Goal: Task Accomplishment & Management: Manage account settings

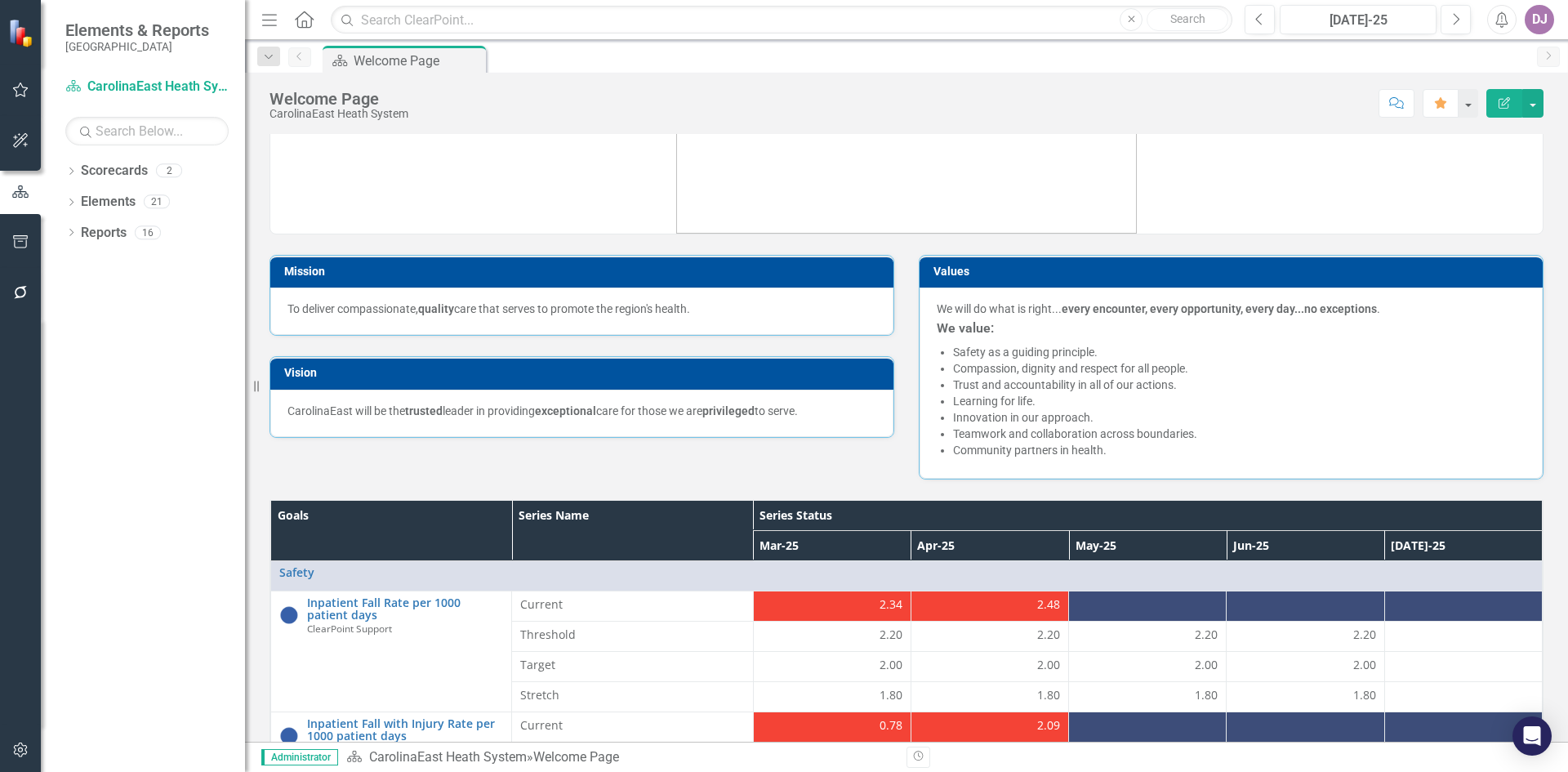
scroll to position [44, 0]
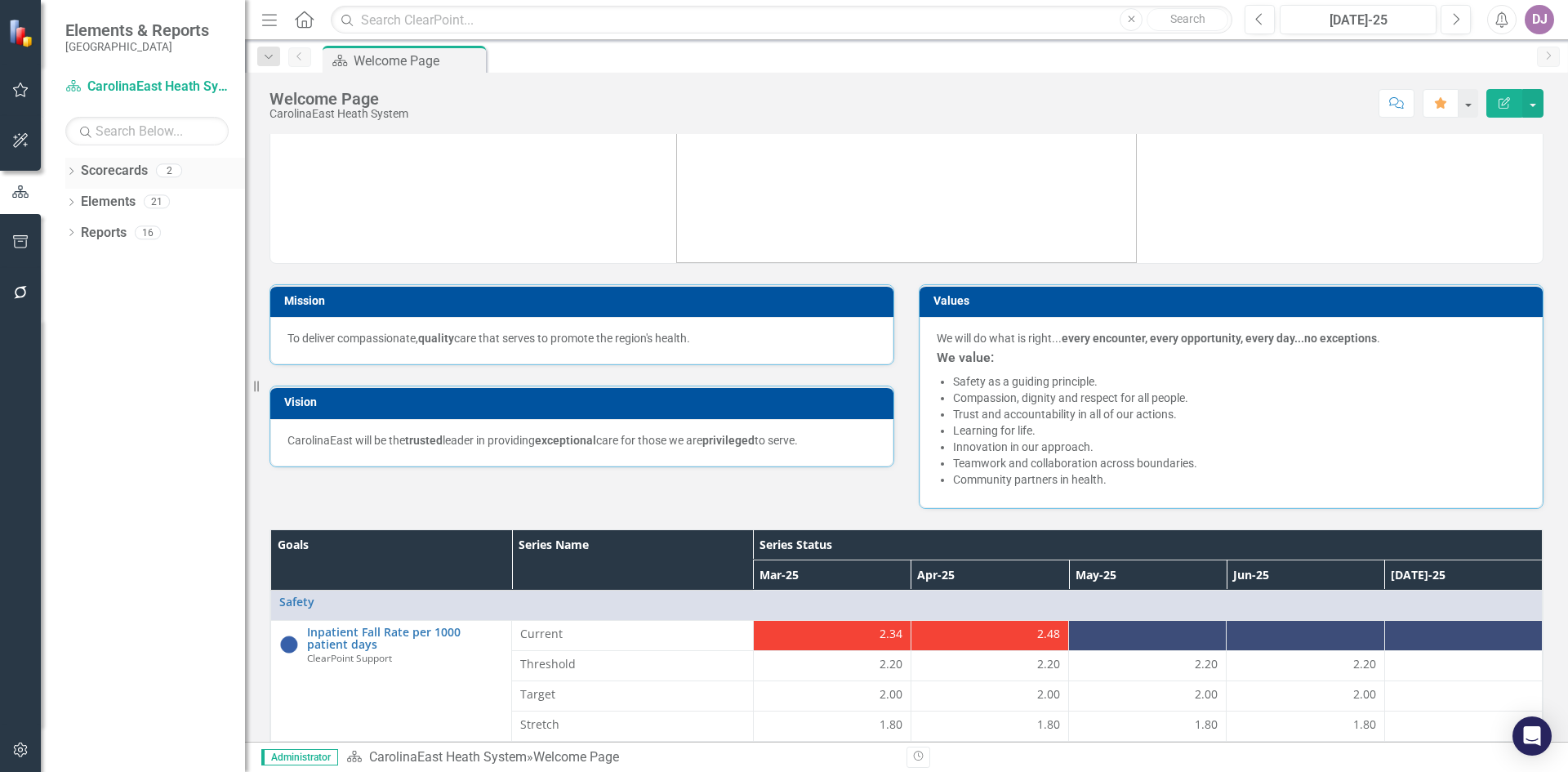
click at [128, 174] on link "Scorecards" at bounding box center [114, 171] width 67 height 19
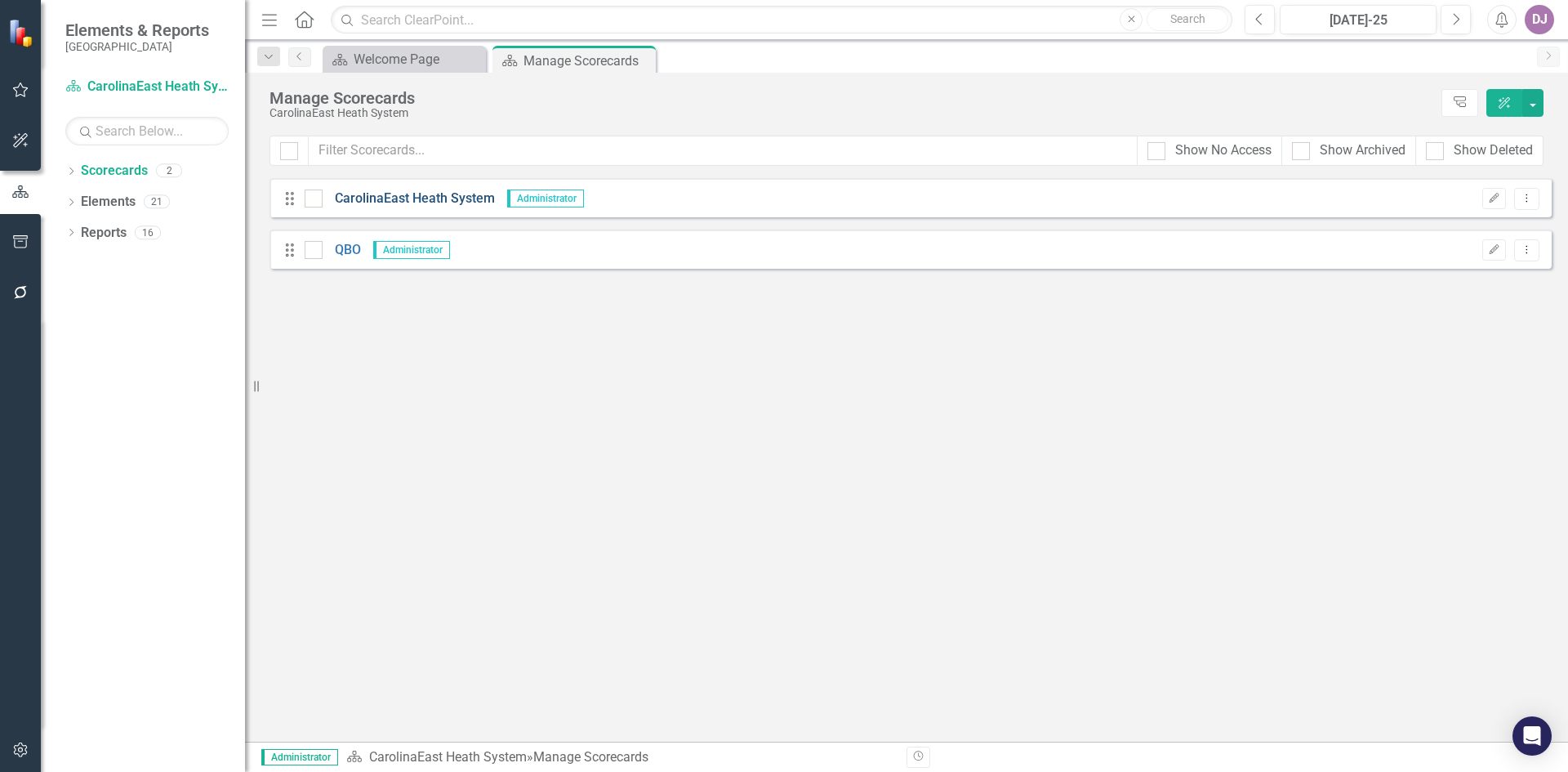
click at [415, 201] on link "CarolinaEast Heath System" at bounding box center [409, 199] width 172 height 19
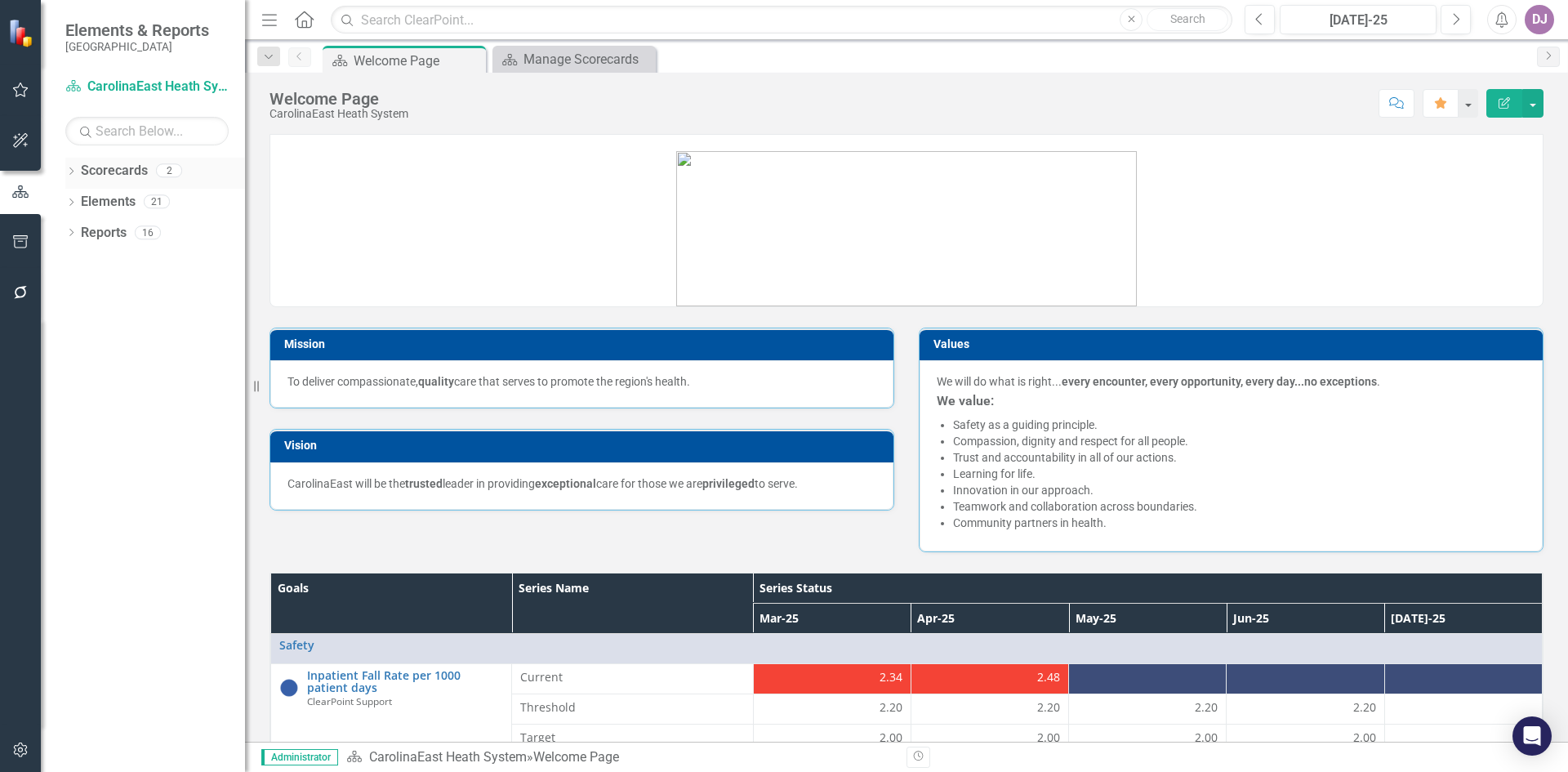
click at [134, 171] on link "Scorecards" at bounding box center [114, 171] width 67 height 19
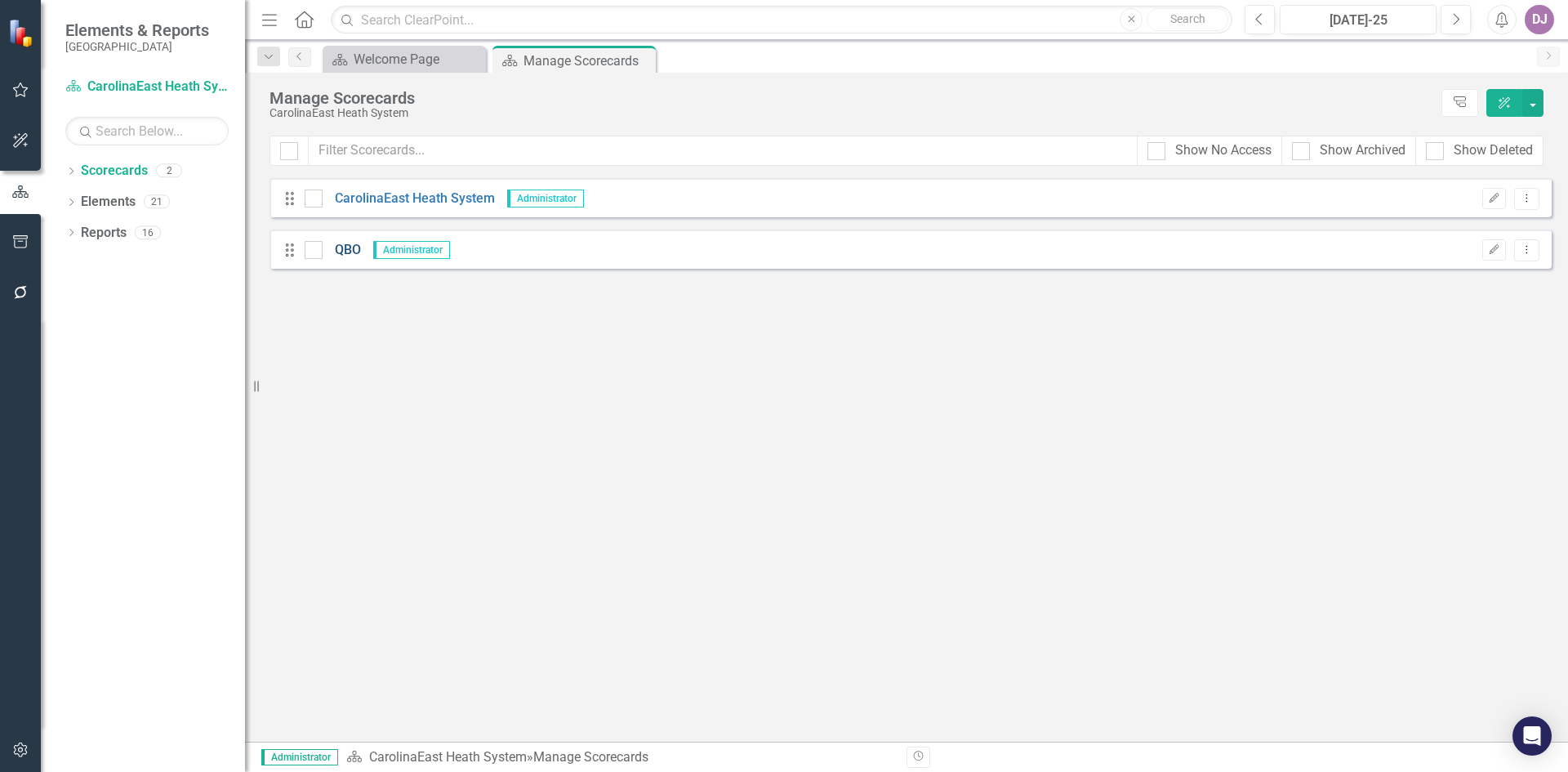
click at [342, 247] on link "QBO" at bounding box center [342, 251] width 39 height 19
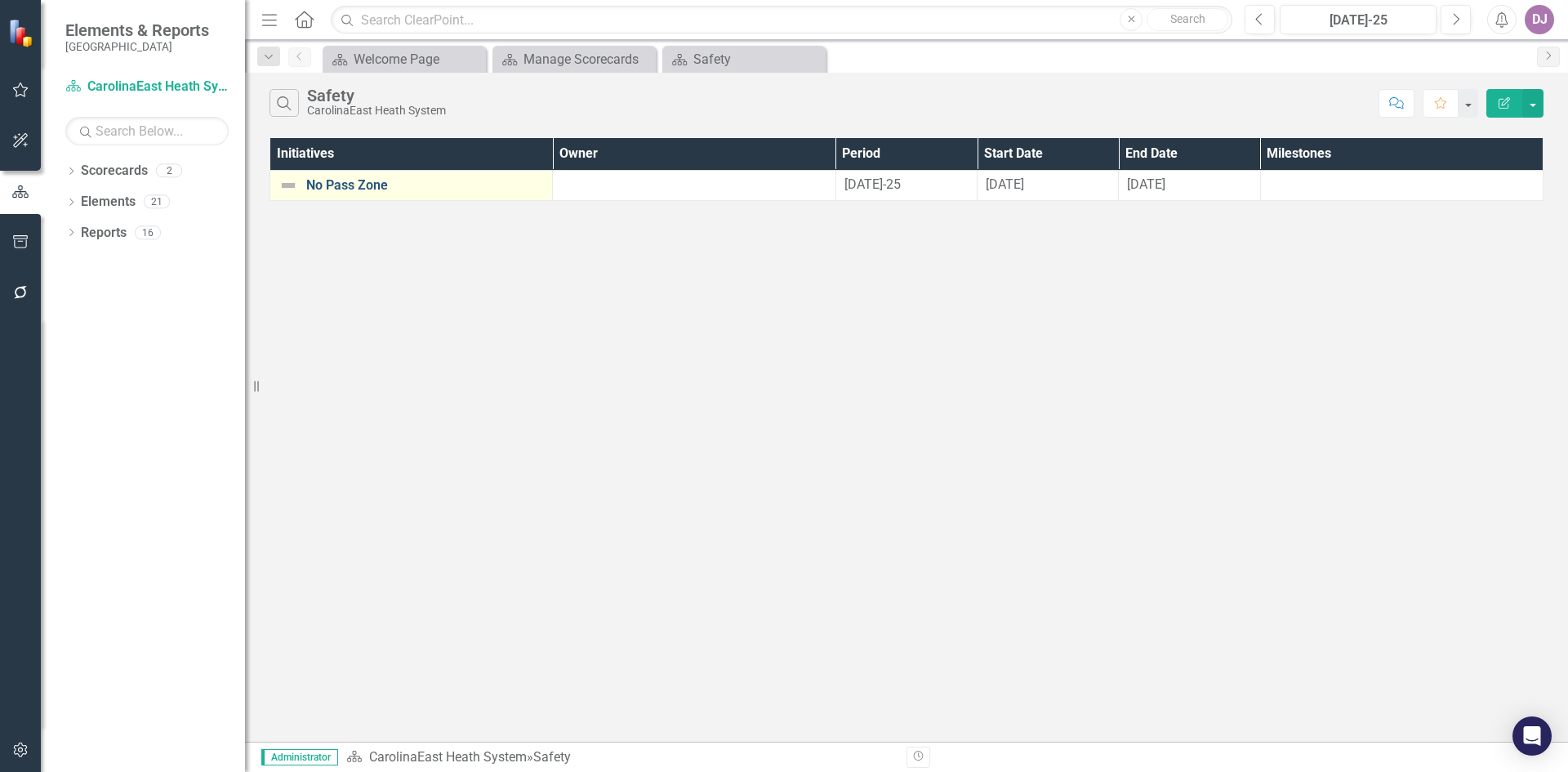
click at [356, 188] on link "No Pass Zone" at bounding box center [425, 186] width 238 height 15
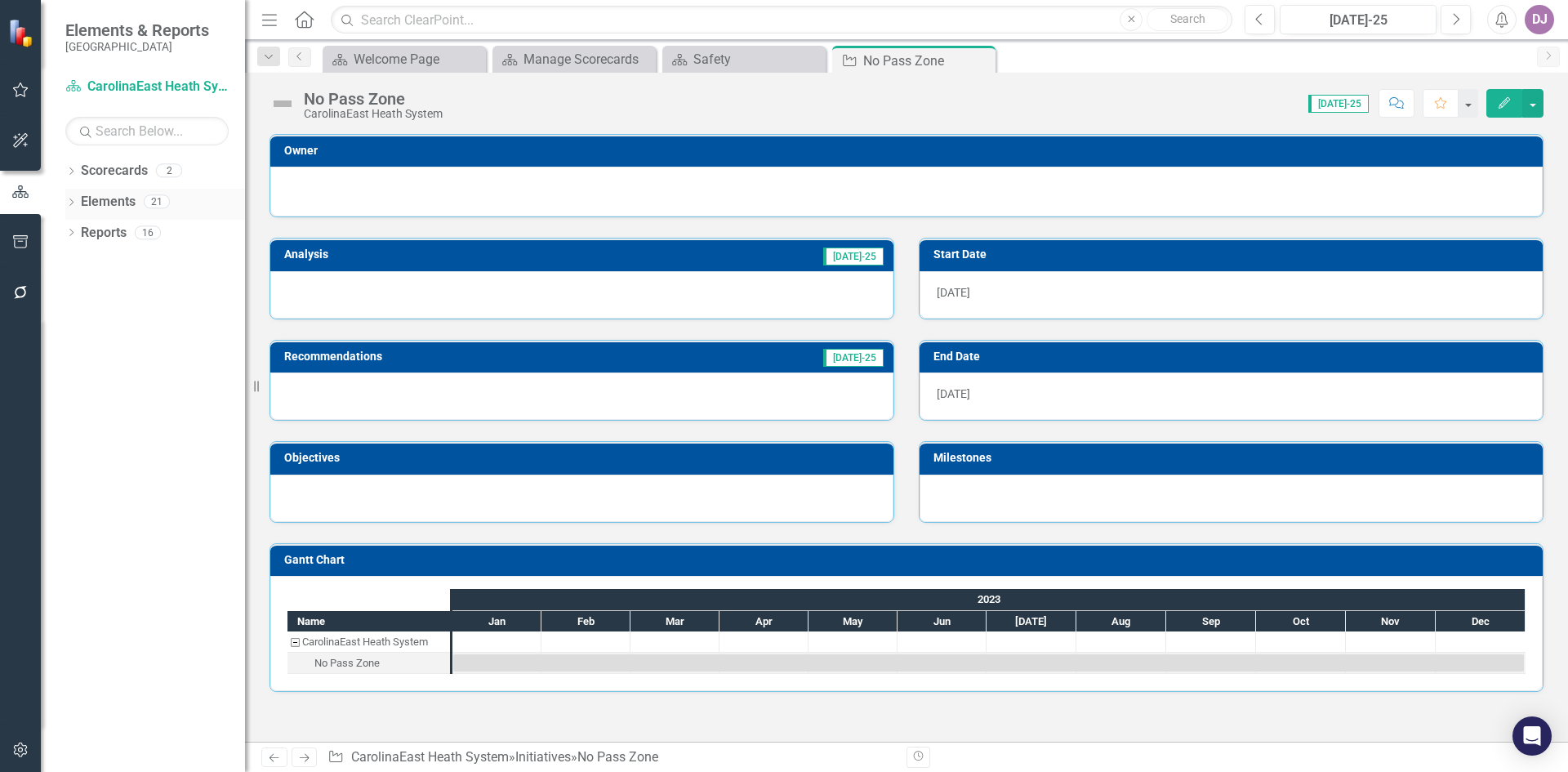
click at [96, 202] on link "Elements" at bounding box center [108, 203] width 55 height 19
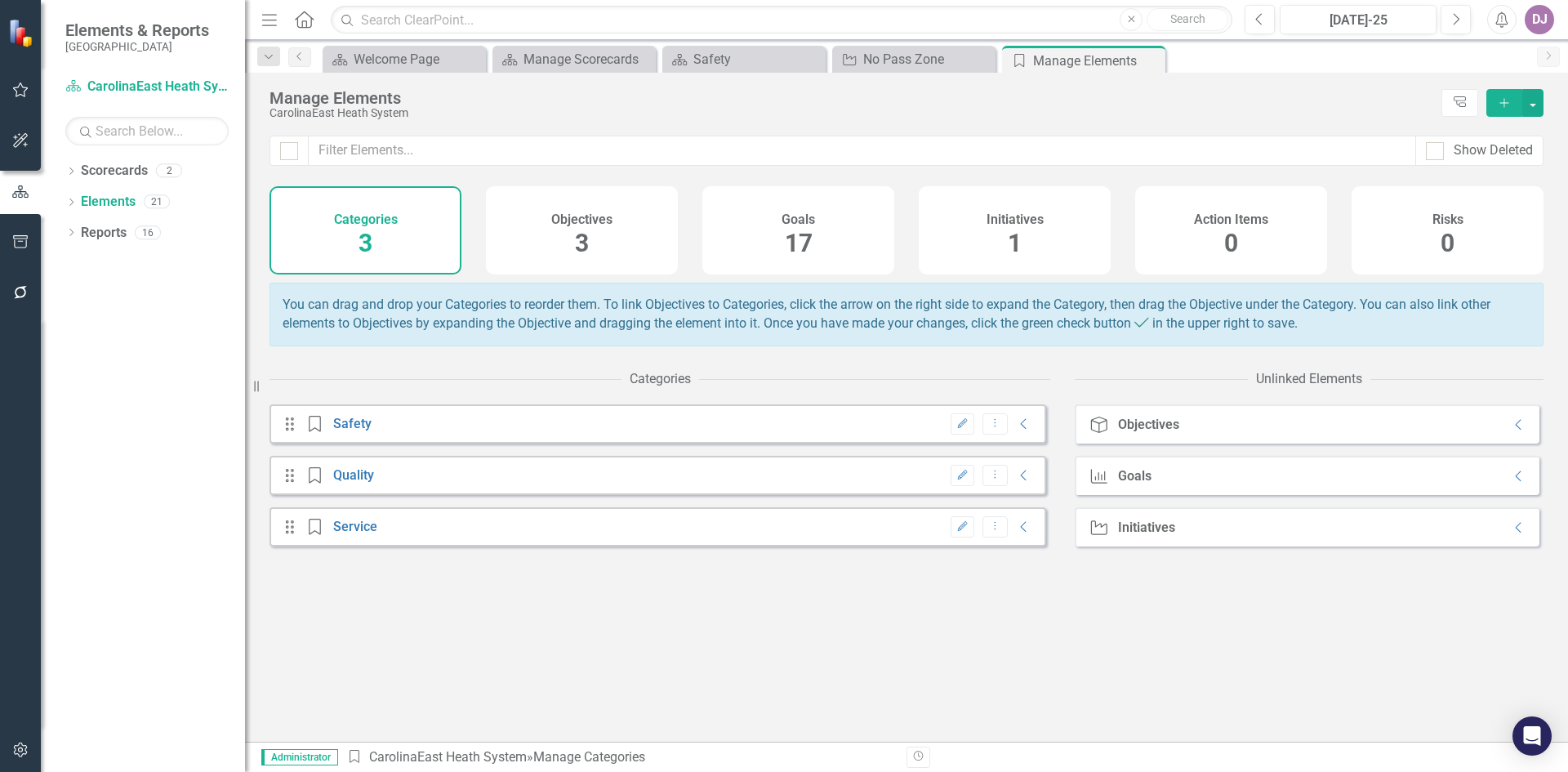
click at [368, 244] on span "3" at bounding box center [365, 243] width 14 height 28
click at [371, 221] on h4 "Categories" at bounding box center [365, 220] width 63 height 15
click at [1501, 110] on button "Add" at bounding box center [1505, 102] width 36 height 27
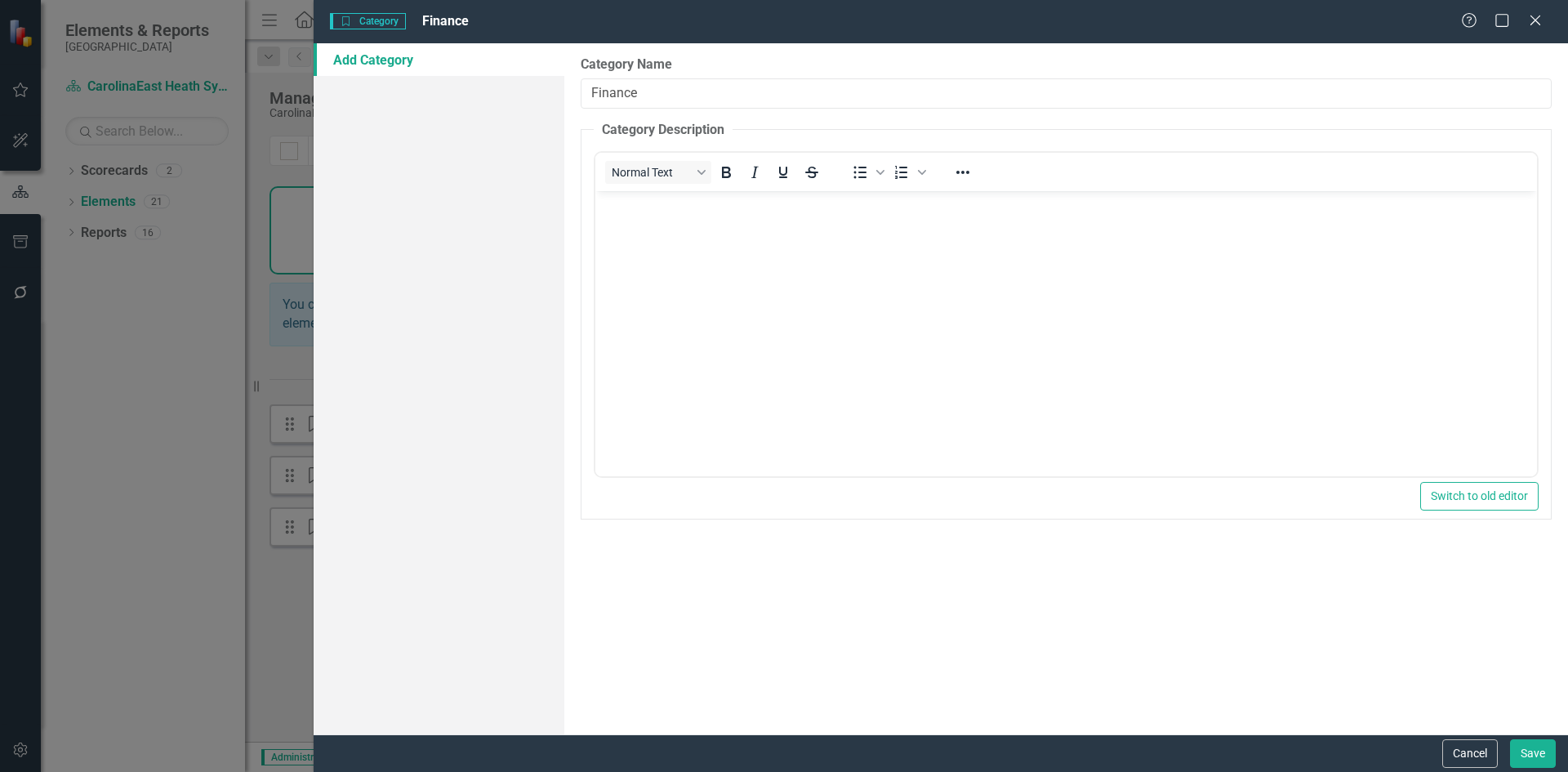
type input "Finance"
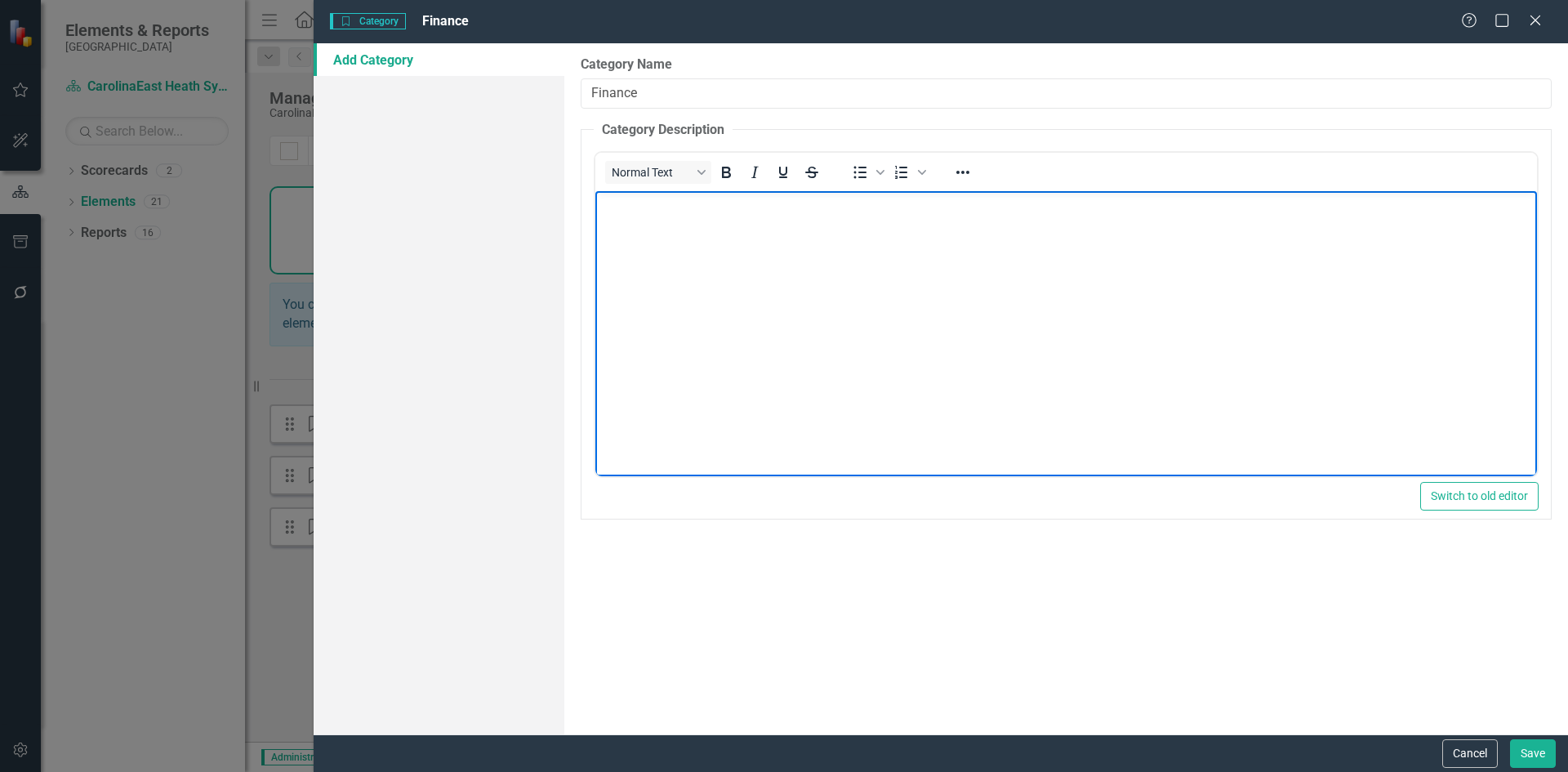
click at [882, 289] on body "Rich Text Area. Press ALT-0 for help." at bounding box center [1066, 314] width 942 height 245
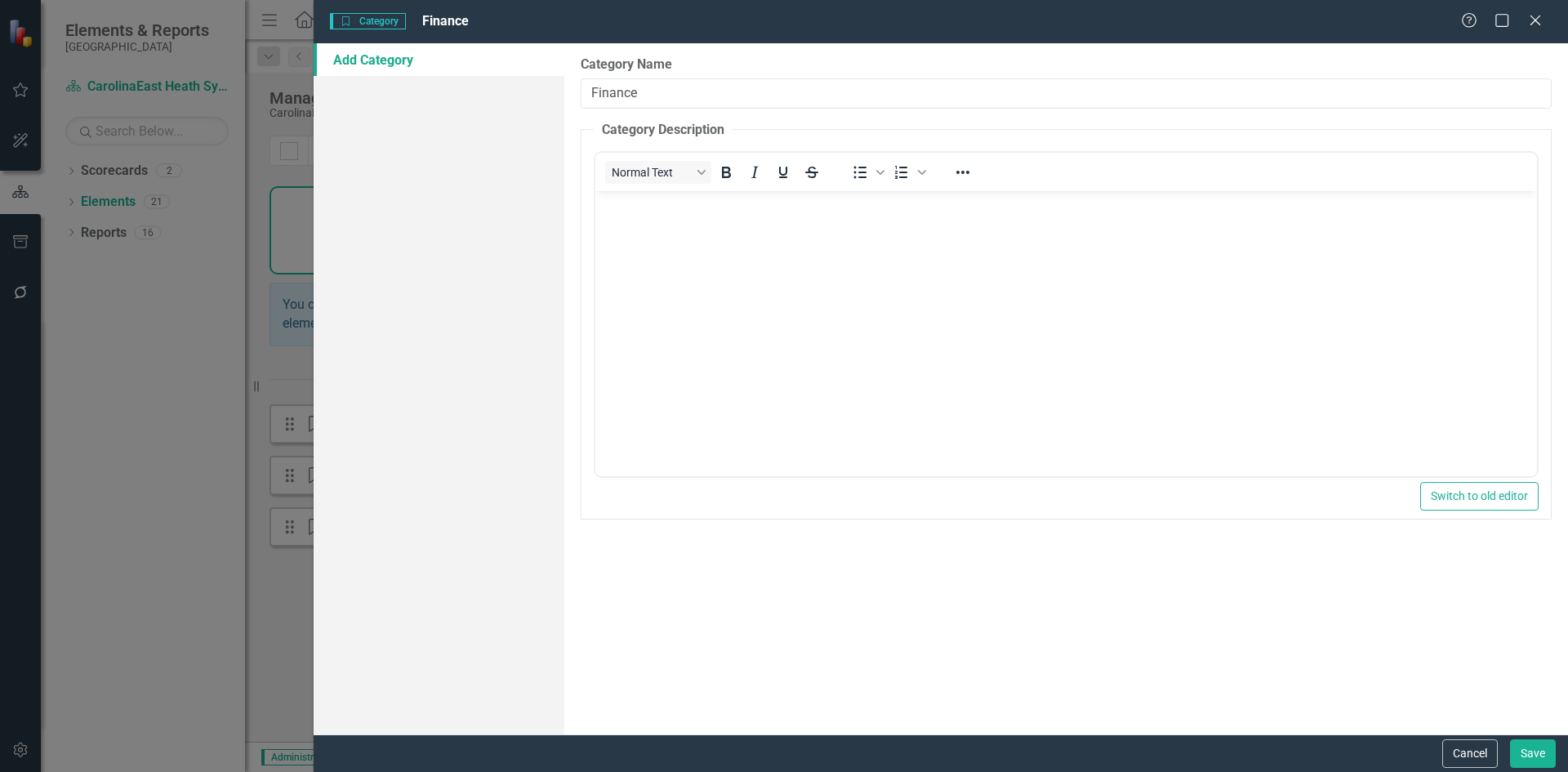
click at [396, 59] on link "Add Category" at bounding box center [438, 60] width 251 height 33
click at [389, 61] on link "Add Category" at bounding box center [438, 60] width 251 height 33
click at [1536, 26] on icon "Close" at bounding box center [1536, 20] width 21 height 15
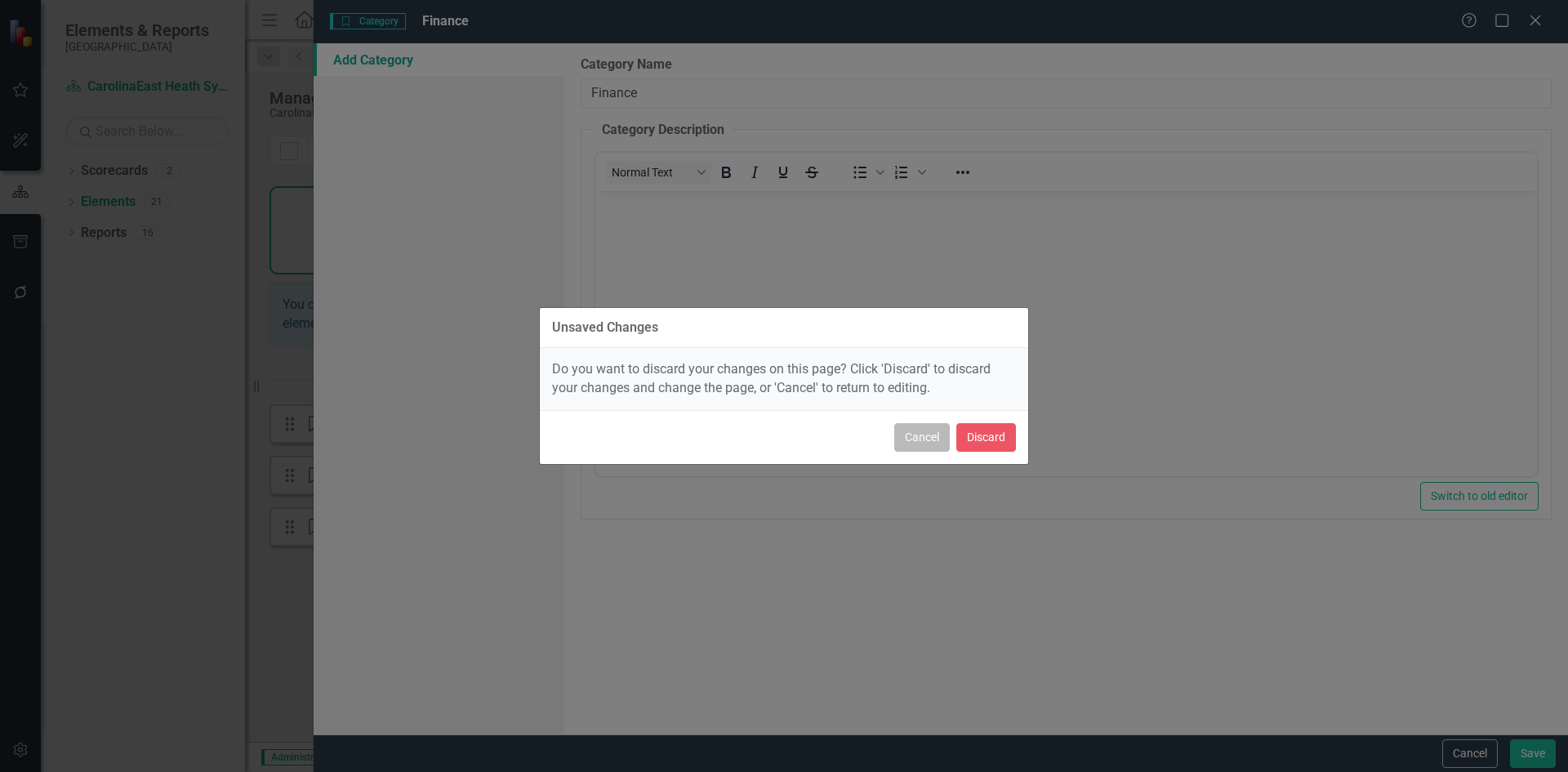
click at [925, 444] on button "Cancel" at bounding box center [922, 438] width 56 height 28
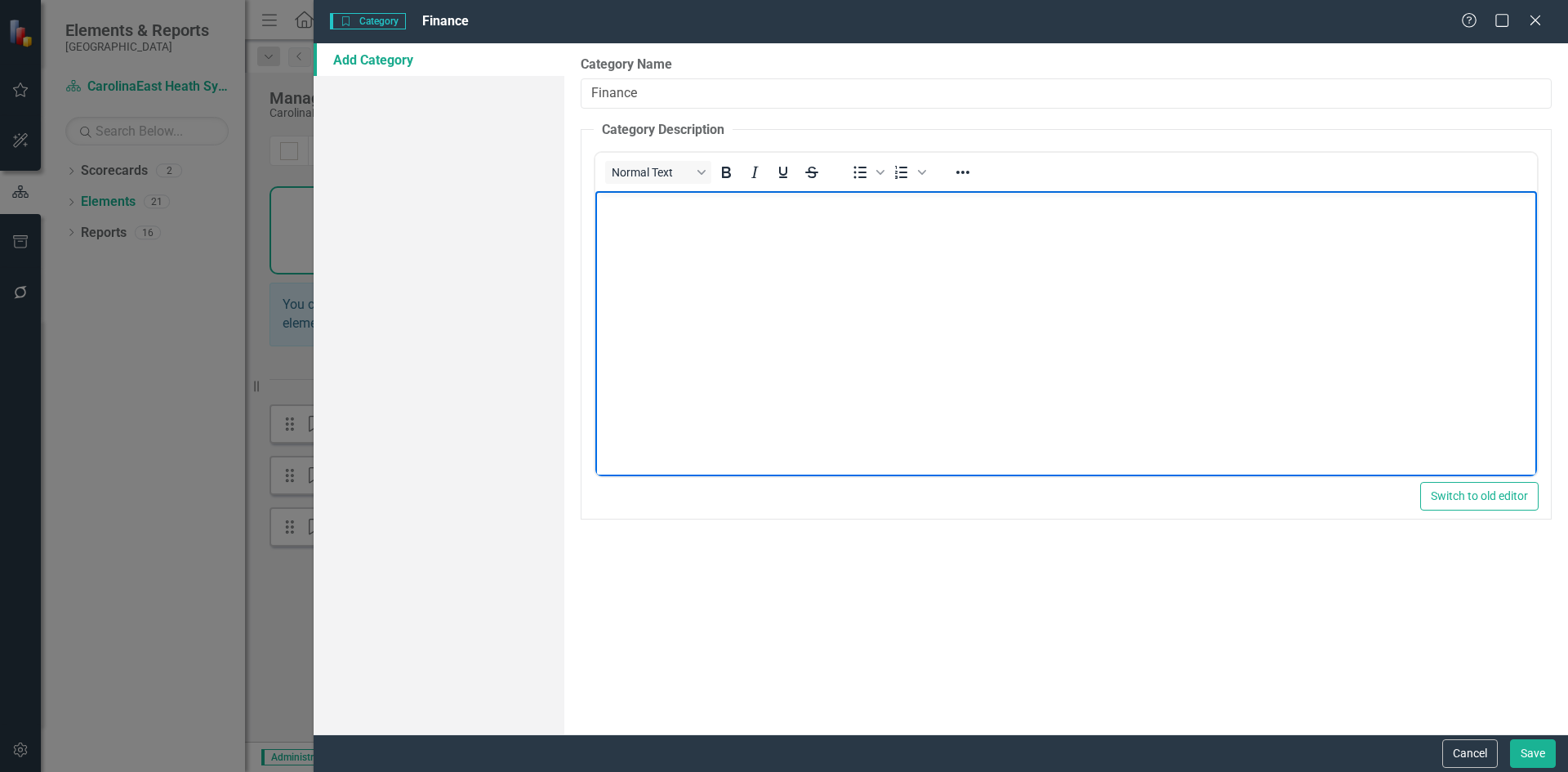
click at [836, 278] on body "Rich Text Area. Press ALT-0 for help." at bounding box center [1066, 314] width 942 height 245
click at [728, 437] on html "Finance" at bounding box center [1066, 314] width 942 height 245
click at [384, 63] on link "Add Category" at bounding box center [438, 60] width 251 height 33
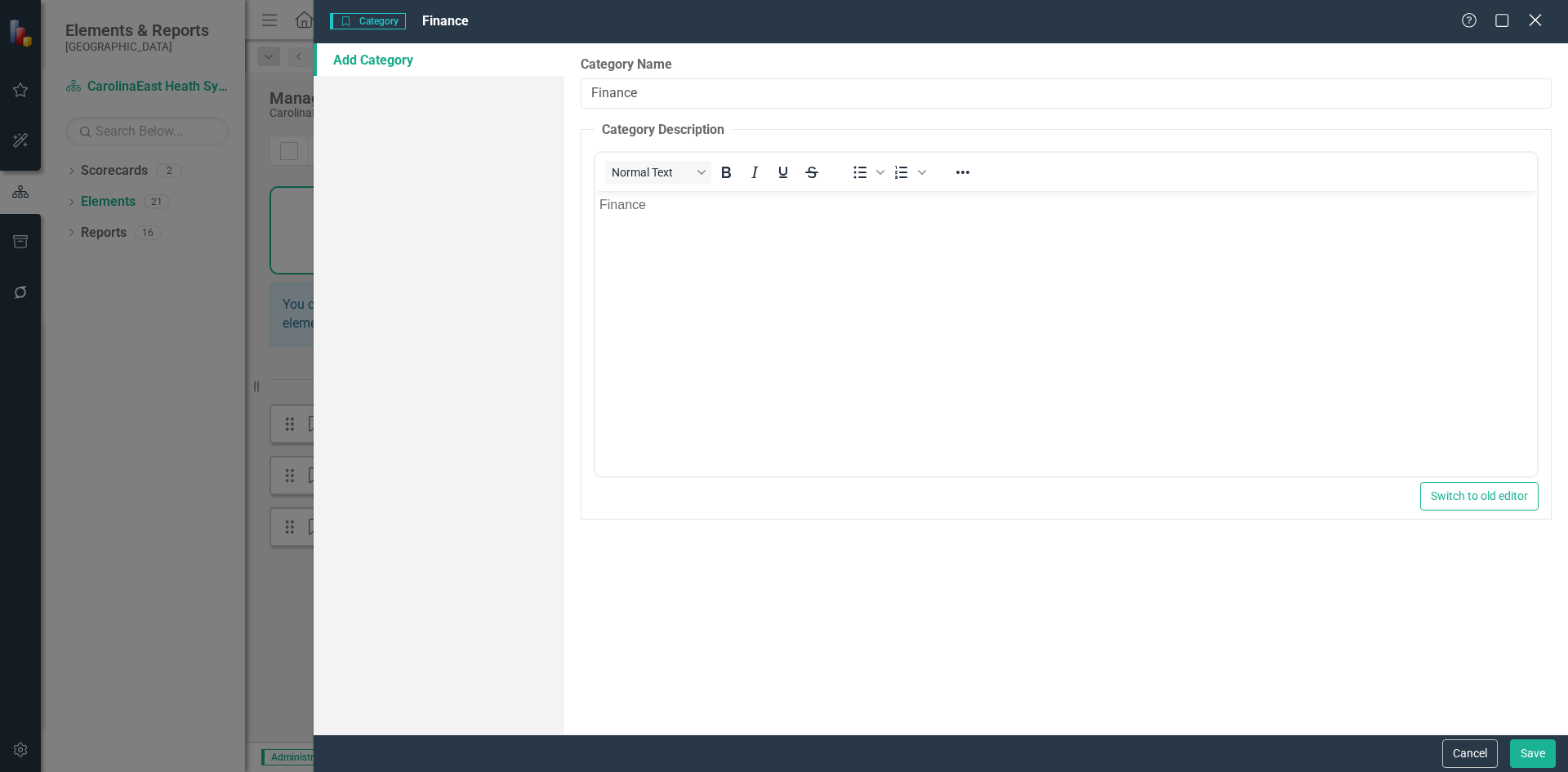
click at [1538, 24] on icon "Close" at bounding box center [1536, 20] width 21 height 15
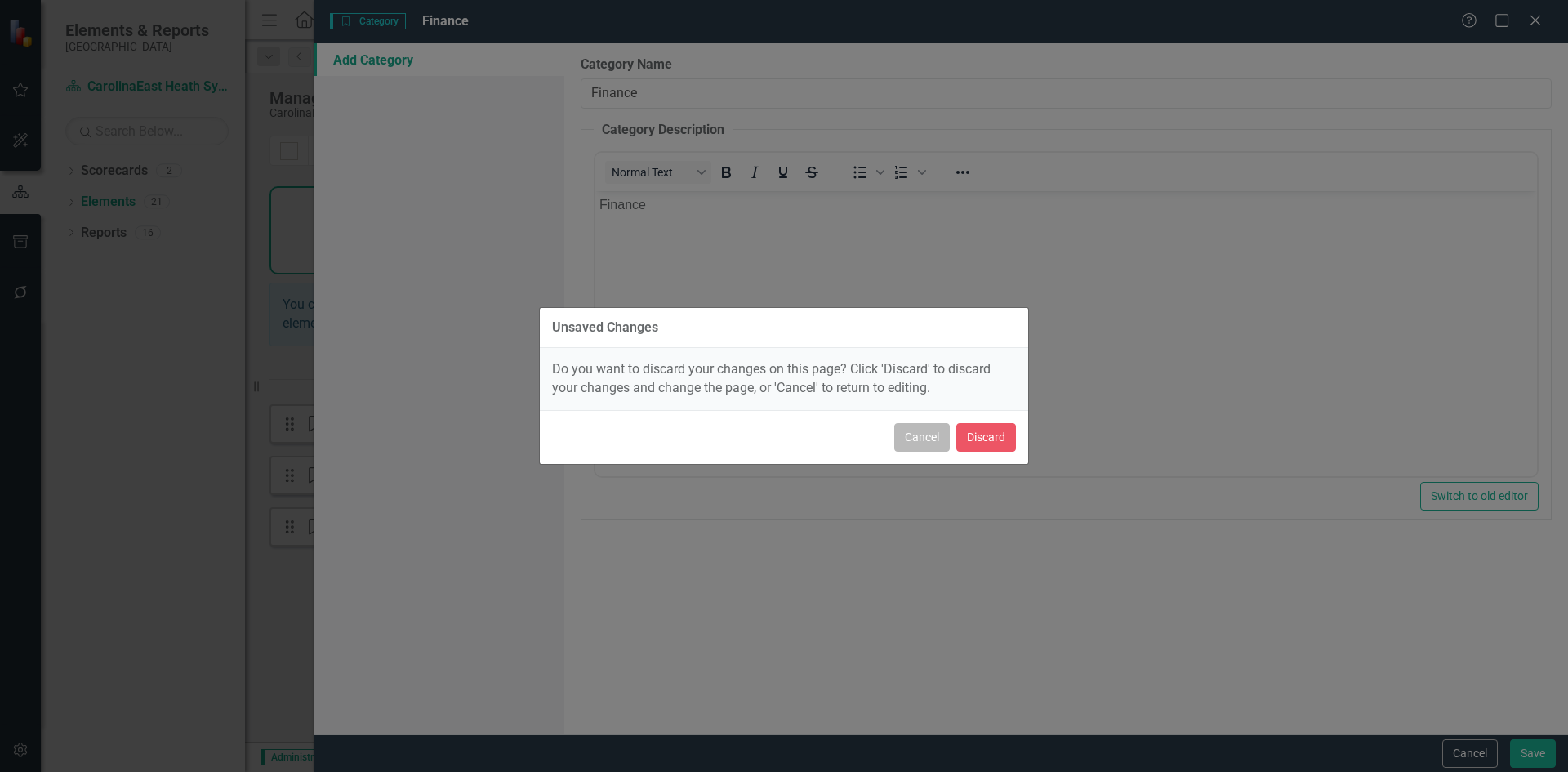
click at [911, 438] on button "Cancel" at bounding box center [922, 438] width 56 height 28
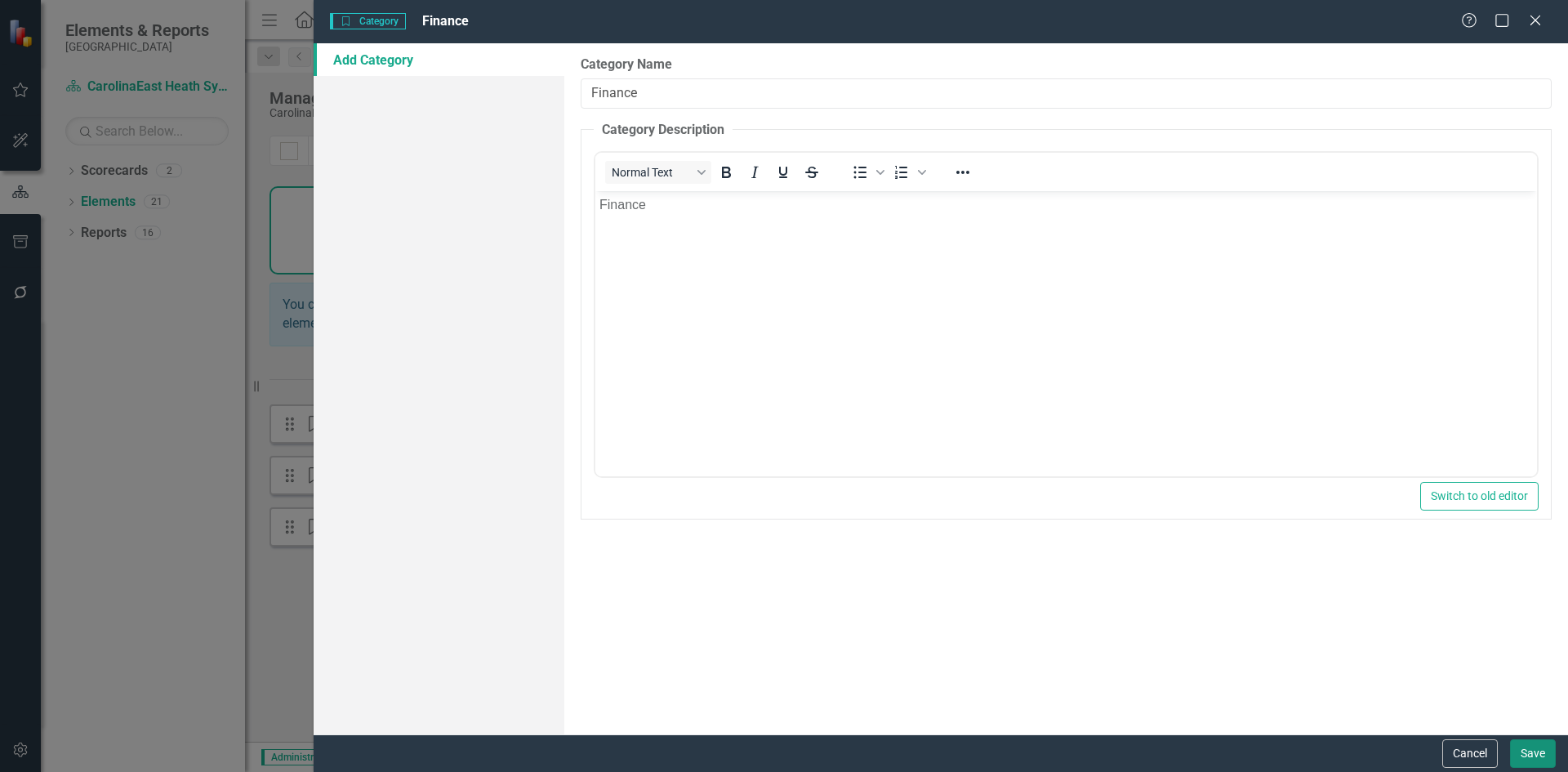
click at [1538, 759] on button "Save" at bounding box center [1533, 754] width 45 height 28
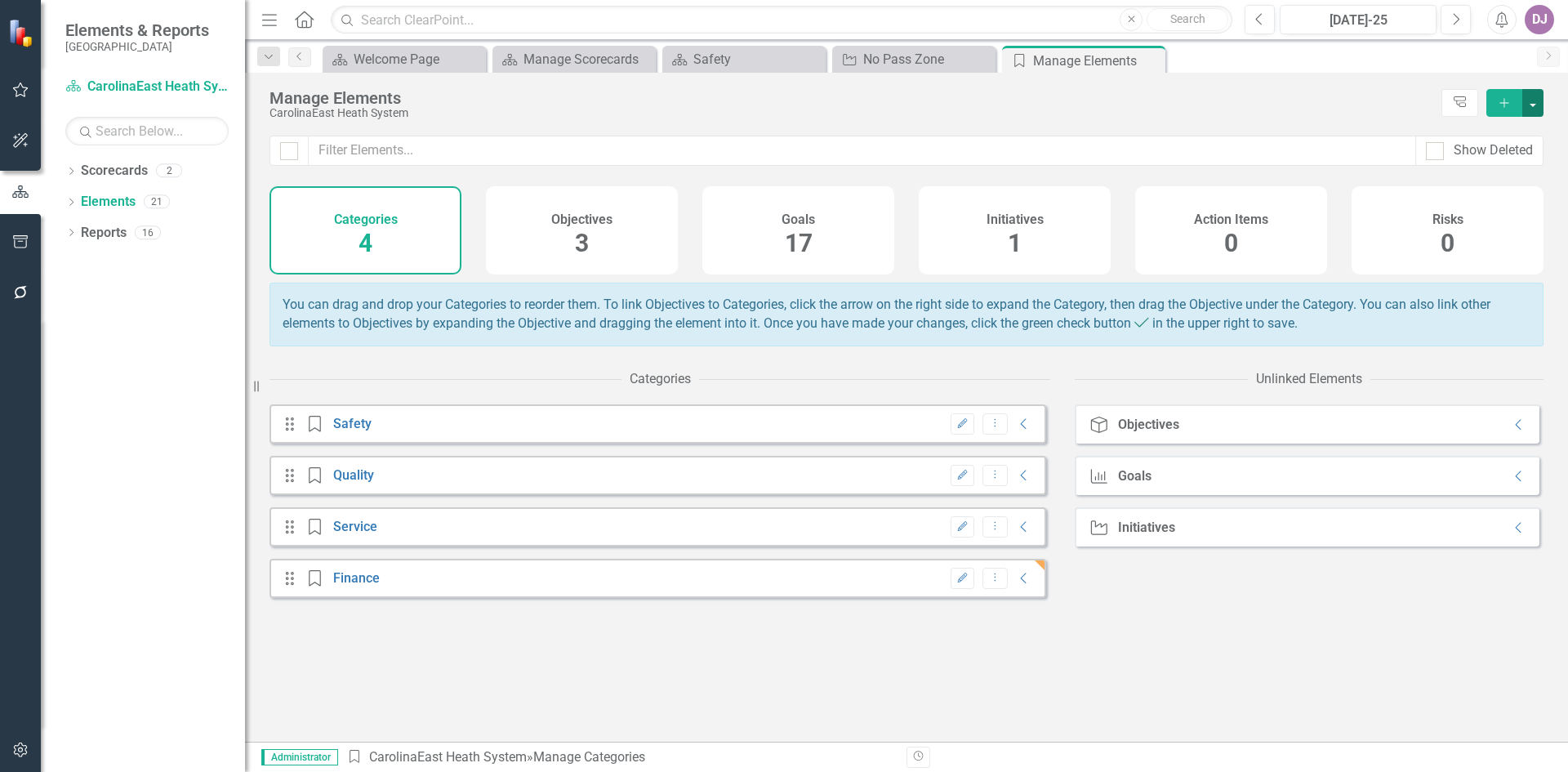
click at [1533, 105] on button "button" at bounding box center [1533, 102] width 21 height 27
click at [1507, 128] on link "Category Add Category" at bounding box center [1478, 133] width 129 height 30
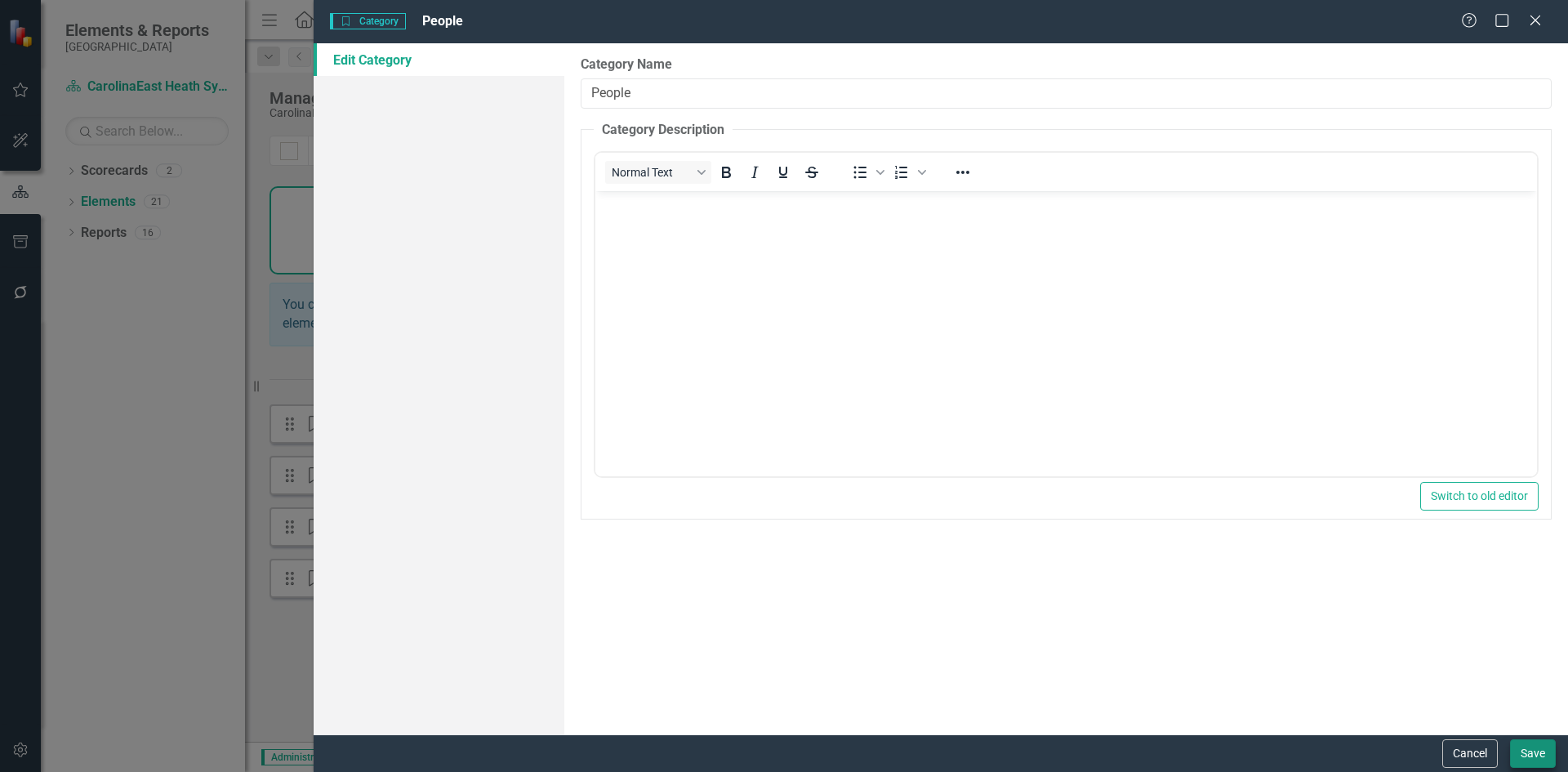
type input "People"
click at [1536, 758] on button "Save" at bounding box center [1533, 754] width 45 height 28
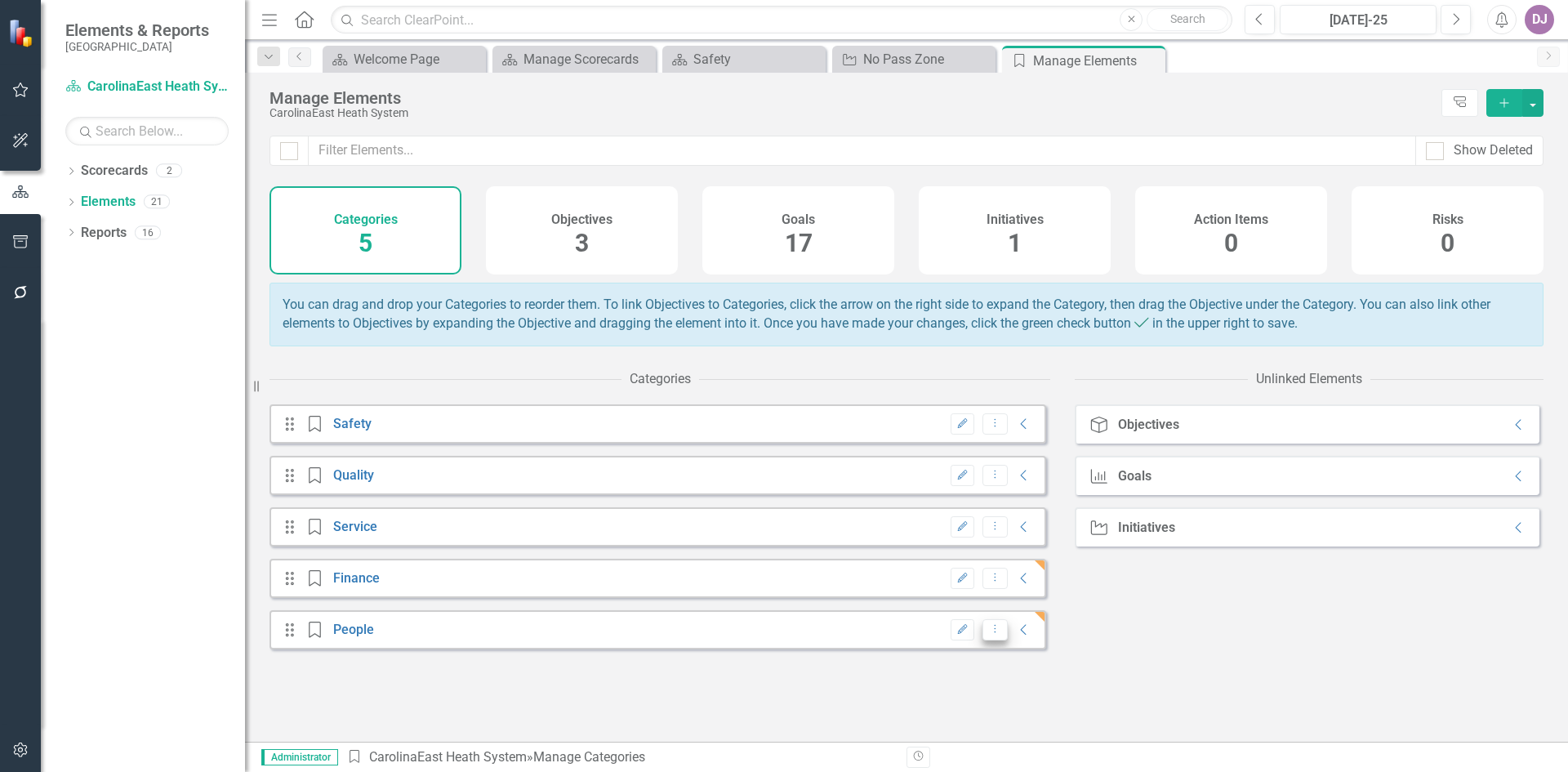
click at [989, 634] on icon "Dropdown Menu" at bounding box center [995, 628] width 14 height 10
click at [993, 436] on button "Dropdown Menu" at bounding box center [995, 424] width 26 height 22
click at [1184, 635] on div "Objective Objectives Collapse Goal Goals Collapse Initiative Initiatives Collap…" at bounding box center [1309, 573] width 469 height 337
click at [1511, 432] on icon "Collapse" at bounding box center [1519, 425] width 16 height 13
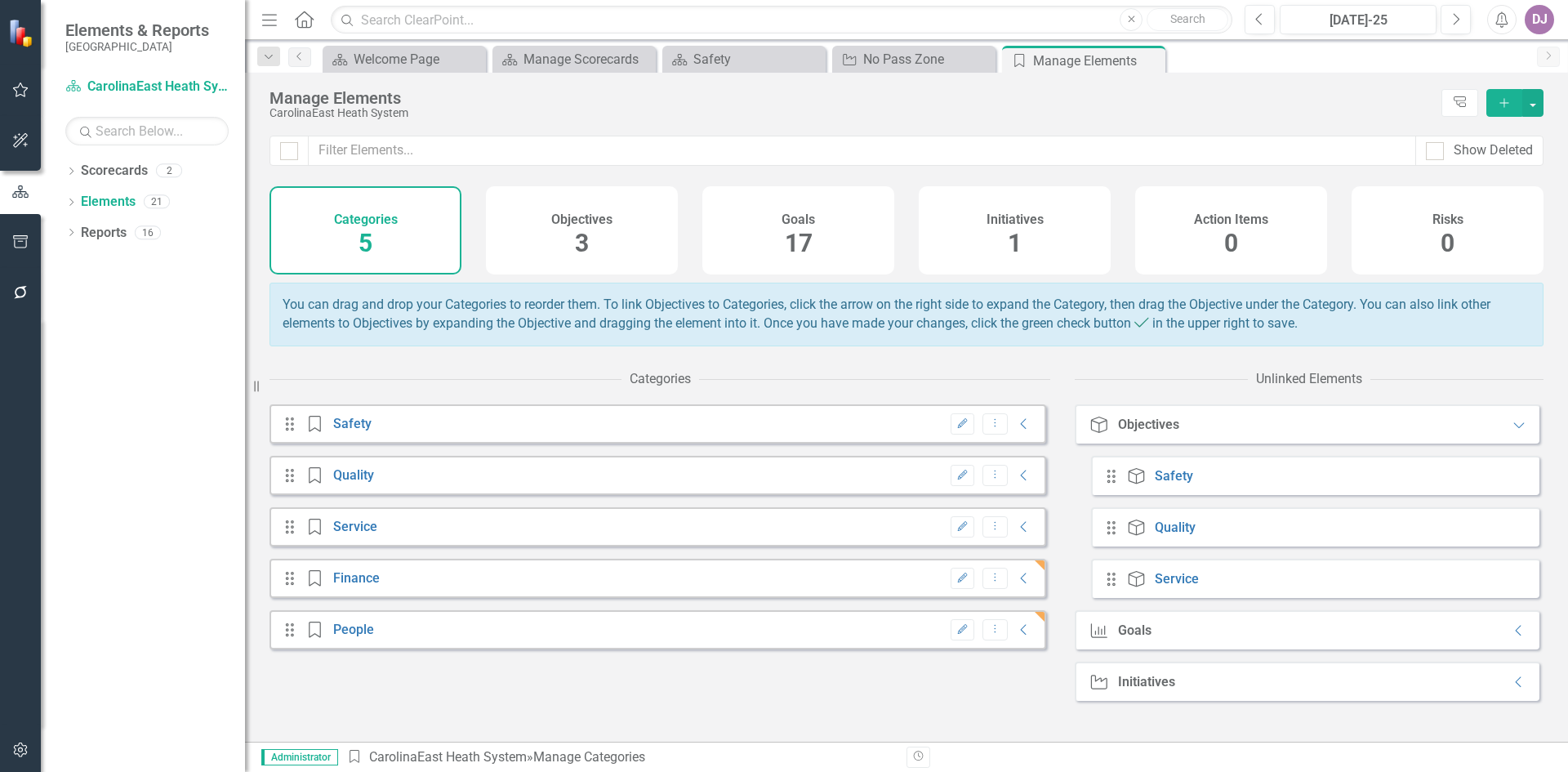
click at [1112, 485] on icon "Drag" at bounding box center [1112, 476] width 21 height 16
click at [1144, 638] on div "Goals" at bounding box center [1134, 631] width 33 height 15
click at [1511, 637] on icon "Collapse" at bounding box center [1519, 631] width 16 height 13
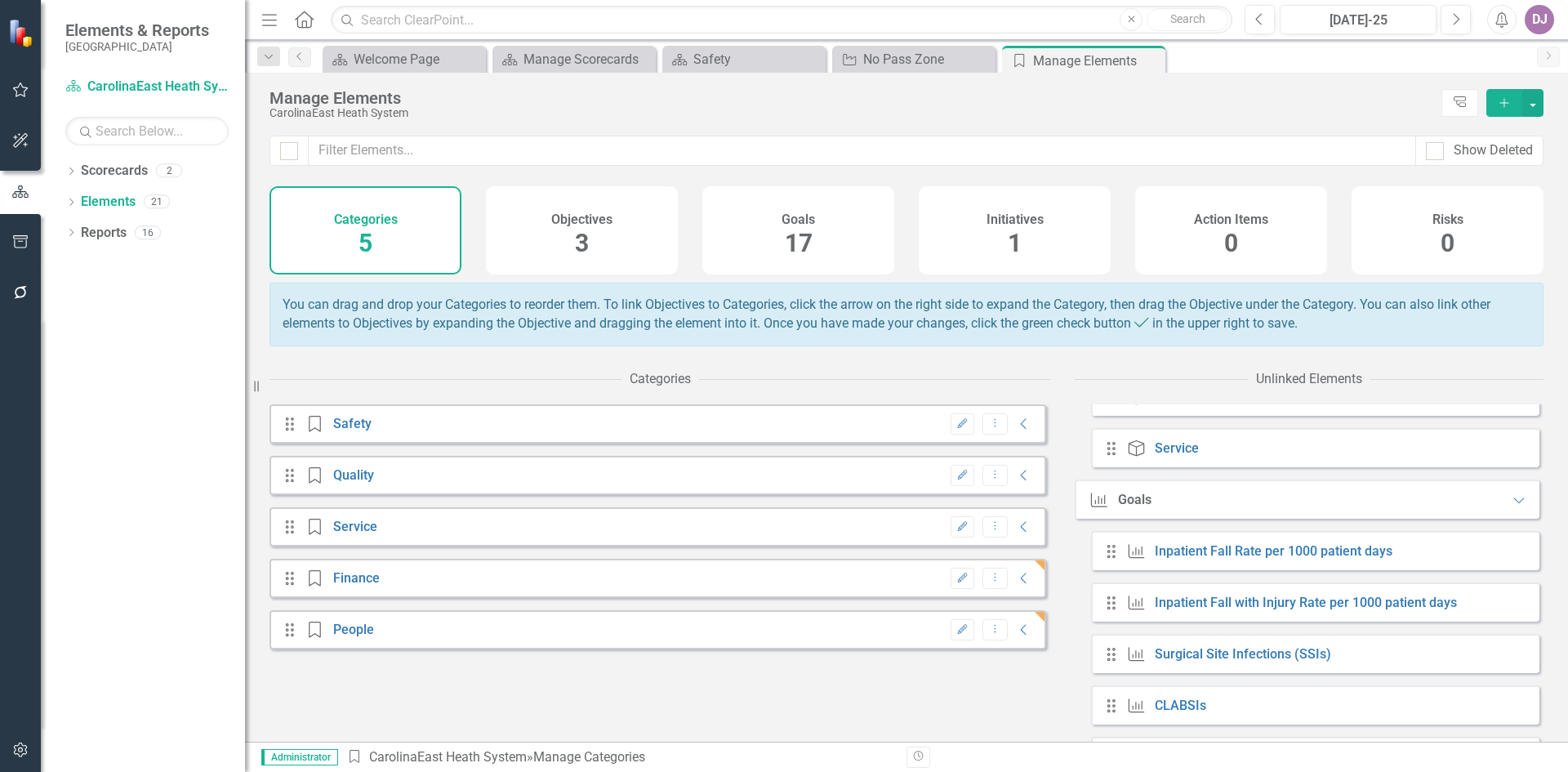
scroll to position [134, 0]
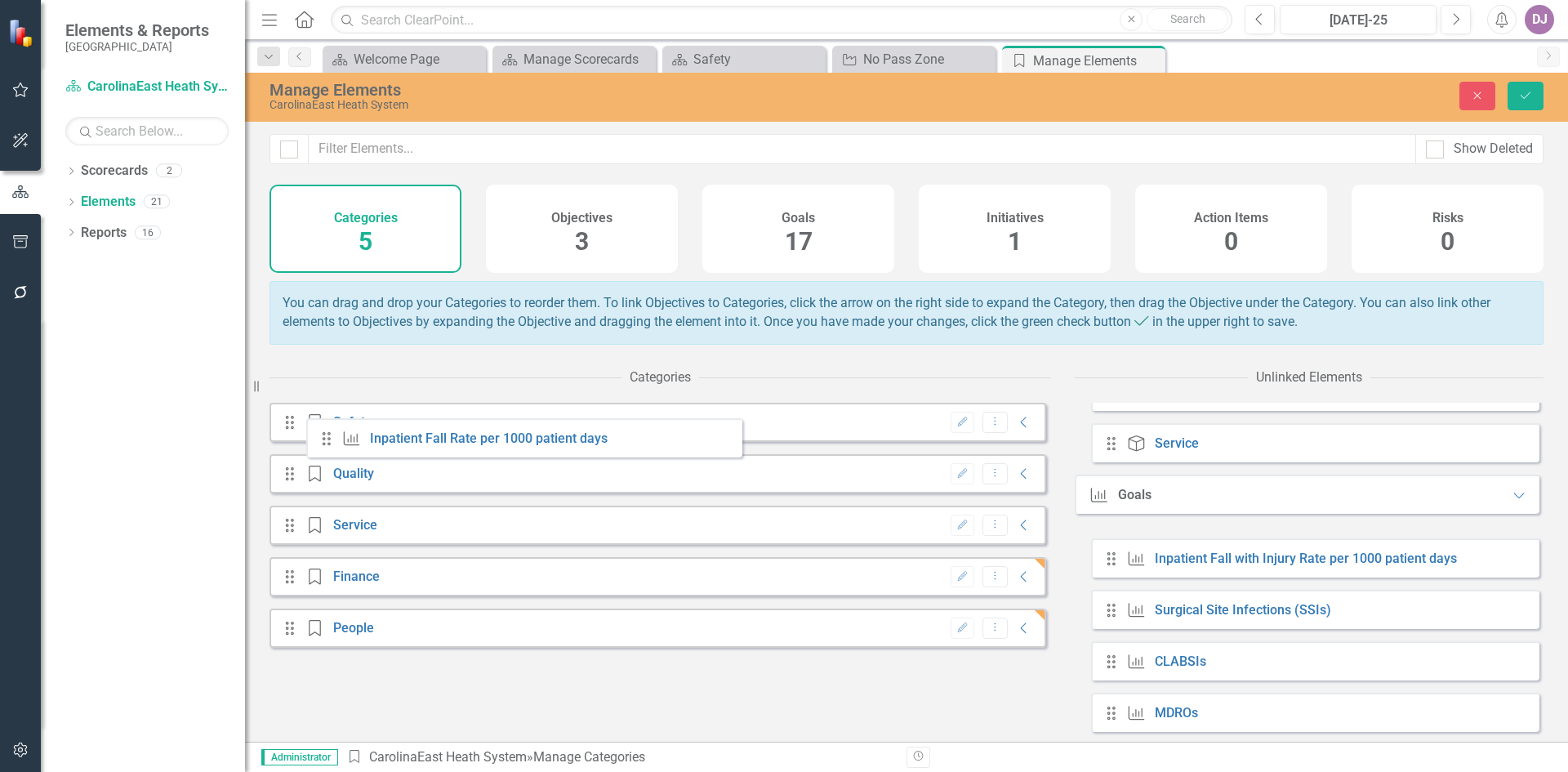
drag, startPoint x: 1114, startPoint y: 568, endPoint x: 330, endPoint y: 447, distance: 793.3
click at [330, 447] on div "Categories Drag Category Safety Edit Dropdown Menu Collapse Drag Category Quali…" at bounding box center [907, 551] width 1274 height 381
drag, startPoint x: 1111, startPoint y: 566, endPoint x: 287, endPoint y: 441, distance: 833.4
click at [287, 441] on div "Categories Drag Category Safety Edit Dropdown Menu Collapse Drag Category Quali…" at bounding box center [907, 551] width 1274 height 381
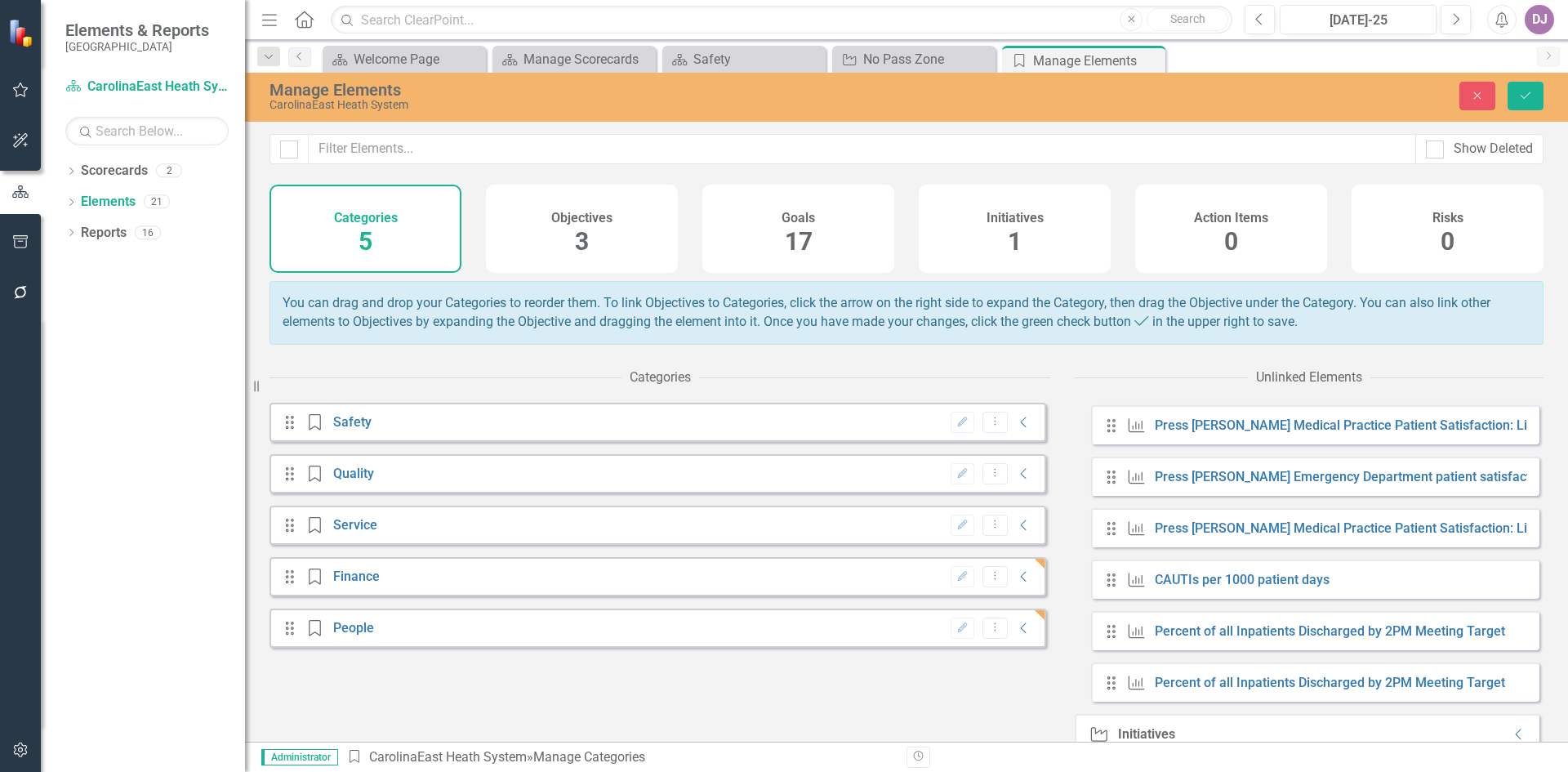
scroll to position [857, 0]
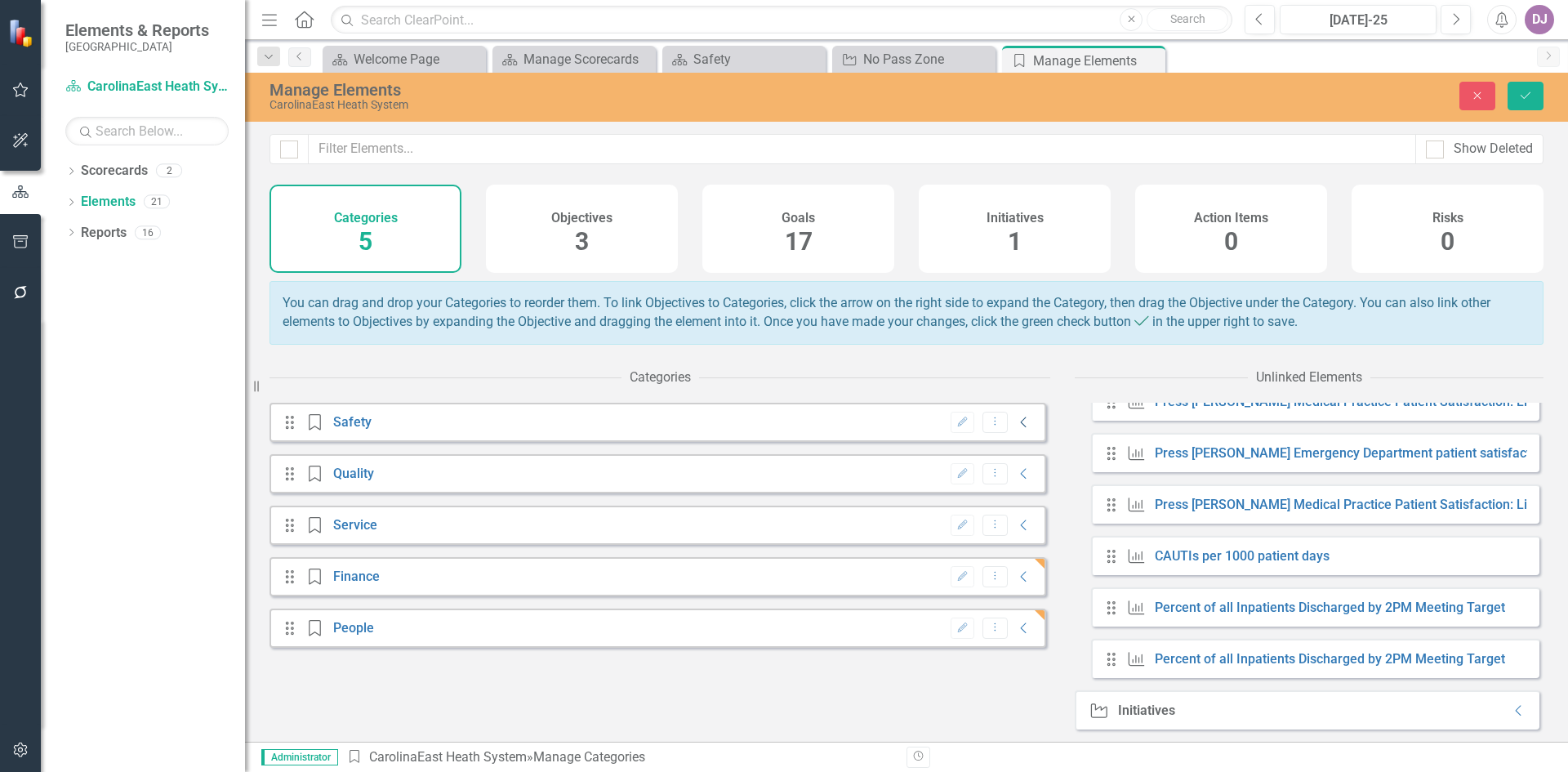
click at [1016, 429] on icon "Collapse" at bounding box center [1024, 422] width 16 height 13
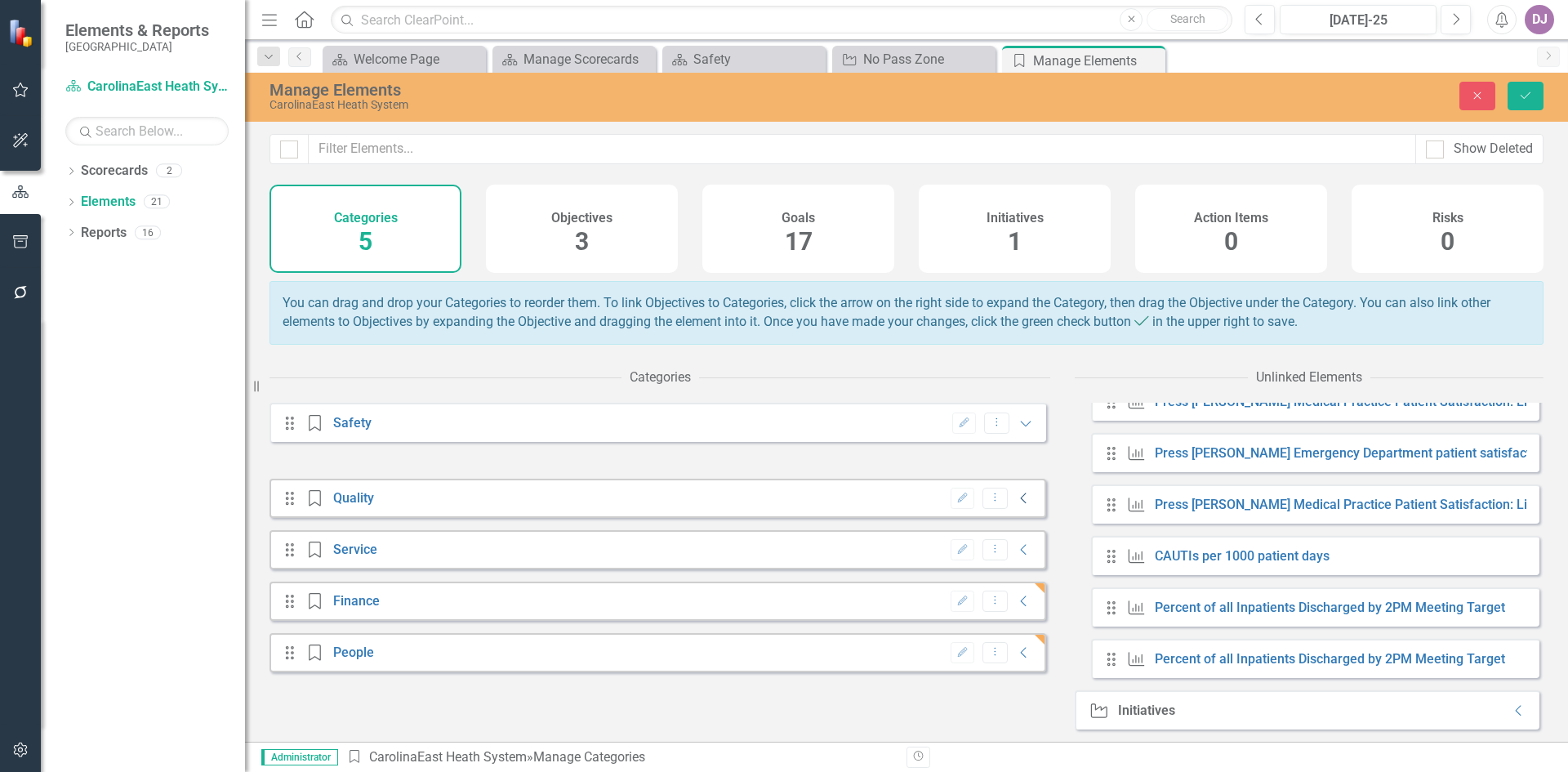
click at [1016, 505] on icon "Collapse" at bounding box center [1024, 498] width 16 height 13
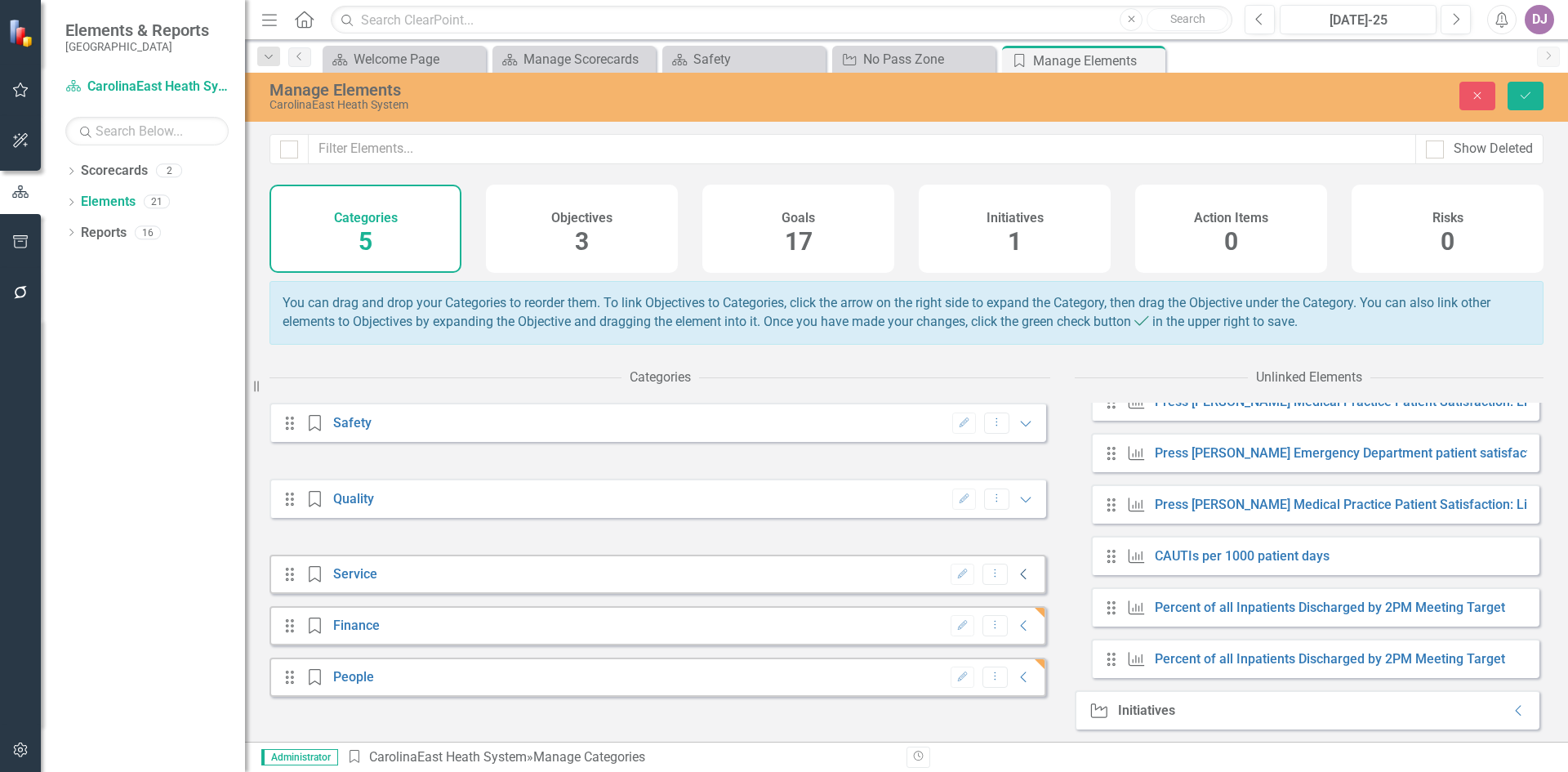
click at [1016, 581] on icon "Collapse" at bounding box center [1024, 575] width 16 height 13
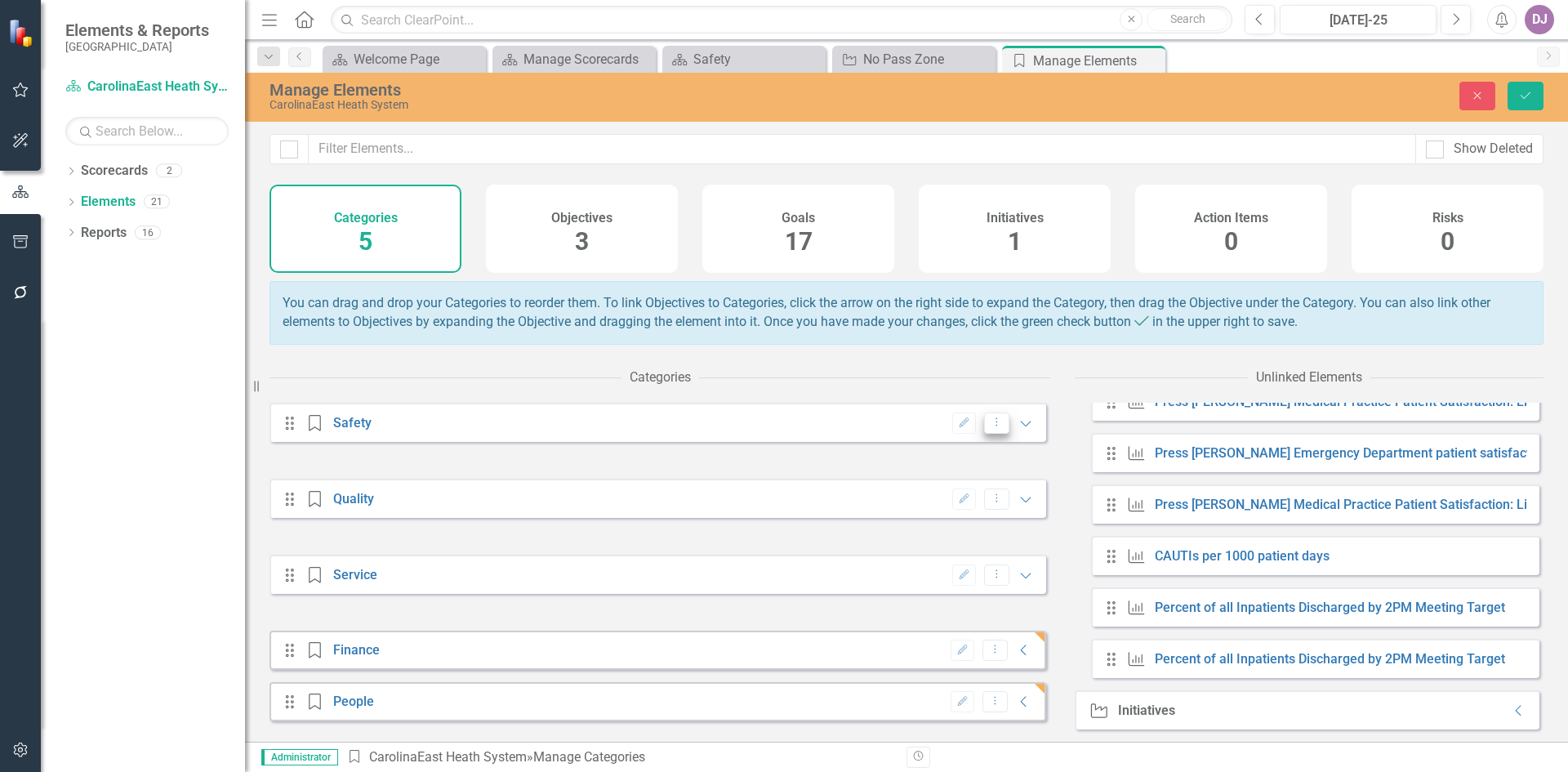
click at [985, 435] on button "Dropdown Menu" at bounding box center [997, 423] width 26 height 22
click at [1146, 456] on icon "Goal" at bounding box center [1137, 453] width 21 height 16
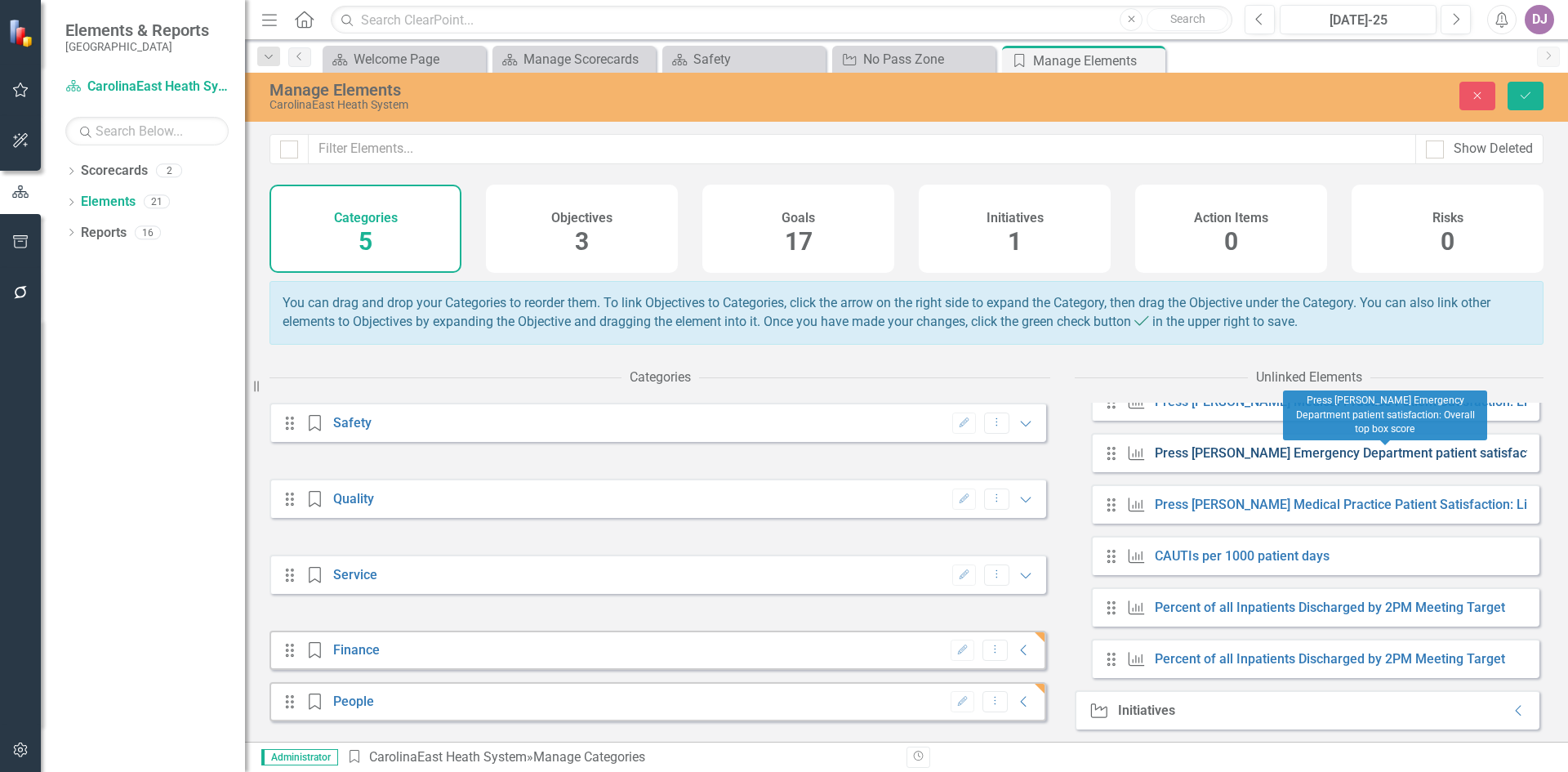
click at [1180, 455] on link "Press [PERSON_NAME] Emergency Department patient satisfaction: Overall top box …" at bounding box center [1417, 453] width 525 height 15
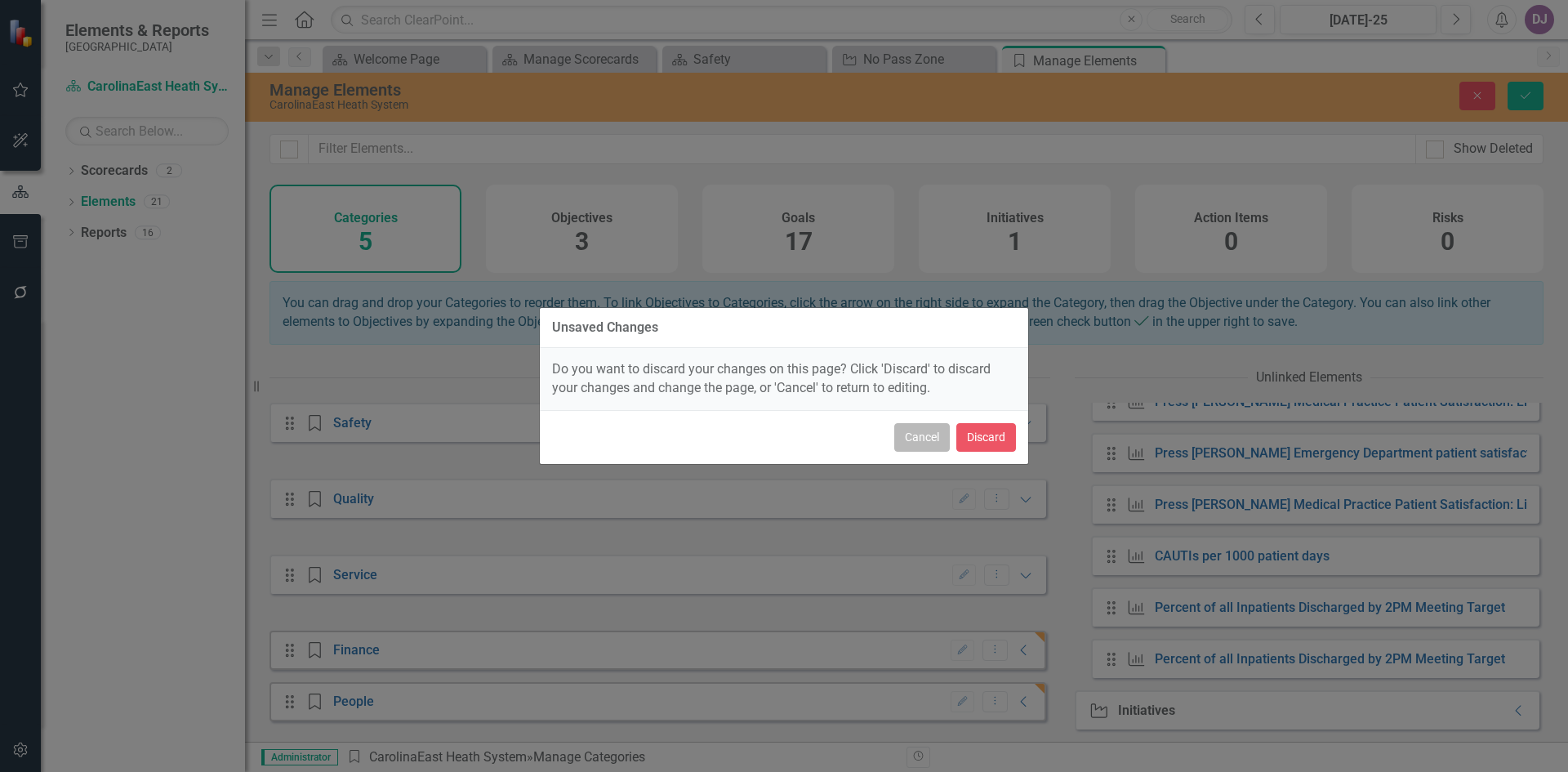
click at [925, 446] on button "Cancel" at bounding box center [922, 438] width 56 height 28
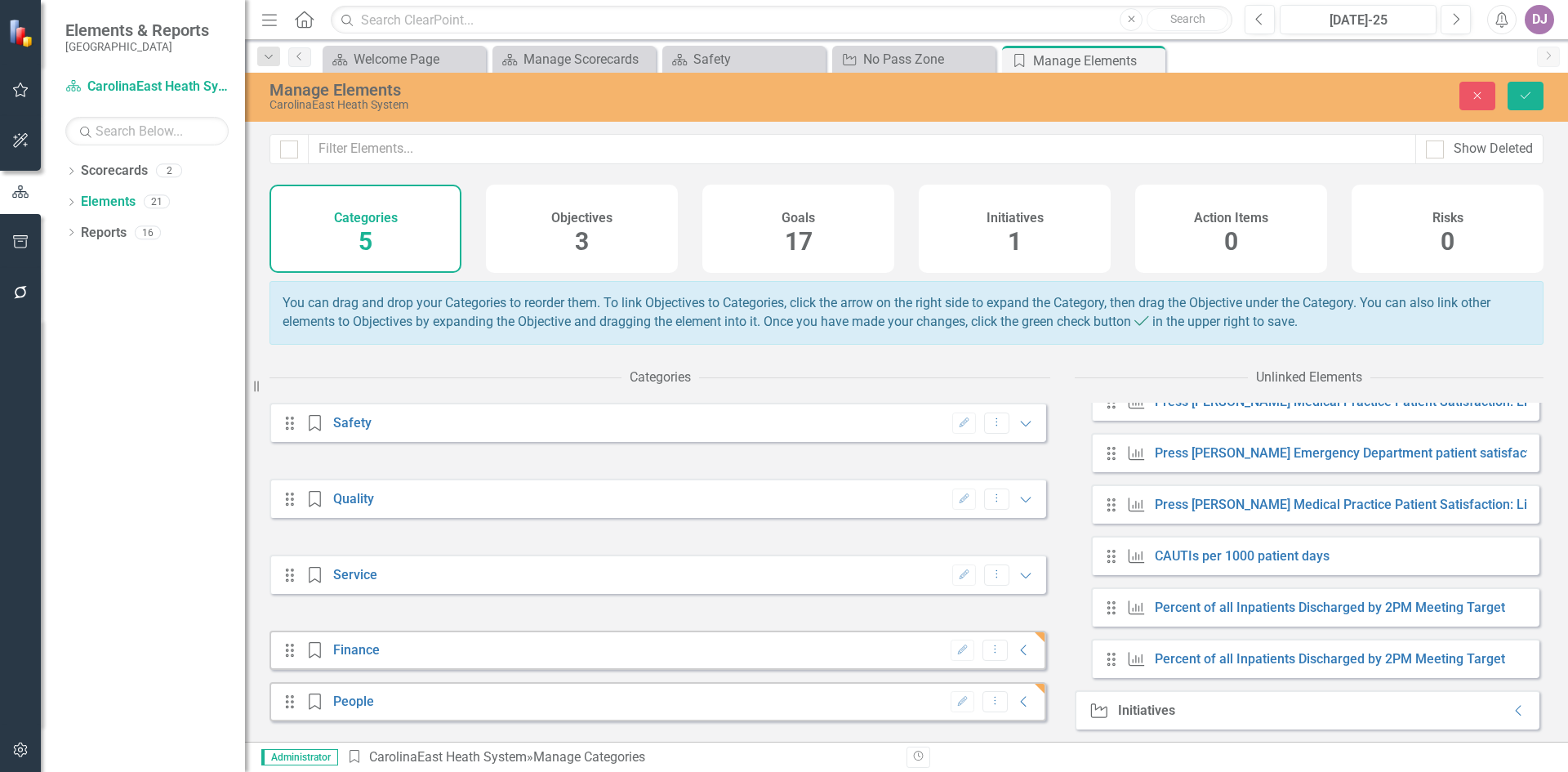
click at [1130, 454] on icon "Goal" at bounding box center [1137, 453] width 21 height 16
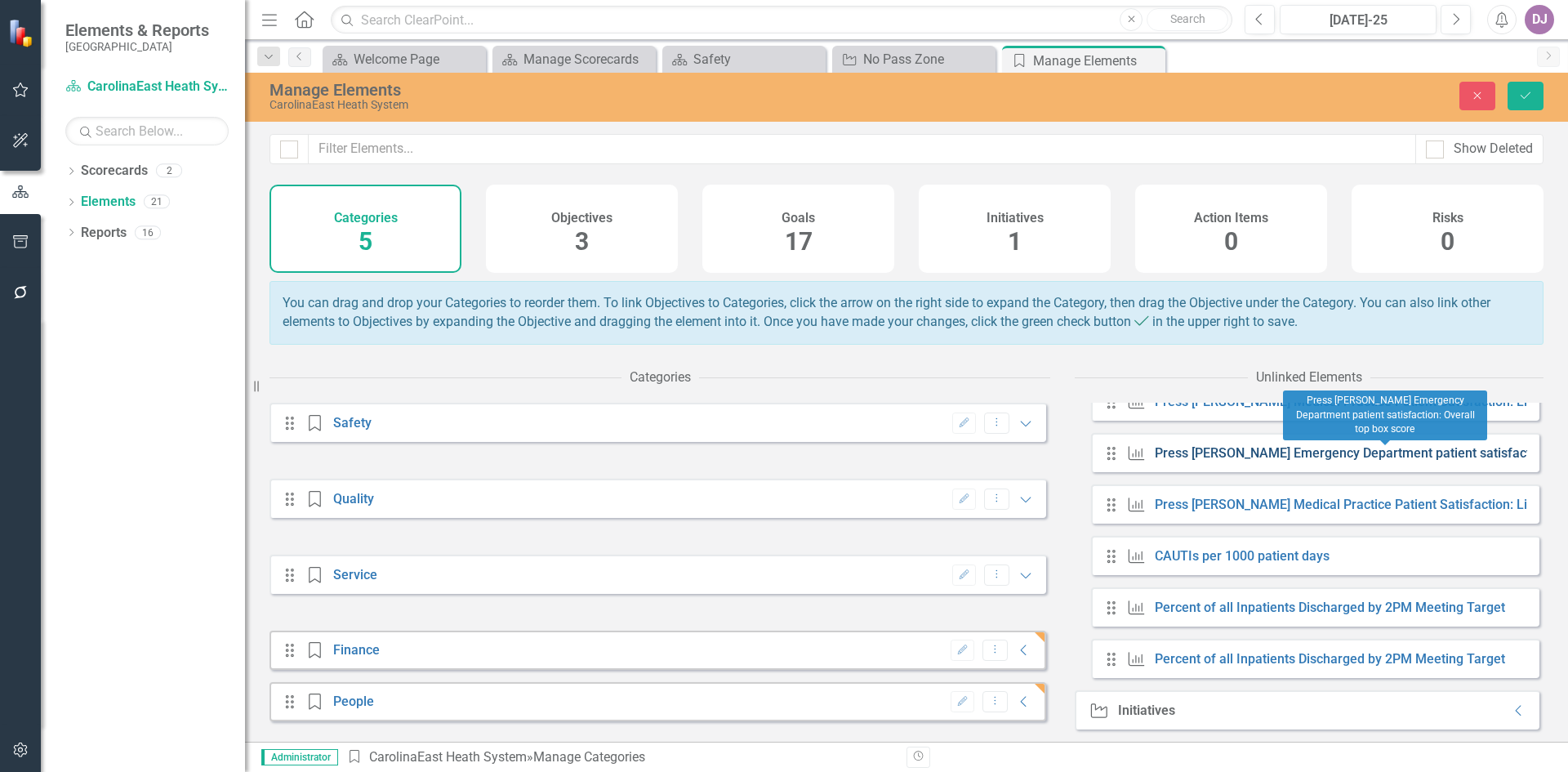
click at [1192, 456] on link "Press [PERSON_NAME] Emergency Department patient satisfaction: Overall top box …" at bounding box center [1417, 453] width 525 height 15
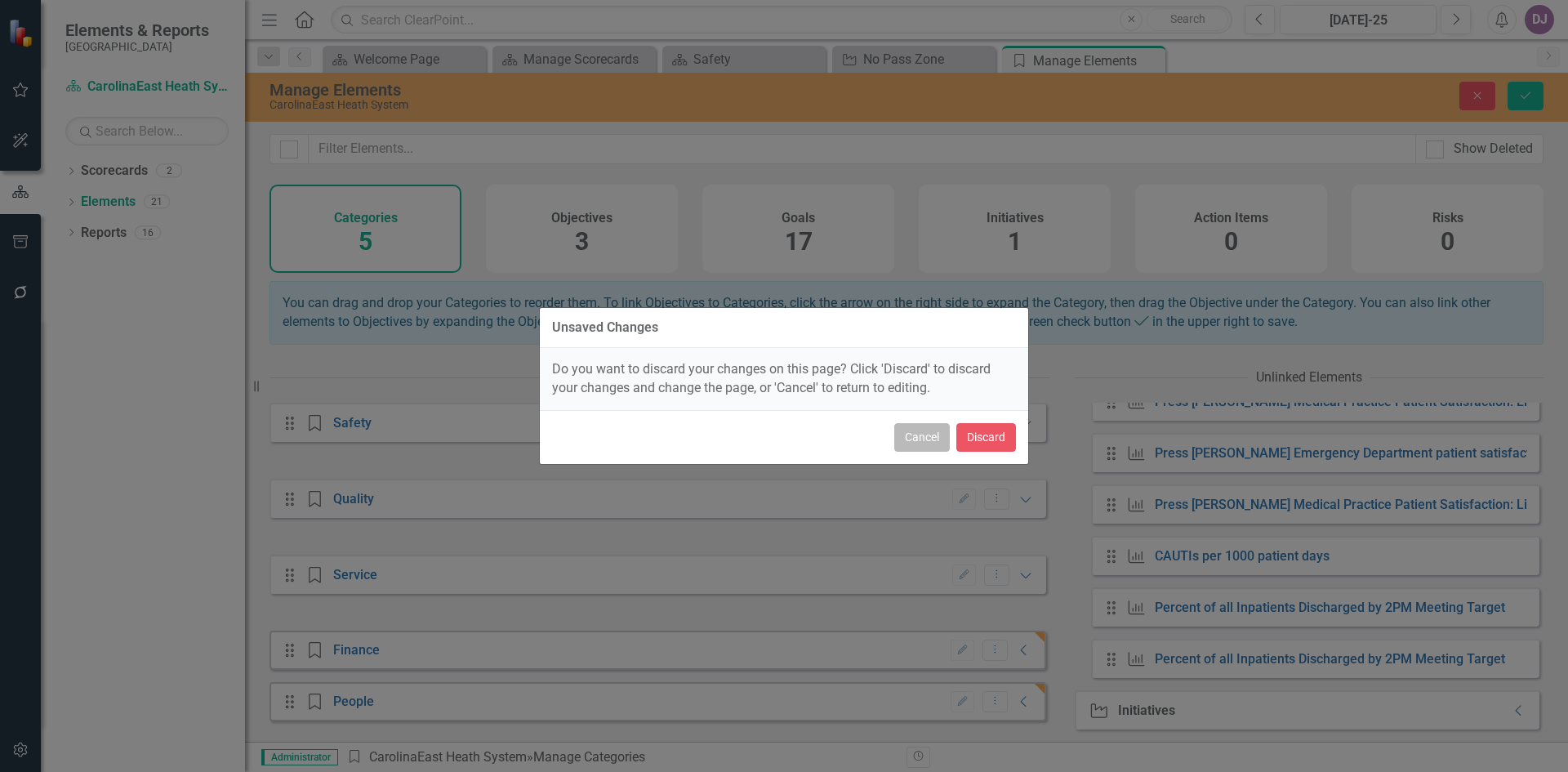
click at [931, 438] on button "Cancel" at bounding box center [922, 438] width 56 height 28
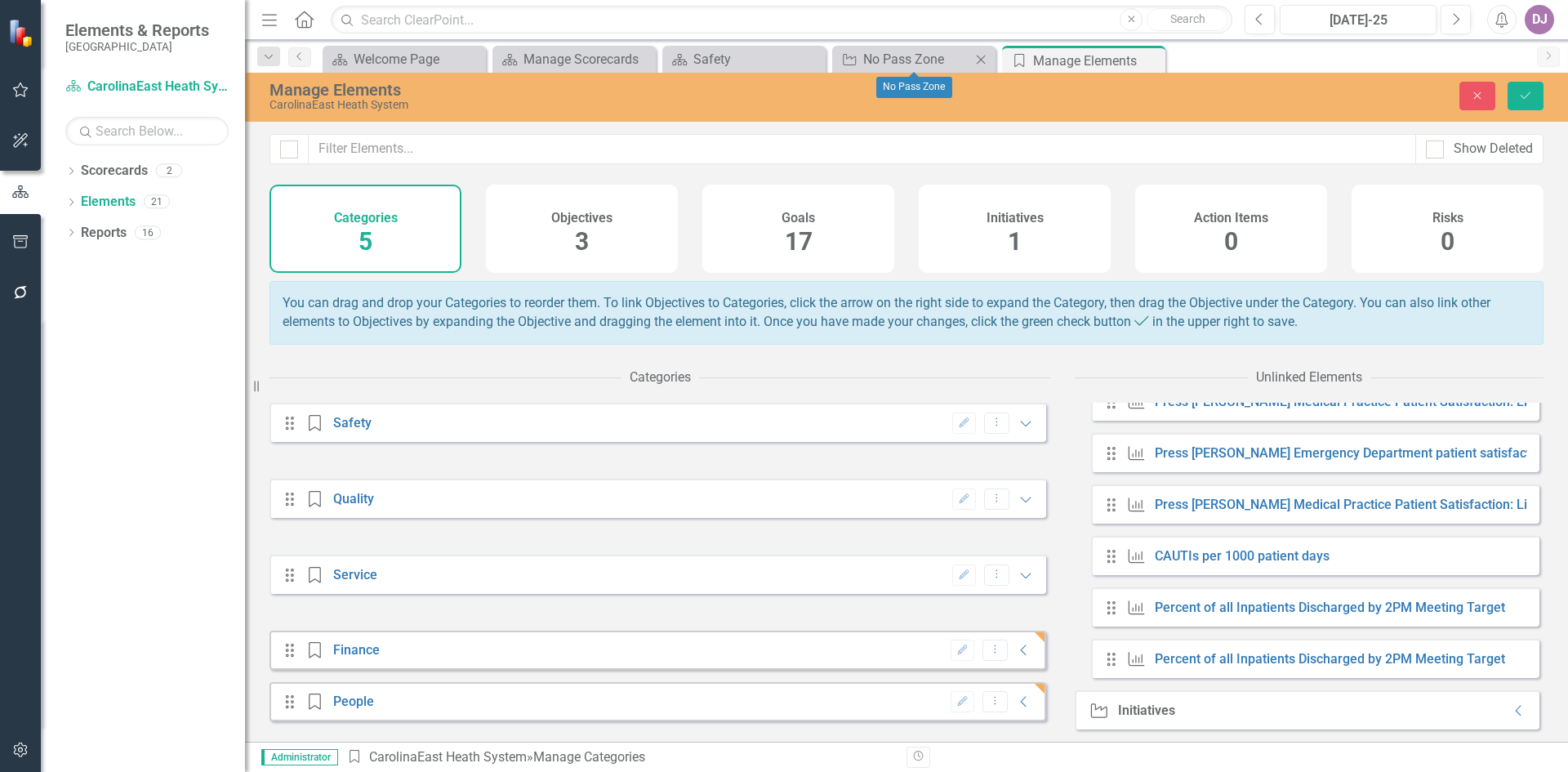
click at [985, 64] on icon "Close" at bounding box center [981, 60] width 16 height 13
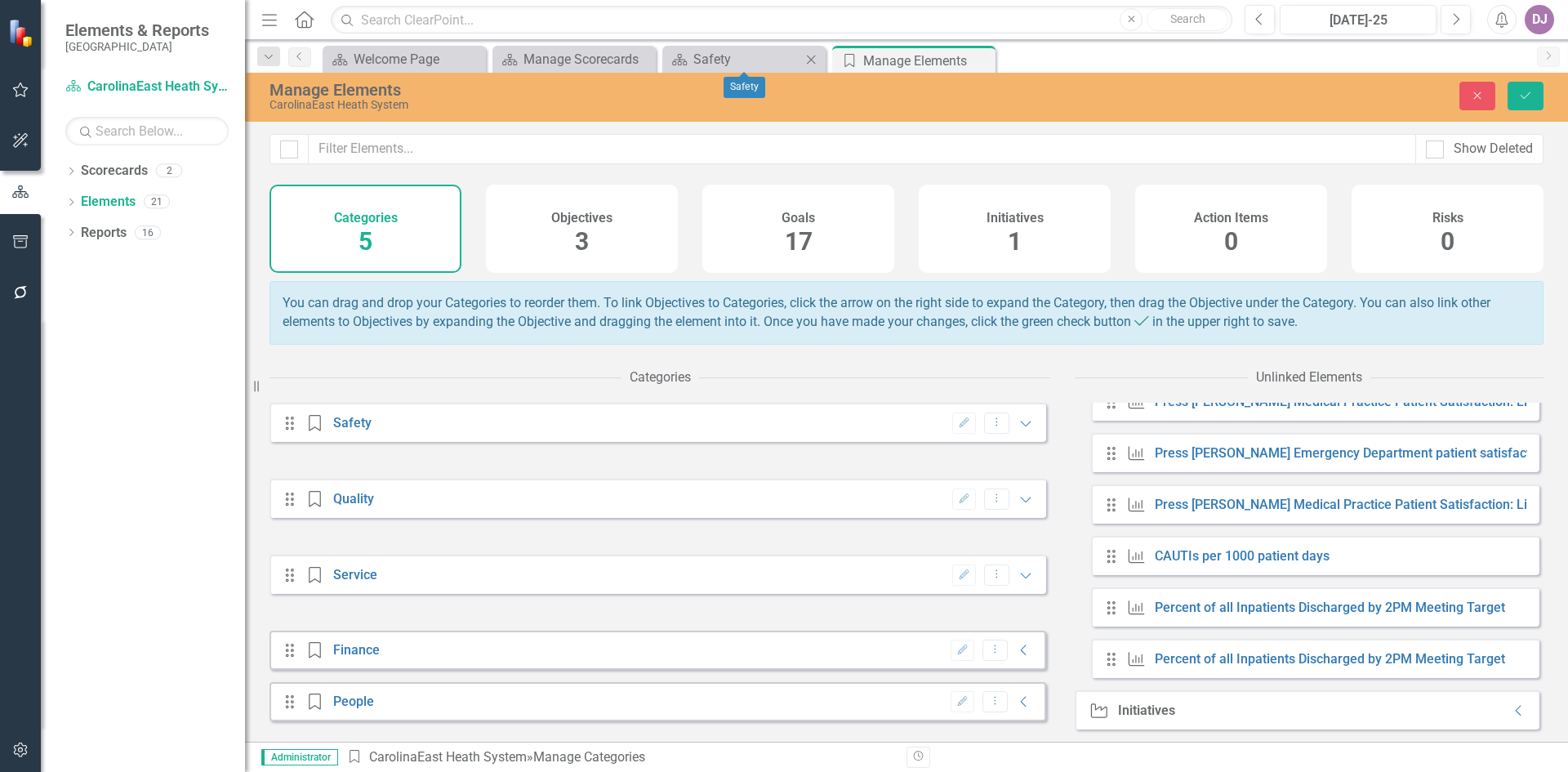
click at [810, 58] on icon "Close" at bounding box center [811, 60] width 16 height 13
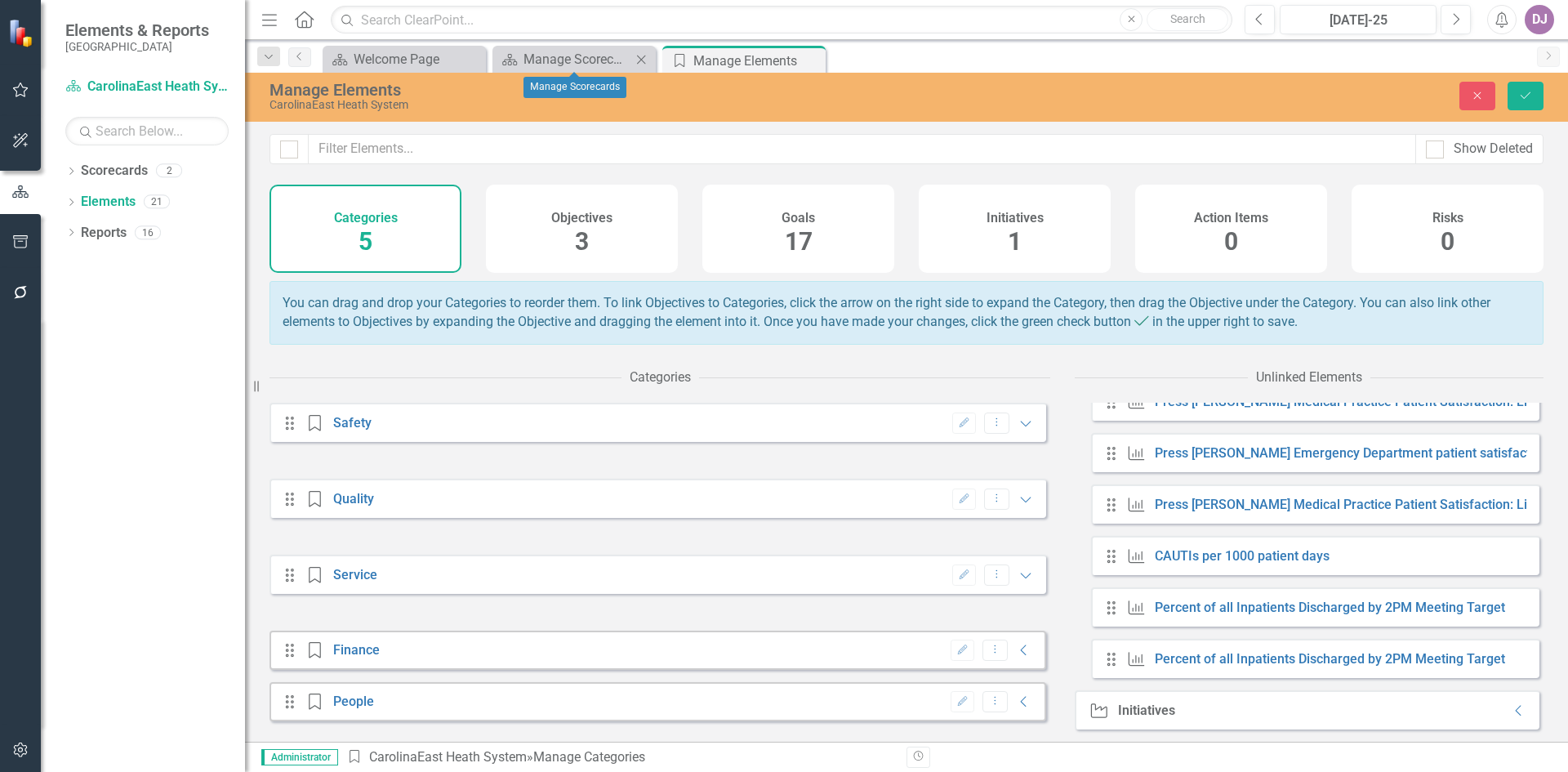
click at [646, 60] on icon "Close" at bounding box center [641, 60] width 16 height 13
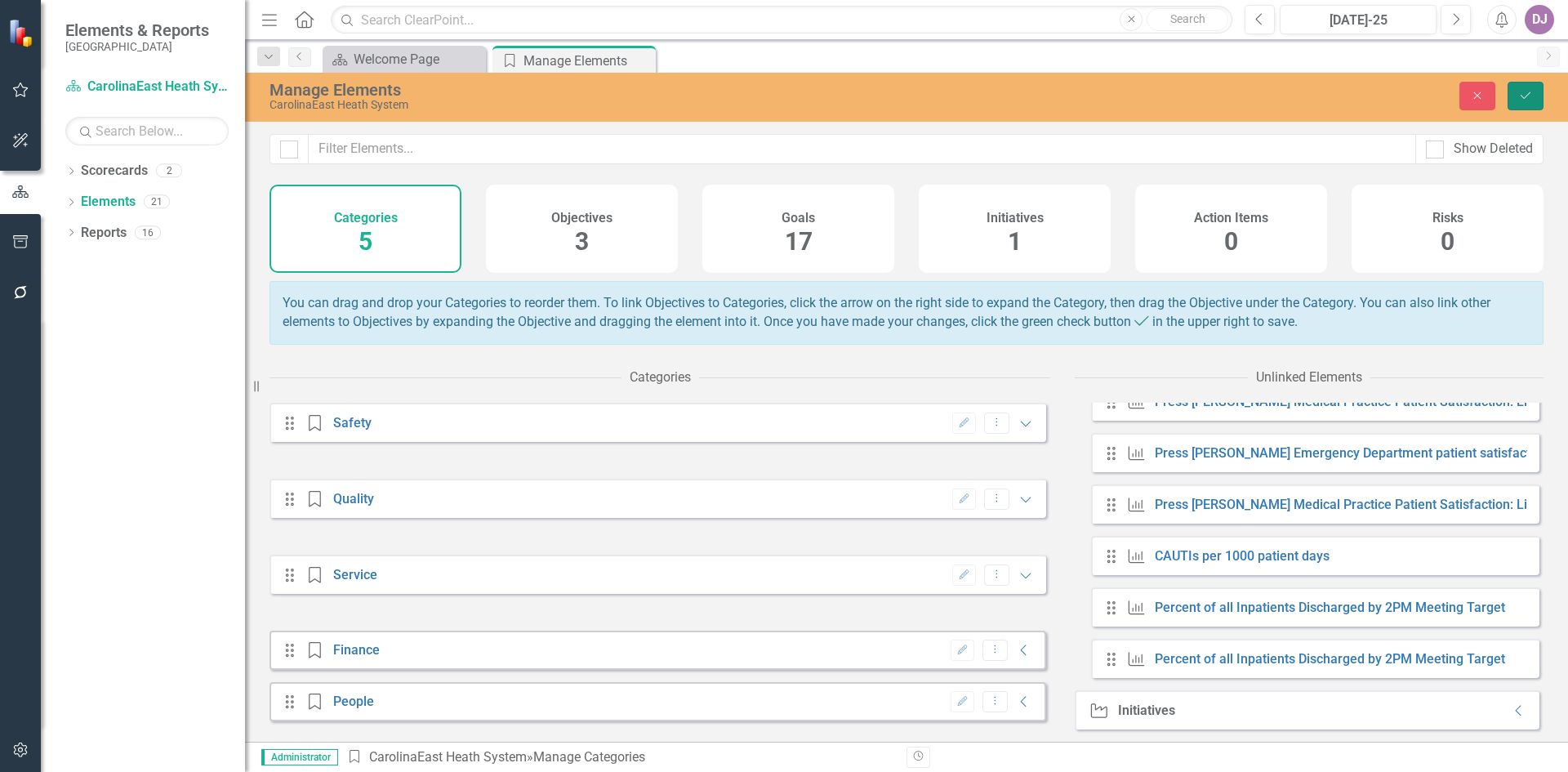
click at [1527, 99] on icon "Save" at bounding box center [1526, 96] width 15 height 11
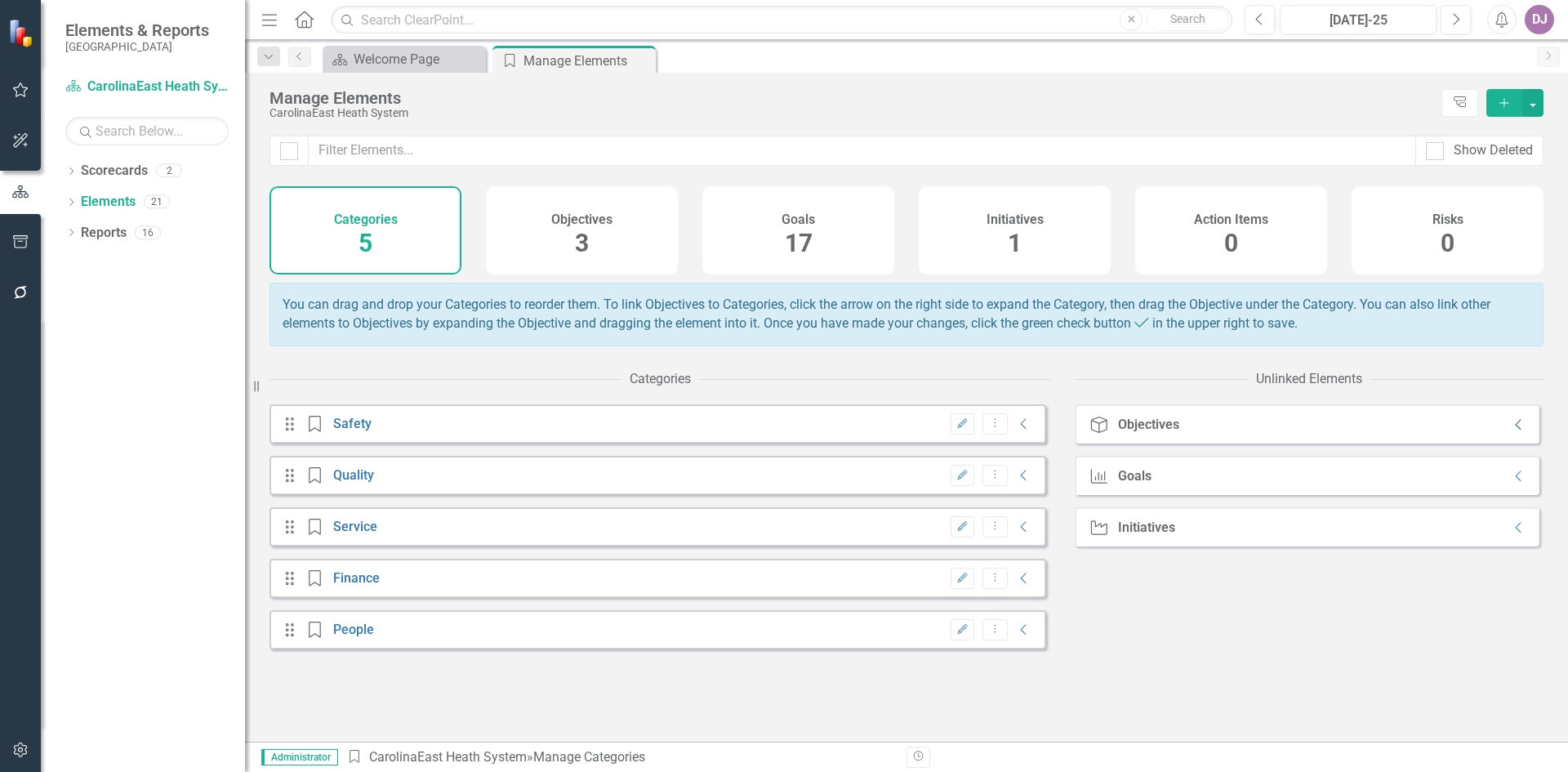
click at [1515, 431] on icon at bounding box center [1518, 424] width 6 height 10
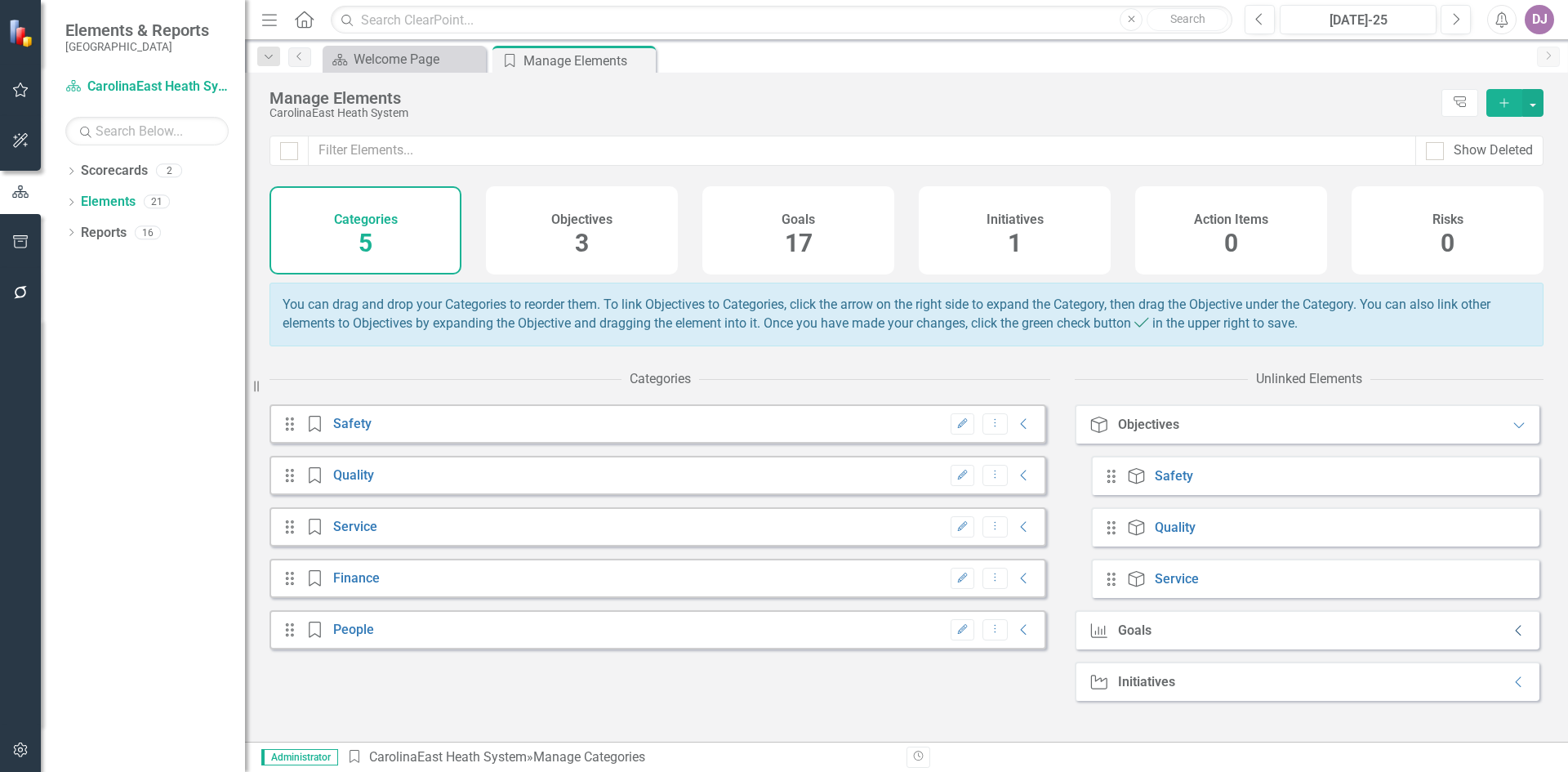
click at [1511, 637] on icon "Collapse" at bounding box center [1519, 631] width 16 height 13
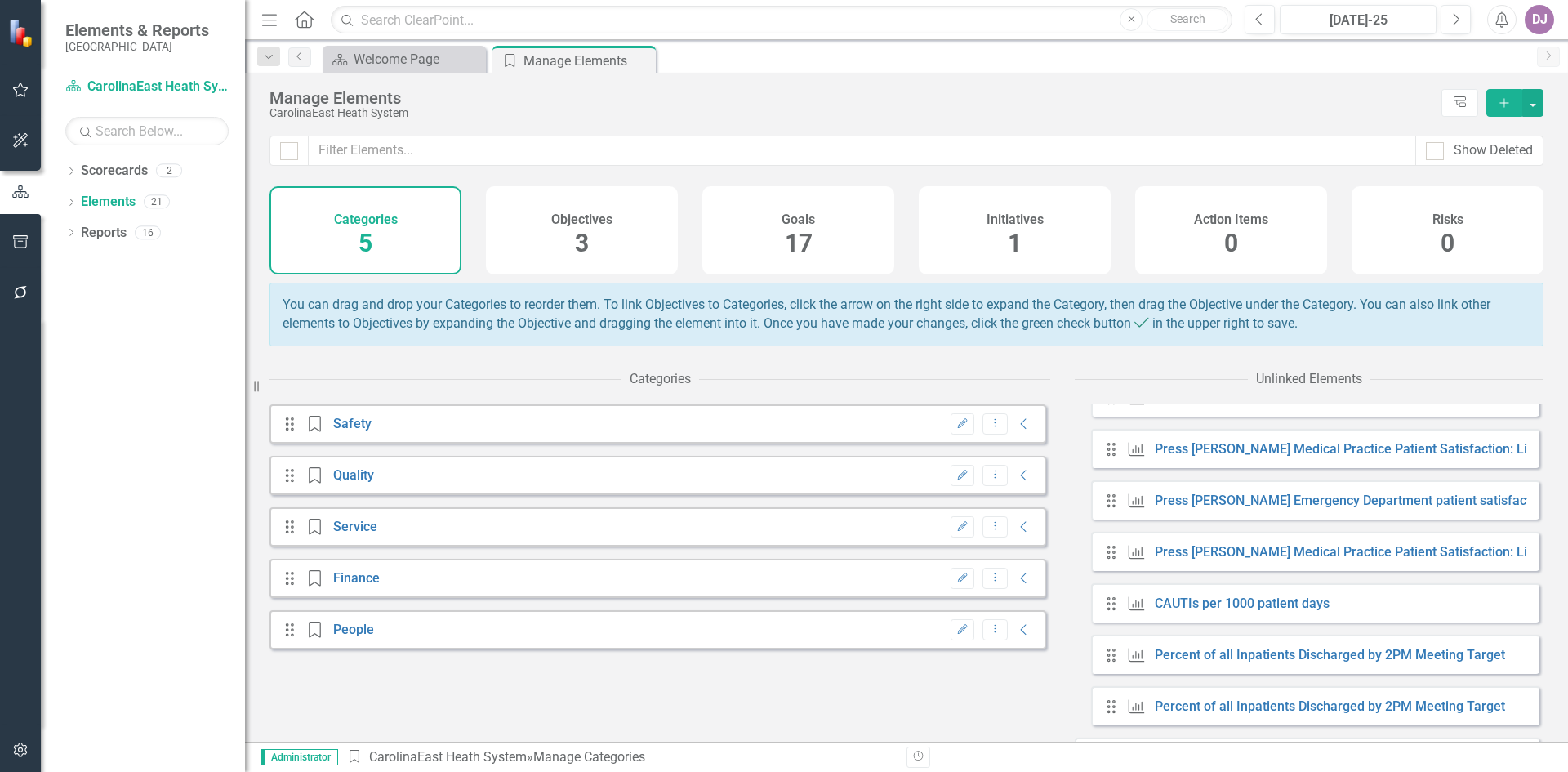
scroll to position [859, 0]
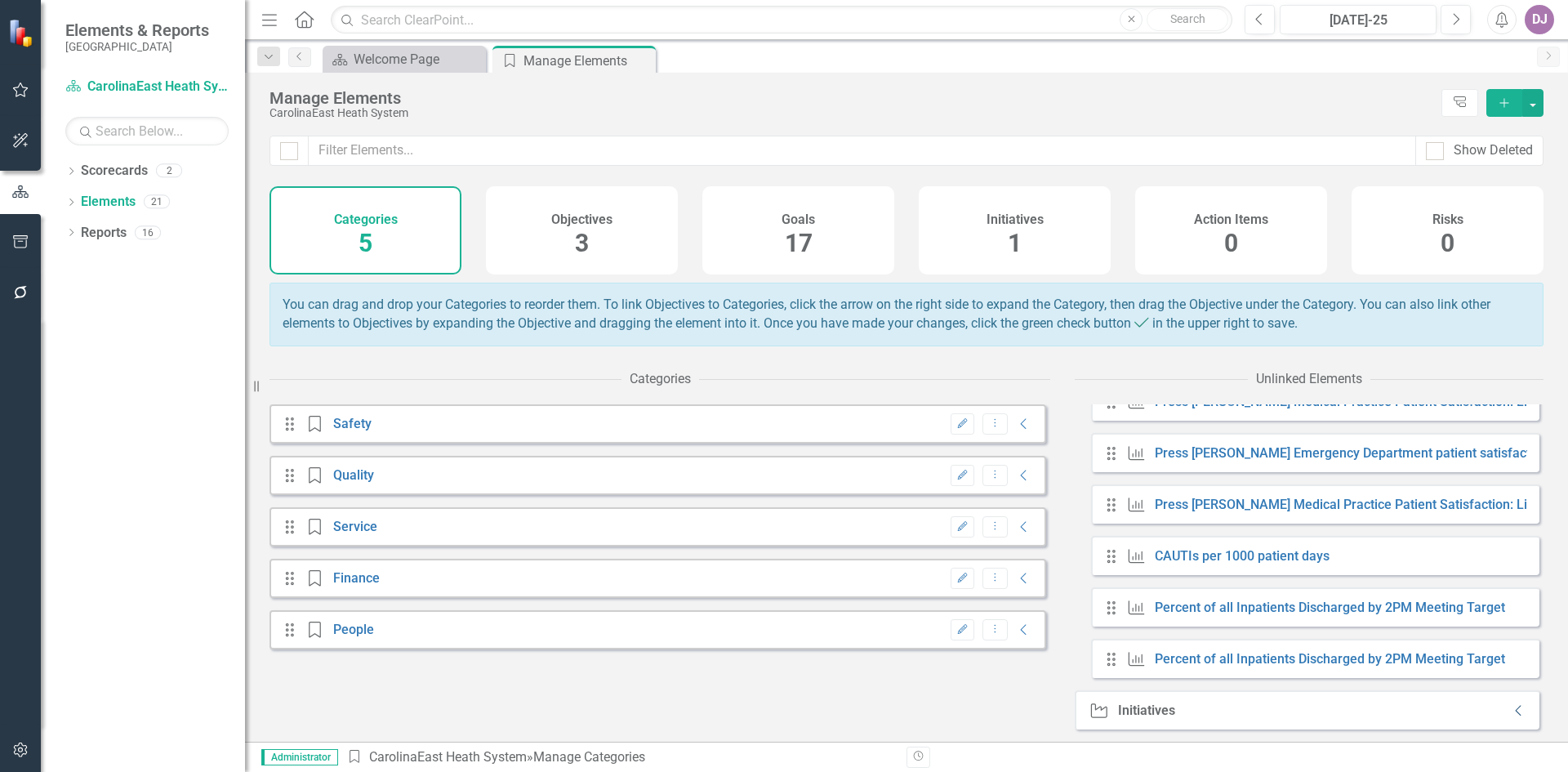
click at [1511, 712] on icon "Collapse" at bounding box center [1519, 711] width 16 height 13
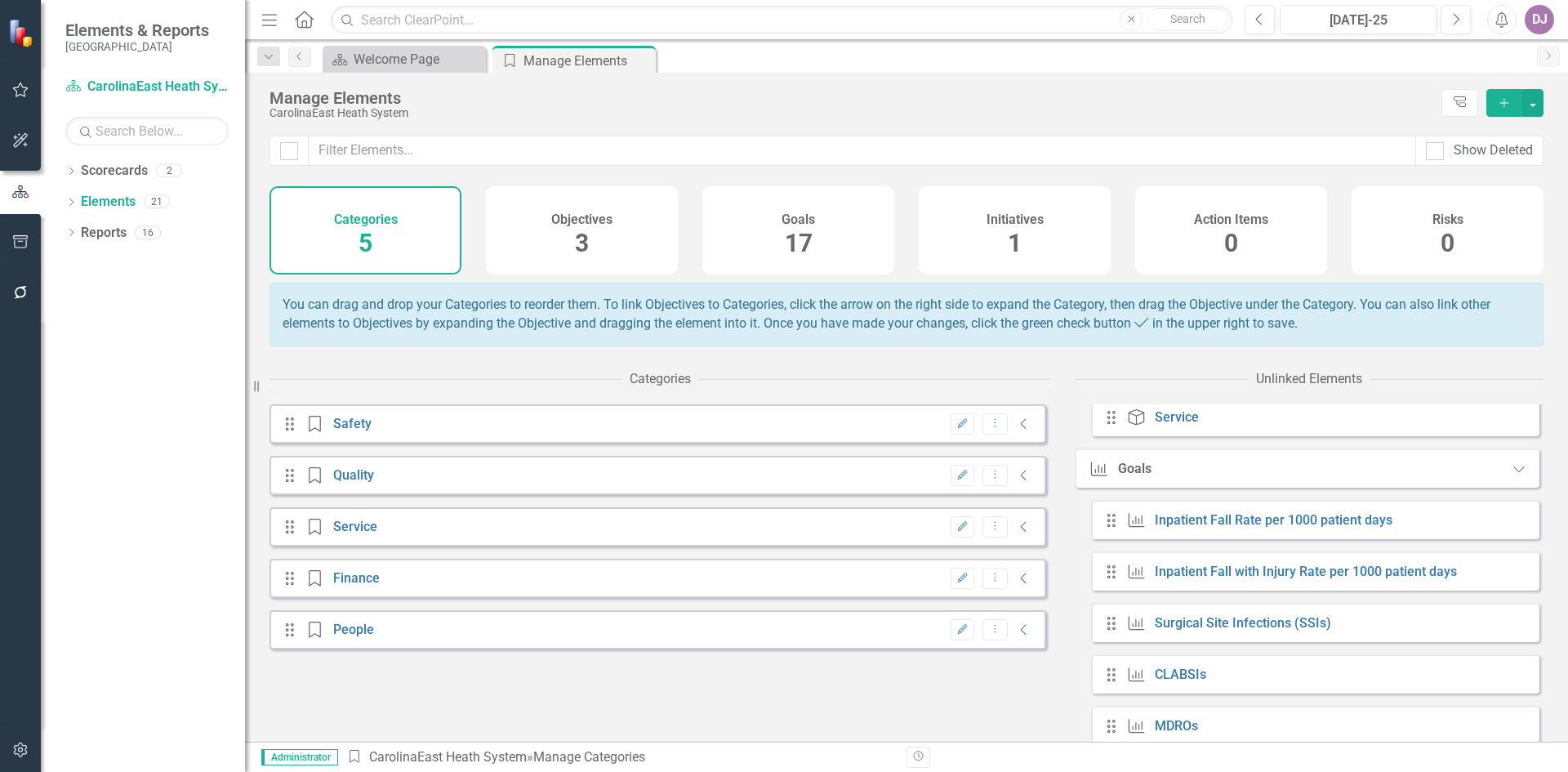
scroll to position [155, 0]
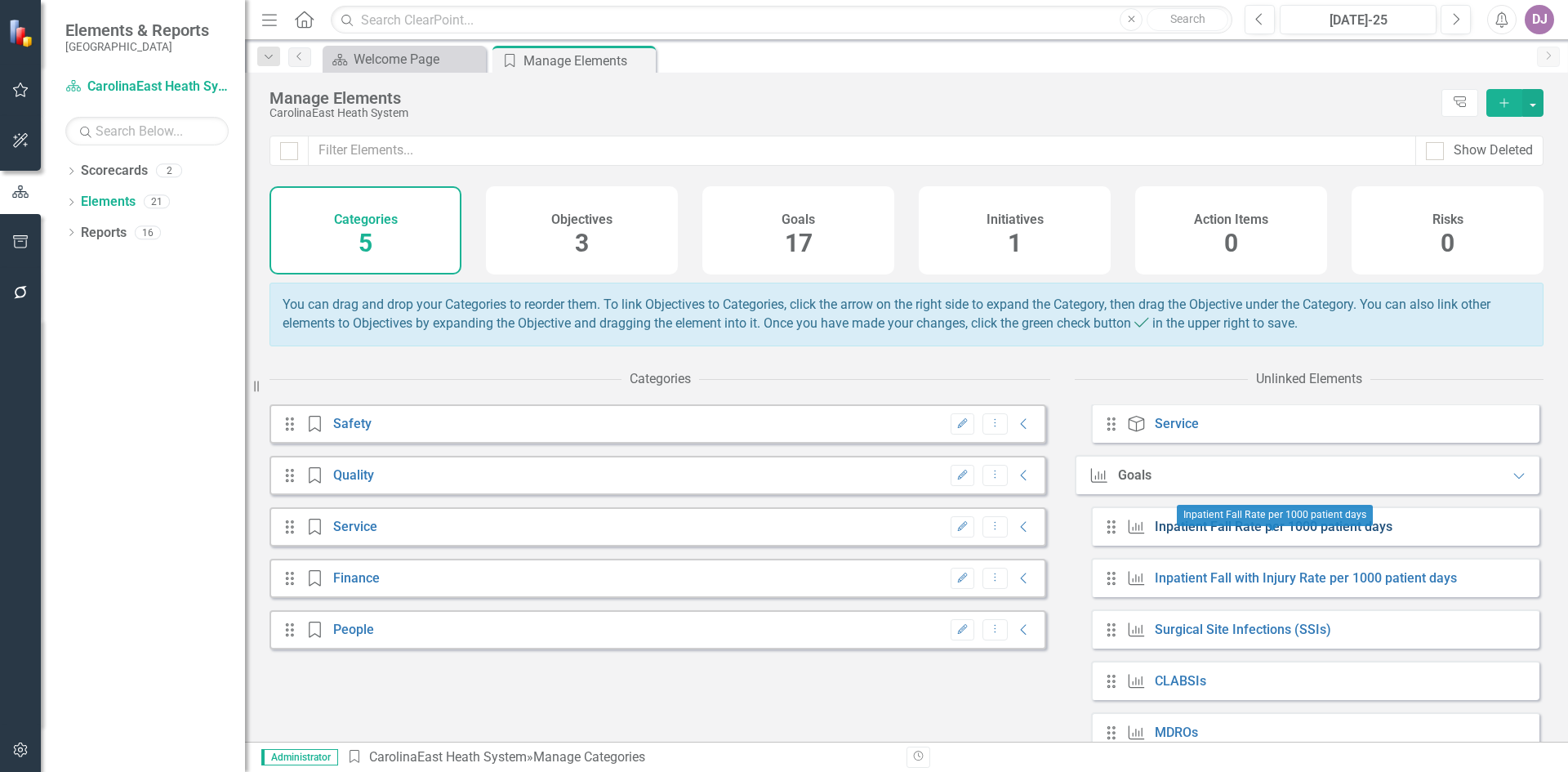
click at [1222, 534] on link "Inpatient Fall Rate per 1000 patient days" at bounding box center [1274, 527] width 238 height 15
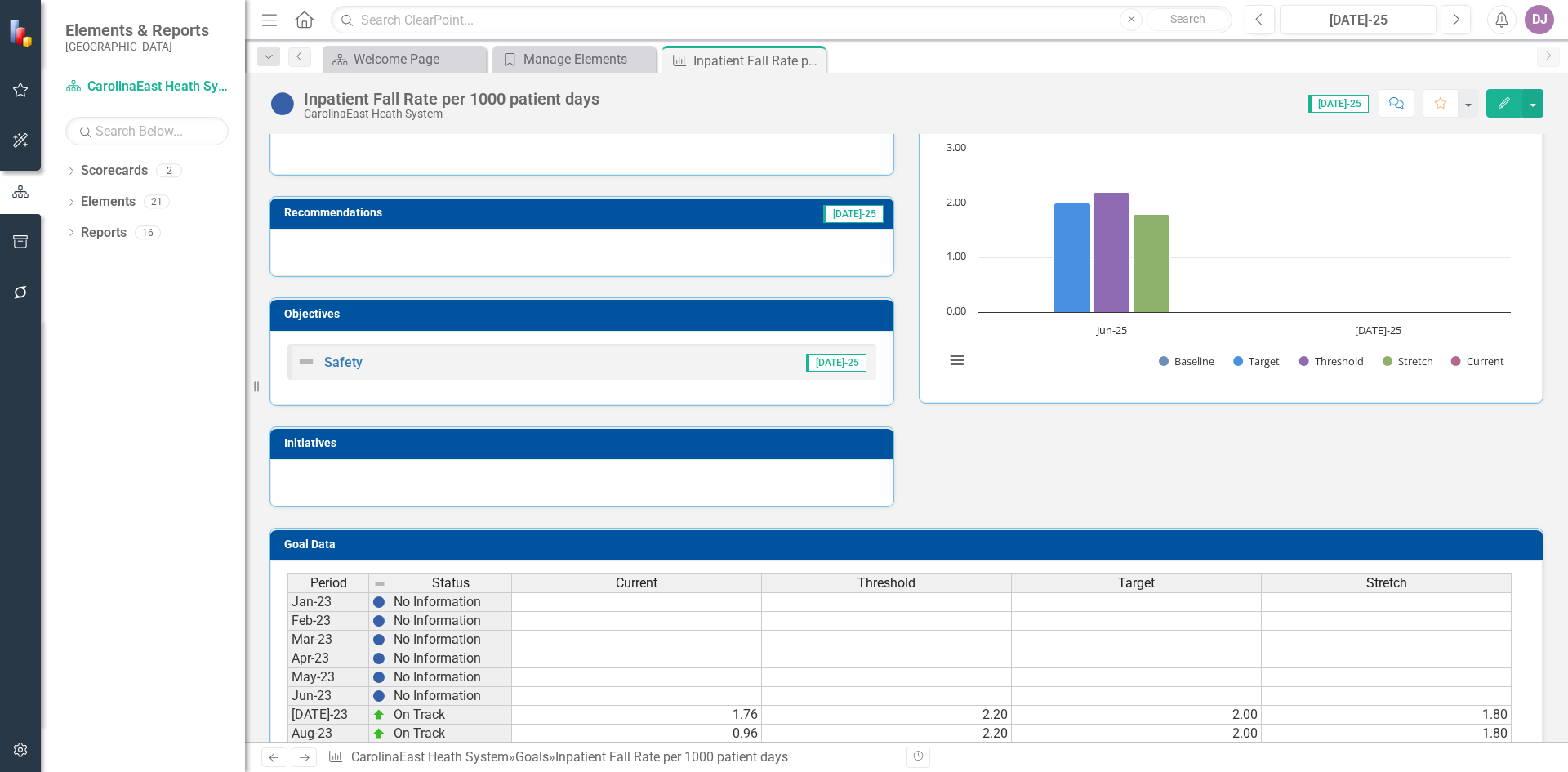
scroll to position [210, 0]
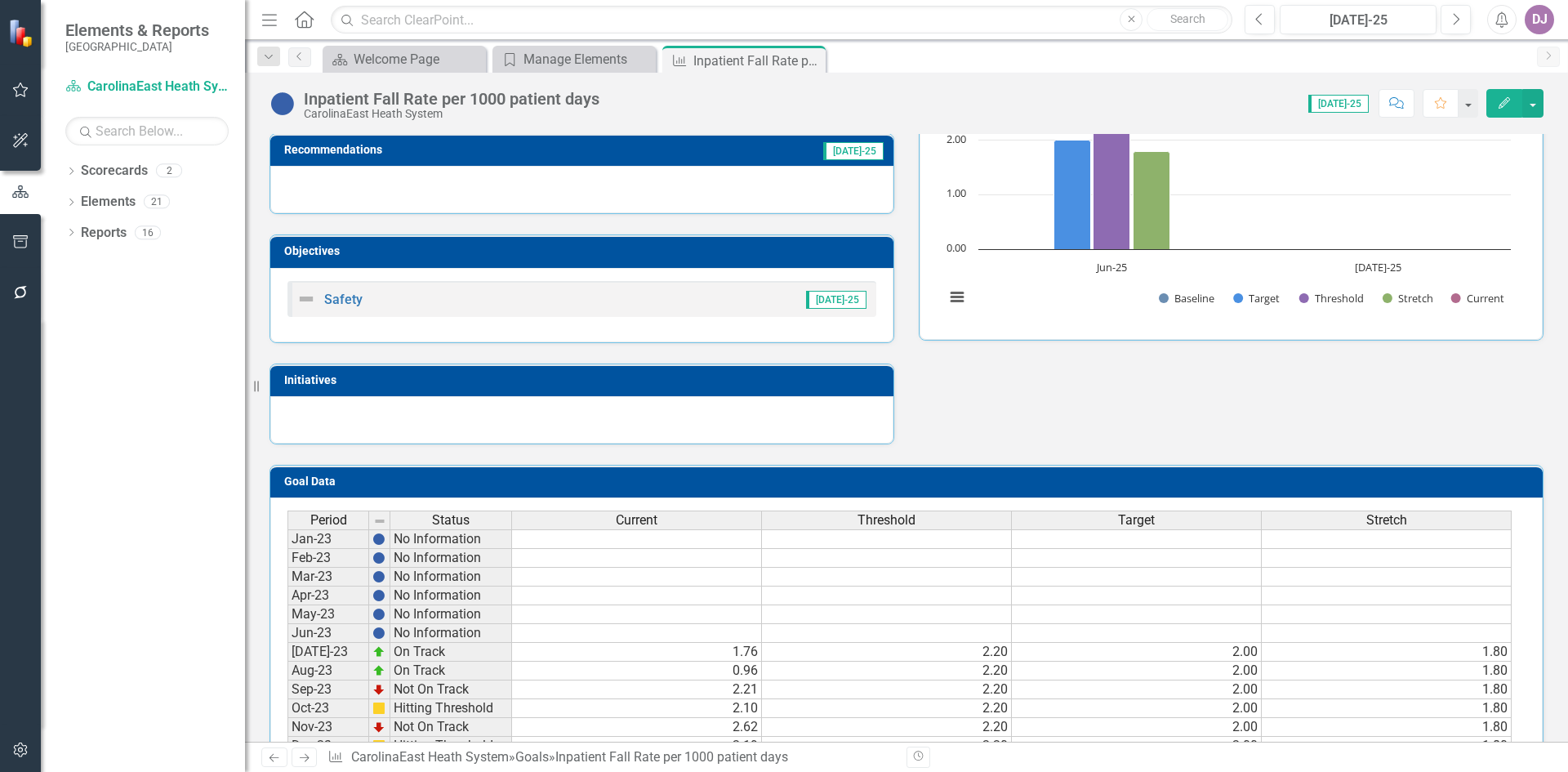
click at [318, 431] on div at bounding box center [582, 420] width 623 height 47
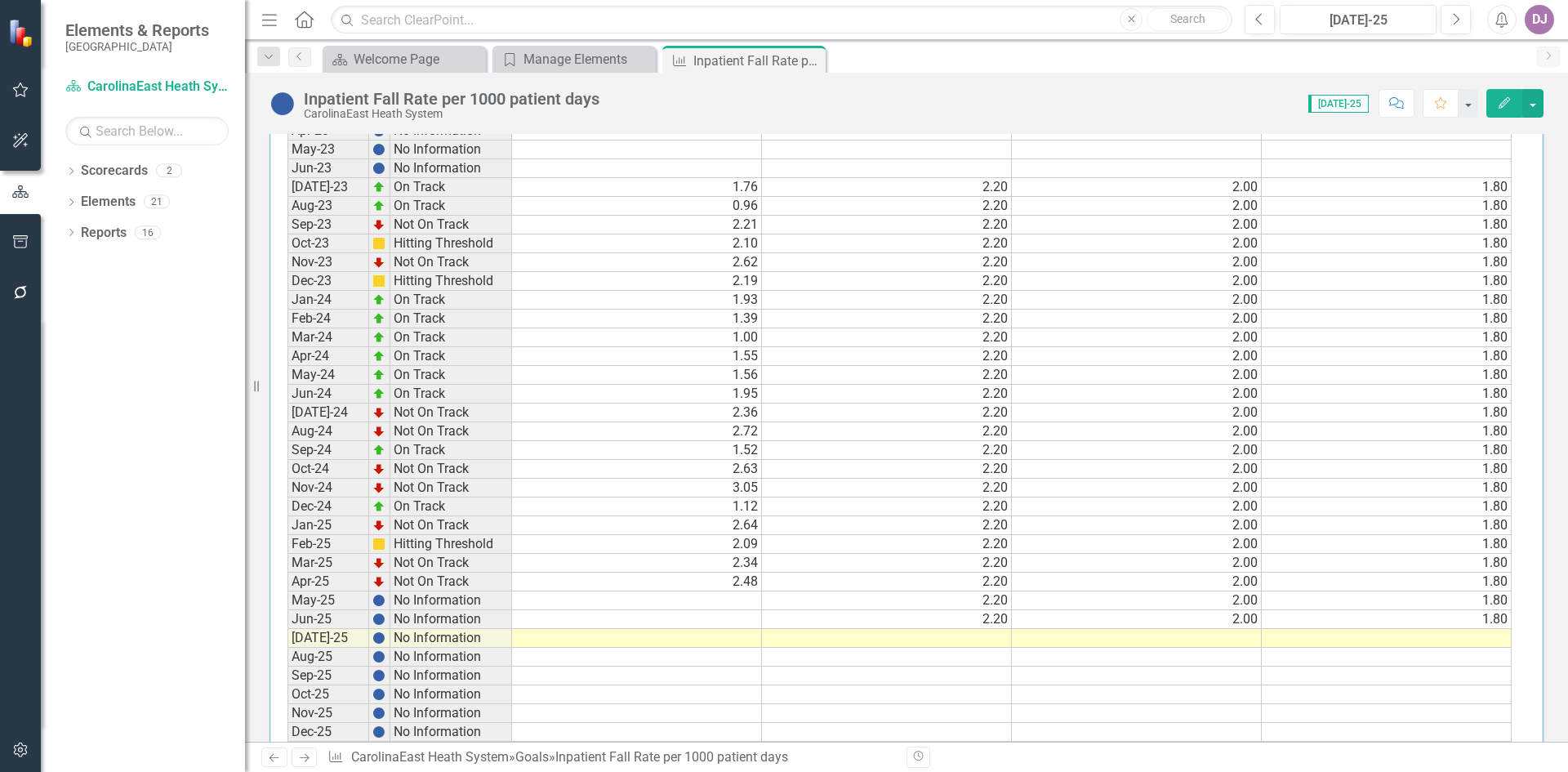
scroll to position [717, 0]
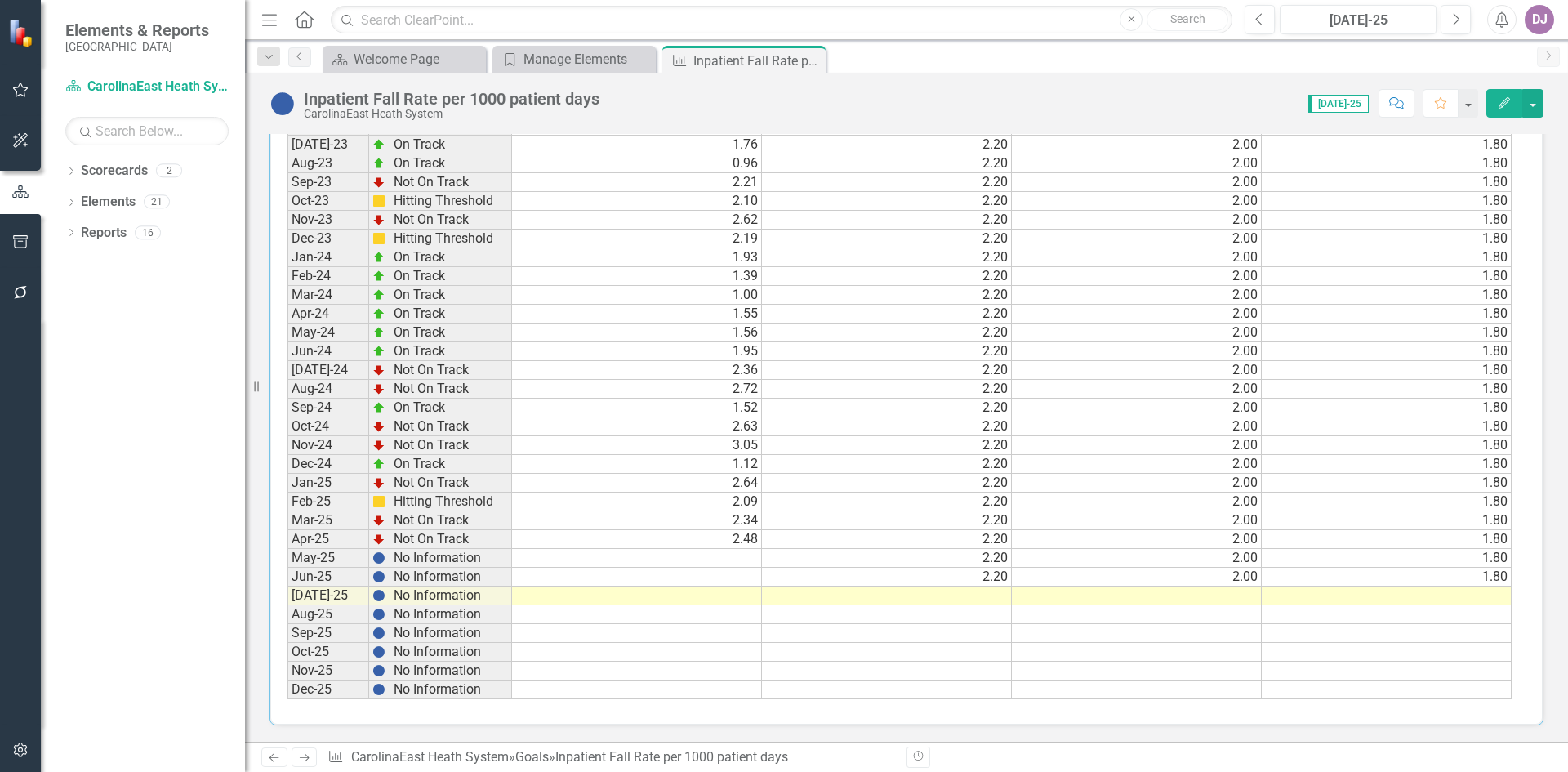
click at [729, 564] on td at bounding box center [637, 559] width 250 height 19
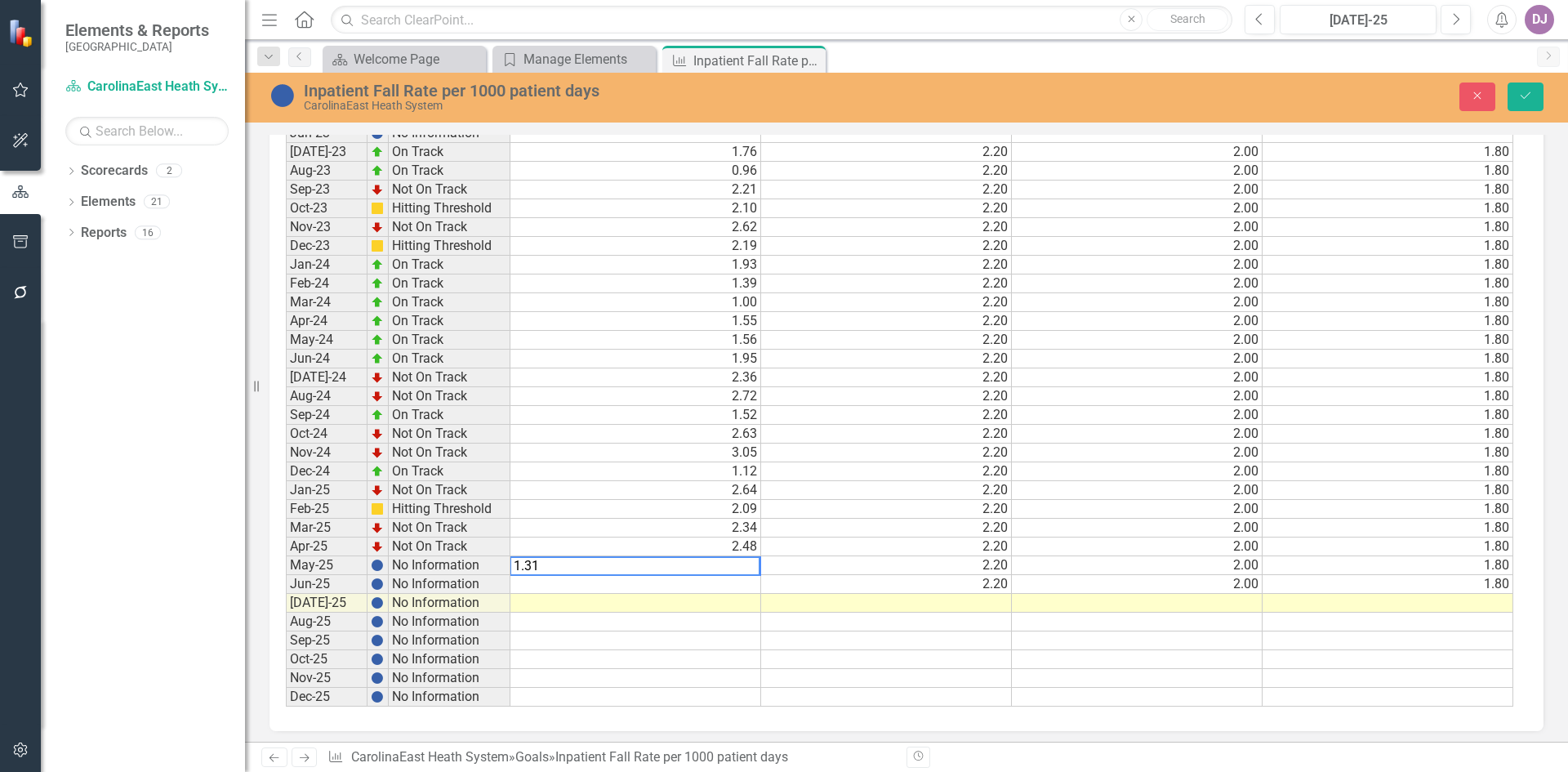
scroll to position [724, 0]
type textarea "1.31"
click at [734, 578] on td at bounding box center [635, 579] width 251 height 19
type textarea "1.64"
click at [722, 615] on td at bounding box center [635, 617] width 251 height 19
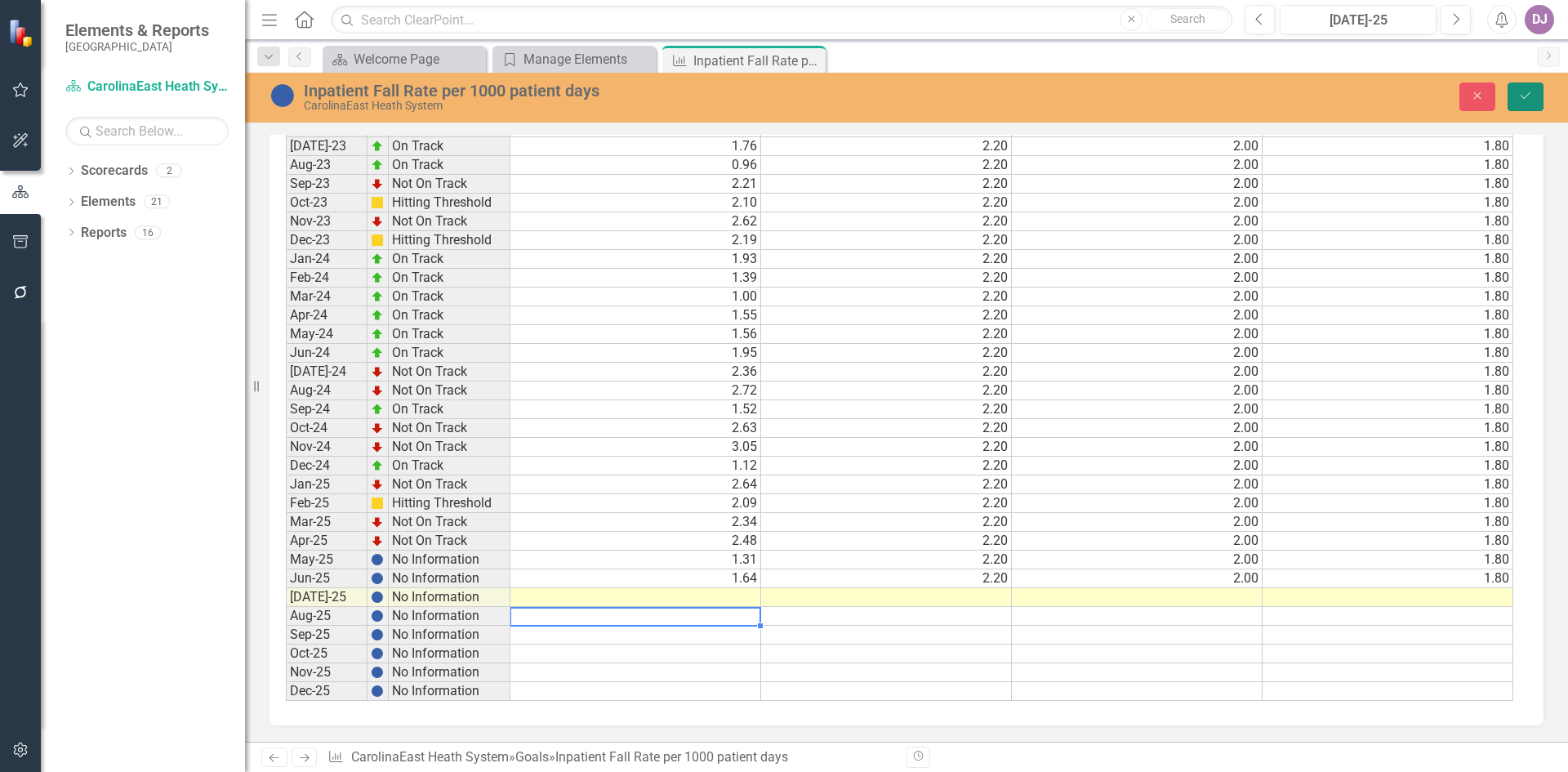
click at [1526, 90] on icon "Save" at bounding box center [1526, 96] width 15 height 11
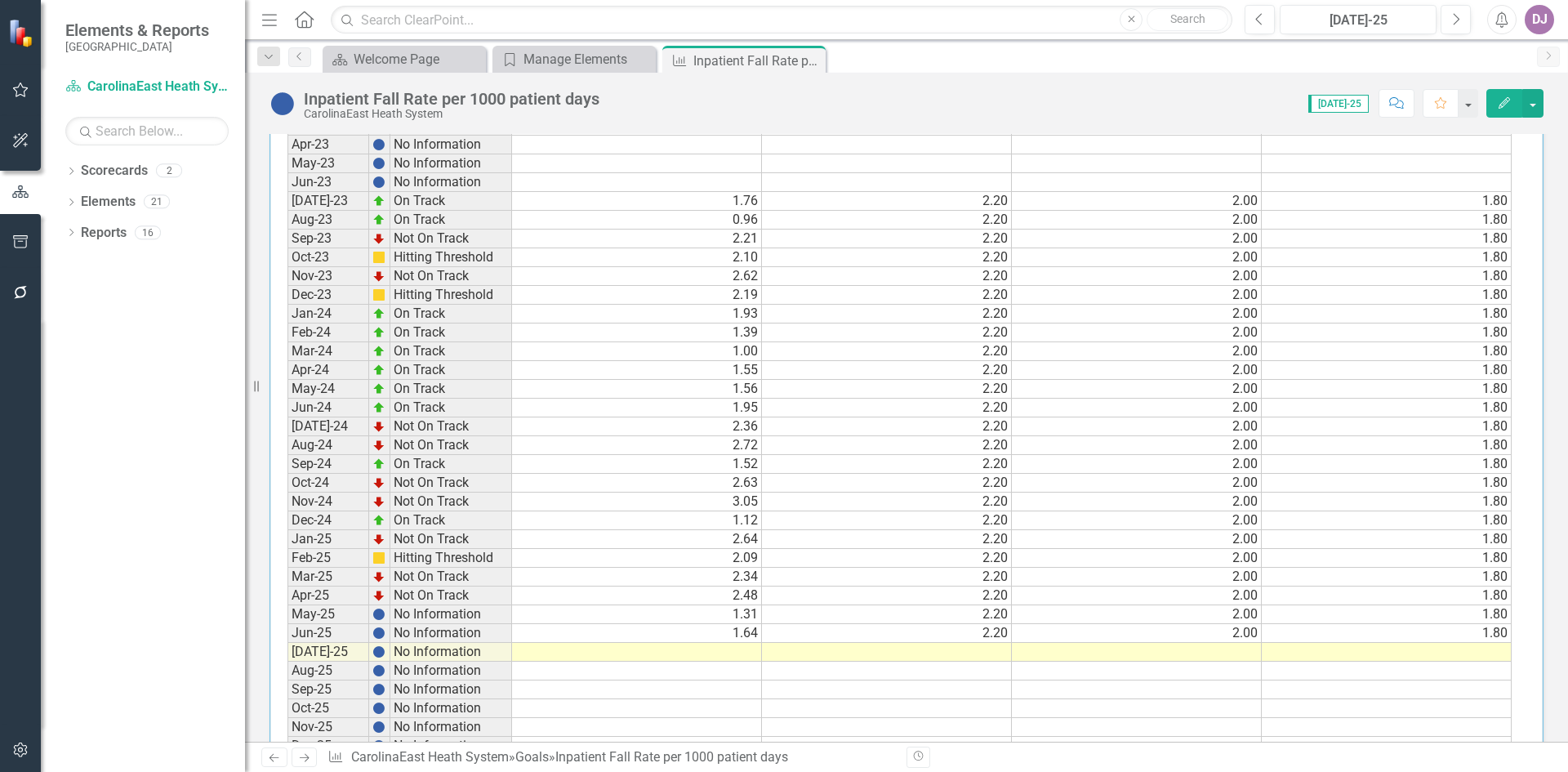
scroll to position [717, 0]
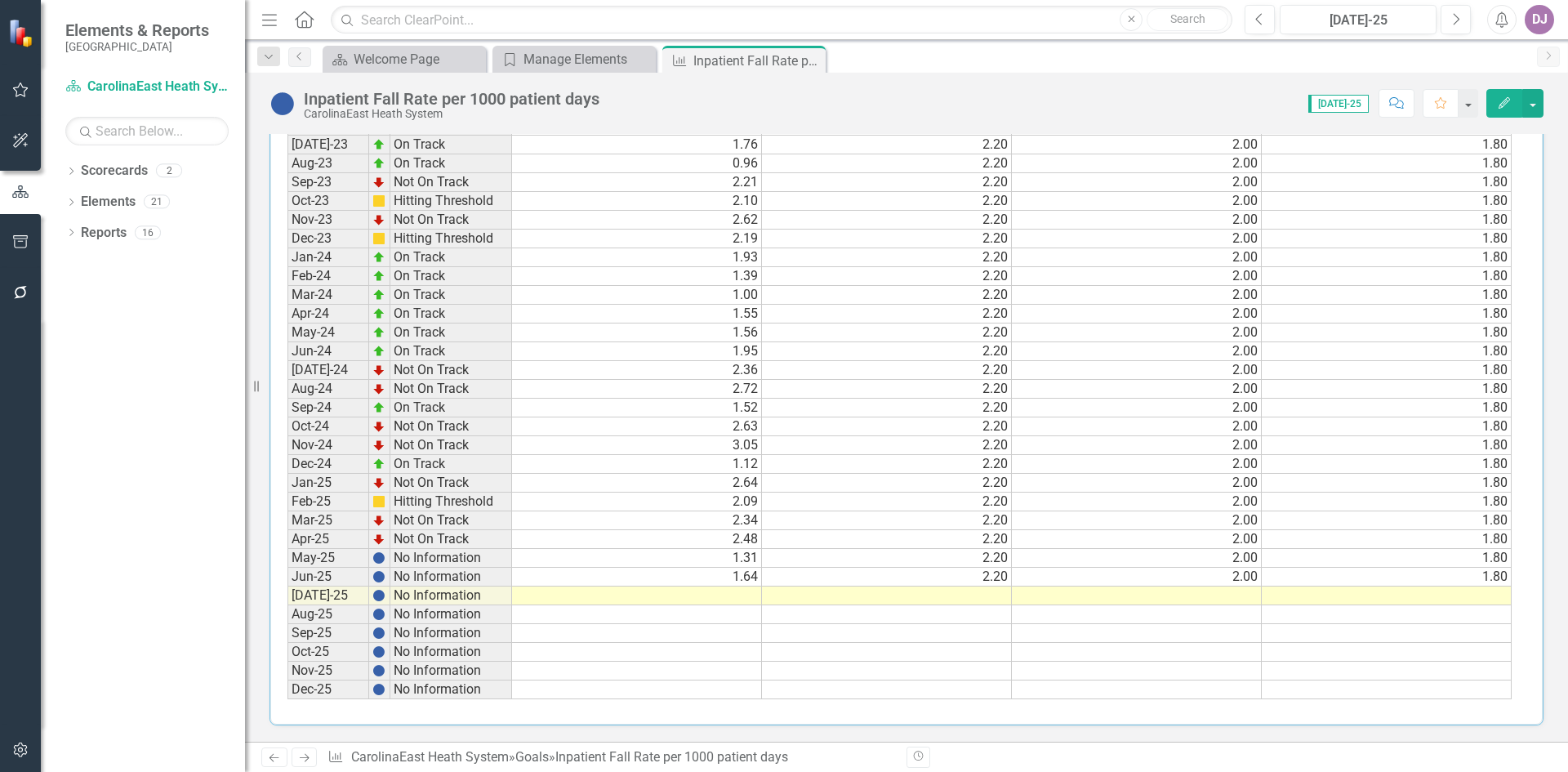
click at [403, 555] on td "No Information" at bounding box center [451, 559] width 122 height 19
click at [327, 557] on td "May-25" at bounding box center [329, 559] width 81 height 19
click at [383, 562] on img at bounding box center [379, 558] width 13 height 13
click at [753, 581] on td "1.64" at bounding box center [637, 578] width 250 height 19
click at [378, 563] on img at bounding box center [379, 558] width 13 height 13
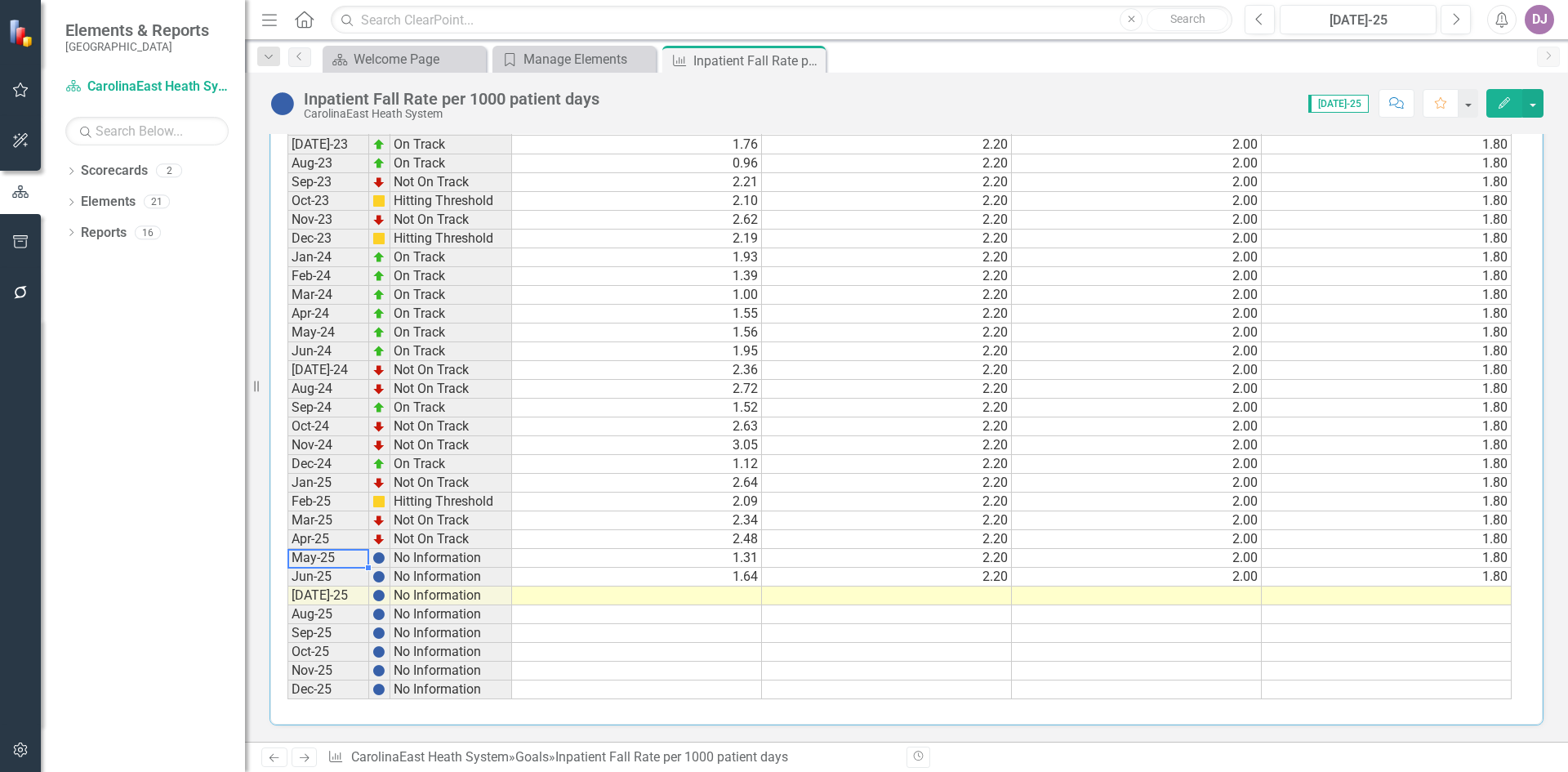
click at [336, 561] on td "May-25" at bounding box center [329, 559] width 81 height 19
click at [330, 601] on td "[DATE]-25" at bounding box center [329, 596] width 81 height 19
click at [307, 762] on icon "Next" at bounding box center [304, 758] width 14 height 10
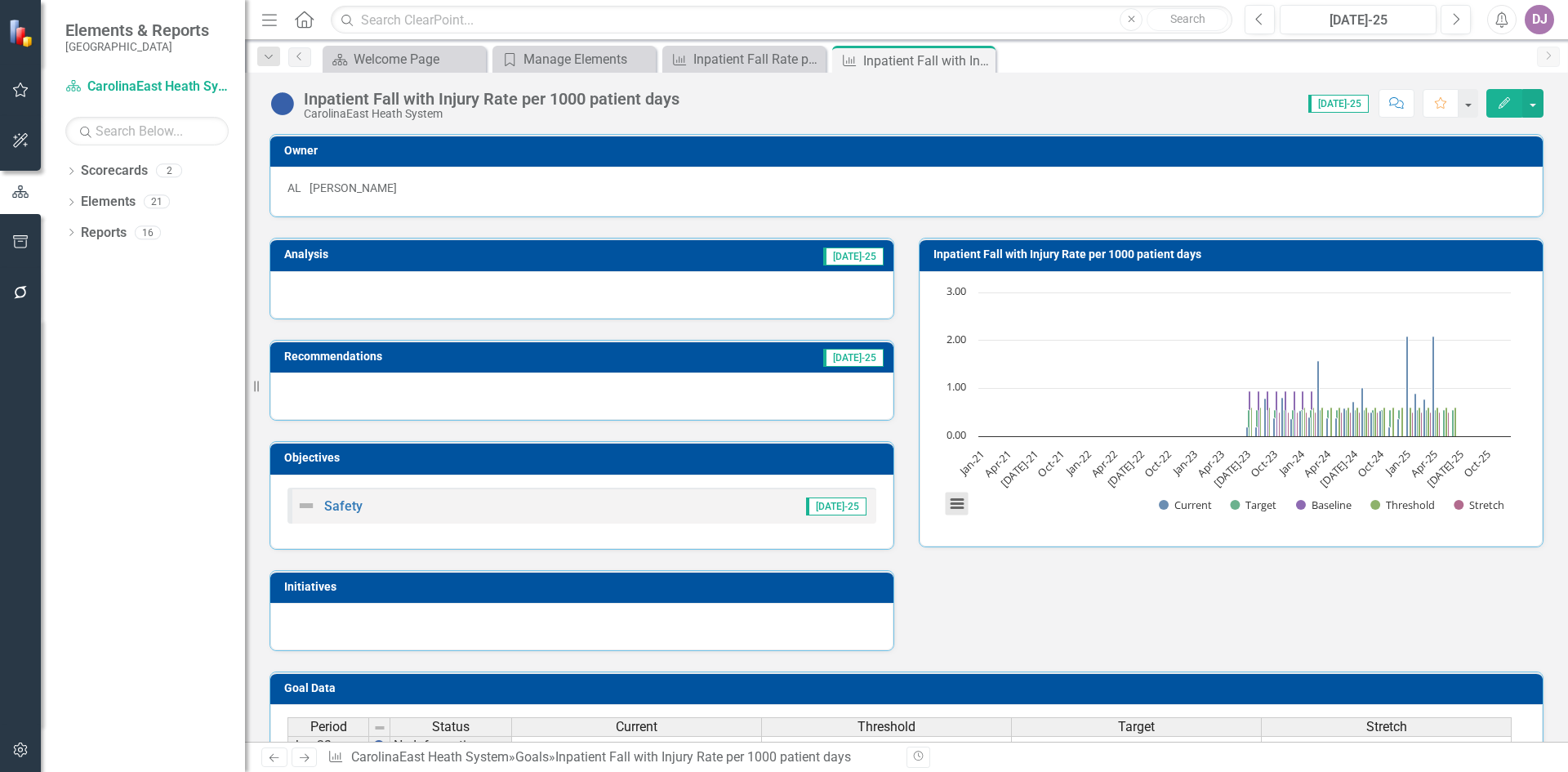
click at [949, 509] on button "View chart menu, Chart" at bounding box center [957, 504] width 23 height 23
click at [1037, 511] on div "Download PNG image Download JPEG image Download PDF document Download SVG vecto…" at bounding box center [1025, 435] width 205 height 159
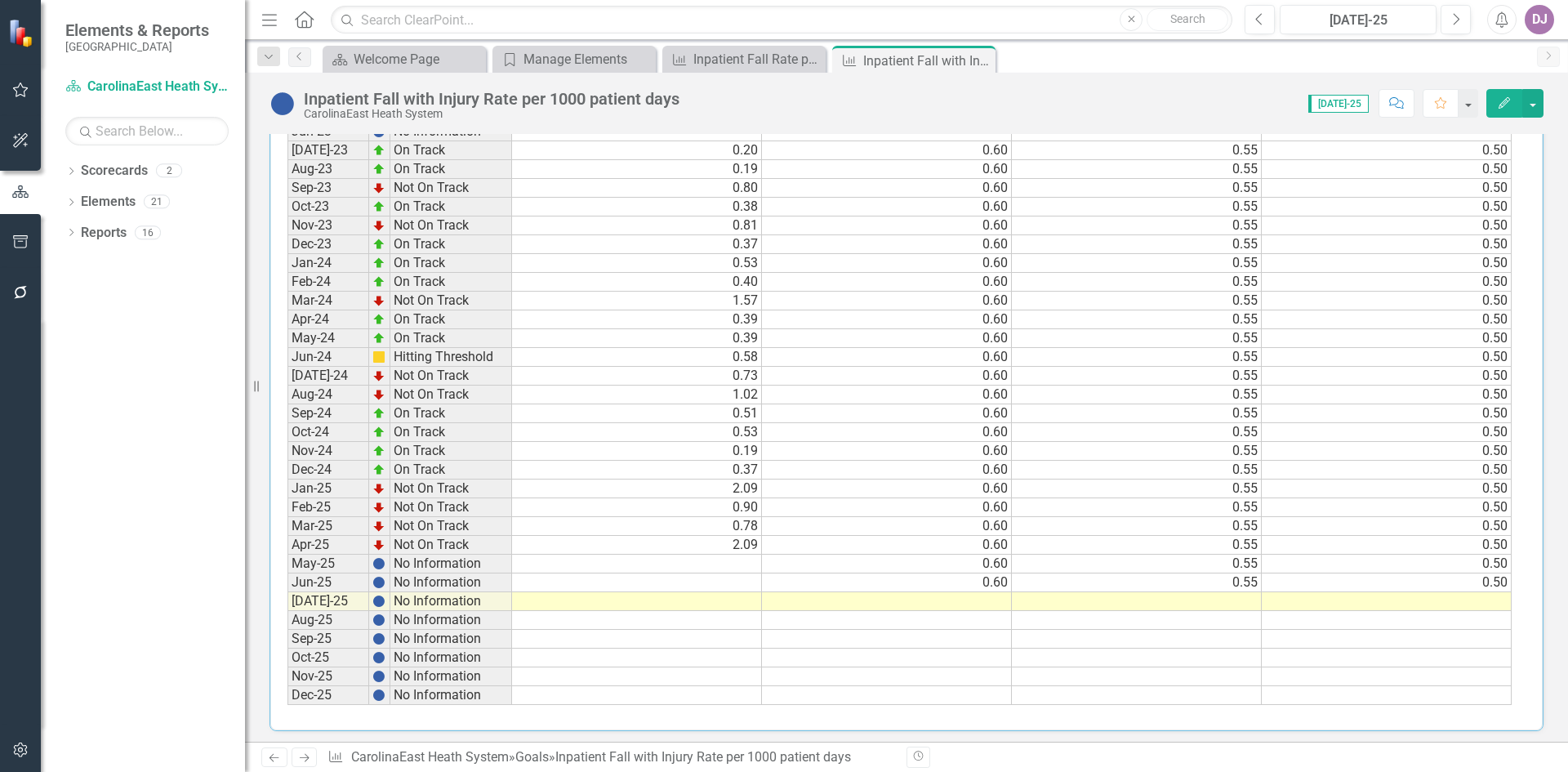
scroll to position [717, 0]
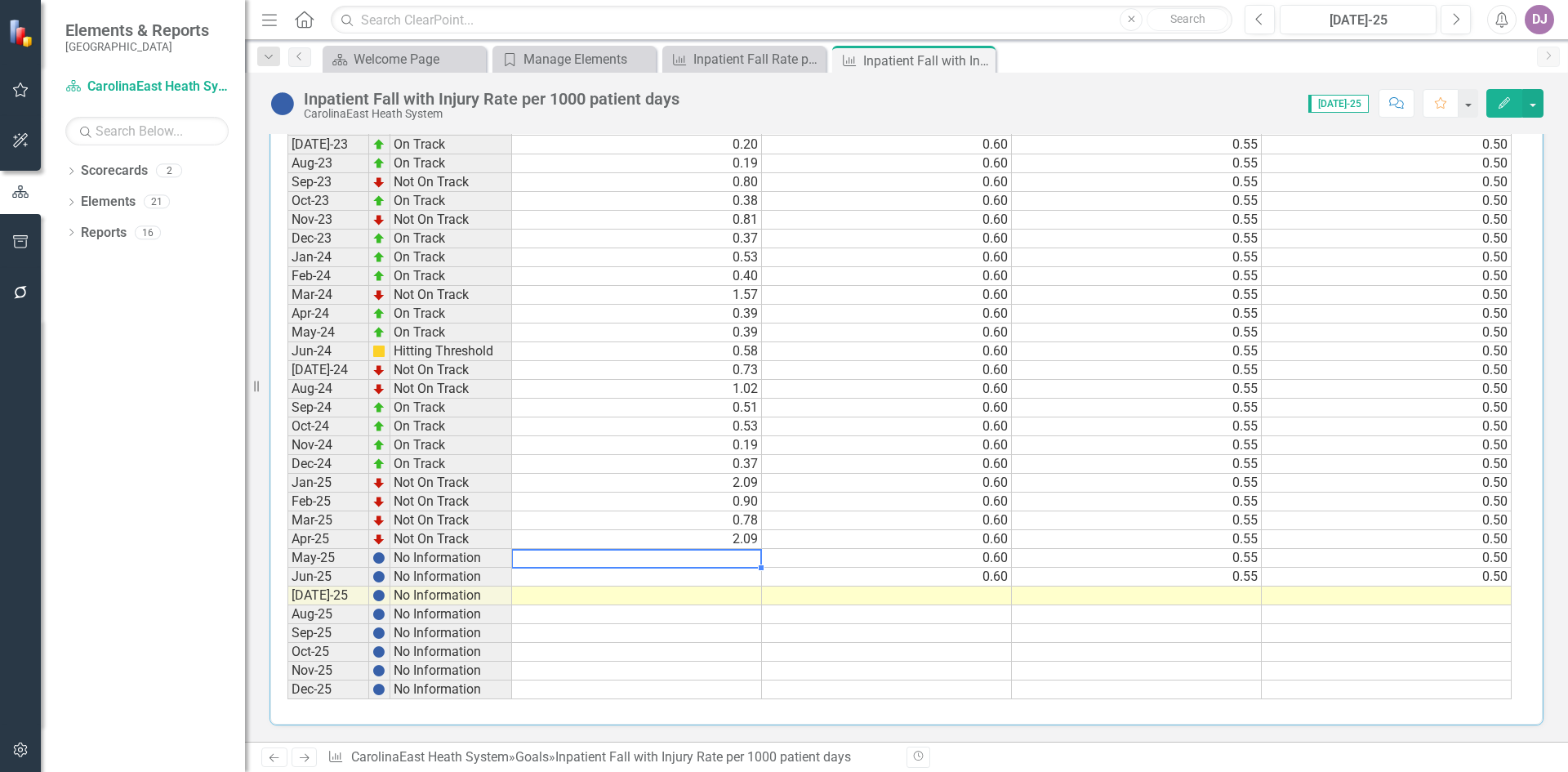
click at [732, 552] on td at bounding box center [637, 559] width 250 height 19
click at [699, 561] on td at bounding box center [637, 559] width 250 height 19
click at [697, 558] on td at bounding box center [637, 559] width 250 height 19
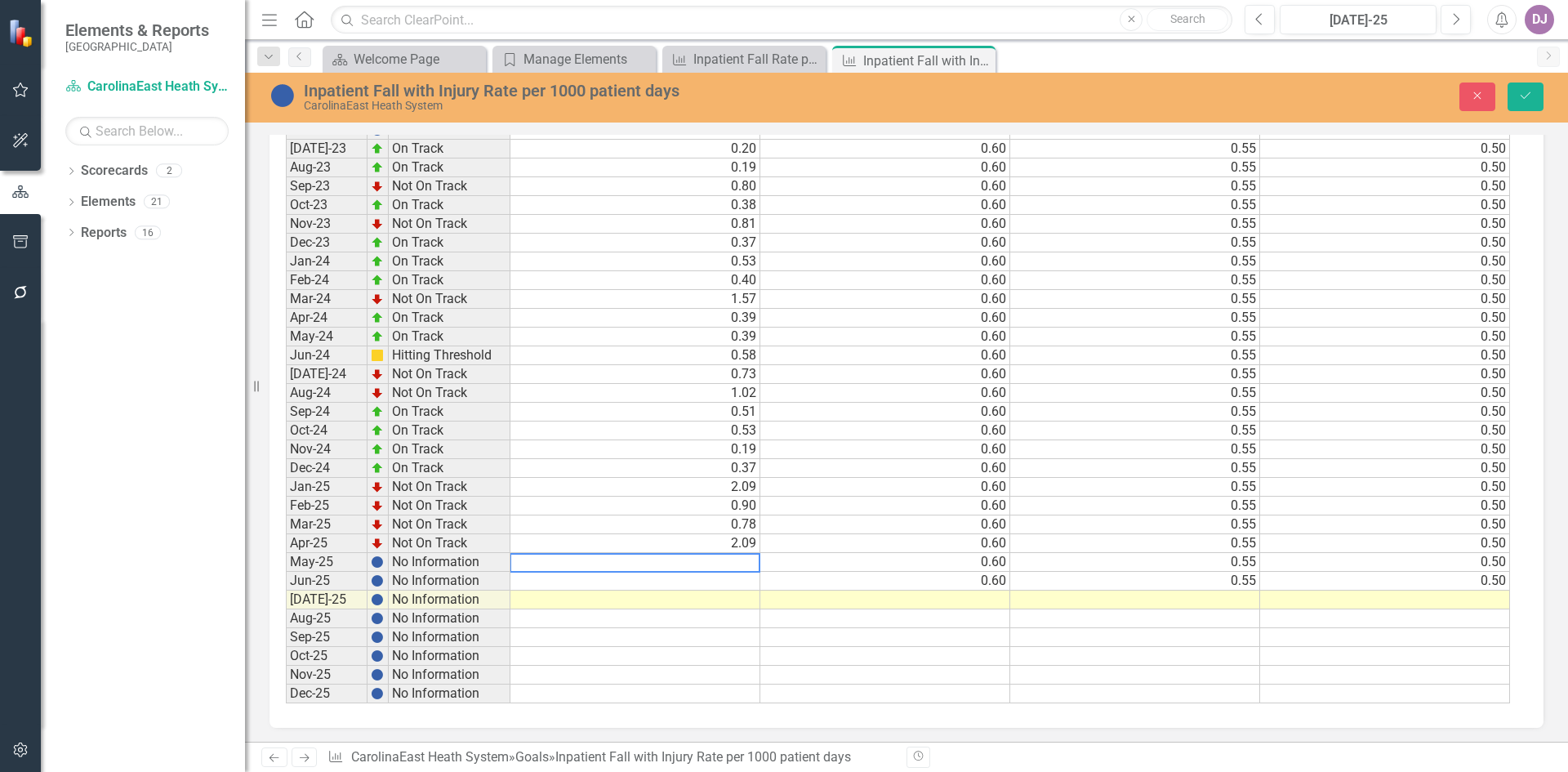
scroll to position [724, 0]
type textarea "0.49"
click at [721, 579] on td at bounding box center [635, 579] width 251 height 19
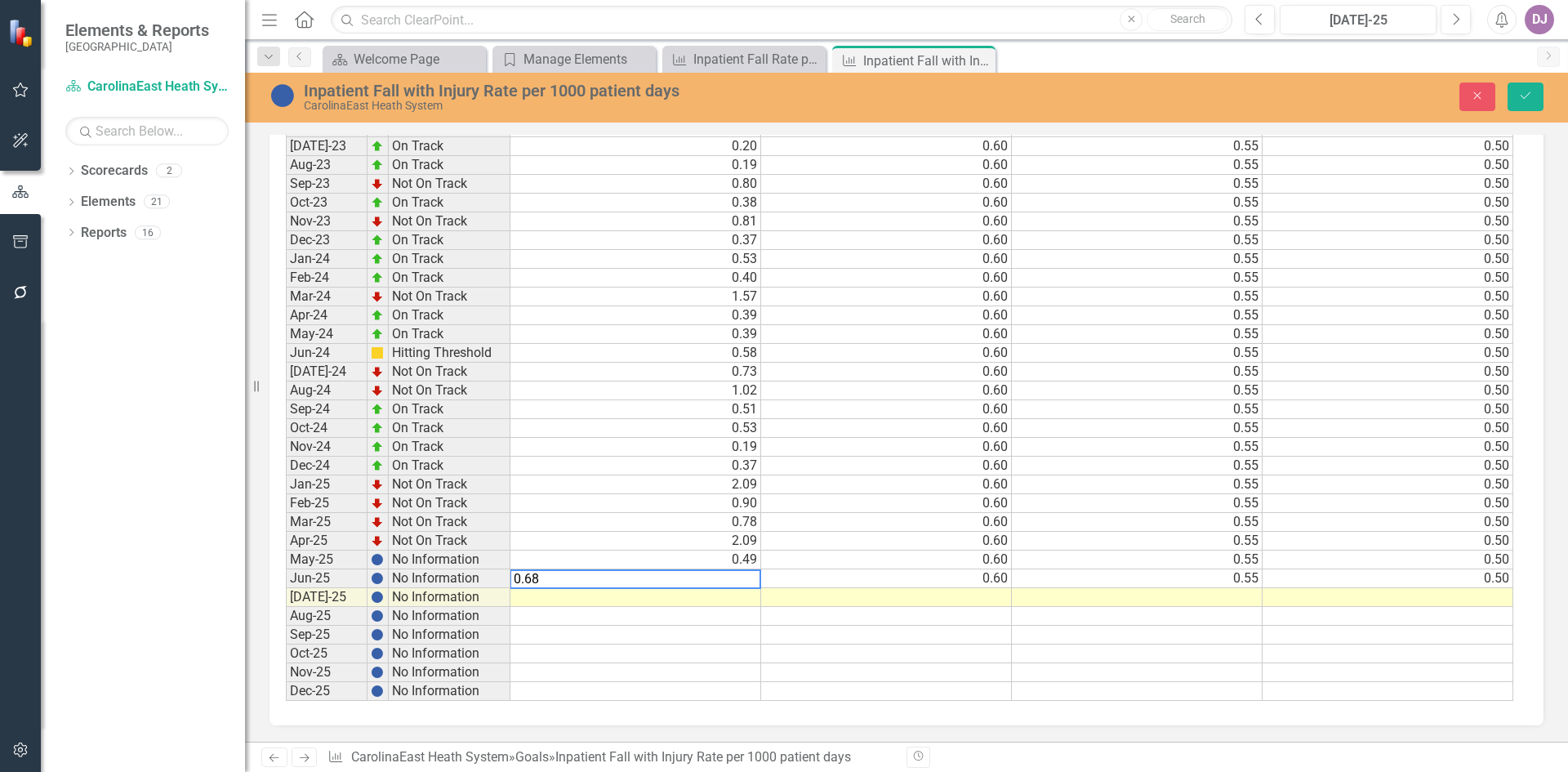
type textarea "0.68"
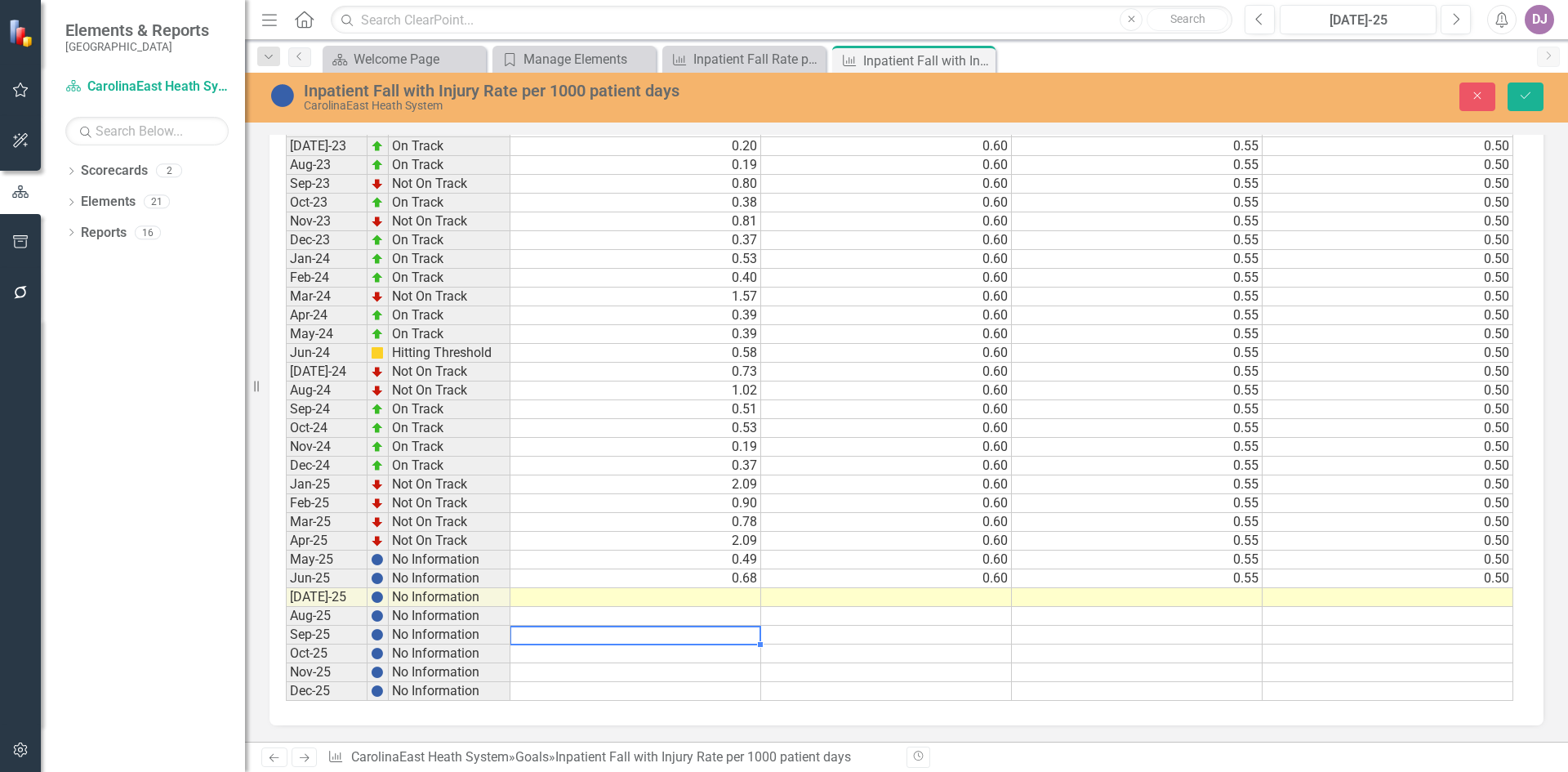
click at [286, 644] on div "Period Status Current Threshold Target Stretch Jan-23 No Information Feb-23 No …" at bounding box center [286, 352] width 0 height 696
click at [1524, 99] on icon "submit" at bounding box center [1525, 95] width 9 height 7
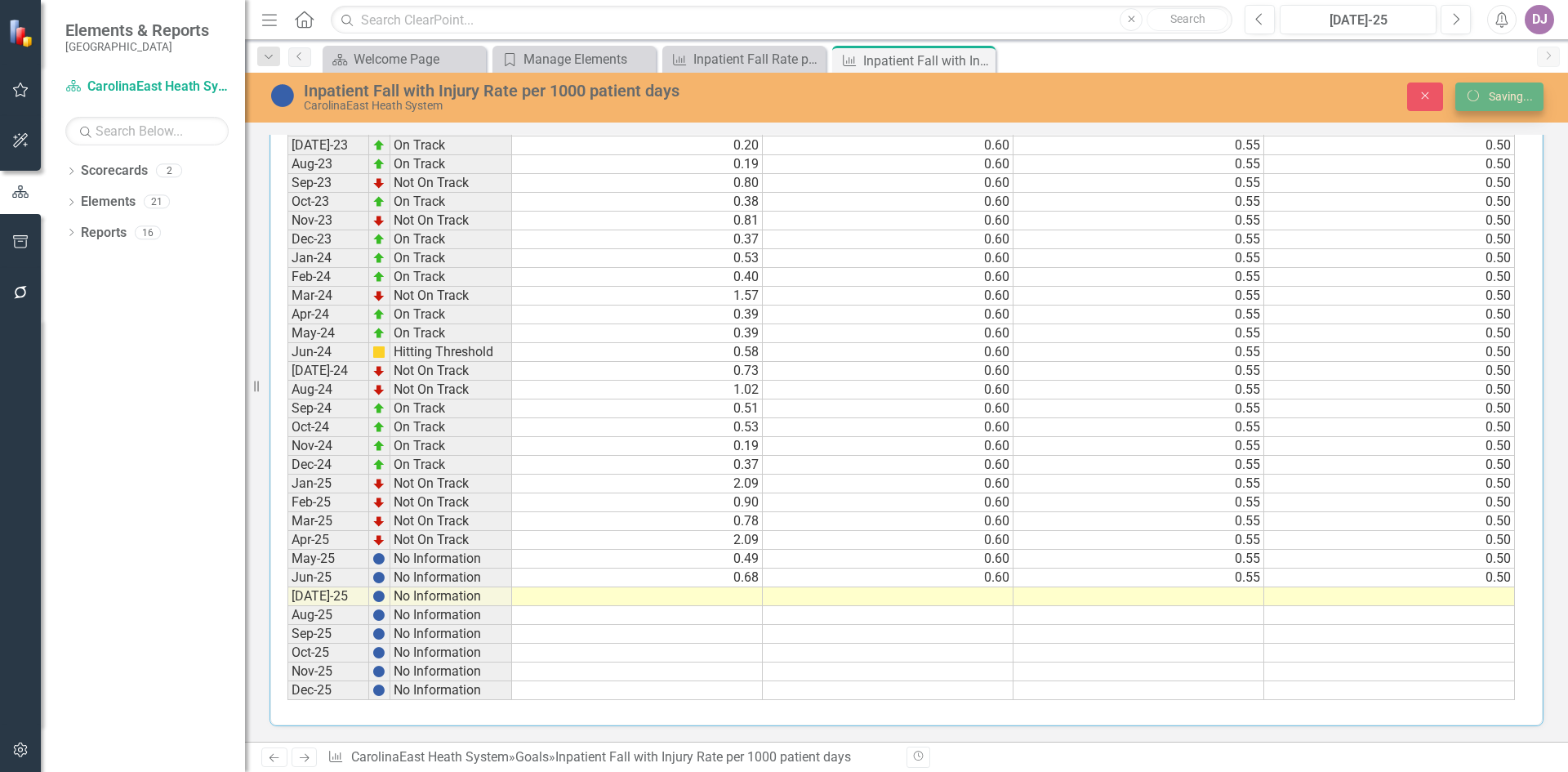
scroll to position [717, 0]
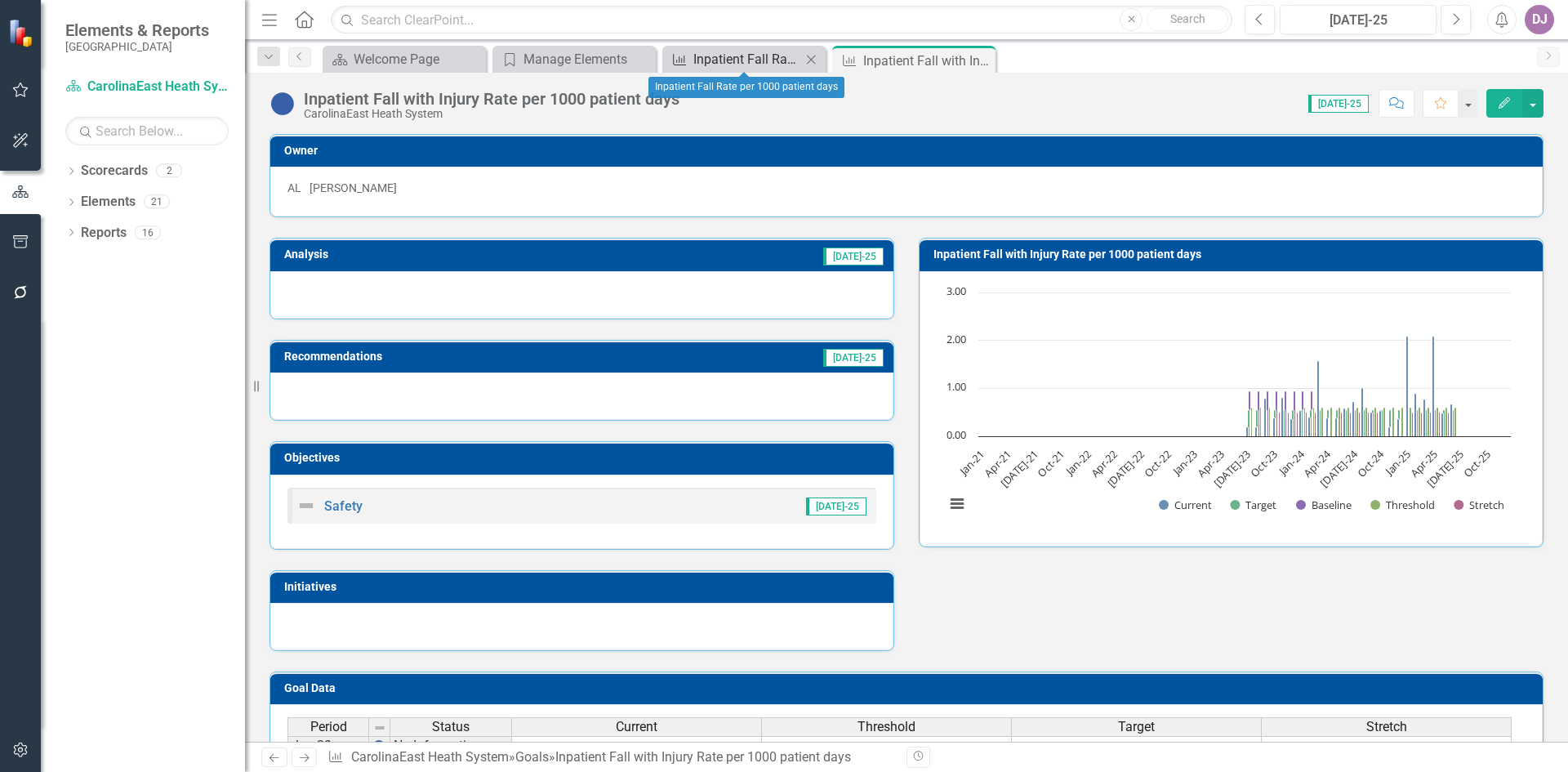
click at [703, 57] on div "Inpatient Fall Rate per 1000 patient days" at bounding box center [747, 60] width 108 height 21
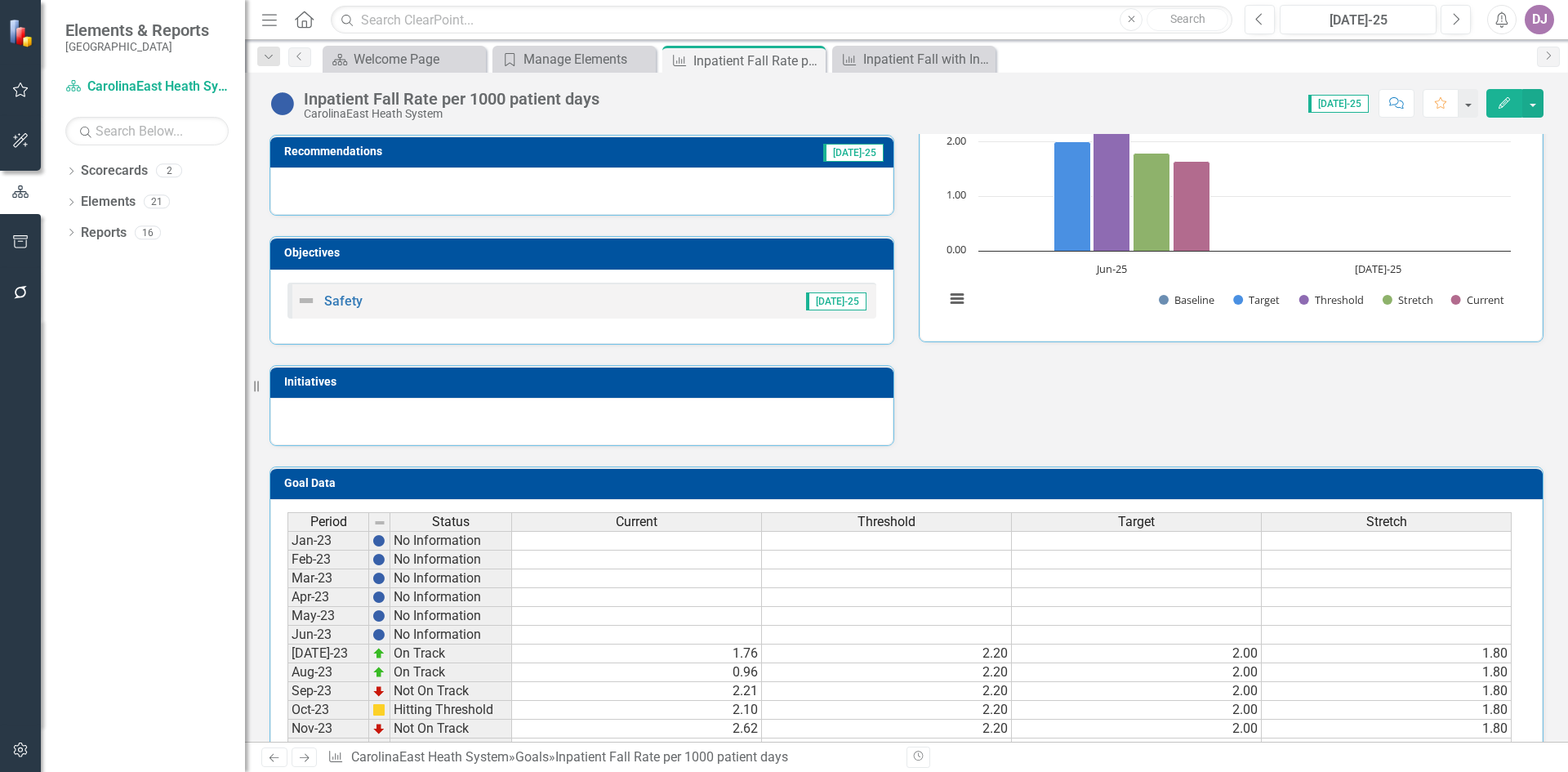
scroll to position [206, 0]
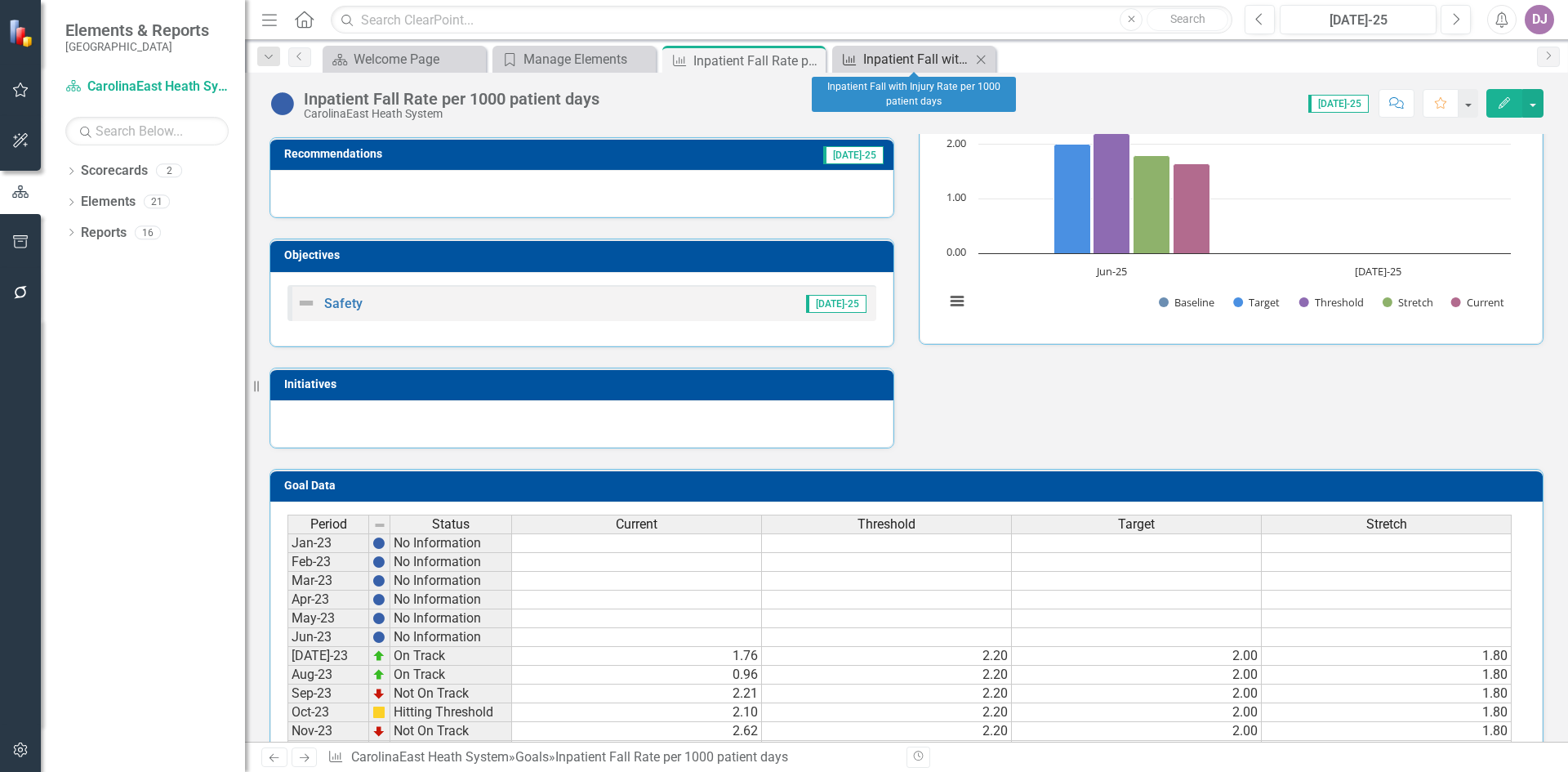
click at [884, 62] on div "Inpatient Fall with Injury Rate per 1000 patient days" at bounding box center [918, 60] width 108 height 21
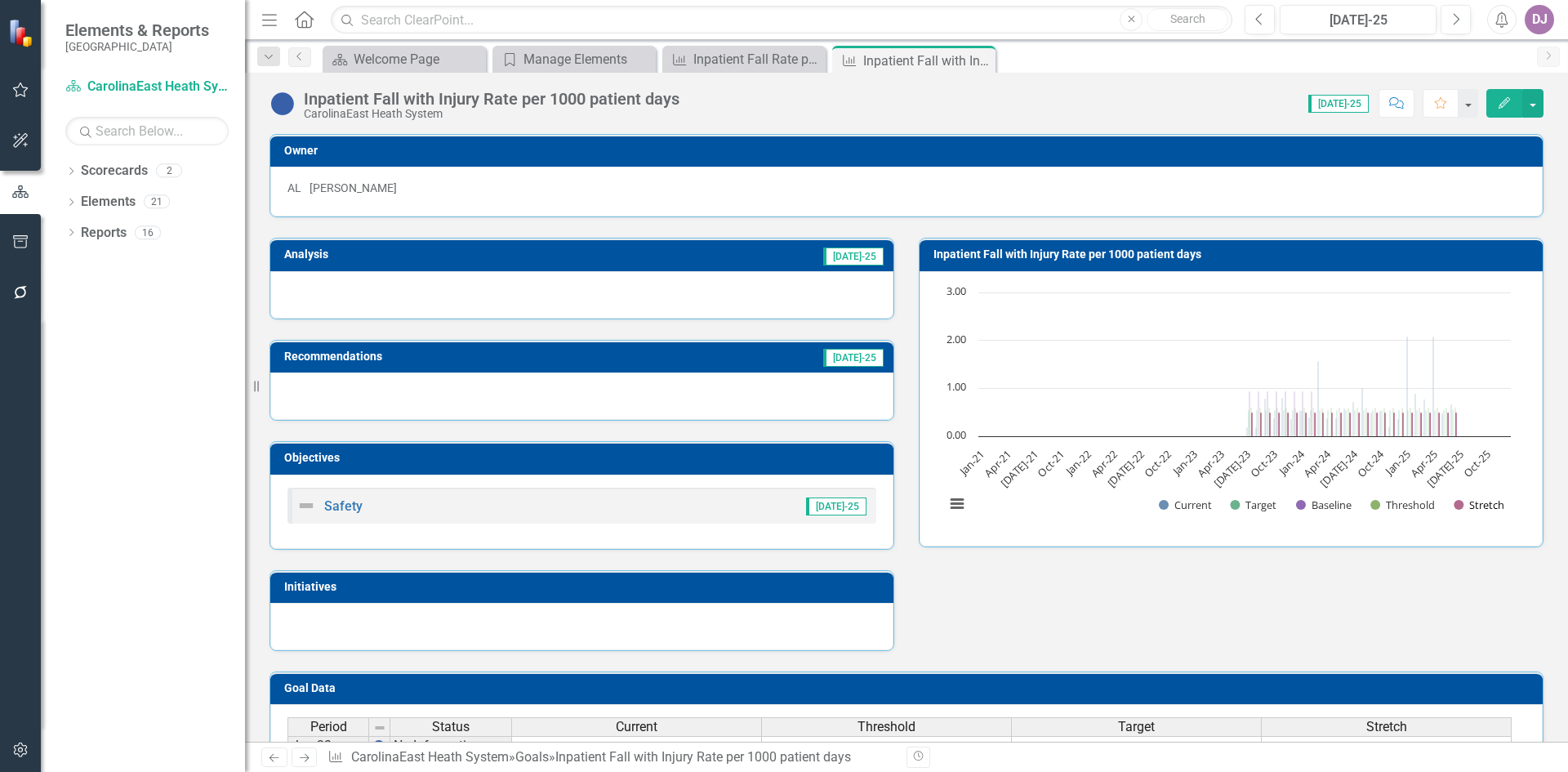
click at [1464, 507] on button "Show Stretch" at bounding box center [1479, 505] width 50 height 15
click at [1047, 260] on h3 "Inpatient Fall with Injury Rate per 1000 patient days" at bounding box center [1234, 254] width 601 height 12
click at [953, 503] on button "View chart menu, Chart" at bounding box center [957, 504] width 23 height 23
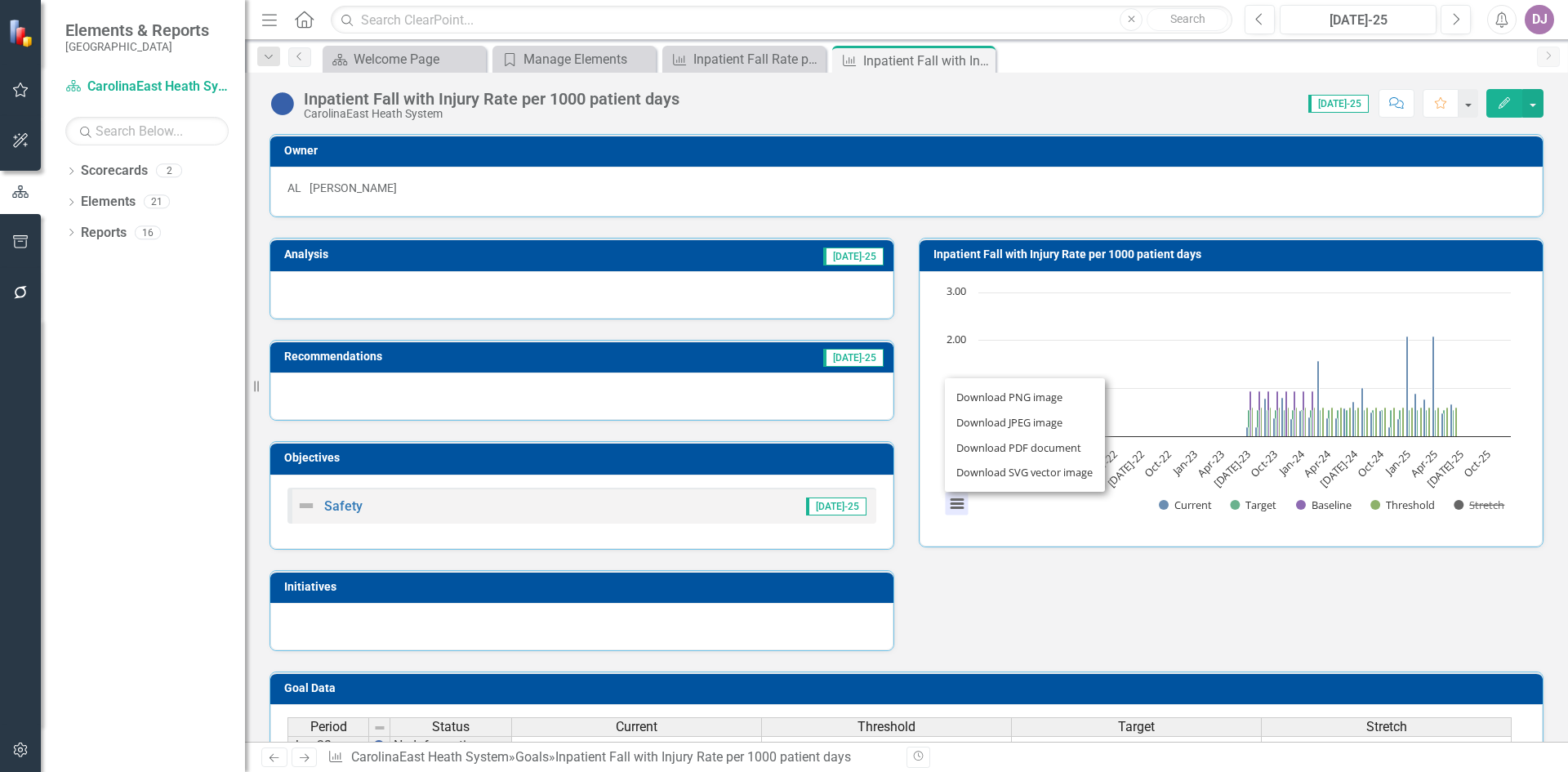
click at [1007, 585] on div "Analysis Jul-25 Recommendations Jul-25 Objectives Safety Jul-25 Initiatives Inp…" at bounding box center [907, 434] width 1299 height 434
click at [1534, 107] on button "button" at bounding box center [1533, 103] width 21 height 28
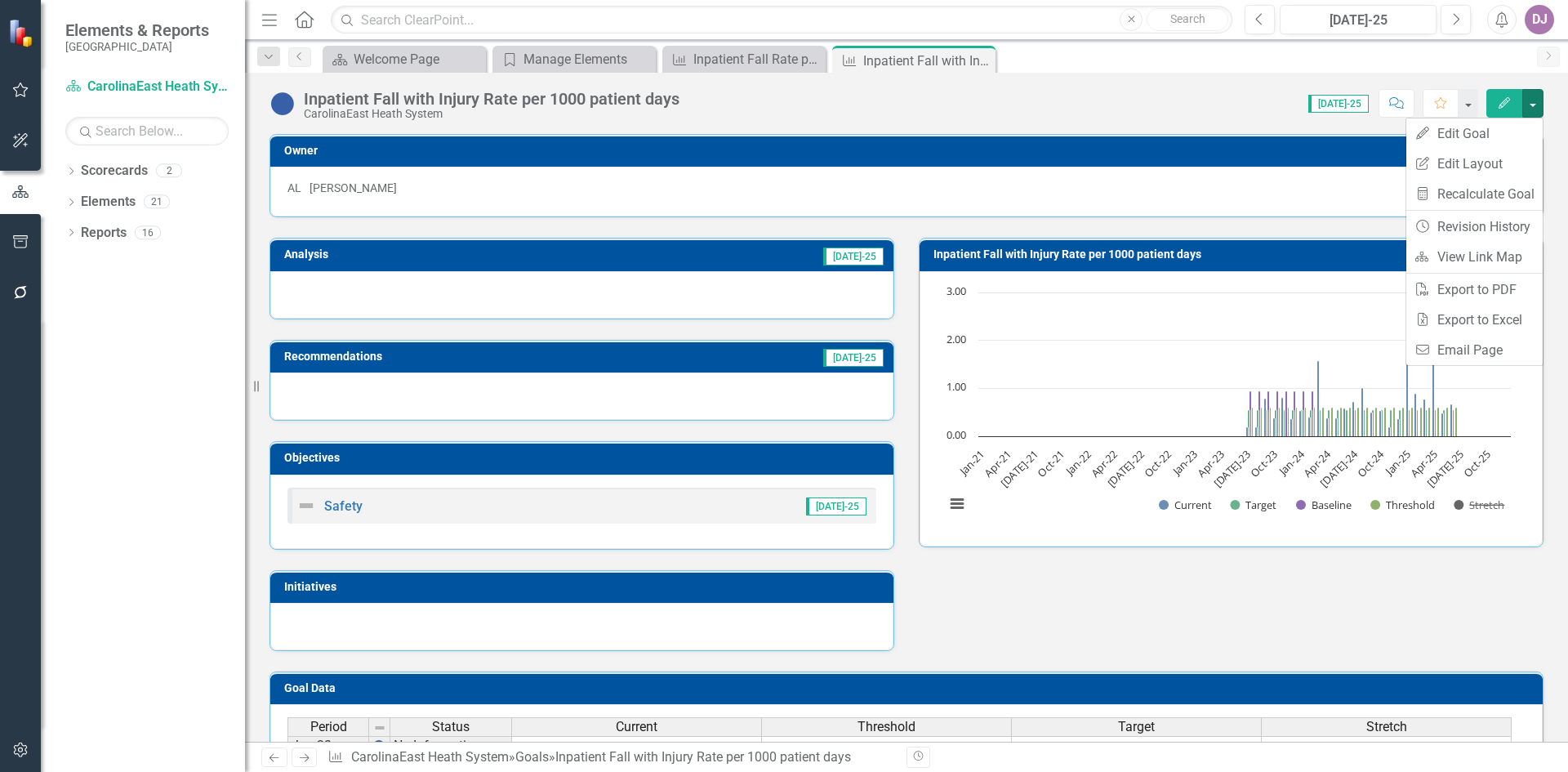
click at [1353, 186] on div "AL Alvin Li" at bounding box center [907, 188] width 1238 height 16
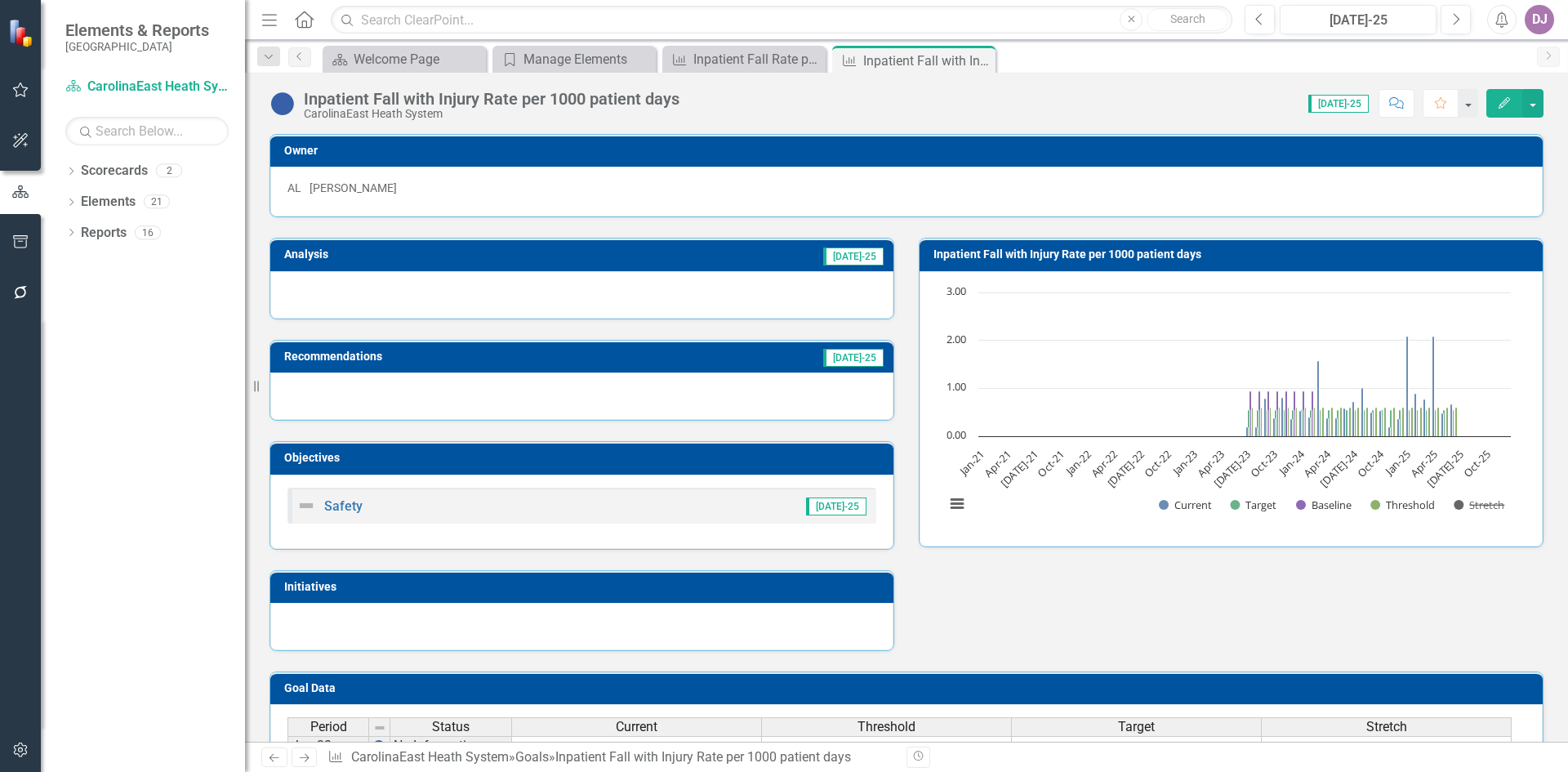
click at [670, 299] on div at bounding box center [582, 295] width 623 height 47
click at [755, 59] on div "Inpatient Fall Rate per 1000 patient days" at bounding box center [747, 60] width 108 height 21
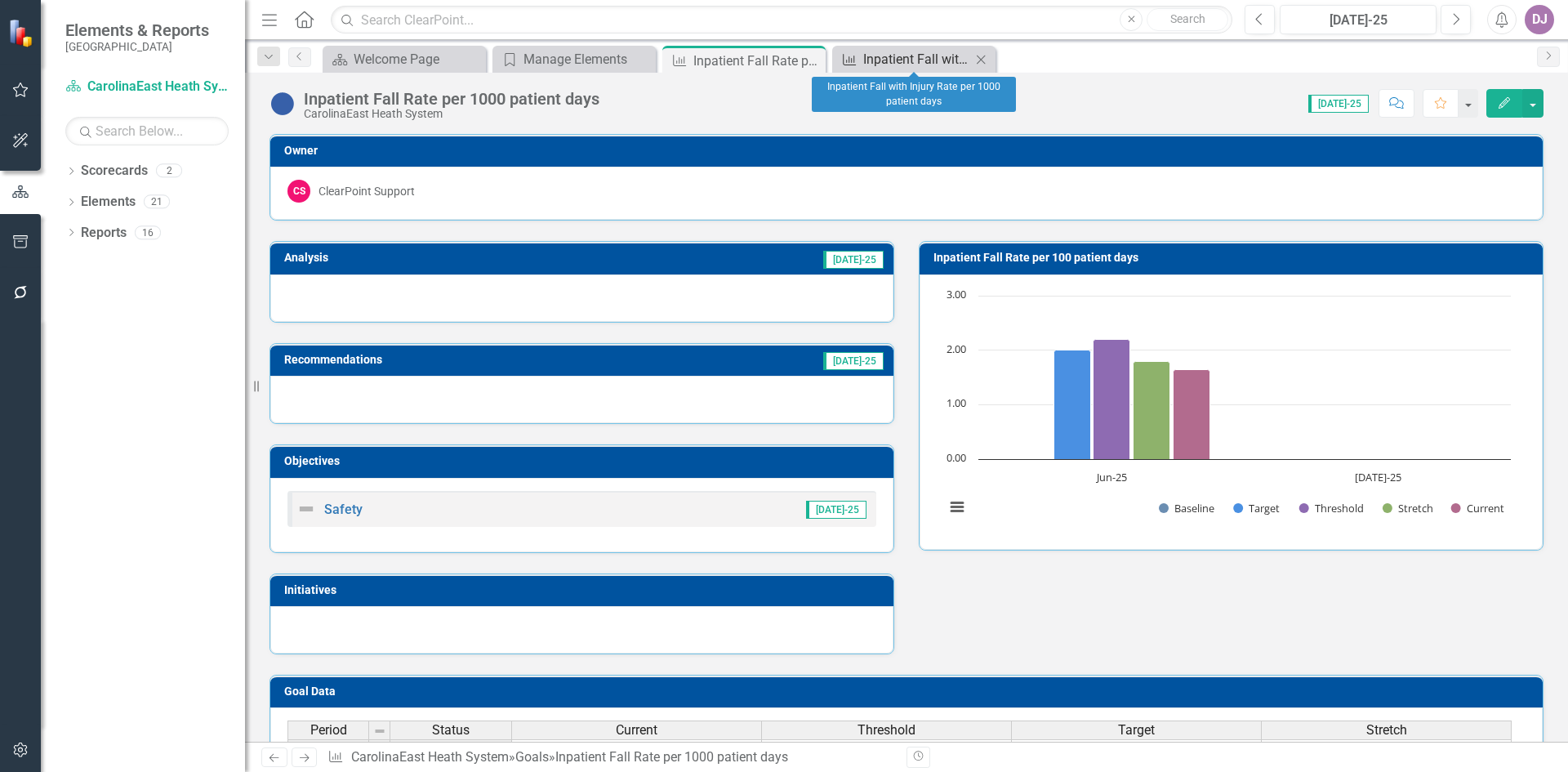
click at [929, 57] on div "Inpatient Fall with Injury Rate per 1000 patient days" at bounding box center [918, 60] width 108 height 21
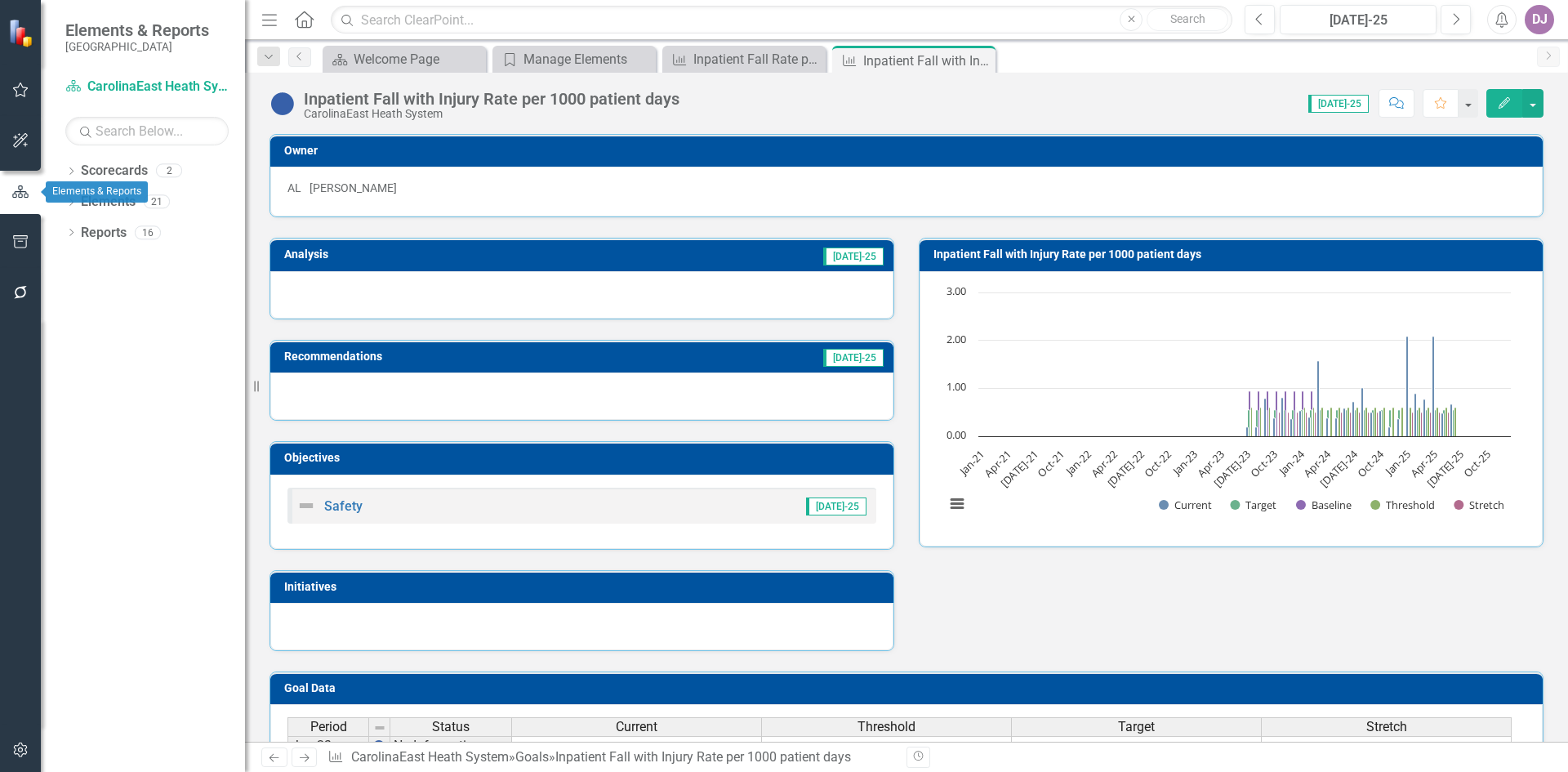
click at [9, 206] on button "button" at bounding box center [20, 192] width 41 height 27
click at [11, 190] on icon "button" at bounding box center [20, 192] width 18 height 15
click at [19, 235] on button "button" at bounding box center [21, 242] width 37 height 34
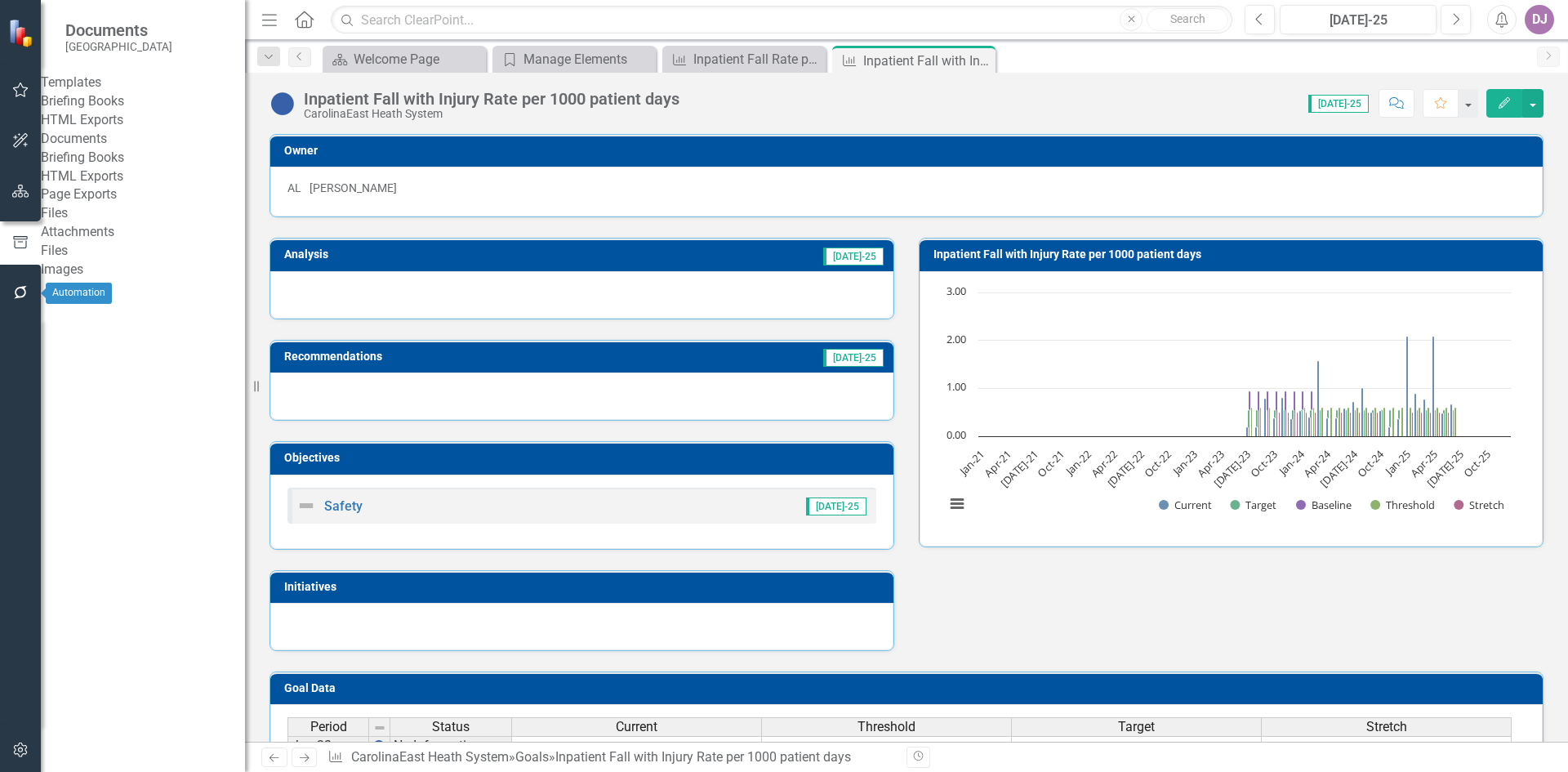
click at [22, 296] on icon "button" at bounding box center [21, 293] width 17 height 13
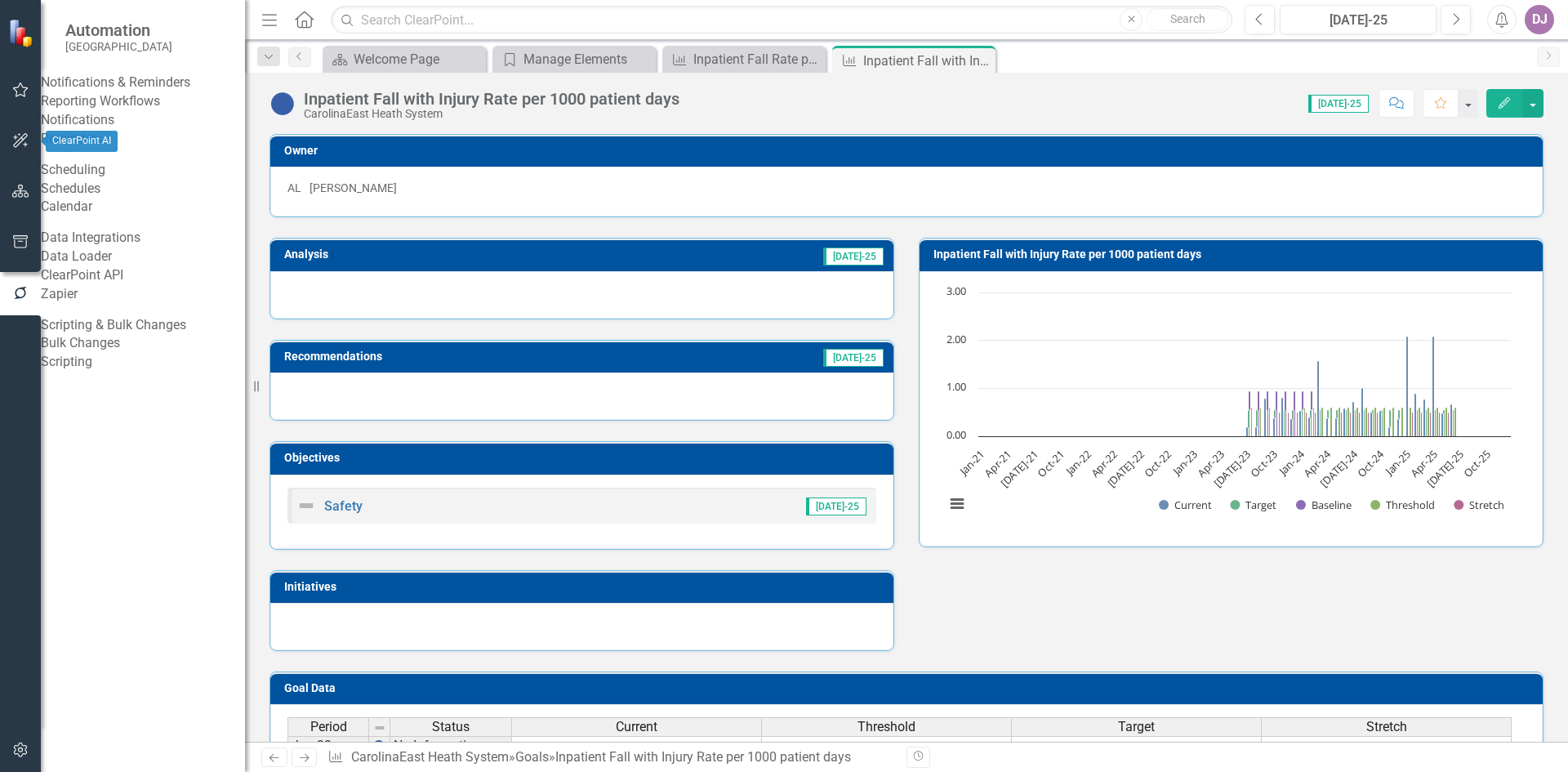
click at [25, 143] on icon "button" at bounding box center [21, 140] width 17 height 13
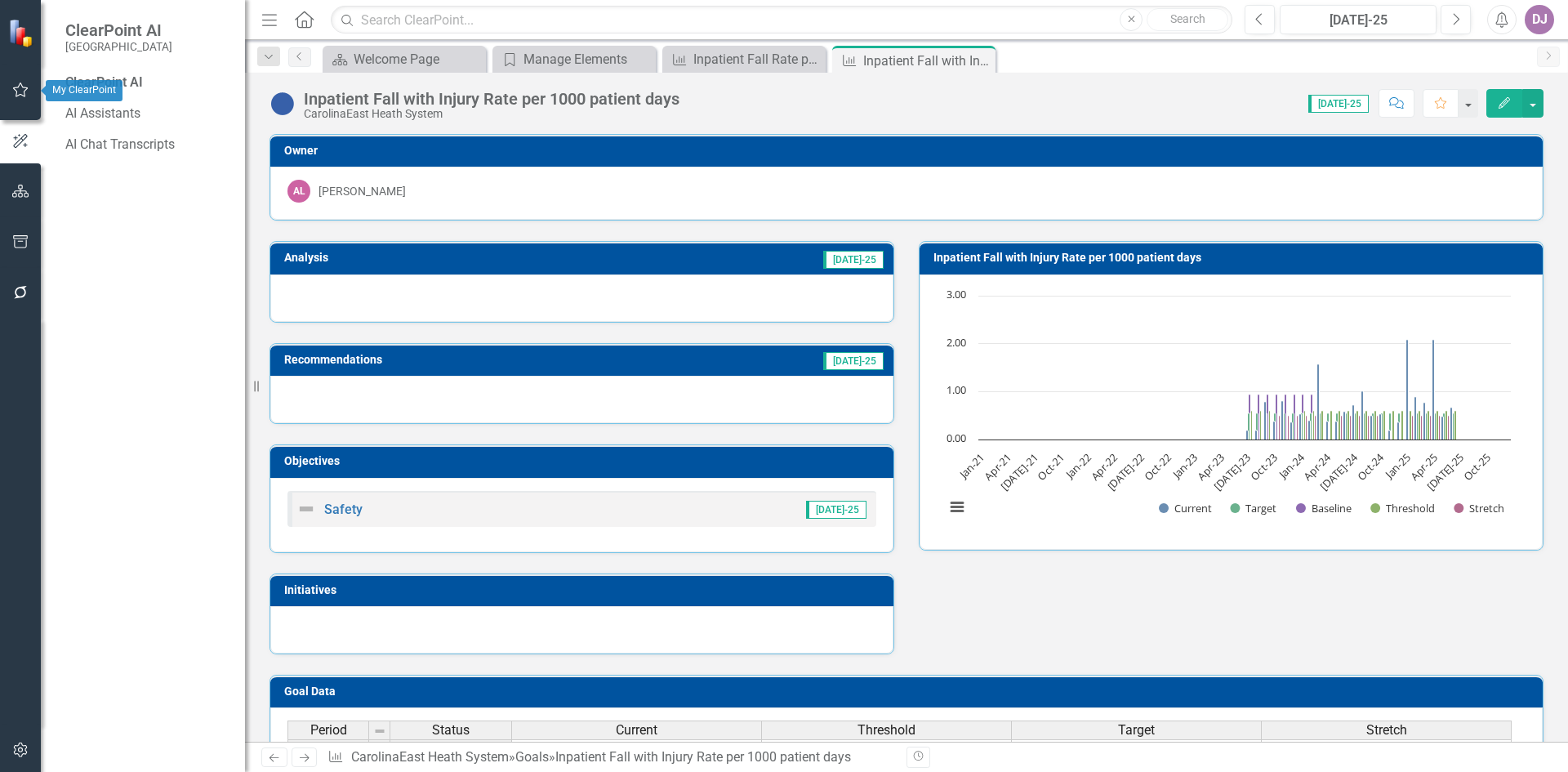
click at [26, 91] on icon "button" at bounding box center [21, 90] width 15 height 15
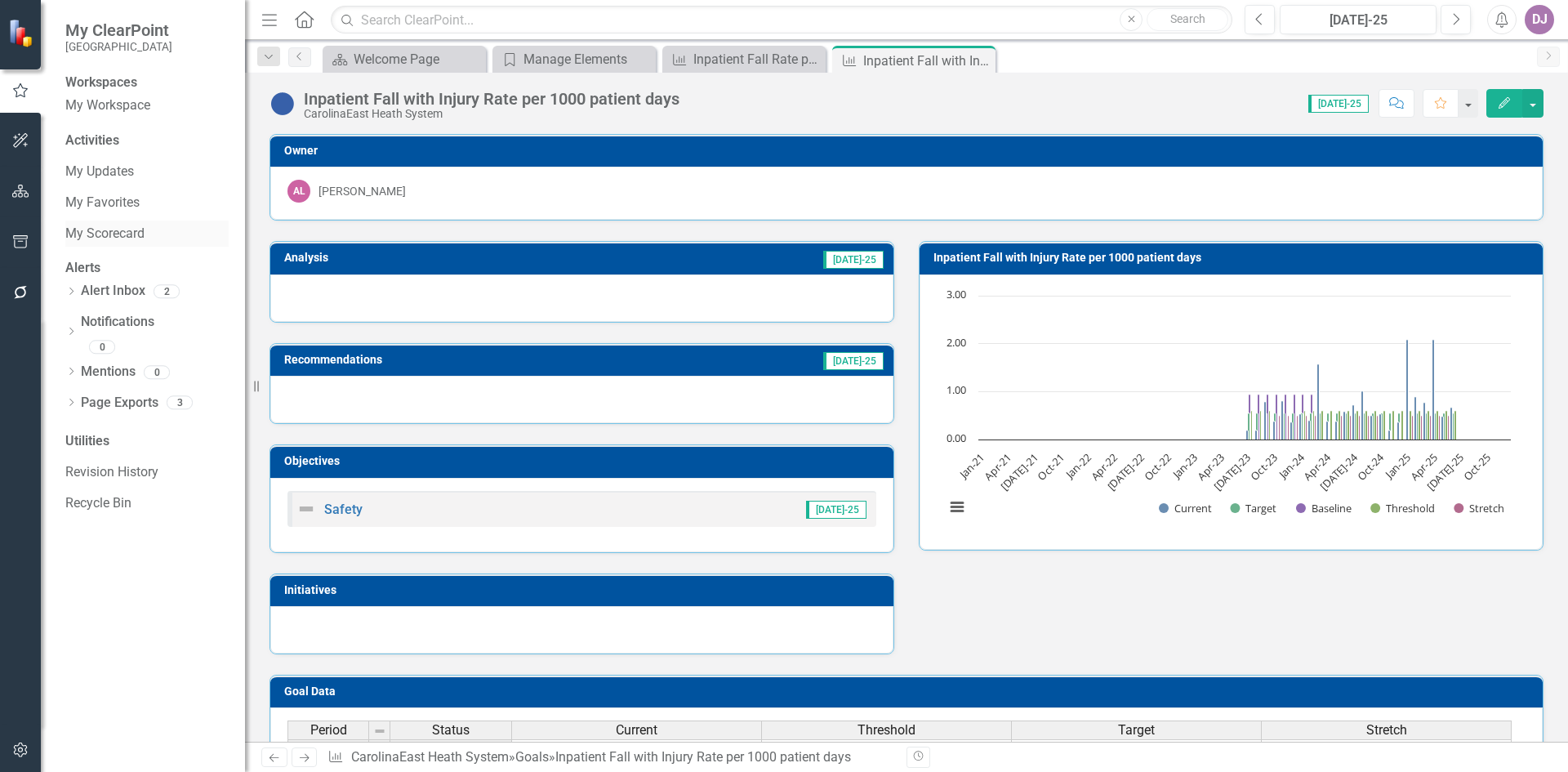
click at [124, 243] on link "My Scorecard" at bounding box center [147, 234] width 164 height 19
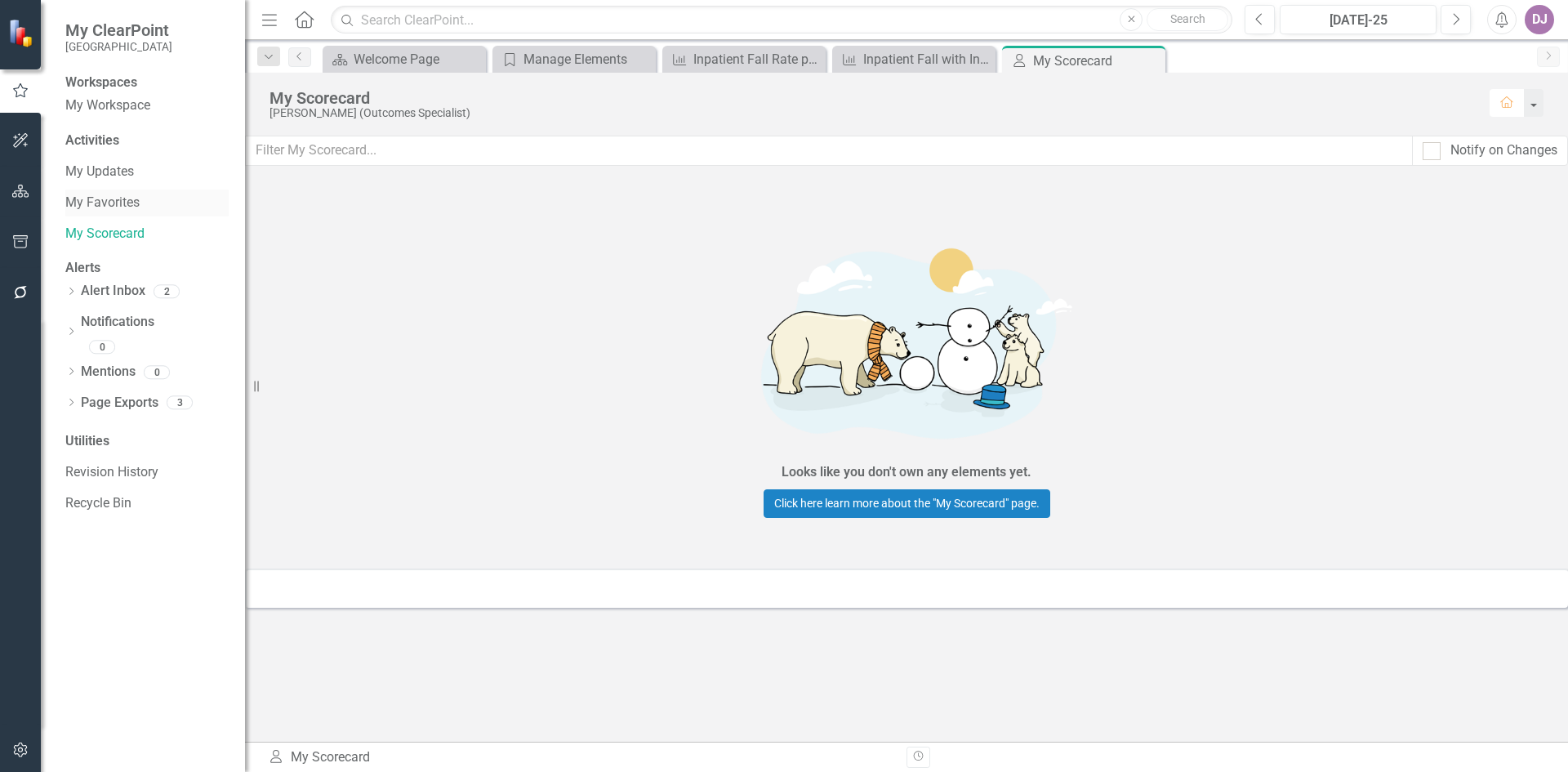
click at [126, 211] on link "My Favorites" at bounding box center [147, 203] width 164 height 19
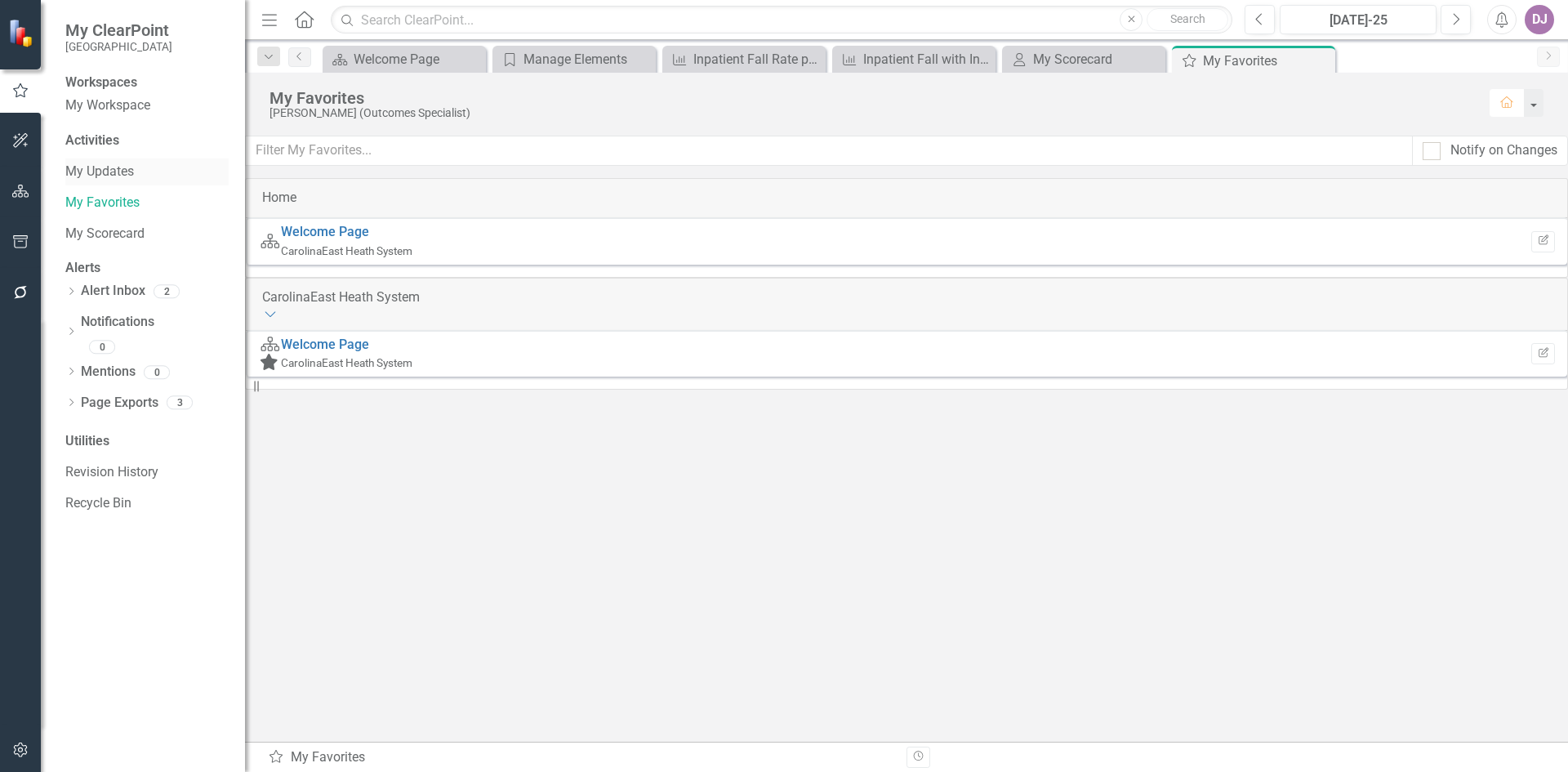
click at [124, 182] on link "My Updates" at bounding box center [147, 172] width 164 height 19
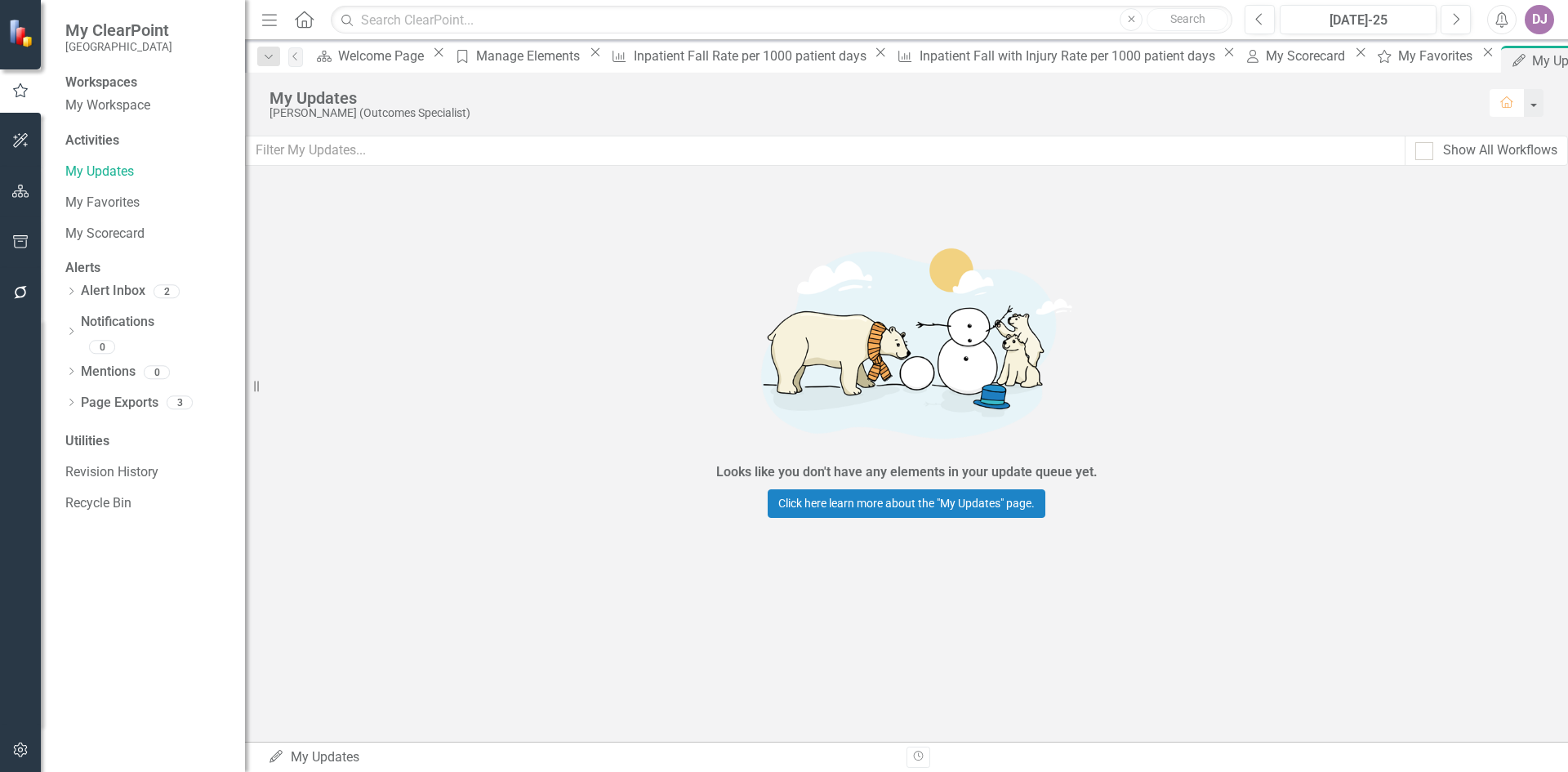
click at [119, 151] on div "Activities" at bounding box center [147, 141] width 164 height 19
click at [93, 148] on div "Activities" at bounding box center [147, 141] width 164 height 19
click at [103, 116] on link "My Workspace" at bounding box center [147, 106] width 164 height 19
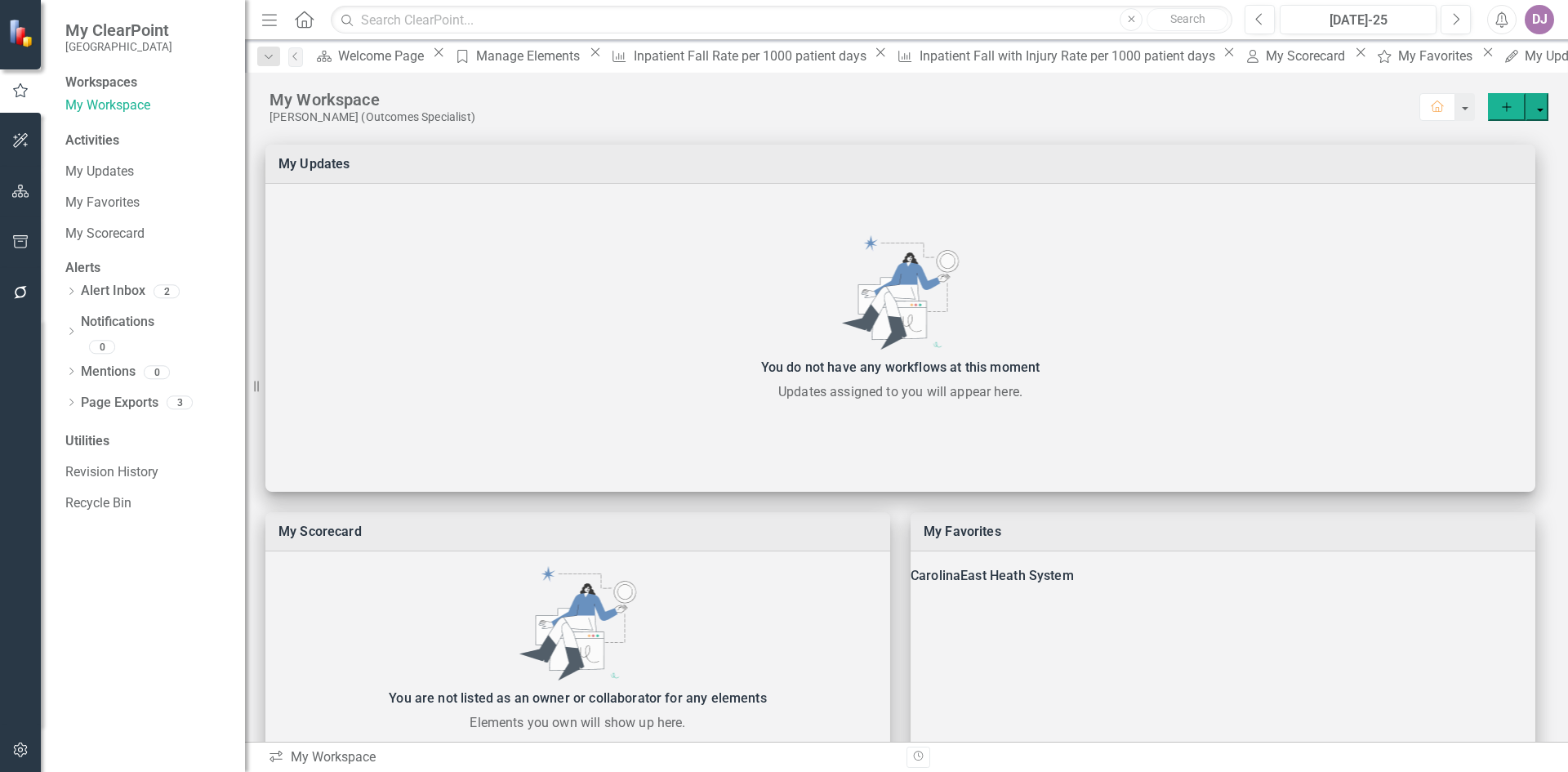
click at [105, 79] on div "Workspaces" at bounding box center [147, 83] width 164 height 19
click at [125, 300] on link "Alert Inbox" at bounding box center [113, 292] width 64 height 19
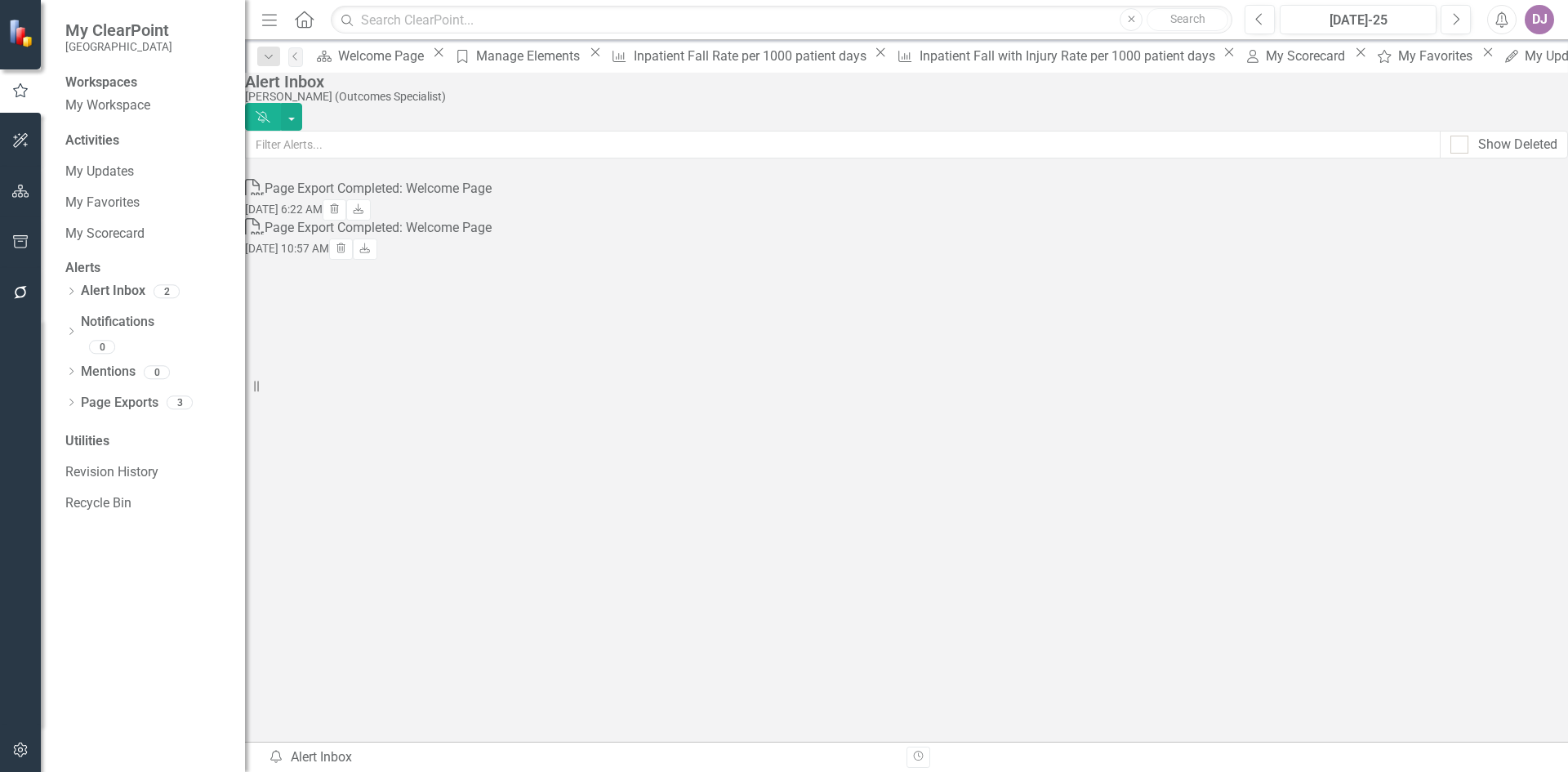
click at [372, 199] on div "Page Export Completed: Welcome Page" at bounding box center [379, 189] width 227 height 19
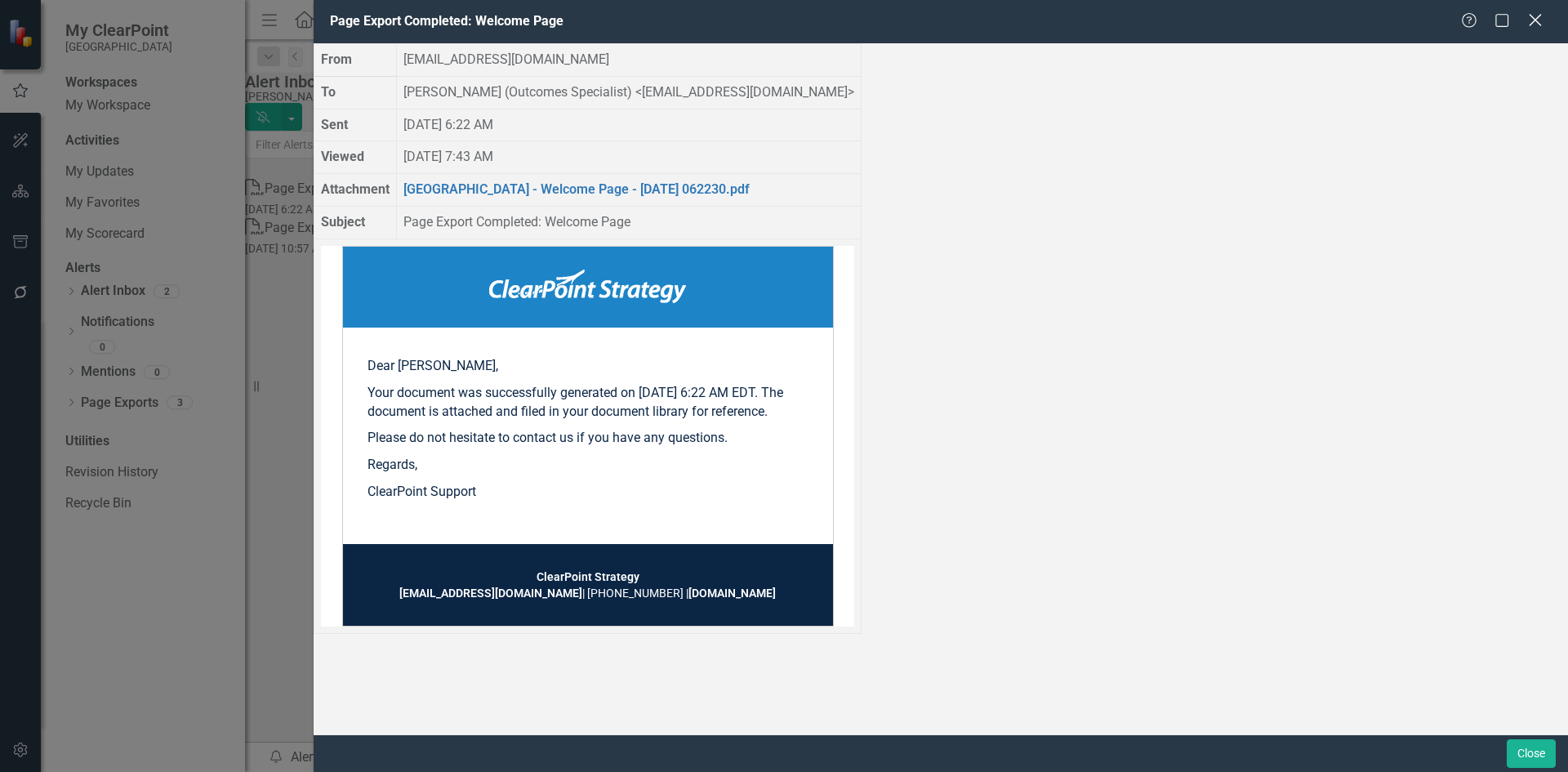
click at [1534, 21] on icon at bounding box center [1535, 20] width 12 height 12
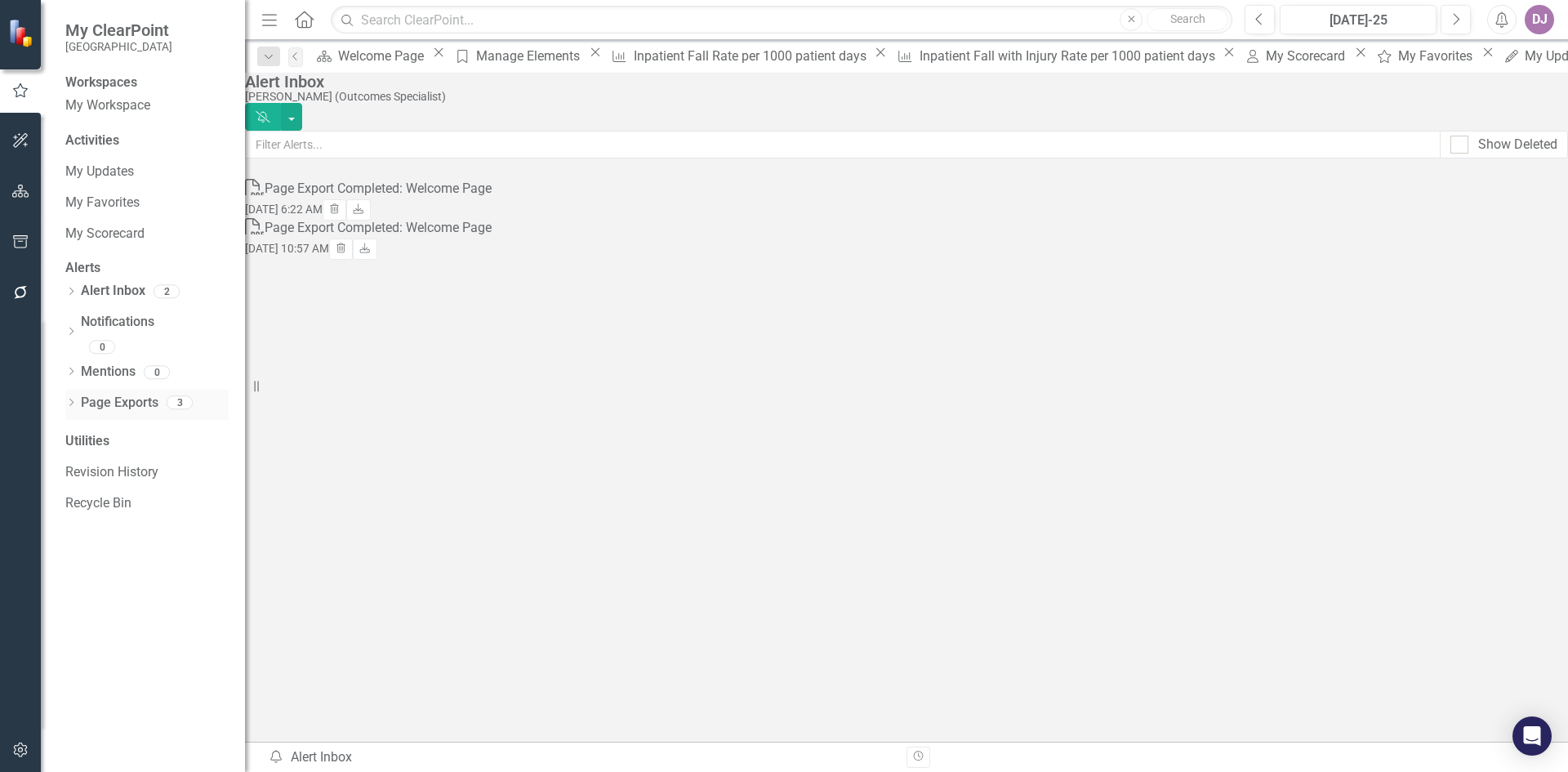
click at [127, 402] on link "Page Exports" at bounding box center [119, 404] width 78 height 19
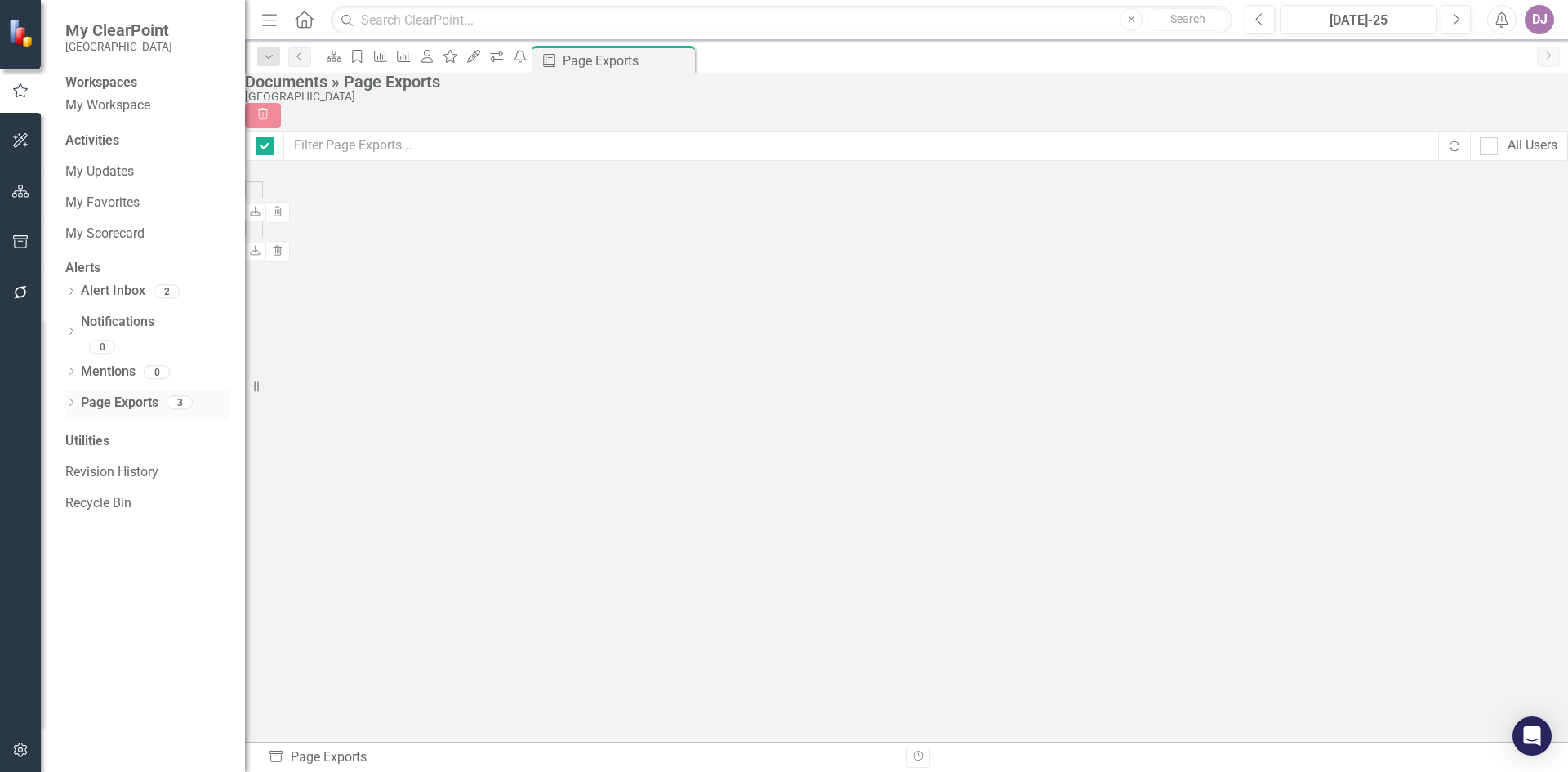
checkbox input "false"
click at [283, 265] on icon "button" at bounding box center [277, 270] width 9 height 9
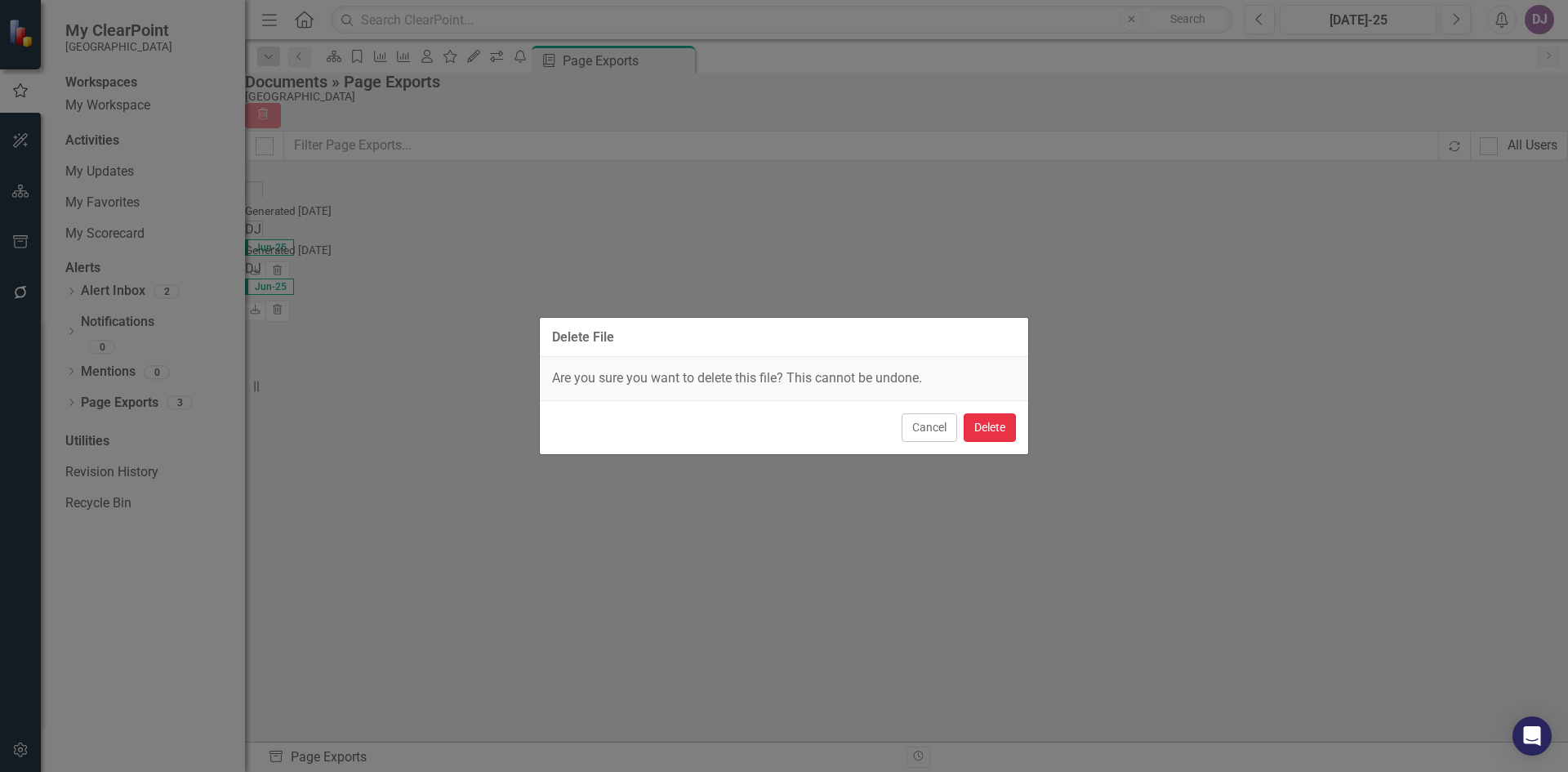
click at [991, 428] on button "Delete" at bounding box center [989, 428] width 52 height 28
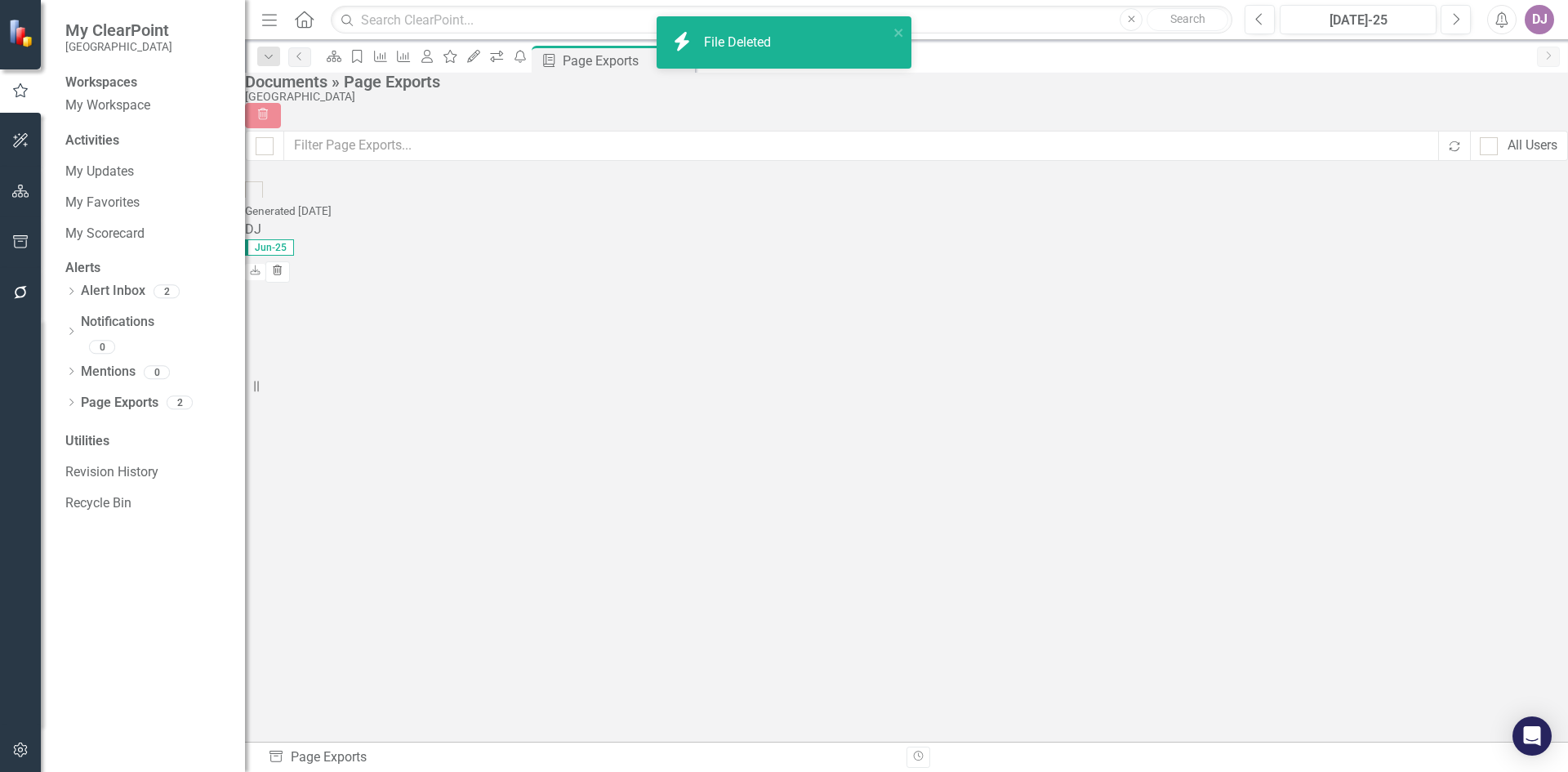
click at [283, 265] on icon "button" at bounding box center [277, 270] width 9 height 9
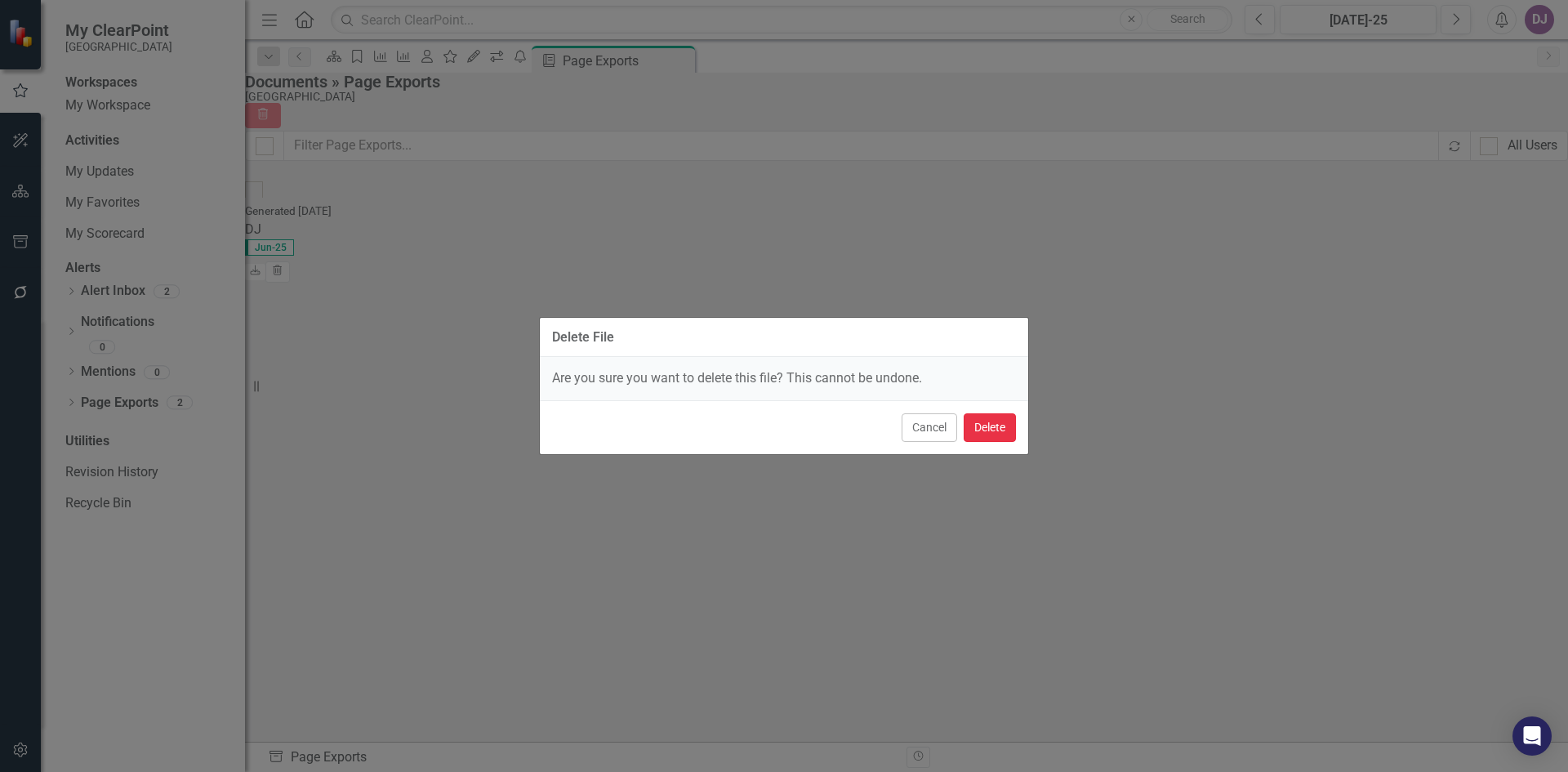
click at [990, 433] on button "Delete" at bounding box center [989, 428] width 52 height 28
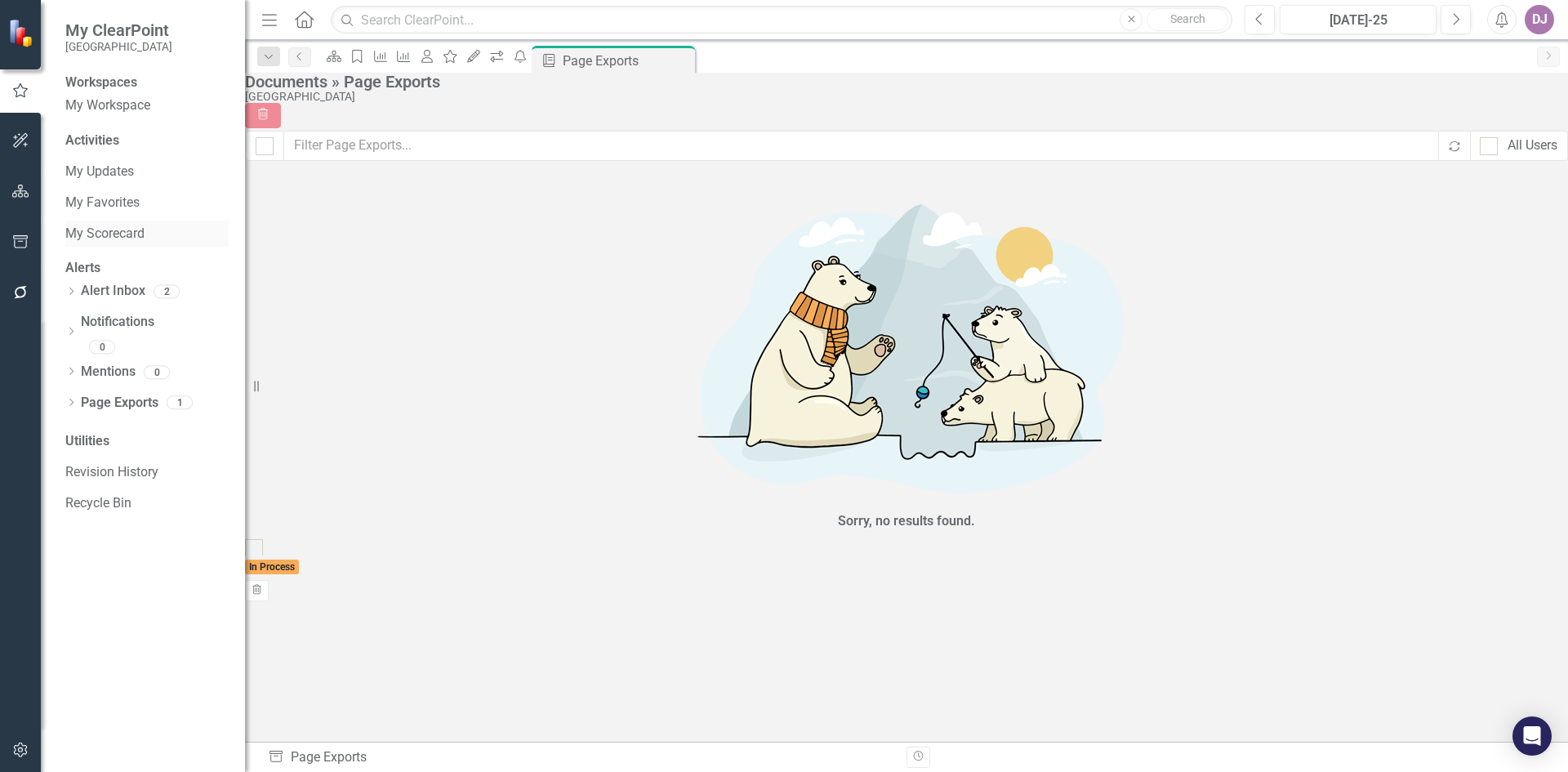
click at [119, 243] on link "My Scorecard" at bounding box center [147, 234] width 164 height 19
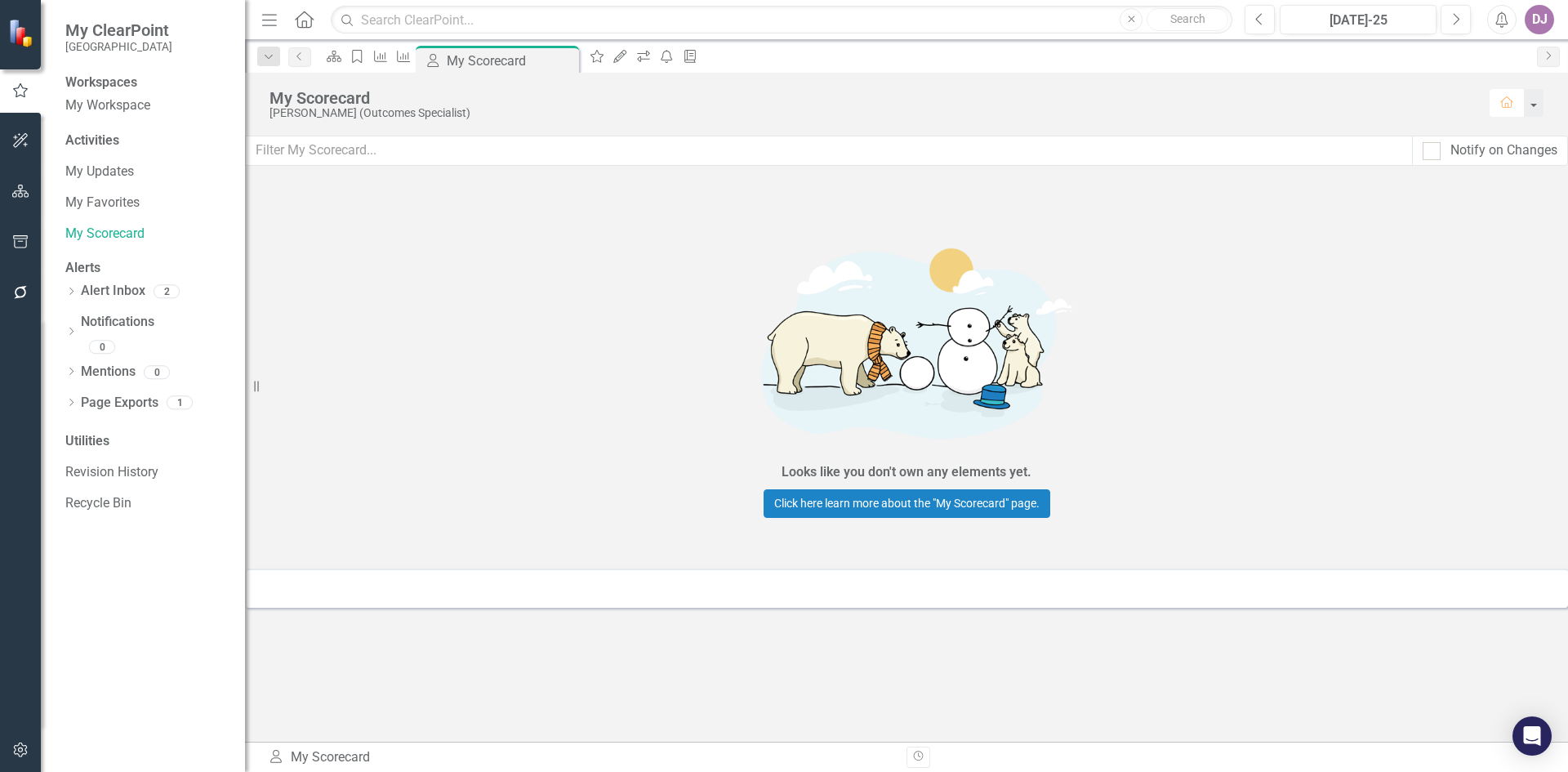
click at [88, 437] on div "Utilities" at bounding box center [147, 441] width 164 height 19
click at [88, 441] on div "Utilities" at bounding box center [147, 441] width 164 height 19
click at [24, 193] on icon "button" at bounding box center [21, 191] width 17 height 13
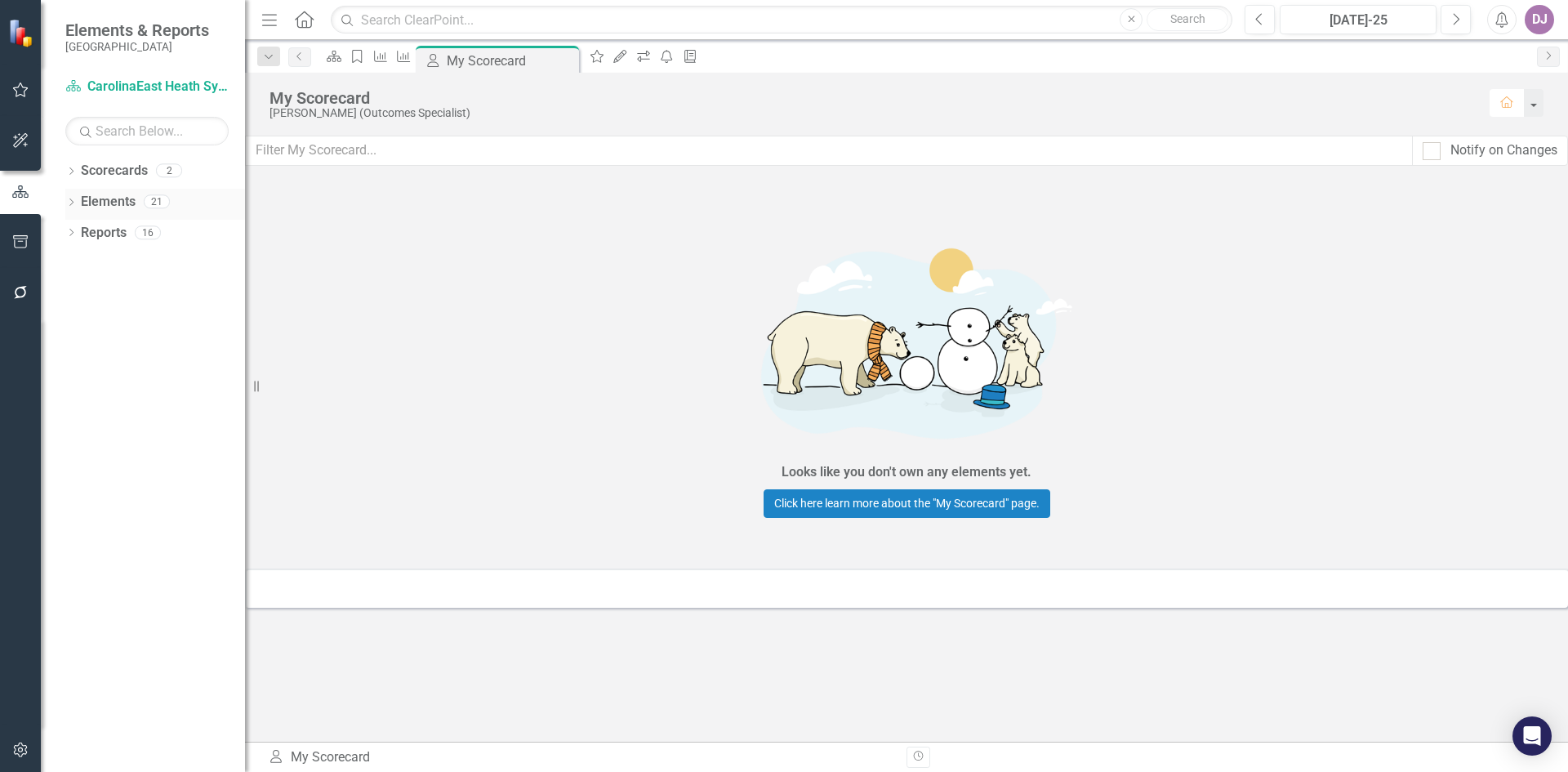
click at [122, 198] on link "Elements" at bounding box center [108, 203] width 55 height 19
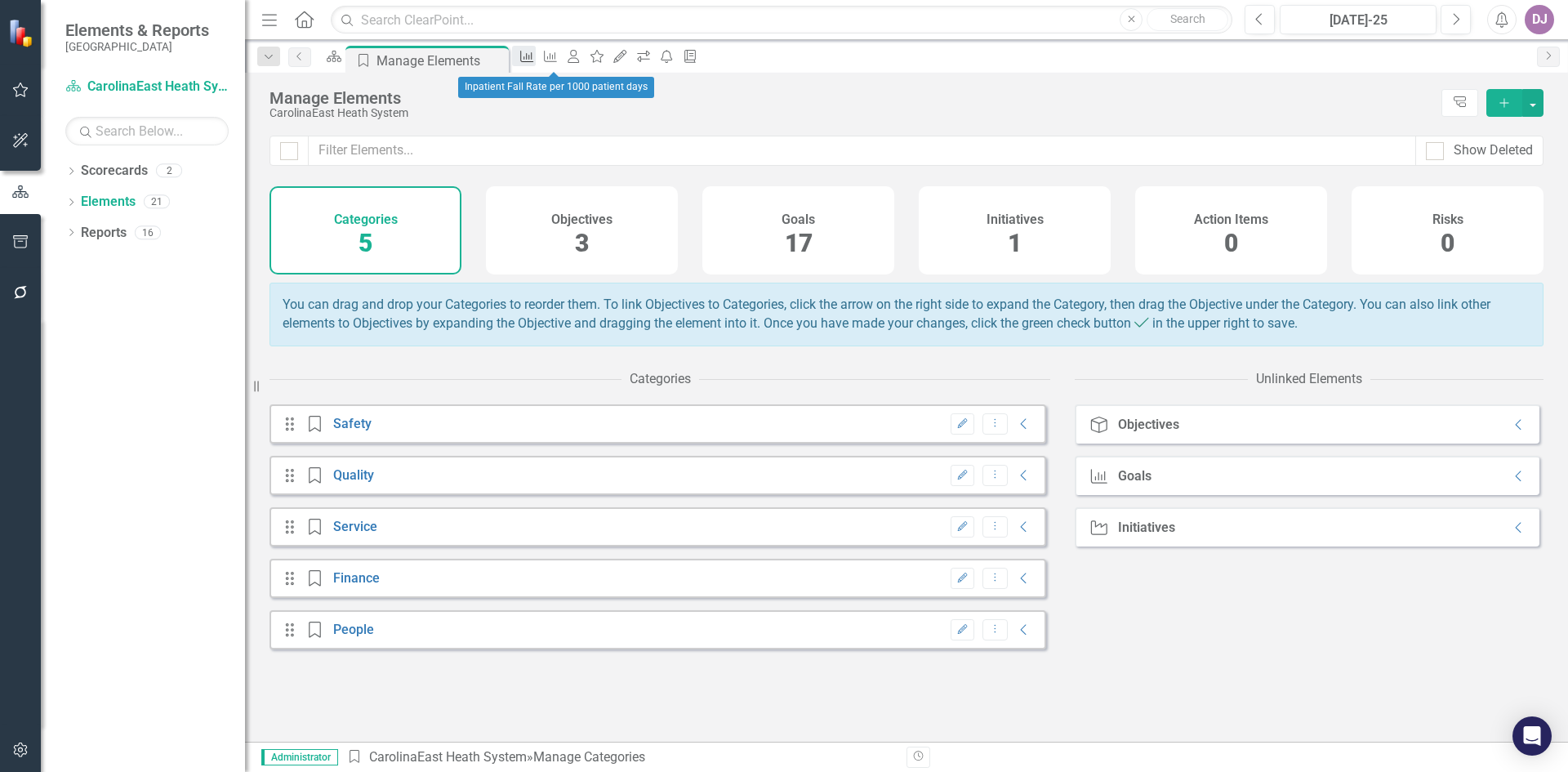
click at [535, 59] on icon "Goal" at bounding box center [526, 57] width 16 height 13
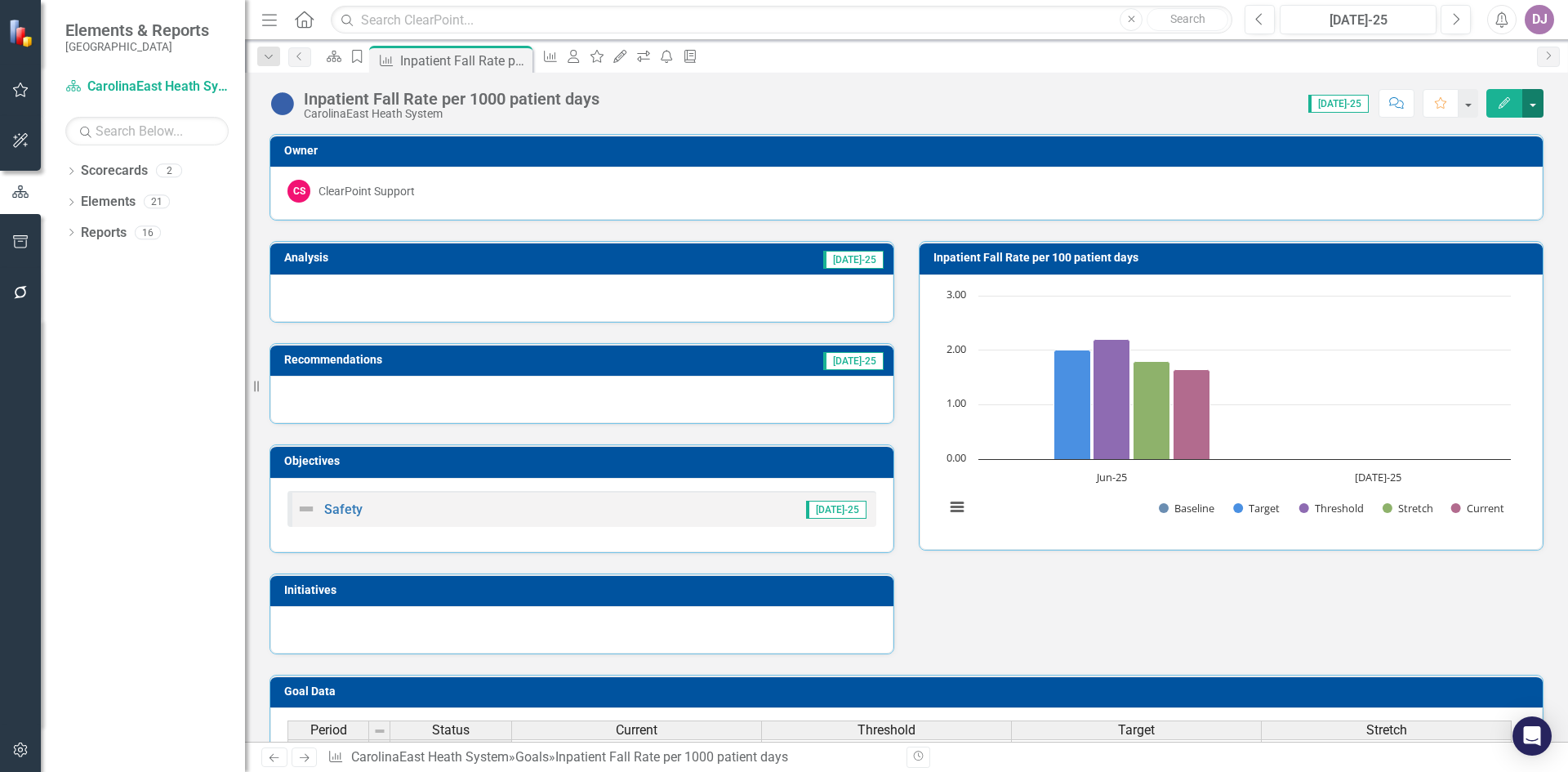
click at [1532, 104] on button "button" at bounding box center [1533, 103] width 21 height 28
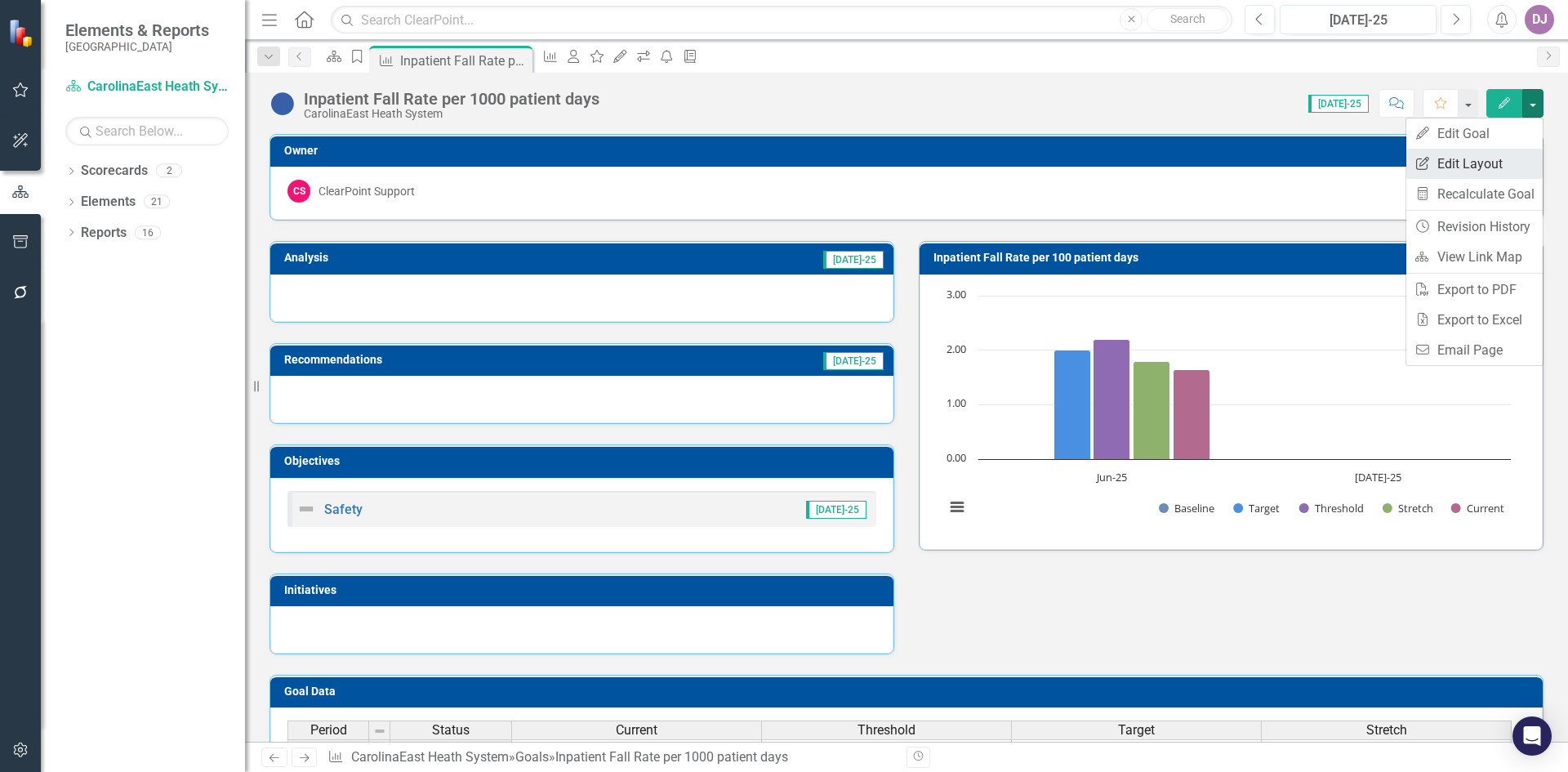
click at [1488, 170] on link "Edit Report Edit Layout" at bounding box center [1475, 164] width 136 height 30
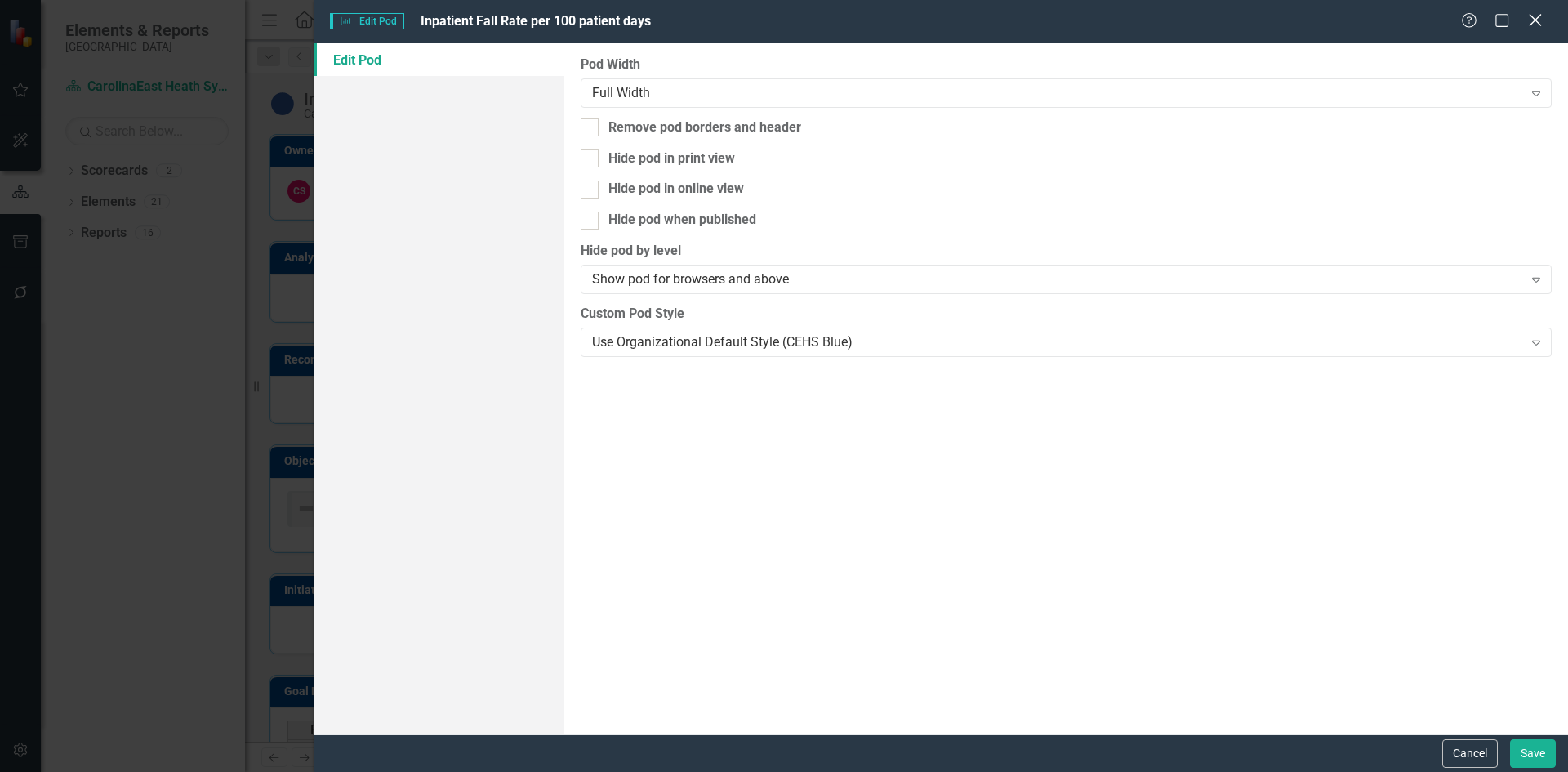
click at [1543, 26] on icon "Close" at bounding box center [1536, 20] width 21 height 15
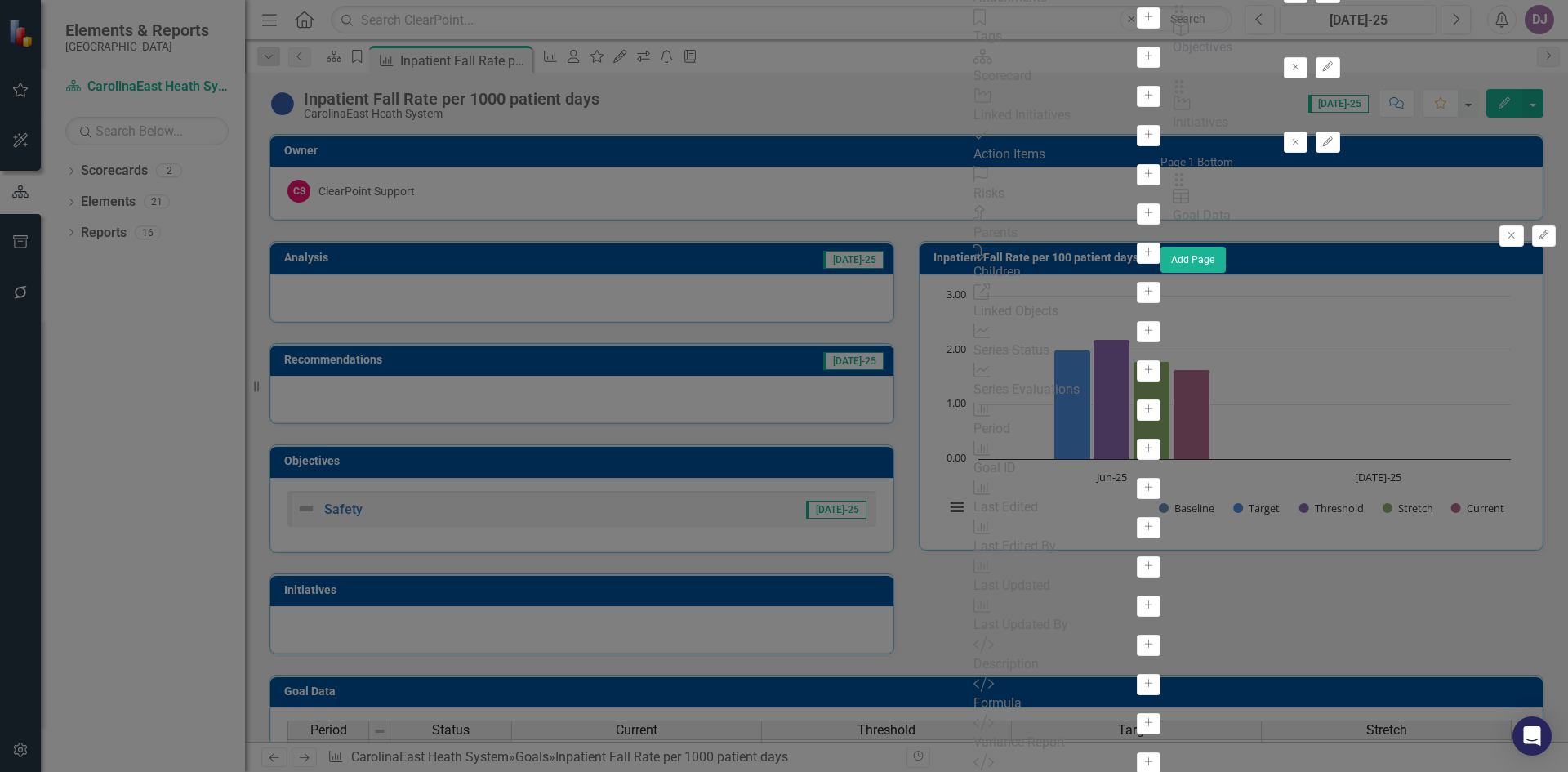
drag, startPoint x: 487, startPoint y: 344, endPoint x: 491, endPoint y: 376, distance: 32.2
click at [973, 376] on div "Goal Name Add Collaborators Collaborators Add Goal Reporting Frequency Add Atta…" at bounding box center [1067, 440] width 187 height 1176
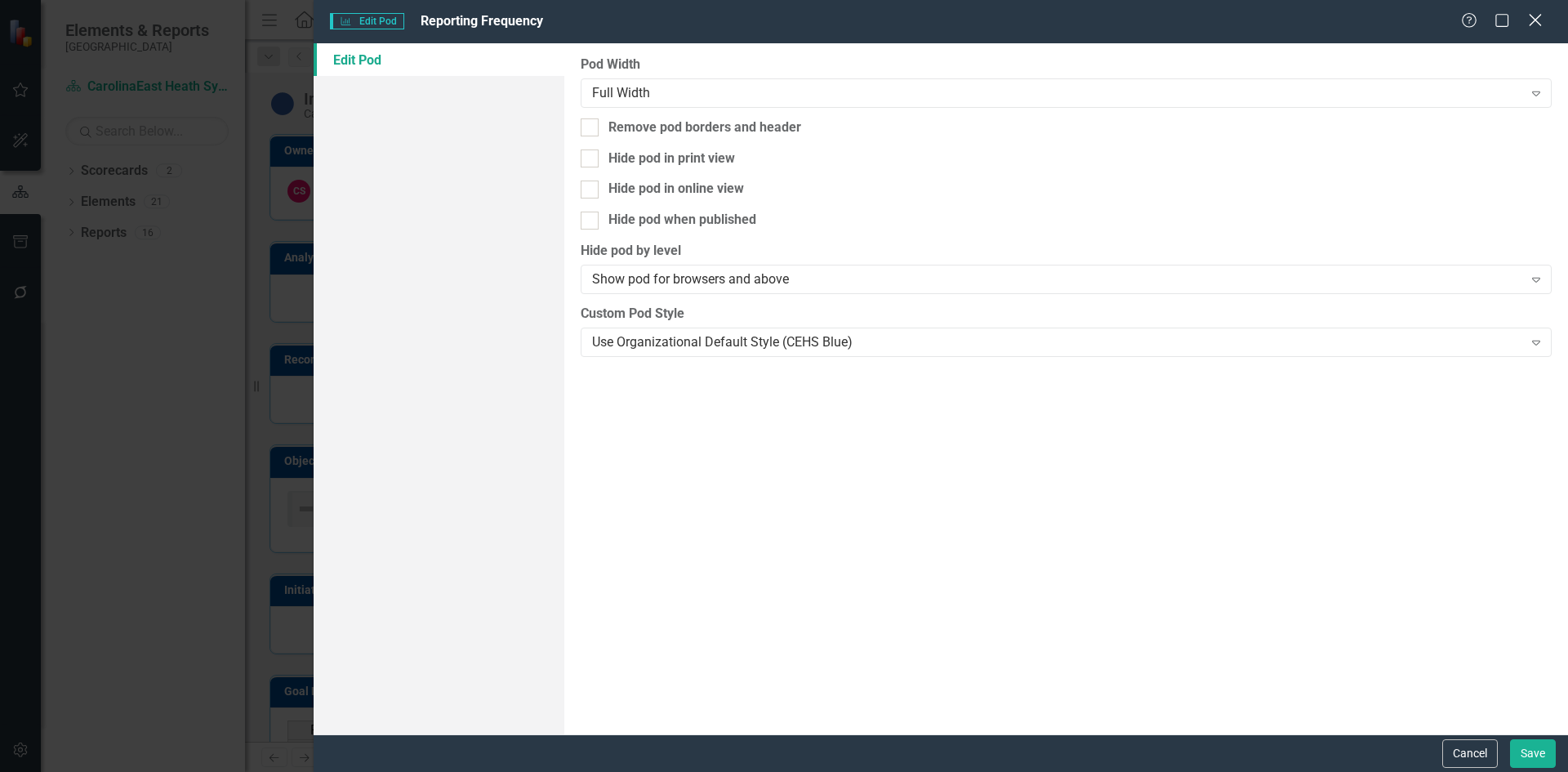
click at [1541, 28] on div "Close" at bounding box center [1536, 21] width 21 height 22
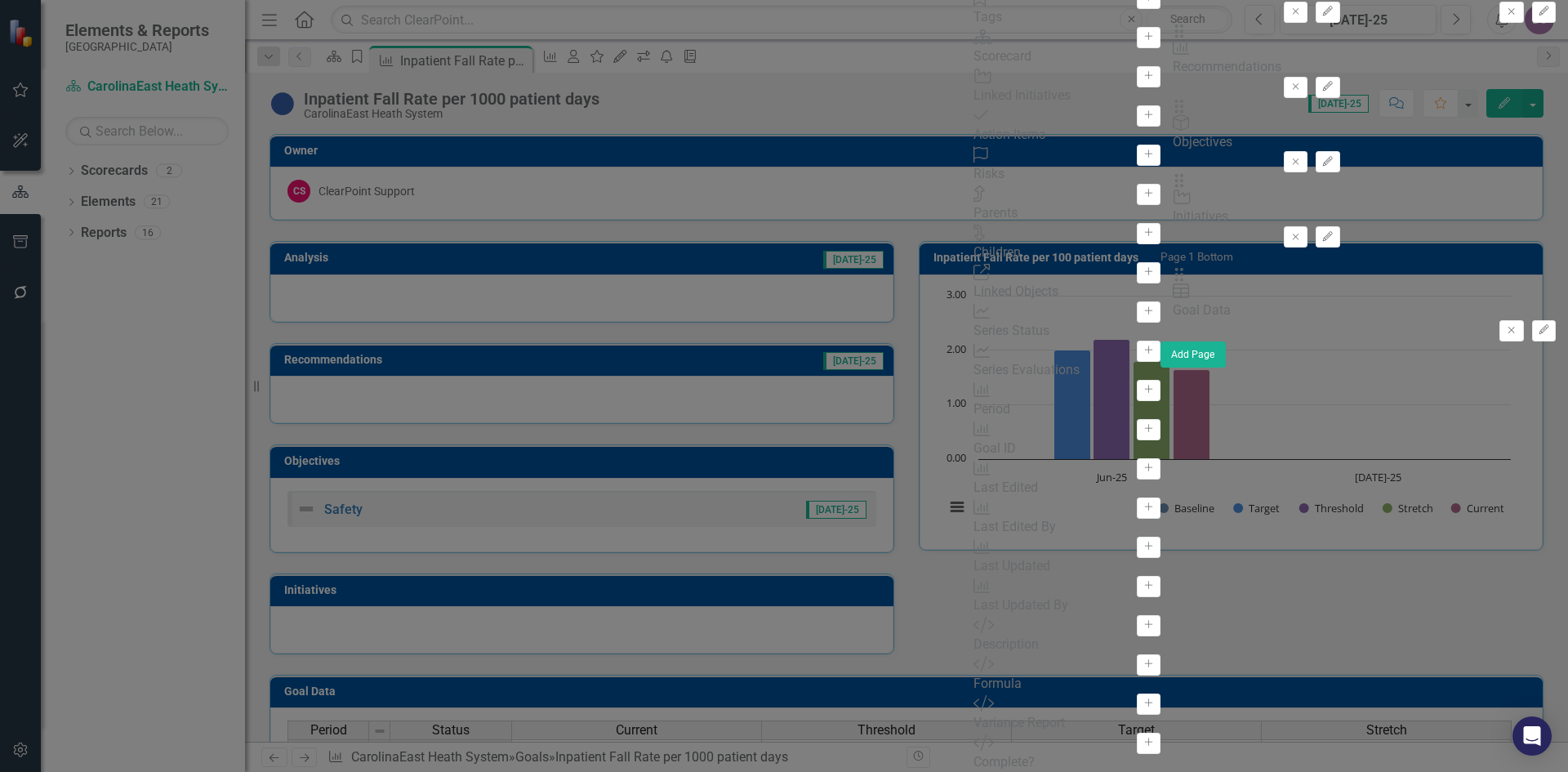
scroll to position [912, 0]
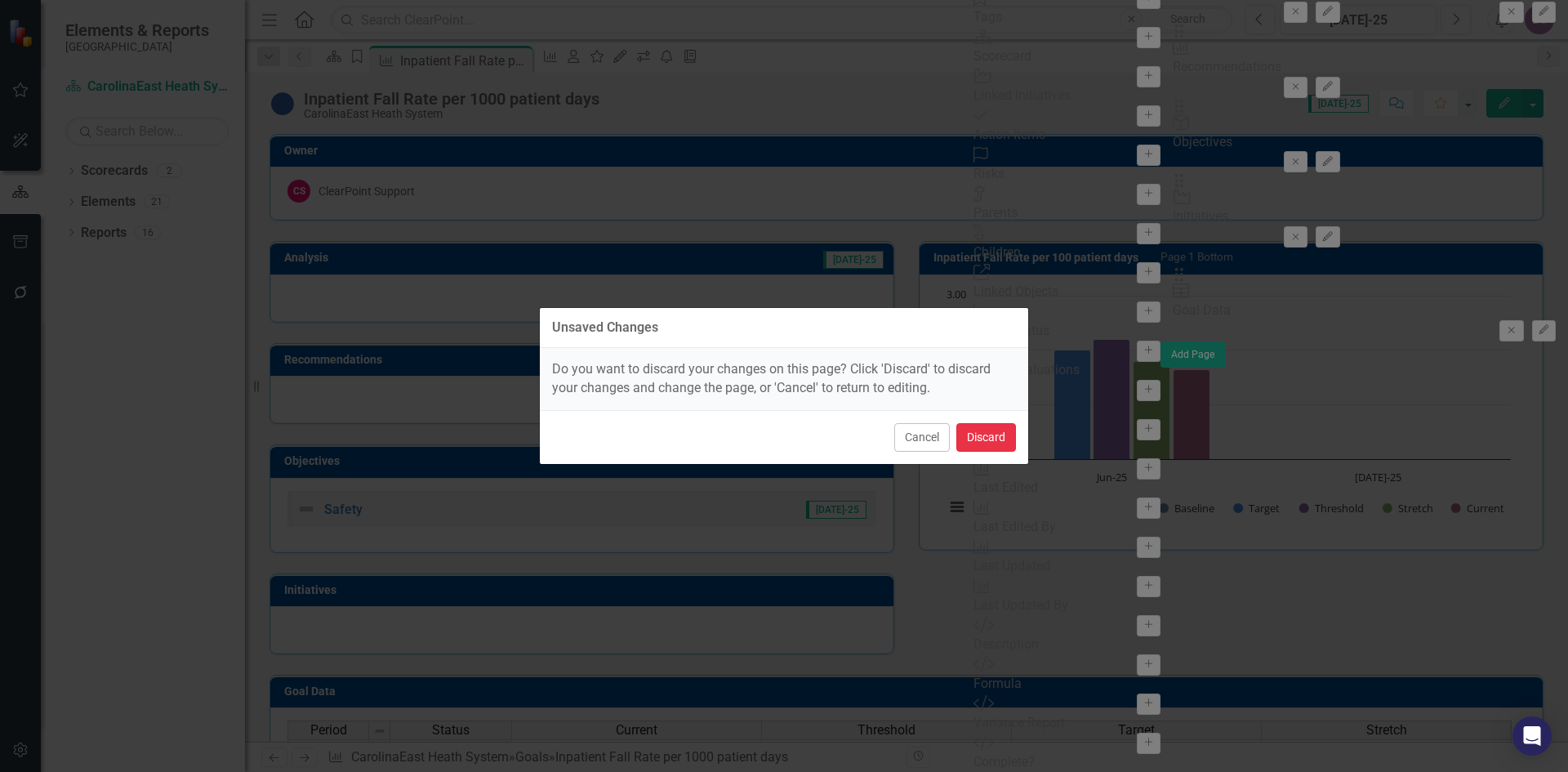
click at [985, 437] on button "Discard" at bounding box center [986, 438] width 60 height 28
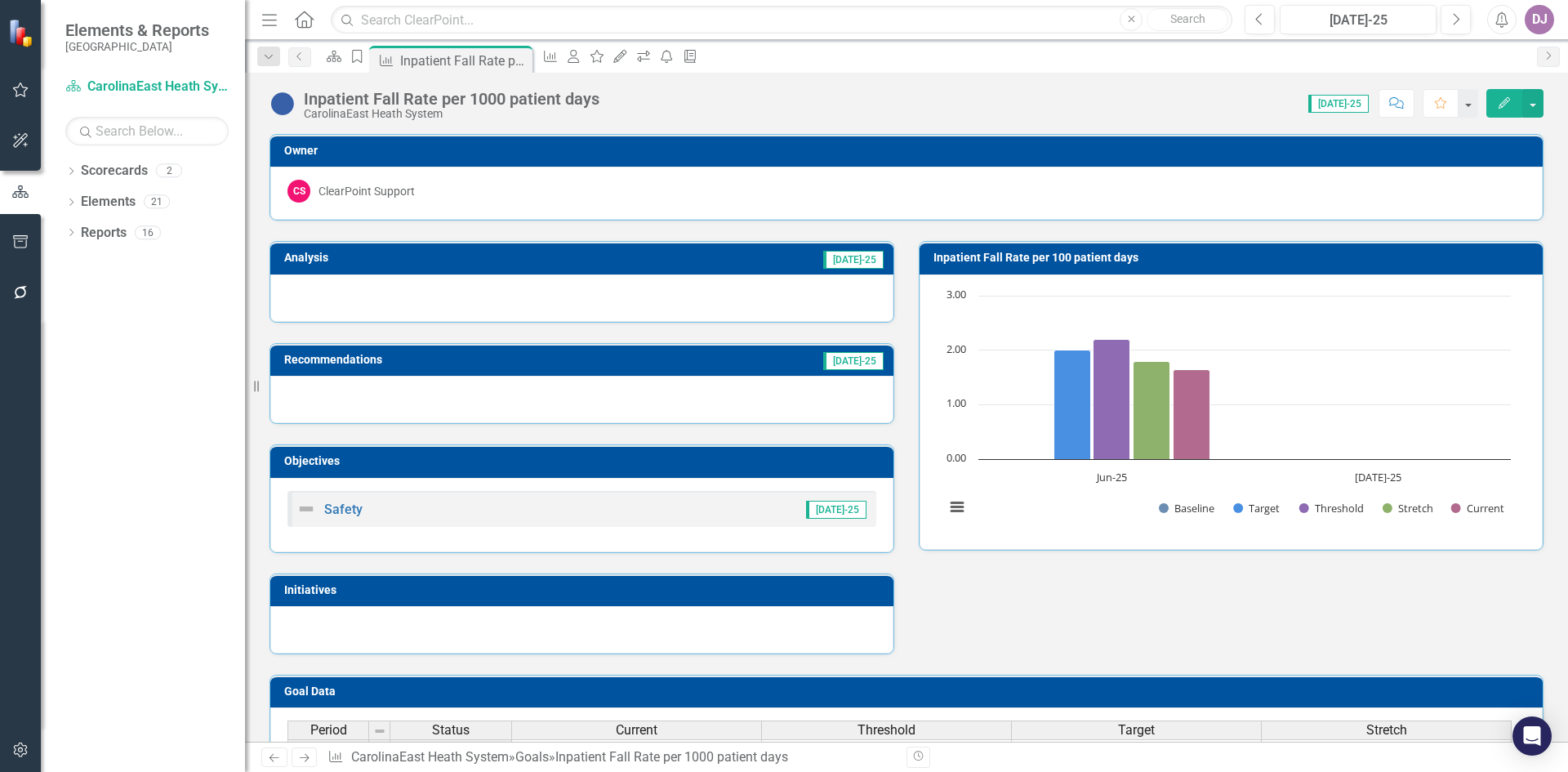
click at [948, 260] on h3 "Inpatient Fall Rate per 100 patient days" at bounding box center [1234, 258] width 601 height 12
drag, startPoint x: 947, startPoint y: 259, endPoint x: 1271, endPoint y: 592, distance: 464.6
click at [1271, 592] on div "Analysis Jul-25 Recommendations Jul-25 Objectives Safety Jul-25 Initiatives Inp…" at bounding box center [907, 438] width 1299 height 434
click at [365, 62] on icon "Category" at bounding box center [356, 57] width 16 height 13
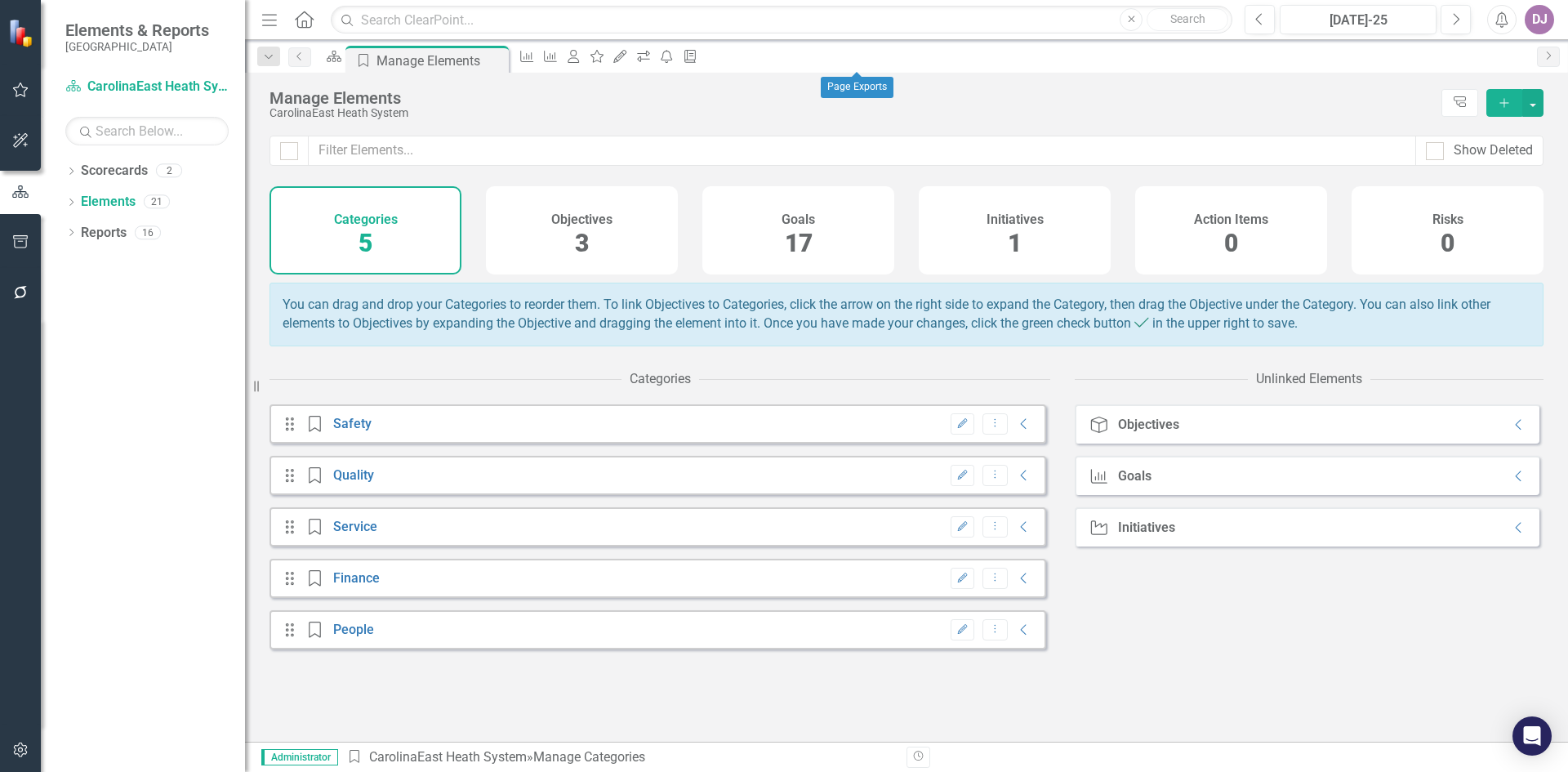
drag, startPoint x: 848, startPoint y: 58, endPoint x: 790, endPoint y: 97, distance: 69.9
click at [790, 97] on div "Manage Elements" at bounding box center [851, 98] width 1164 height 18
click at [1511, 432] on icon "Collapse" at bounding box center [1519, 425] width 16 height 13
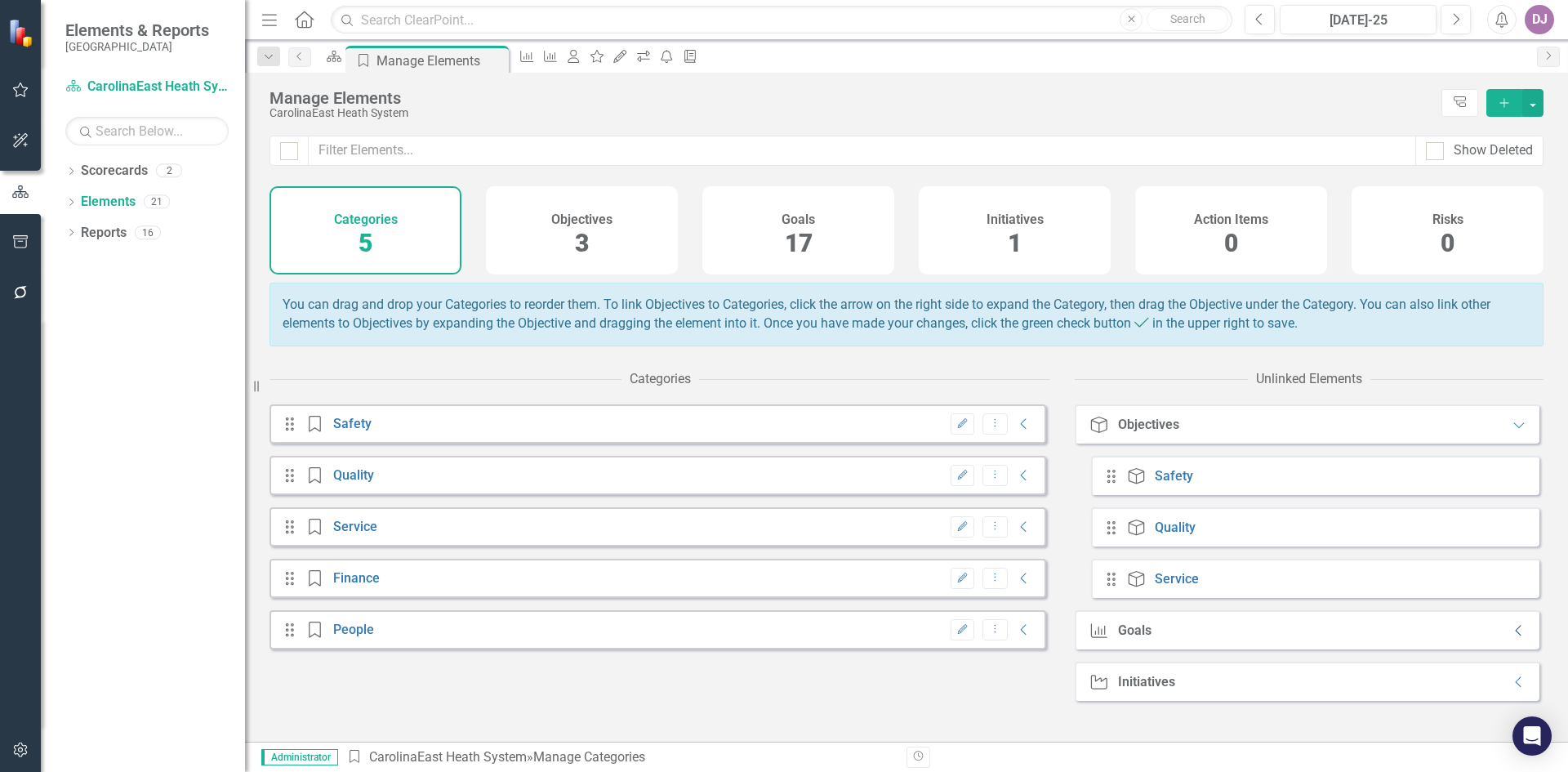
click at [1514, 637] on icon "Collapse" at bounding box center [1519, 631] width 16 height 13
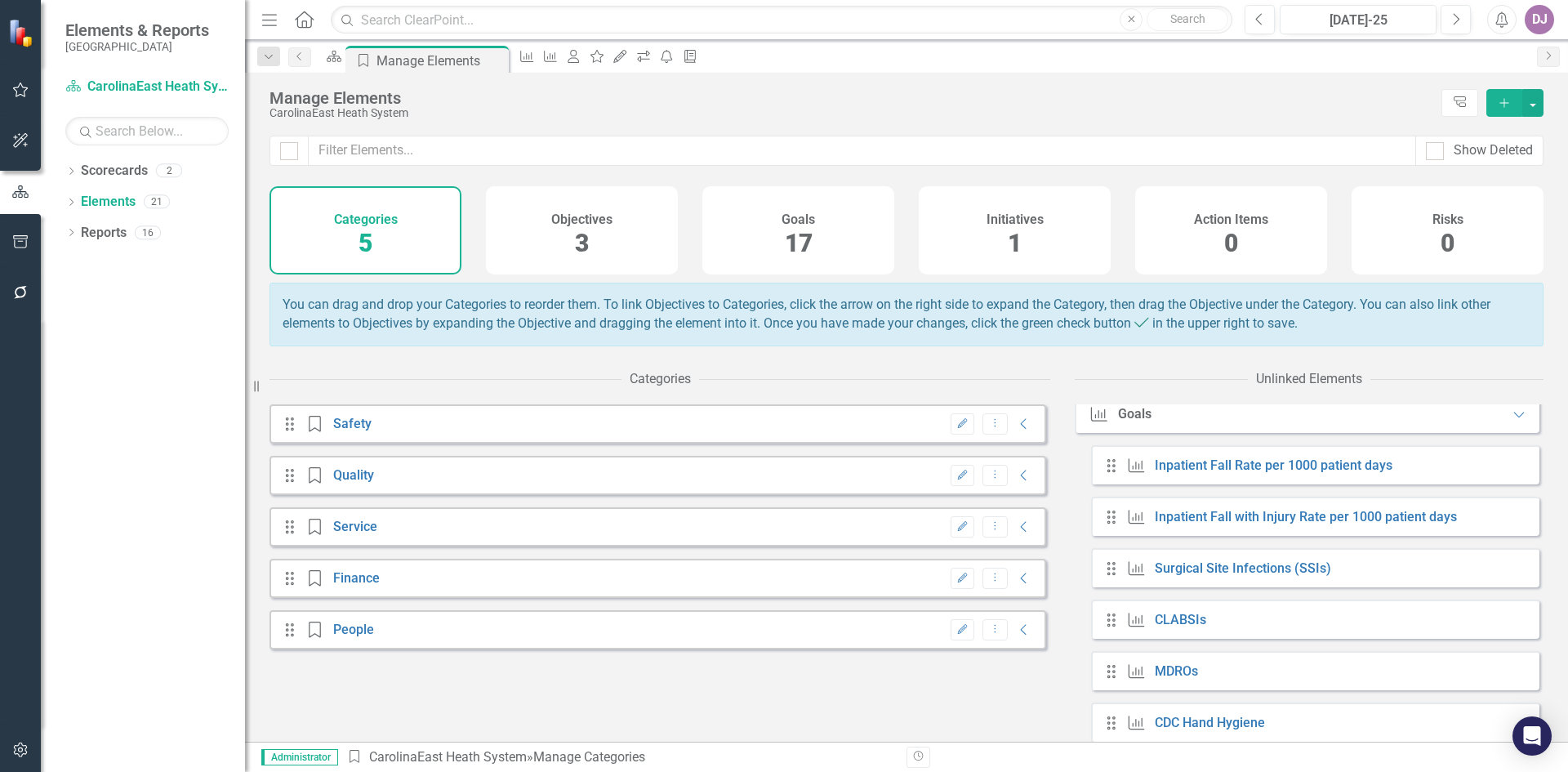
scroll to position [242, 0]
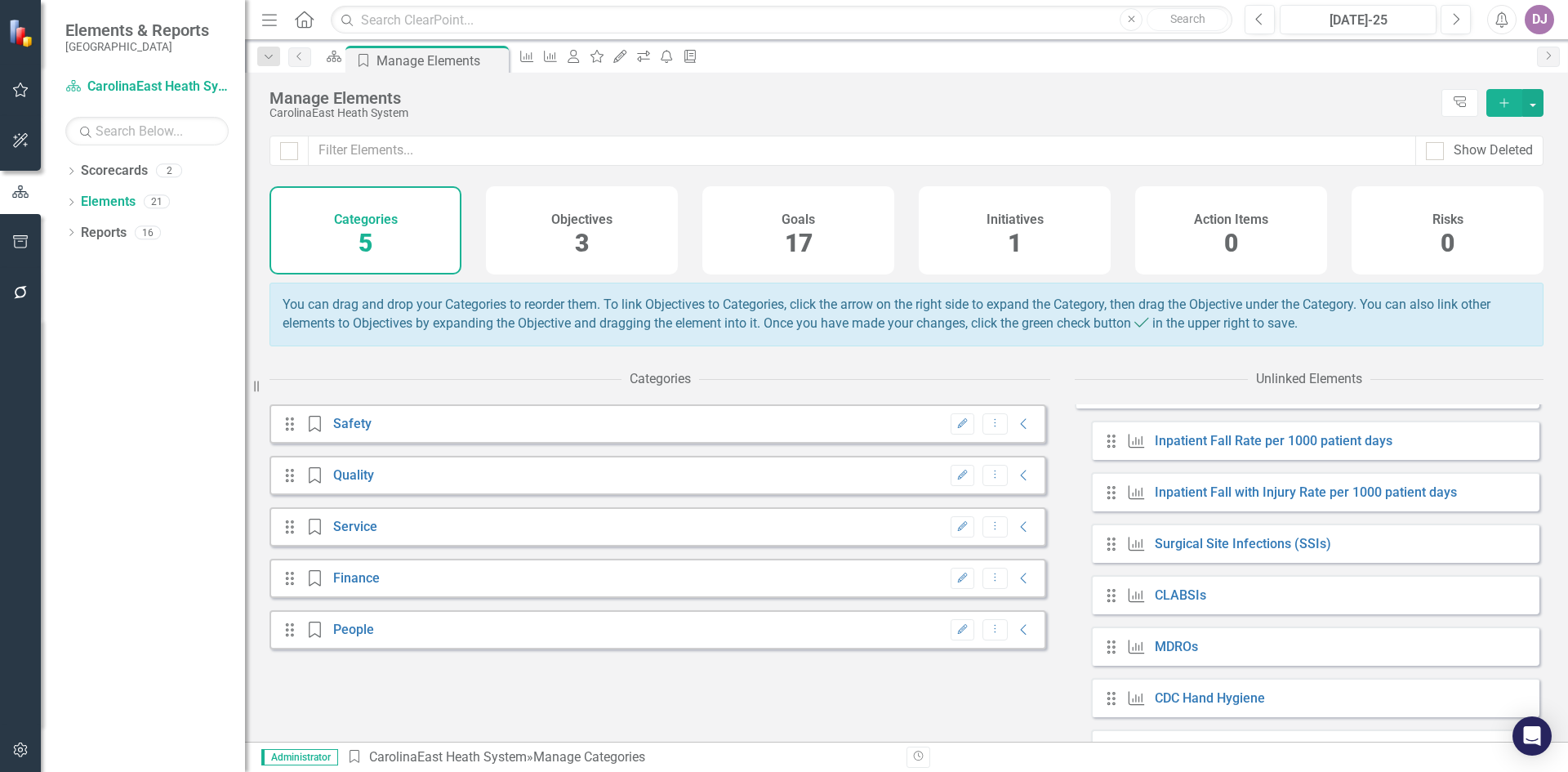
click at [1139, 450] on icon "Goal" at bounding box center [1137, 440] width 21 height 16
click at [1111, 450] on icon "Drag" at bounding box center [1112, 440] width 21 height 16
click at [1203, 449] on link "Inpatient Fall Rate per 1000 patient days" at bounding box center [1274, 440] width 238 height 15
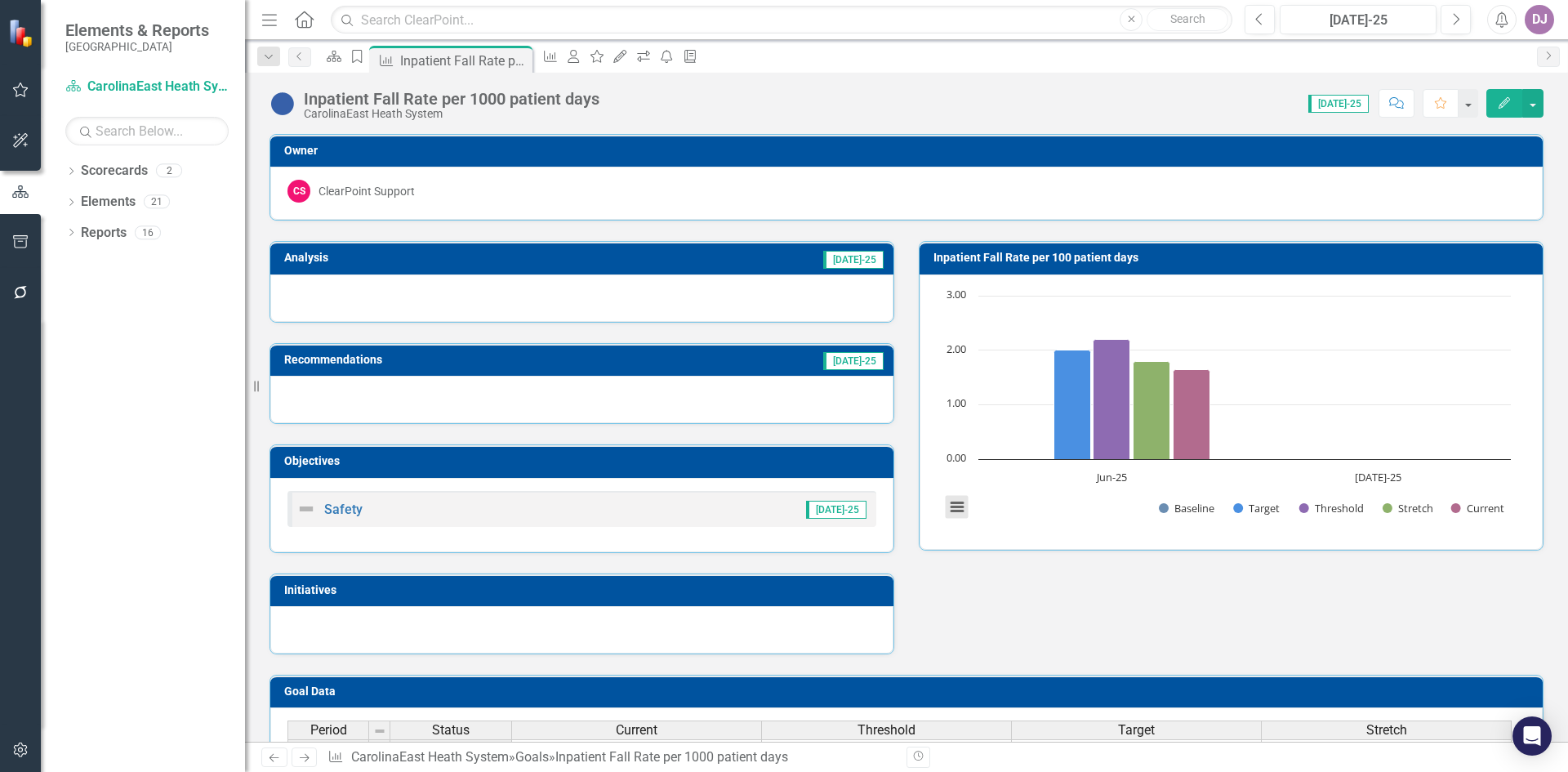
click at [950, 503] on button "View chart menu, Chart" at bounding box center [957, 508] width 23 height 23
click at [1015, 597] on div "Analysis Jul-25 Recommendations Jul-25 Objectives Safety Jul-25 Initiatives Inp…" at bounding box center [907, 438] width 1299 height 434
click at [16, 35] on img at bounding box center [23, 32] width 28 height 28
click at [267, 62] on icon "Dropdown" at bounding box center [269, 57] width 15 height 11
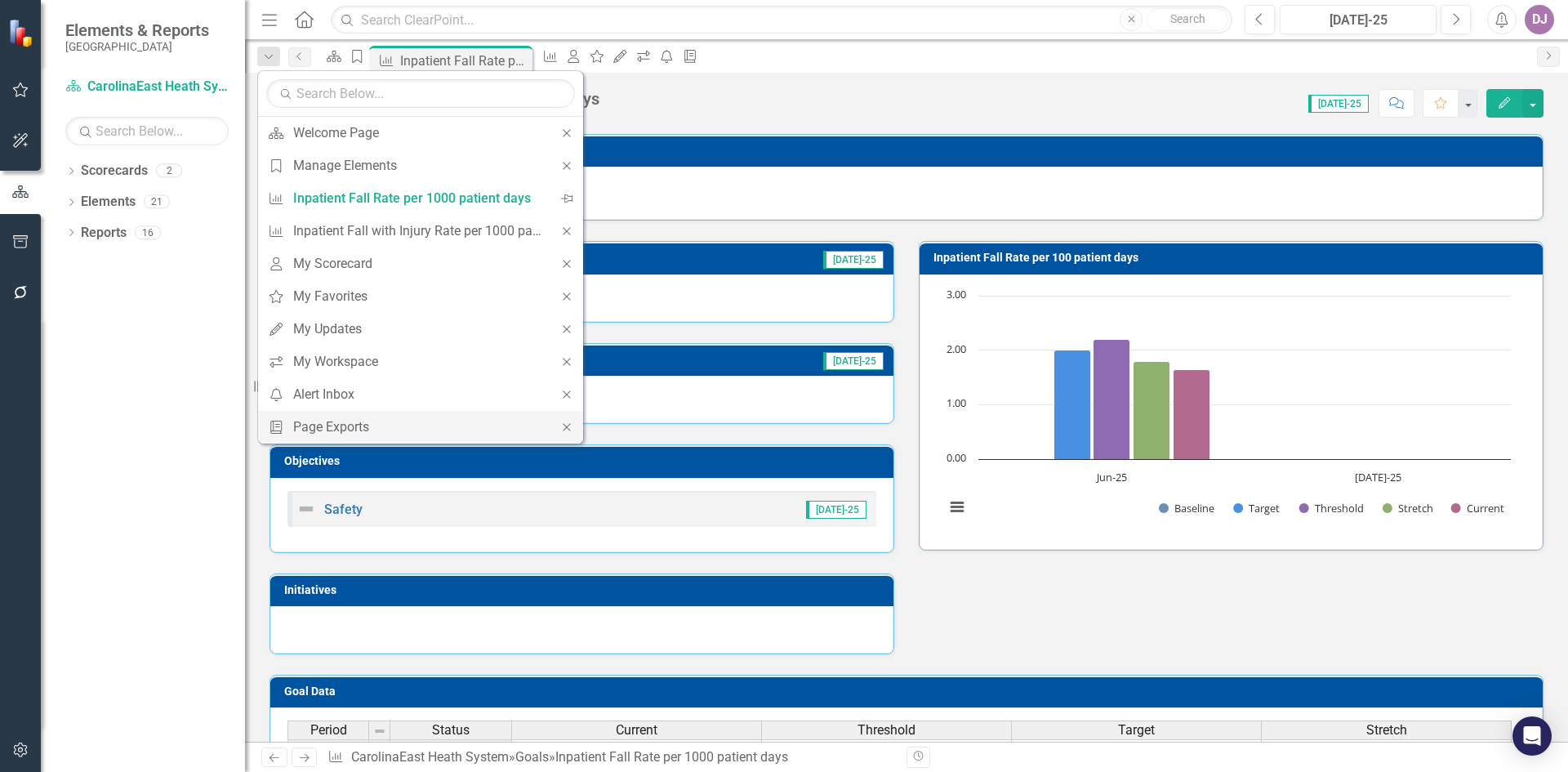
click at [570, 429] on icon "Close" at bounding box center [567, 427] width 15 height 11
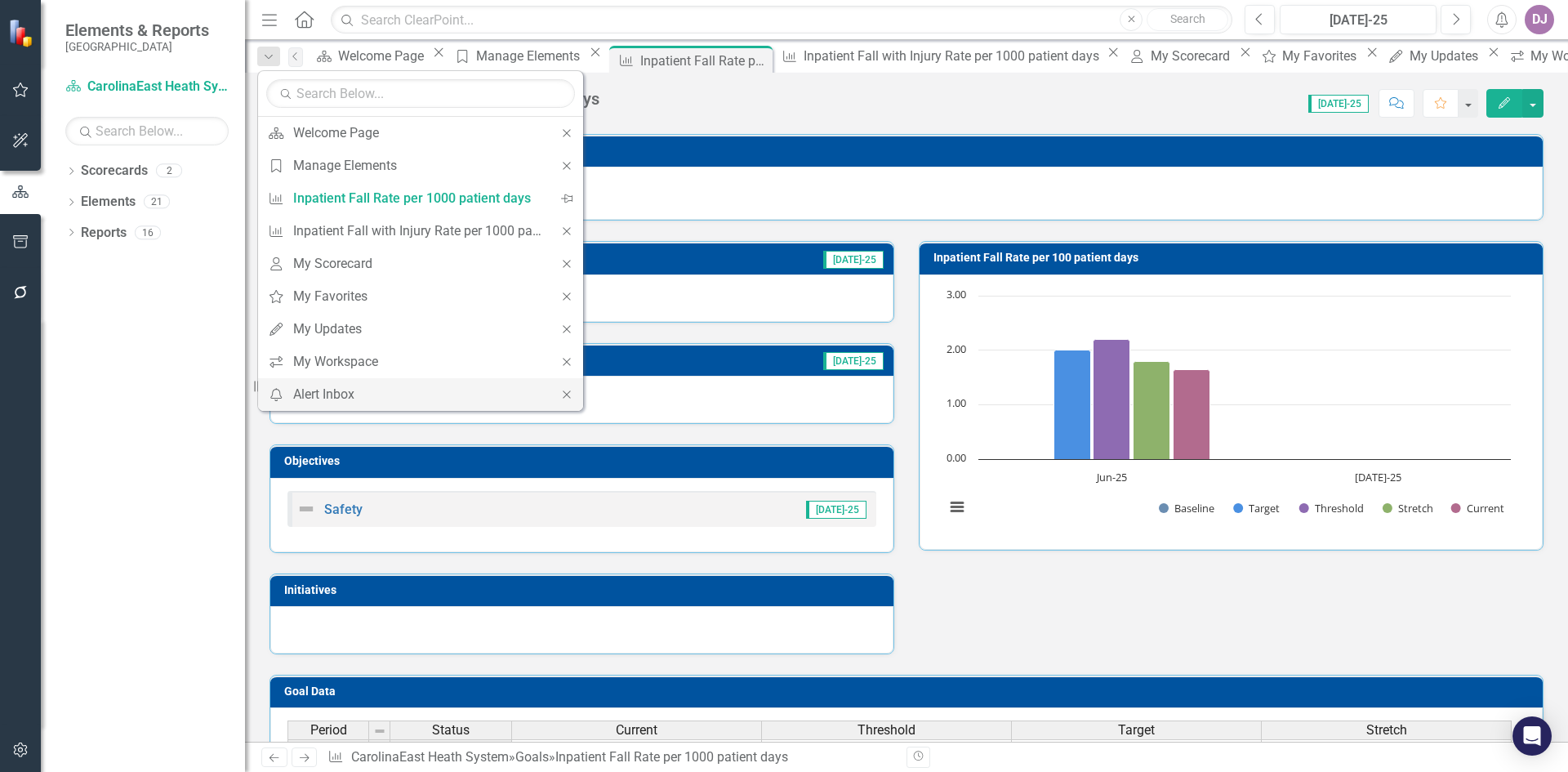
click at [563, 396] on icon "Close" at bounding box center [567, 395] width 15 height 11
click at [567, 365] on icon "Close" at bounding box center [567, 362] width 15 height 11
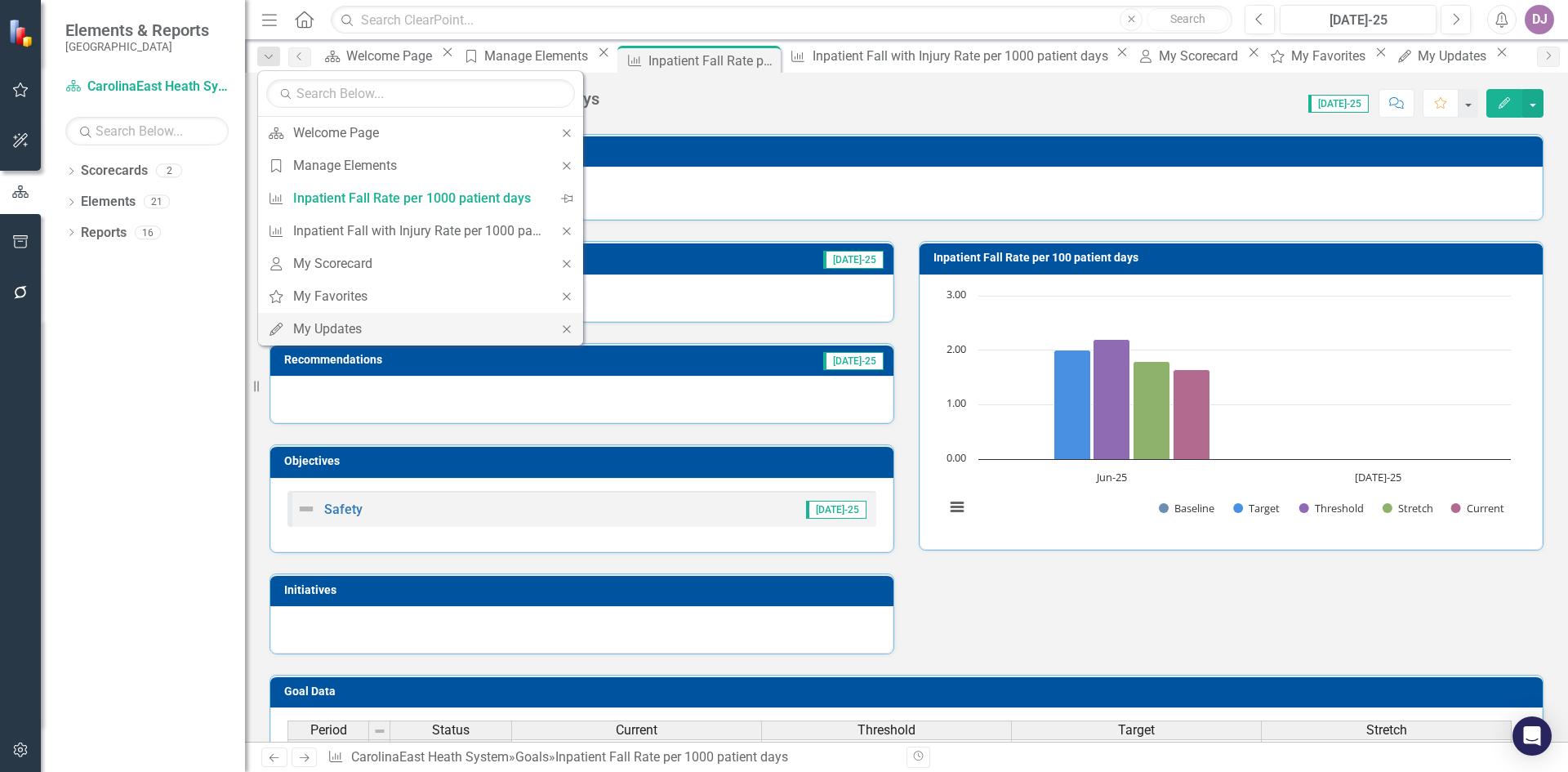
click at [571, 331] on icon "Close" at bounding box center [567, 330] width 15 height 11
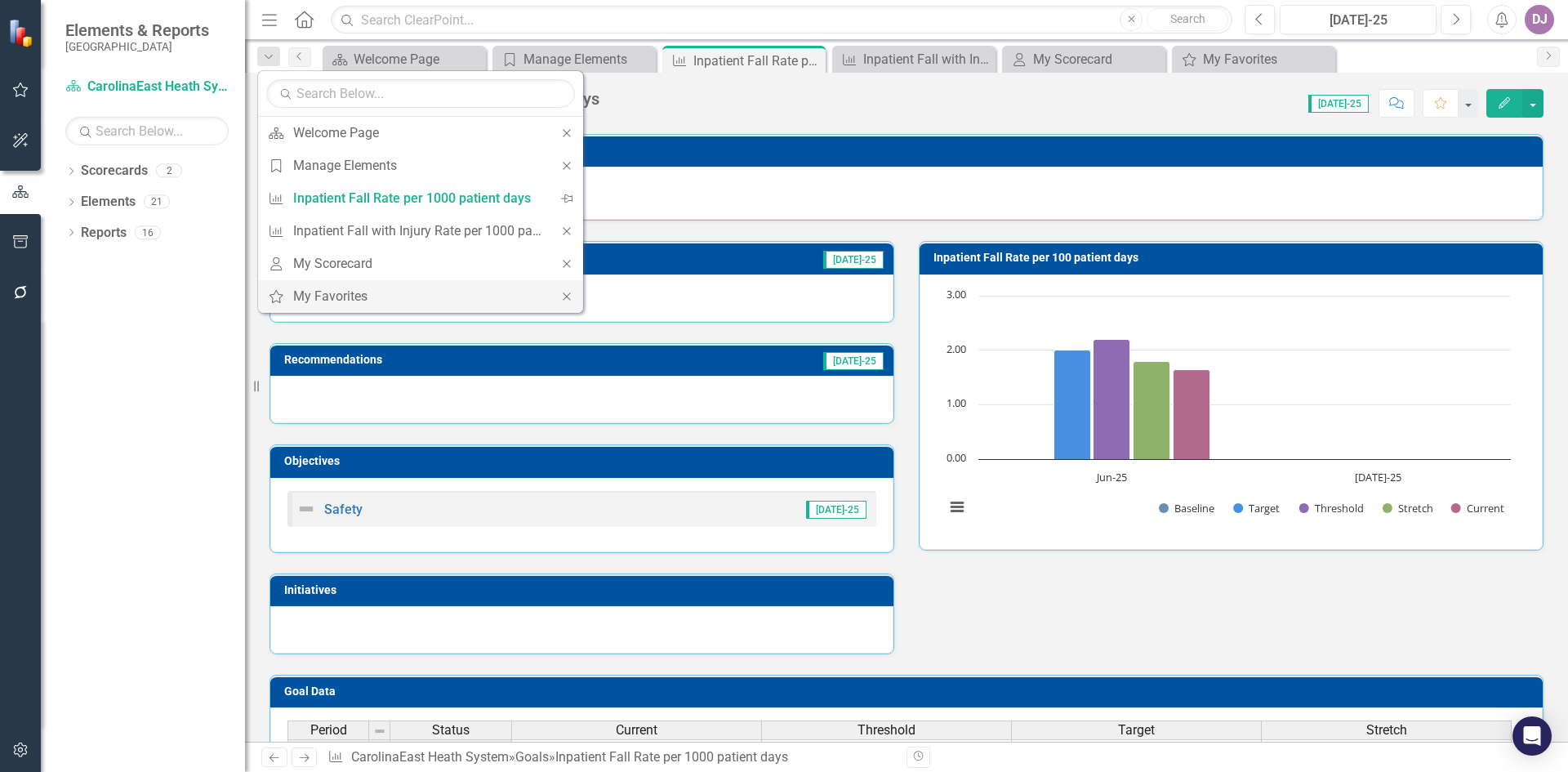
click at [567, 296] on icon at bounding box center [566, 296] width 8 height 8
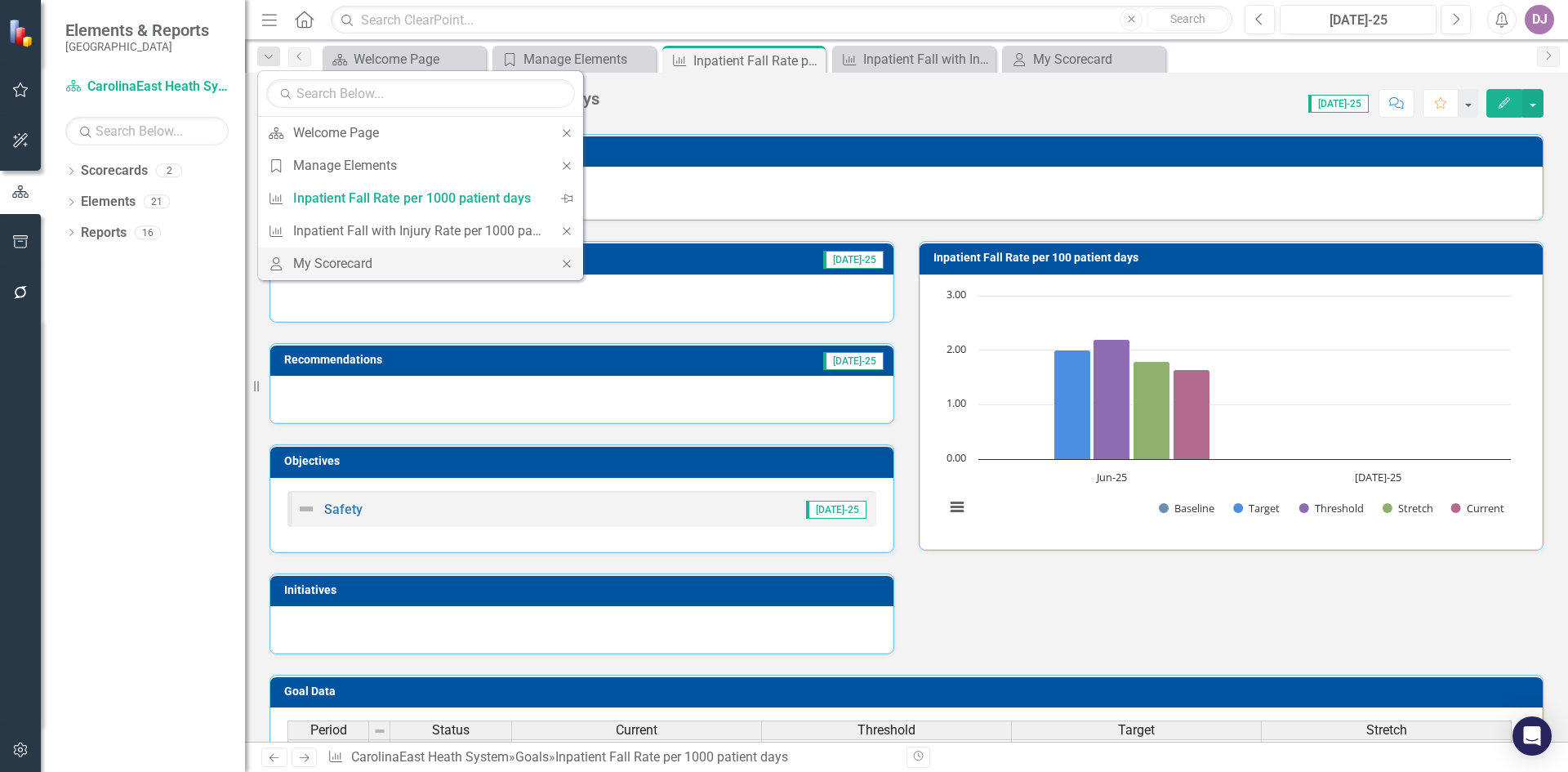
click at [576, 267] on div "Close" at bounding box center [566, 263] width 33 height 33
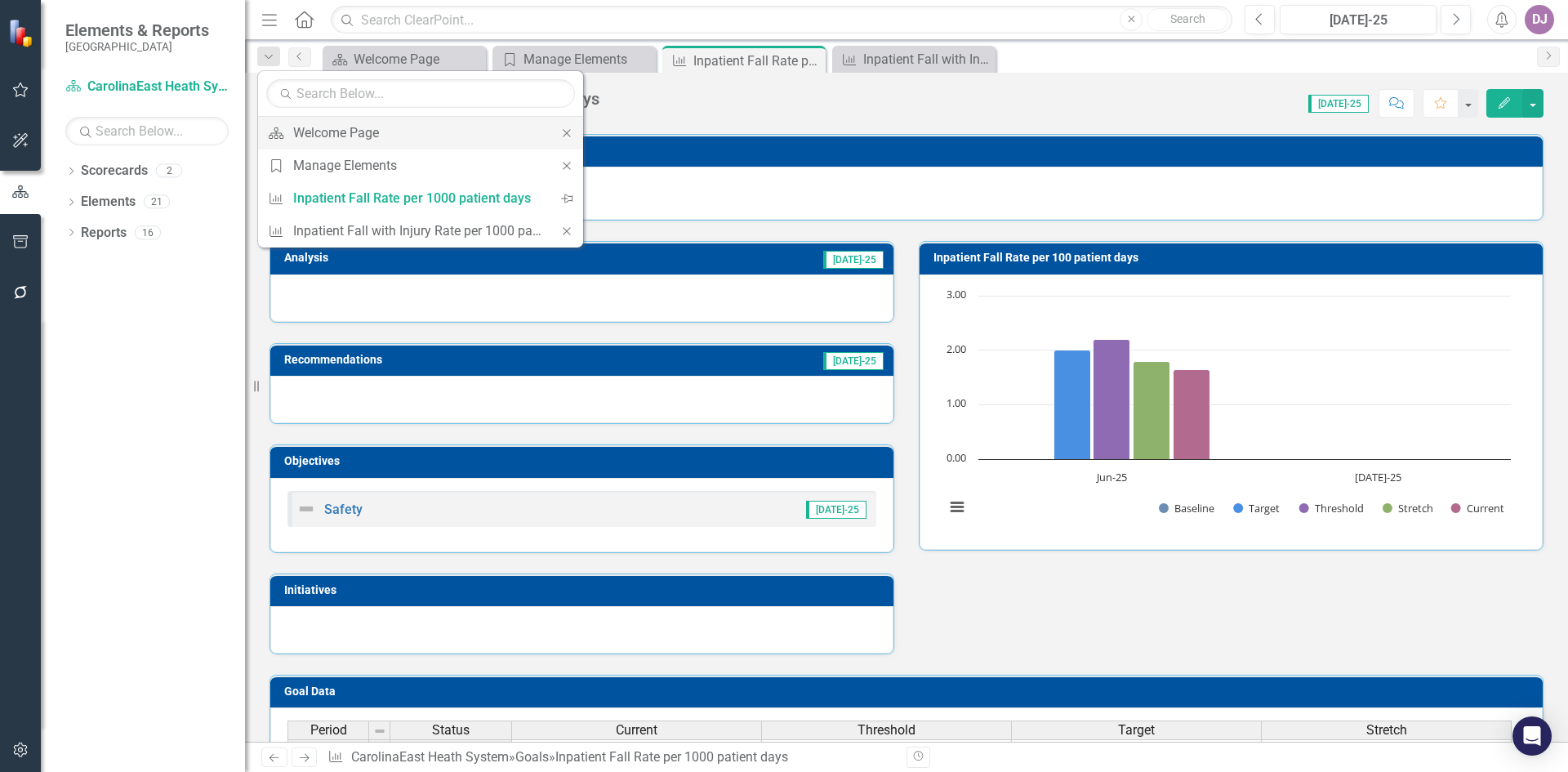
click at [572, 133] on icon "Close" at bounding box center [567, 134] width 15 height 11
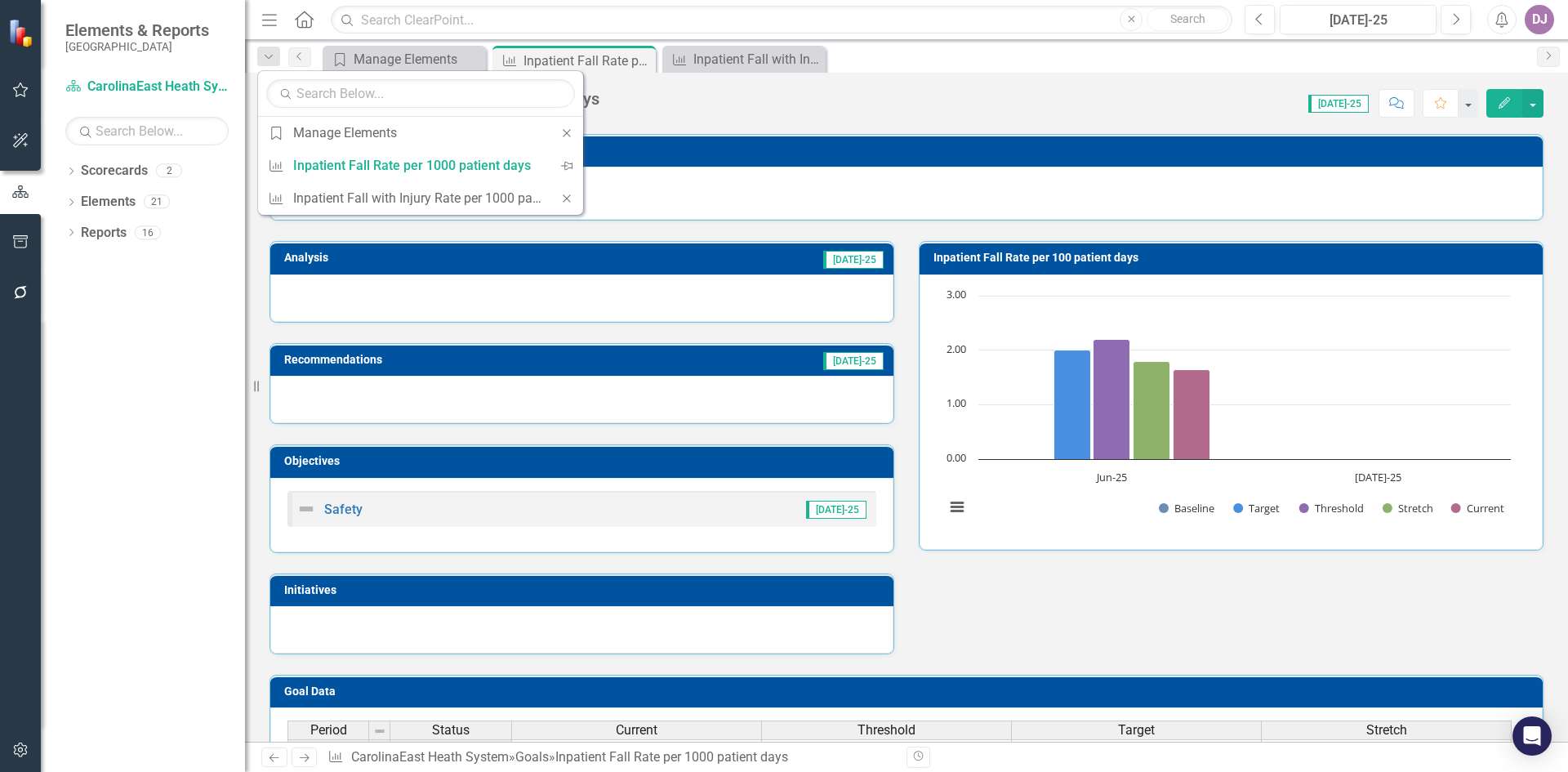
click at [572, 133] on icon "Close" at bounding box center [567, 134] width 15 height 11
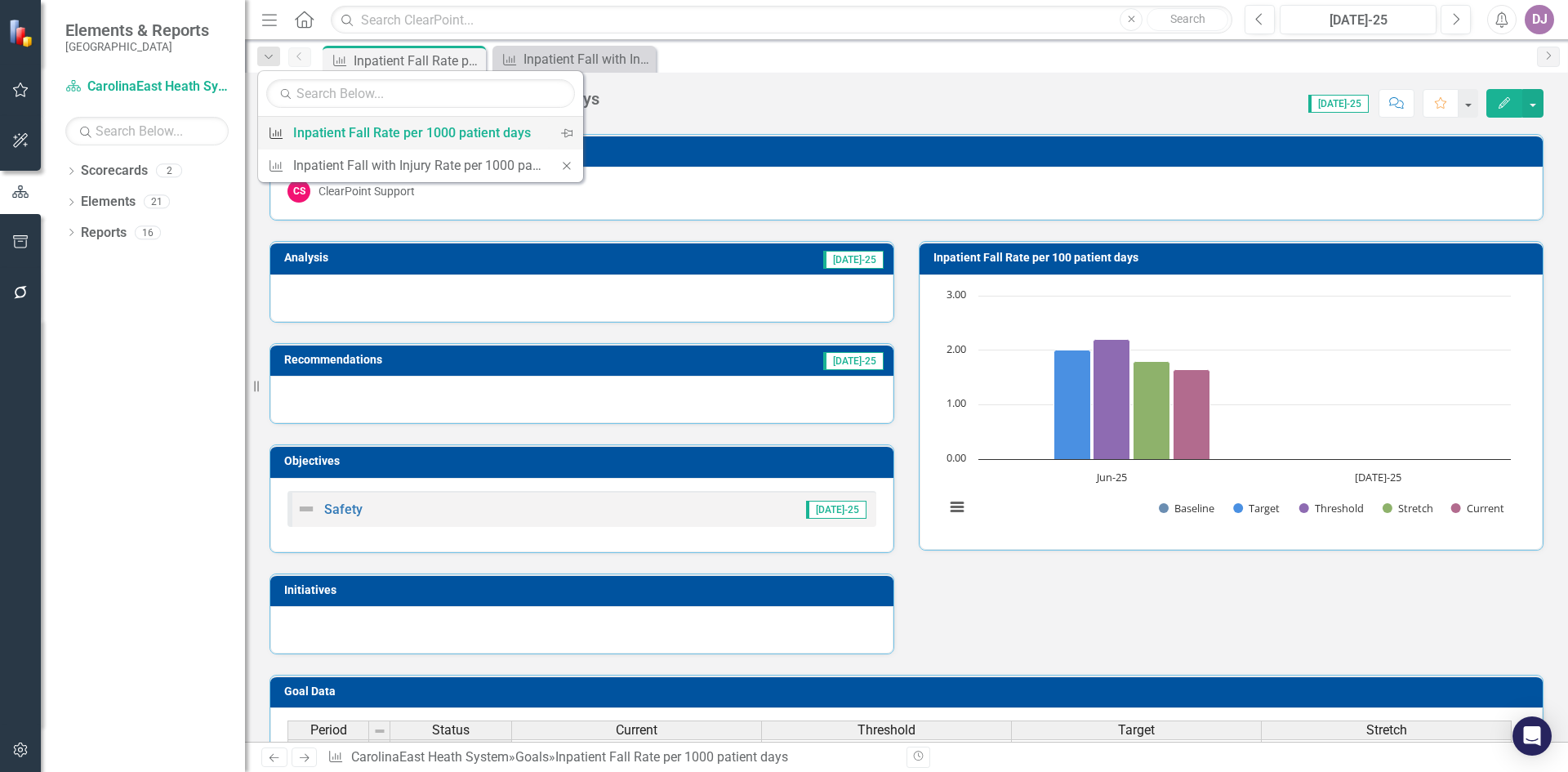
click at [469, 132] on div "Inpatient Fall Rate per 1000 patient days" at bounding box center [418, 133] width 249 height 21
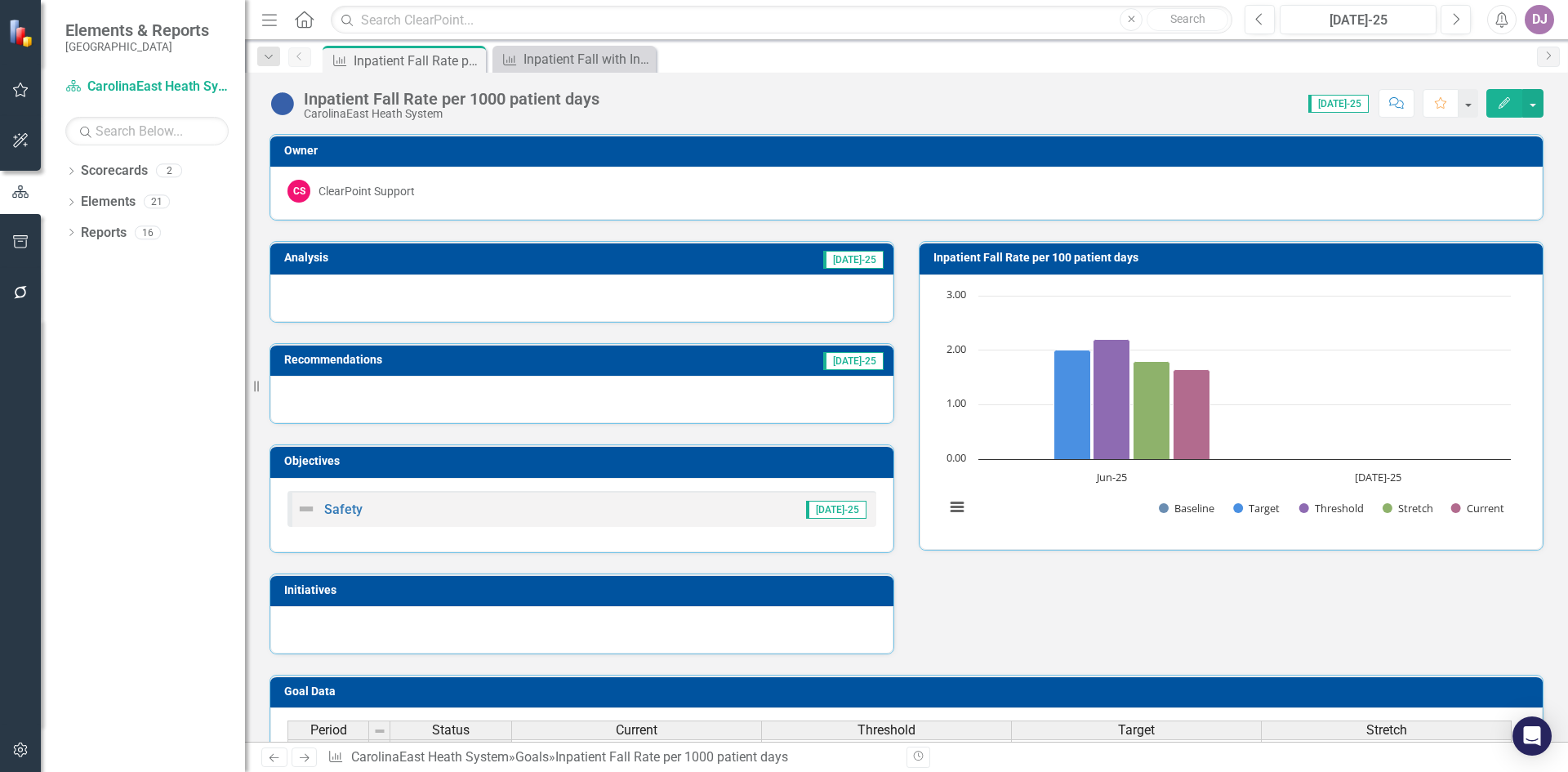
click at [1499, 104] on icon "Edit" at bounding box center [1505, 103] width 15 height 11
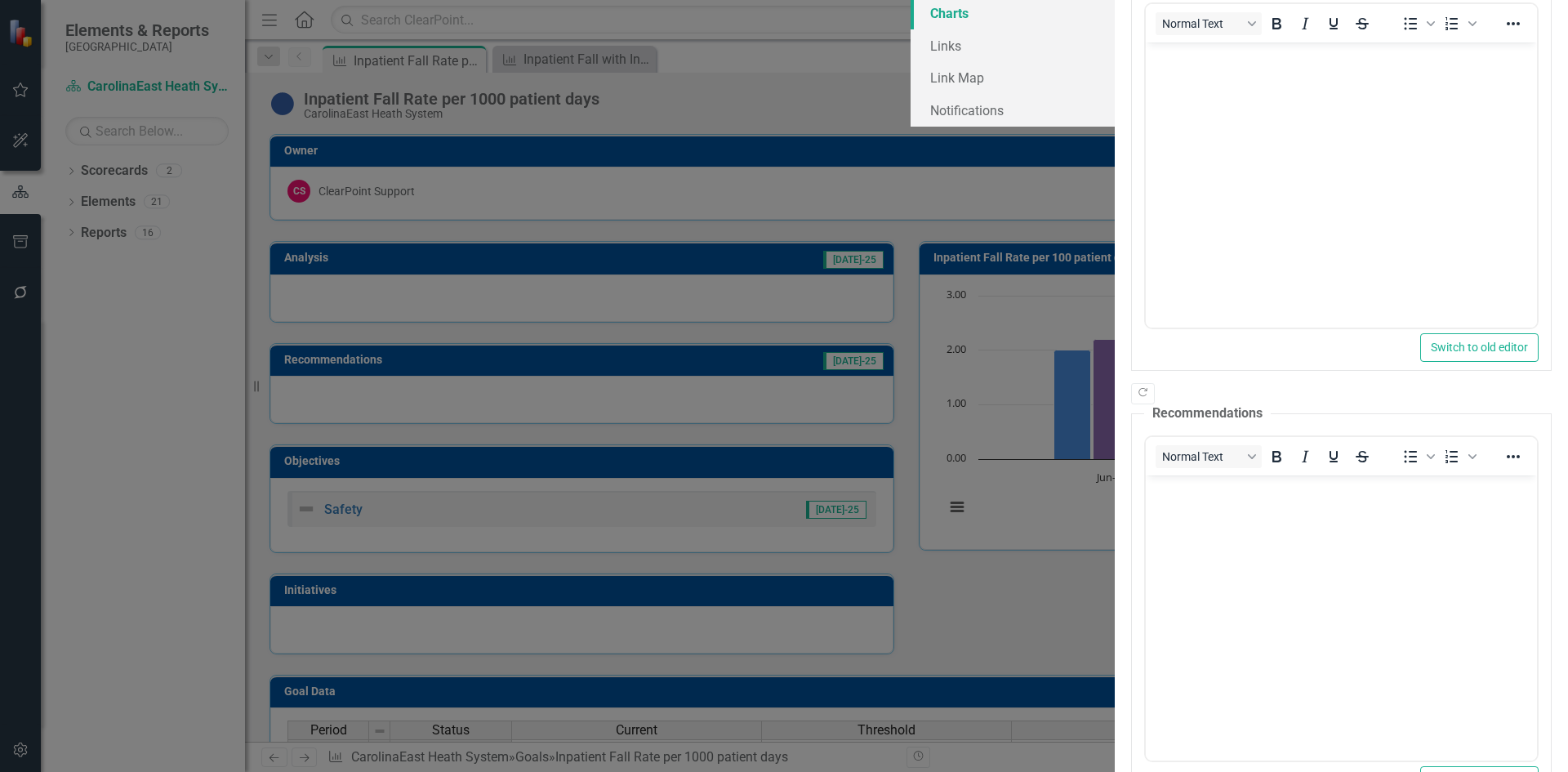
click at [911, 29] on link "Charts" at bounding box center [1013, 13] width 205 height 33
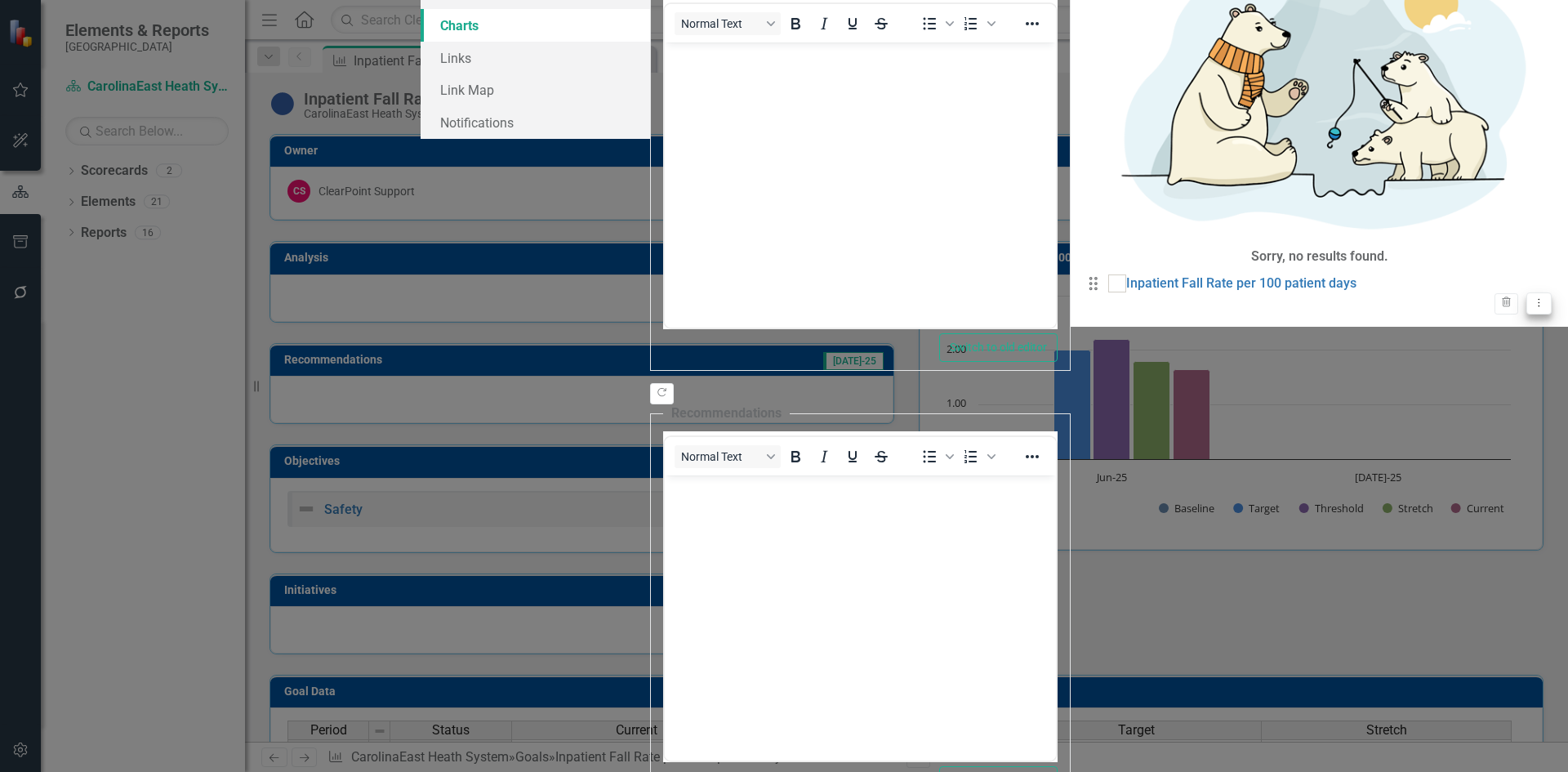
click at [1533, 297] on icon "Dropdown Menu" at bounding box center [1540, 302] width 14 height 10
click at [1484, 140] on link "Edit Edit Chart" at bounding box center [1473, 144] width 129 height 30
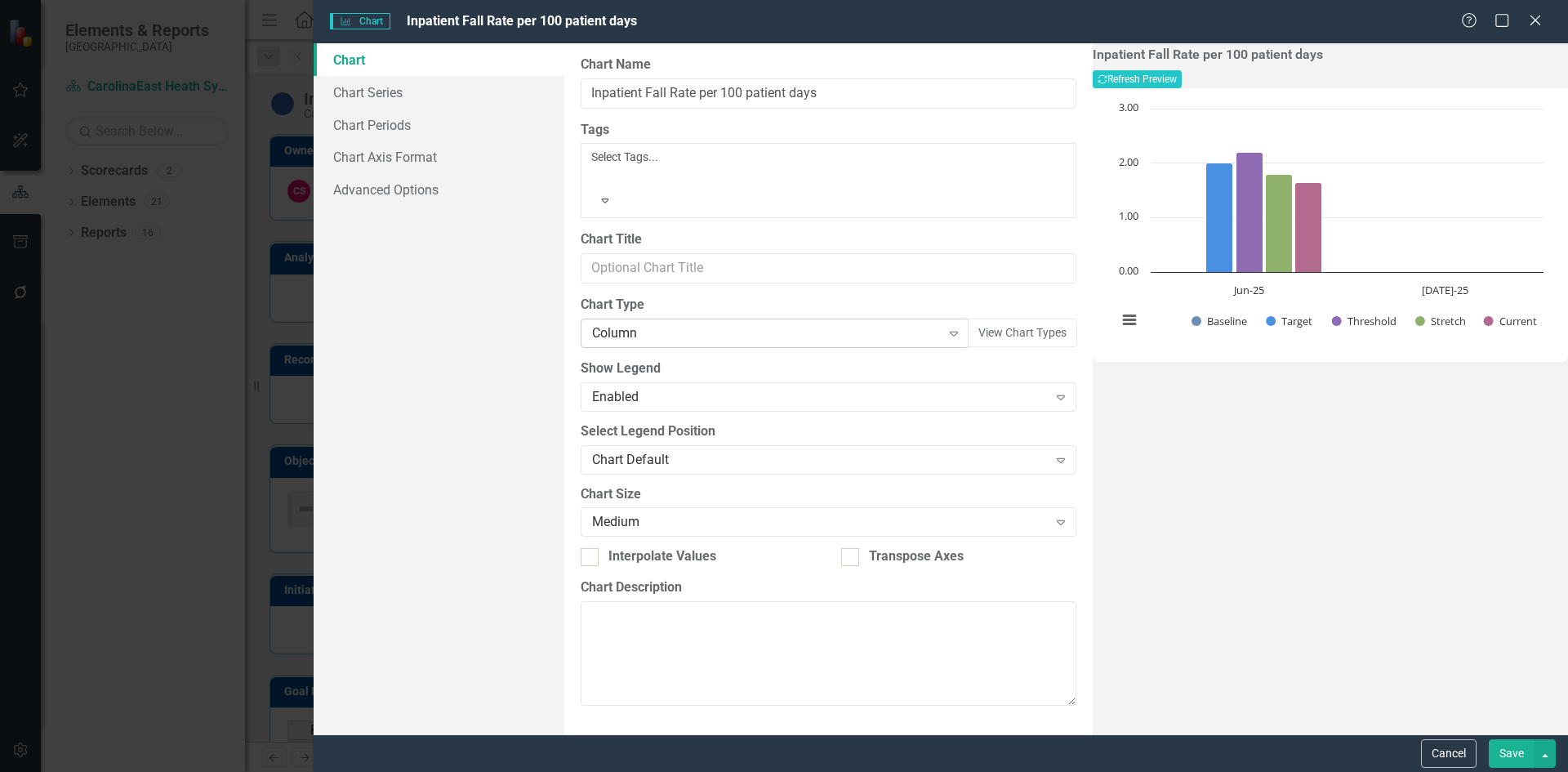
click at [946, 327] on icon "Expand" at bounding box center [953, 333] width 16 height 13
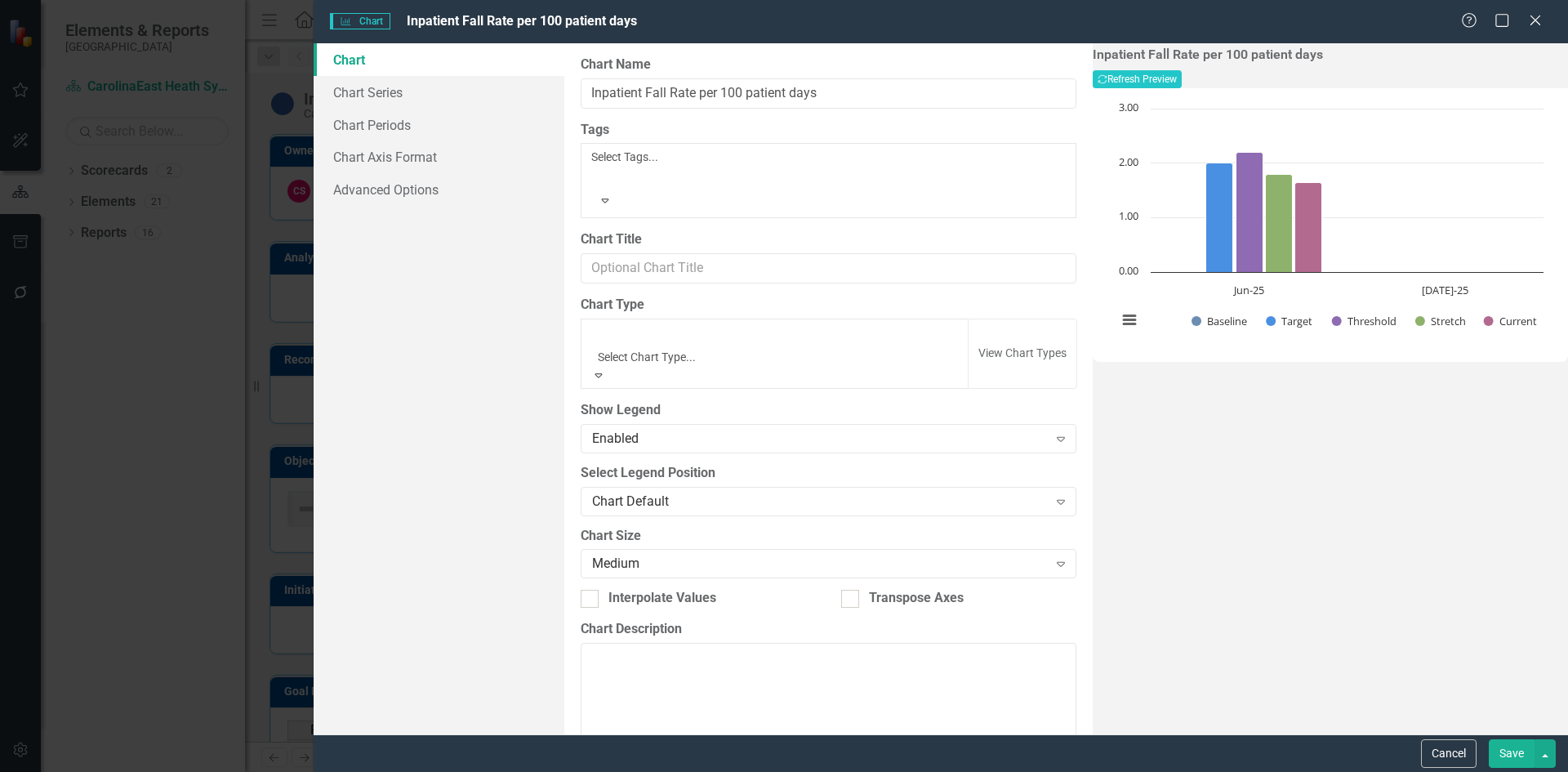
scroll to position [360, 0]
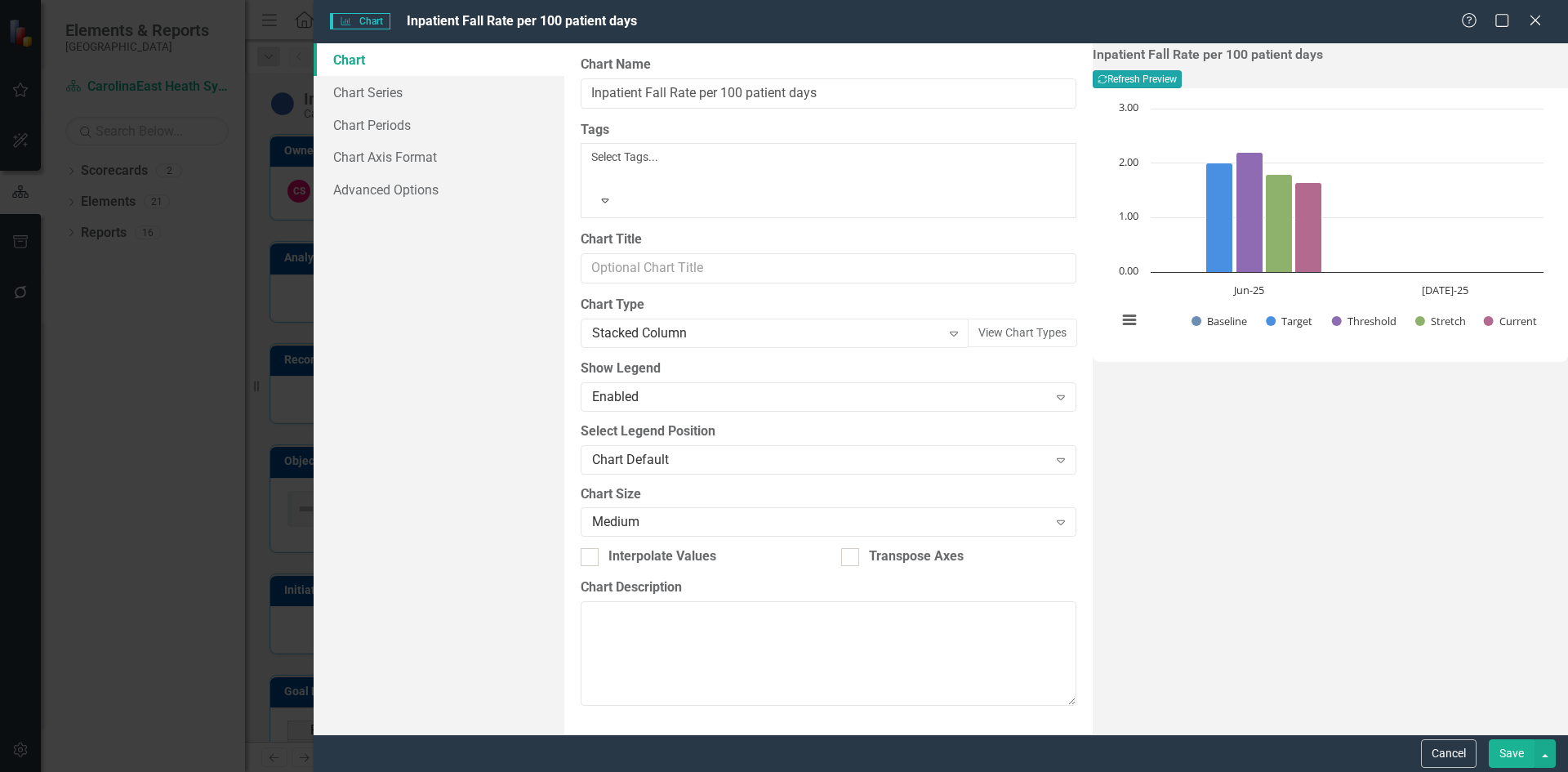
click at [1182, 86] on button "Recalculate Refresh Preview" at bounding box center [1137, 79] width 89 height 18
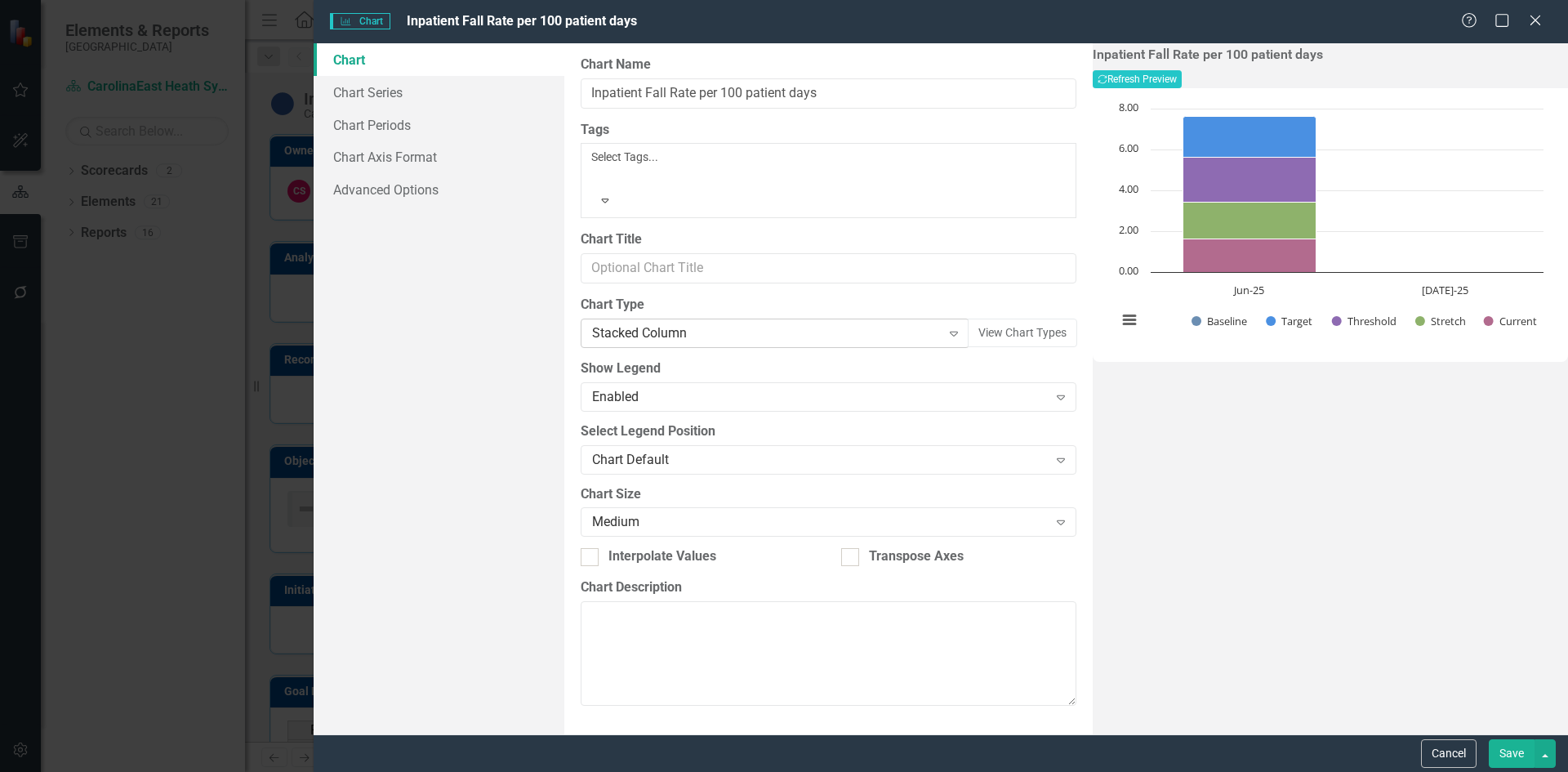
click at [950, 332] on icon at bounding box center [953, 333] width 9 height 5
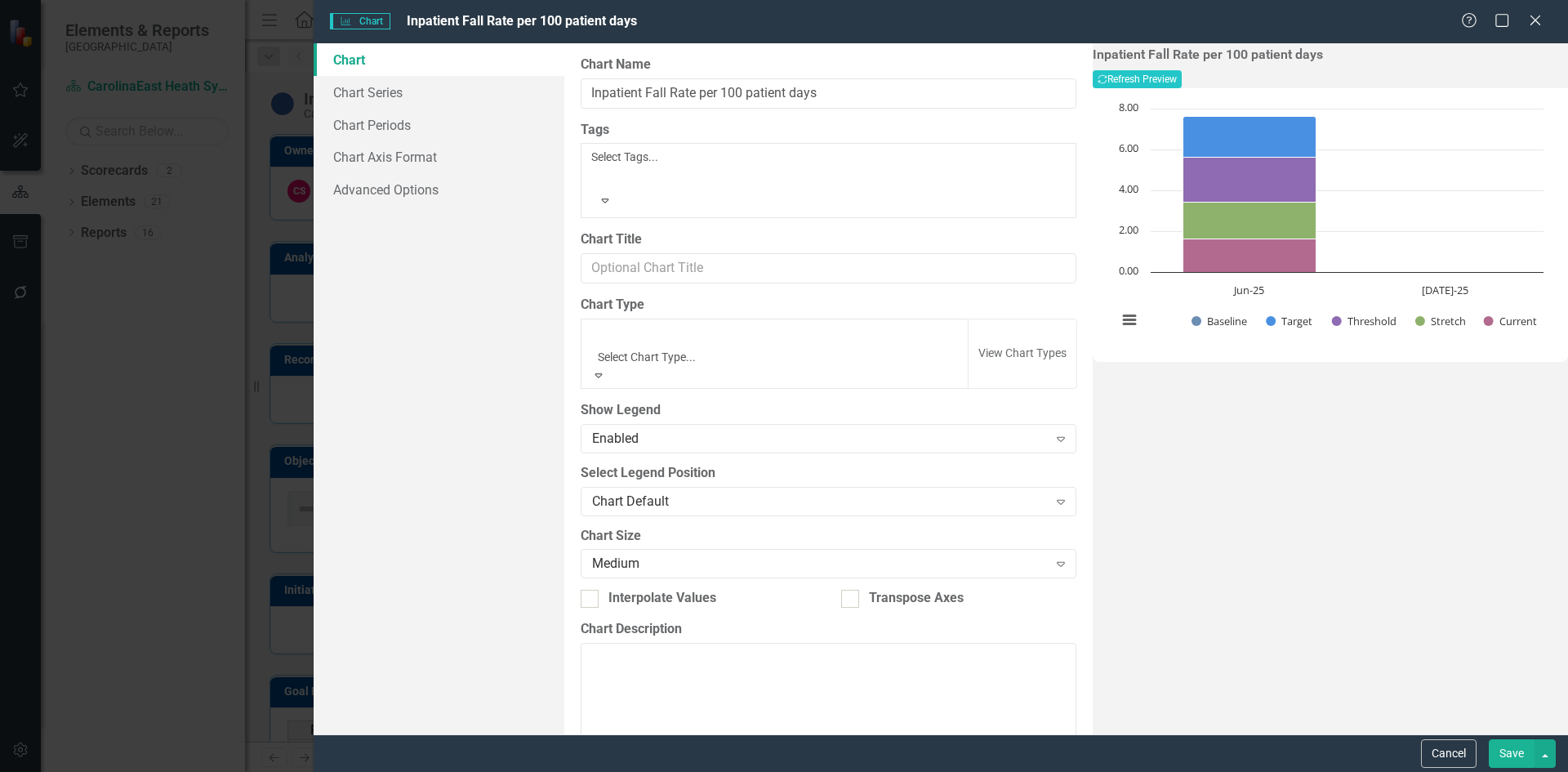
scroll to position [386, 0]
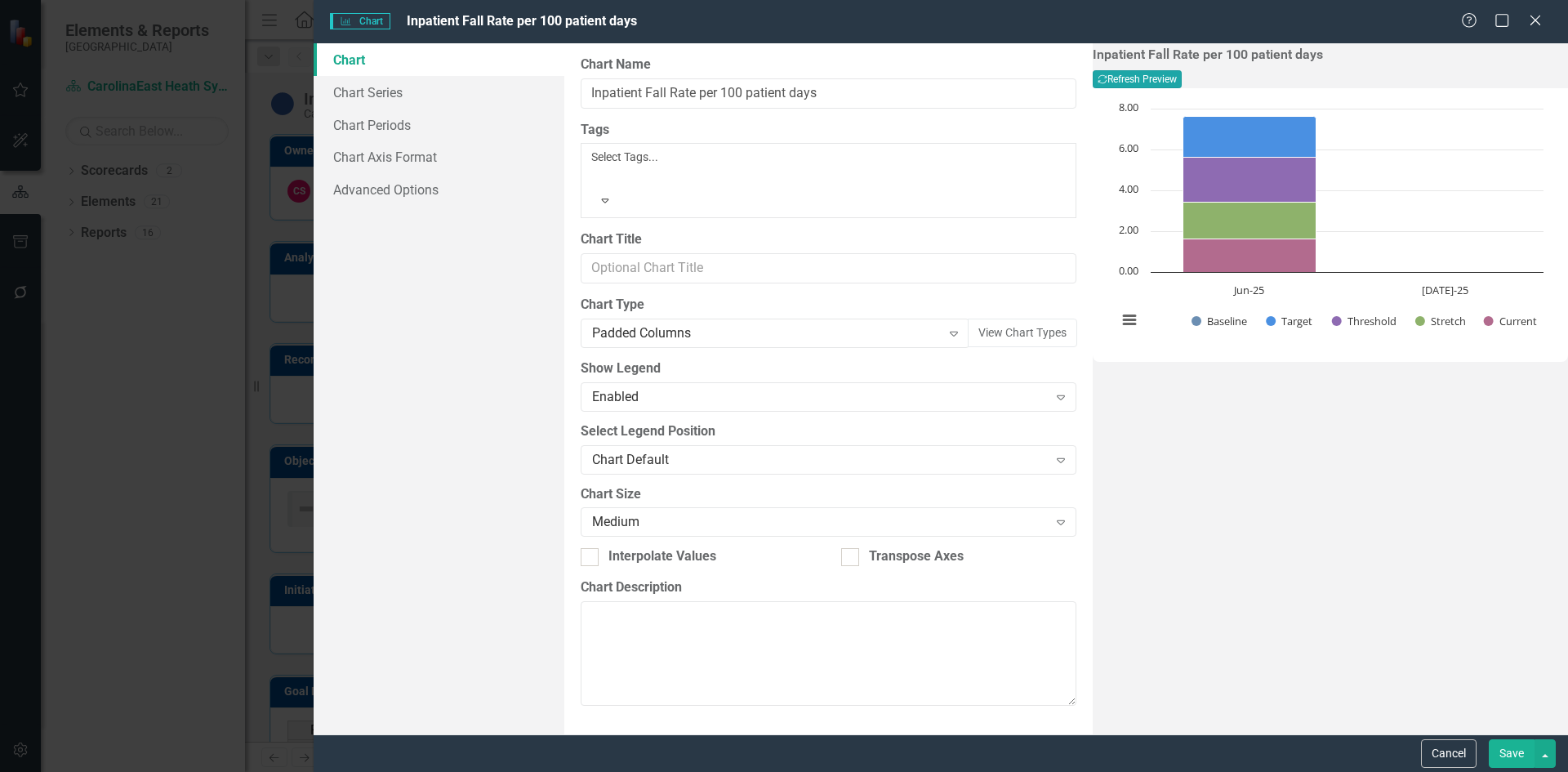
click at [1182, 70] on button "Recalculate Refresh Preview" at bounding box center [1137, 79] width 89 height 18
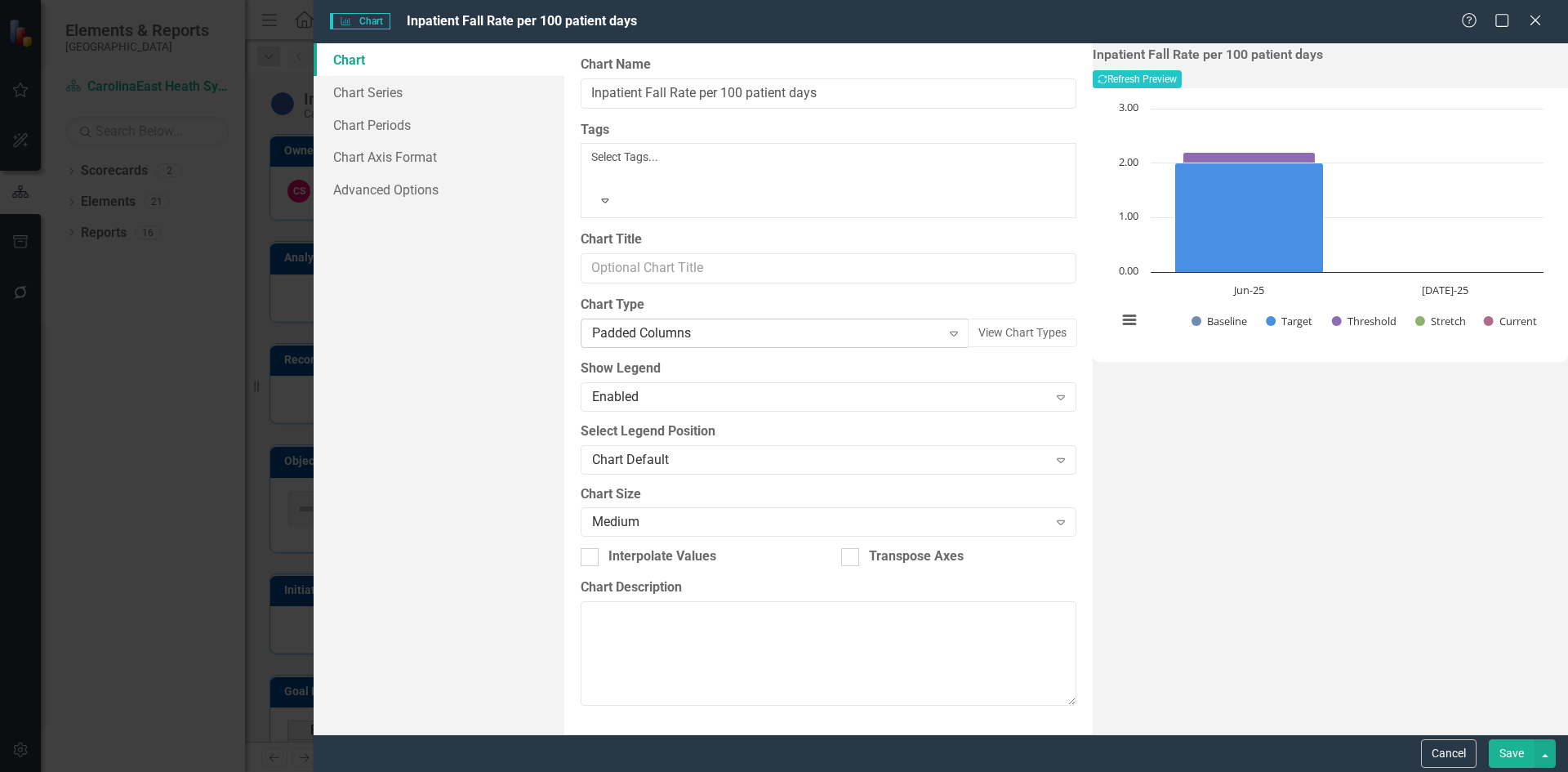
click at [946, 327] on icon "Expand" at bounding box center [953, 333] width 16 height 13
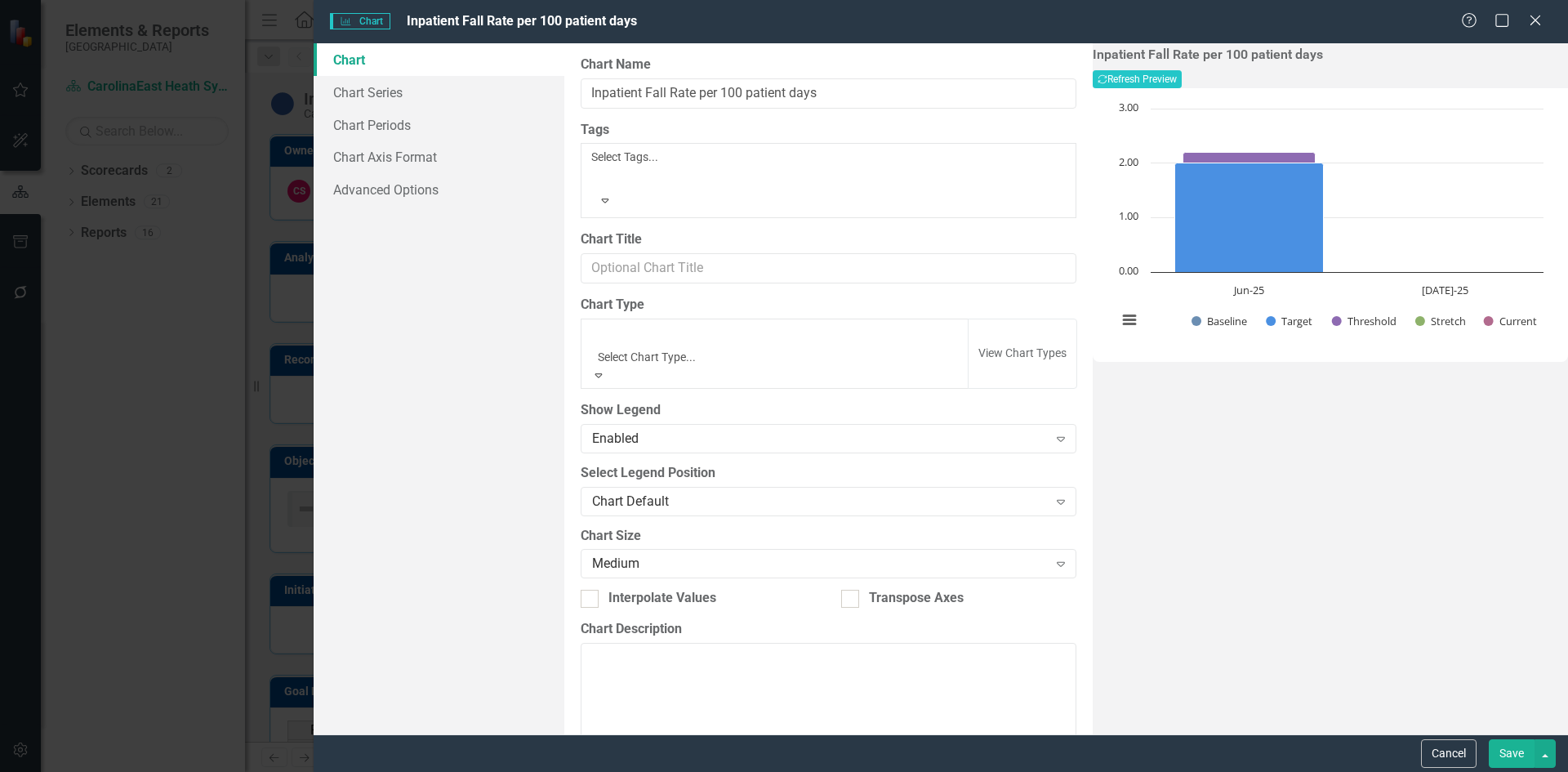
scroll to position [795, 0]
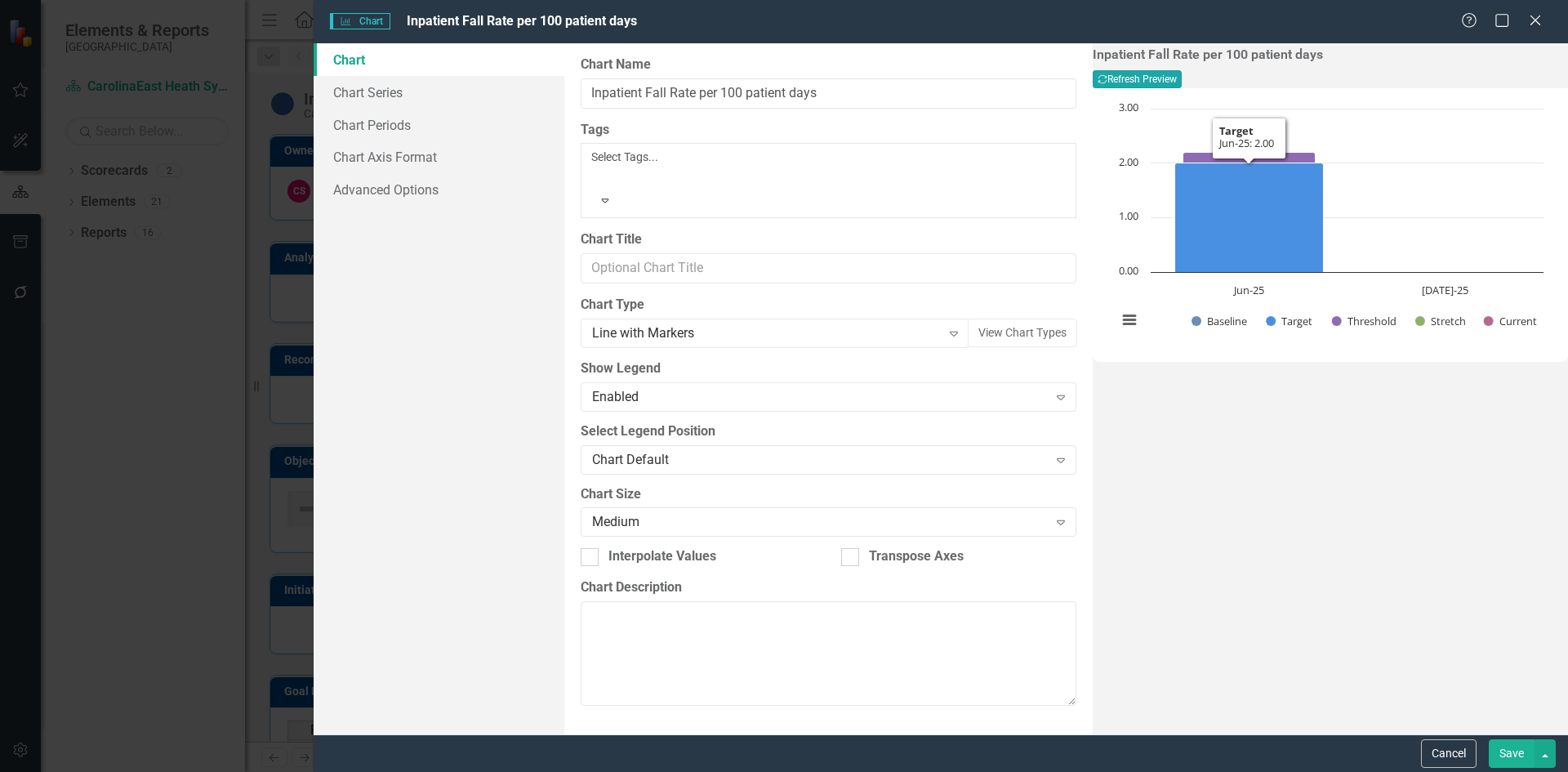
click at [1182, 86] on button "Recalculate Refresh Preview" at bounding box center [1137, 79] width 89 height 18
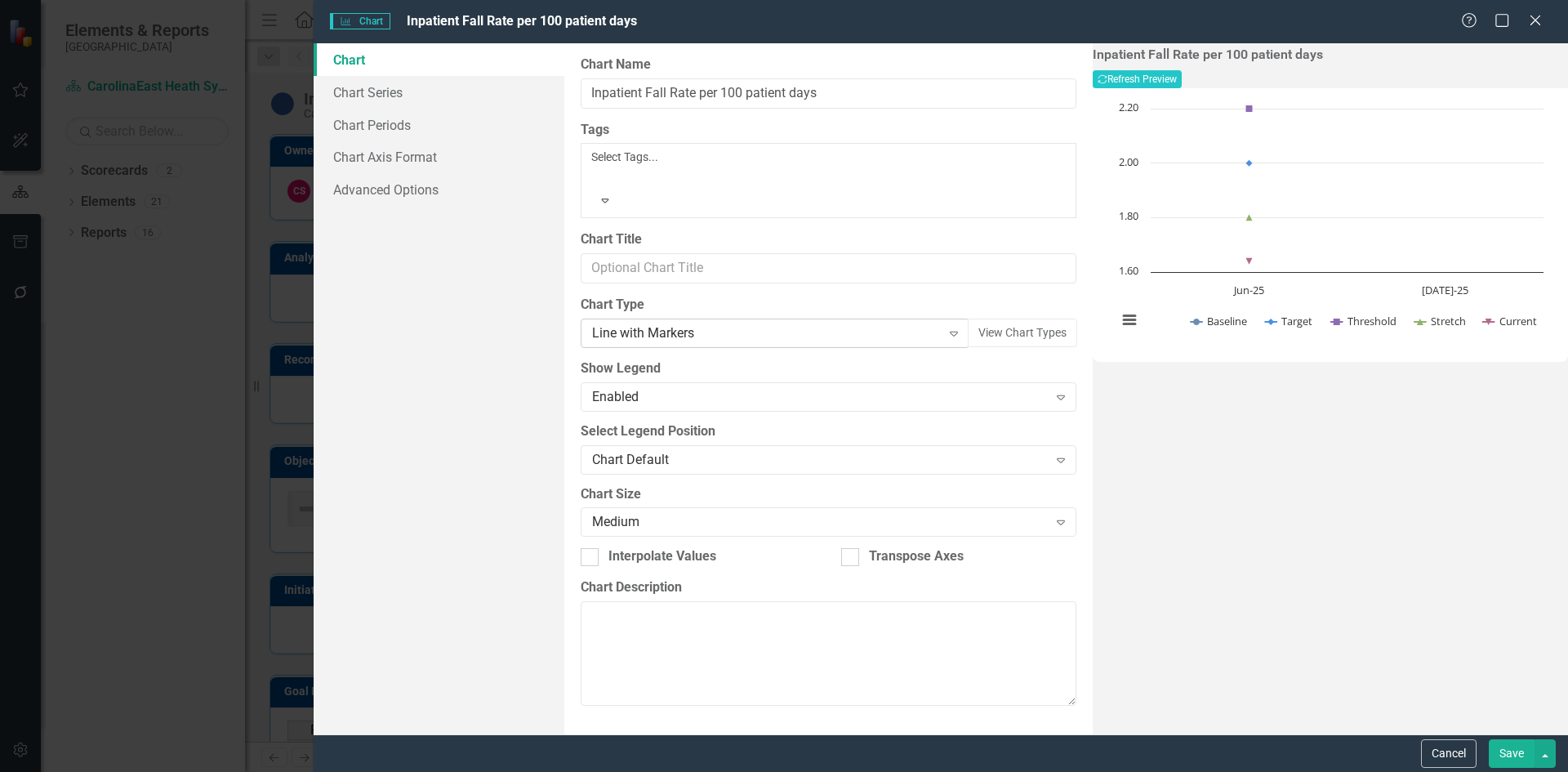
click at [950, 332] on icon at bounding box center [953, 333] width 9 height 5
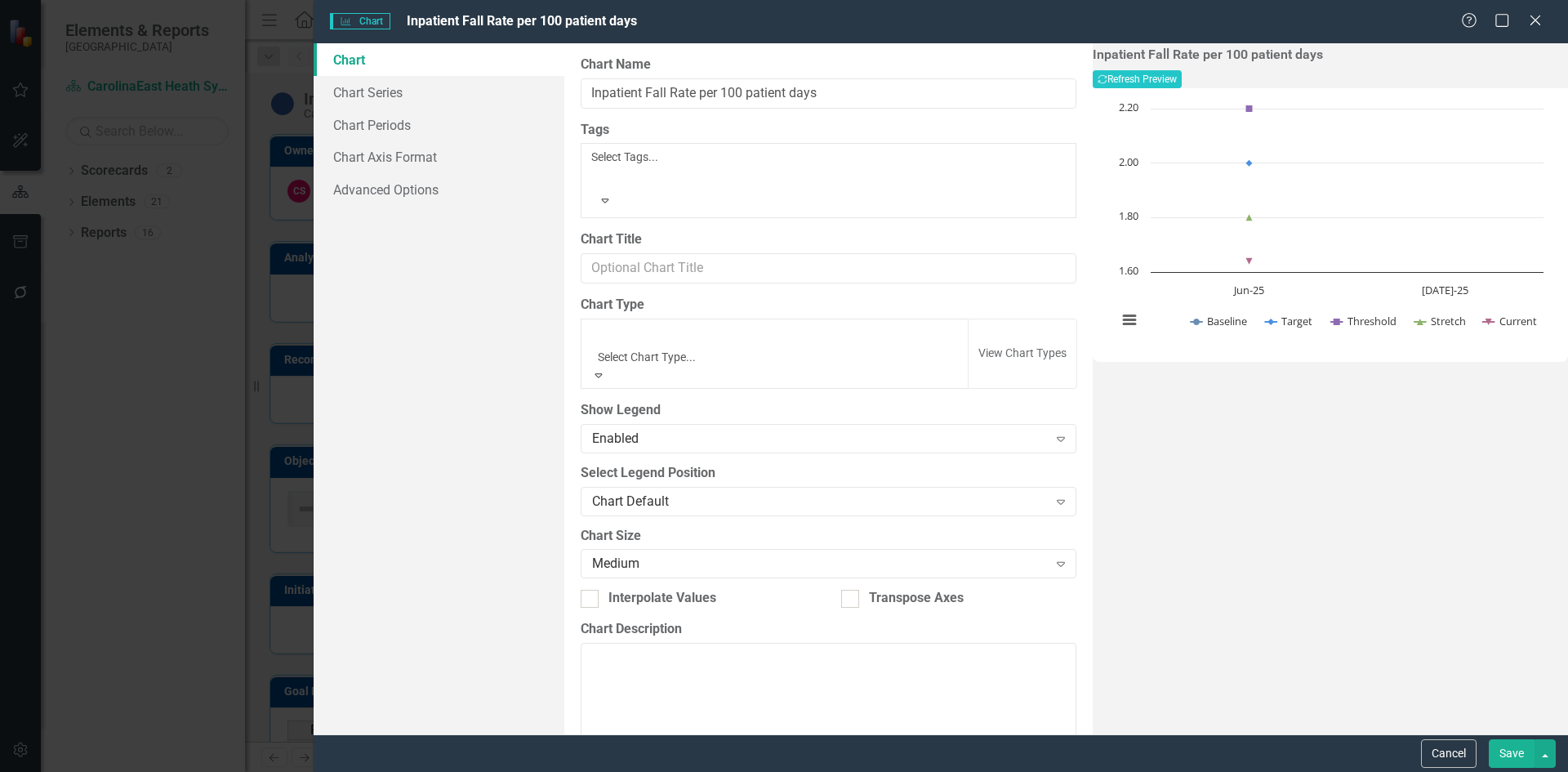
scroll to position [1275, 0]
click at [659, 549] on div "Medium Expand" at bounding box center [829, 564] width 496 height 29
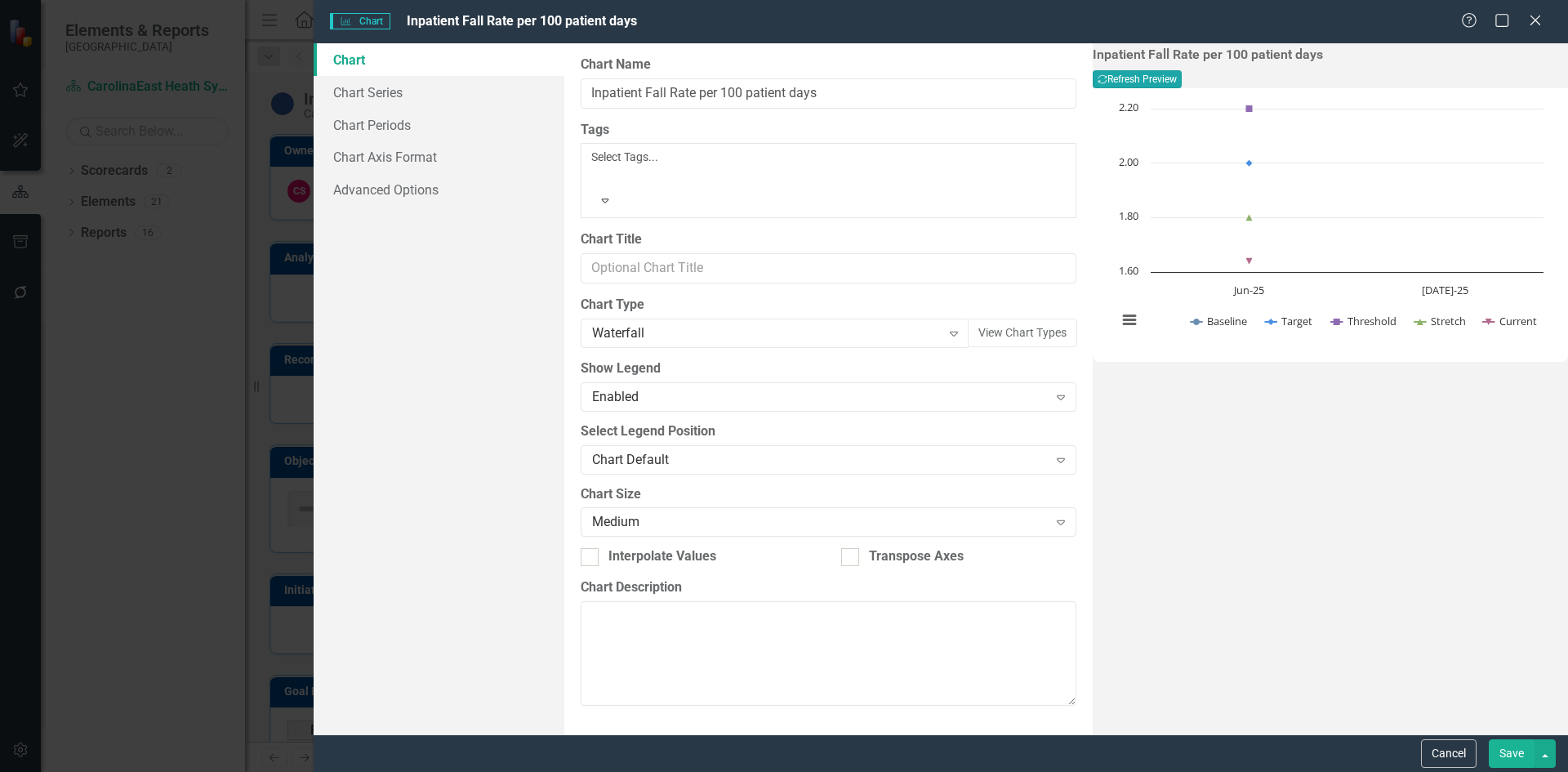
click at [1182, 81] on button "Recalculate Refresh Preview" at bounding box center [1137, 79] width 89 height 18
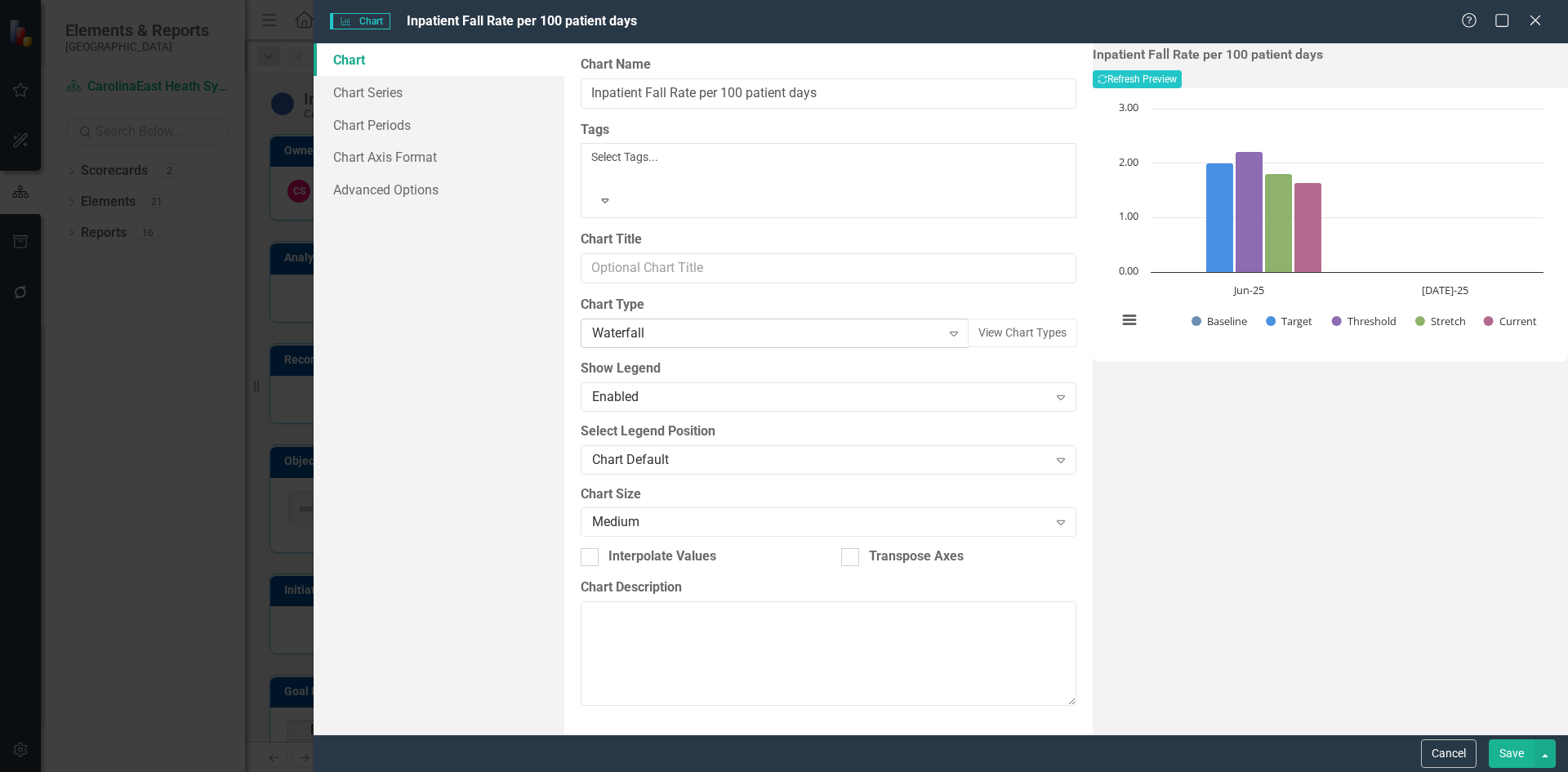
click at [946, 327] on icon "Expand" at bounding box center [953, 333] width 16 height 13
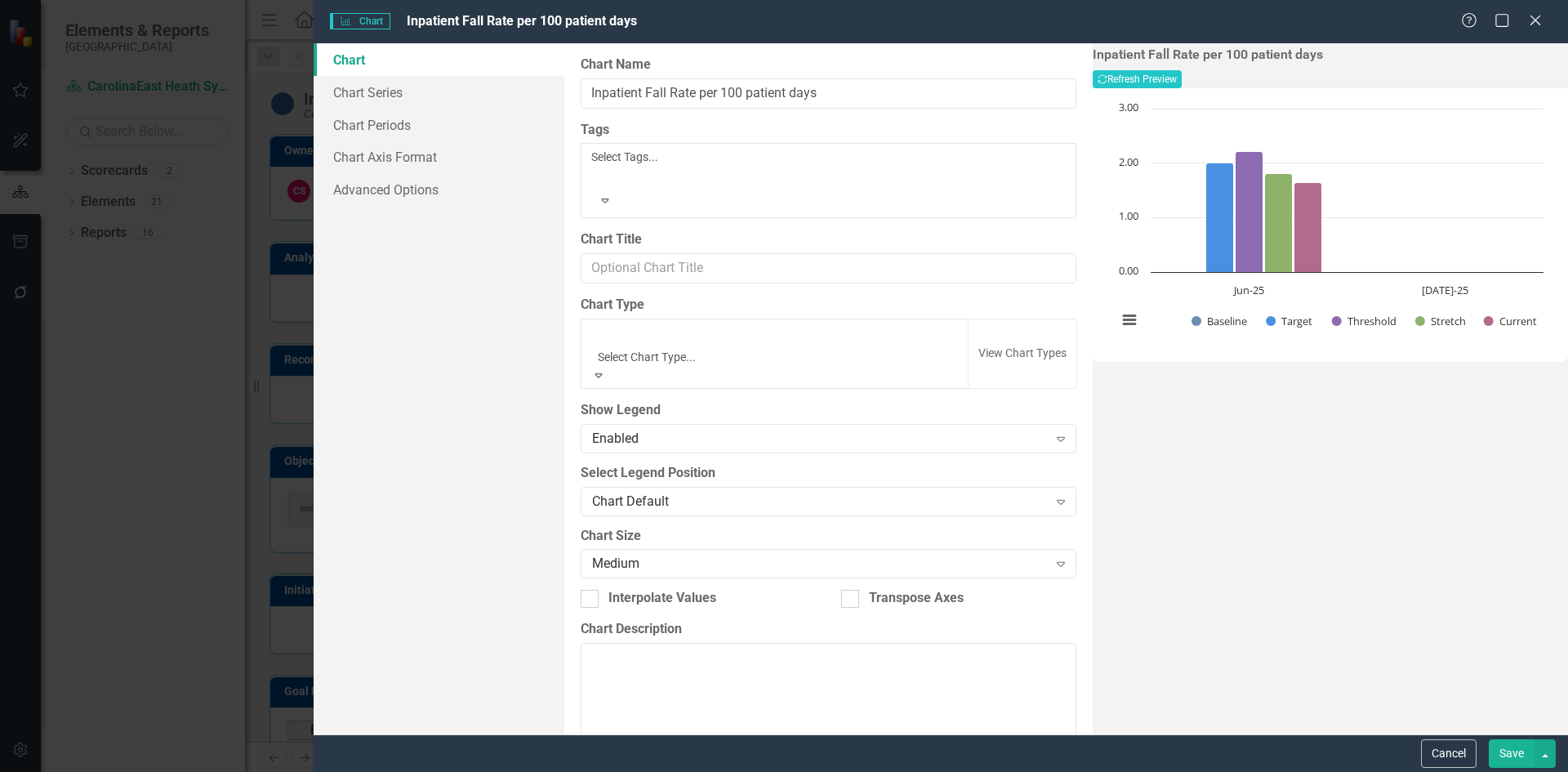
scroll to position [748, 0]
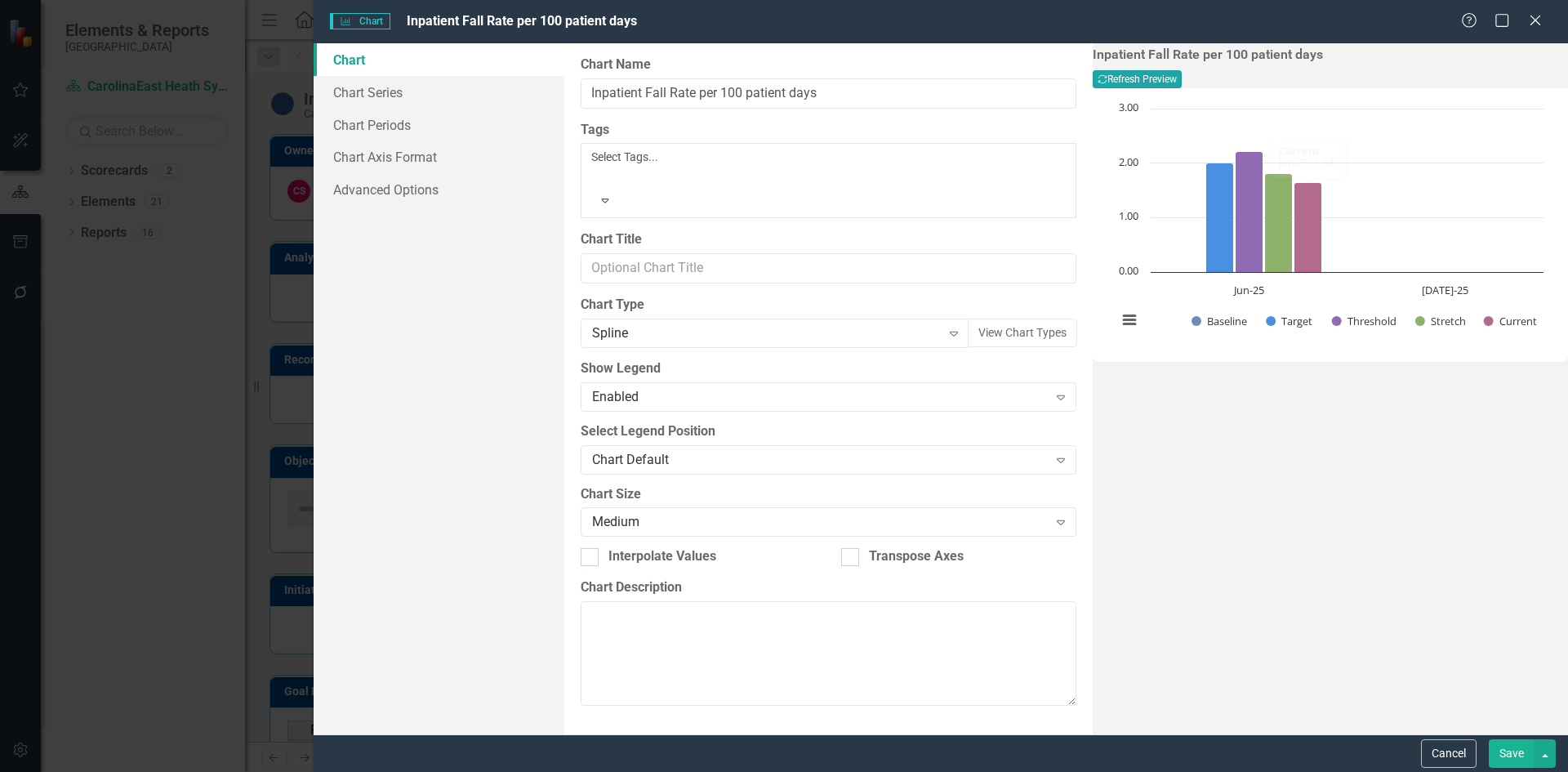
click at [1182, 80] on button "Recalculate Refresh Preview" at bounding box center [1137, 79] width 89 height 18
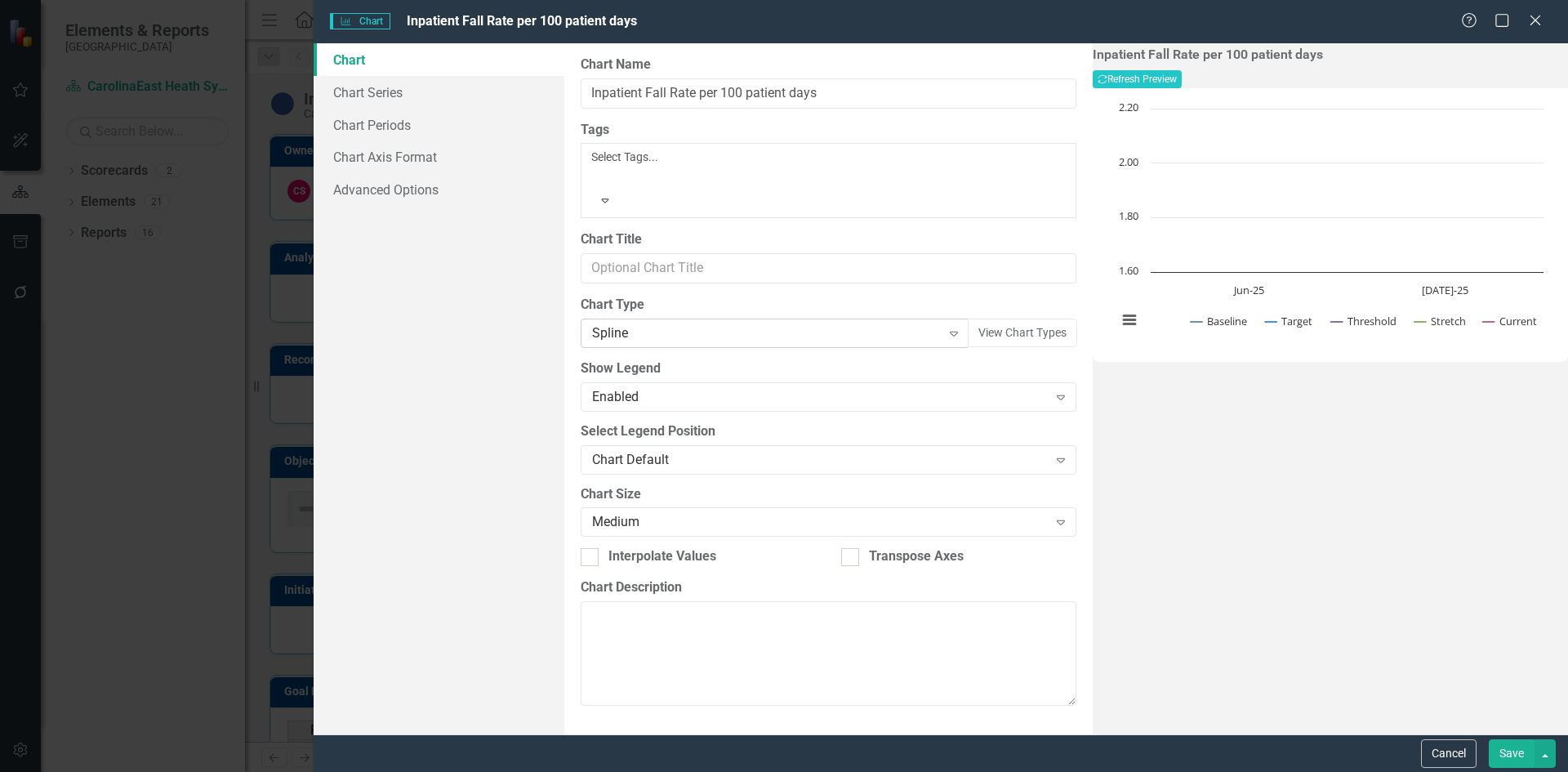
click at [946, 327] on icon "Expand" at bounding box center [953, 333] width 16 height 13
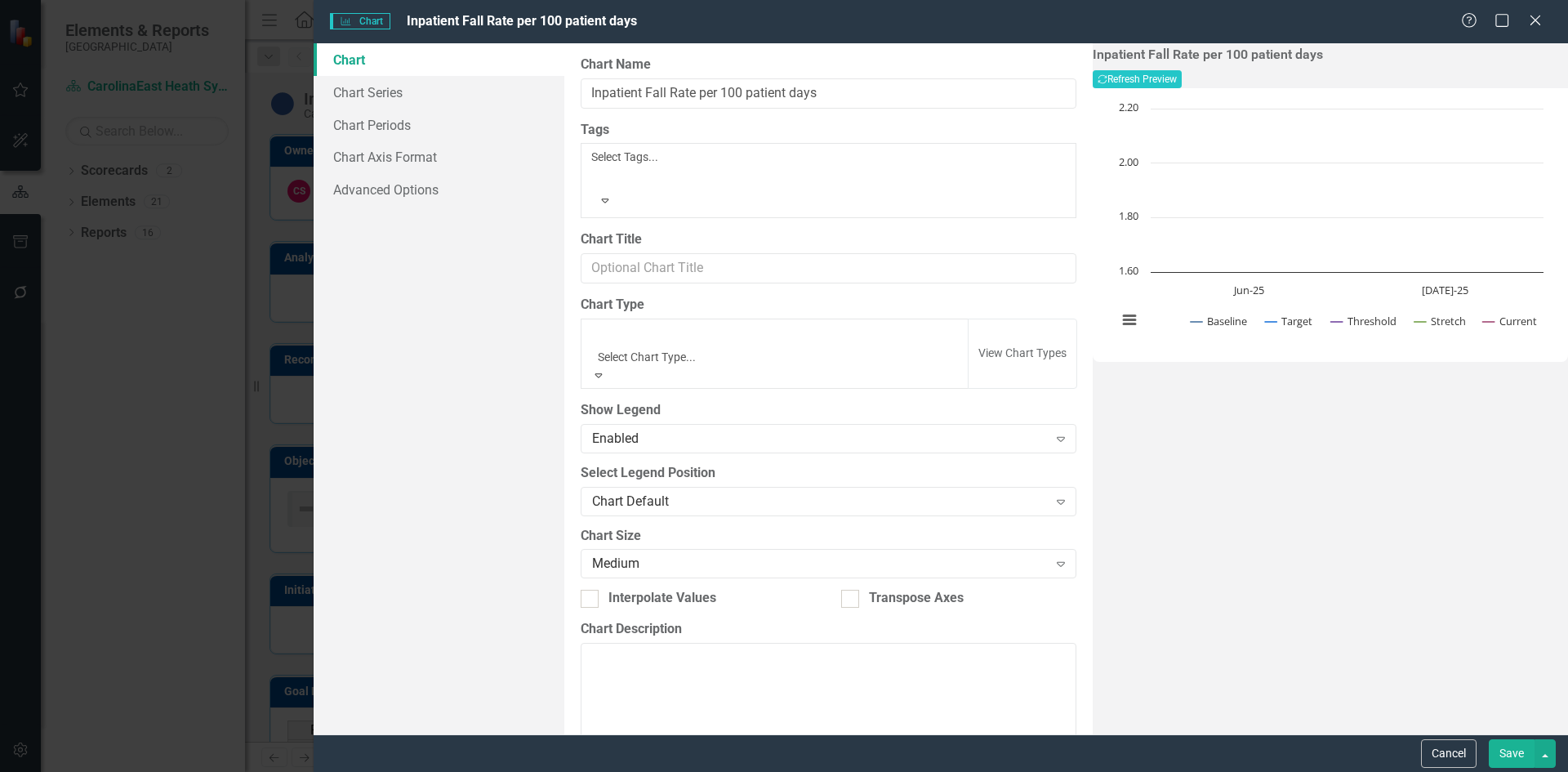
scroll to position [898, 0]
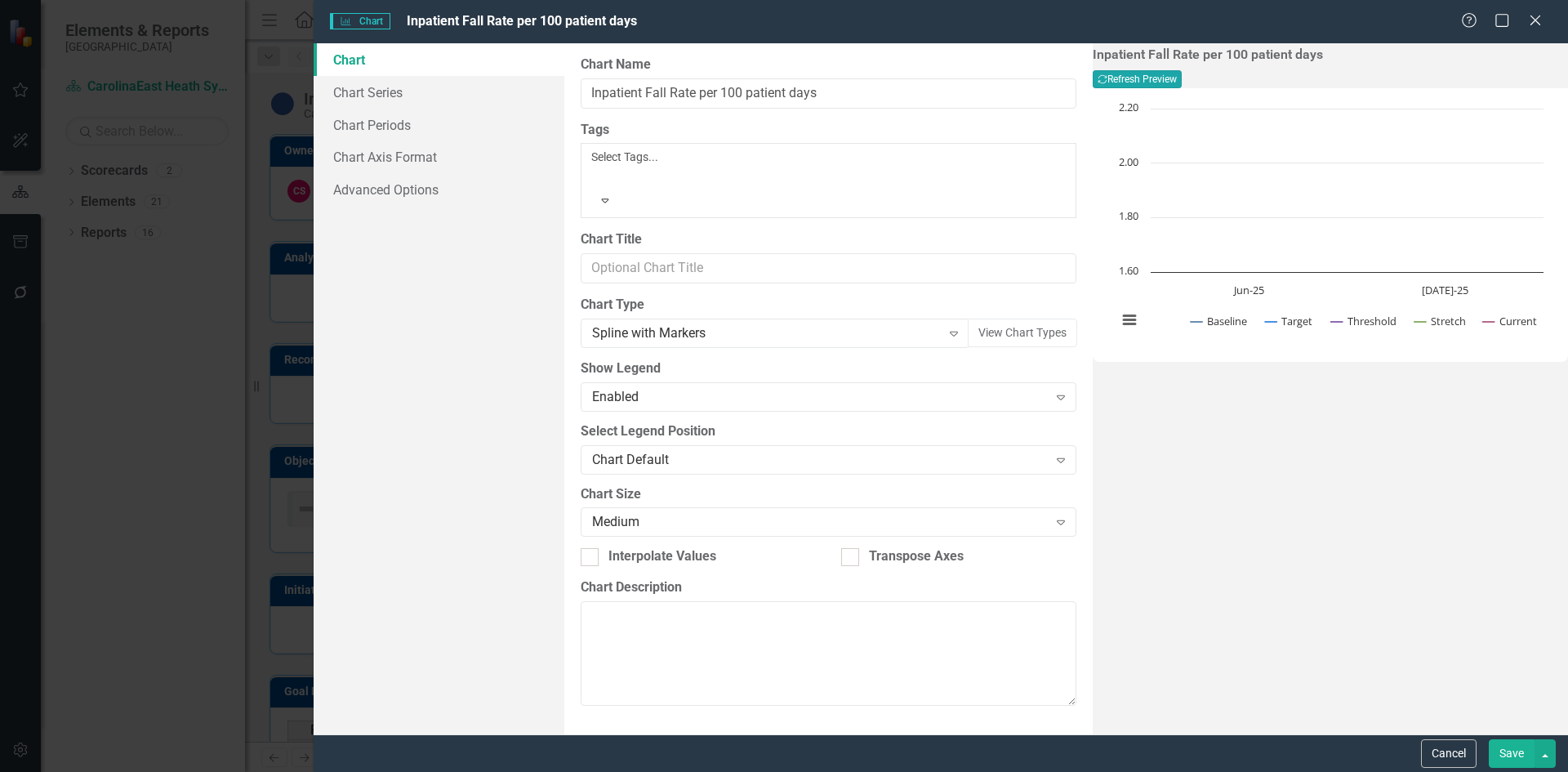
click at [1182, 79] on button "Recalculate Refresh Preview" at bounding box center [1137, 79] width 89 height 18
click at [950, 332] on icon at bounding box center [953, 333] width 9 height 5
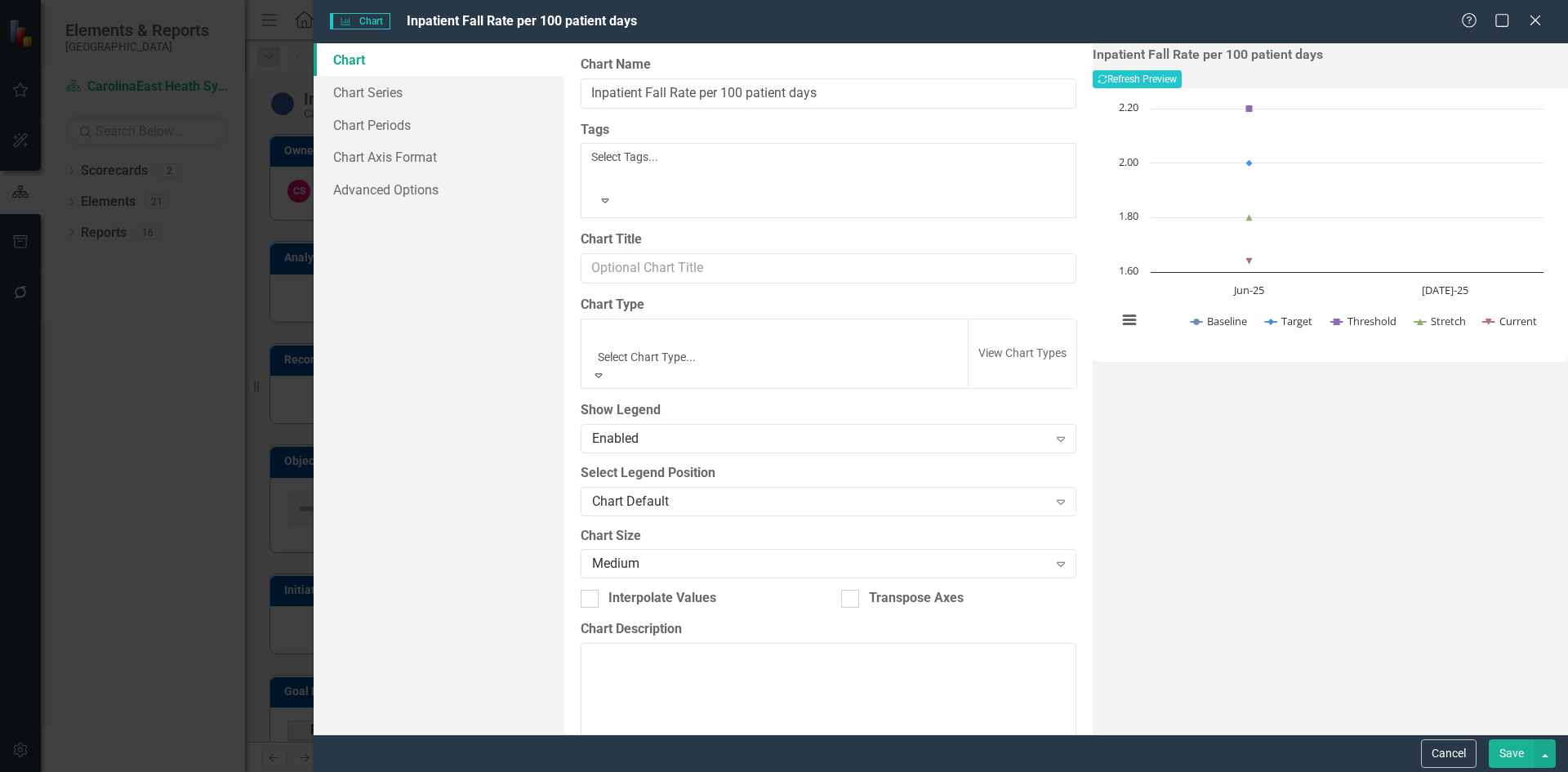
scroll to position [925, 0]
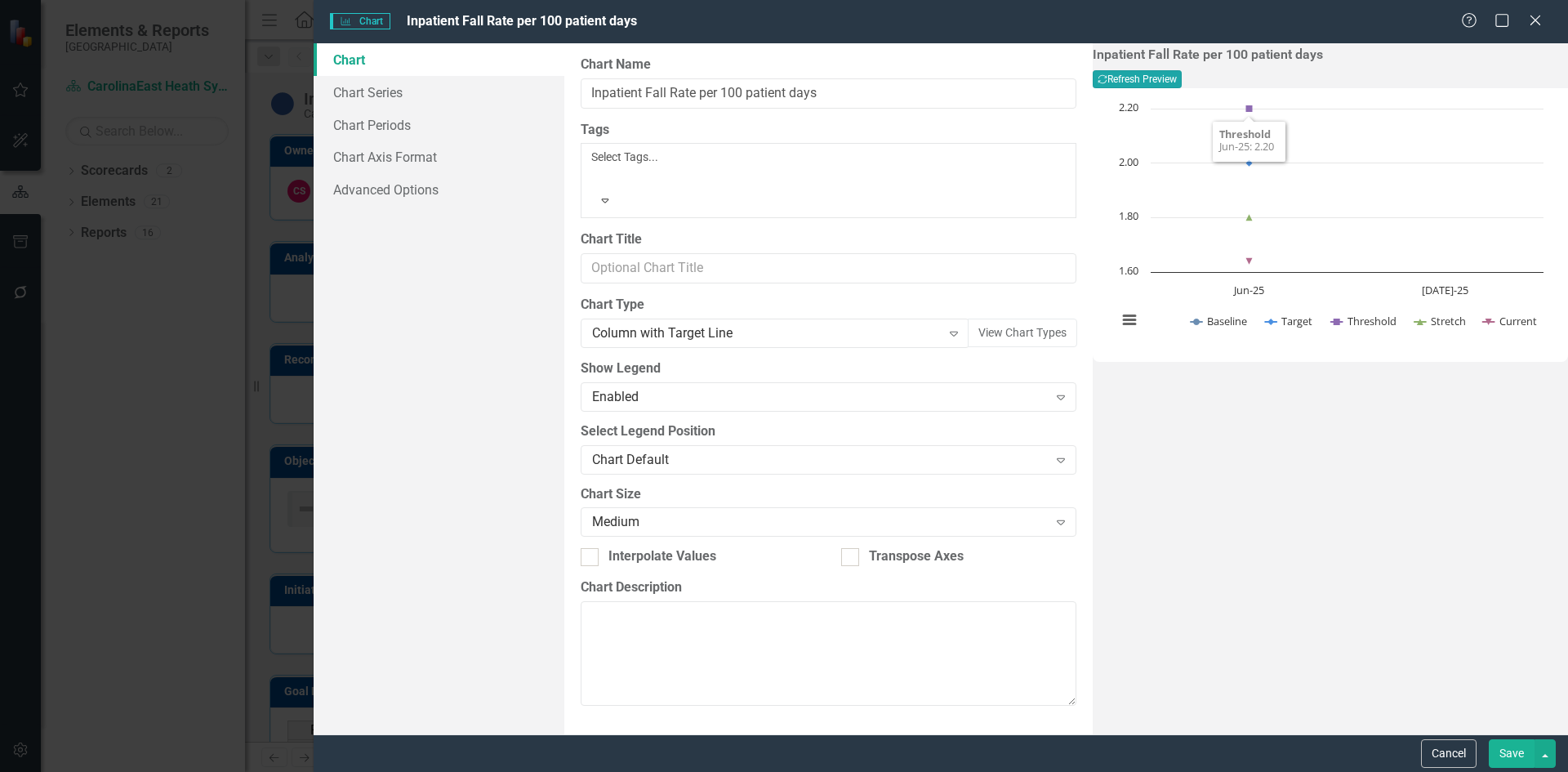
click at [1182, 76] on button "Recalculate Refresh Preview" at bounding box center [1137, 79] width 89 height 18
click at [1182, 73] on button "Recalculate Refresh Preview" at bounding box center [1137, 79] width 89 height 18
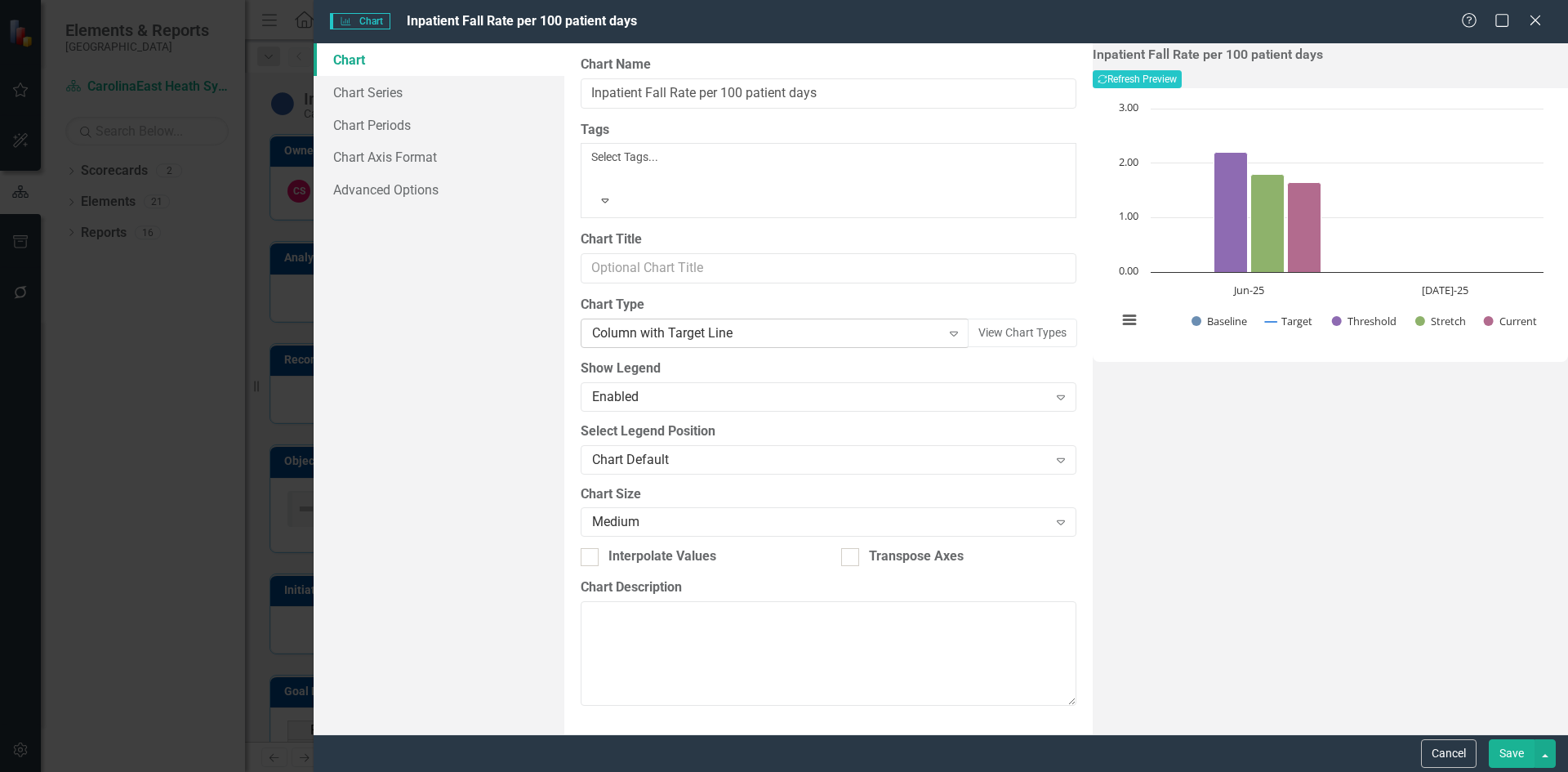
click at [946, 327] on icon "Expand" at bounding box center [953, 333] width 16 height 13
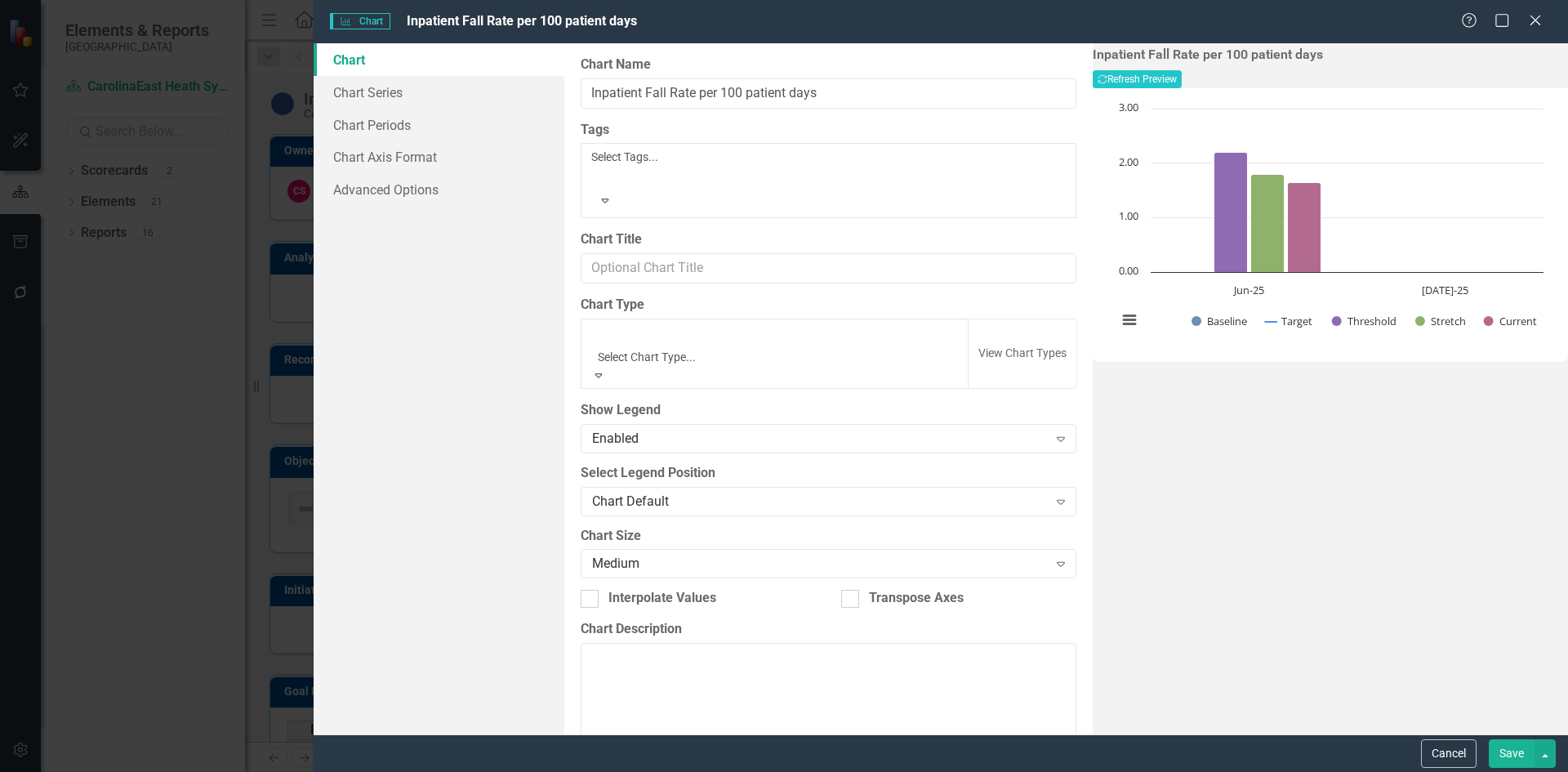
scroll to position [989, 0]
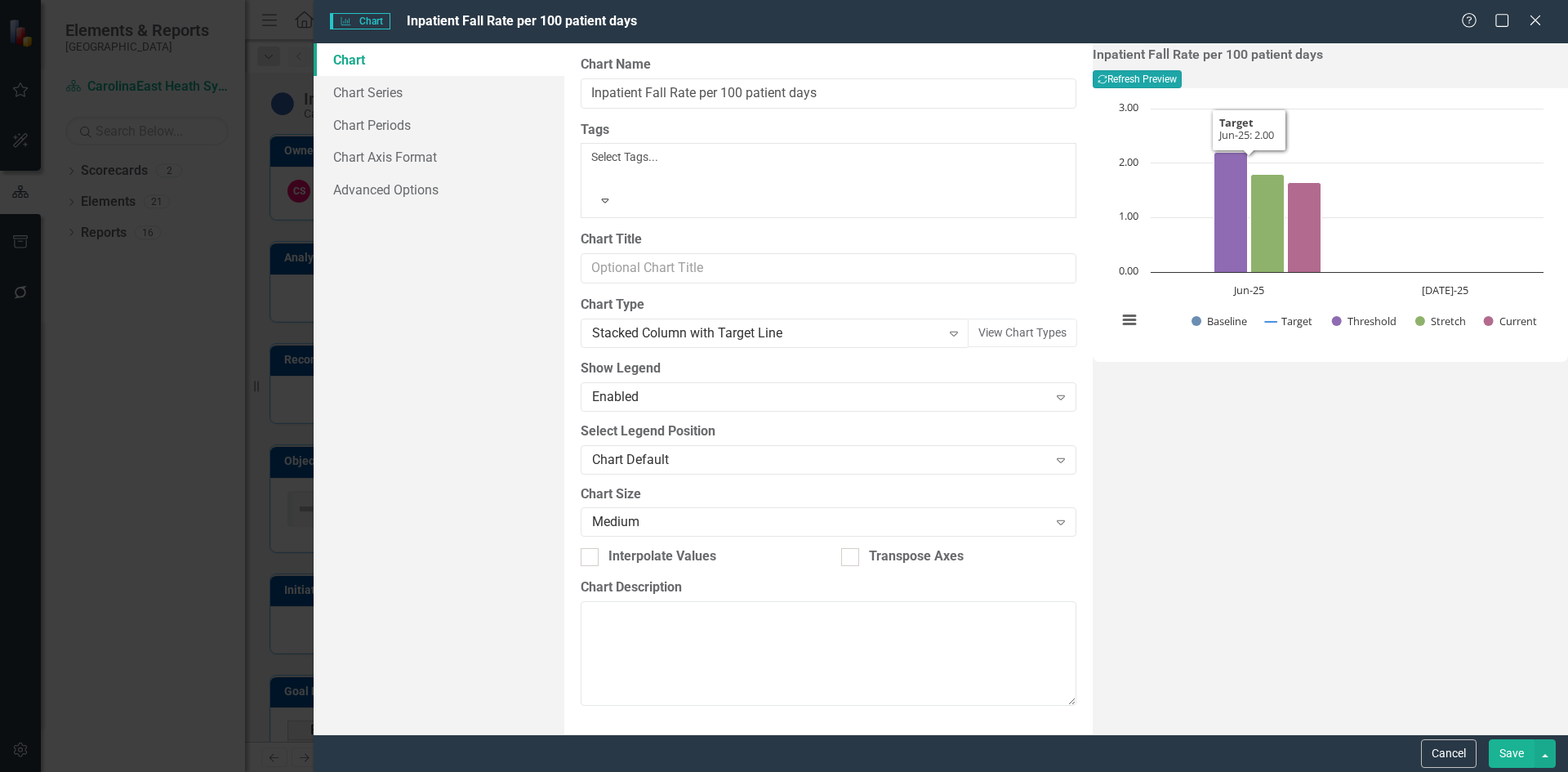
click at [1182, 81] on button "Recalculate Refresh Preview" at bounding box center [1137, 79] width 89 height 18
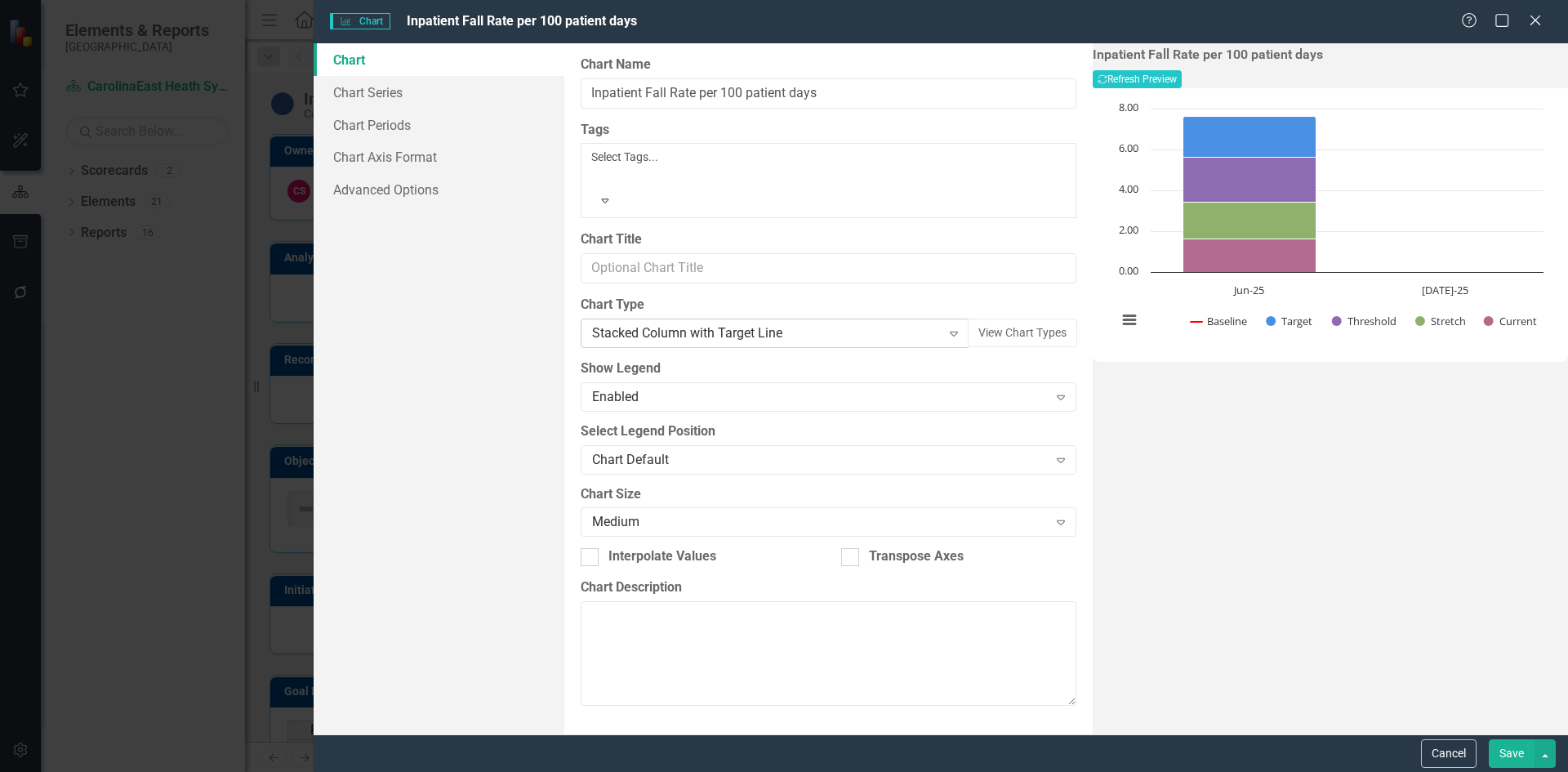
click at [946, 327] on icon "Expand" at bounding box center [953, 333] width 16 height 13
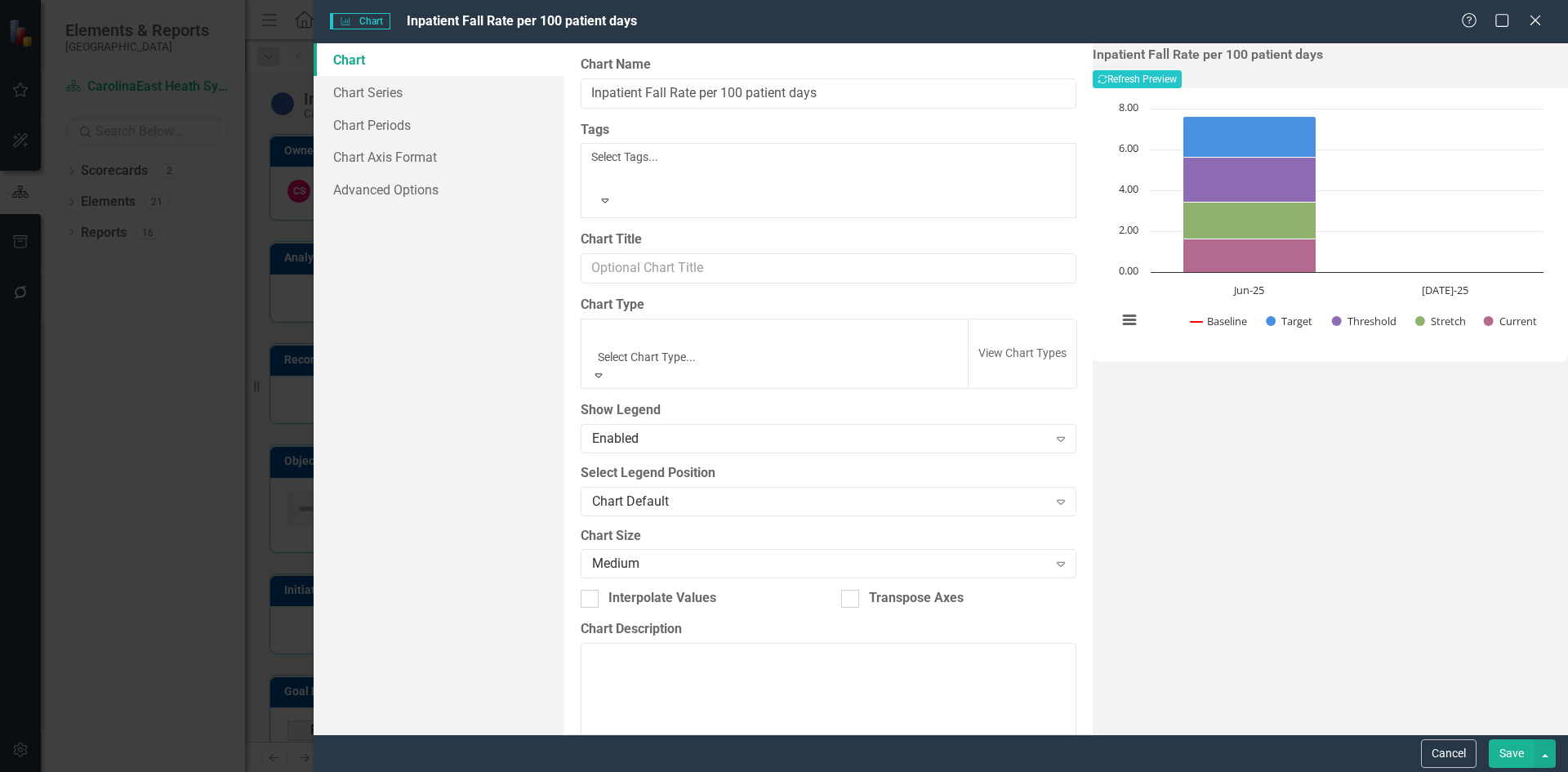
scroll to position [1104, 0]
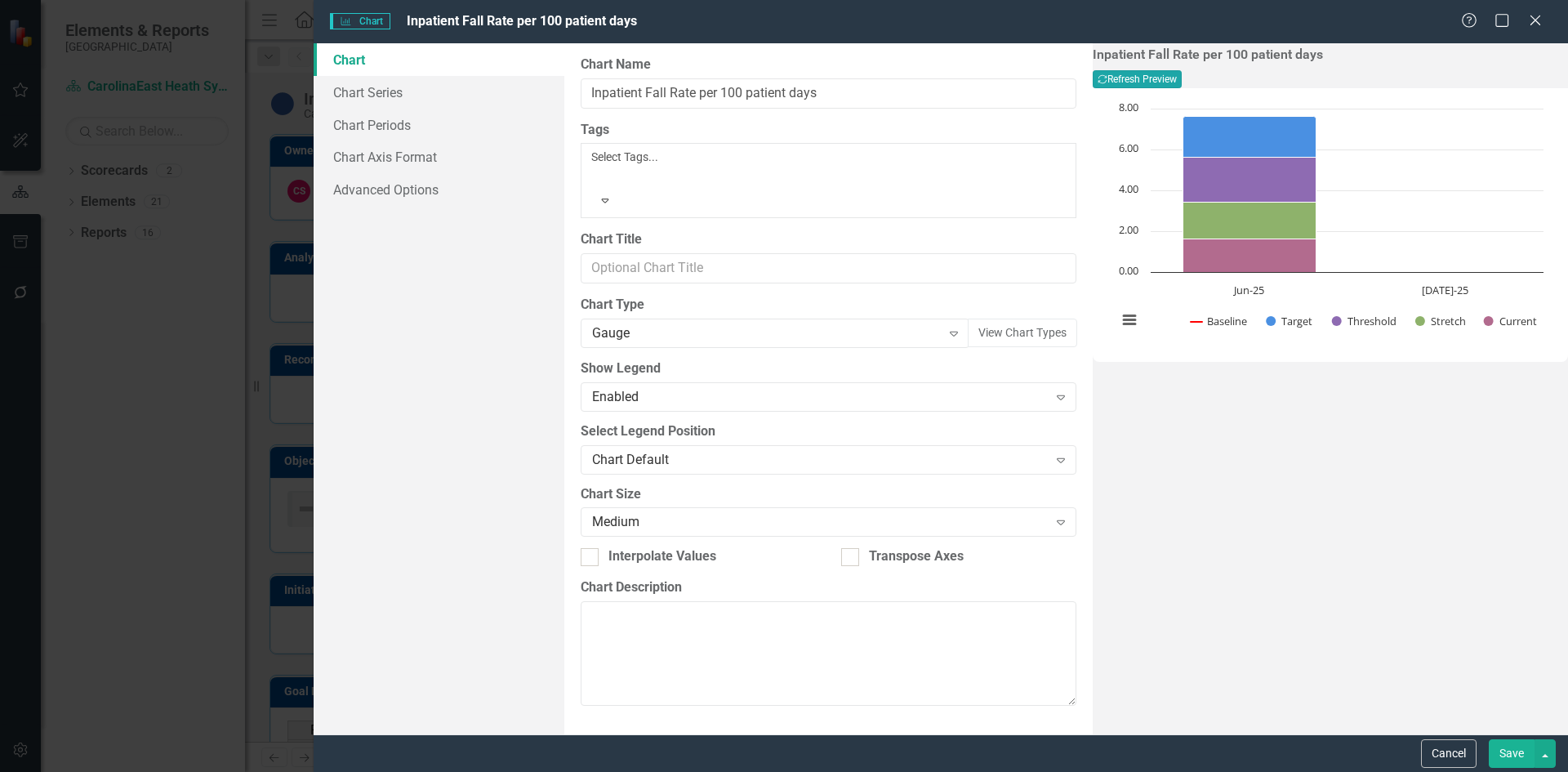
click at [1182, 87] on button "Recalculate Refresh Preview" at bounding box center [1137, 79] width 89 height 18
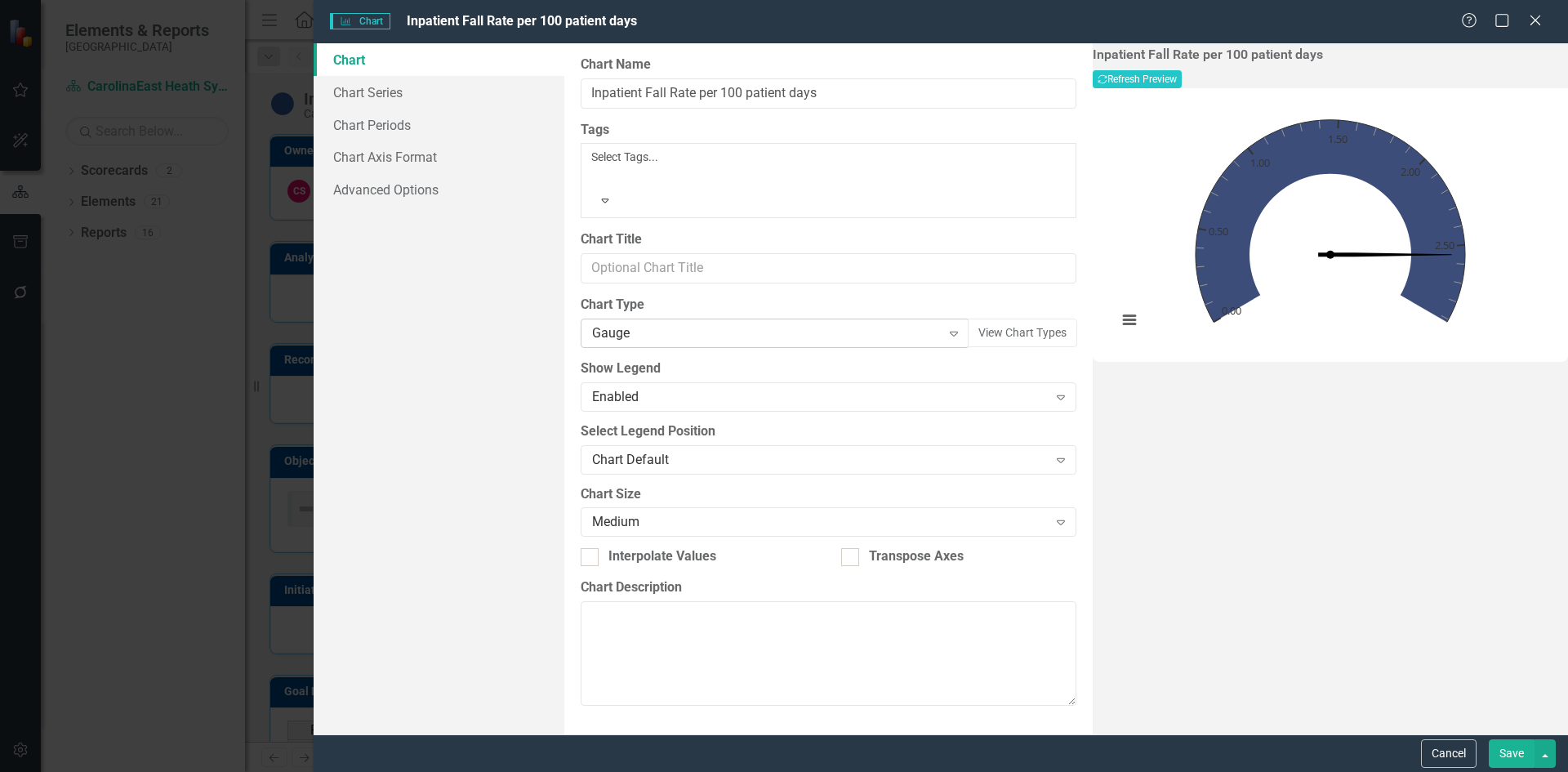
click at [946, 327] on icon "Expand" at bounding box center [953, 333] width 16 height 13
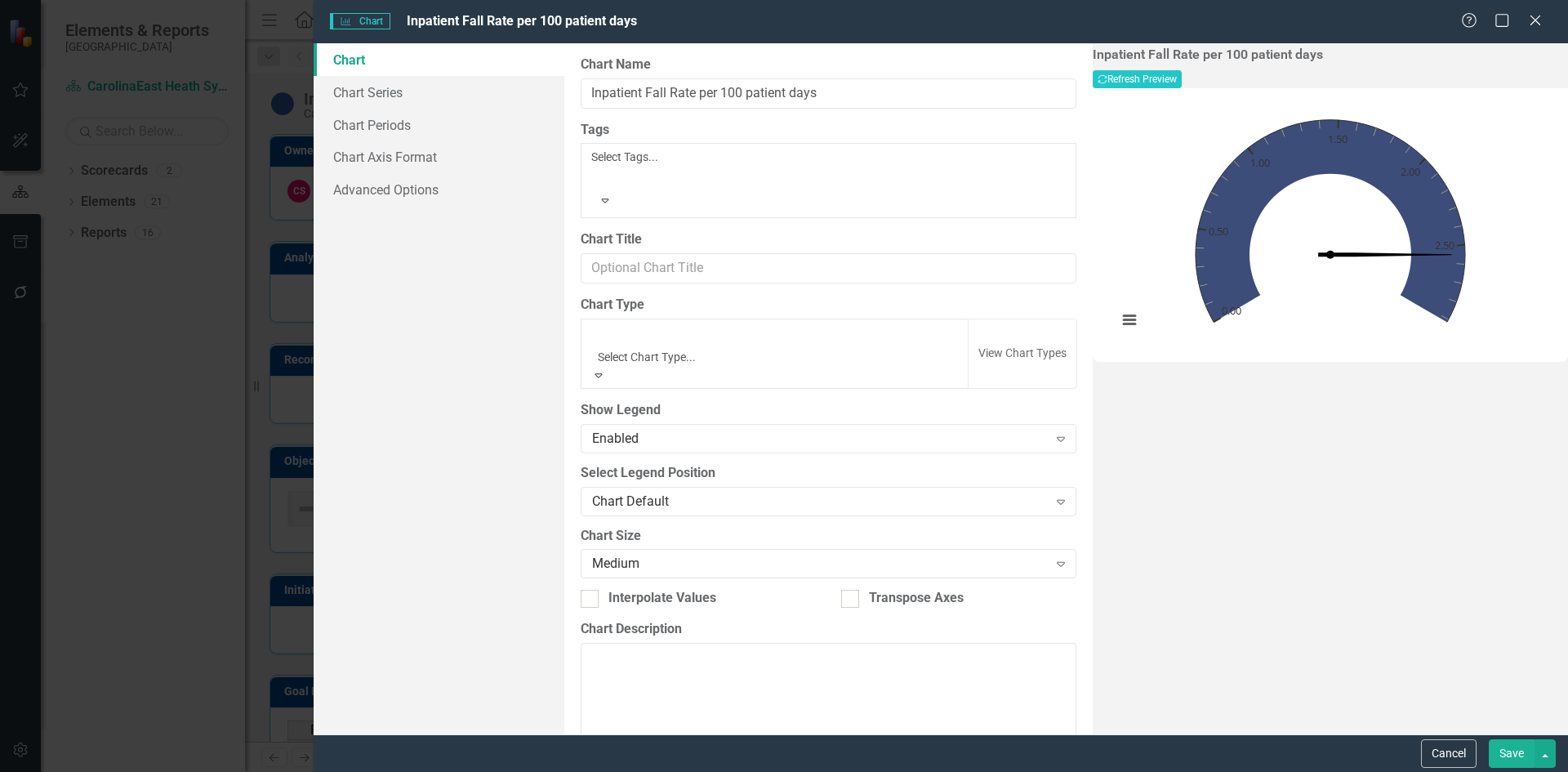
scroll to position [1170, 0]
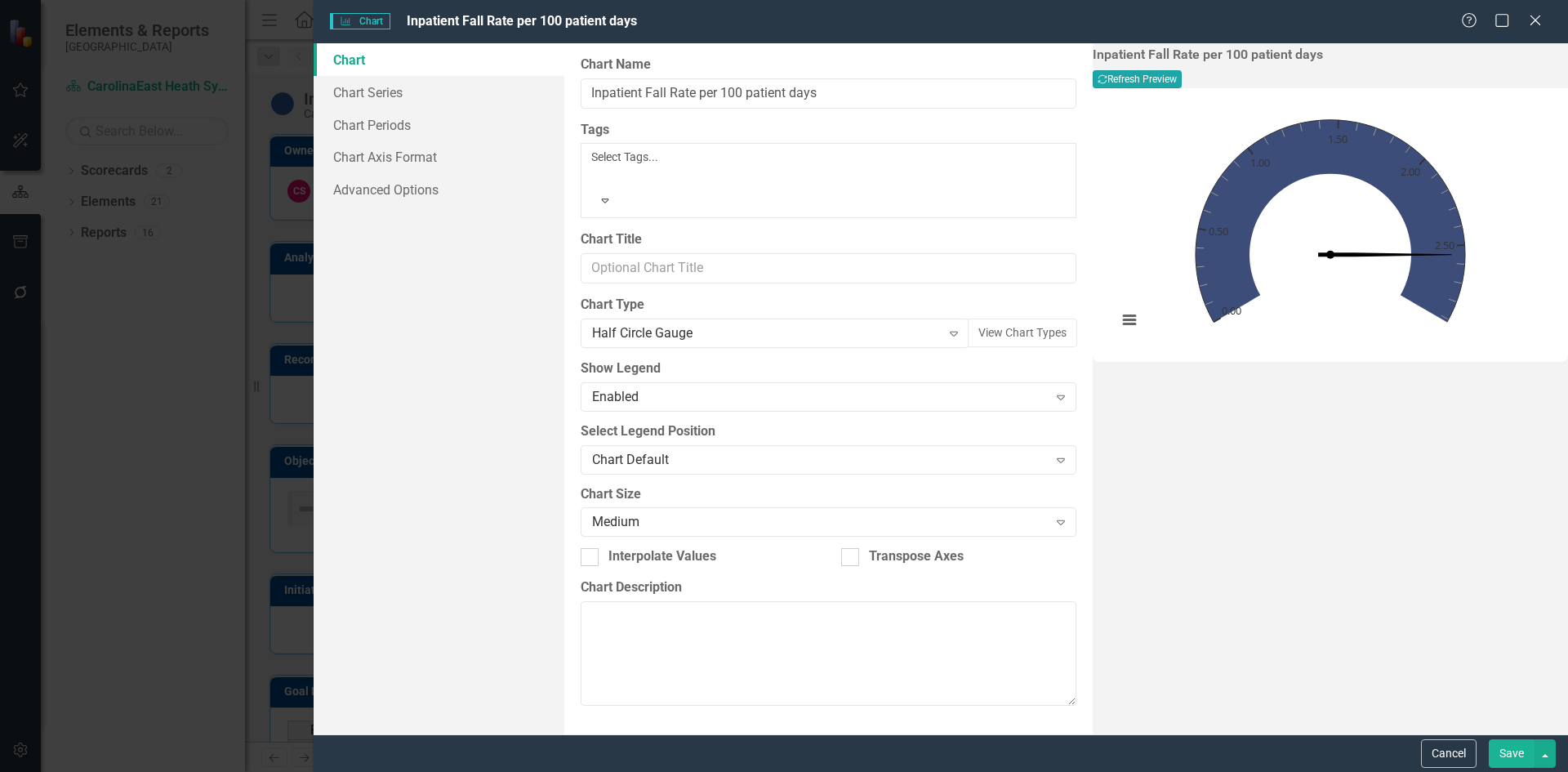
click at [1108, 82] on icon "Recalculate" at bounding box center [1103, 80] width 9 height 9
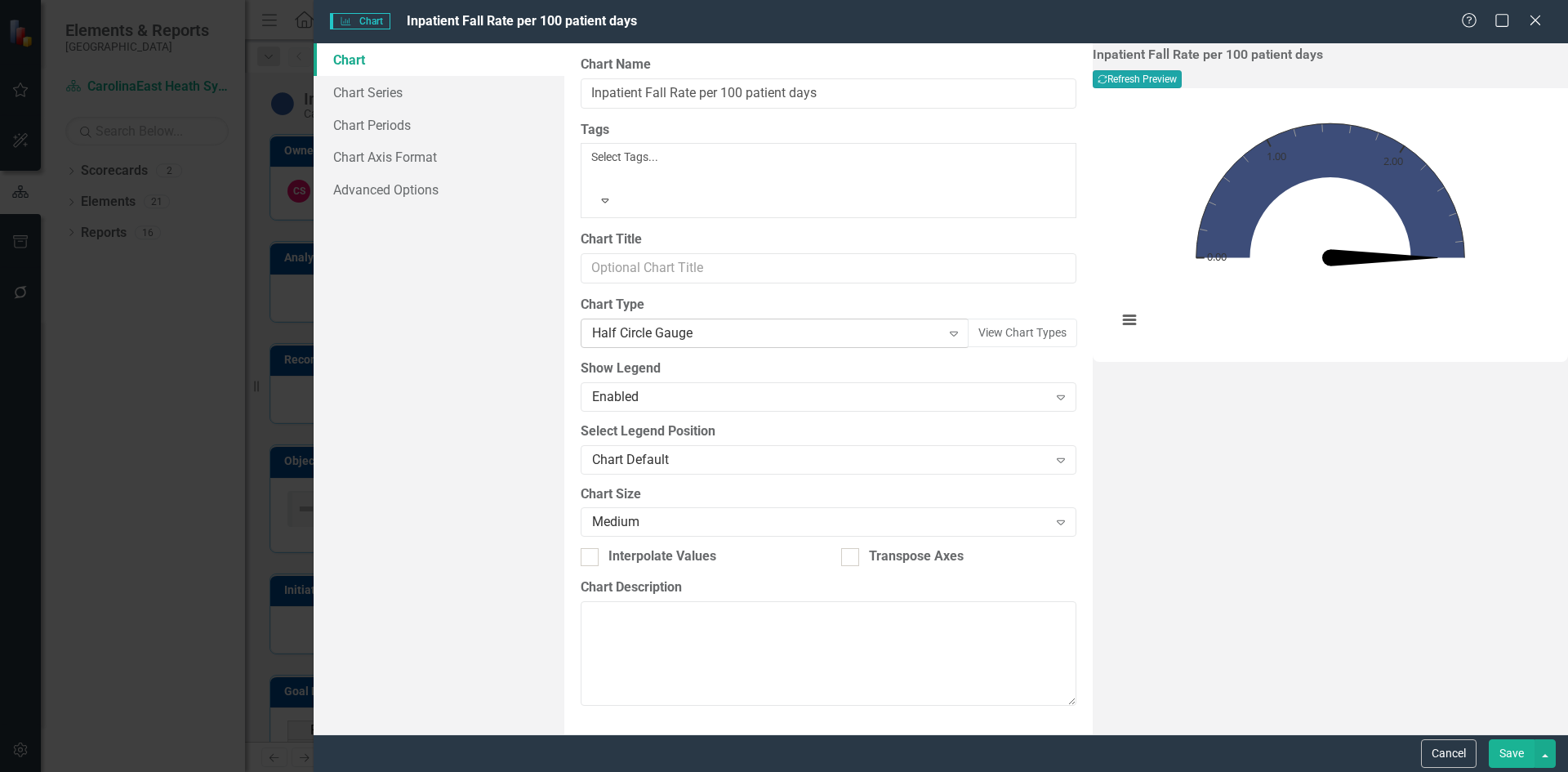
click at [946, 327] on icon "Expand" at bounding box center [953, 333] width 16 height 13
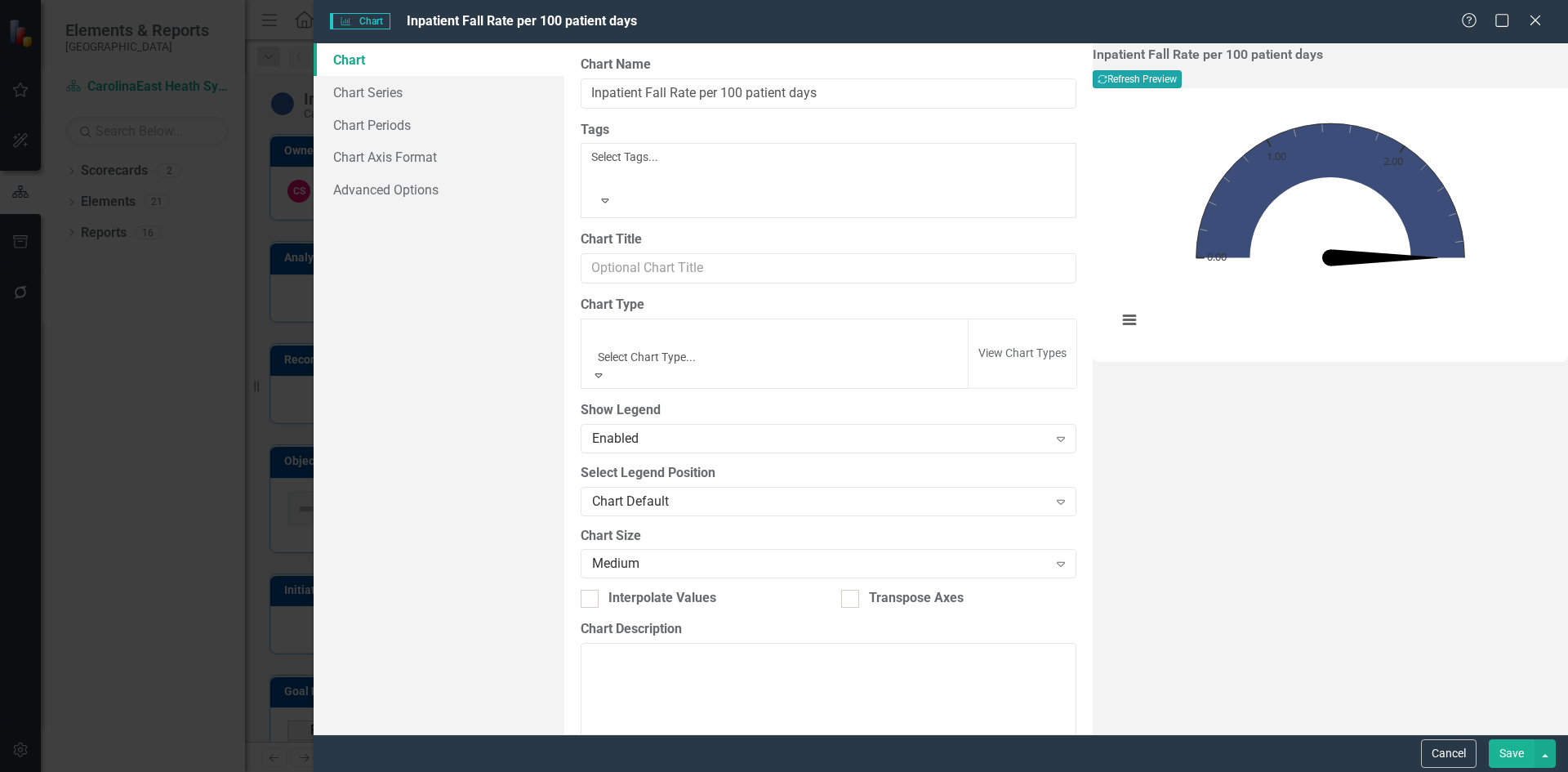
scroll to position [1195, 0]
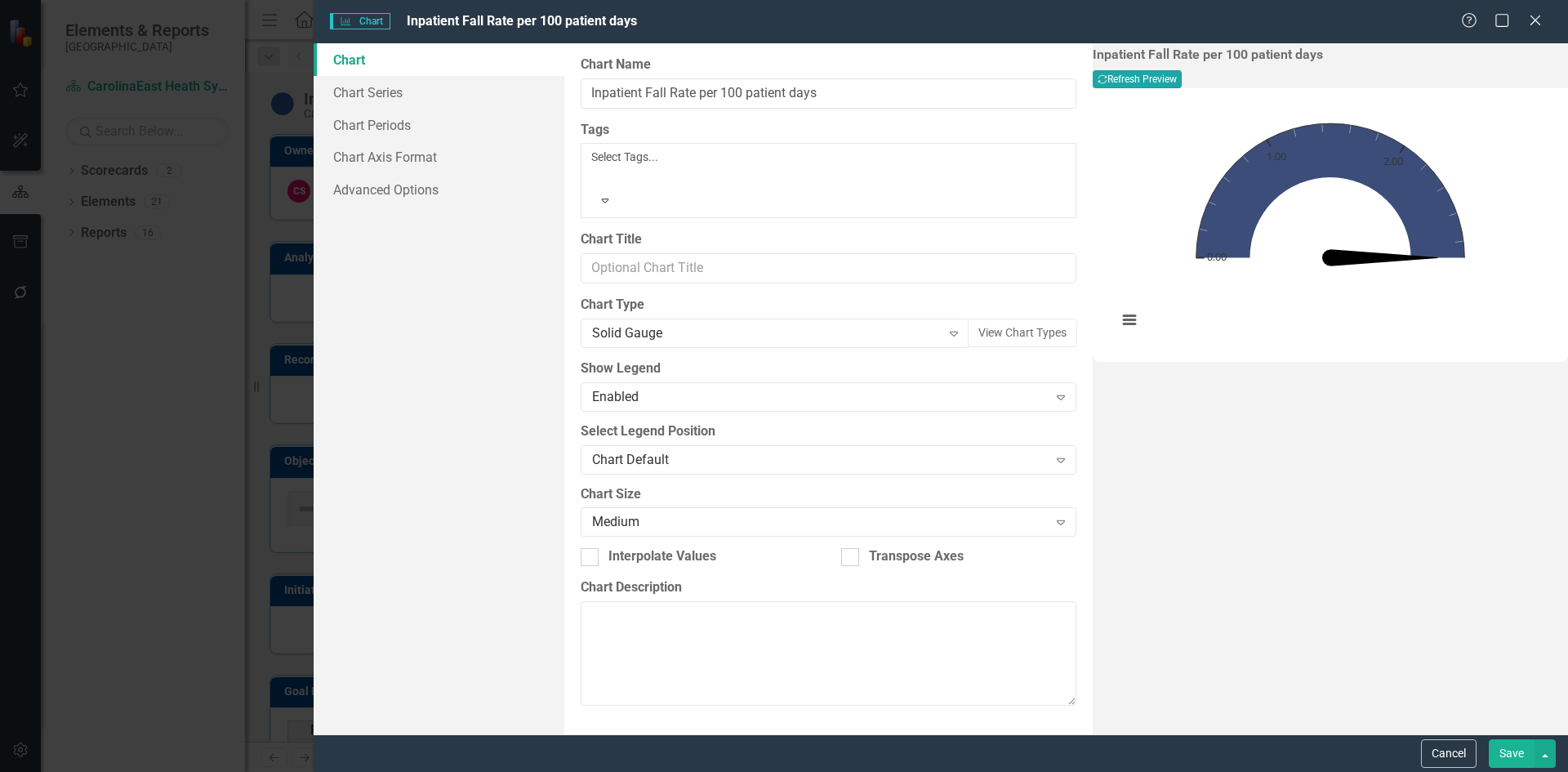
click at [1182, 88] on button "Recalculate Refresh Preview" at bounding box center [1137, 79] width 89 height 18
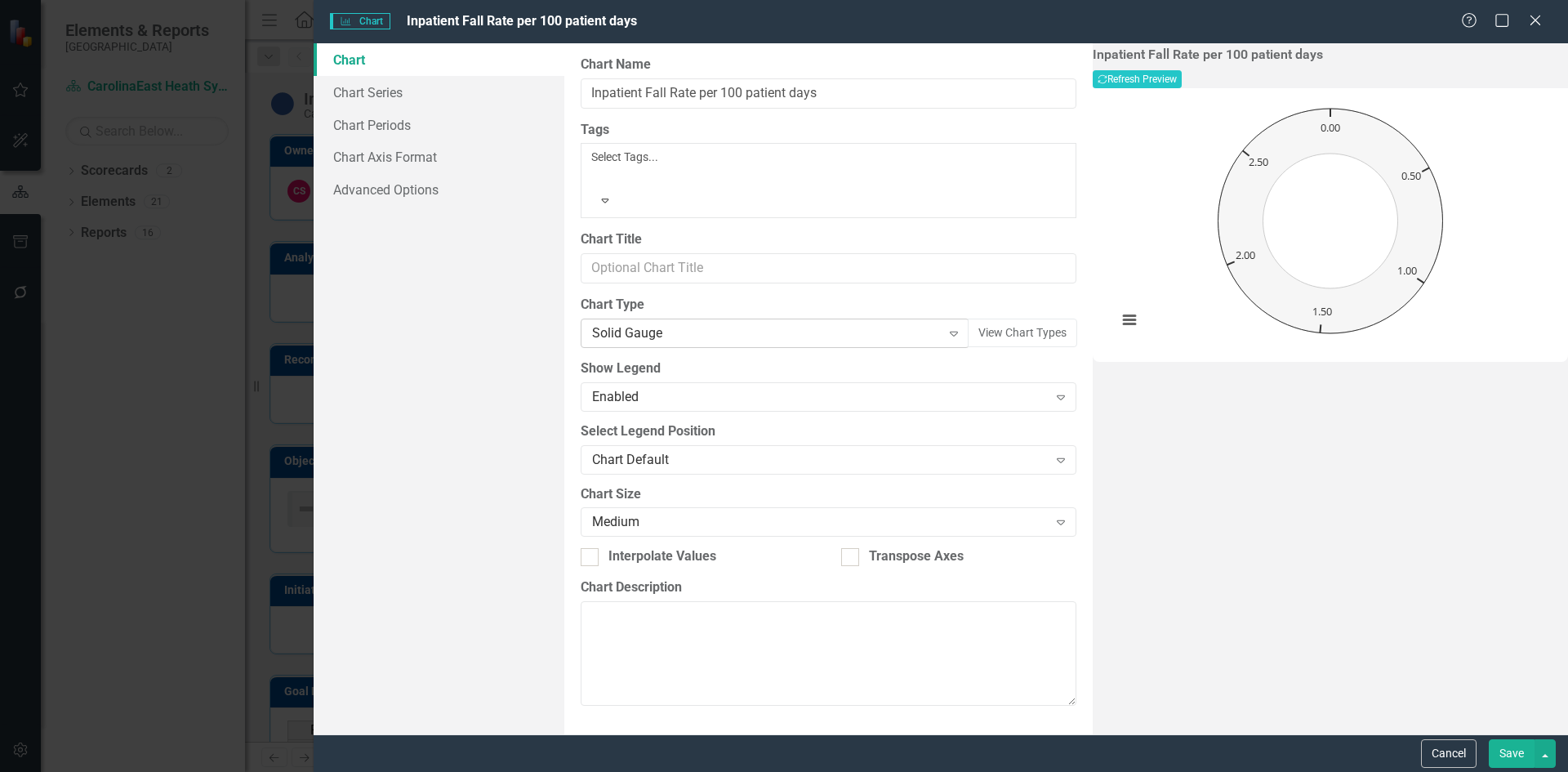
click at [946, 327] on icon "Expand" at bounding box center [953, 333] width 16 height 13
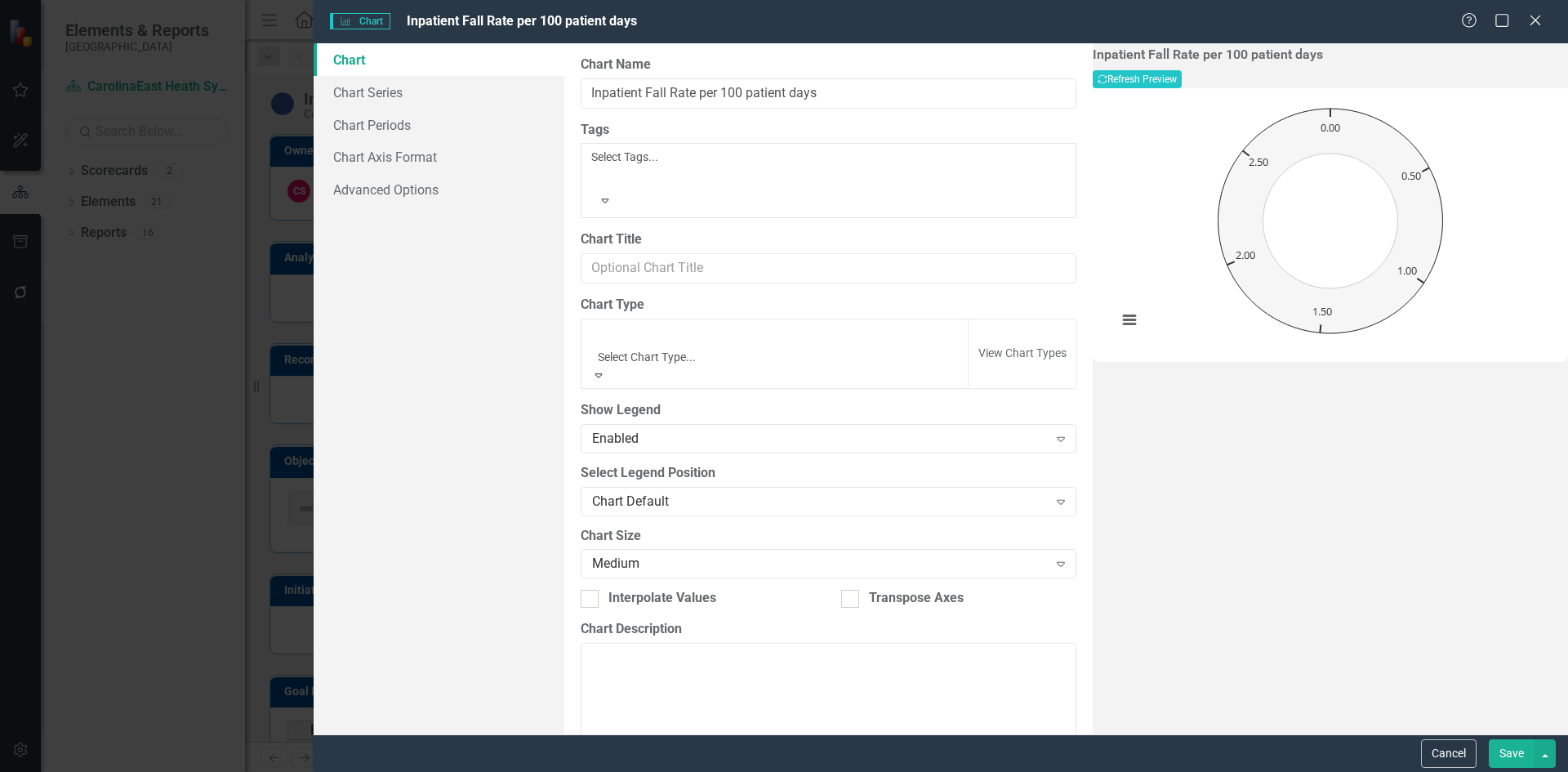
scroll to position [704, 0]
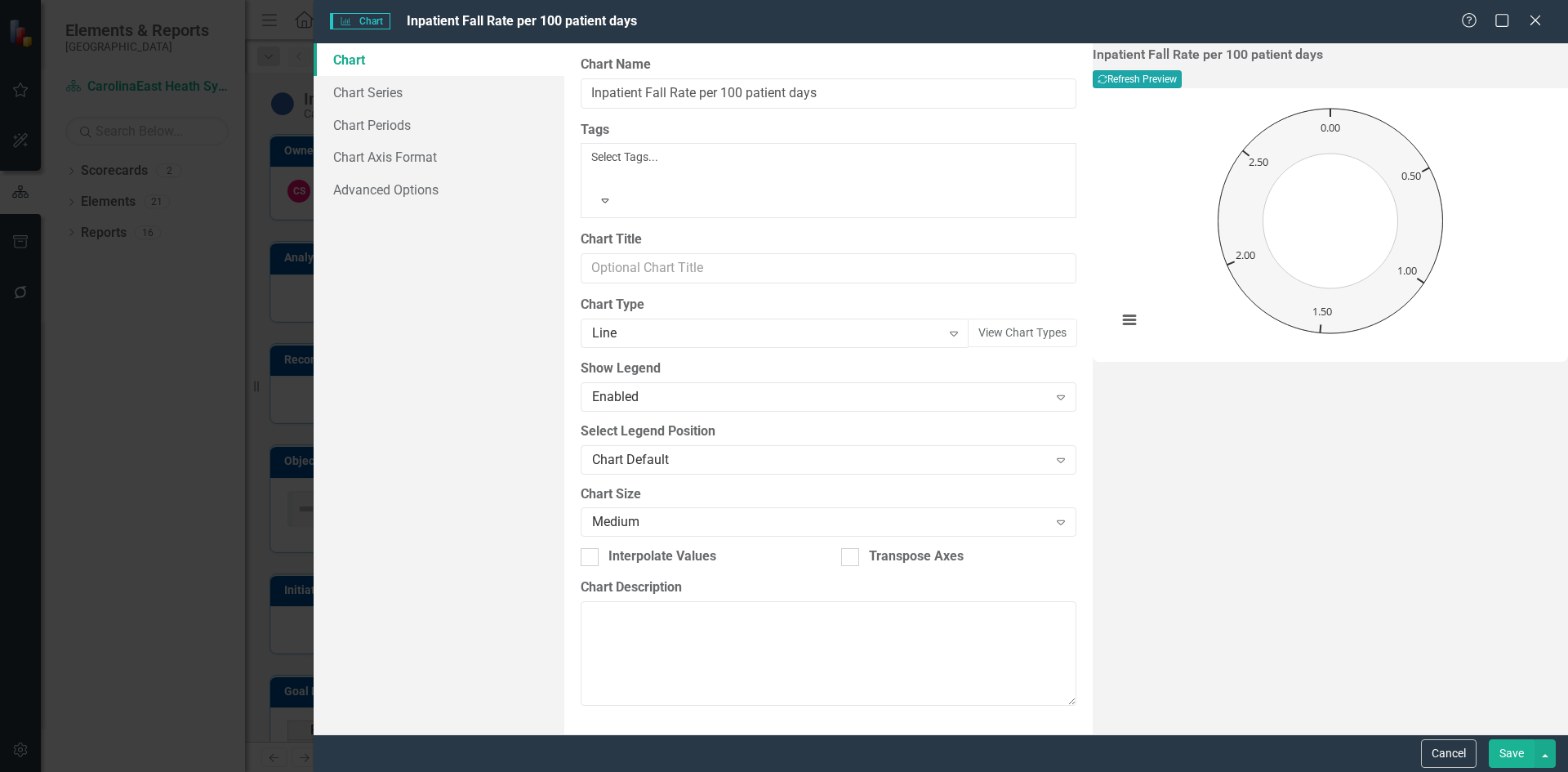
click at [1182, 85] on button "Recalculate Refresh Preview" at bounding box center [1137, 79] width 89 height 18
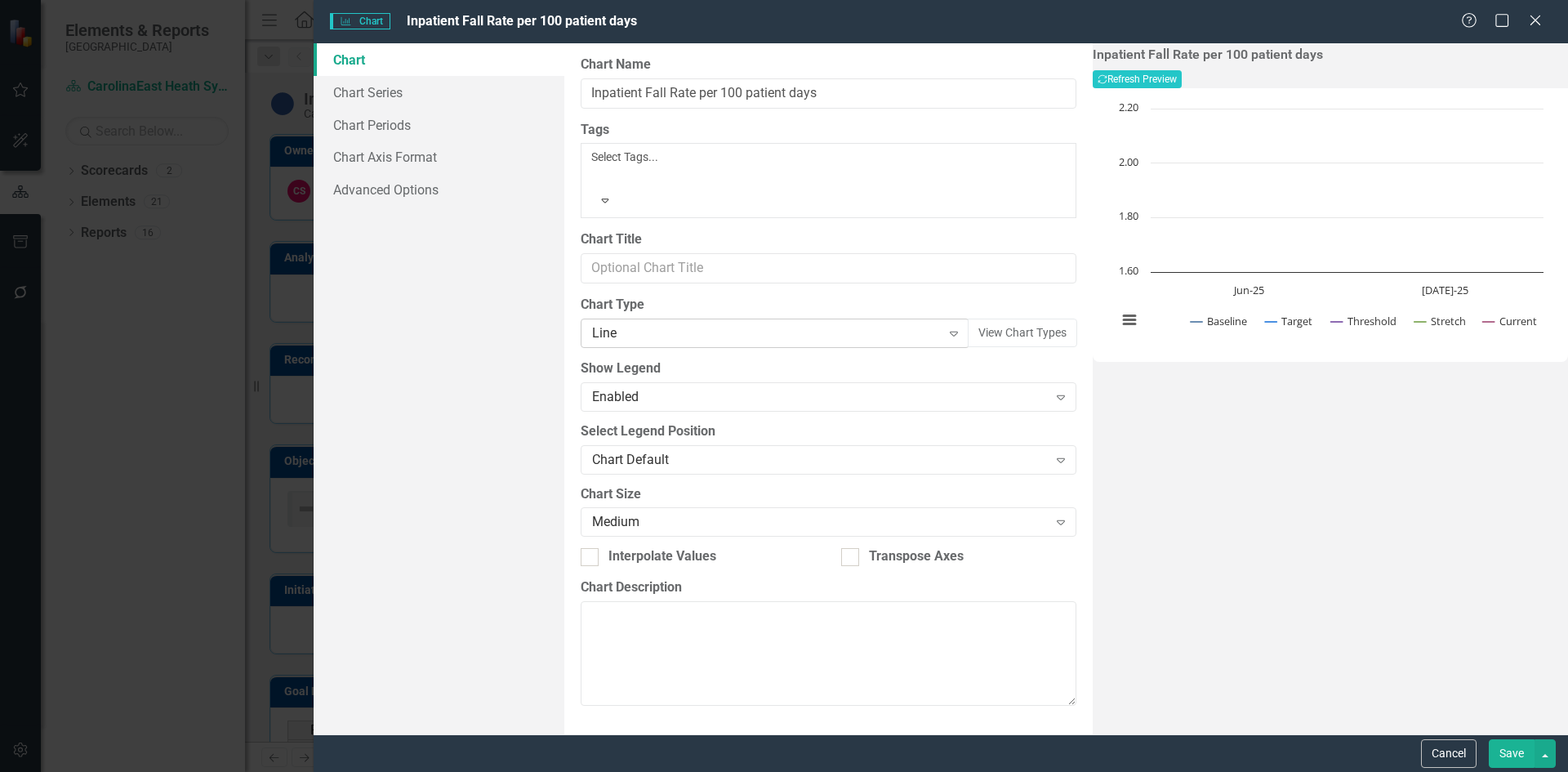
click at [946, 327] on icon "Expand" at bounding box center [953, 333] width 16 height 13
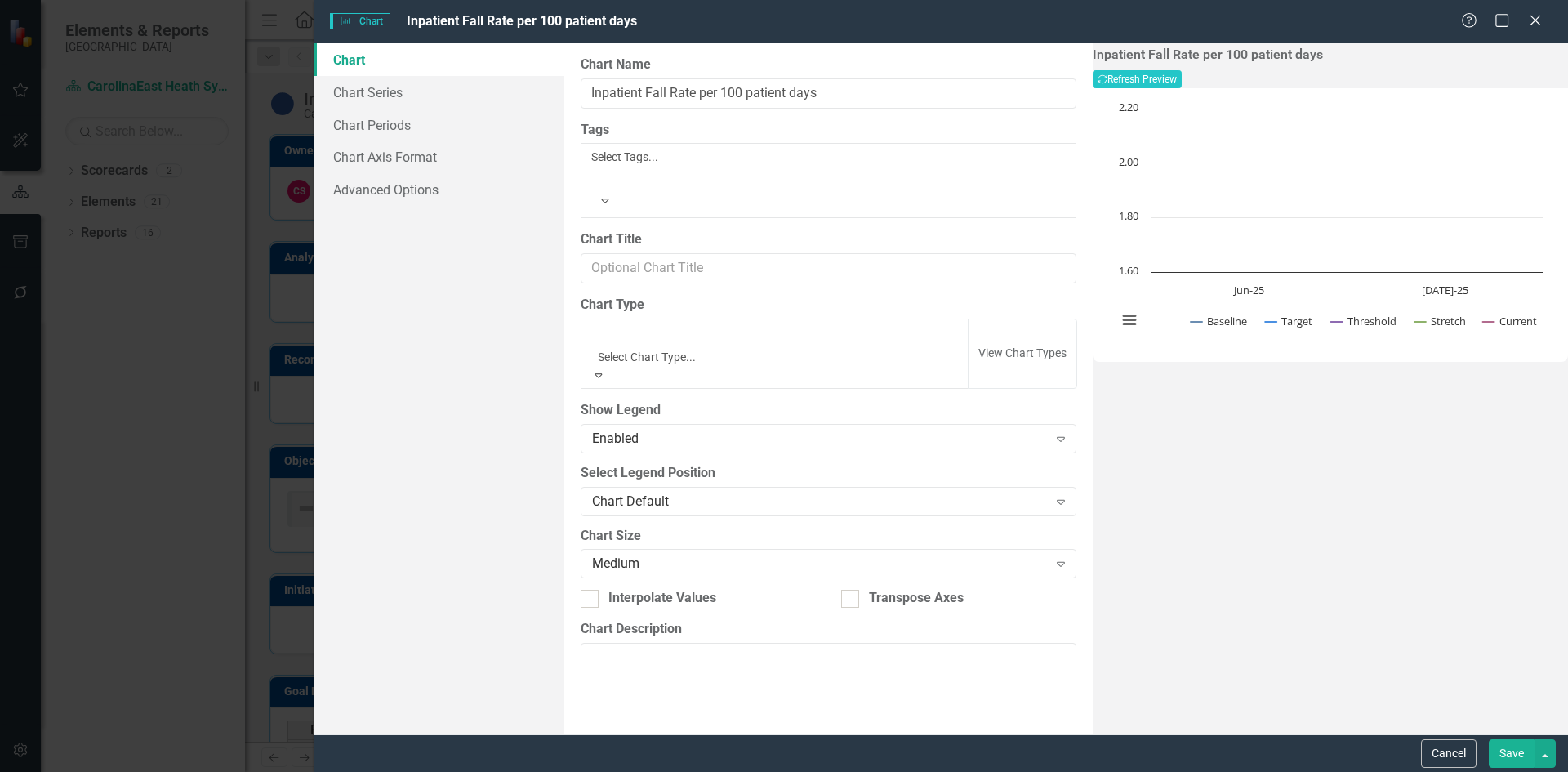
scroll to position [845, 0]
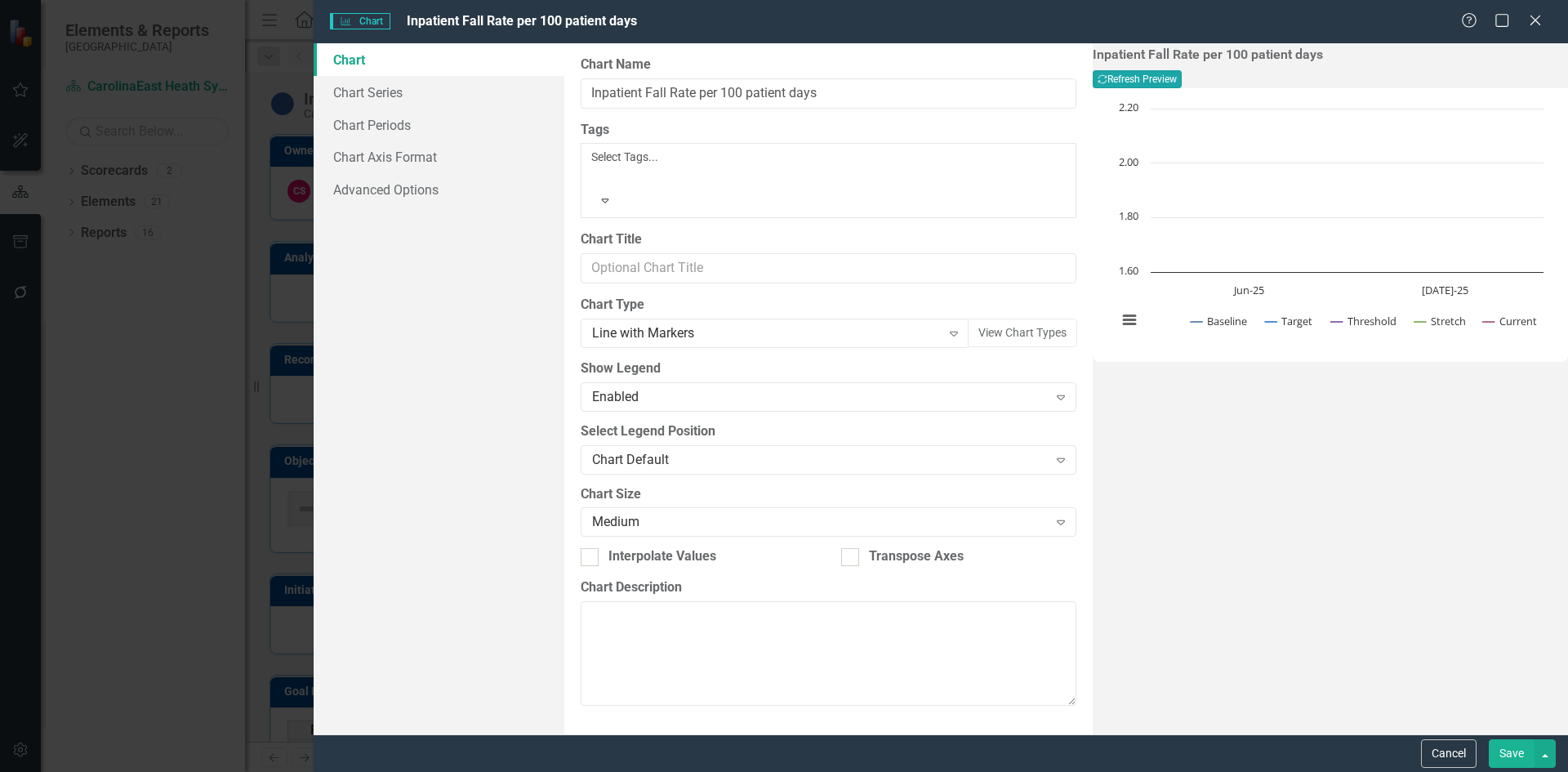
click at [1182, 81] on button "Recalculate Refresh Preview" at bounding box center [1137, 79] width 89 height 18
click at [385, 119] on link "Chart Periods" at bounding box center [438, 125] width 251 height 33
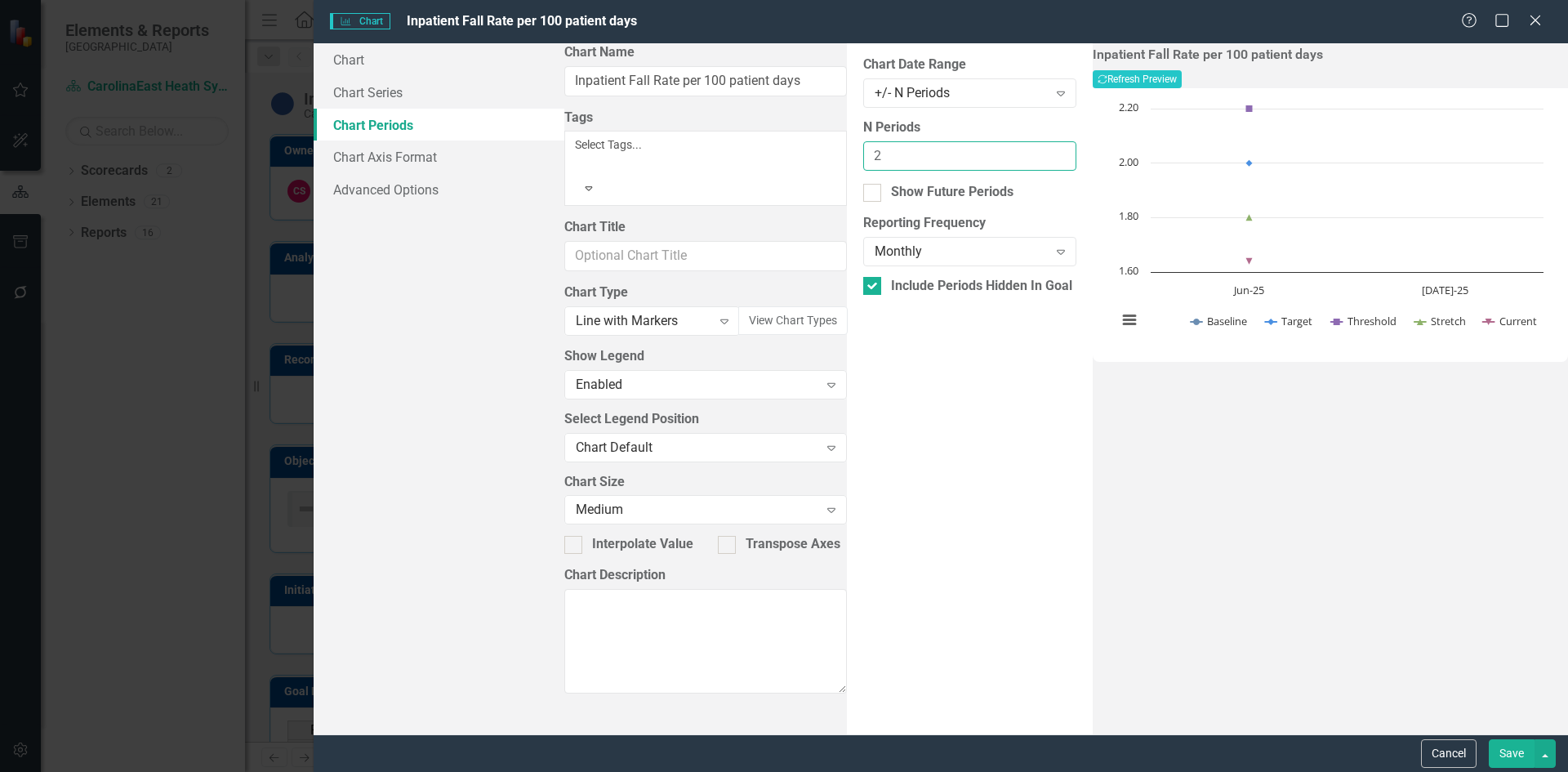
click at [1031, 152] on input "2" at bounding box center [970, 156] width 213 height 30
click at [1031, 152] on input "3" at bounding box center [970, 156] width 213 height 30
click at [1031, 151] on input "4" at bounding box center [970, 156] width 213 height 30
click at [1031, 151] on input "5" at bounding box center [970, 156] width 213 height 30
click at [1031, 151] on input "6" at bounding box center [970, 156] width 213 height 30
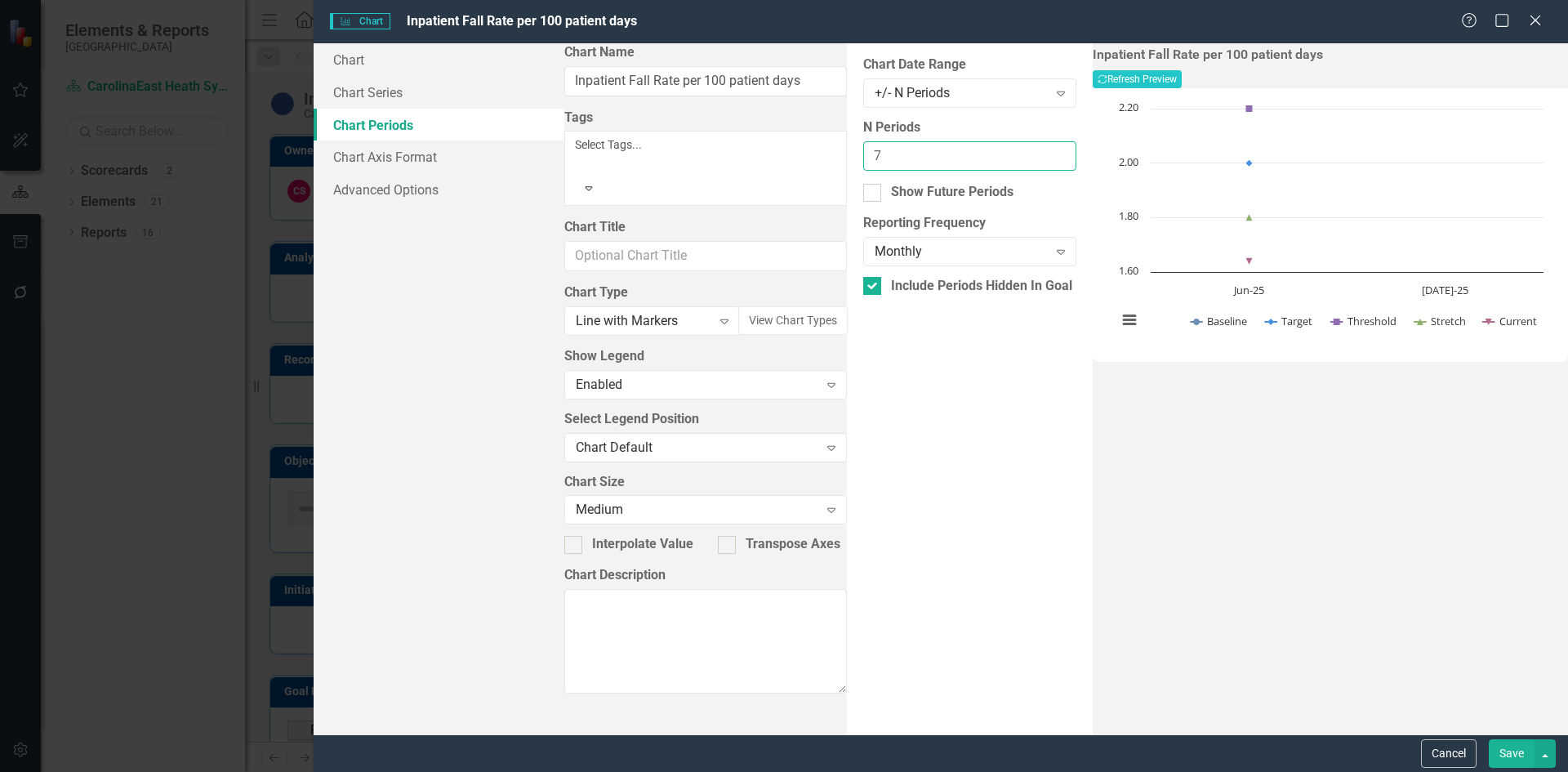
click at [1031, 151] on input "7" at bounding box center [970, 156] width 213 height 30
click at [1031, 151] on input "8" at bounding box center [970, 156] width 213 height 30
click at [1031, 151] on input "9" at bounding box center [970, 156] width 213 height 30
click at [1031, 151] on input "10" at bounding box center [970, 156] width 213 height 30
click at [1031, 151] on input "11" at bounding box center [970, 156] width 213 height 30
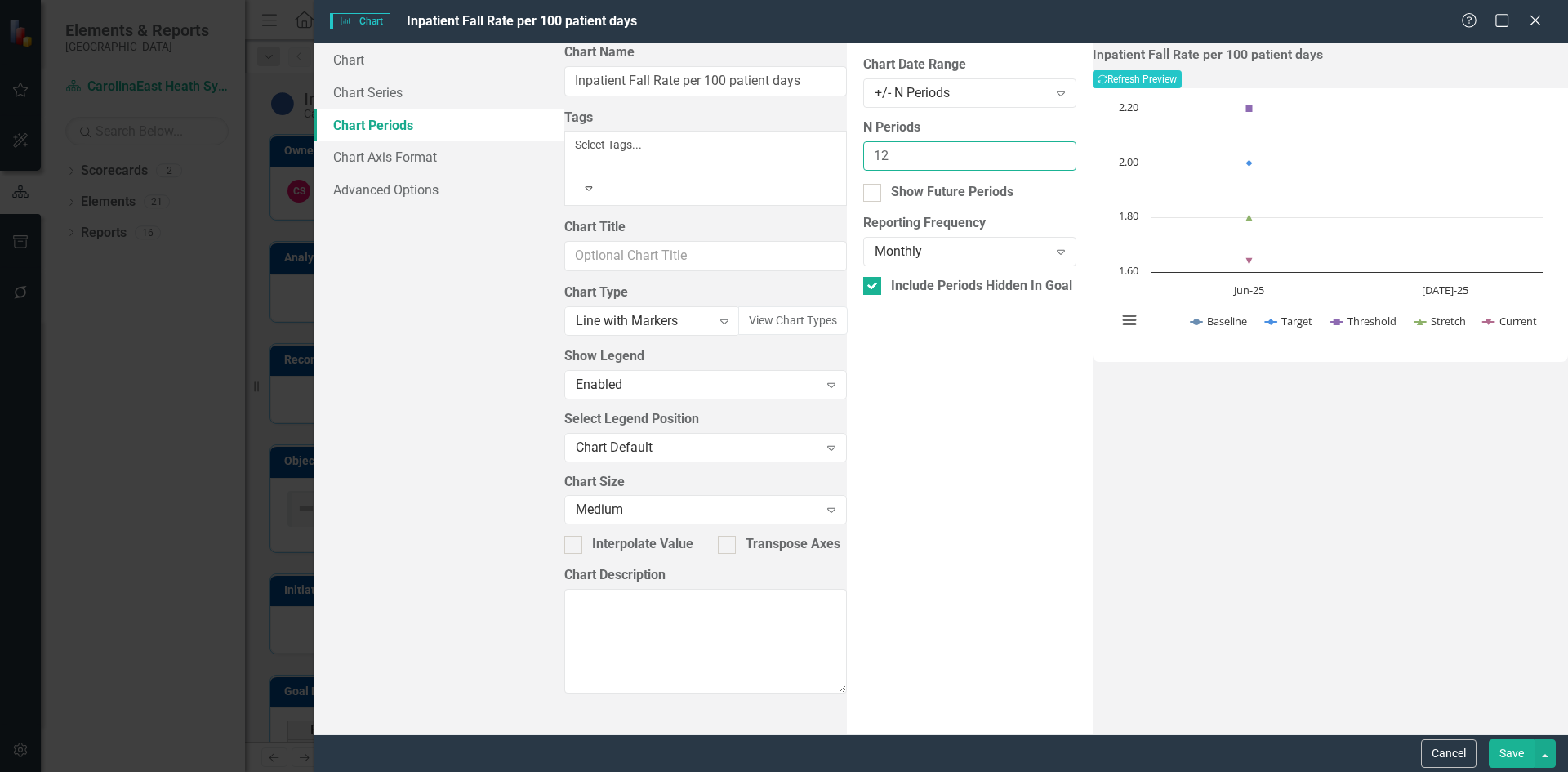
type input "12"
click at [1031, 151] on input "12" at bounding box center [970, 156] width 213 height 30
click at [1182, 77] on button "Recalculate Refresh Preview" at bounding box center [1137, 79] width 89 height 18
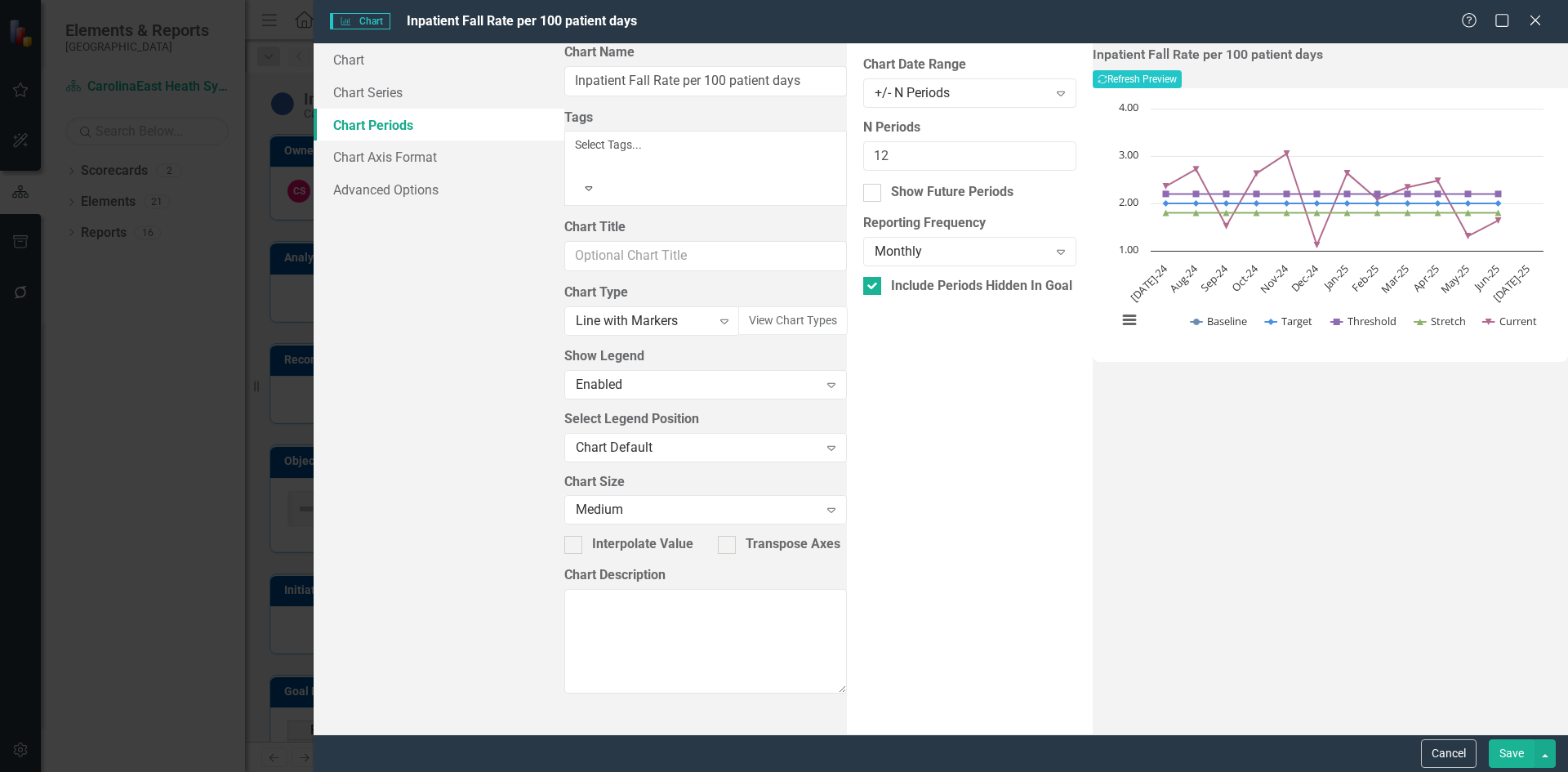
click at [1510, 759] on button "Save" at bounding box center [1512, 754] width 45 height 28
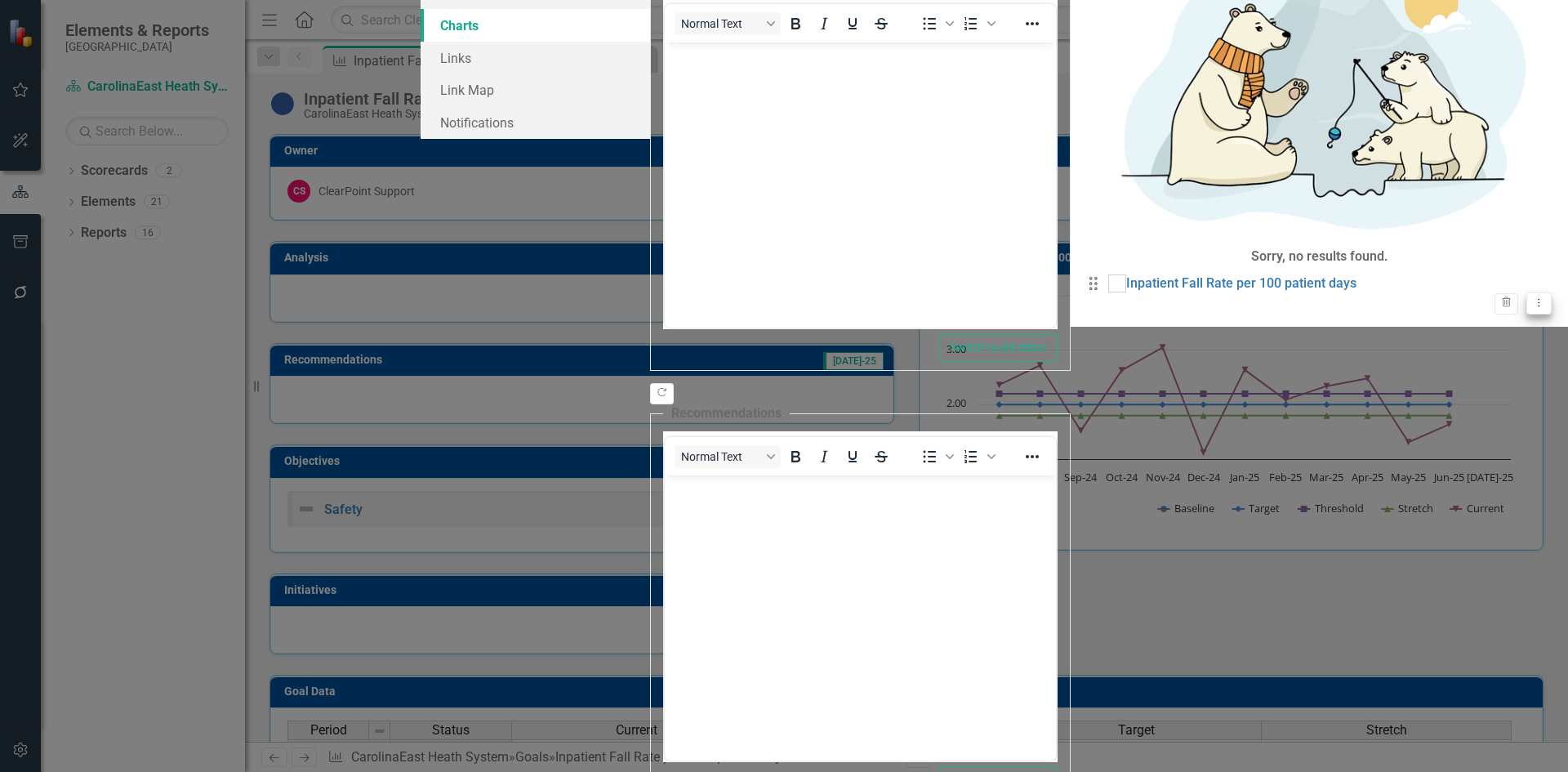
click at [1533, 297] on icon "Dropdown Menu" at bounding box center [1540, 302] width 14 height 10
click at [1127, 275] on link "Inpatient Fall Rate per 100 patient days" at bounding box center [1241, 284] width 230 height 19
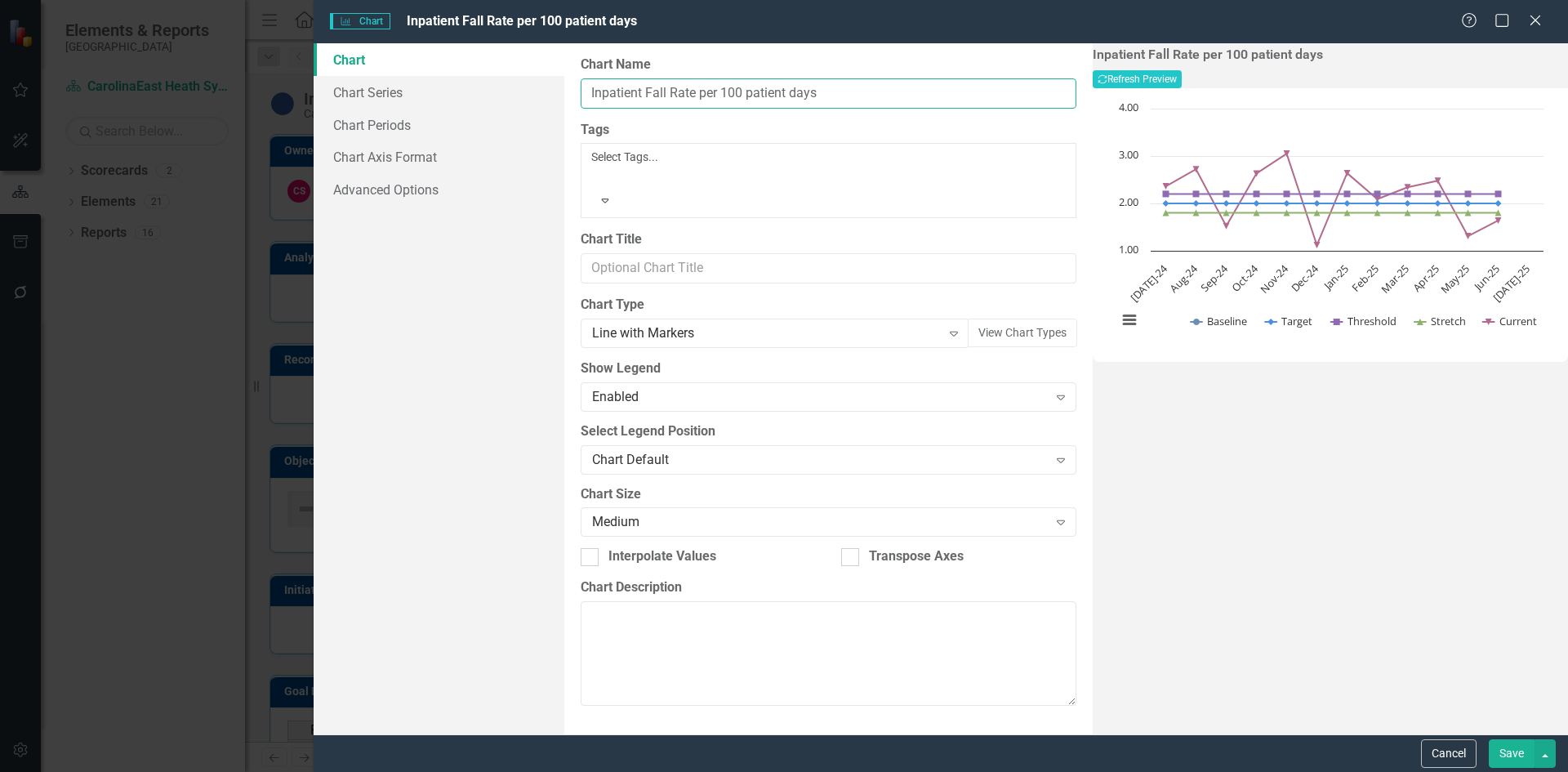
click at [740, 95] on input "Inpatient Fall Rate per 100 patient days" at bounding box center [829, 94] width 496 height 30
type input "Inpatient Fall Rate per 1000 patient days"
click at [1515, 754] on button "Save" at bounding box center [1512, 754] width 45 height 28
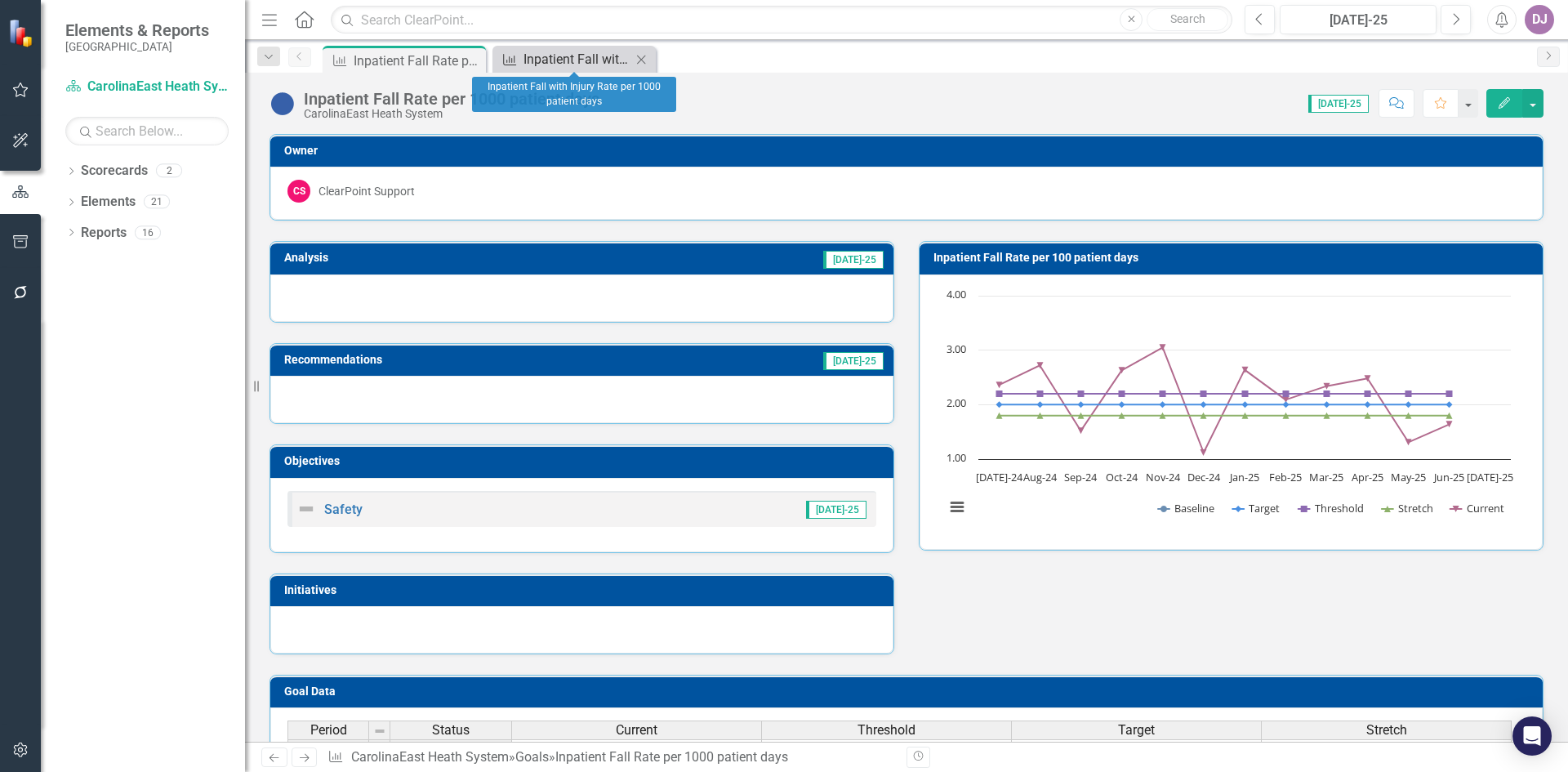
click at [589, 62] on div "Inpatient Fall with Injury Rate per 1000 patient days" at bounding box center [578, 60] width 108 height 21
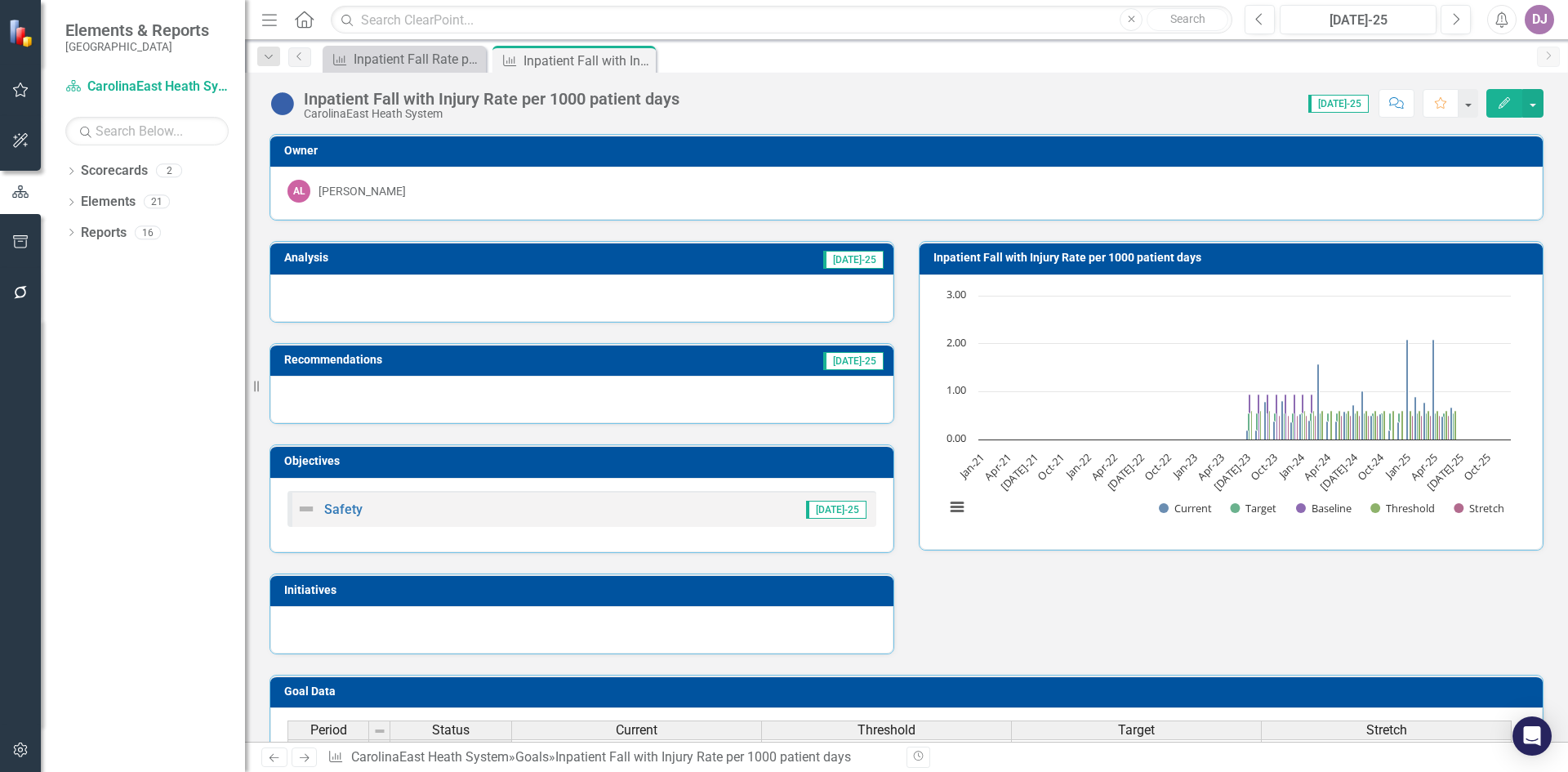
click at [1497, 107] on button "Edit" at bounding box center [1505, 103] width 36 height 28
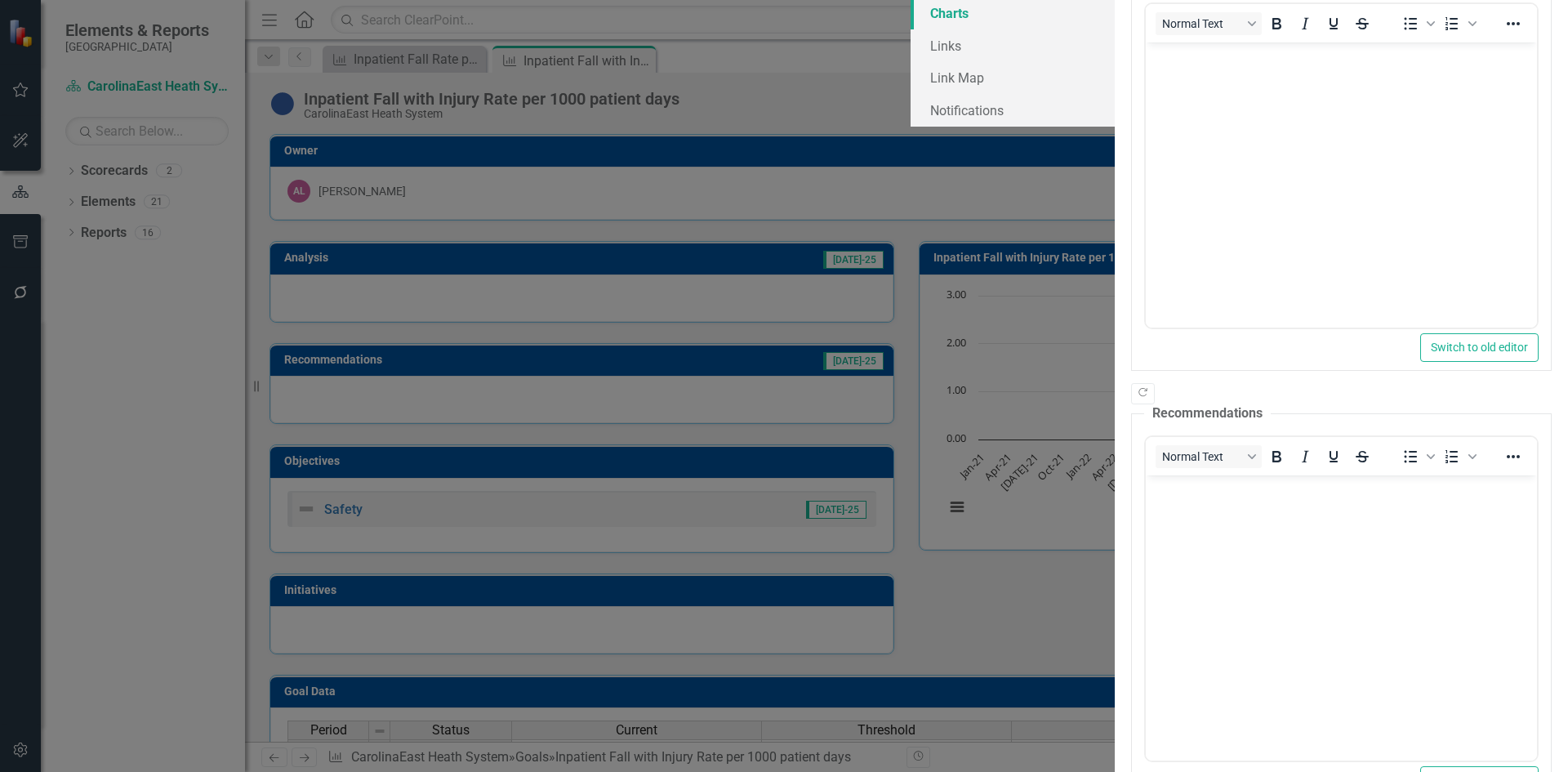
click at [911, 29] on link "Charts" at bounding box center [1013, 13] width 205 height 33
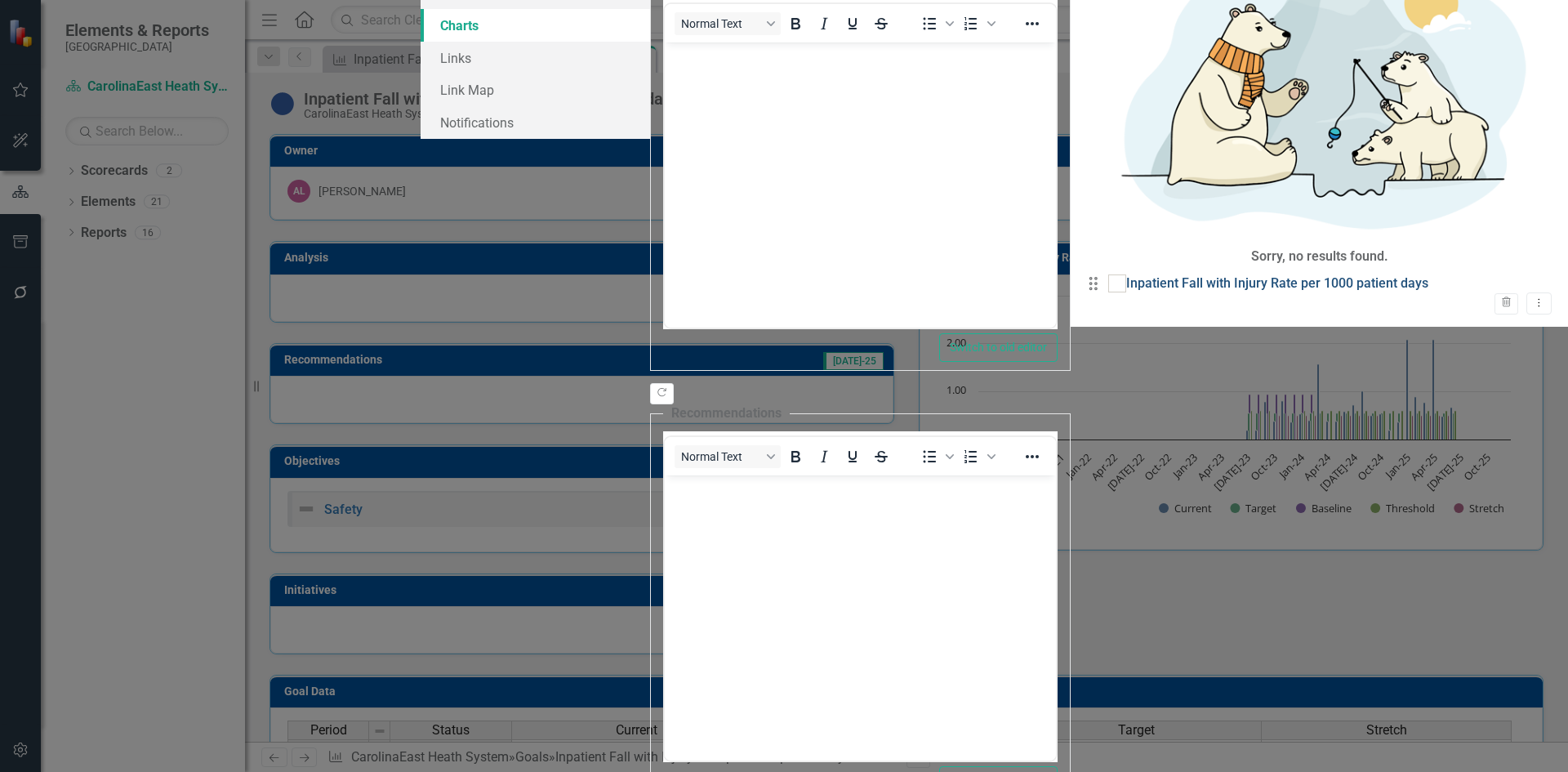
click at [1127, 275] on link "Inpatient Fall with Injury Rate per 1000 patient days" at bounding box center [1277, 284] width 302 height 19
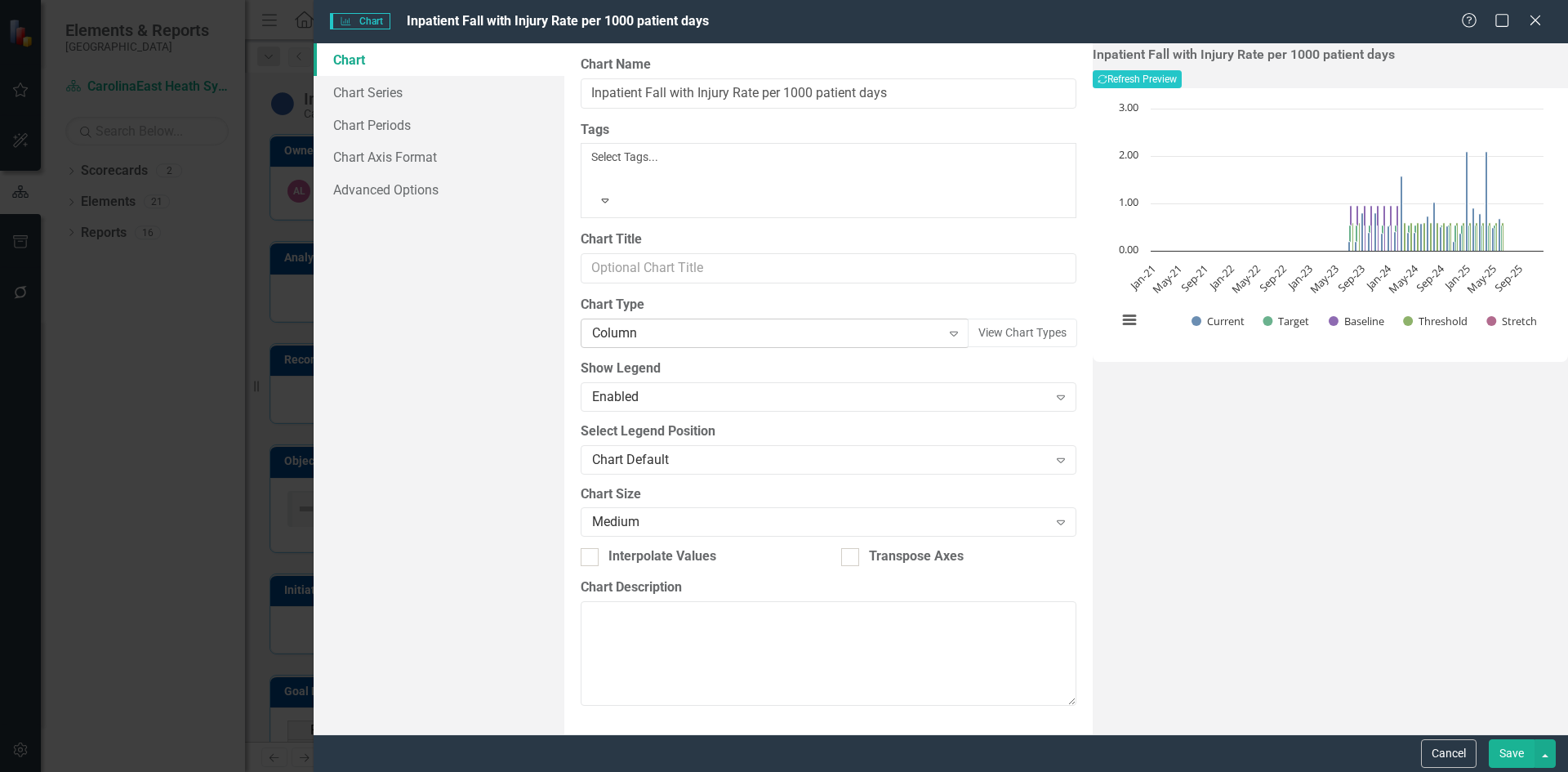
click at [946, 327] on icon "Expand" at bounding box center [953, 333] width 16 height 13
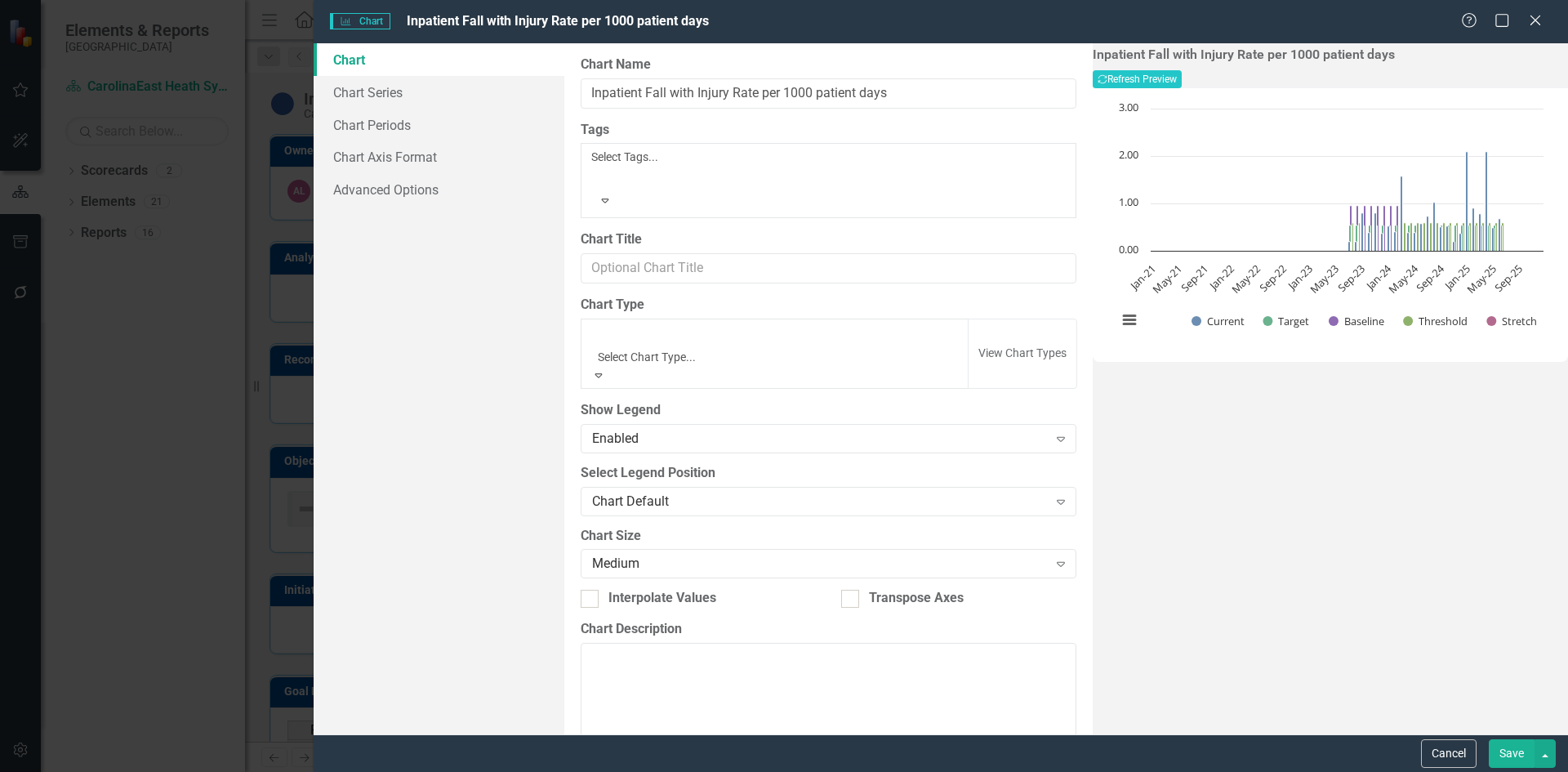
scroll to position [739, 0]
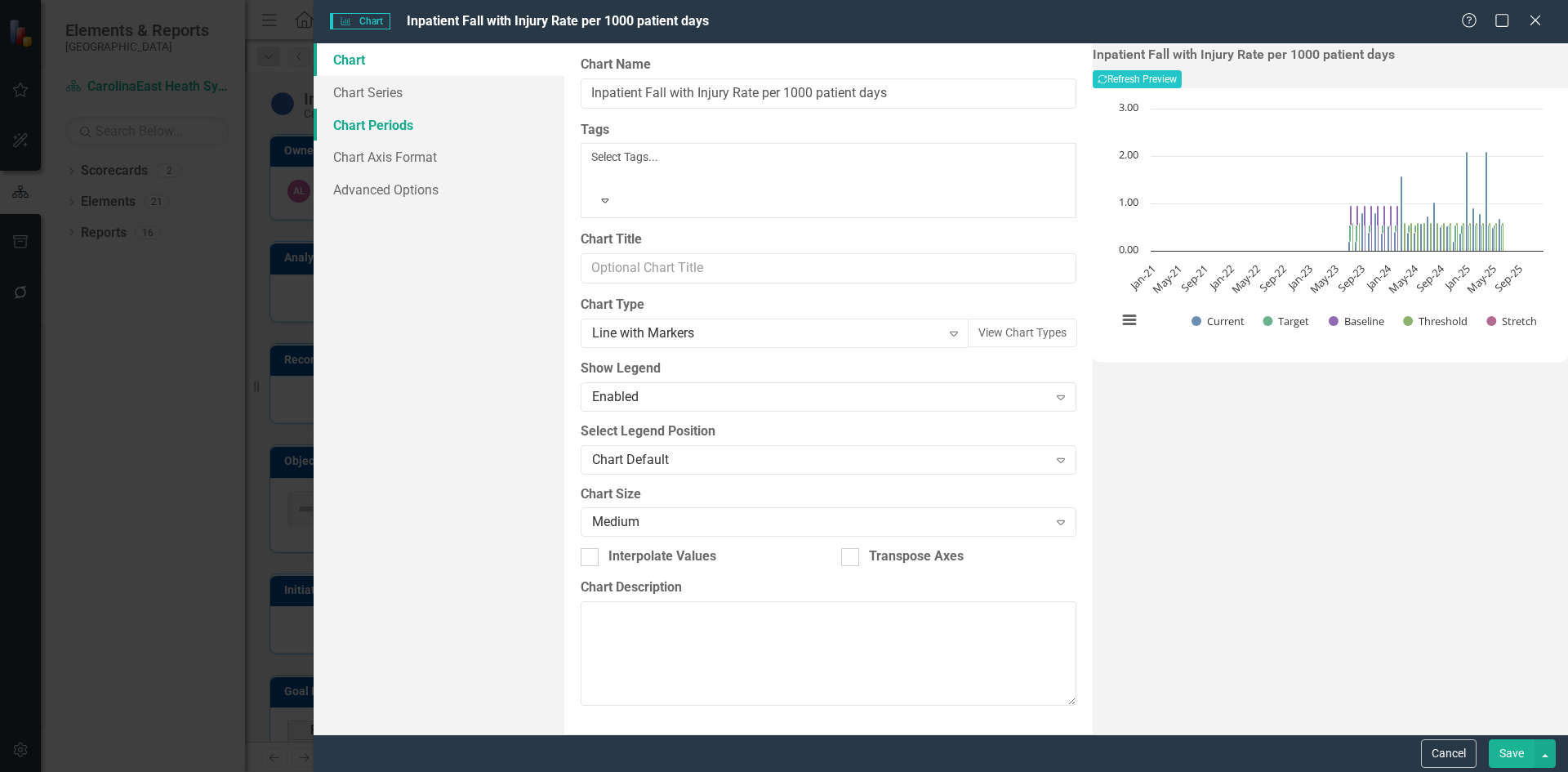
click at [393, 127] on link "Chart Periods" at bounding box center [438, 125] width 251 height 33
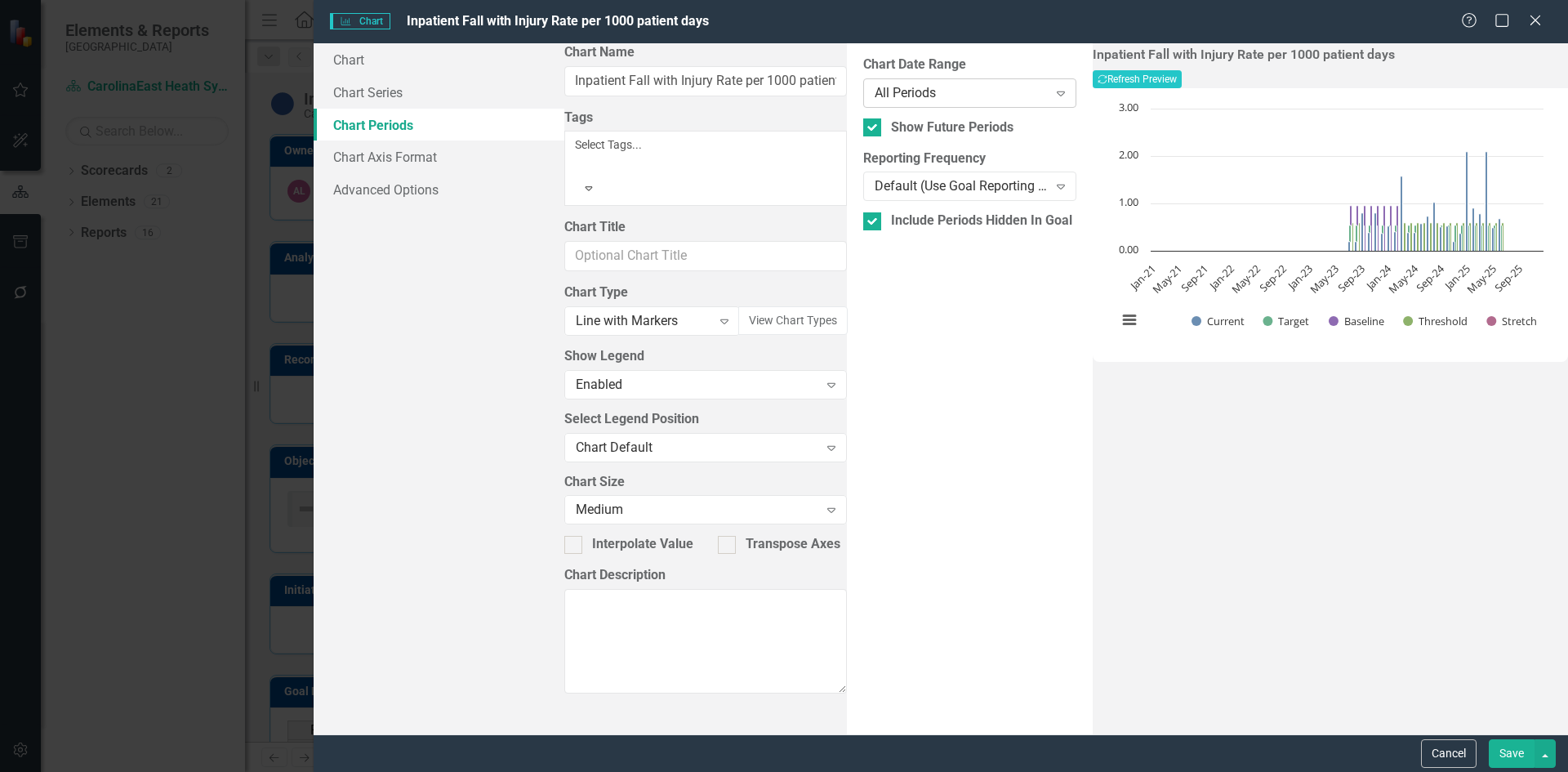
click at [1057, 96] on icon at bounding box center [1060, 94] width 9 height 5
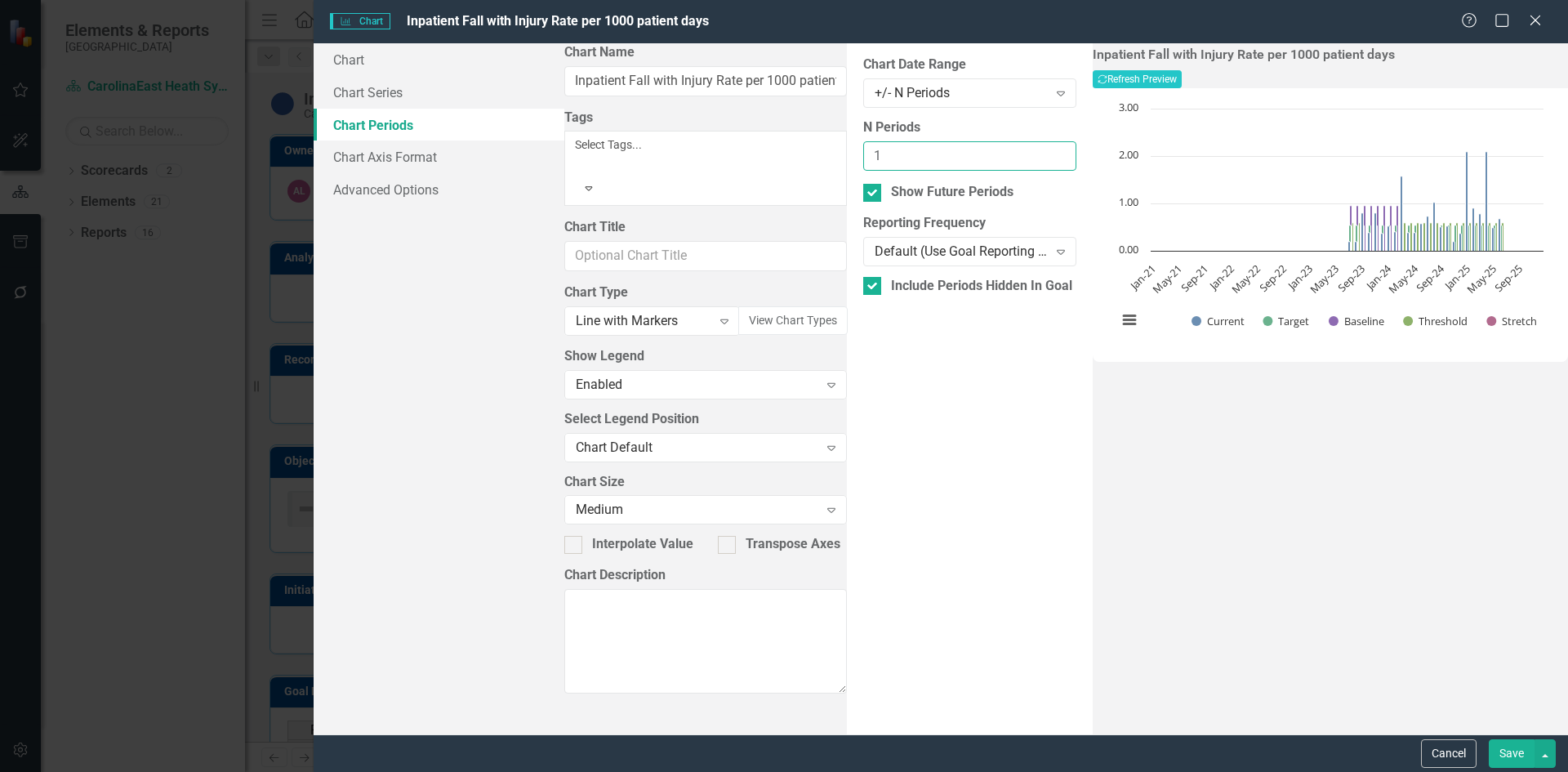
click at [1033, 153] on input "1" at bounding box center [970, 156] width 213 height 30
click at [1033, 153] on input "2" at bounding box center [970, 156] width 213 height 30
click at [1033, 153] on input "3" at bounding box center [970, 156] width 213 height 30
click at [1033, 153] on input "4" at bounding box center [970, 156] width 213 height 30
click at [1033, 153] on input "5" at bounding box center [970, 156] width 213 height 30
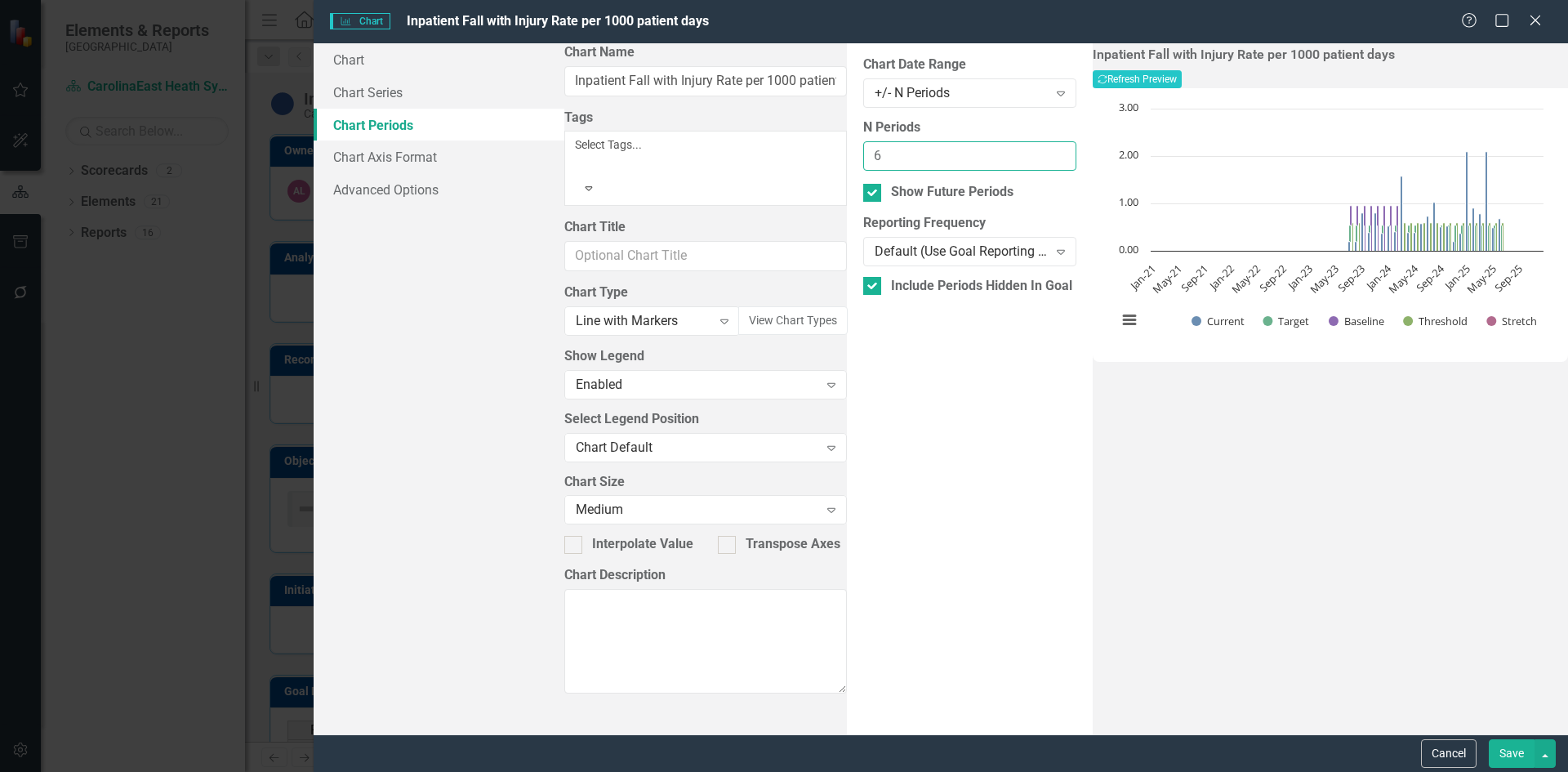
click at [1033, 153] on input "6" at bounding box center [970, 156] width 213 height 30
click at [1033, 153] on input "7" at bounding box center [970, 156] width 213 height 30
click at [1033, 153] on input "8" at bounding box center [970, 156] width 213 height 30
click at [1033, 153] on input "9" at bounding box center [970, 156] width 213 height 30
click at [1033, 153] on input "10" at bounding box center [970, 156] width 213 height 30
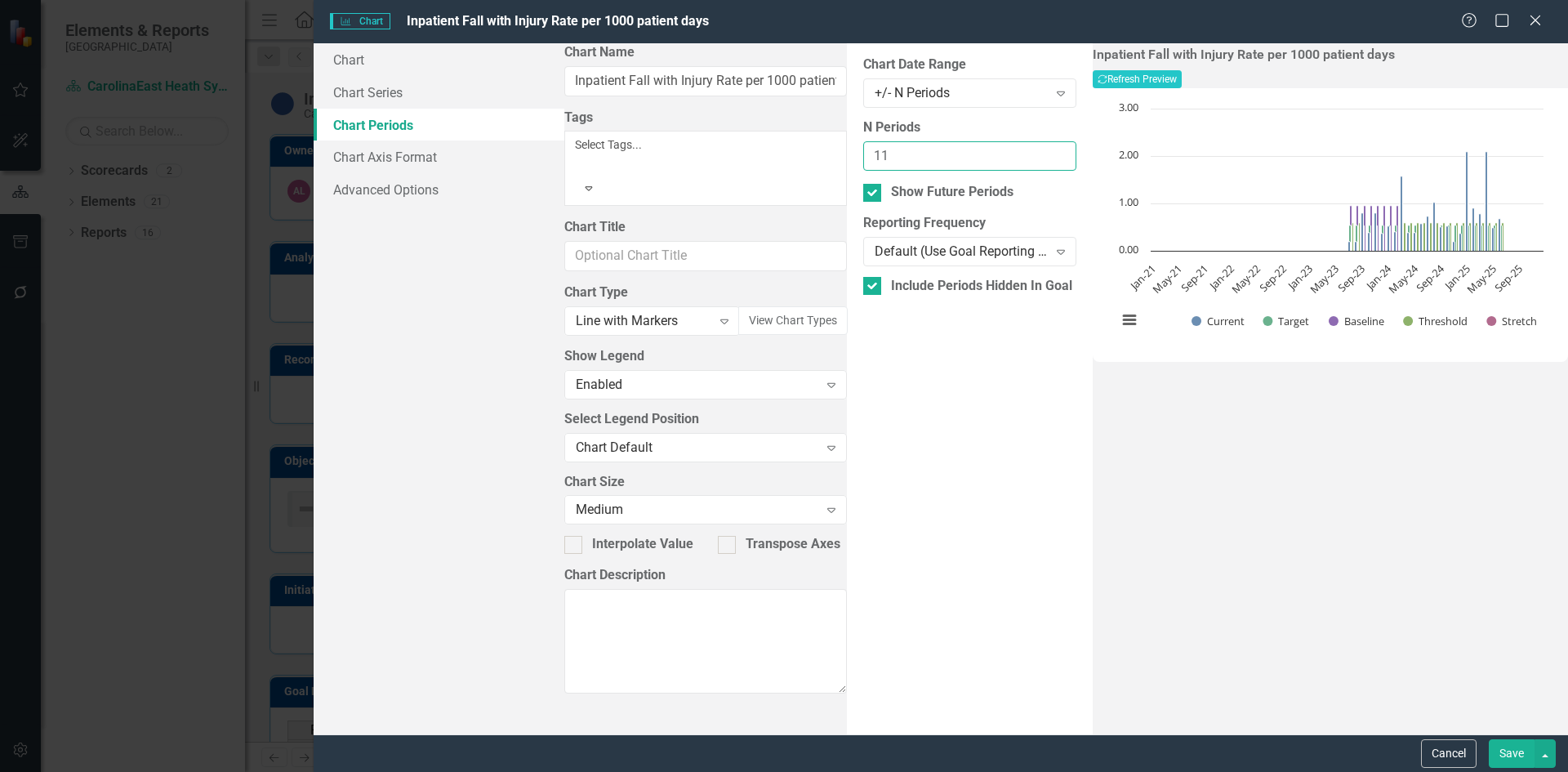
click at [1033, 153] on input "11" at bounding box center [970, 156] width 213 height 30
type input "12"
click at [1033, 153] on input "12" at bounding box center [970, 156] width 213 height 30
click at [1182, 81] on button "Recalculate Refresh Preview" at bounding box center [1137, 79] width 89 height 18
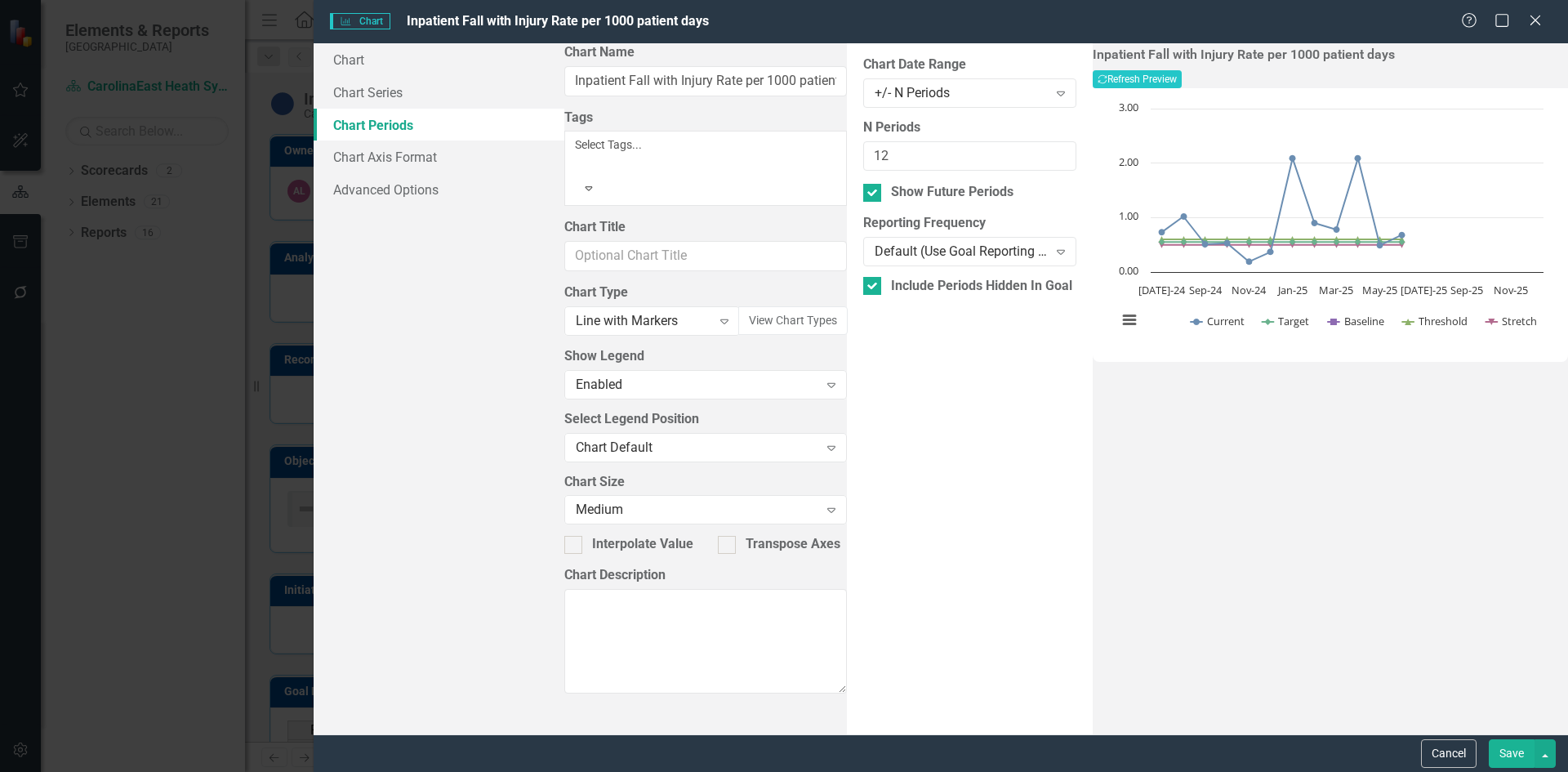
click at [1510, 755] on button "Save" at bounding box center [1512, 754] width 45 height 28
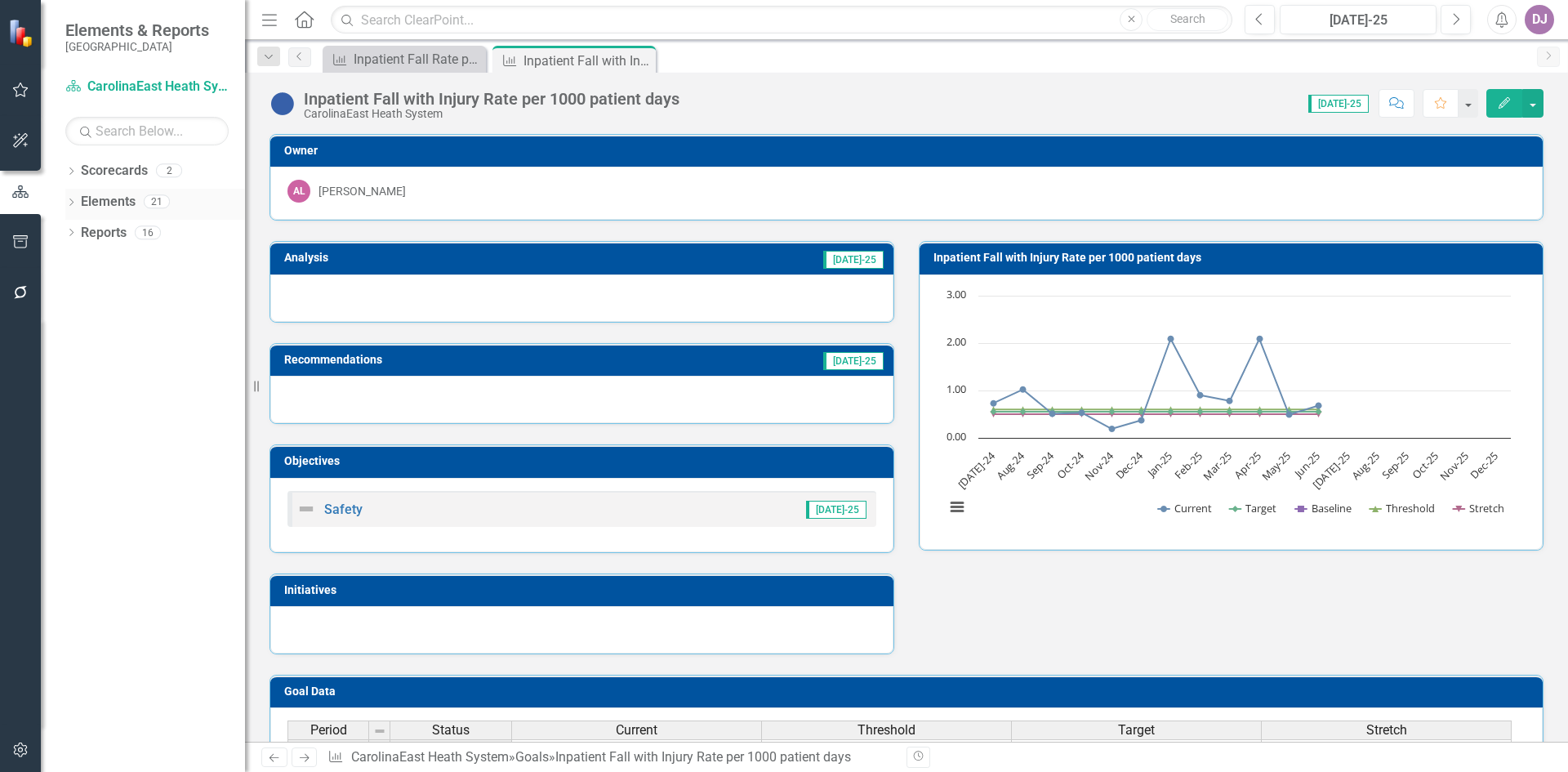
click at [129, 200] on link "Elements" at bounding box center [108, 203] width 55 height 19
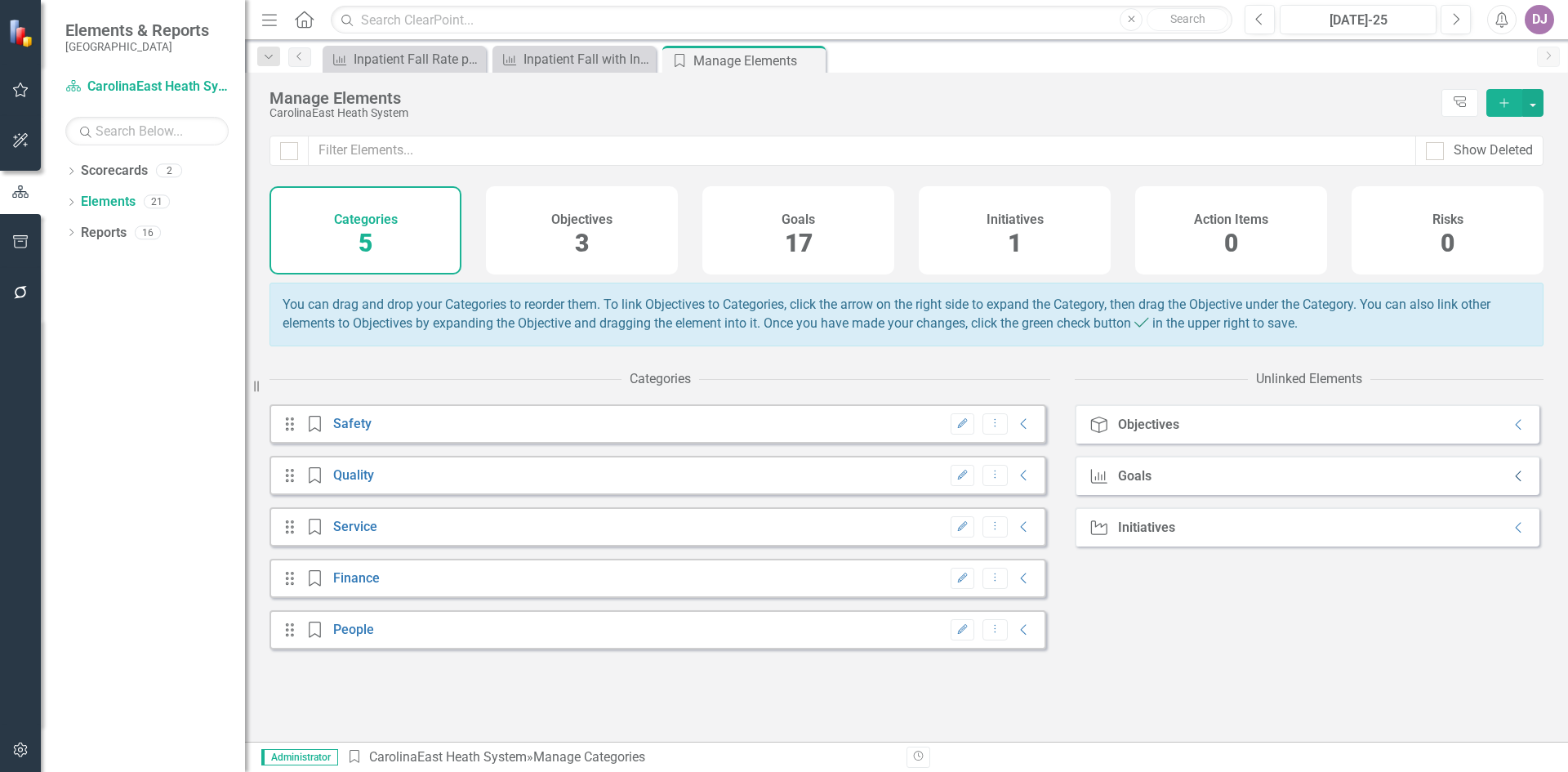
click at [1511, 483] on icon "Collapse" at bounding box center [1519, 476] width 16 height 13
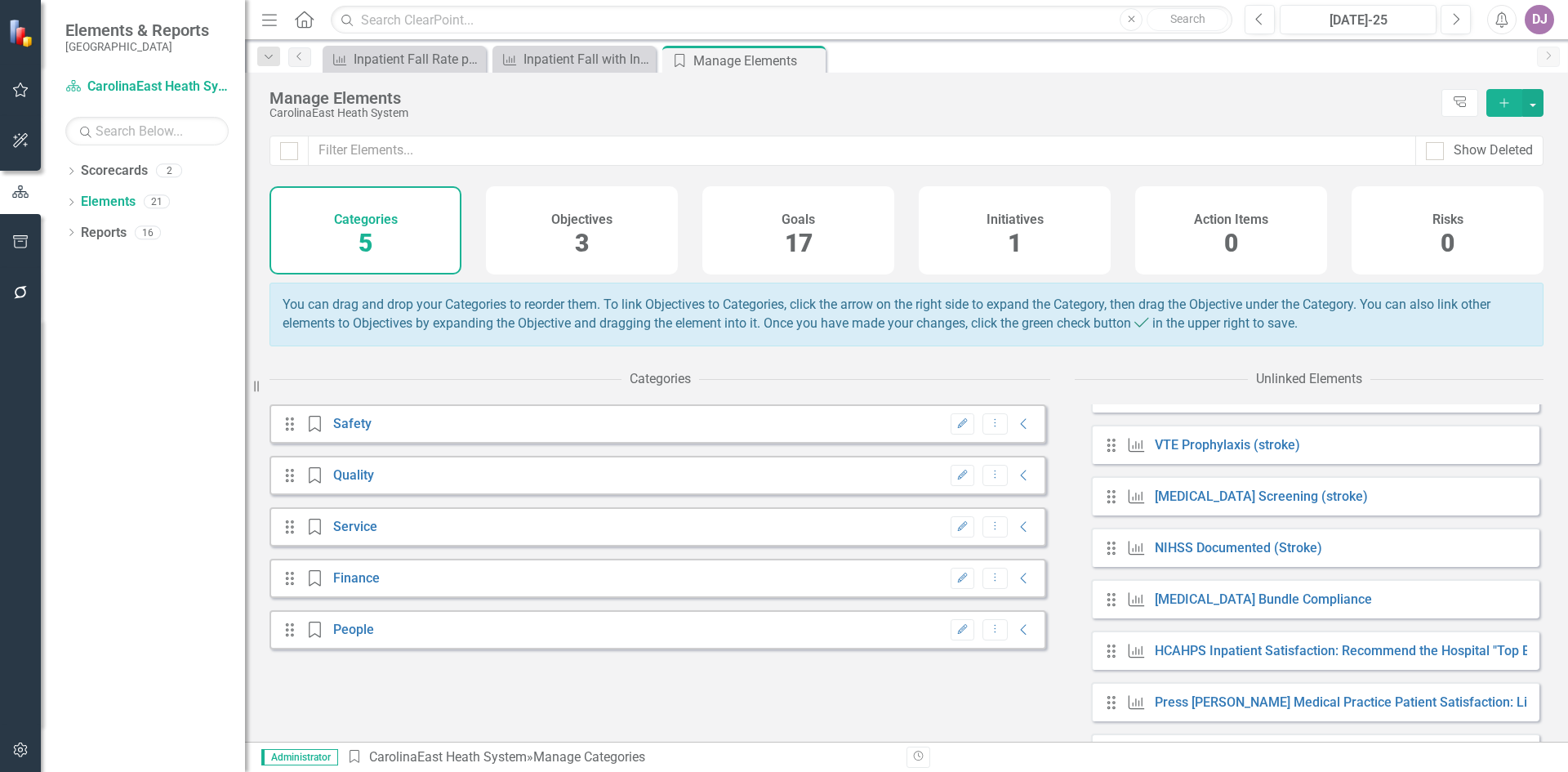
scroll to position [407, 0]
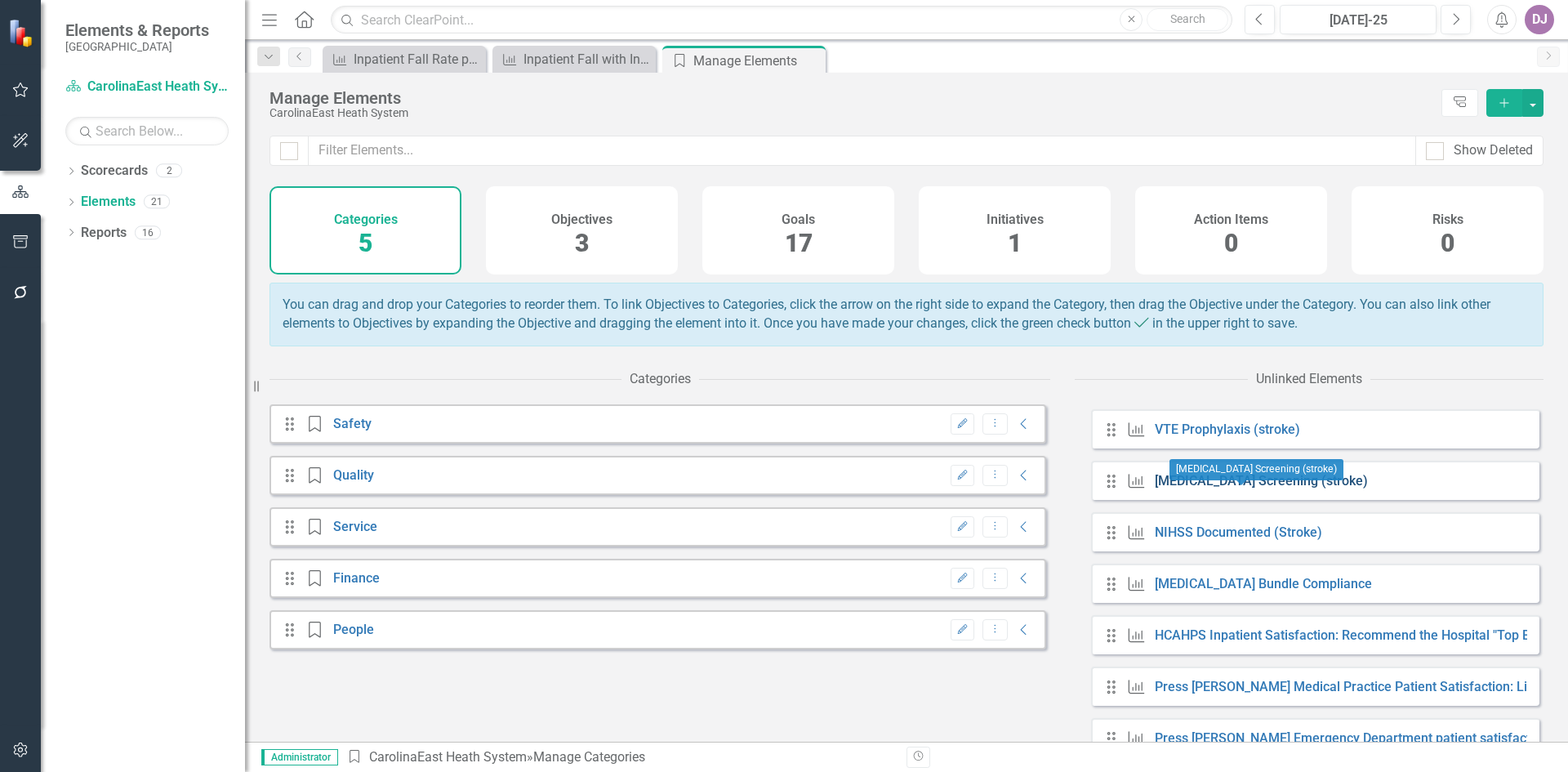
click at [1224, 489] on link "[MEDICAL_DATA] Screening (stroke)" at bounding box center [1261, 481] width 213 height 15
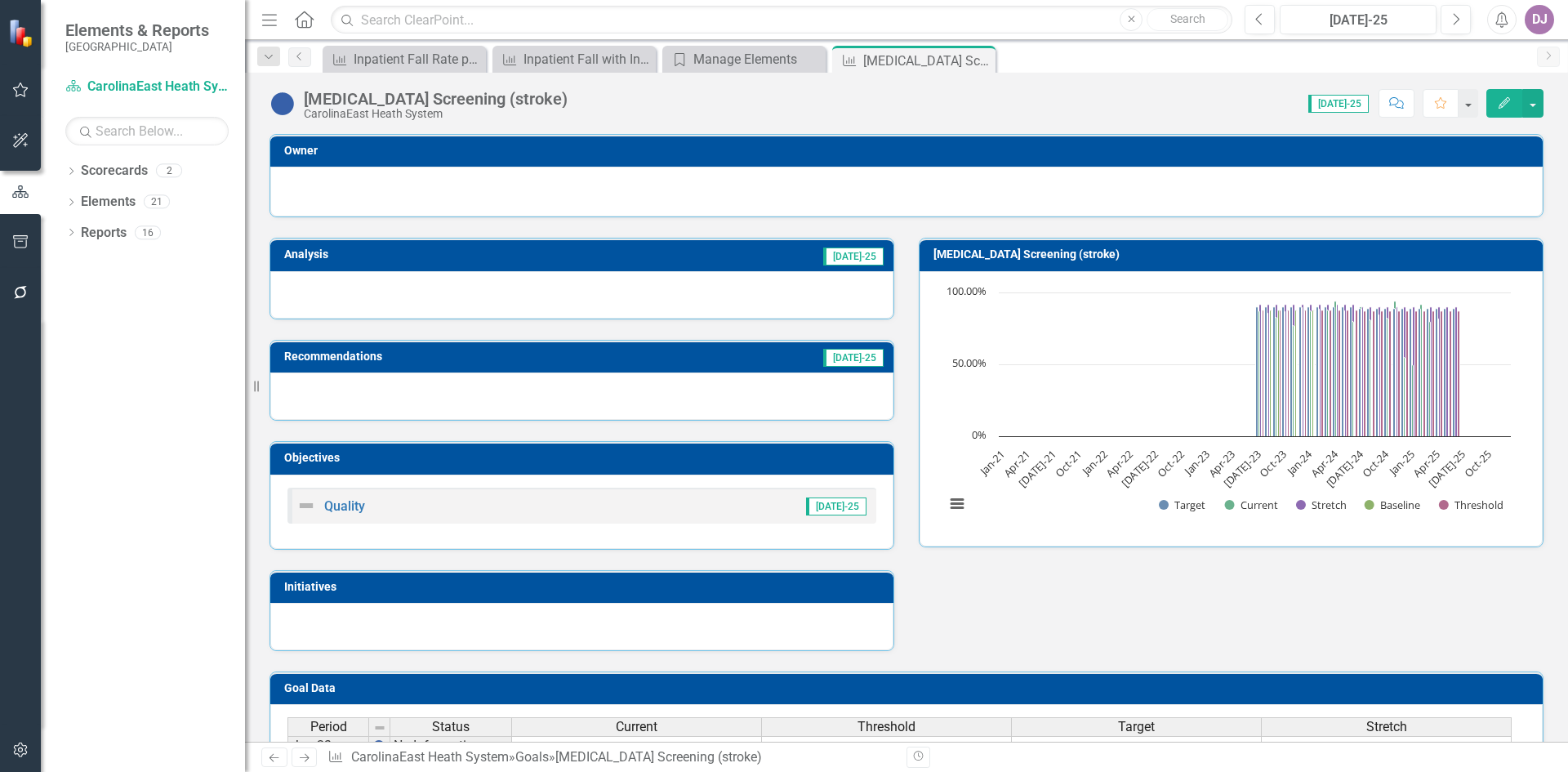
click at [1504, 98] on icon "Edit" at bounding box center [1505, 103] width 15 height 11
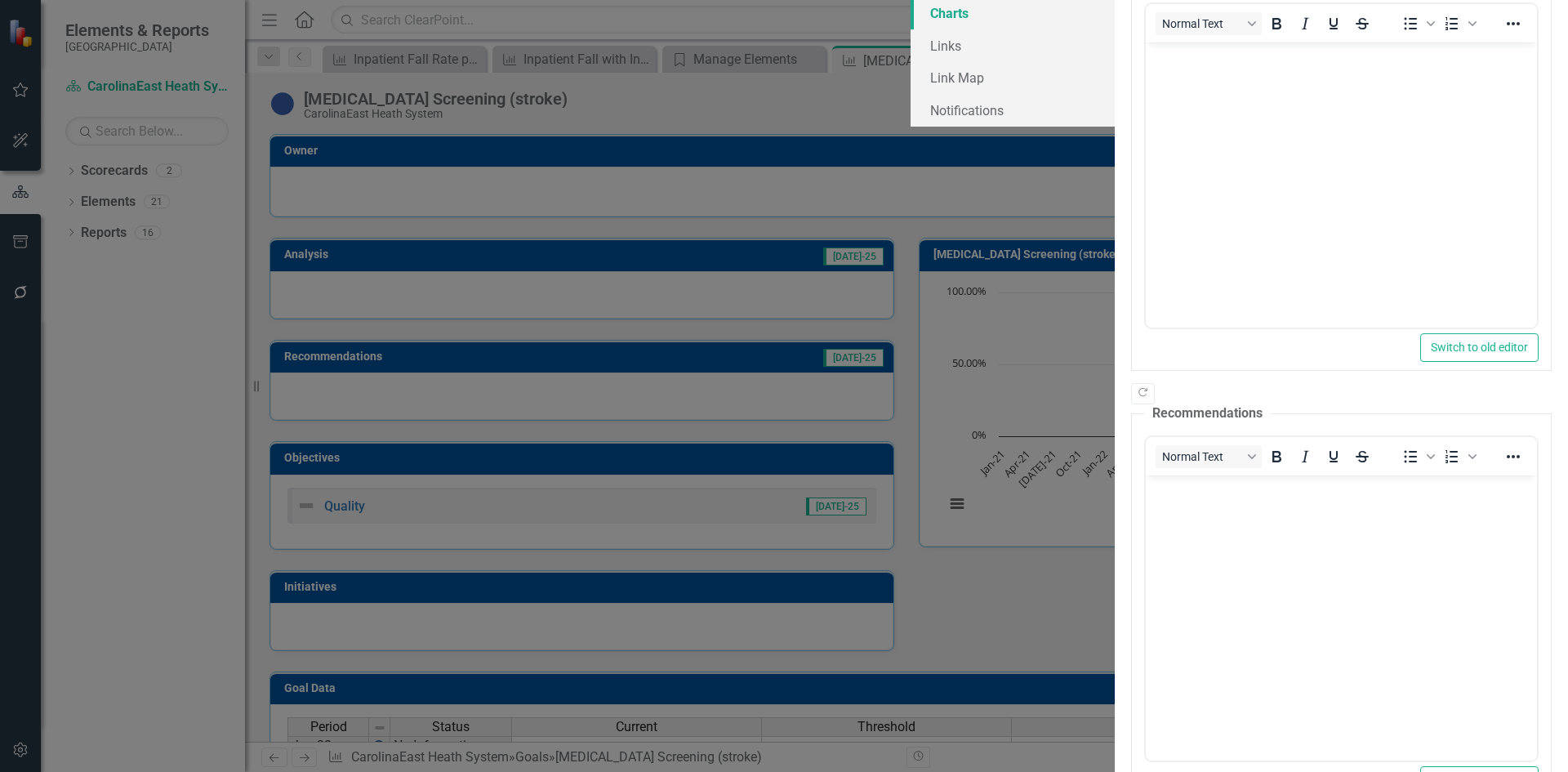
click at [911, 29] on link "Charts" at bounding box center [1013, 13] width 205 height 33
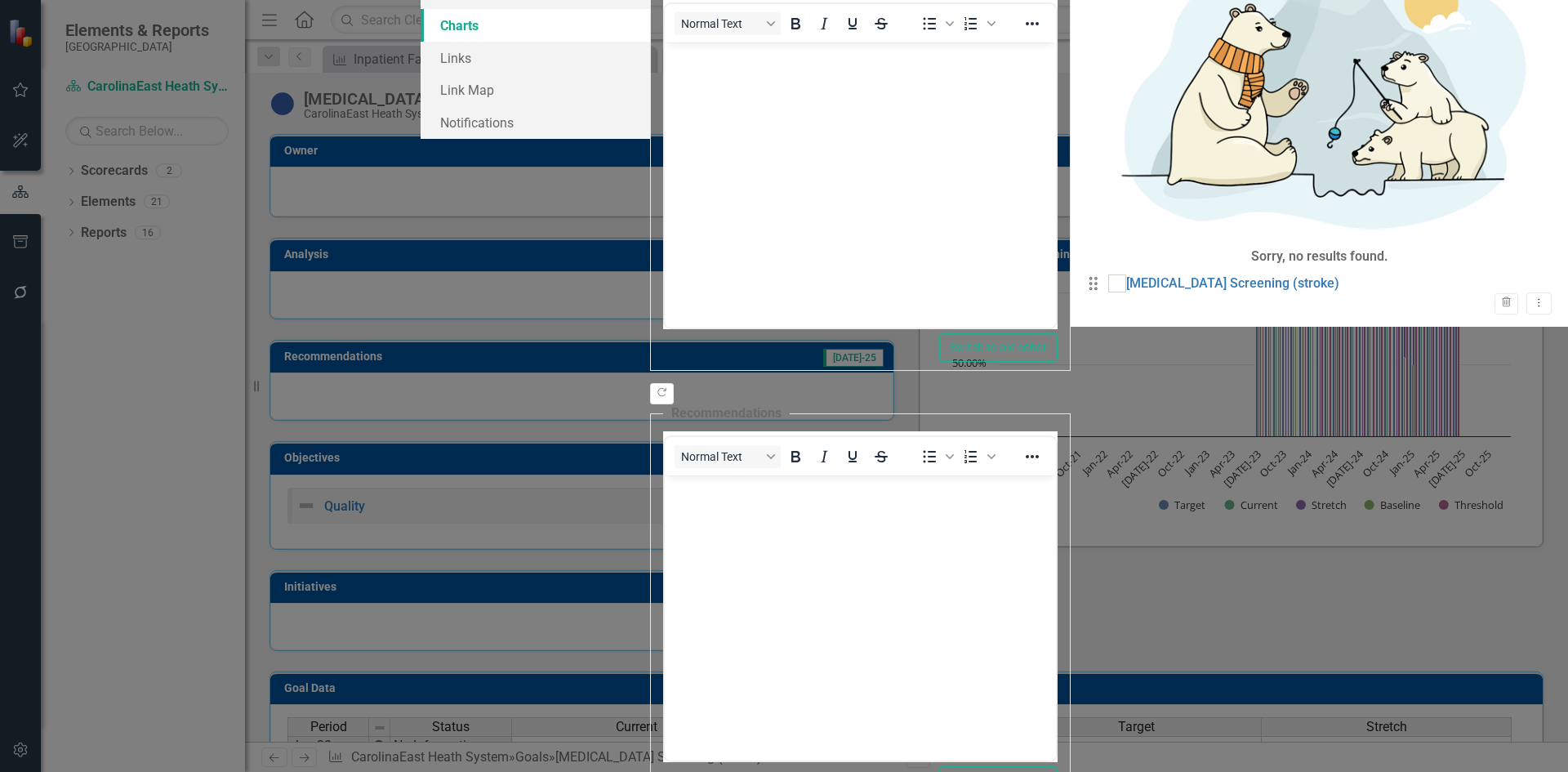
click at [1087, 275] on div "Drag Dysphagia Screening (stroke) Trash Dropdown Menu" at bounding box center [1319, 295] width 465 height 40
click at [1127, 275] on link "[MEDICAL_DATA] Screening (stroke)" at bounding box center [1233, 284] width 213 height 19
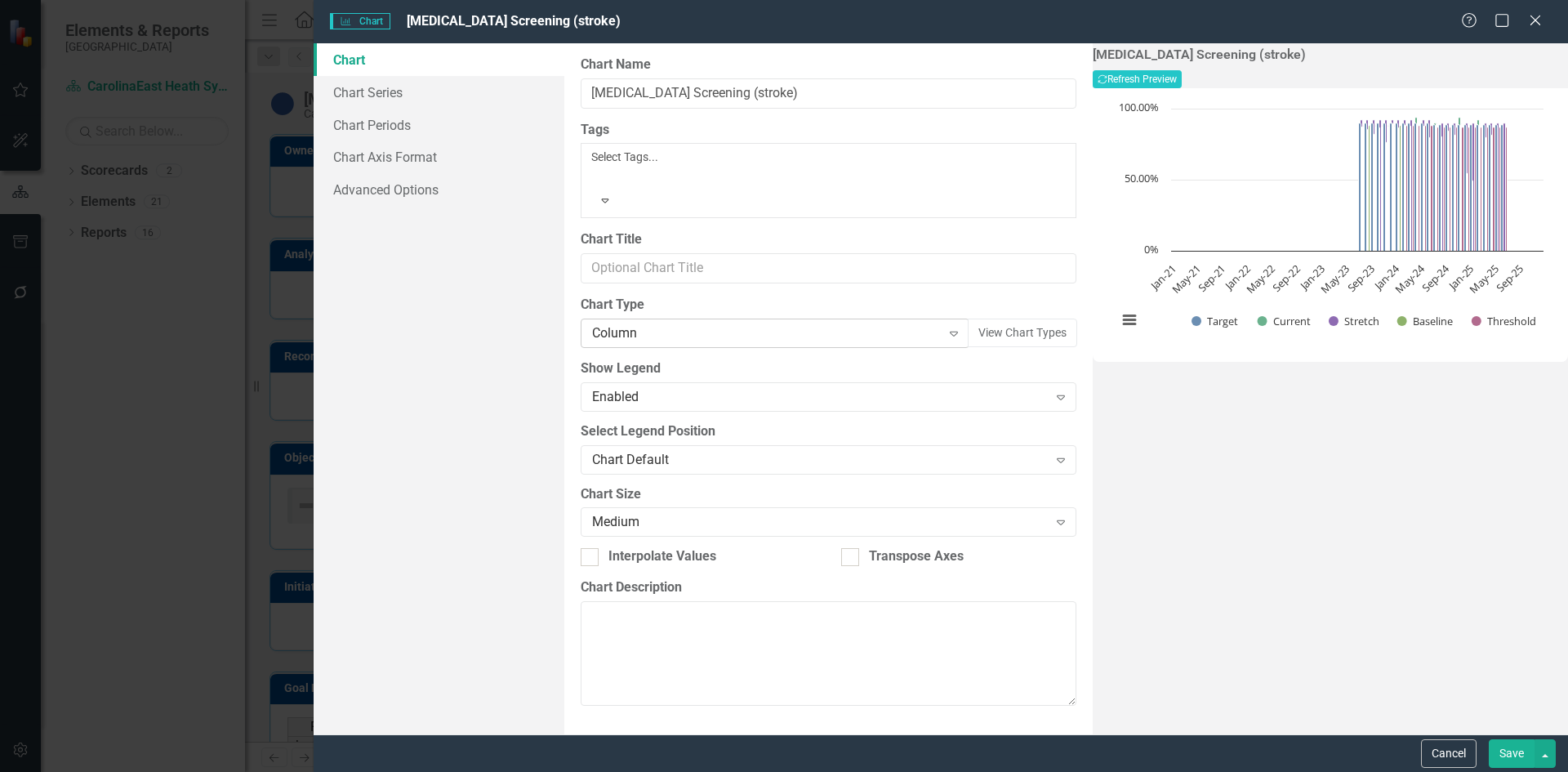
click at [946, 327] on icon "Expand" at bounding box center [953, 333] width 16 height 13
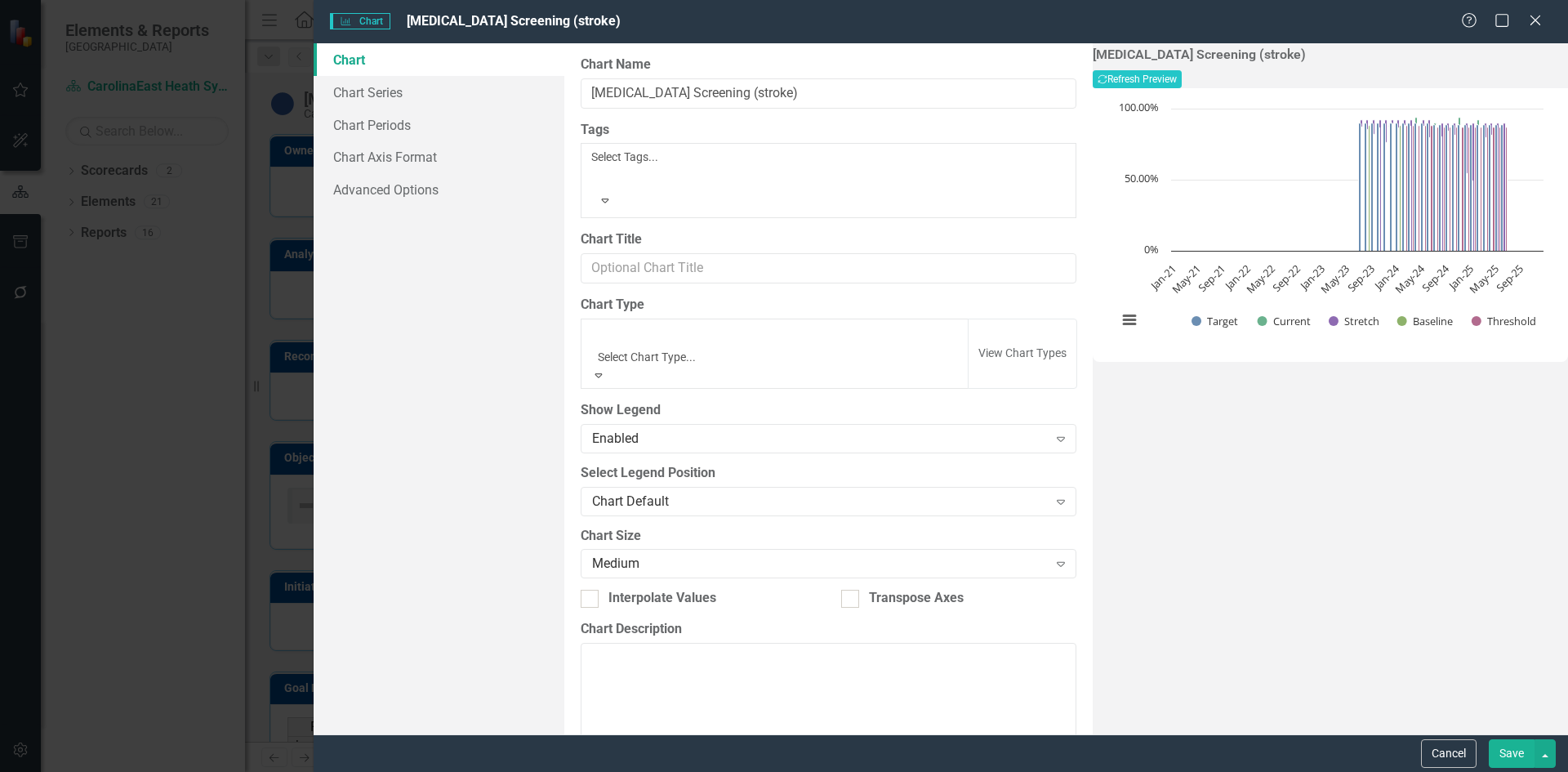
scroll to position [840, 0]
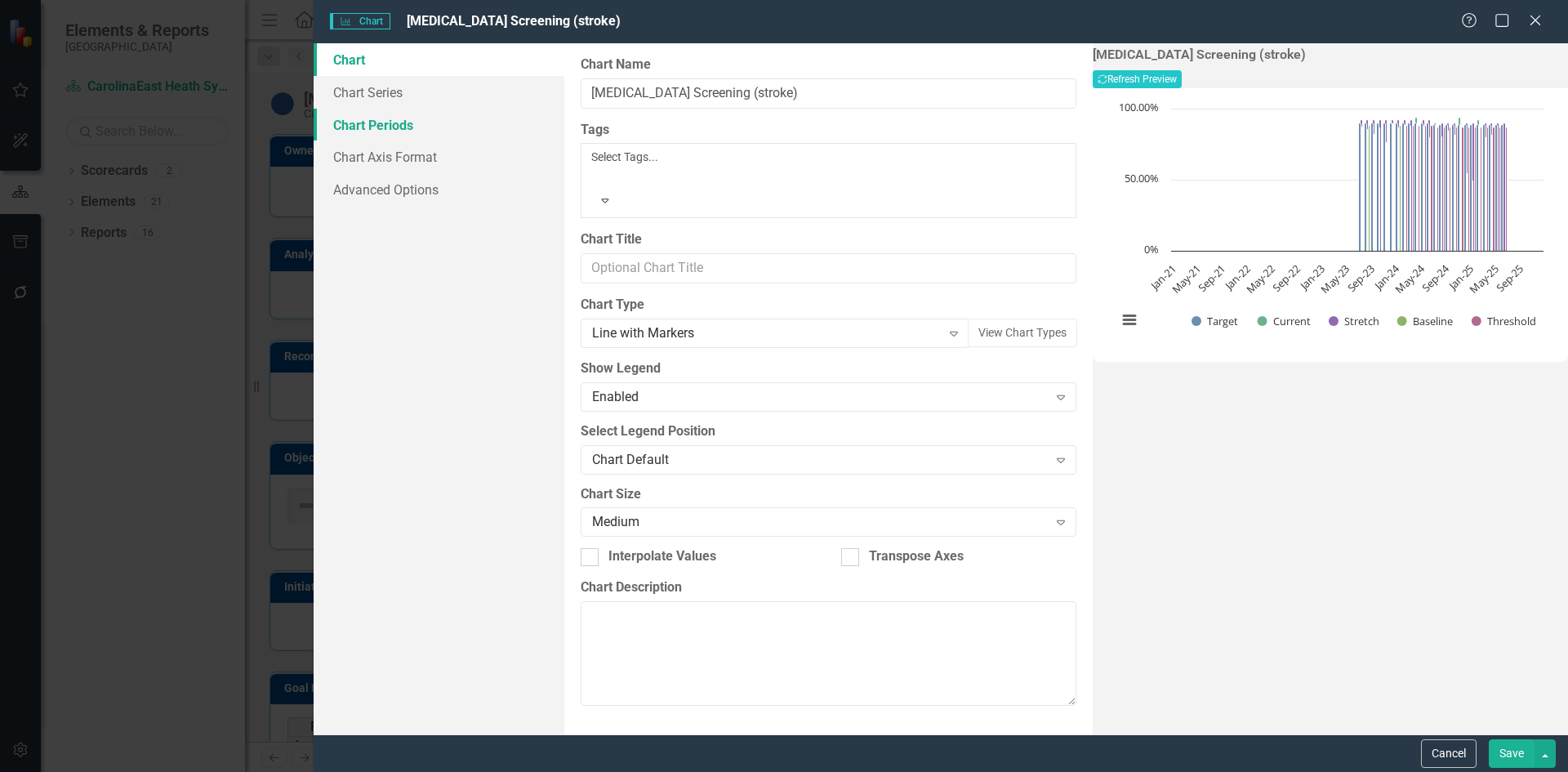
click at [383, 131] on link "Chart Periods" at bounding box center [438, 125] width 251 height 33
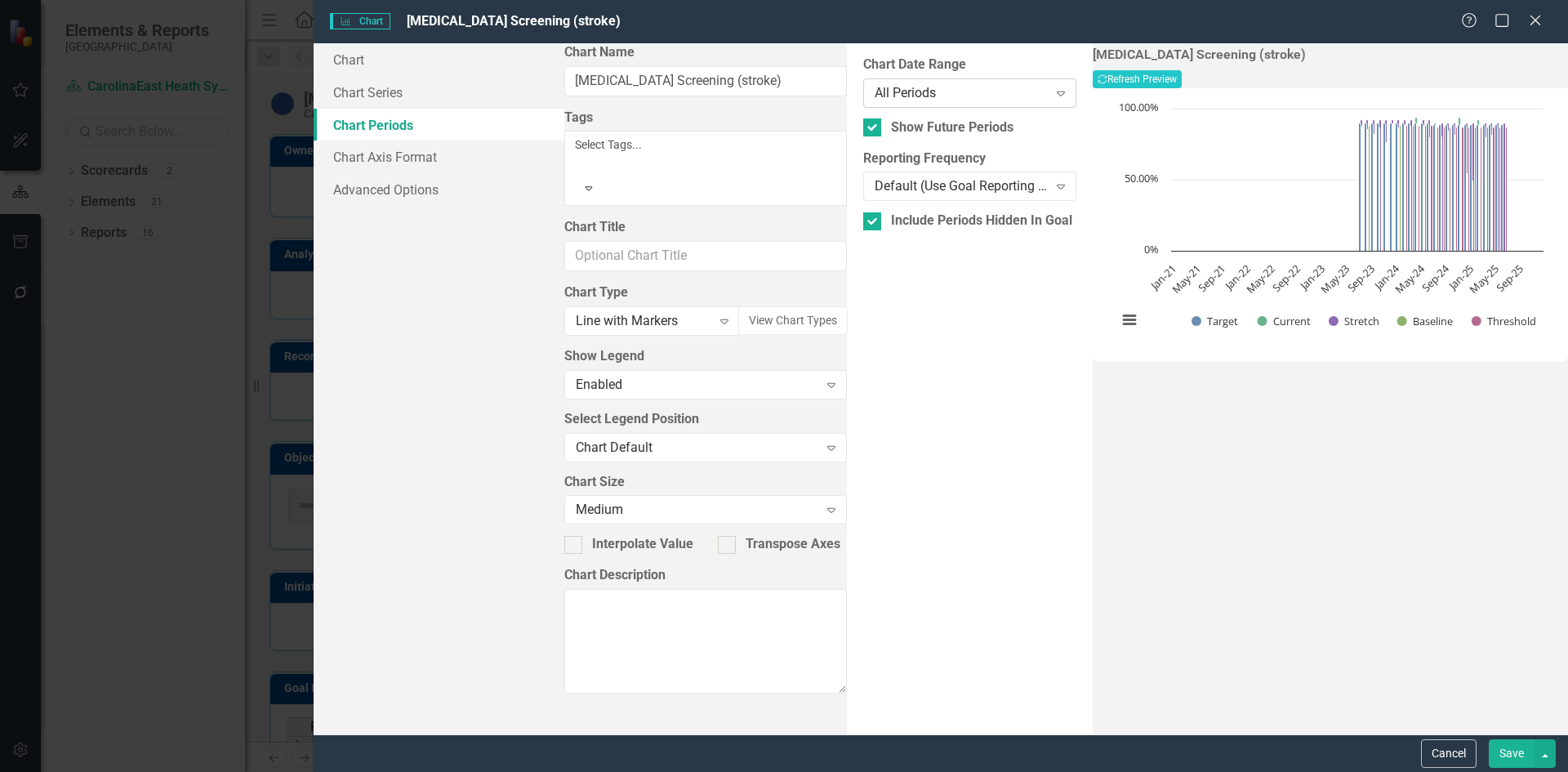
click at [1053, 92] on icon "Expand" at bounding box center [1060, 93] width 16 height 13
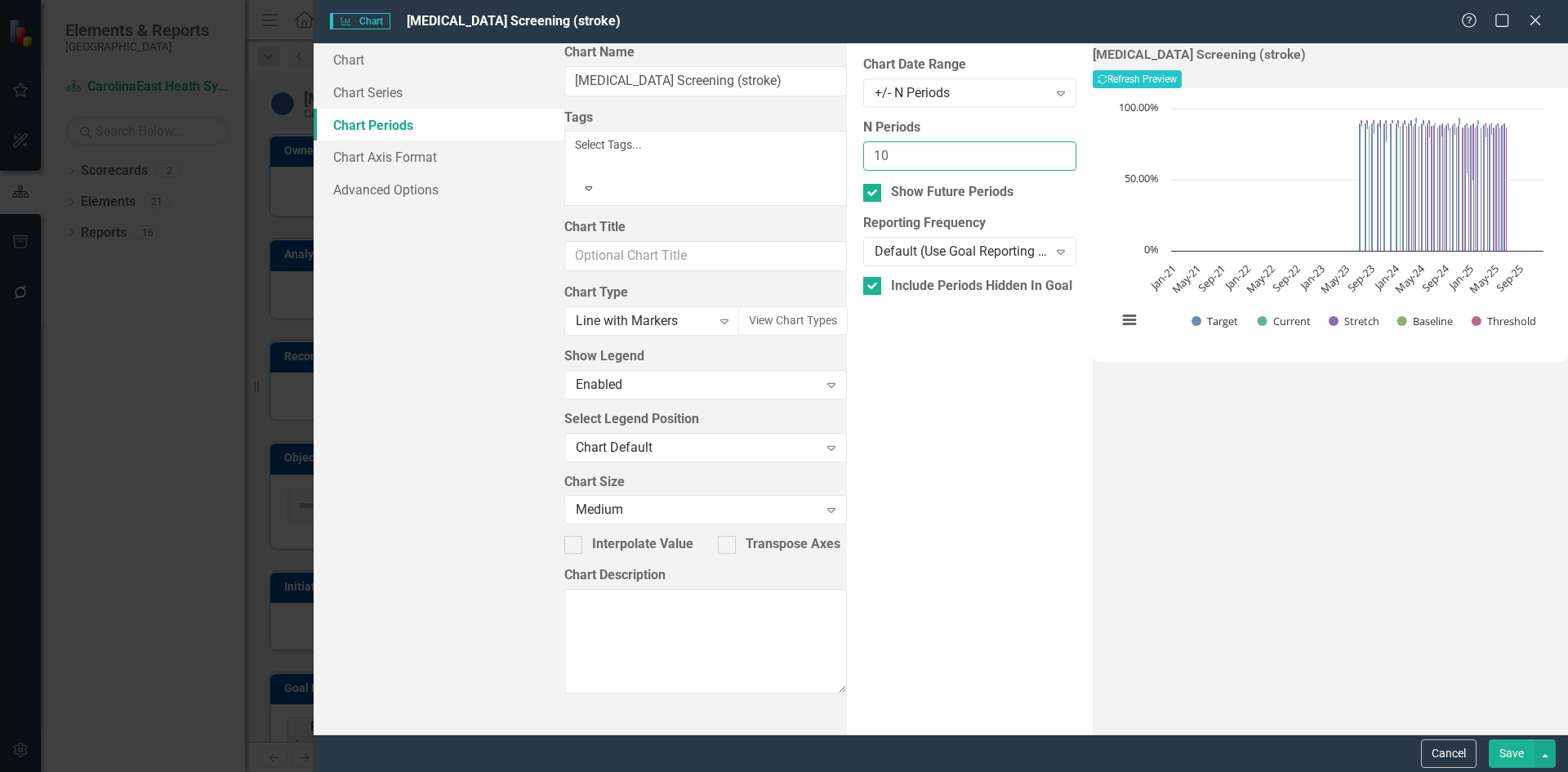
click at [1035, 151] on input "10" at bounding box center [970, 156] width 213 height 30
click at [1035, 151] on input "11" at bounding box center [970, 156] width 213 height 30
click at [1035, 151] on input "12" at bounding box center [970, 156] width 213 height 30
click at [1035, 151] on input "13" at bounding box center [970, 156] width 213 height 30
type input "12"
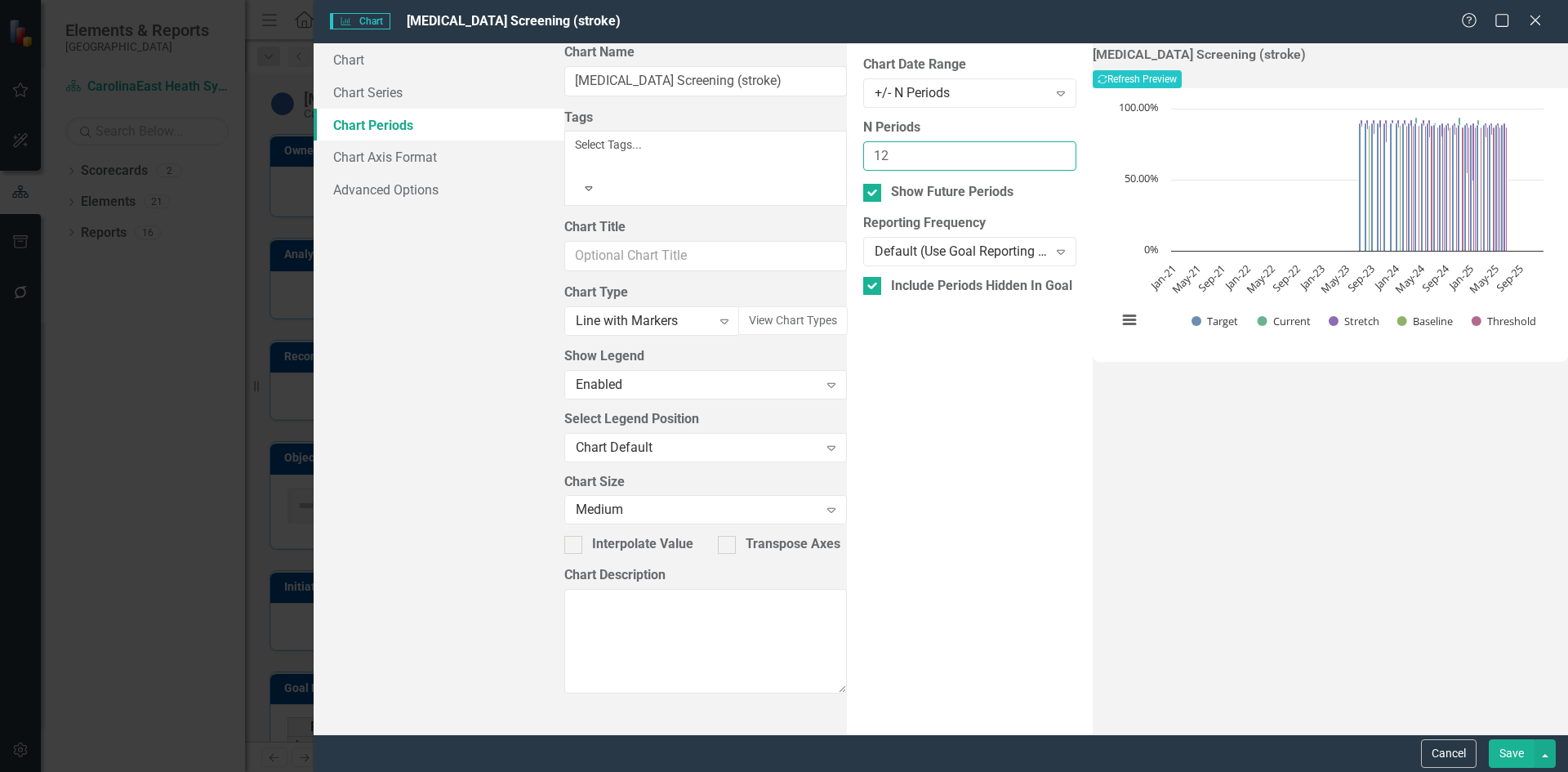
click at [1033, 162] on input "12" at bounding box center [970, 156] width 213 height 30
click at [1182, 81] on button "Recalculate Refresh Preview" at bounding box center [1137, 79] width 89 height 18
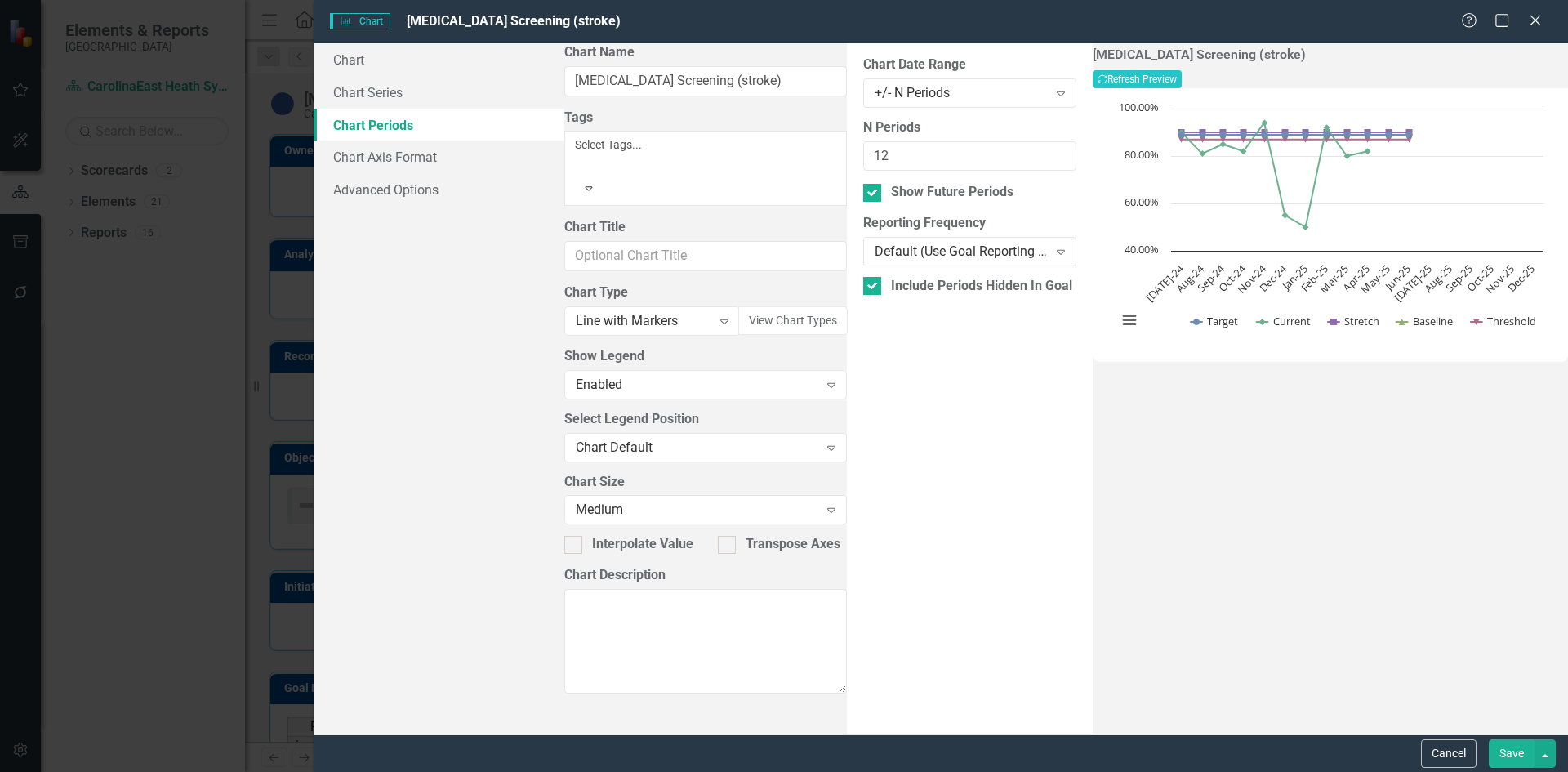
click at [1508, 762] on button "Save" at bounding box center [1512, 754] width 45 height 28
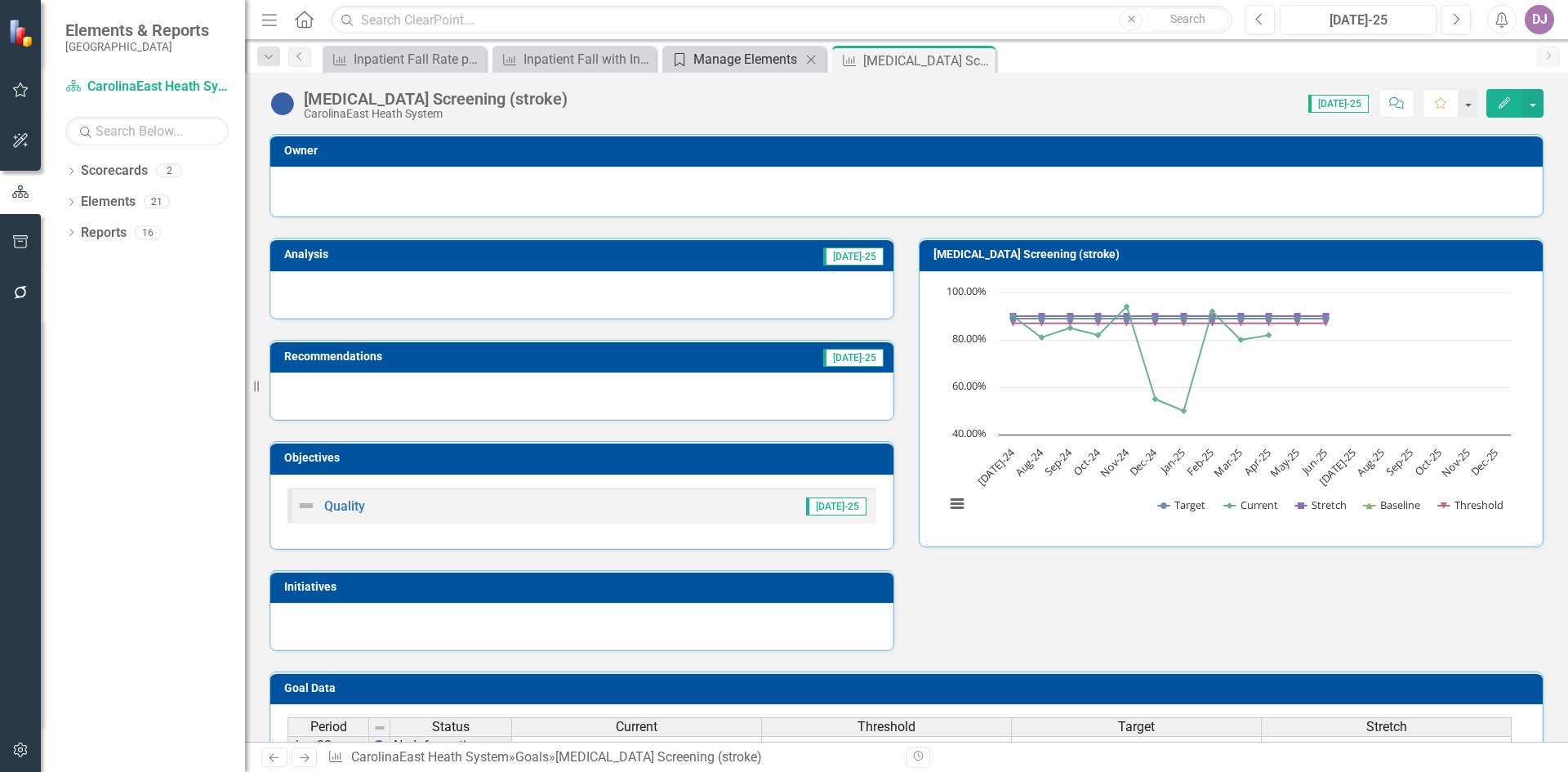
click at [741, 61] on div "Manage Elements" at bounding box center [747, 60] width 108 height 21
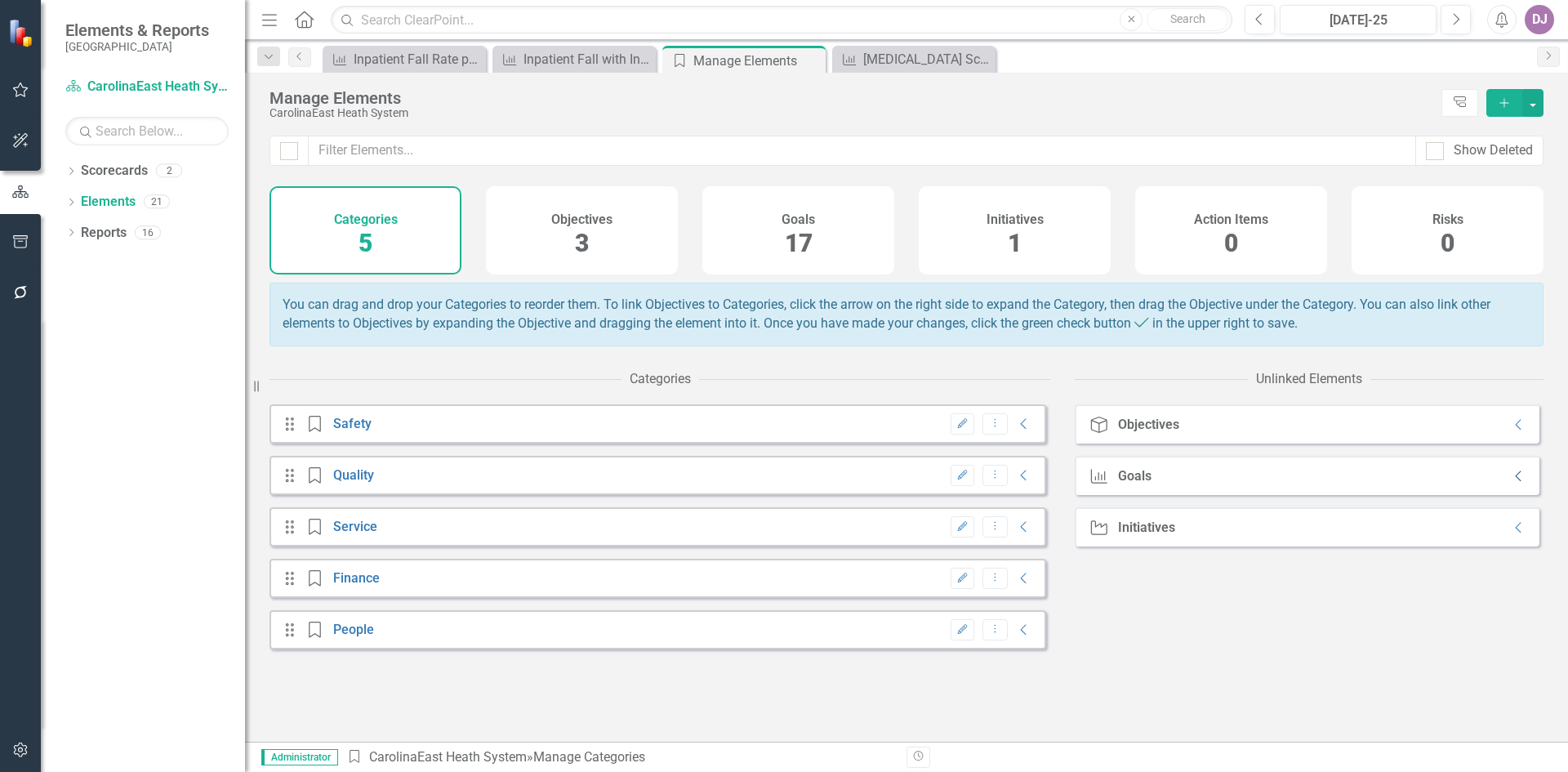
click at [1515, 483] on icon "Collapse" at bounding box center [1519, 476] width 16 height 13
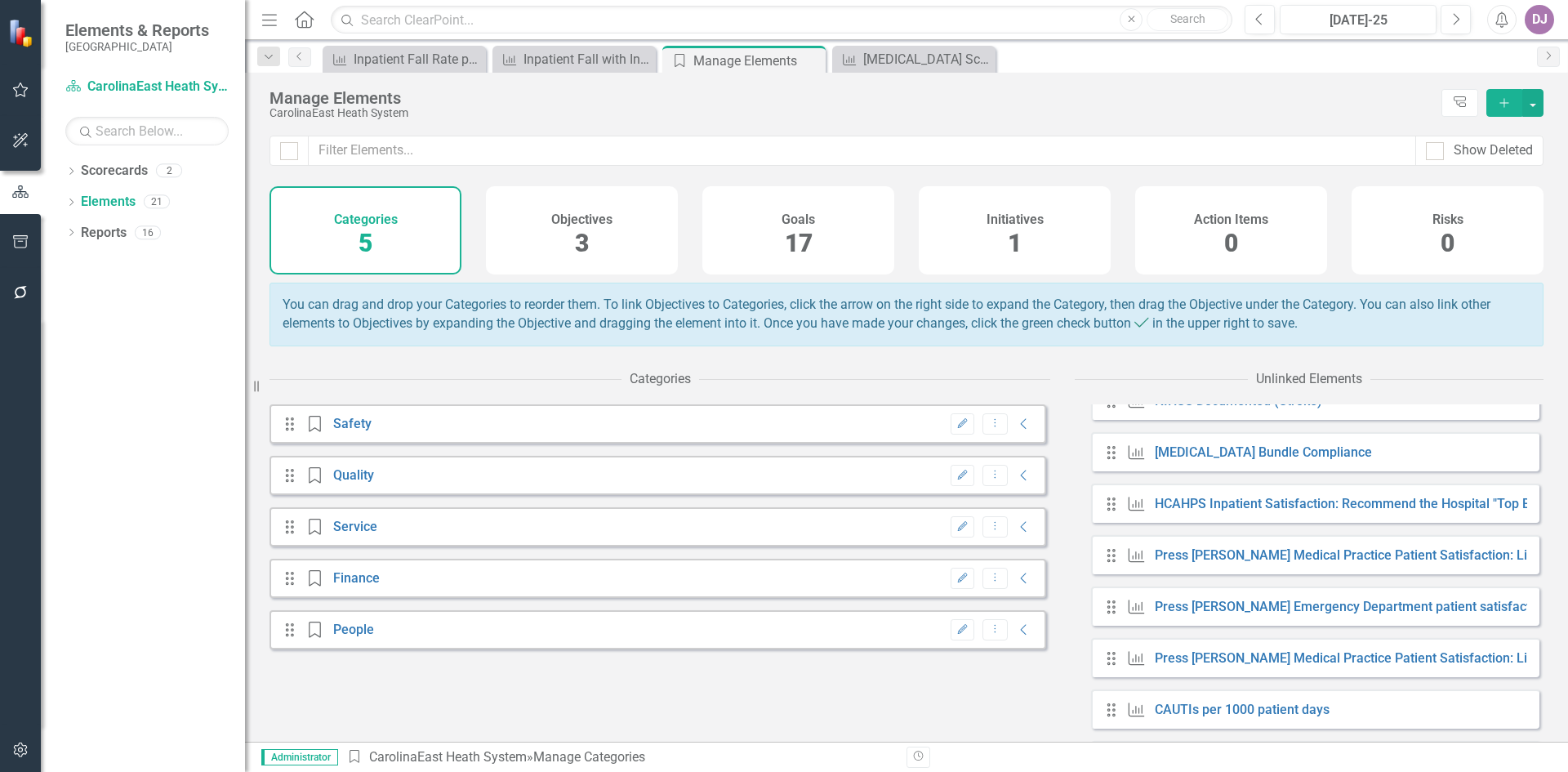
scroll to position [567, 0]
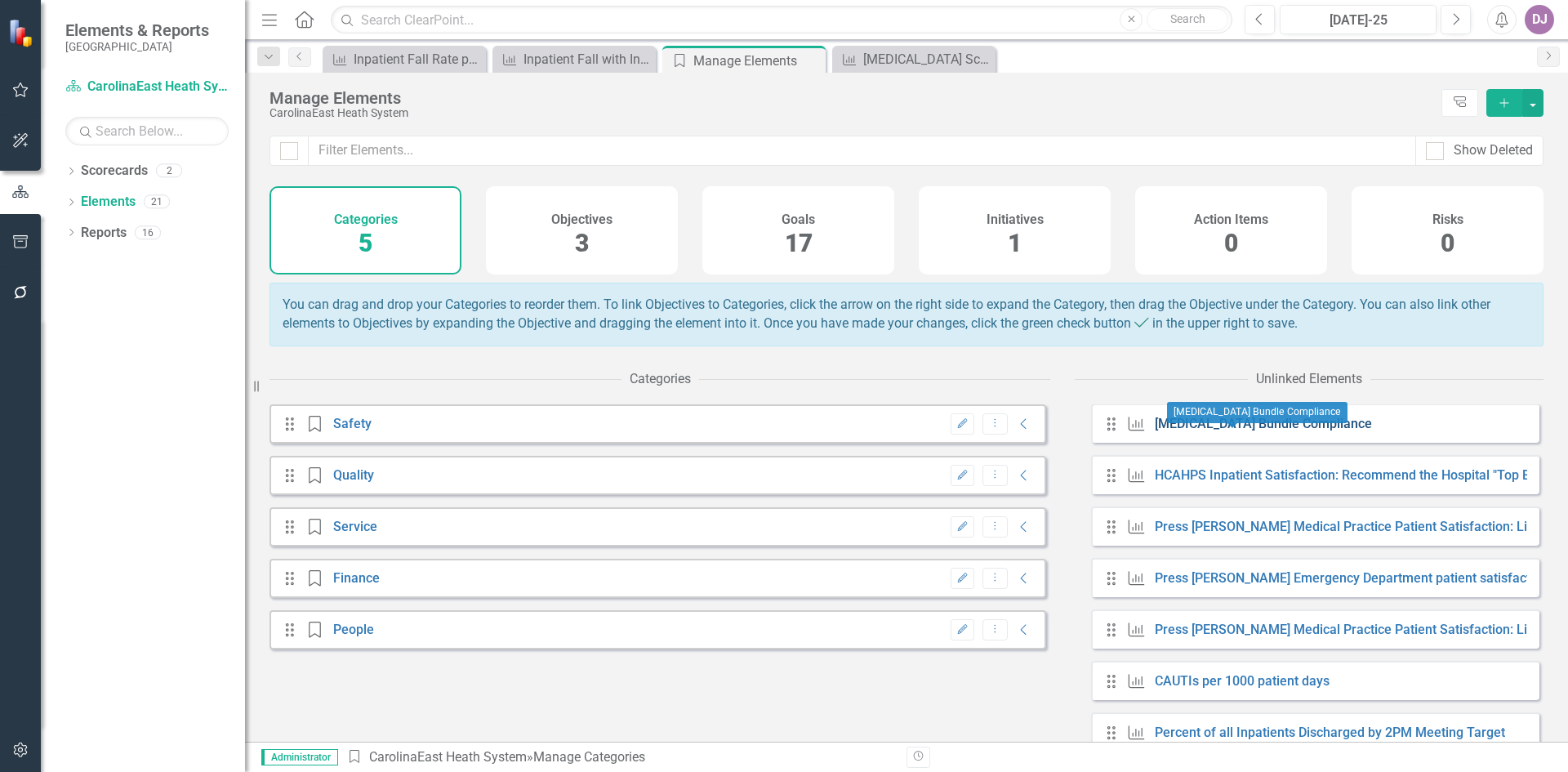
click at [1274, 432] on link "[MEDICAL_DATA] Bundle Compliance" at bounding box center [1263, 423] width 217 height 15
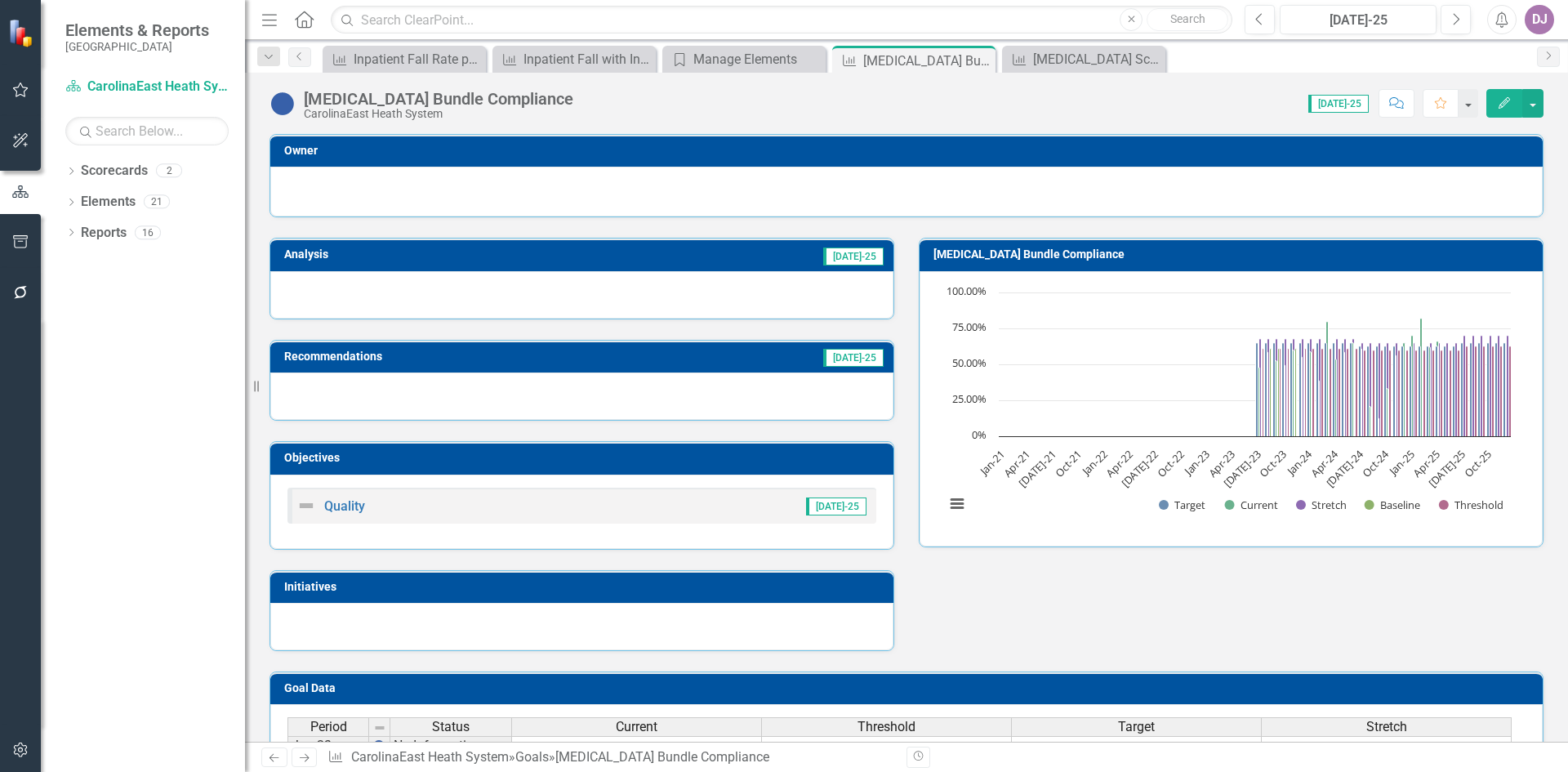
click at [1503, 112] on button "Edit" at bounding box center [1505, 103] width 36 height 28
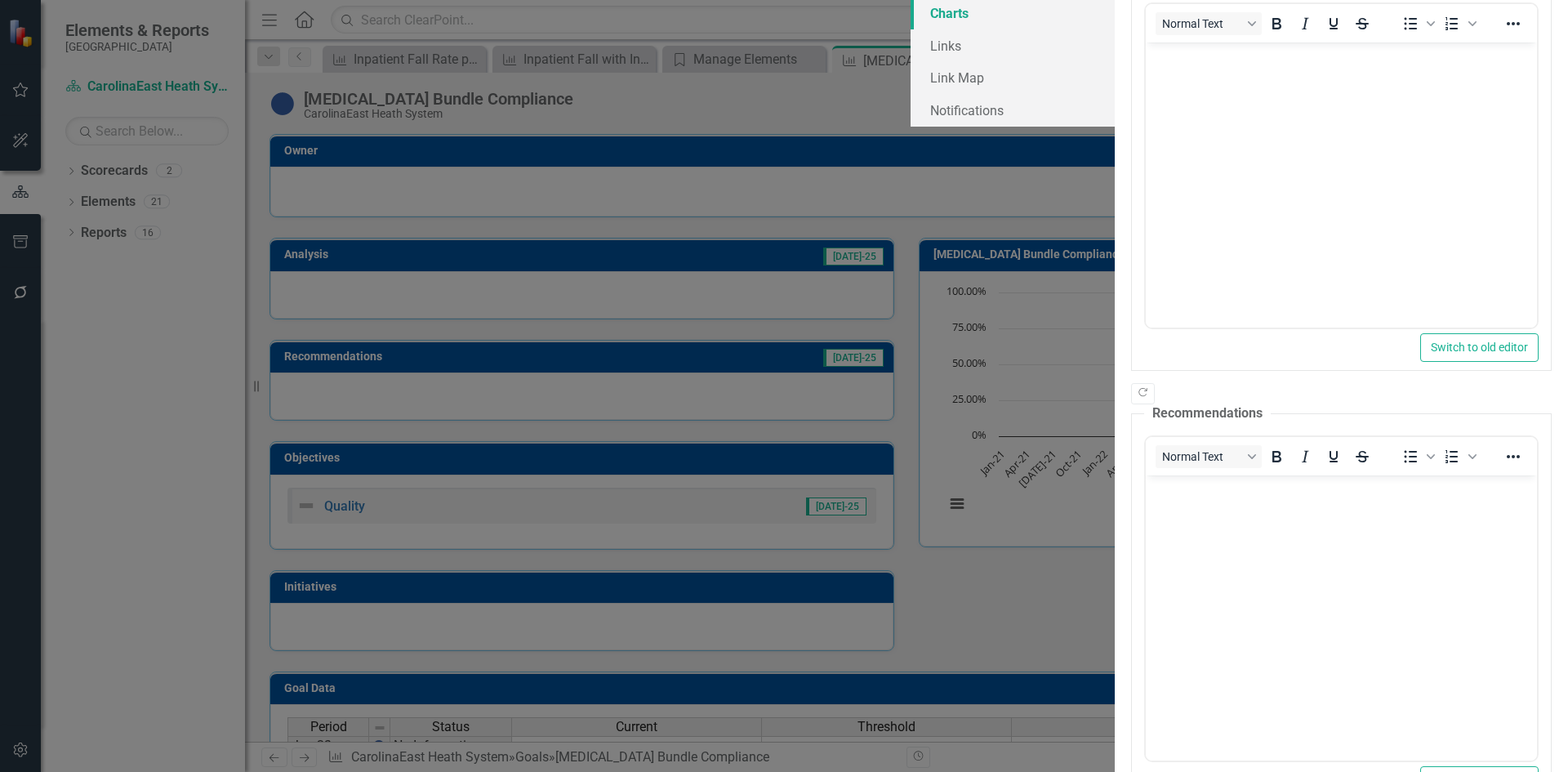
click at [911, 29] on link "Charts" at bounding box center [1013, 13] width 205 height 33
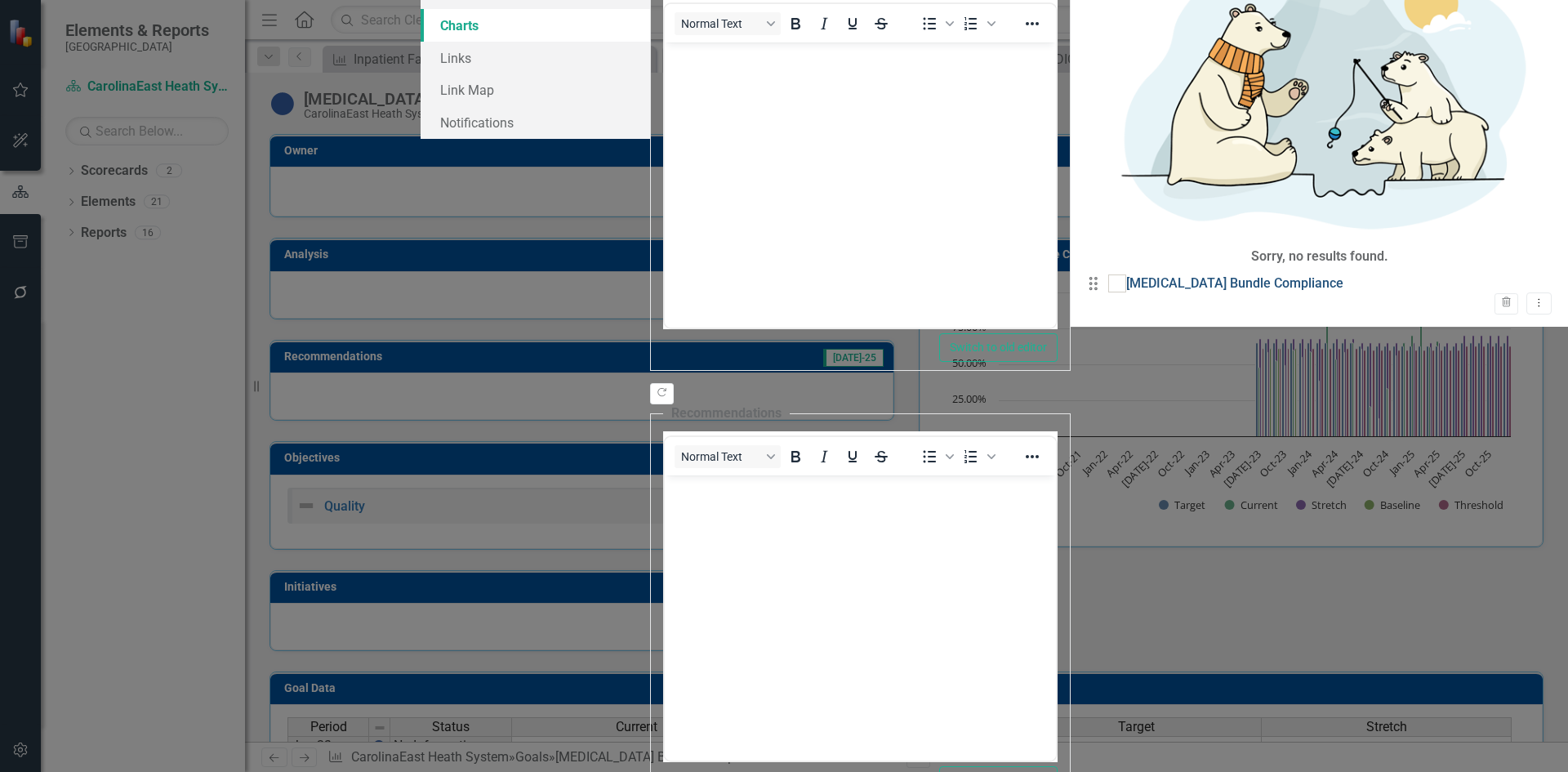
click at [1127, 275] on link "[MEDICAL_DATA] Bundle Compliance" at bounding box center [1235, 284] width 217 height 19
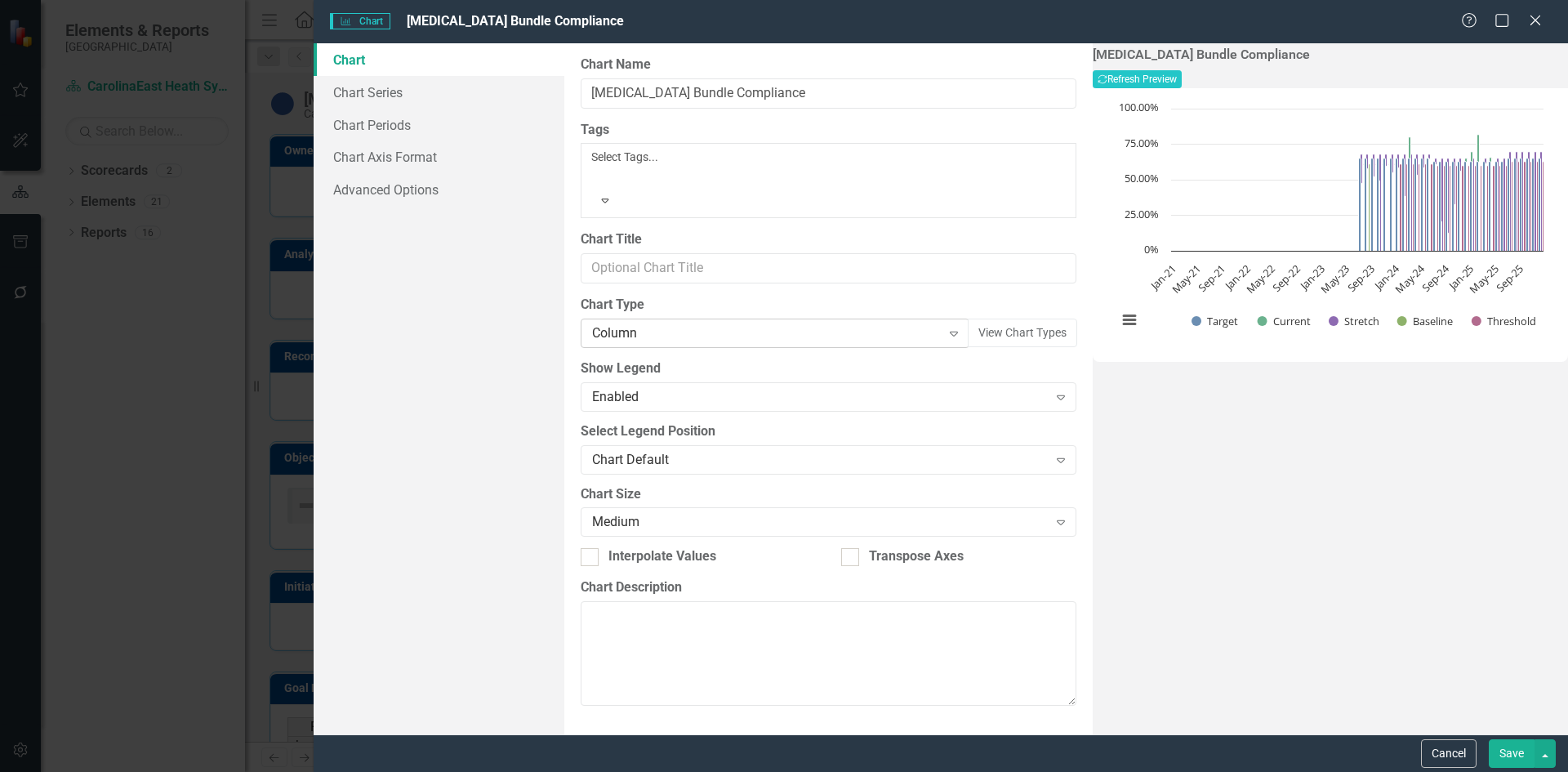
click at [946, 327] on icon "Expand" at bounding box center [953, 333] width 16 height 13
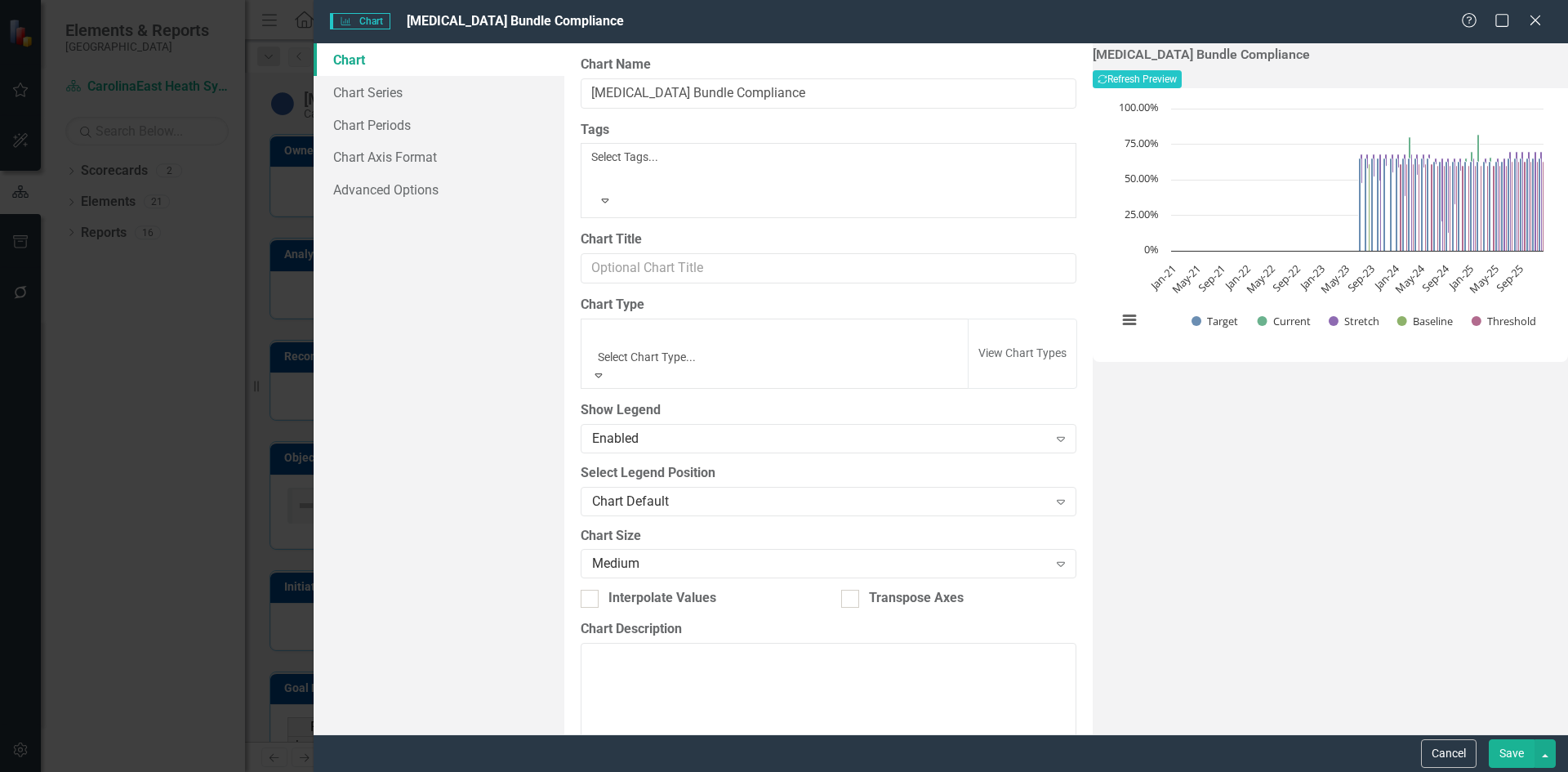
scroll to position [754, 0]
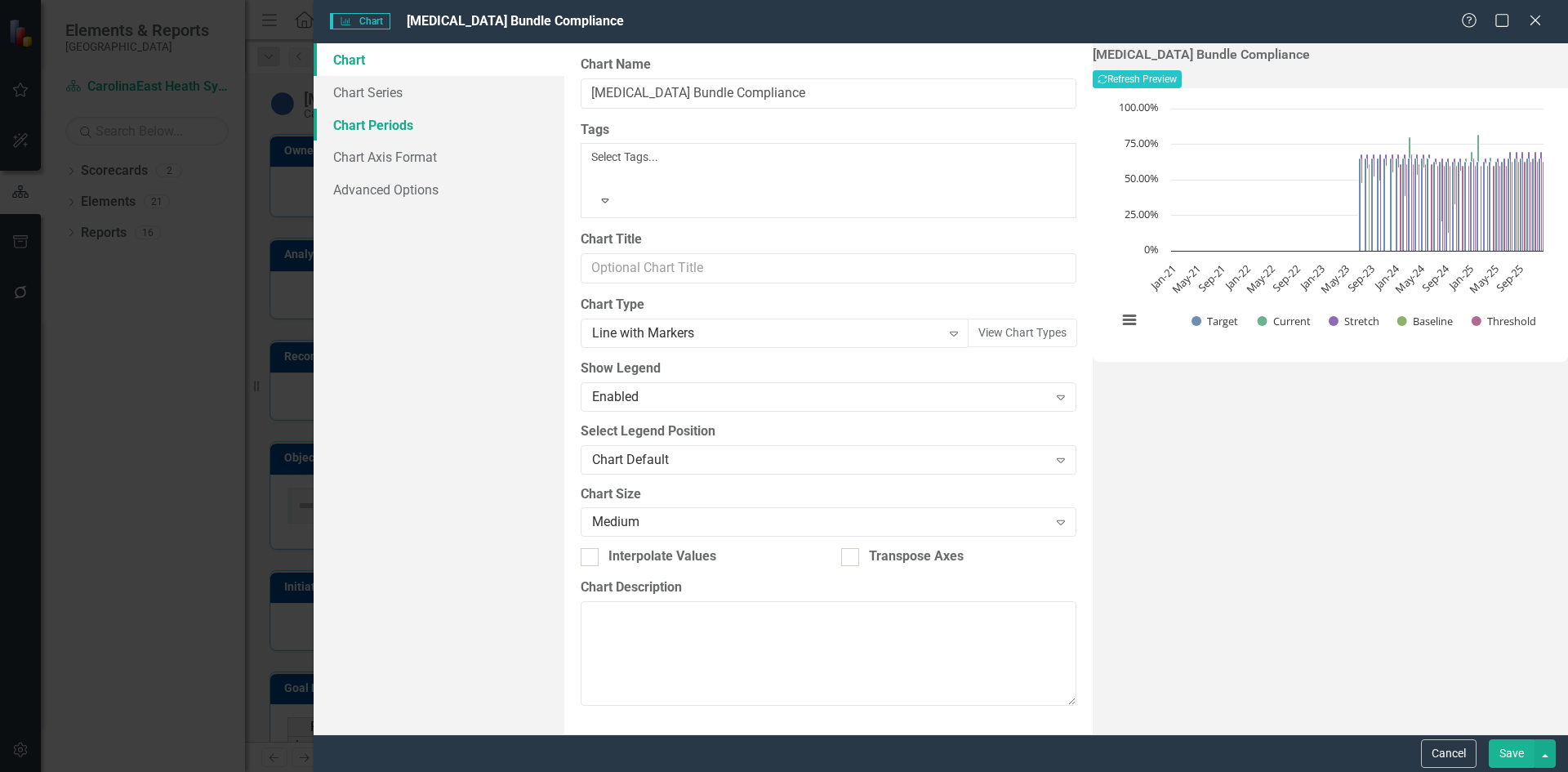
click at [367, 128] on link "Chart Periods" at bounding box center [438, 125] width 251 height 33
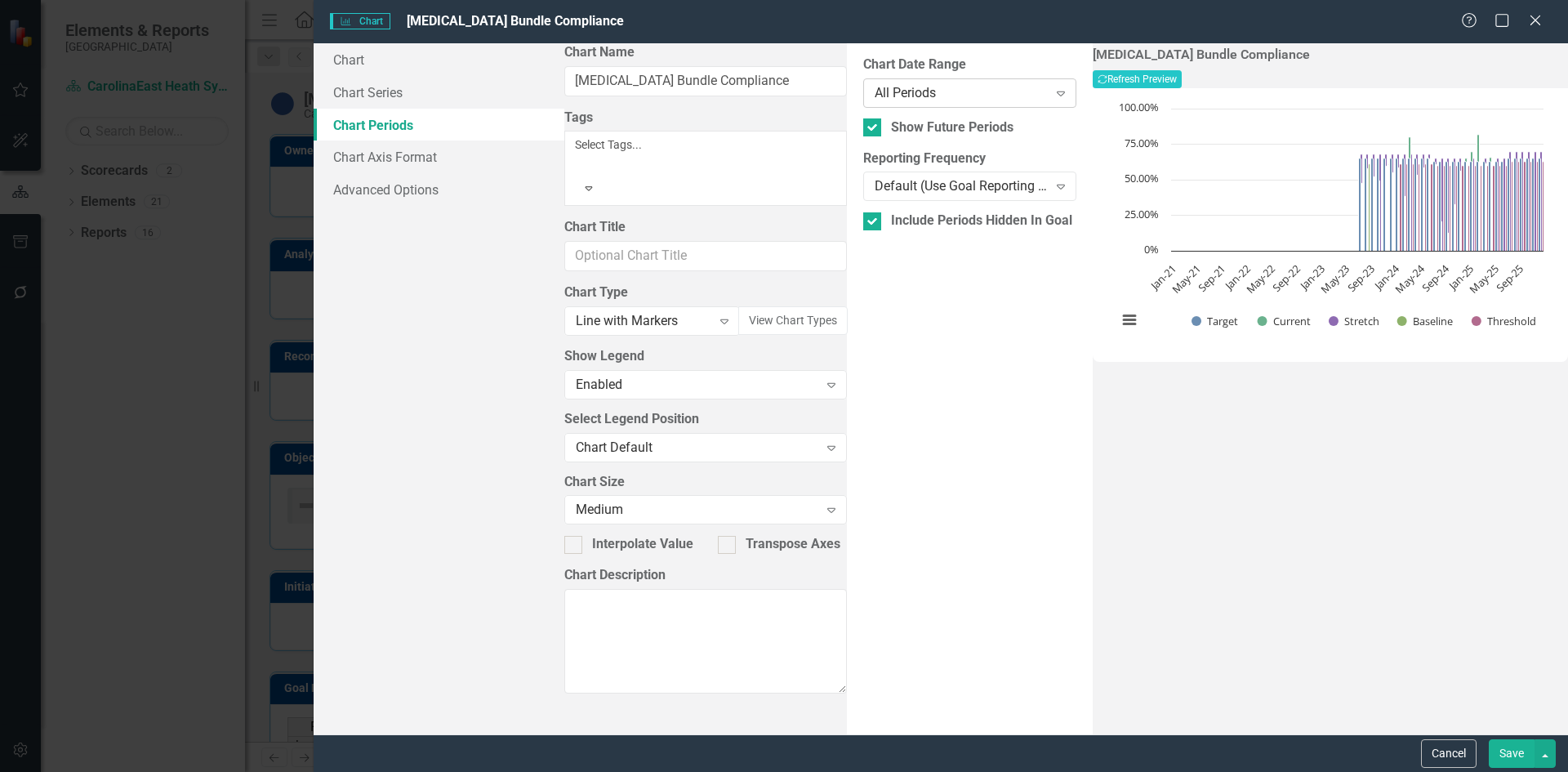
click at [1057, 93] on icon at bounding box center [1060, 94] width 9 height 5
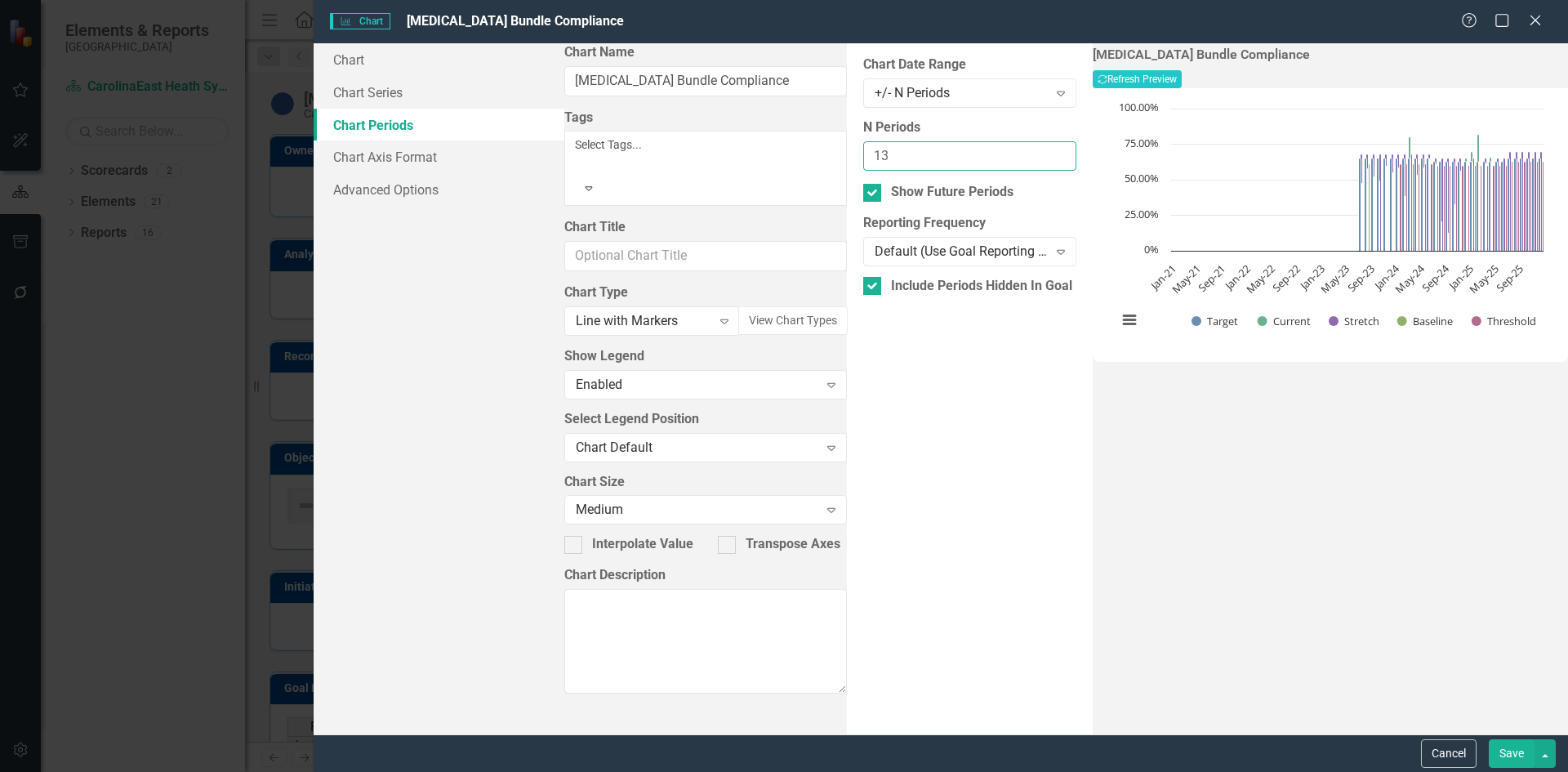
click at [1031, 151] on input "13" at bounding box center [970, 156] width 213 height 30
type input "12"
click at [1030, 164] on input "12" at bounding box center [970, 156] width 213 height 30
click at [1499, 753] on button "Save" at bounding box center [1512, 754] width 45 height 28
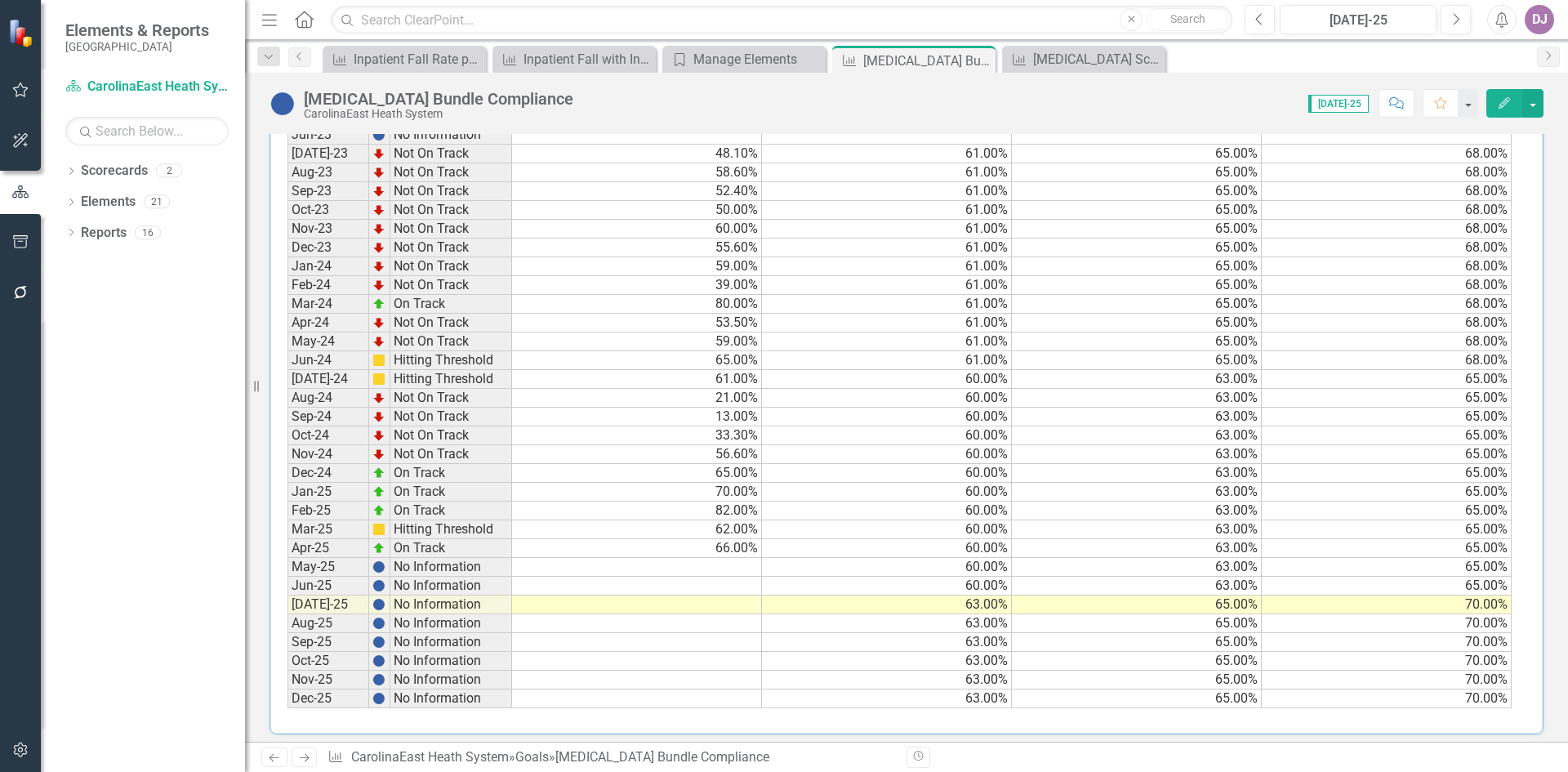
scroll to position [714, 0]
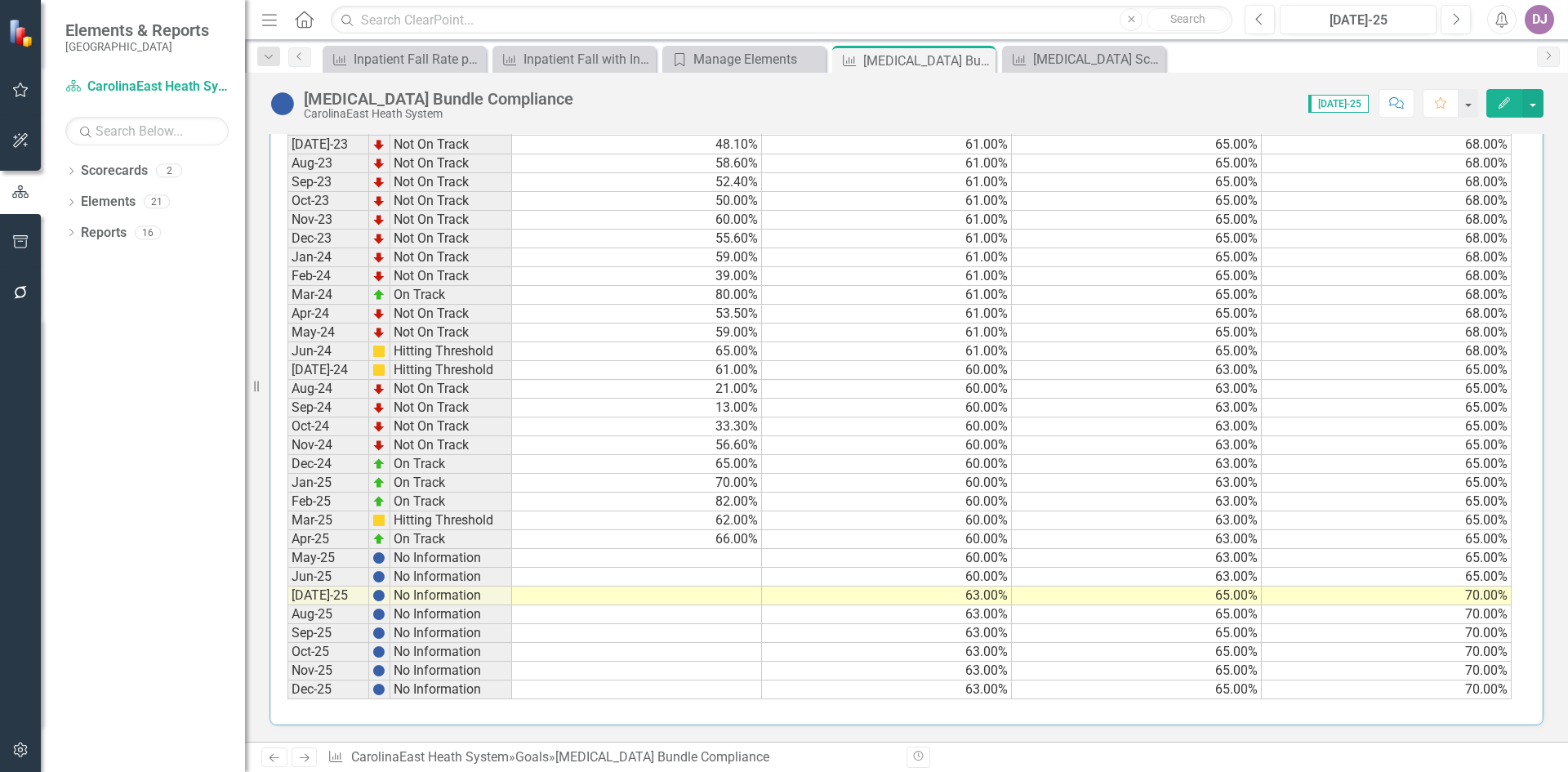
click at [722, 556] on td at bounding box center [637, 559] width 250 height 19
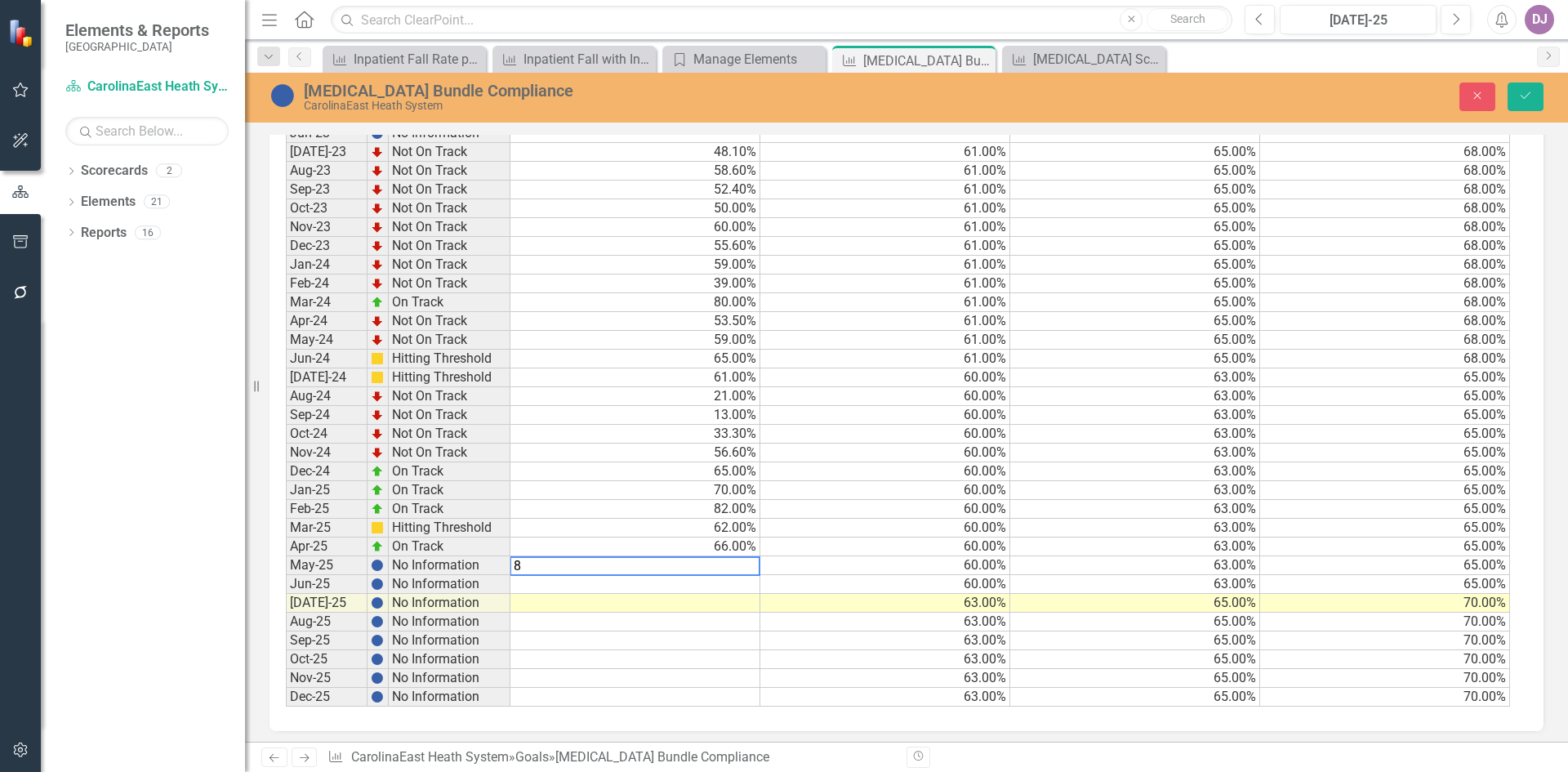
scroll to position [720, 0]
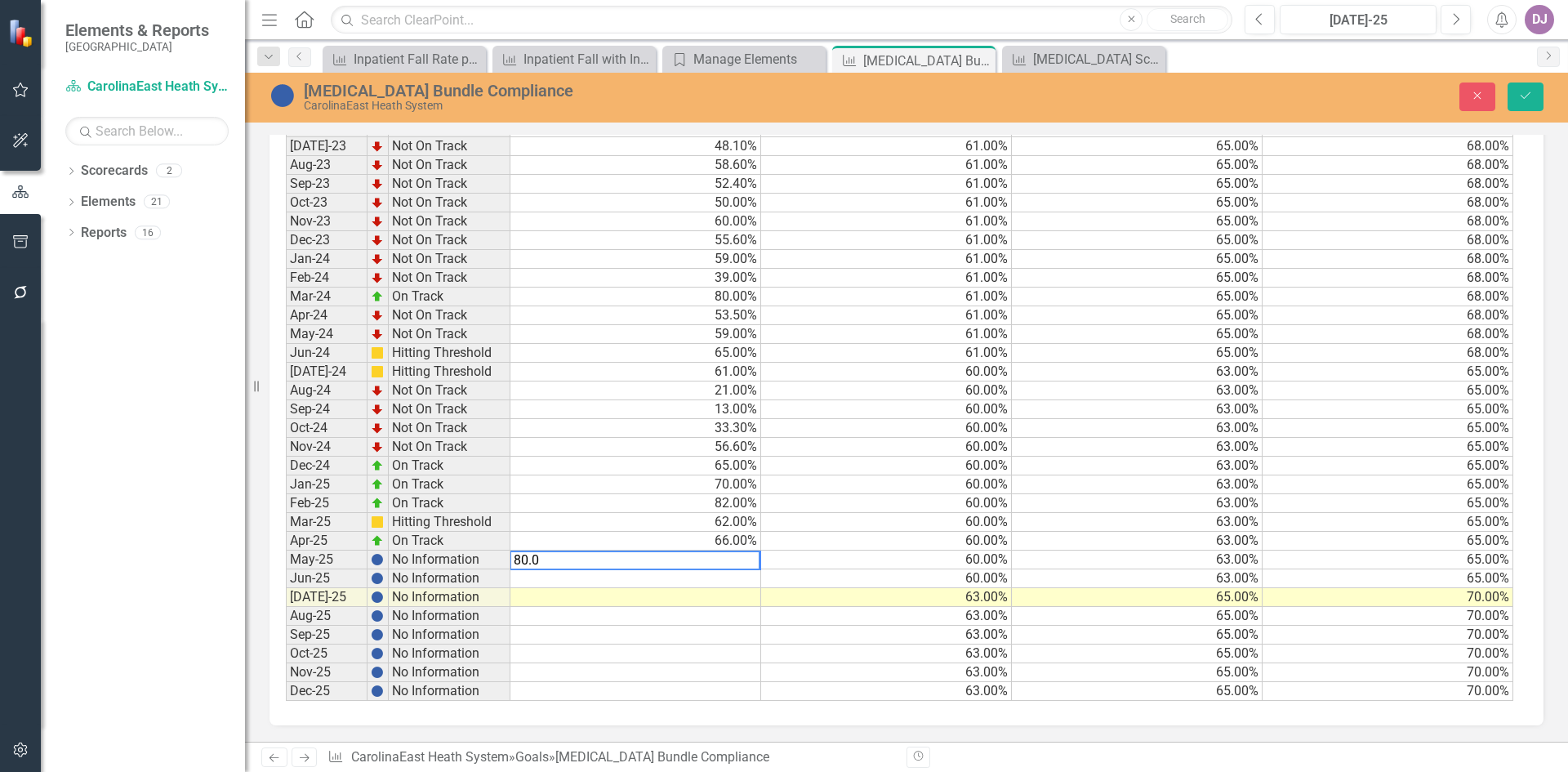
type textarea "80.0"
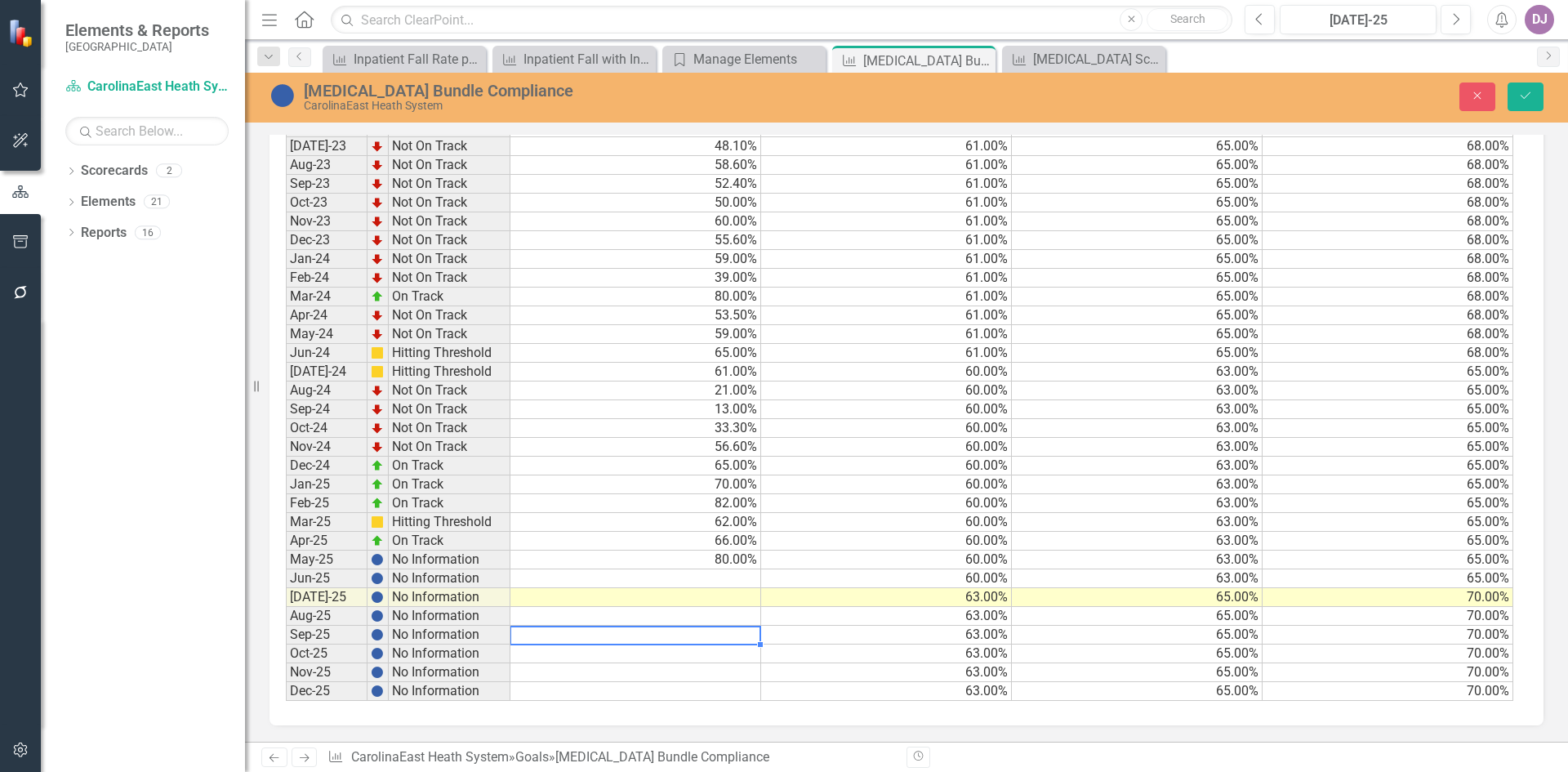
click at [701, 641] on td at bounding box center [635, 636] width 251 height 19
click at [749, 54] on div "Manage Elements" at bounding box center [747, 60] width 108 height 21
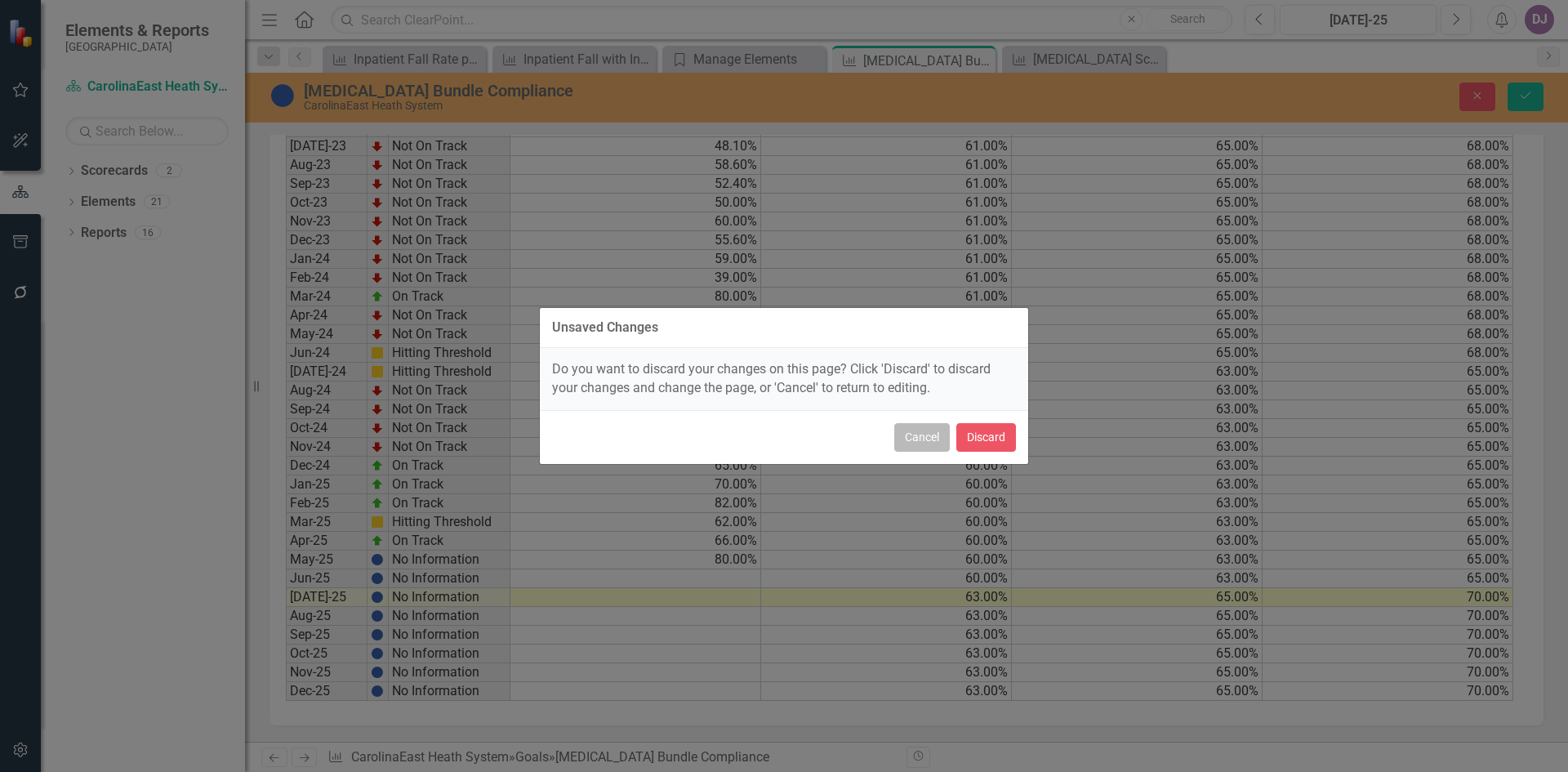
click at [928, 447] on button "Cancel" at bounding box center [922, 438] width 56 height 28
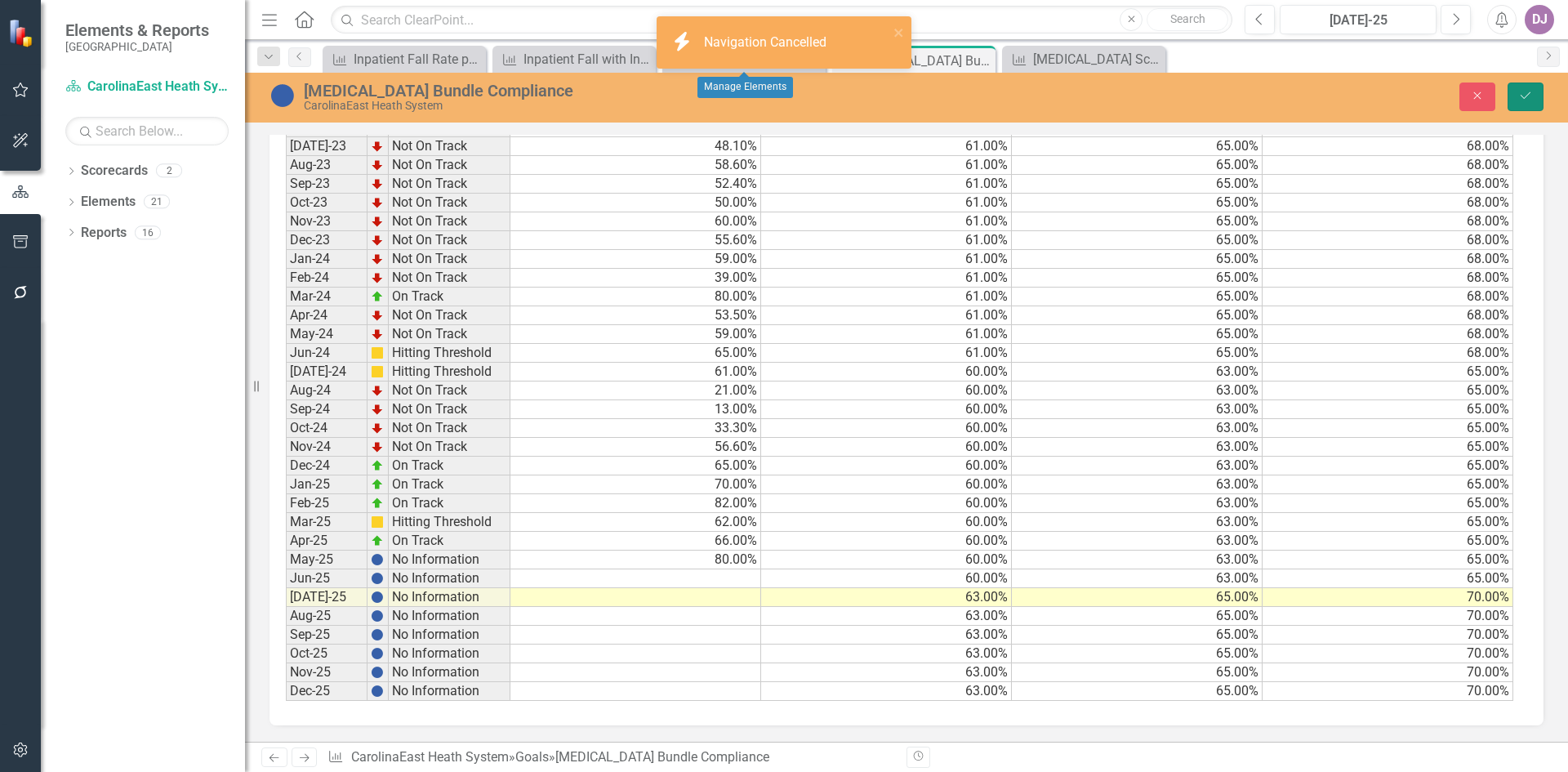
click at [1538, 96] on button "Save" at bounding box center [1526, 97] width 36 height 28
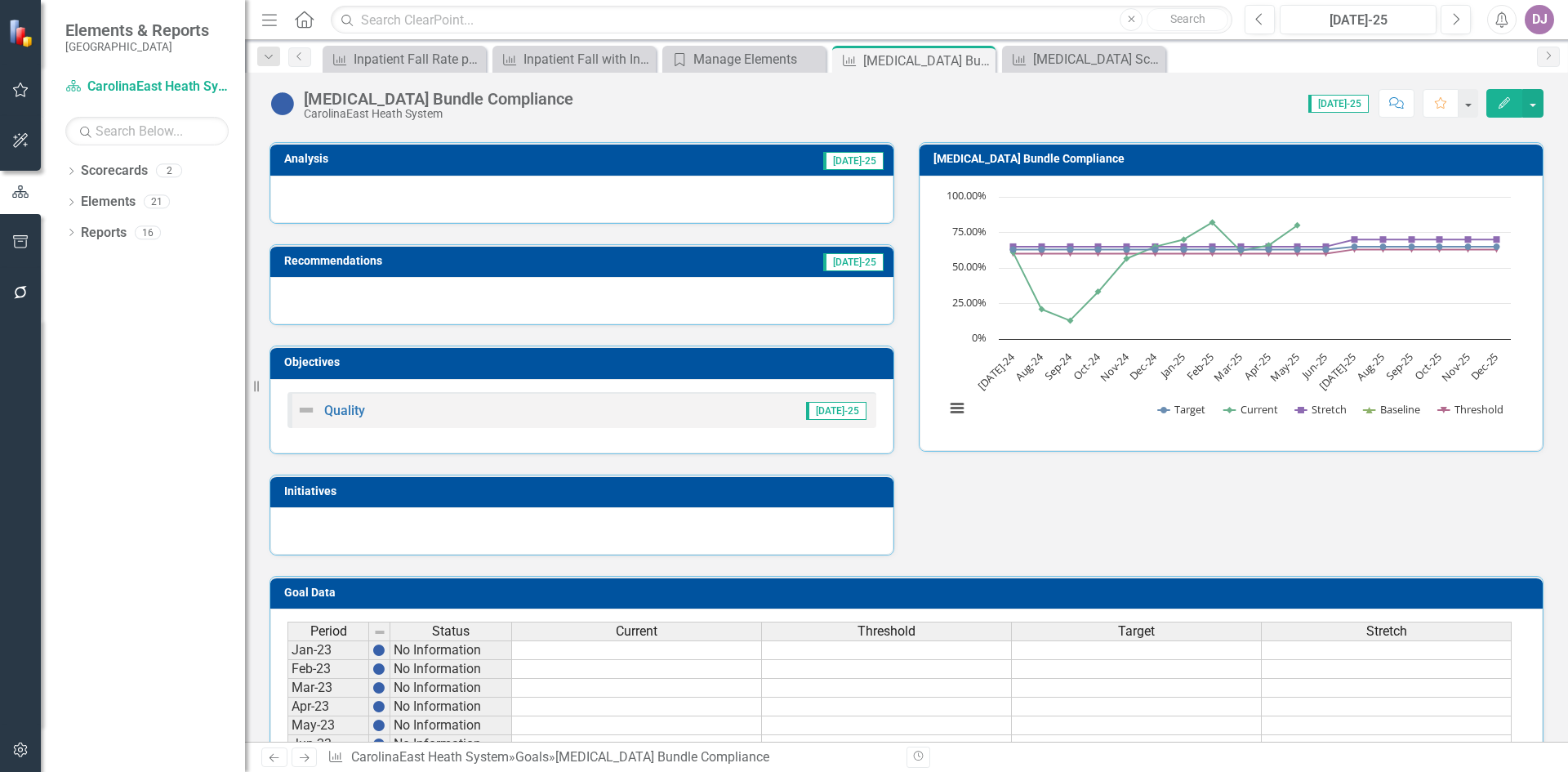
scroll to position [0, 0]
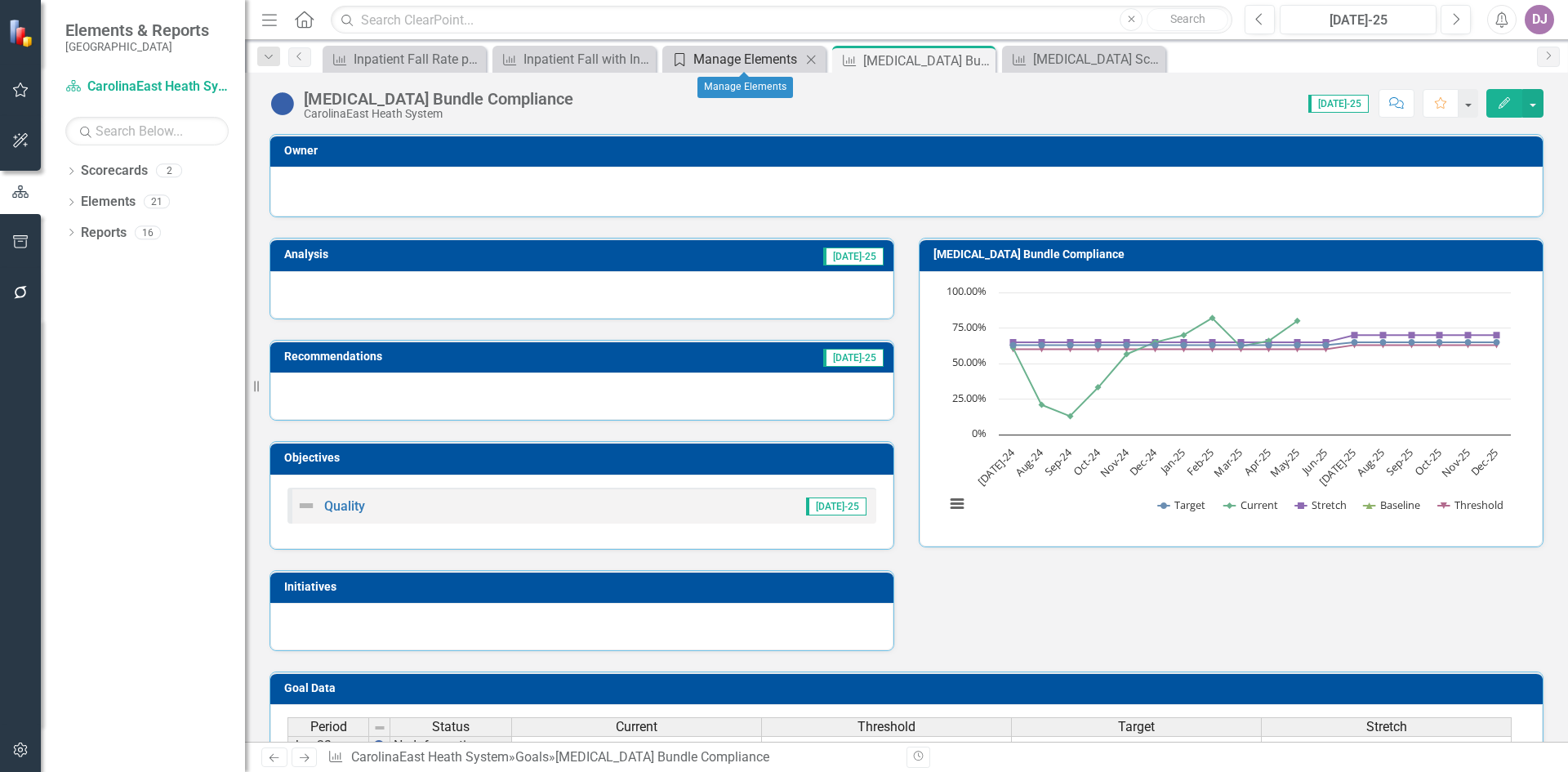
click at [734, 54] on div "Manage Elements" at bounding box center [747, 60] width 108 height 21
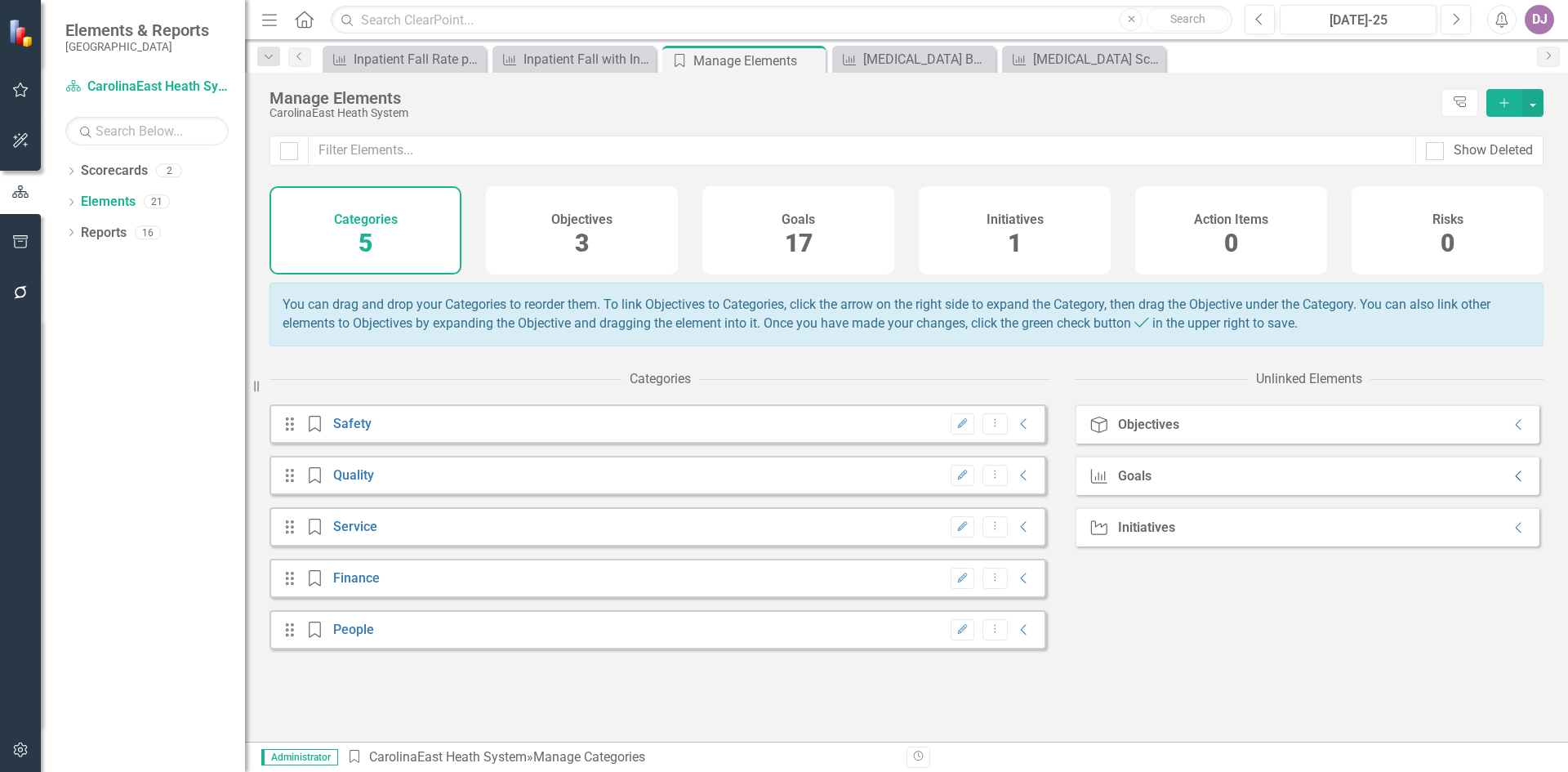
click at [1511, 483] on icon "Collapse" at bounding box center [1519, 476] width 16 height 13
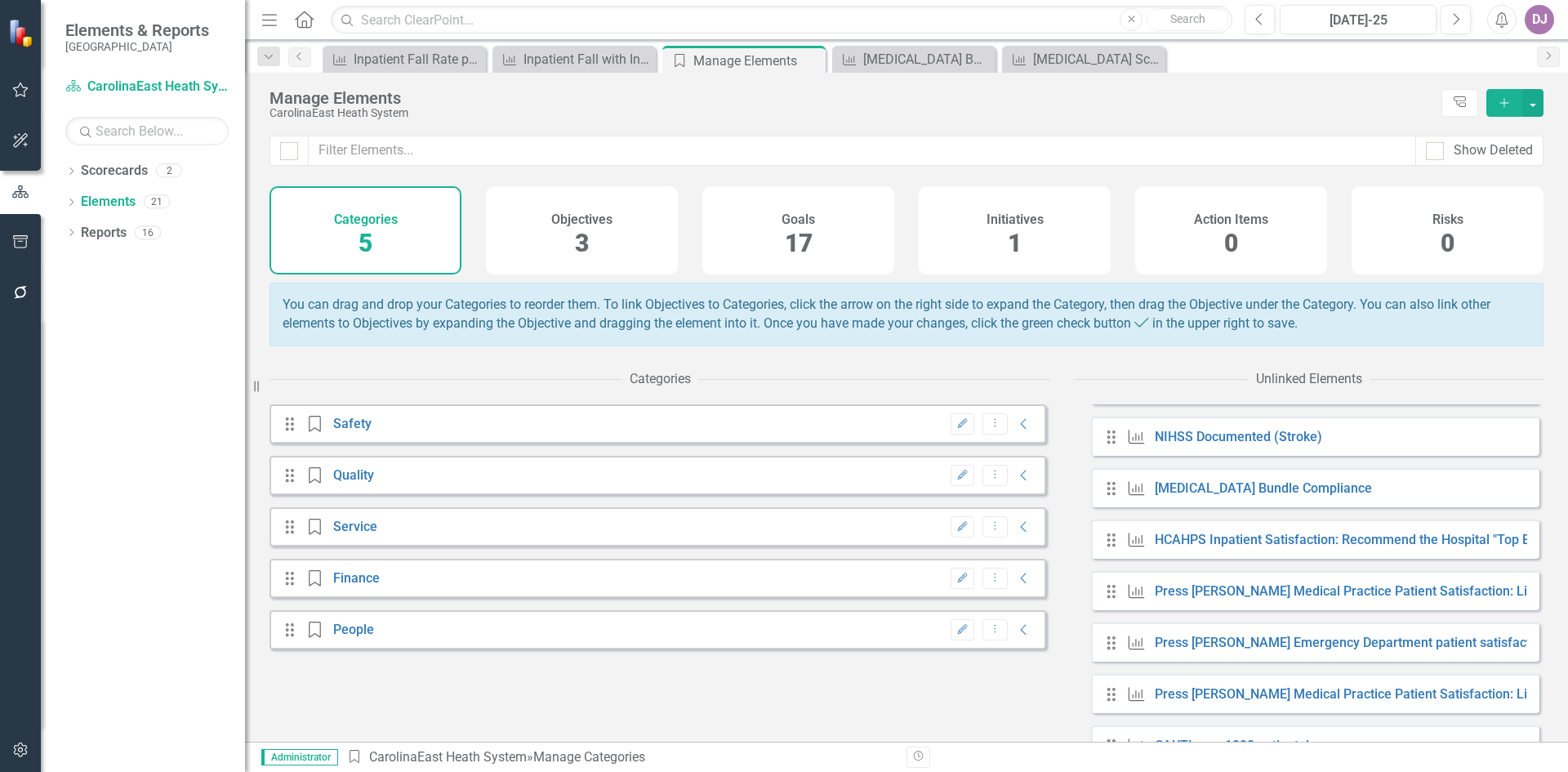
scroll to position [515, 0]
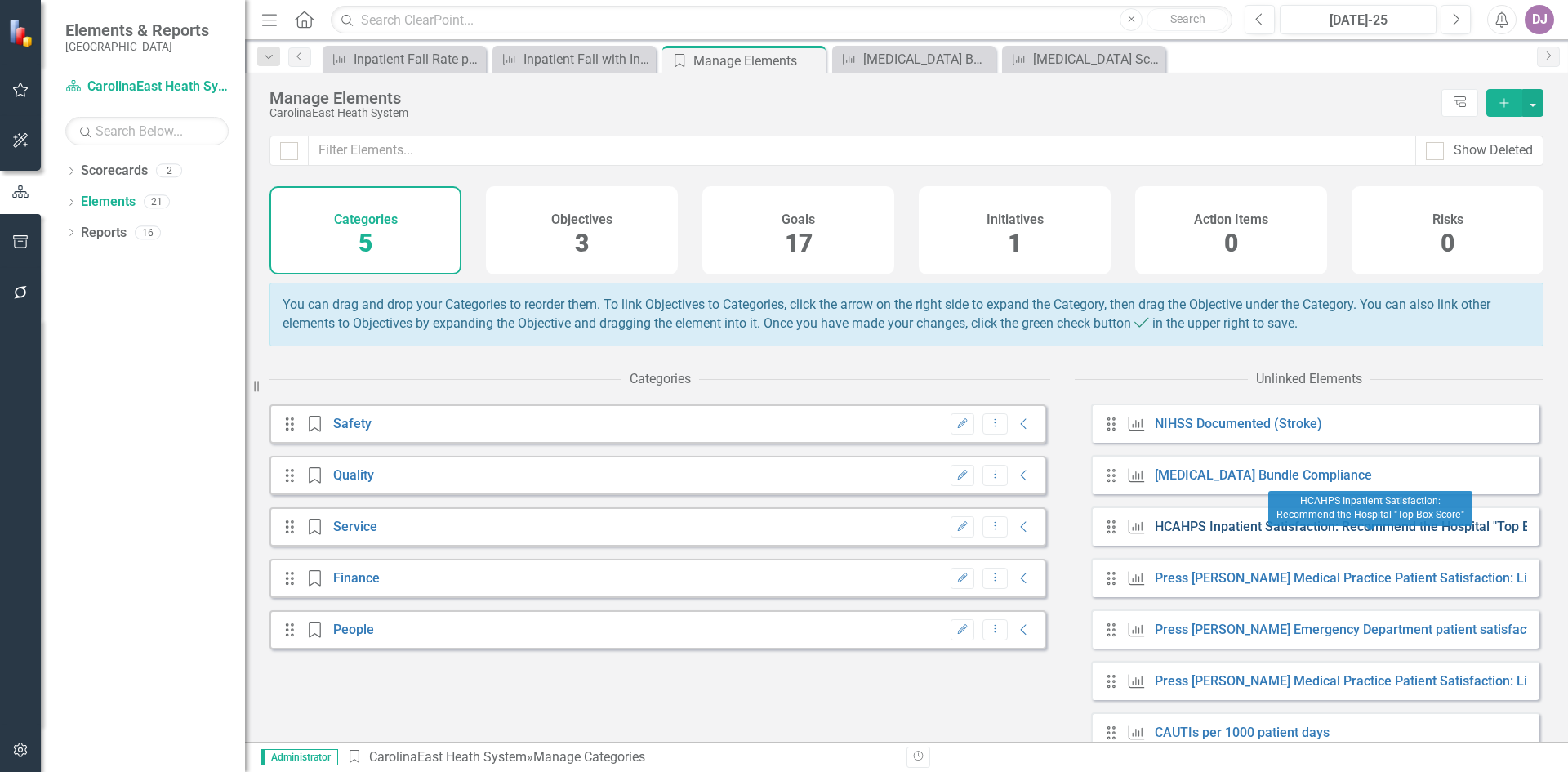
click at [1250, 533] on link "HCAHPS Inpatient Satisfaction: Recommend the Hospital "Top Box Score"" at bounding box center [1371, 527] width 432 height 15
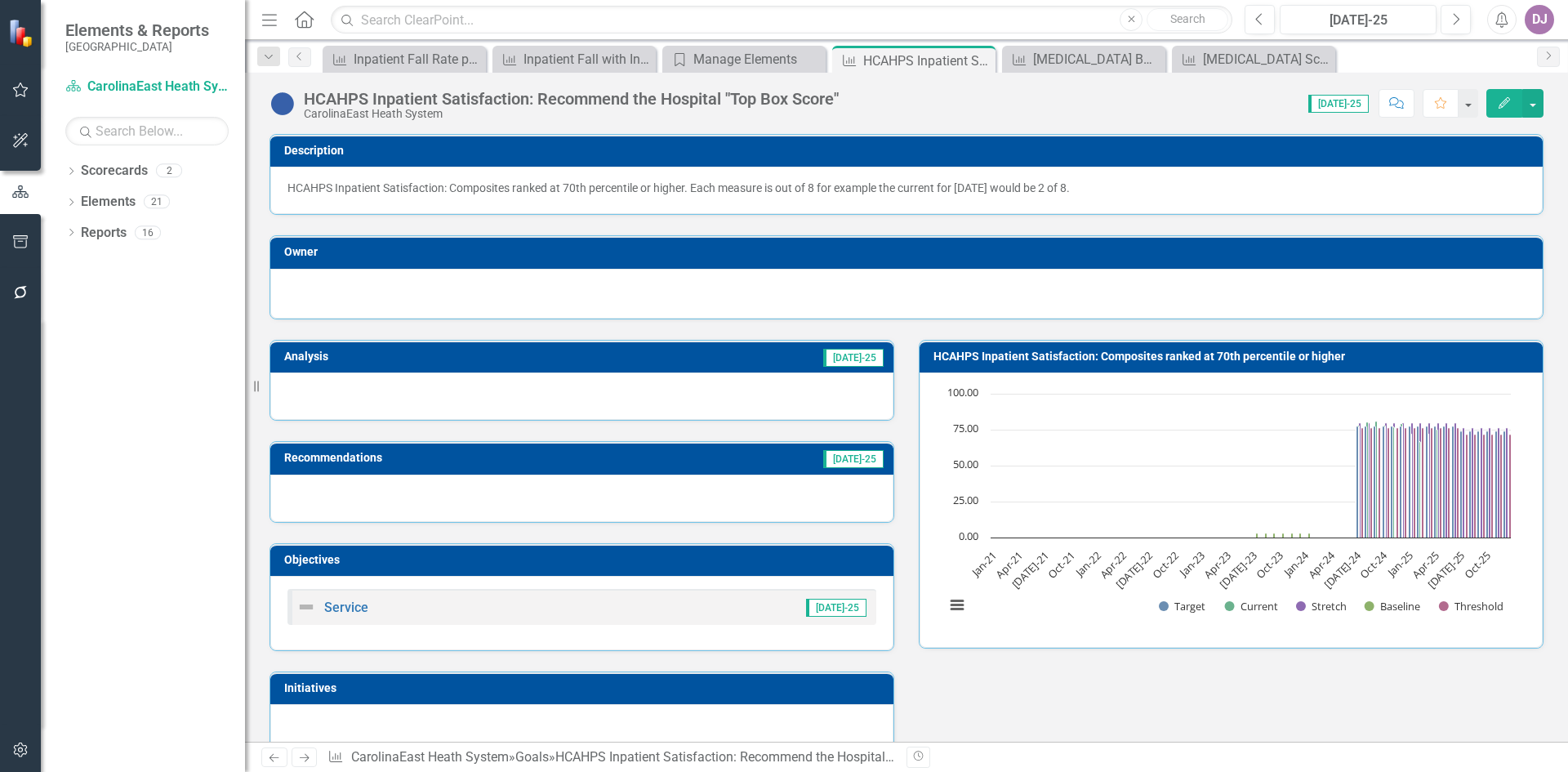
click at [1500, 106] on icon "Edit" at bounding box center [1505, 103] width 15 height 11
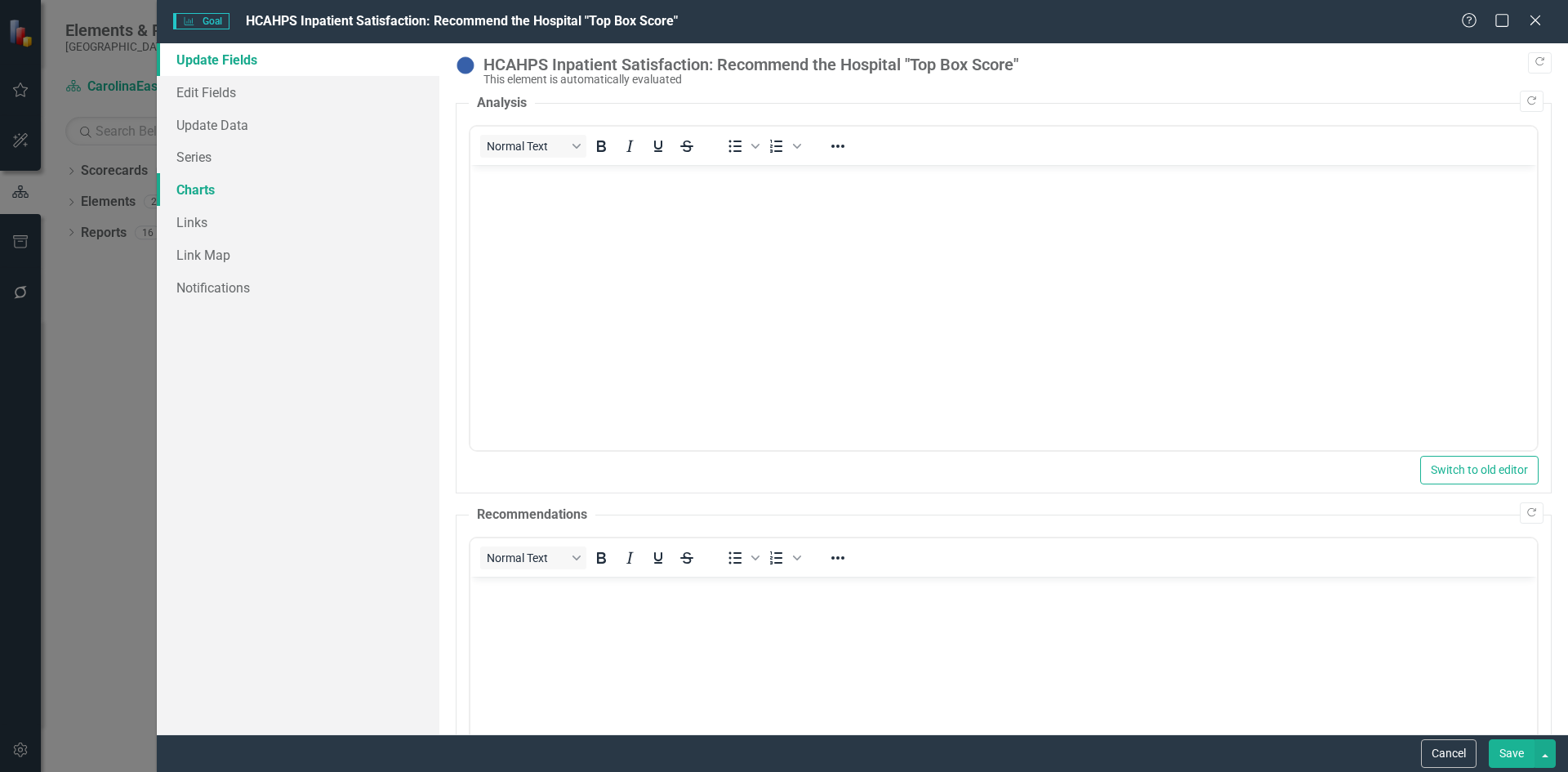
click at [205, 193] on link "Charts" at bounding box center [298, 189] width 283 height 33
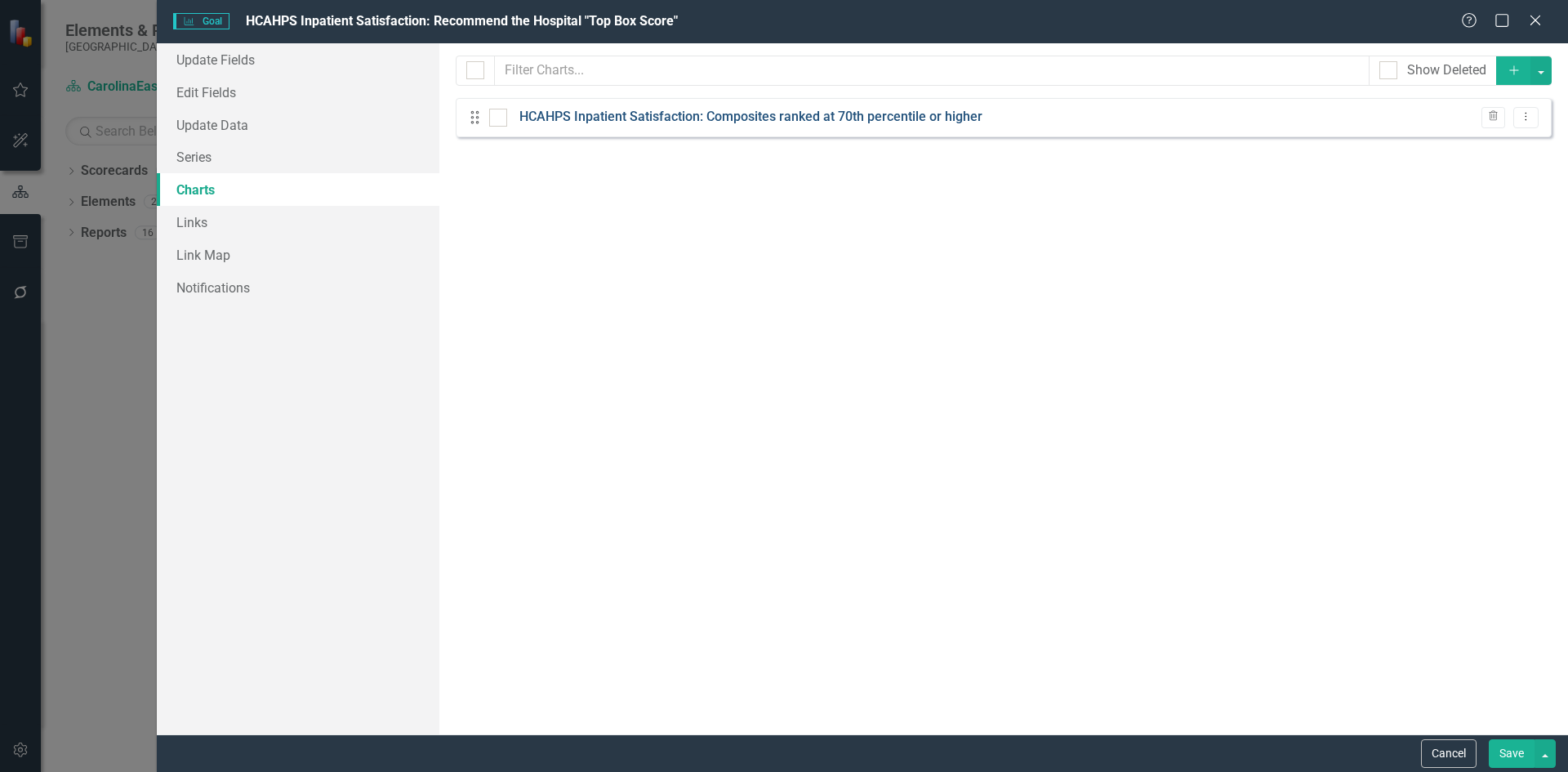
click at [611, 117] on link "HCAHPS Inpatient Satisfaction: Composites ranked at 70th percentile or higher" at bounding box center [751, 117] width 463 height 19
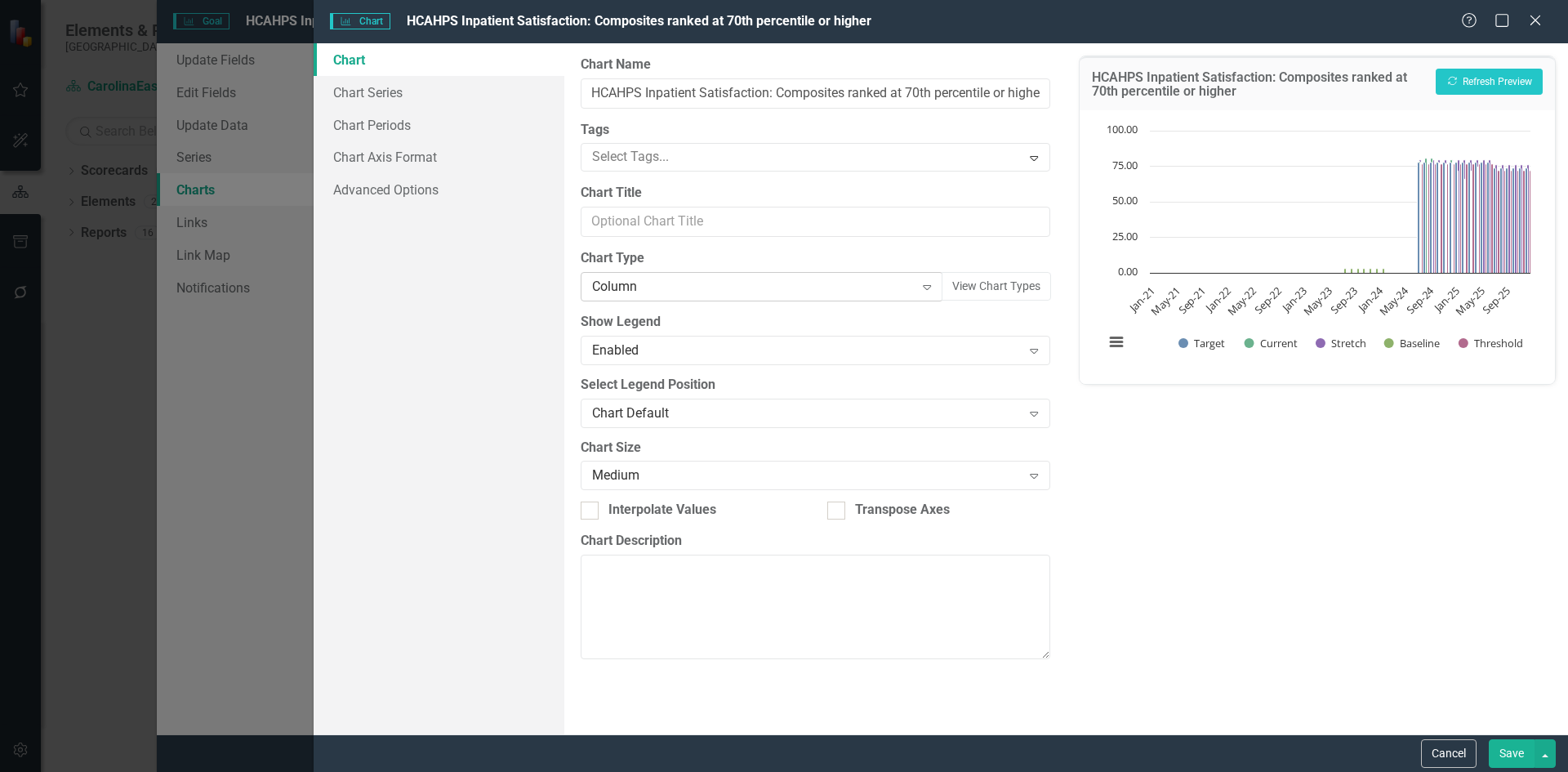
click at [932, 291] on icon "Expand" at bounding box center [927, 287] width 16 height 13
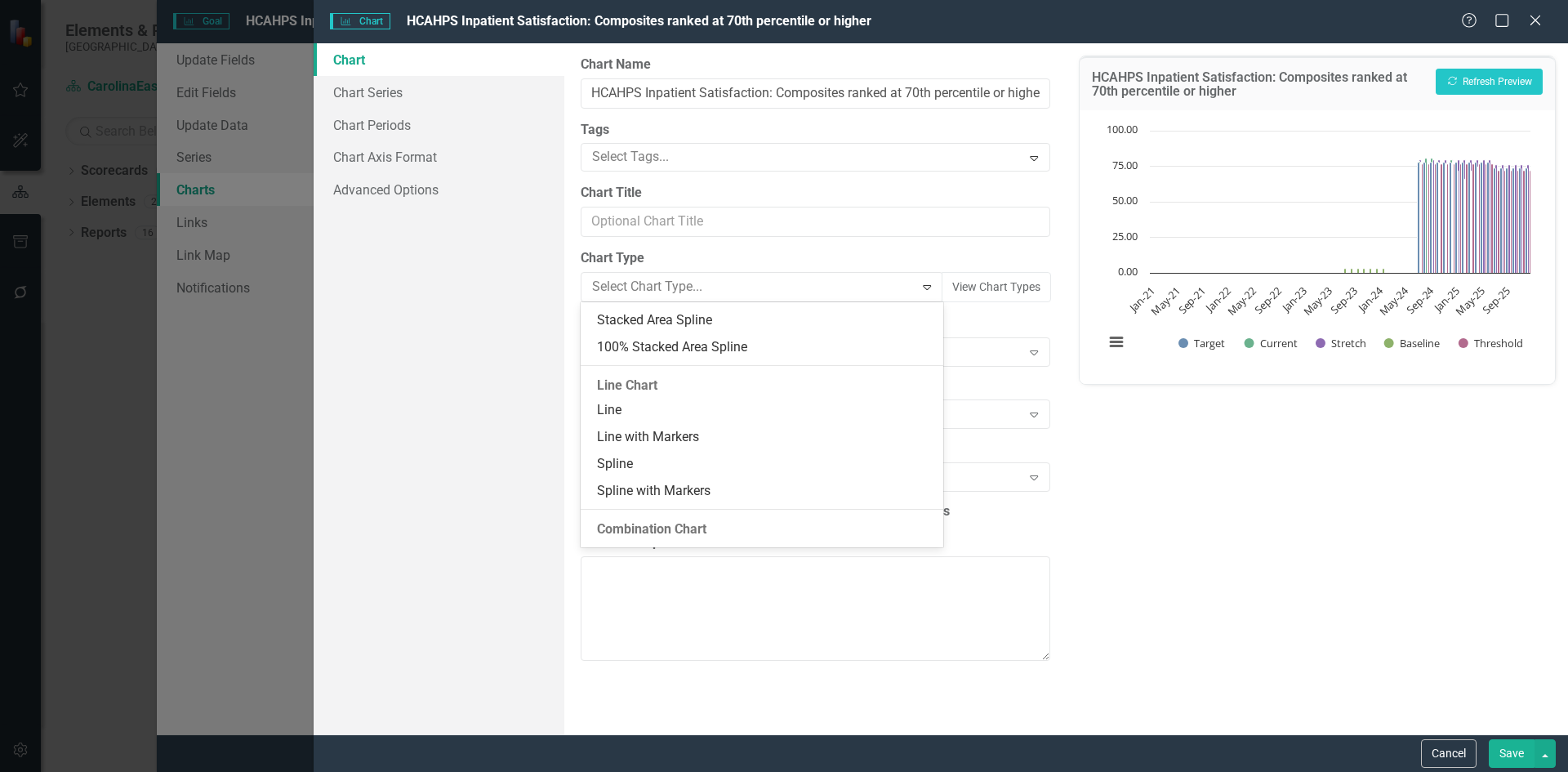
scroll to position [783, 0]
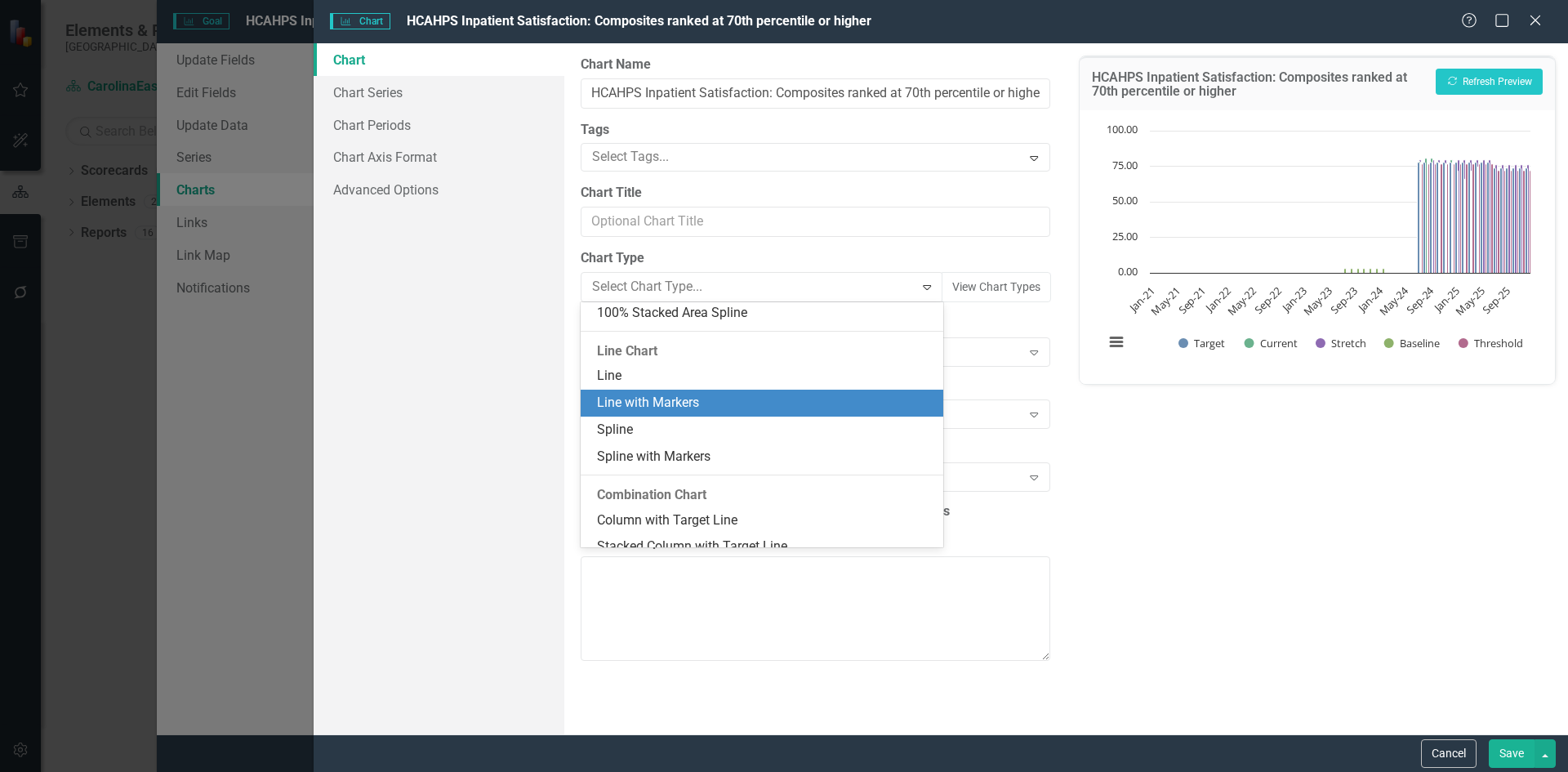
click at [682, 405] on div "Line with Markers" at bounding box center [765, 404] width 336 height 19
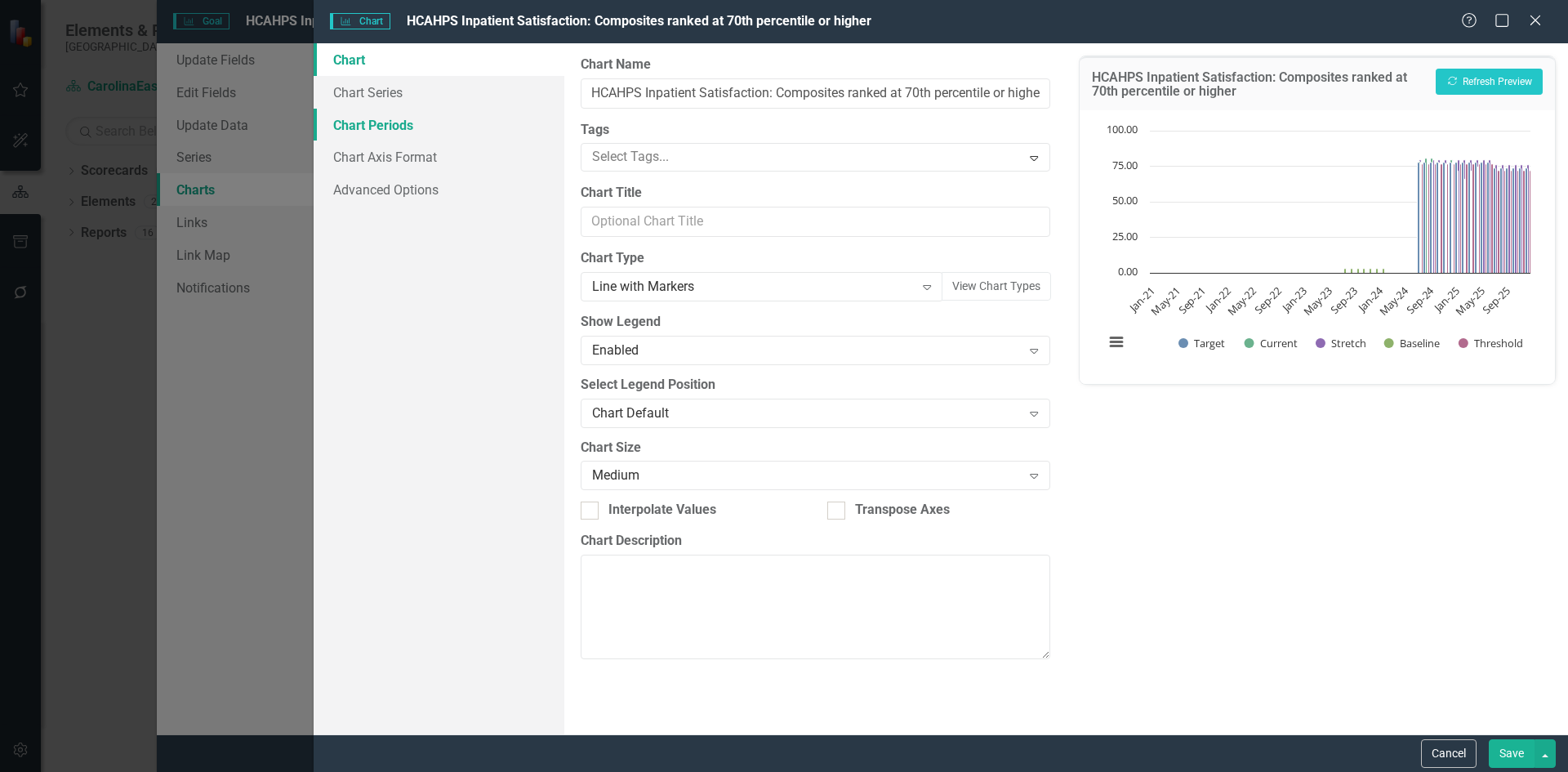
click at [375, 129] on link "Chart Periods" at bounding box center [438, 125] width 251 height 33
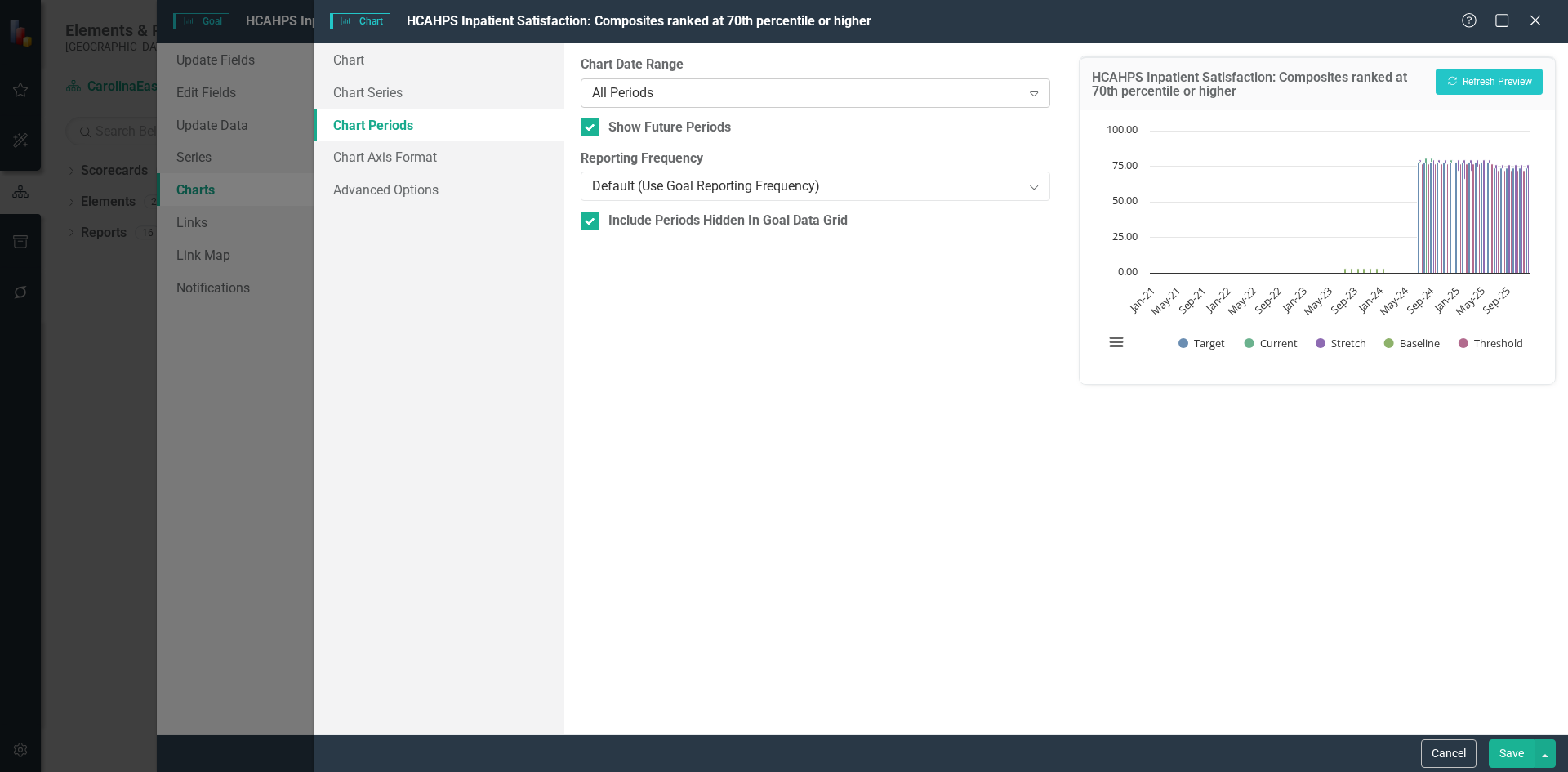
click at [1034, 98] on icon "Expand" at bounding box center [1034, 93] width 16 height 13
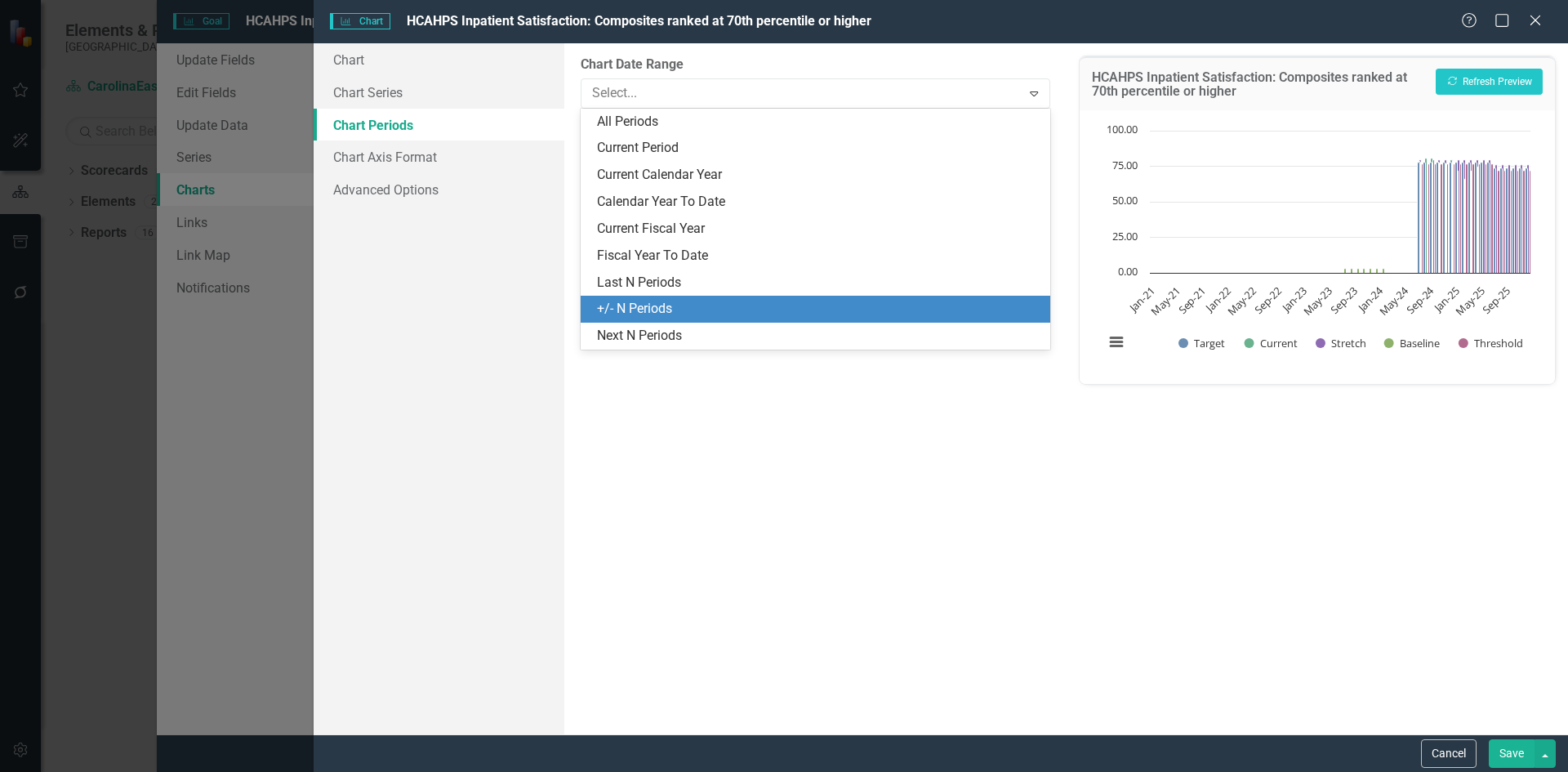
click at [668, 306] on div "+/- N Periods" at bounding box center [819, 310] width 443 height 19
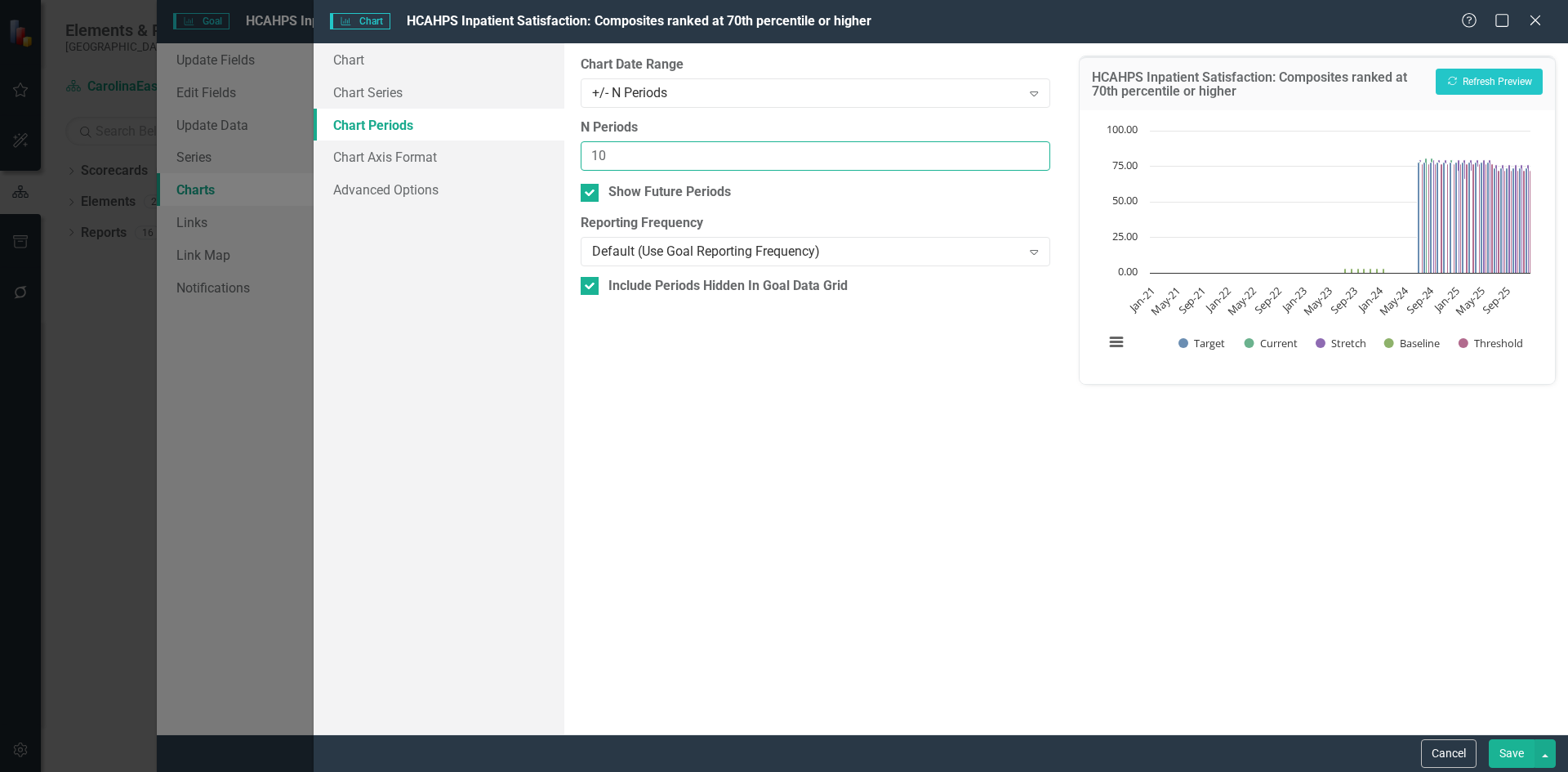
click at [1033, 151] on input "10" at bounding box center [814, 156] width 469 height 30
click at [1033, 151] on input "11" at bounding box center [814, 156] width 469 height 30
type input "12"
click at [1033, 151] on input "12" at bounding box center [814, 156] width 469 height 30
click at [1513, 763] on button "Save" at bounding box center [1512, 754] width 45 height 28
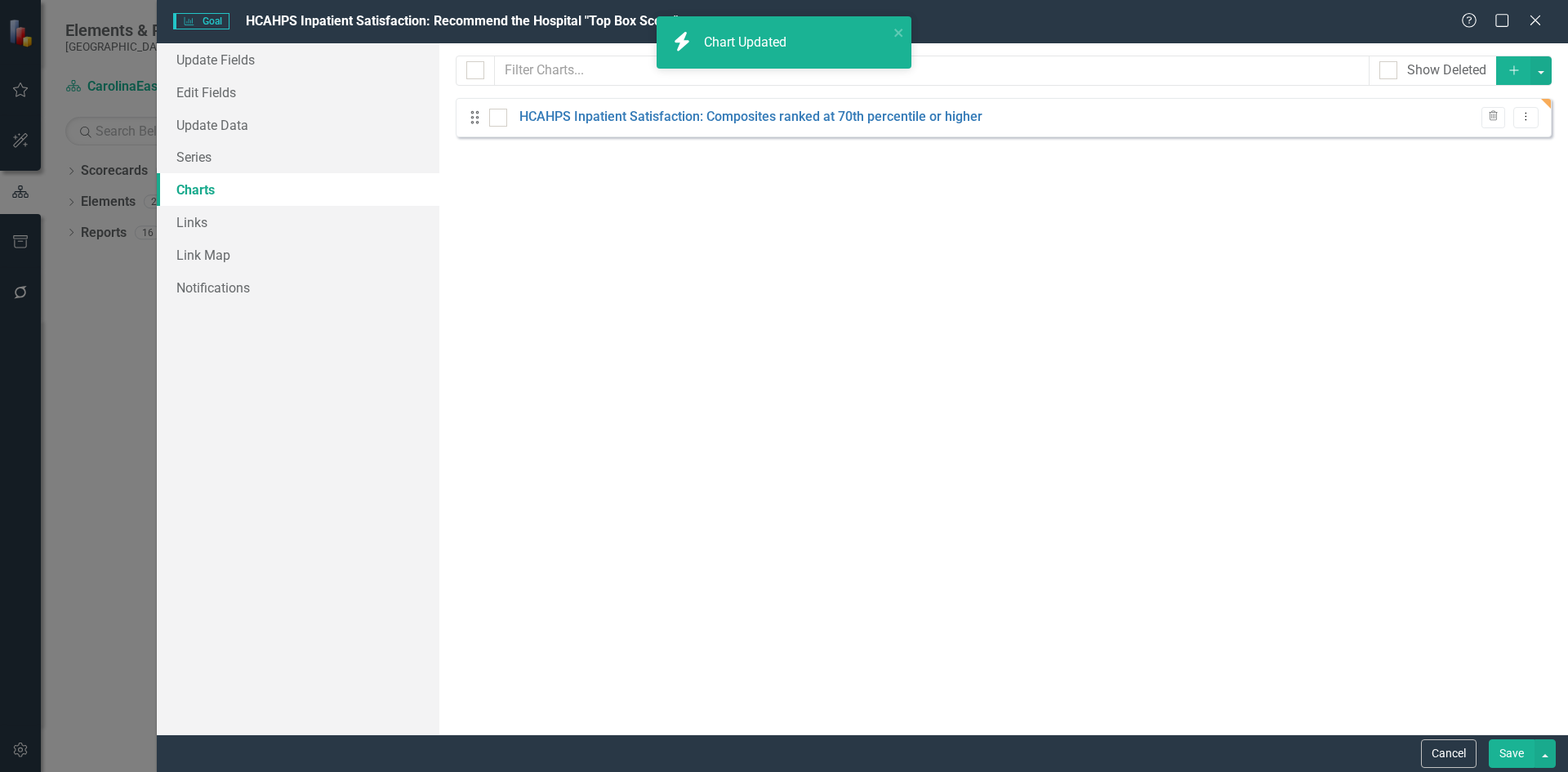
click at [1512, 763] on button "Save" at bounding box center [1512, 754] width 45 height 28
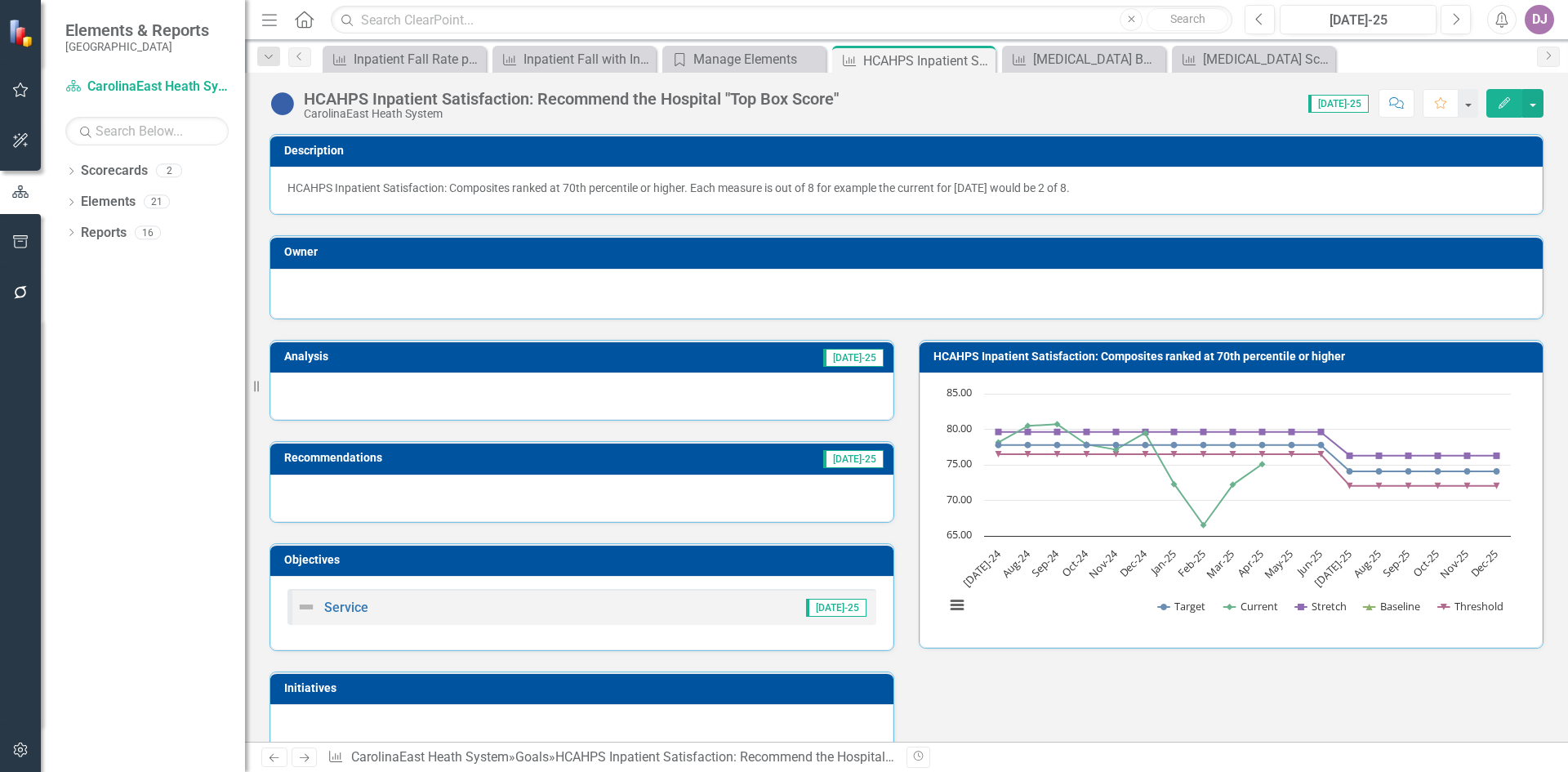
click at [1503, 107] on icon "button" at bounding box center [1505, 103] width 11 height 11
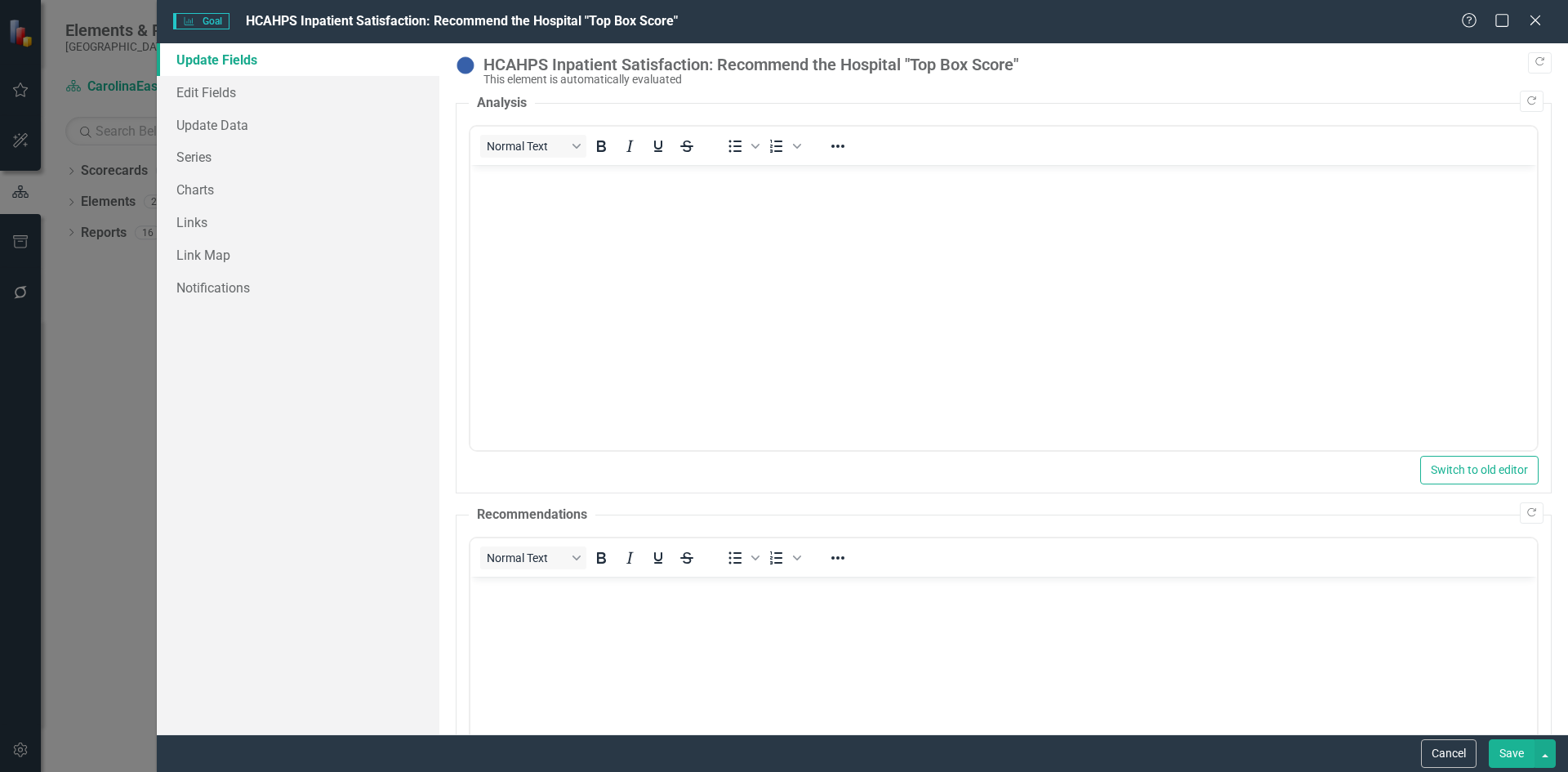
scroll to position [0, 0]
click at [198, 189] on link "Charts" at bounding box center [298, 189] width 283 height 33
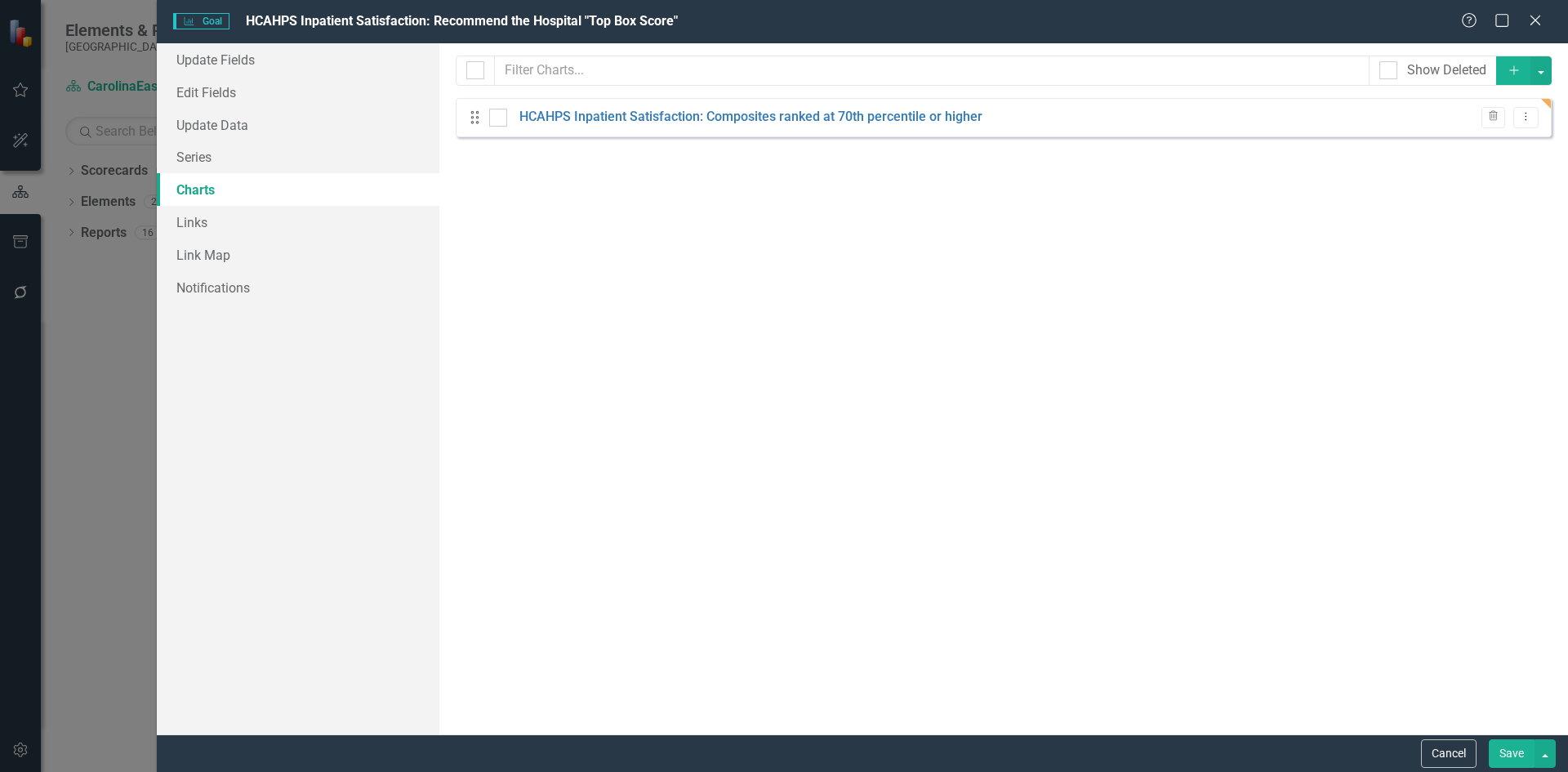
drag, startPoint x: 683, startPoint y: 18, endPoint x: 643, endPoint y: 22, distance: 40.2
click at [643, 22] on div "Goal Goal HCAHPS Inpatient Satisfaction: Recommend the Hospital "Top Box Score"" at bounding box center [817, 22] width 1289 height 19
click at [710, 114] on link "HCAHPS Inpatient Satisfaction: Composites ranked at 70th percentile or higher" at bounding box center [751, 117] width 463 height 19
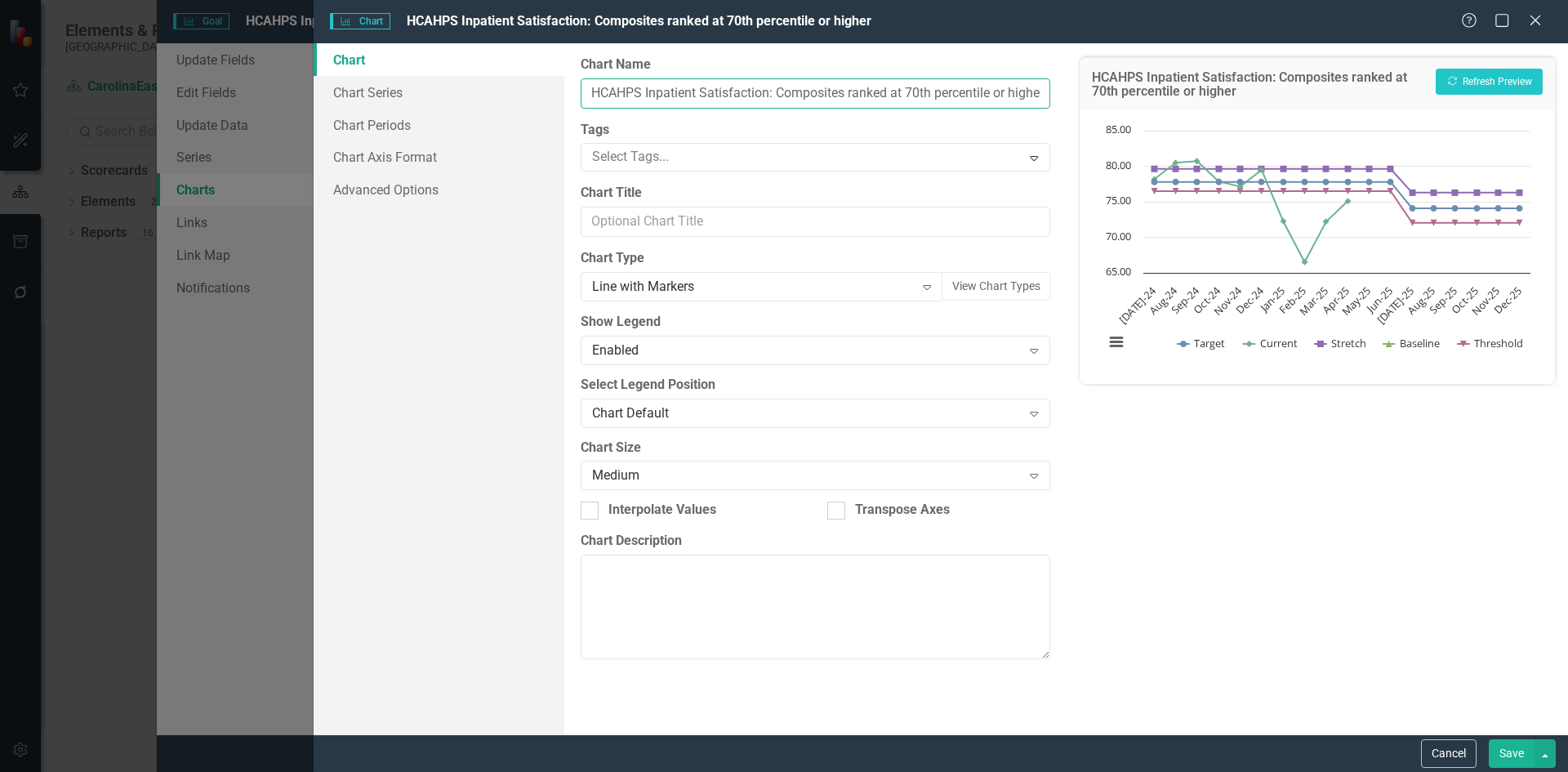
scroll to position [0, 9]
drag, startPoint x: 776, startPoint y: 91, endPoint x: 1057, endPoint y: 93, distance: 281.0
click at [1057, 93] on div "From this page, you can define the name, type, and size of the chart. You can a…" at bounding box center [815, 389] width 502 height 691
drag, startPoint x: 944, startPoint y: 18, endPoint x: 943, endPoint y: 63, distance: 45.0
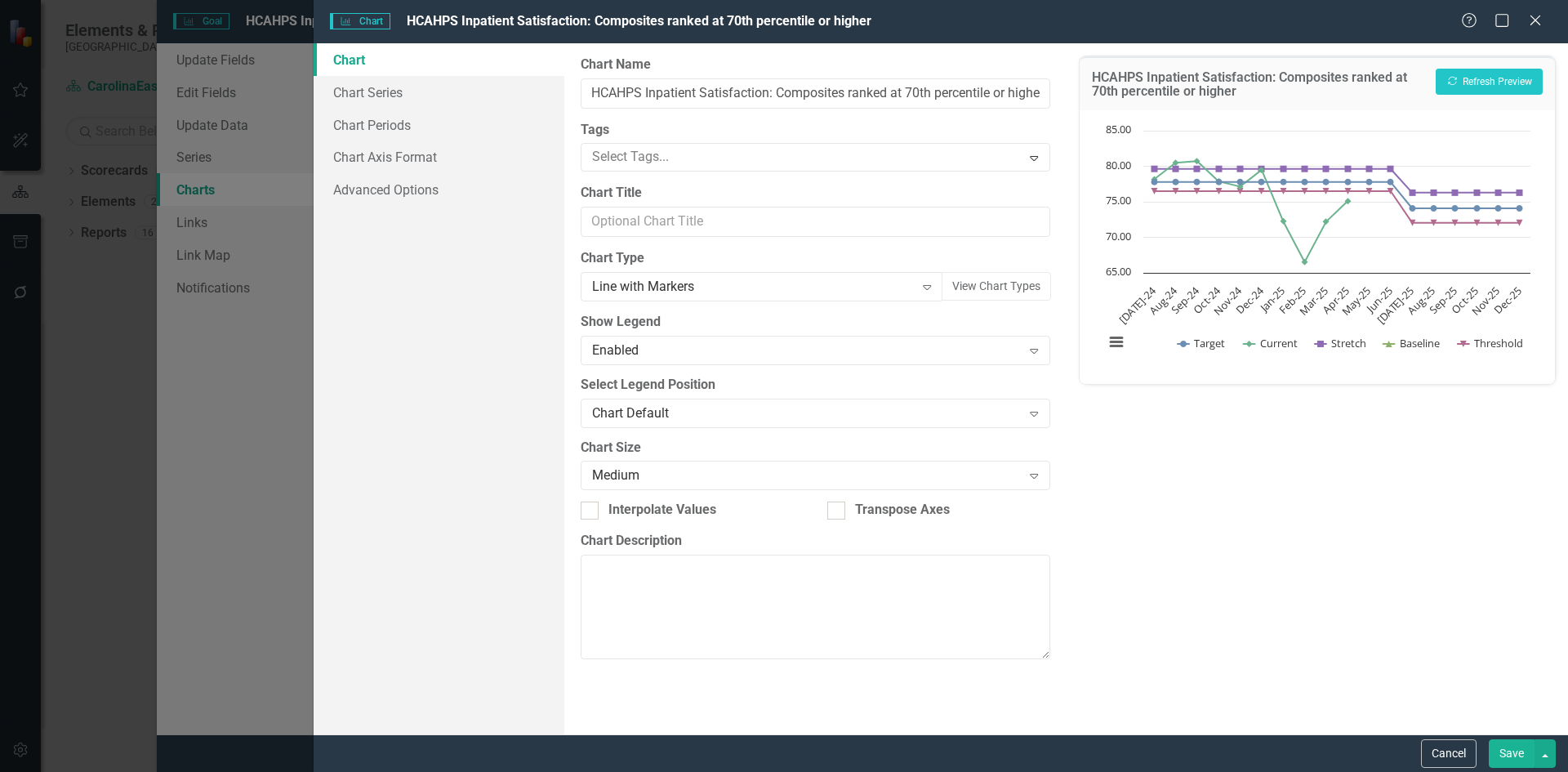
click at [943, 63] on form "Charts Chart HCAHPS Inpatient Satisfaction: Composites ranked at 70th percentil…" at bounding box center [940, 386] width 1255 height 772
click at [269, 84] on div "Charts Chart HCAHPS Inpatient Satisfaction: Composites ranked at 70th percentil…" at bounding box center [784, 386] width 1568 height 772
click at [271, 28] on div "Charts Chart HCAHPS Inpatient Satisfaction: Composites ranked at 70th percentil…" at bounding box center [784, 386] width 1568 height 772
click at [779, 92] on input "HCAHPS Inpatient Satisfaction: Composites ranked at 70th percentile or higher" at bounding box center [814, 94] width 469 height 30
type input "HCAHPS Inpatient Satisfaction: Ranked at the "Top Box" score"
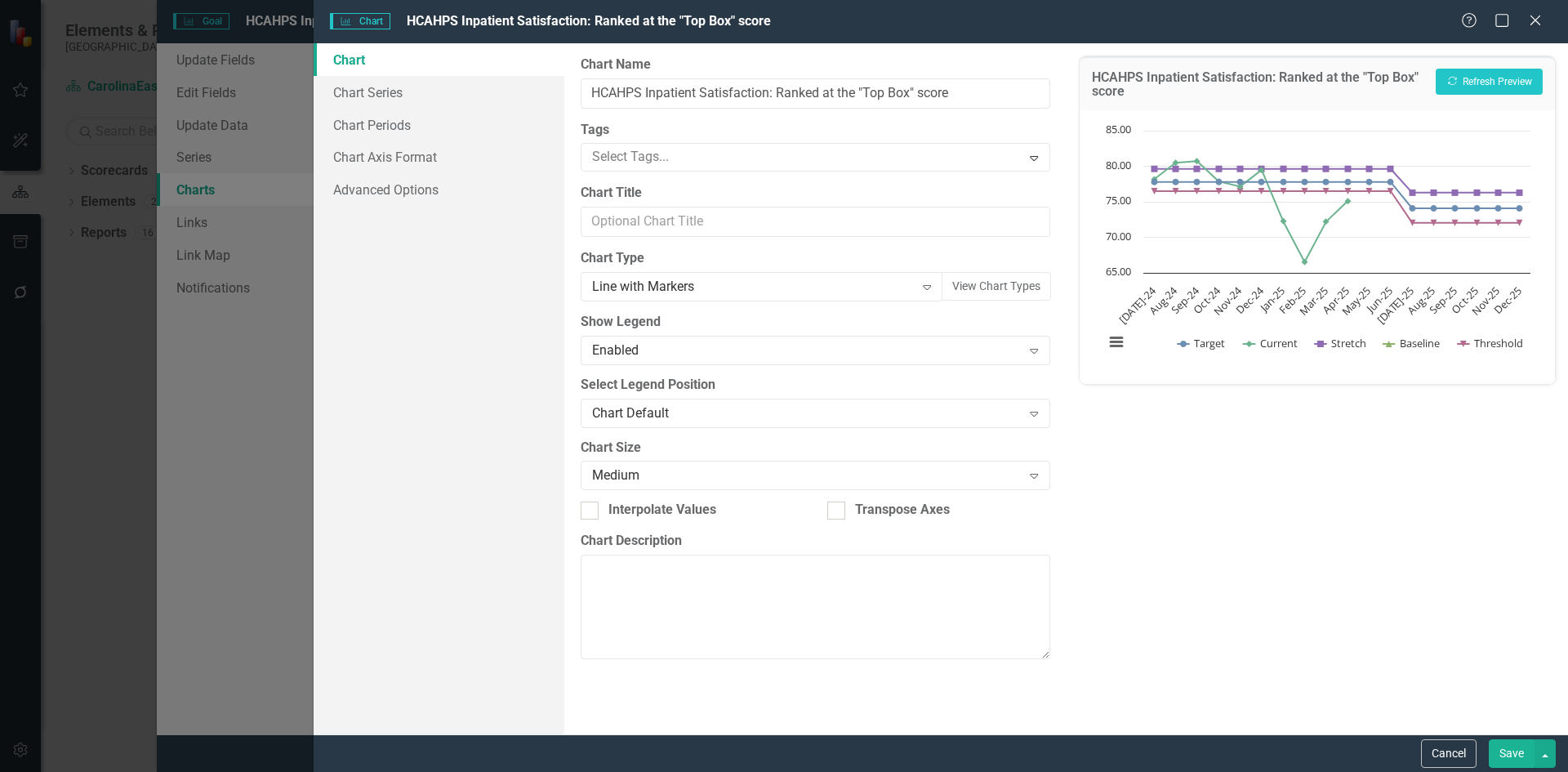
click at [1504, 755] on button "Save" at bounding box center [1512, 754] width 45 height 28
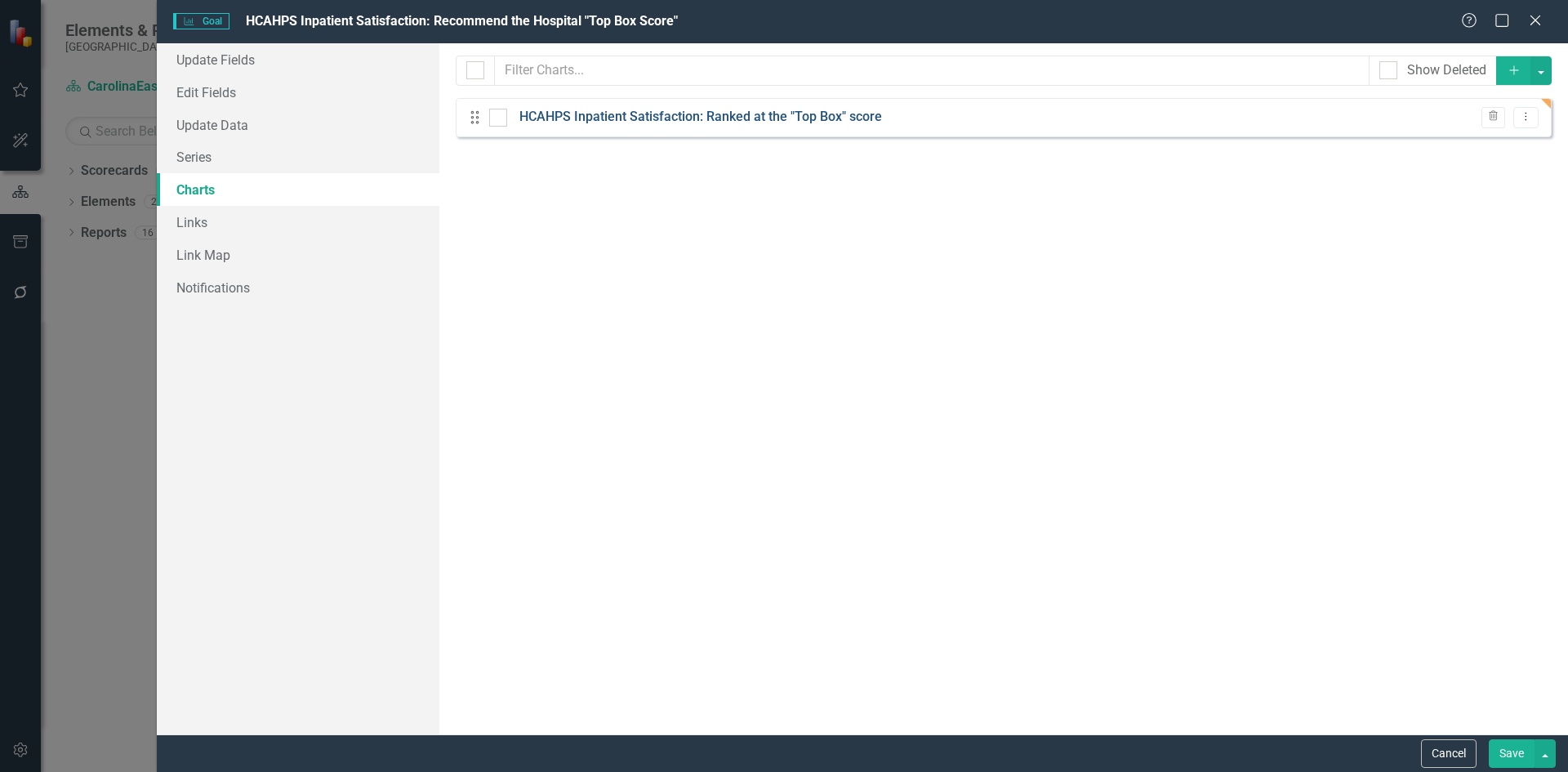
click at [859, 117] on link "HCAHPS Inpatient Satisfaction: Ranked at the "Top Box" score" at bounding box center [701, 117] width 363 height 19
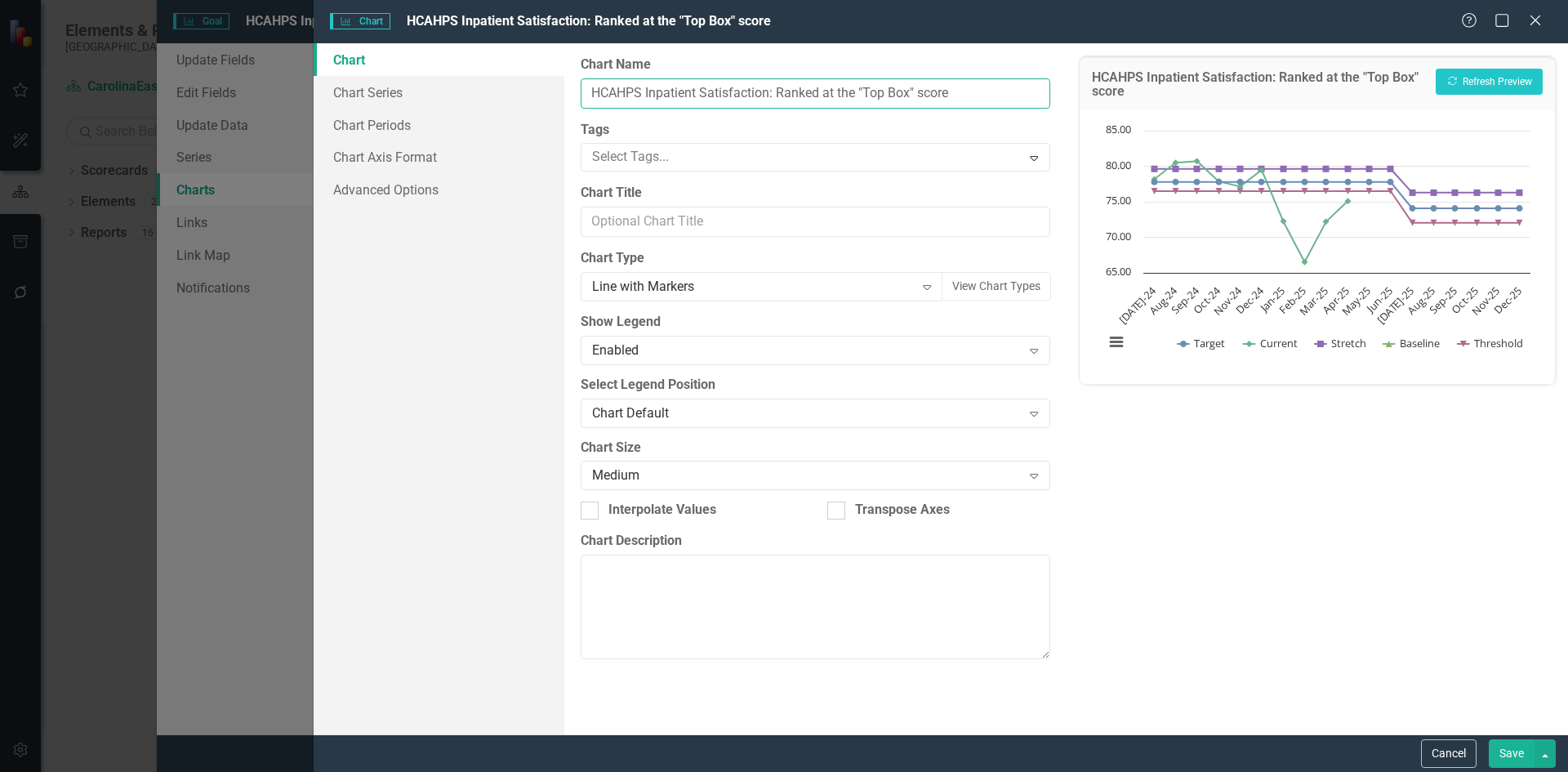
click at [909, 92] on input "HCAHPS Inpatient Satisfaction: Ranked at the "Top Box" score" at bounding box center [814, 94] width 469 height 30
type input "HCAHPS Inpatient Satisfaction: Ranked at the "Top Box Score""
click at [1501, 755] on button "Save" at bounding box center [1512, 754] width 45 height 28
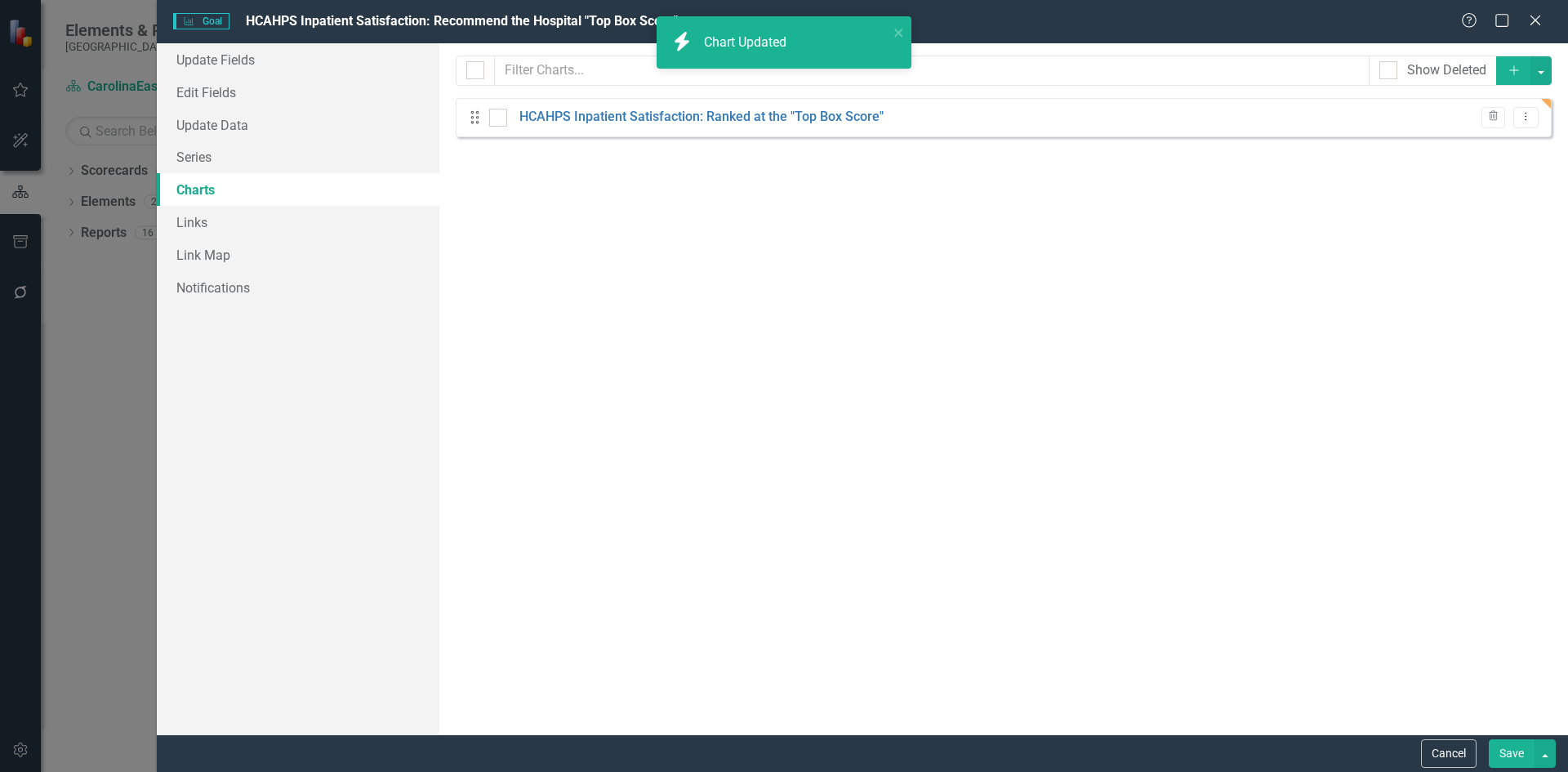
click at [1512, 750] on button "Save" at bounding box center [1512, 754] width 45 height 28
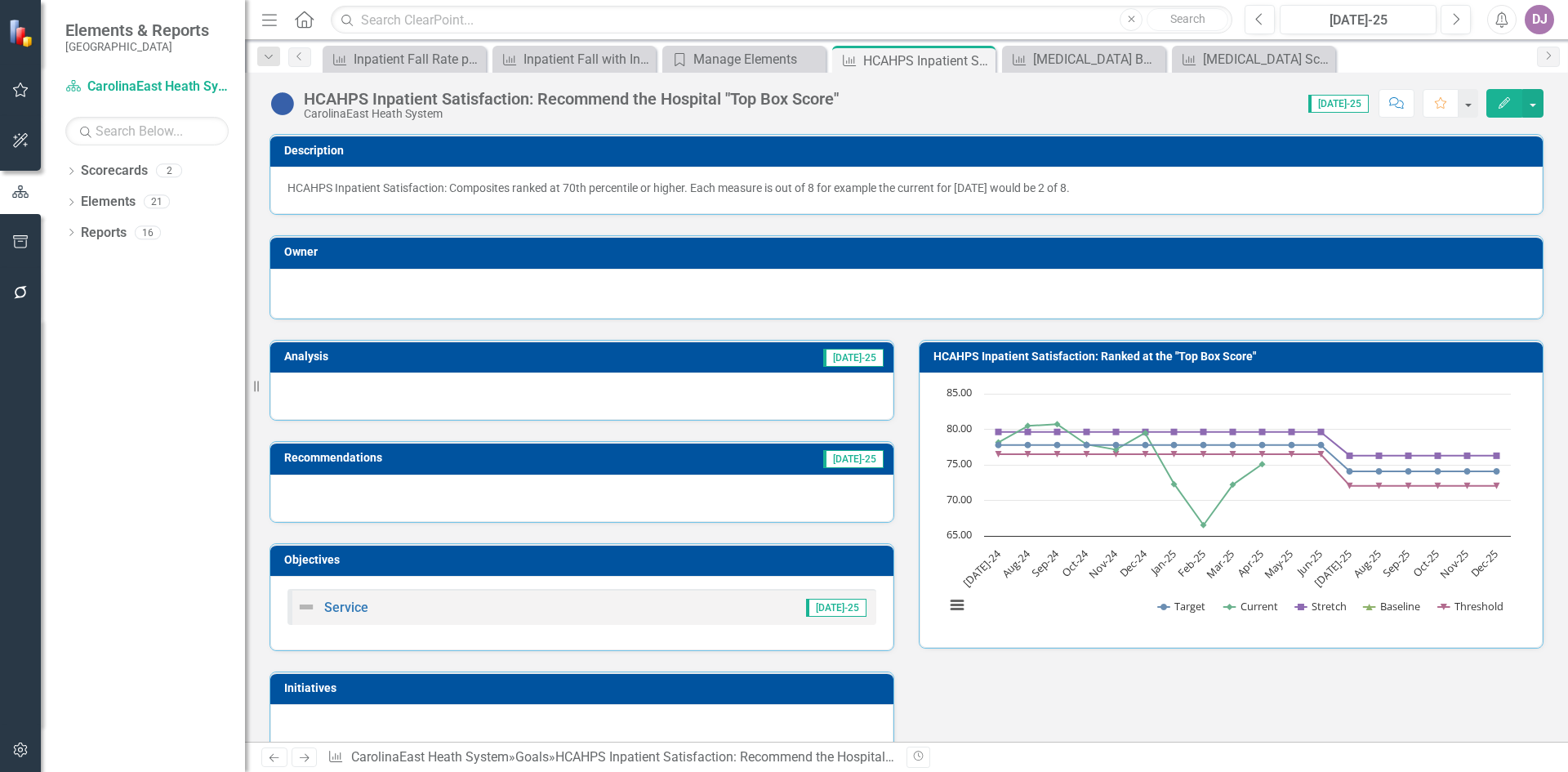
click at [1503, 103] on icon "button" at bounding box center [1505, 103] width 11 height 11
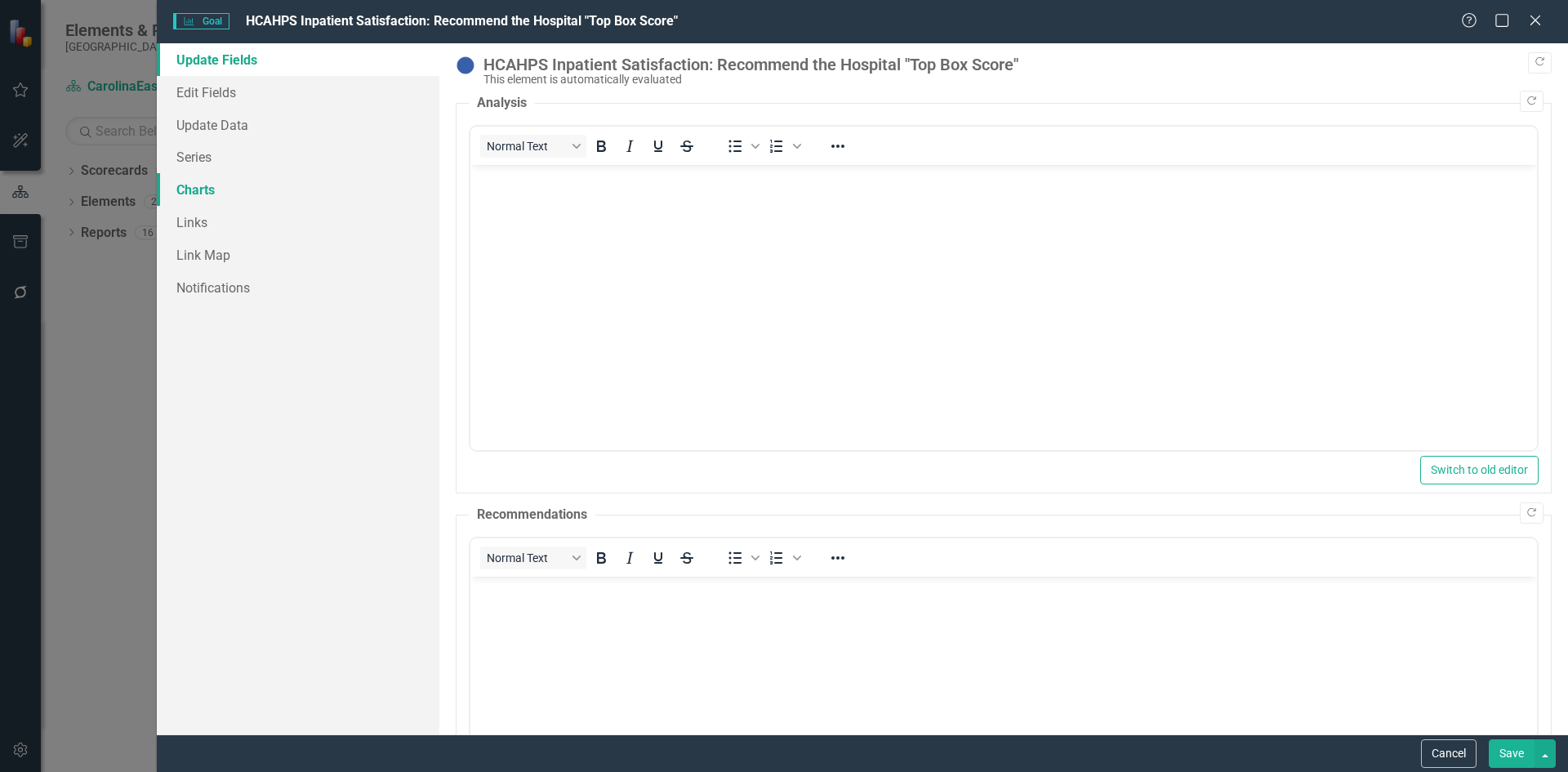
click at [205, 189] on link "Charts" at bounding box center [298, 189] width 283 height 33
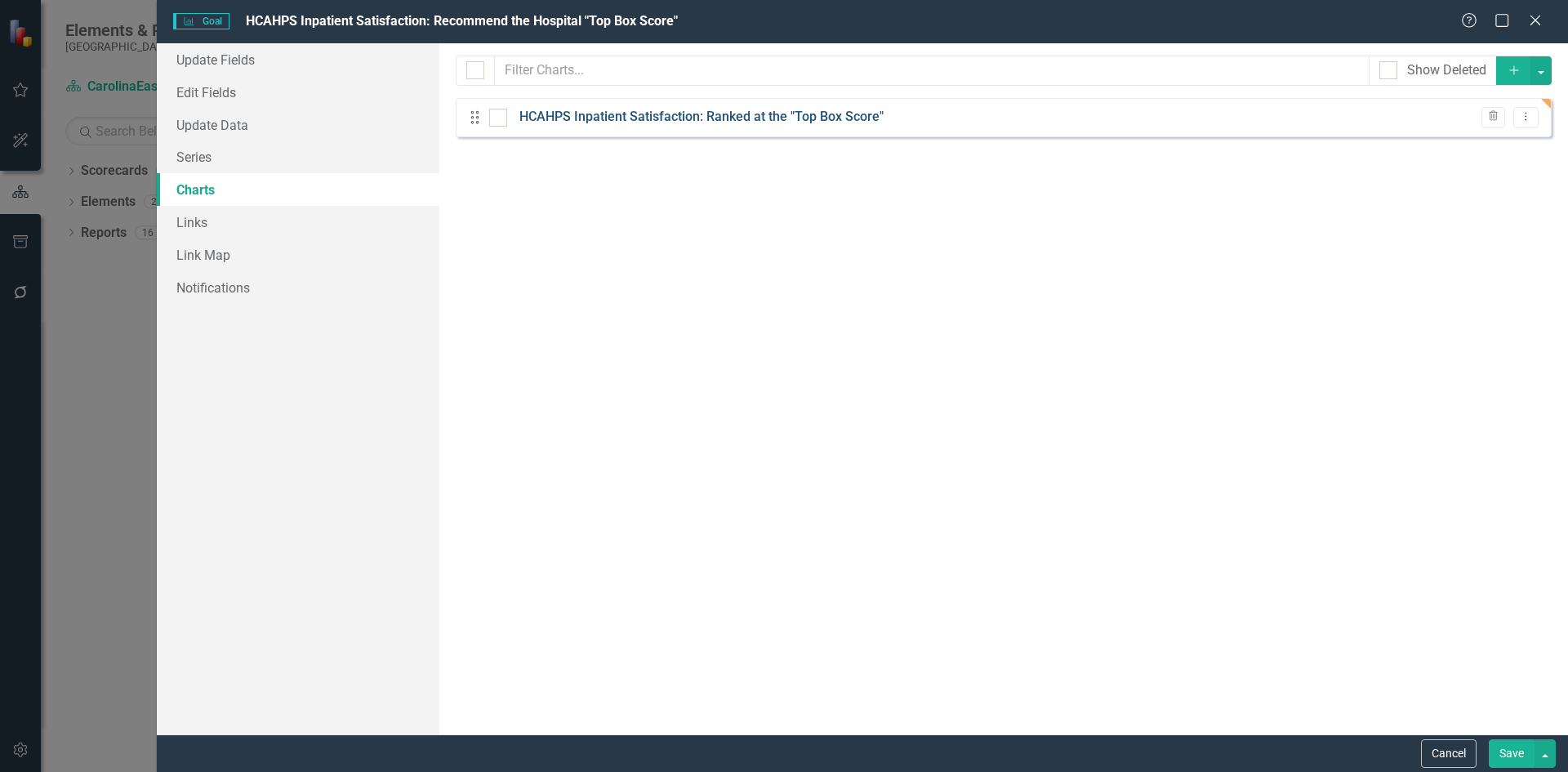
click at [713, 115] on link "HCAHPS Inpatient Satisfaction: Ranked at the "Top Box Score"" at bounding box center [702, 117] width 365 height 19
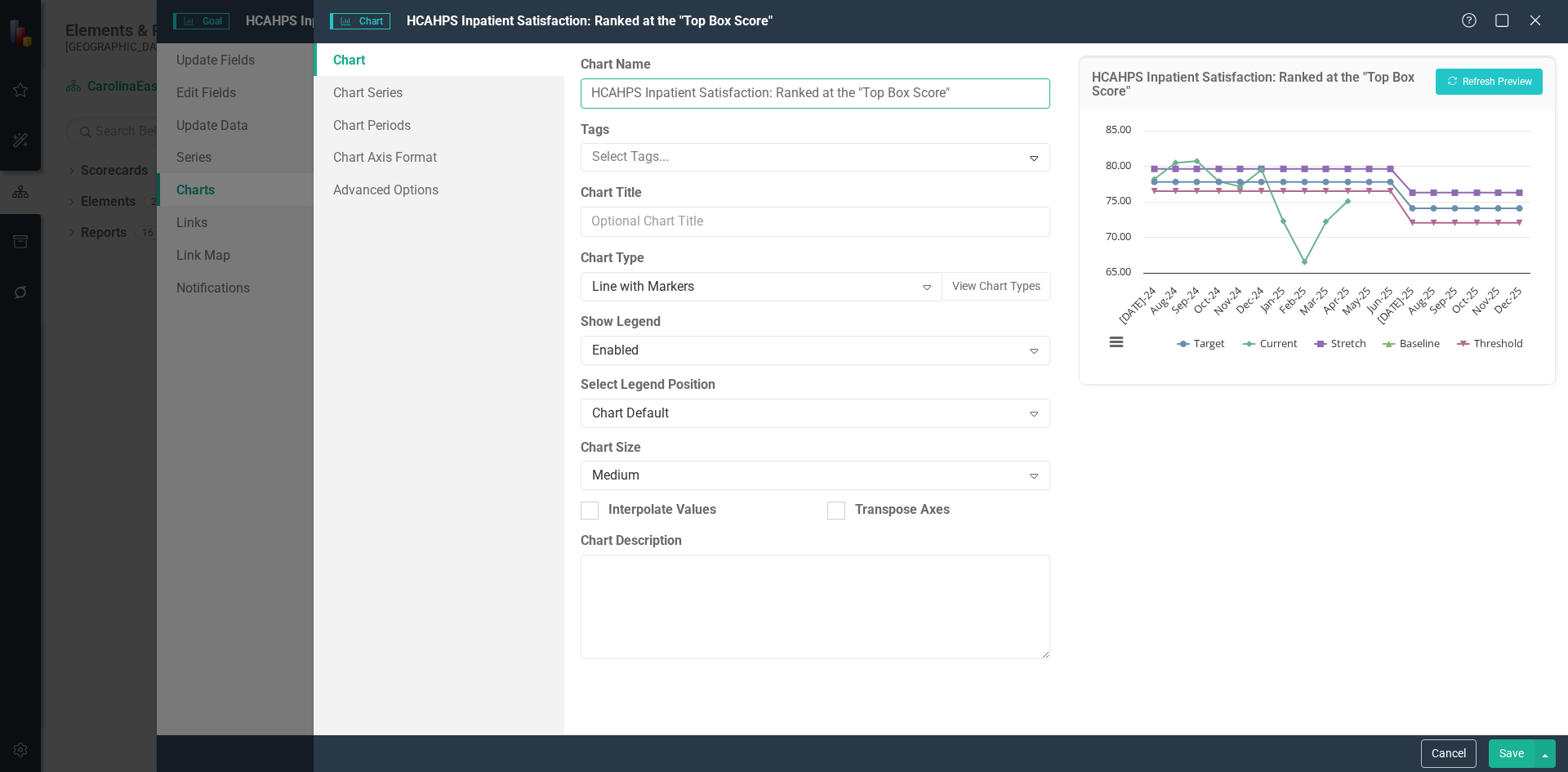
click at [784, 92] on input "HCAHPS Inpatient Satisfaction: Ranked at the "Top Box Score"" at bounding box center [814, 94] width 469 height 30
click at [793, 93] on input "HCAHPS Inpatient Satisfaction: Reccommend the Hospital "Top Box Score"" at bounding box center [814, 94] width 469 height 30
type input "HCAHPS Inpatient Satisfaction: Recommend the Hospital "Top Box Score""
click at [1518, 754] on button "Save" at bounding box center [1512, 754] width 45 height 28
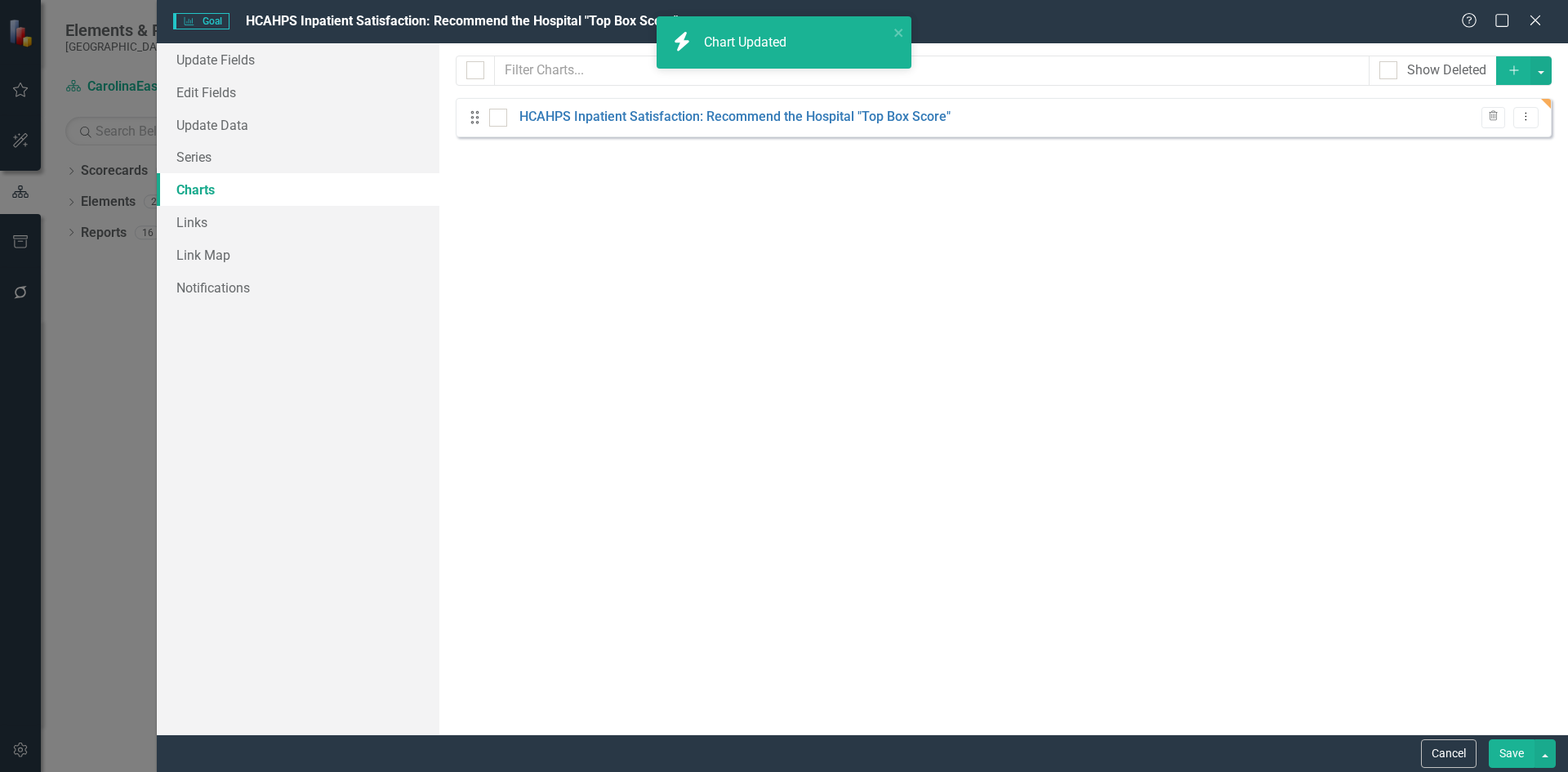
click at [1518, 756] on button "Save" at bounding box center [1512, 754] width 45 height 28
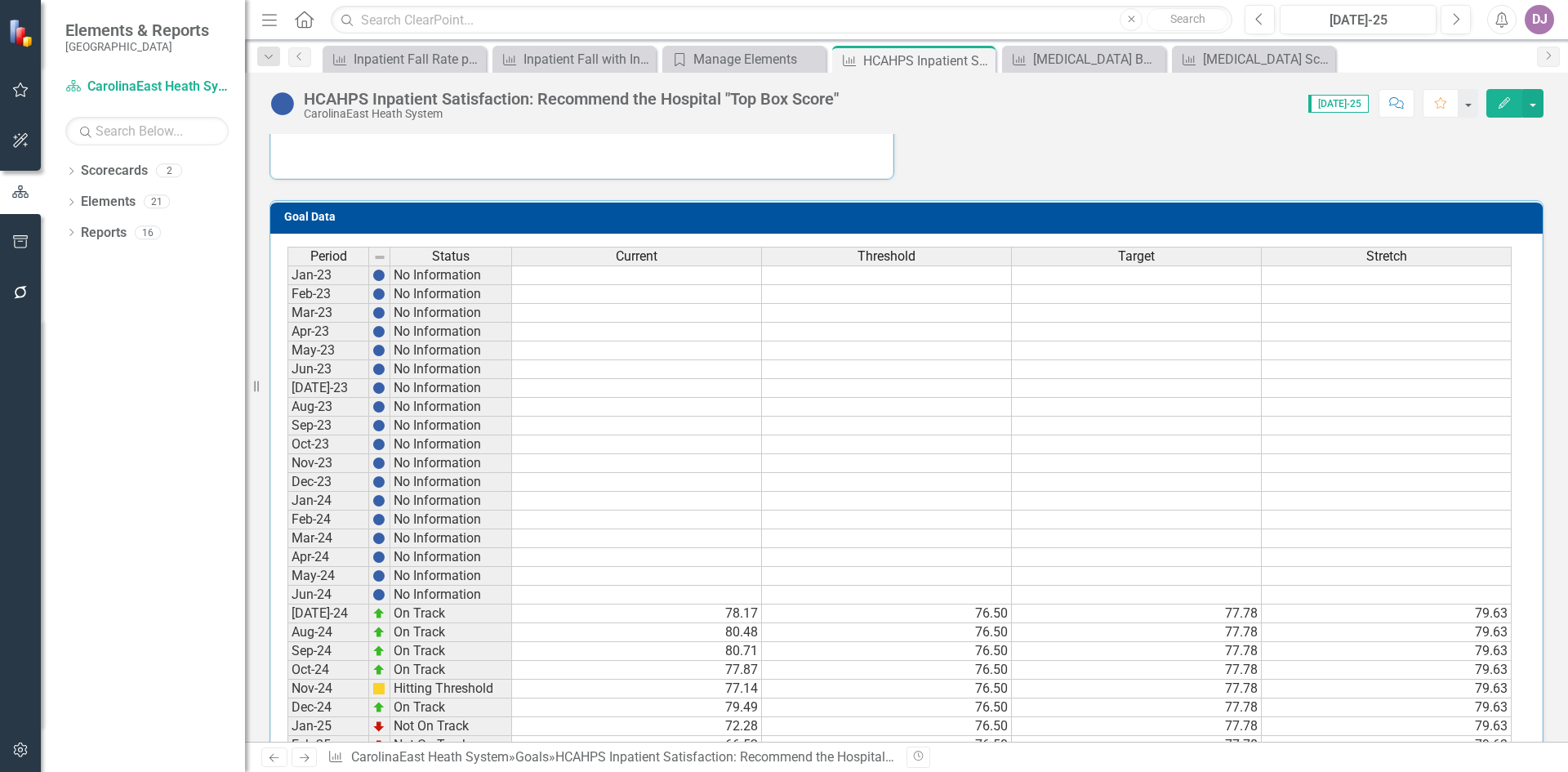
scroll to position [817, 0]
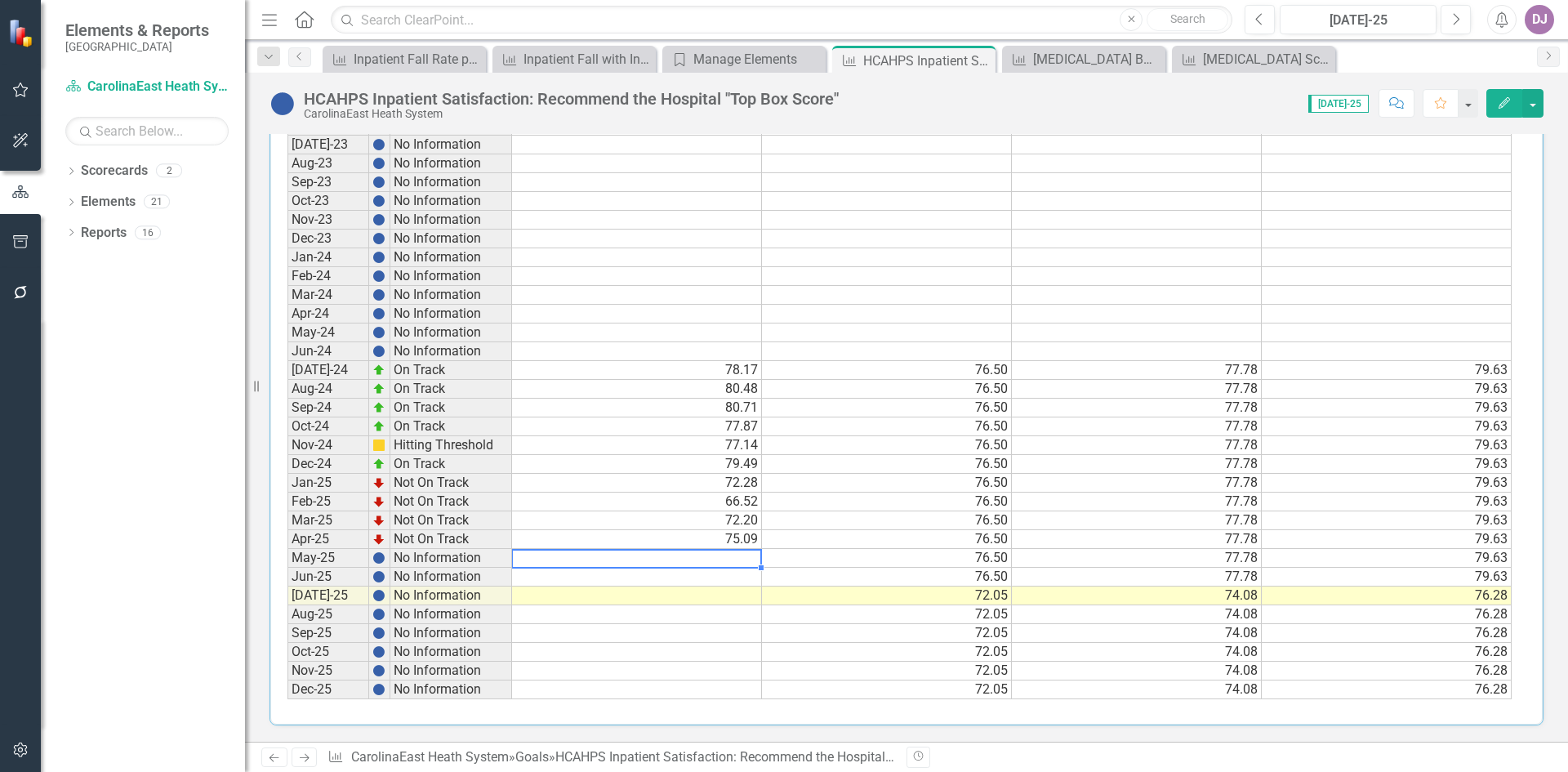
click at [743, 557] on td at bounding box center [637, 559] width 250 height 19
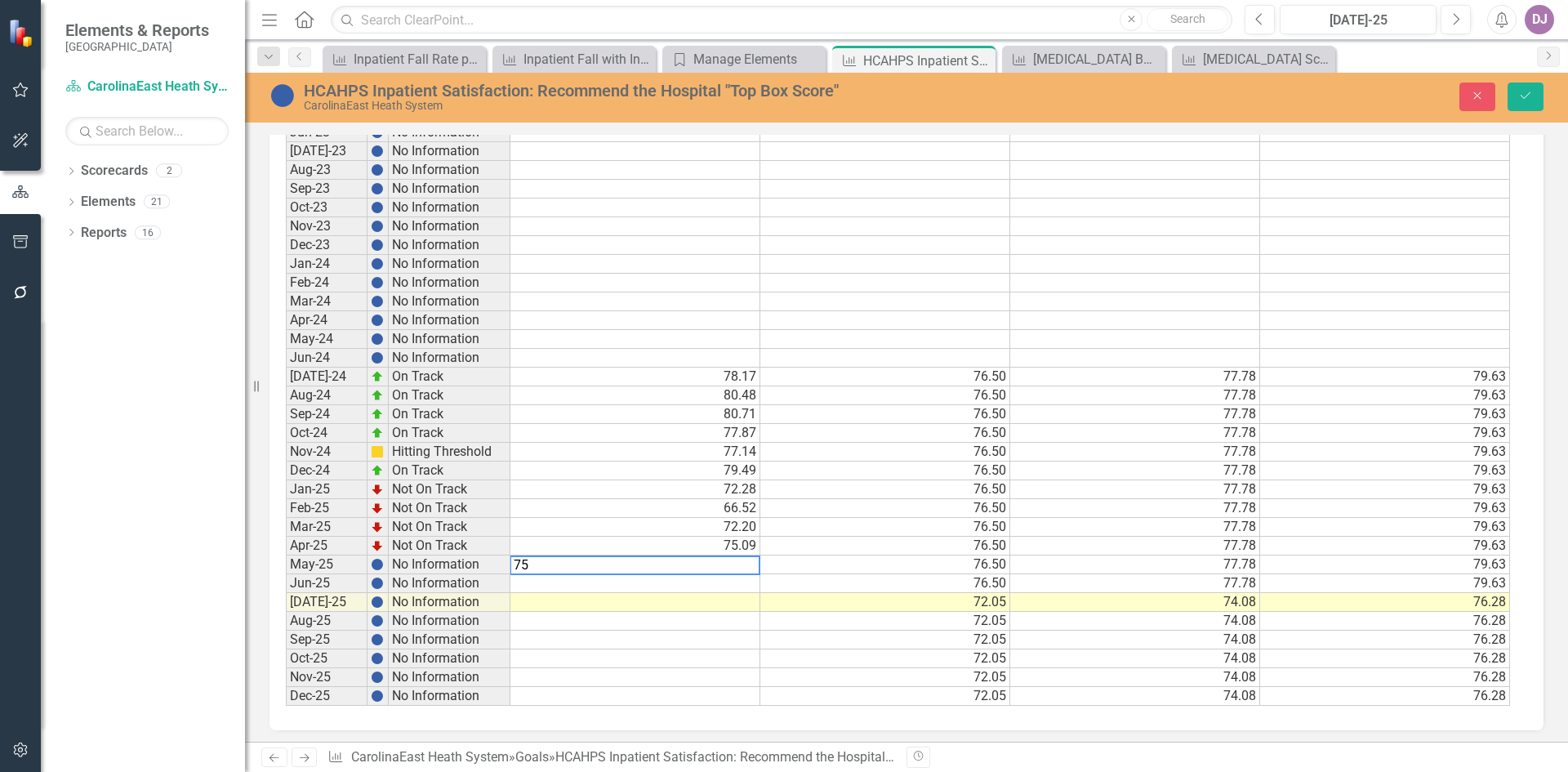
scroll to position [821, 0]
type textarea "75.00"
click at [717, 578] on td at bounding box center [635, 579] width 251 height 19
click at [723, 565] on td "75.00" at bounding box center [635, 560] width 251 height 19
type textarea "77.77"
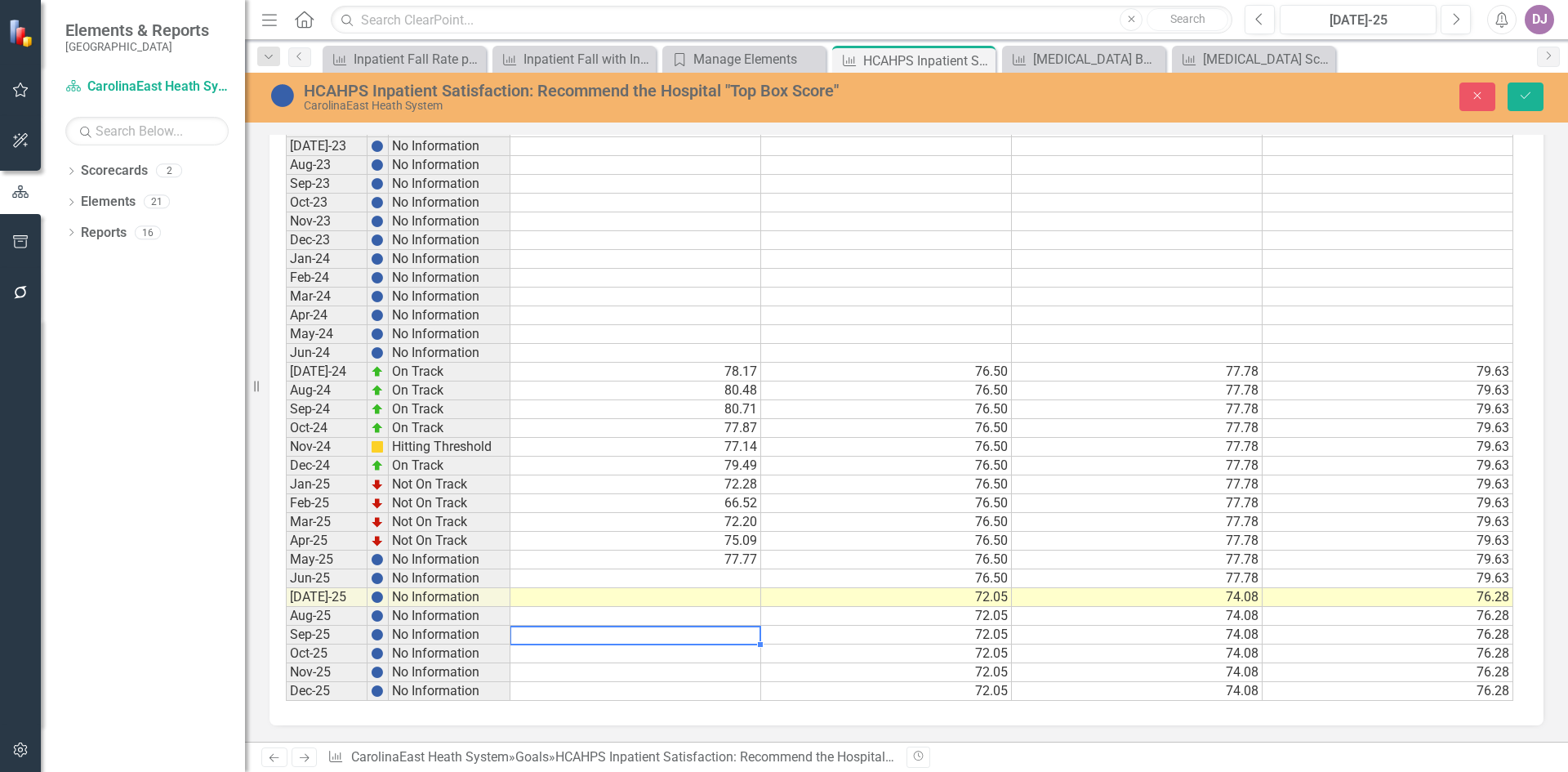
click at [719, 637] on td at bounding box center [635, 636] width 251 height 19
click at [701, 575] on td at bounding box center [635, 579] width 251 height 19
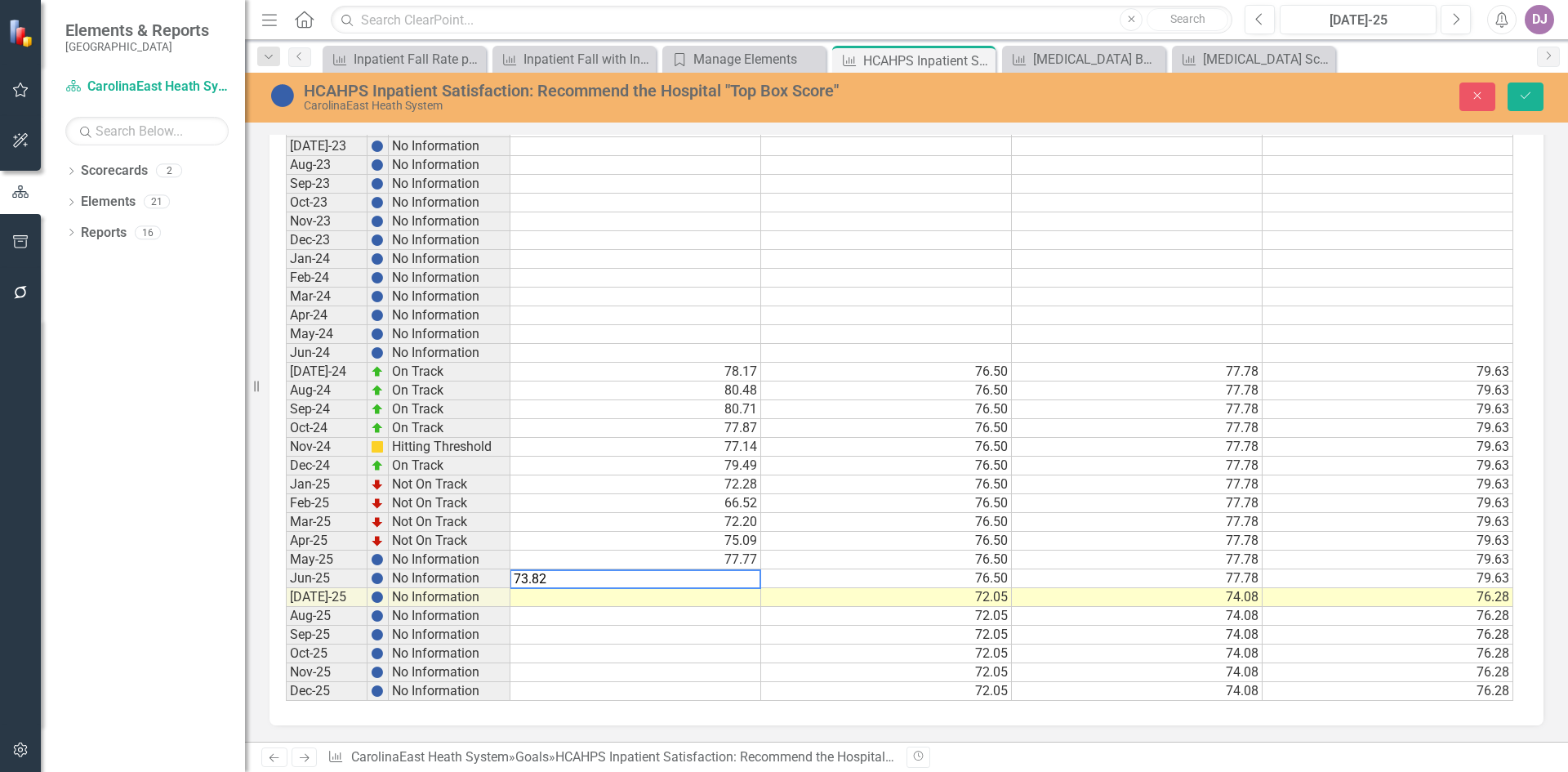
type textarea "73.82"
click at [644, 637] on td at bounding box center [635, 636] width 251 height 19
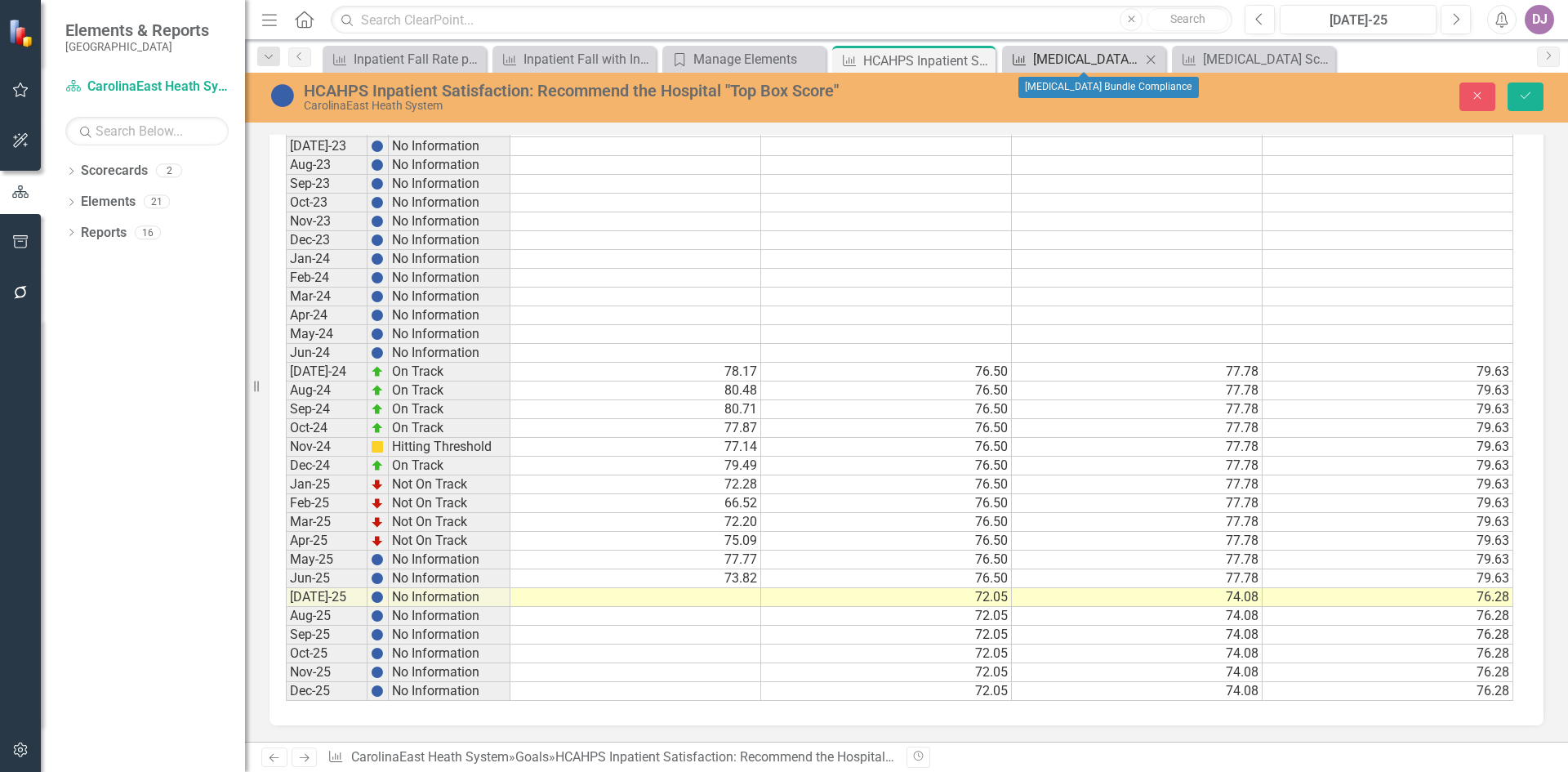
click at [1104, 51] on div "[MEDICAL_DATA] Bundle Compliance" at bounding box center [1087, 60] width 108 height 21
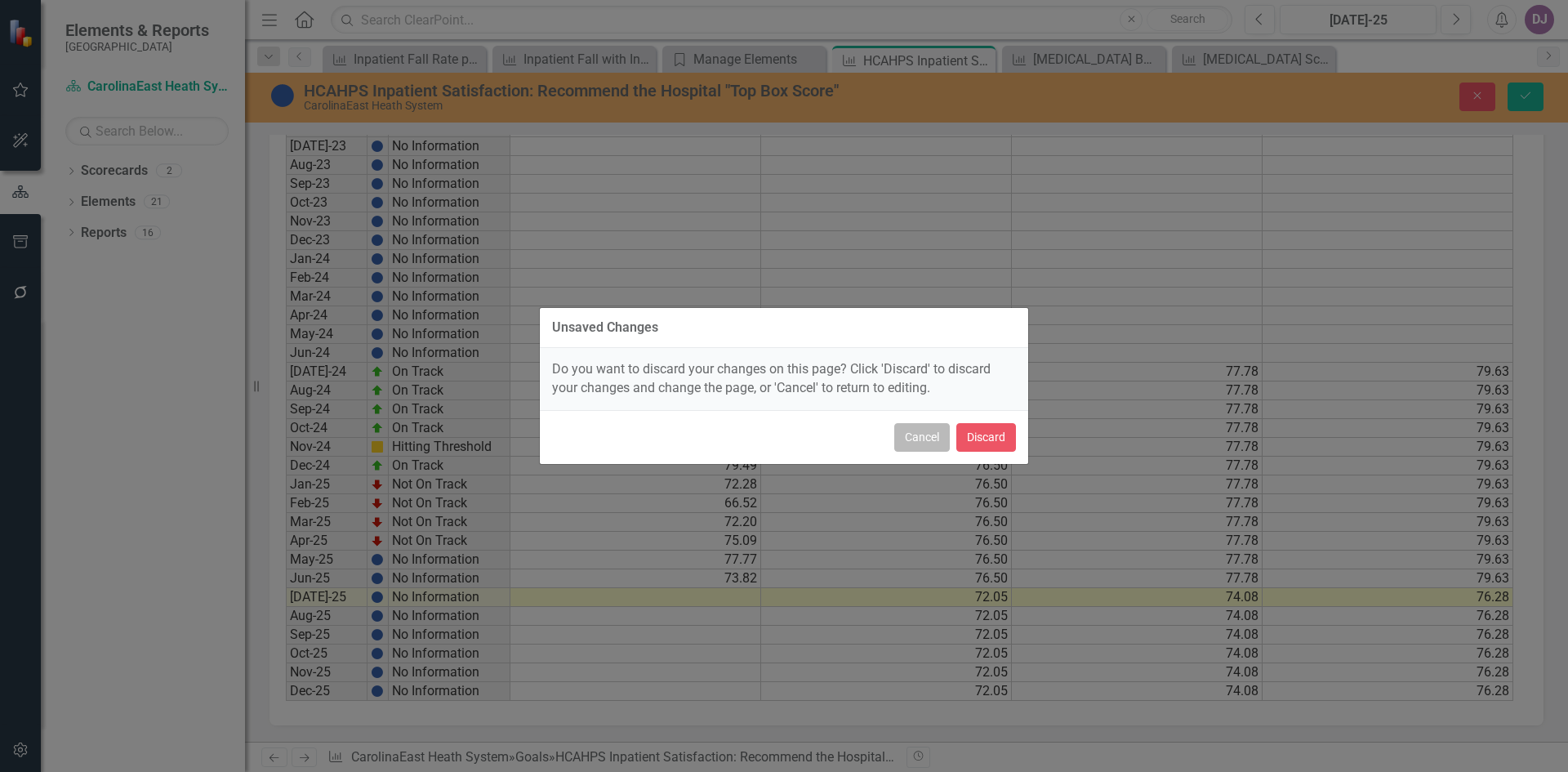
click at [937, 440] on button "Cancel" at bounding box center [922, 438] width 56 height 28
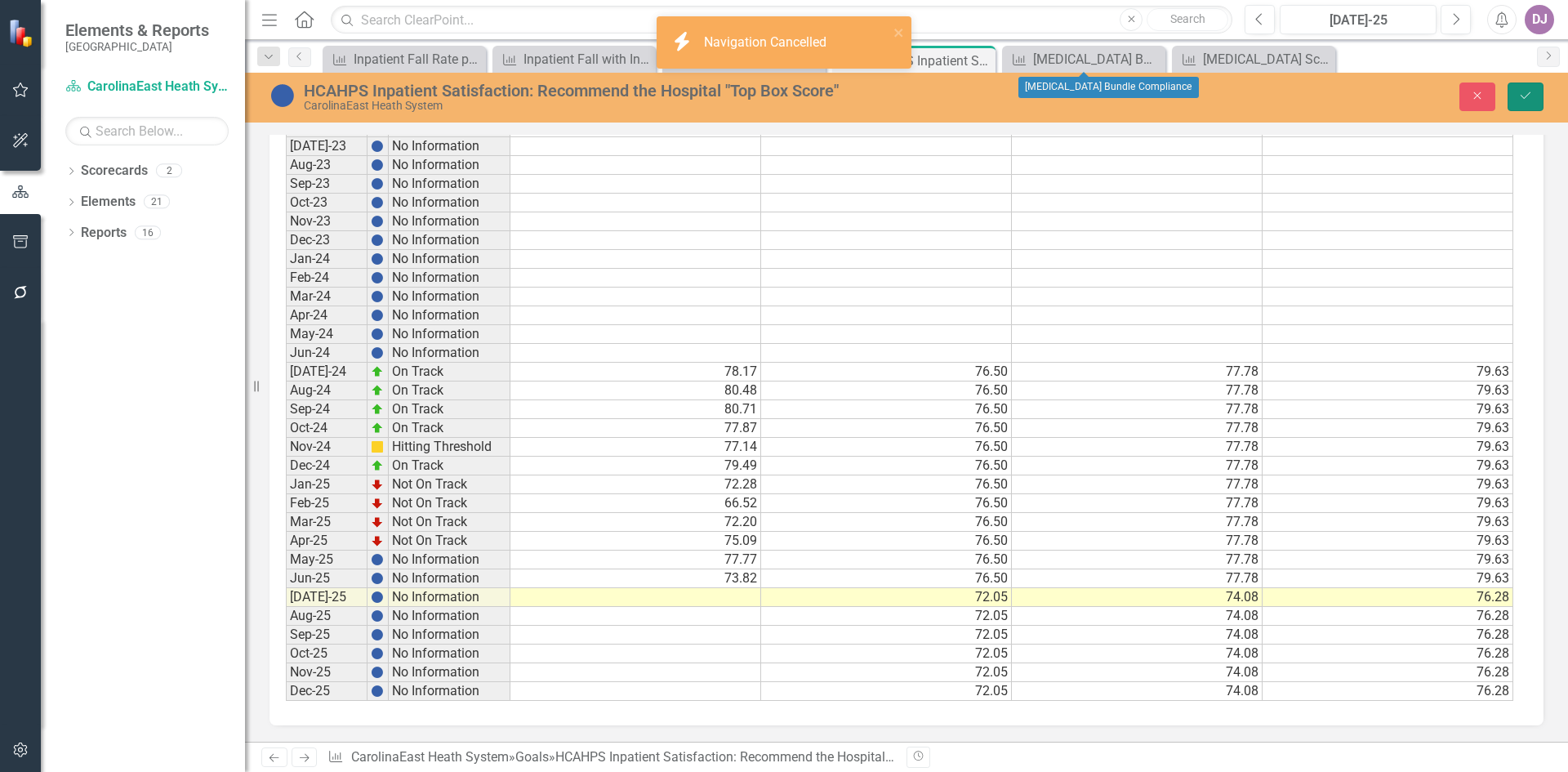
click at [1532, 105] on button "Save" at bounding box center [1526, 97] width 36 height 28
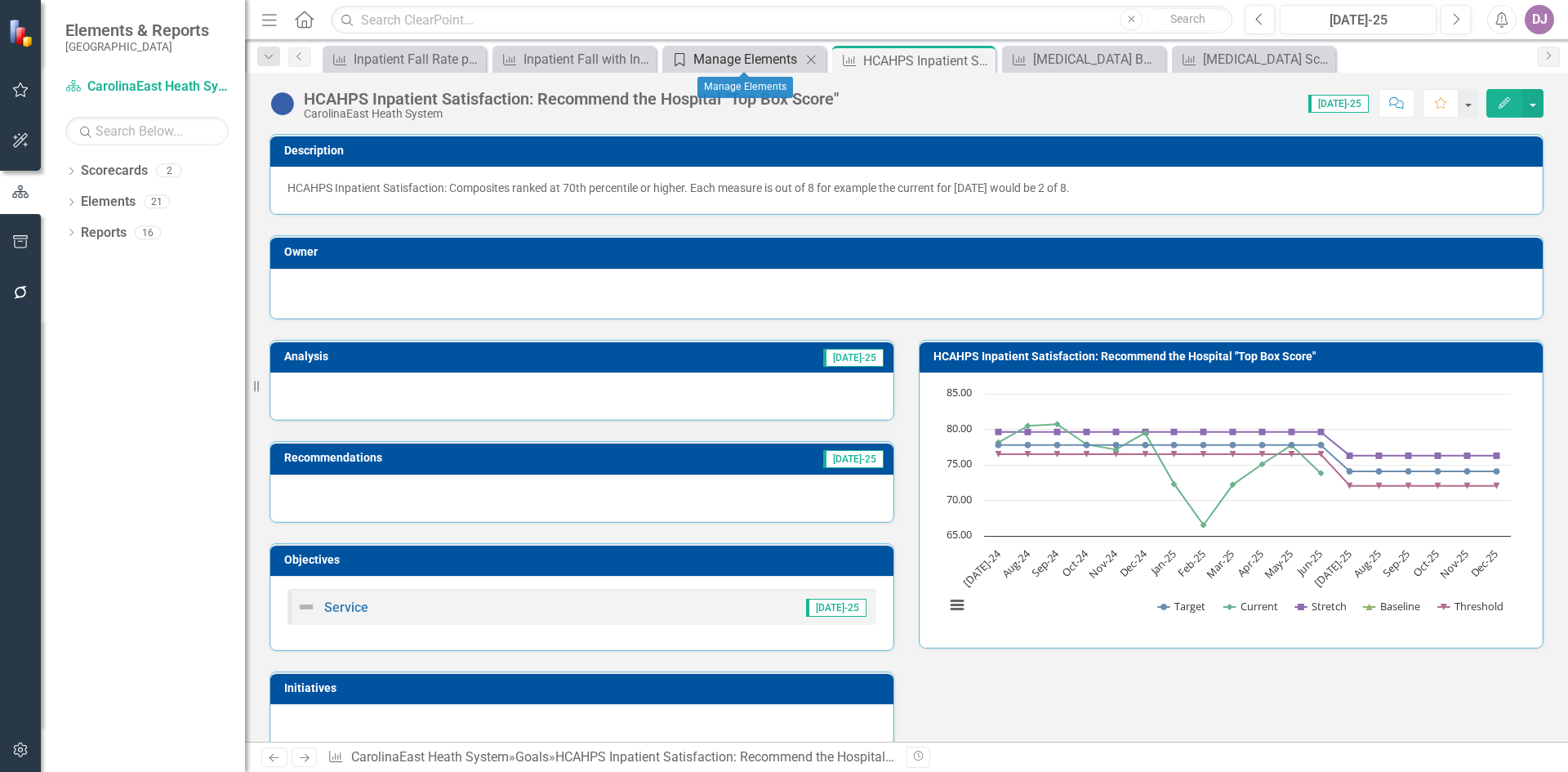
click at [725, 54] on div "Manage Elements" at bounding box center [747, 60] width 108 height 21
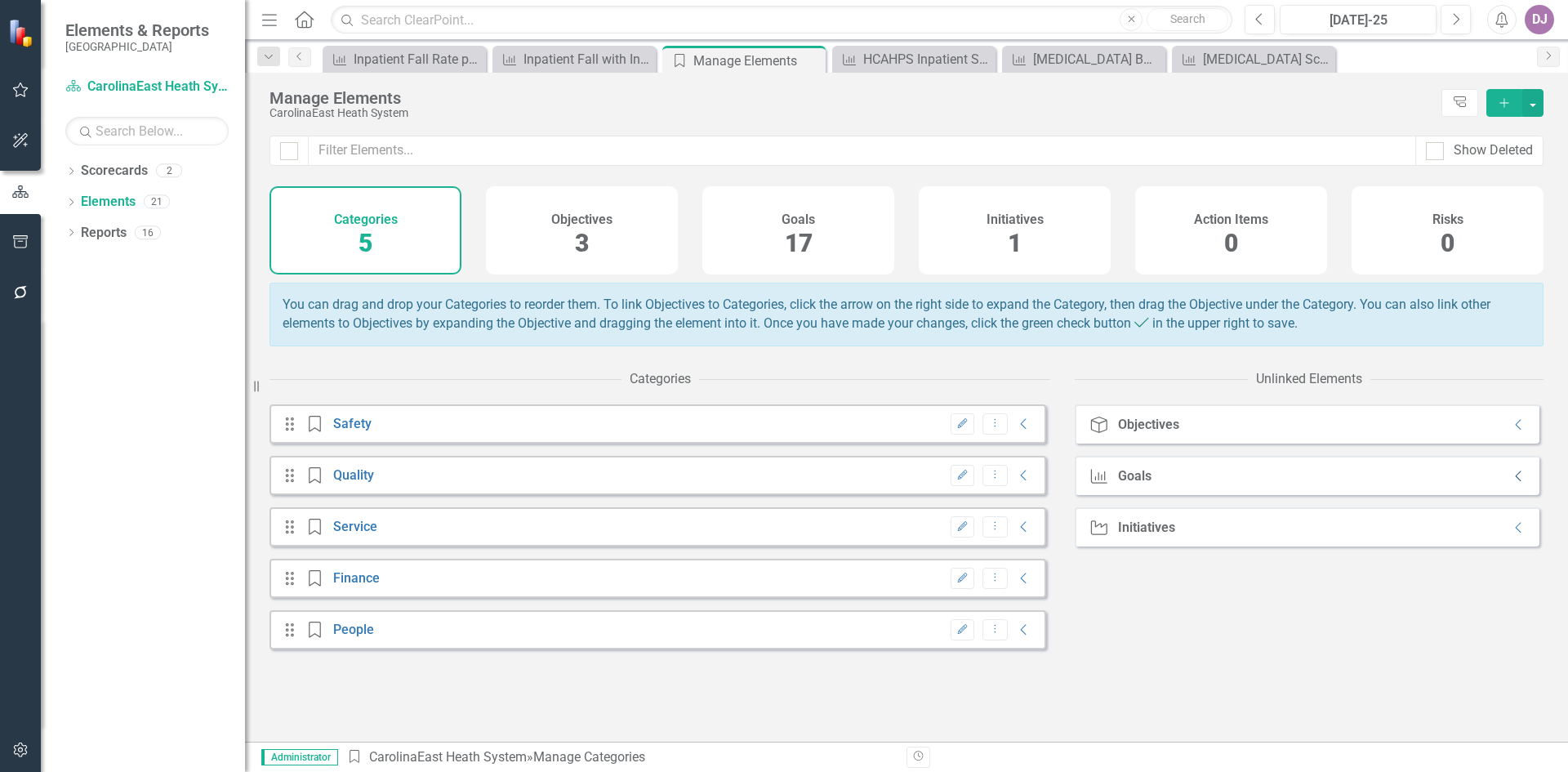
click at [1511, 483] on icon "Collapse" at bounding box center [1519, 476] width 16 height 13
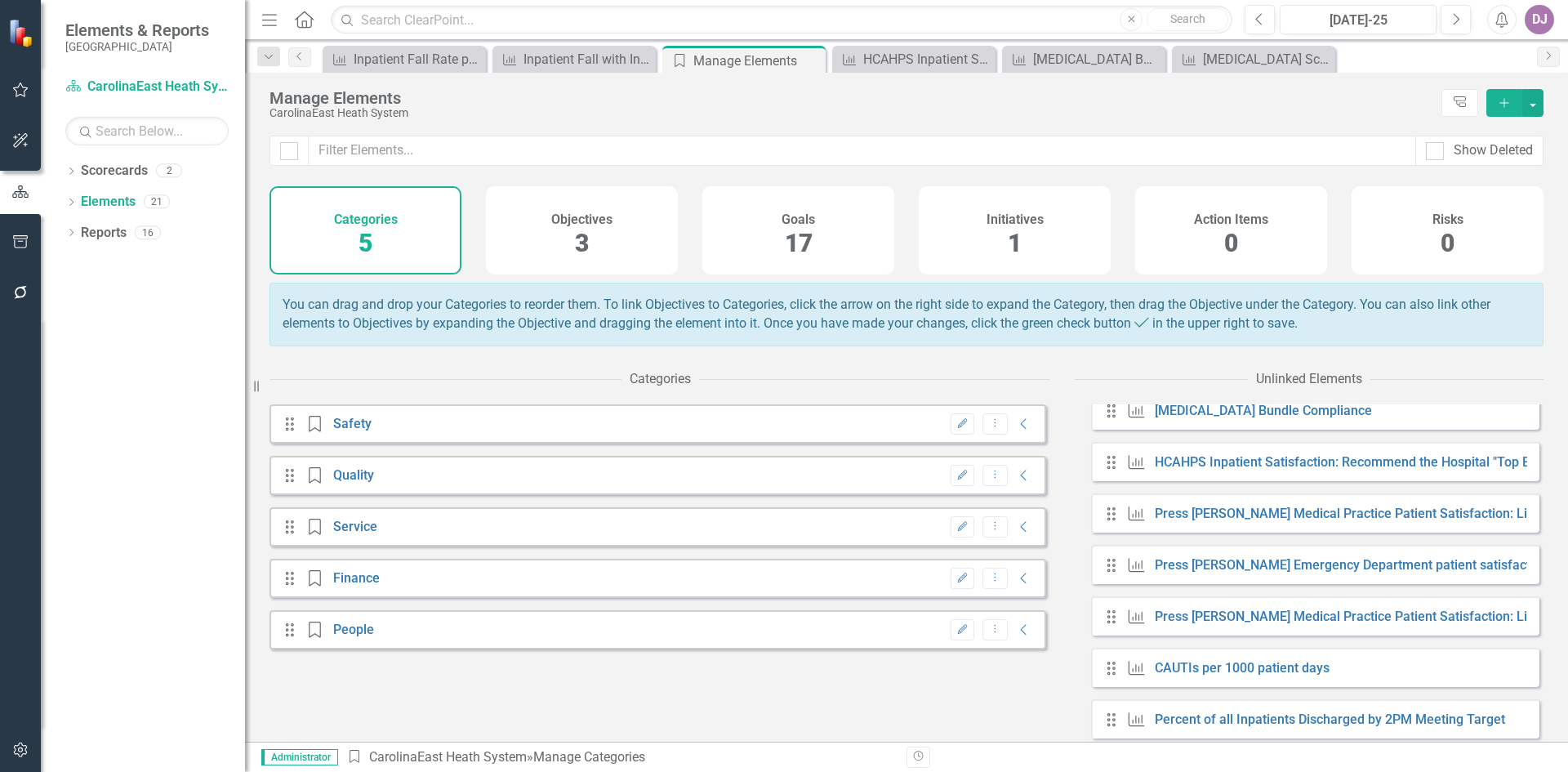
scroll to position [596, 0]
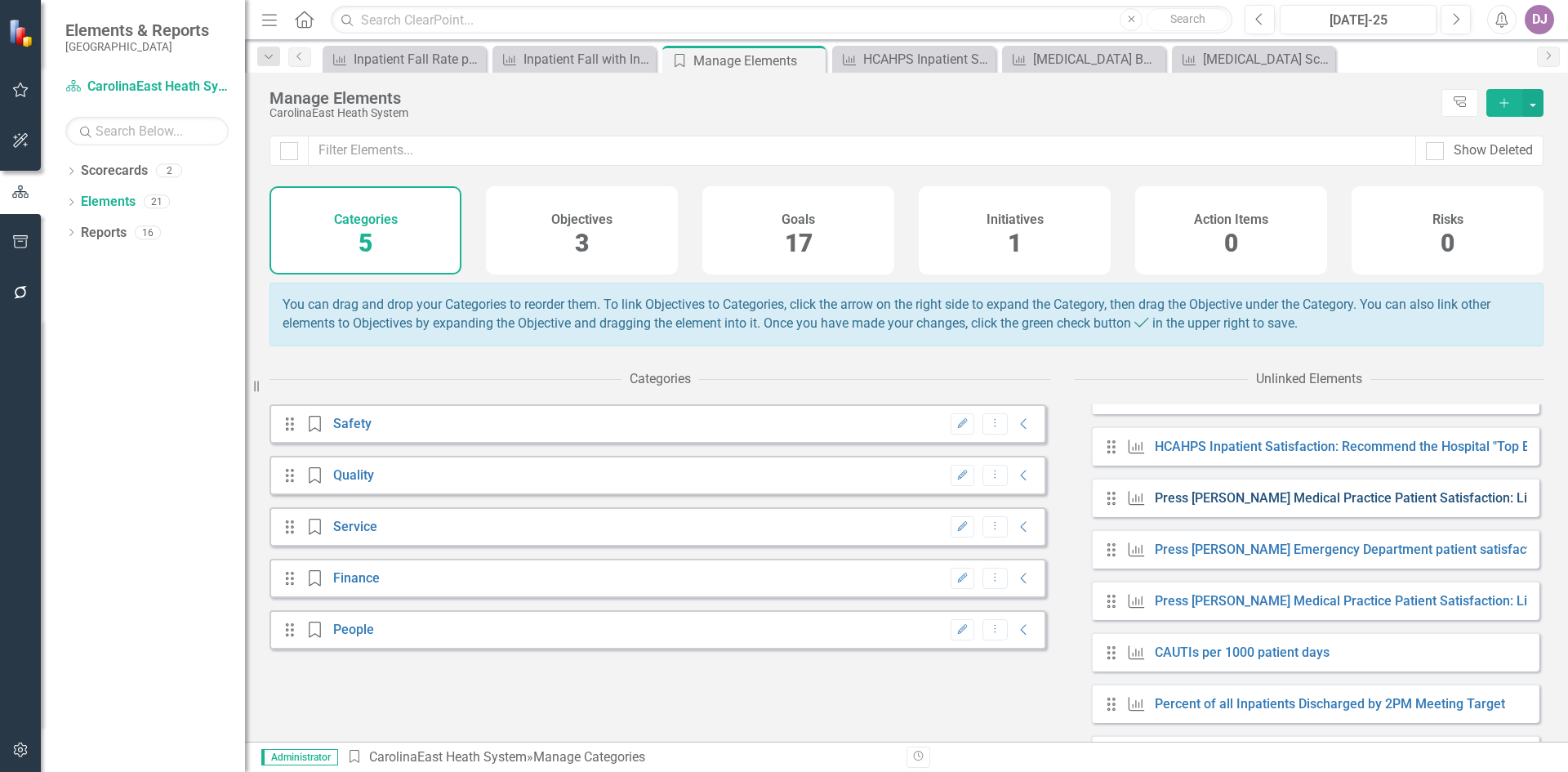
click at [1325, 506] on link "Press [PERSON_NAME] Medical Practice Patient Satisfaction: Likelihood to Recomm…" at bounding box center [1489, 498] width 668 height 15
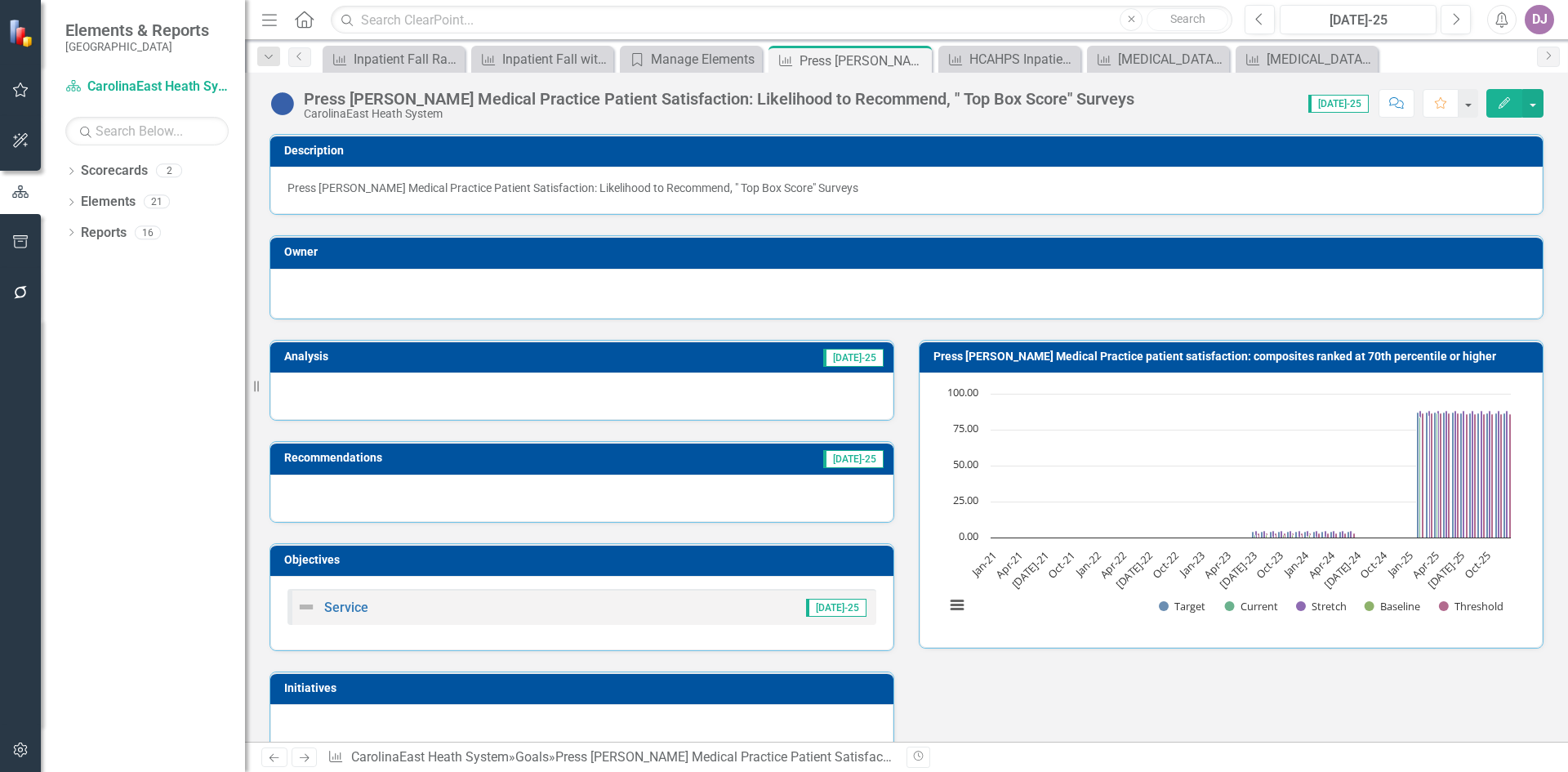
click at [1502, 104] on icon "button" at bounding box center [1505, 103] width 11 height 11
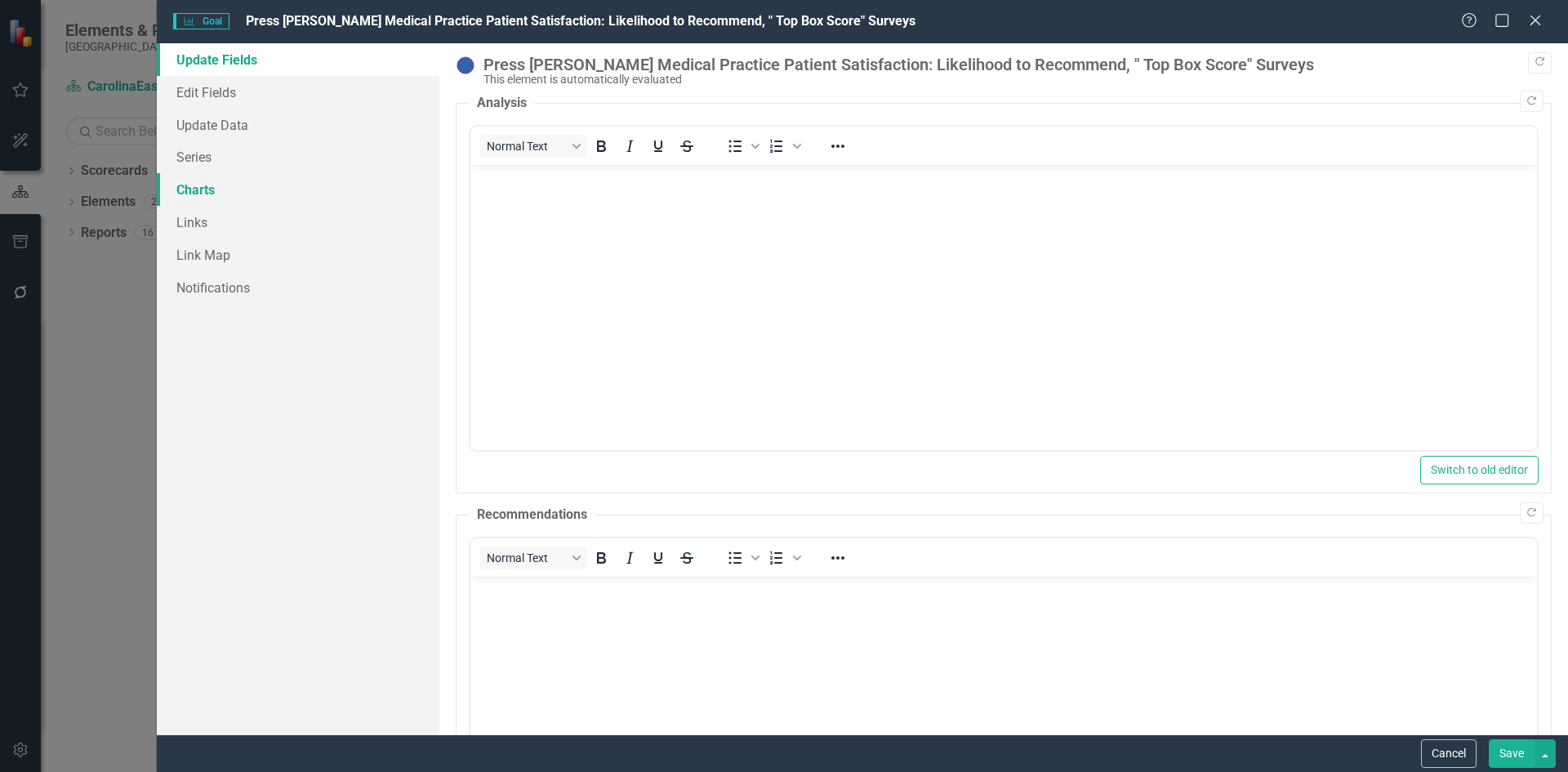
click at [211, 188] on link "Charts" at bounding box center [298, 189] width 283 height 33
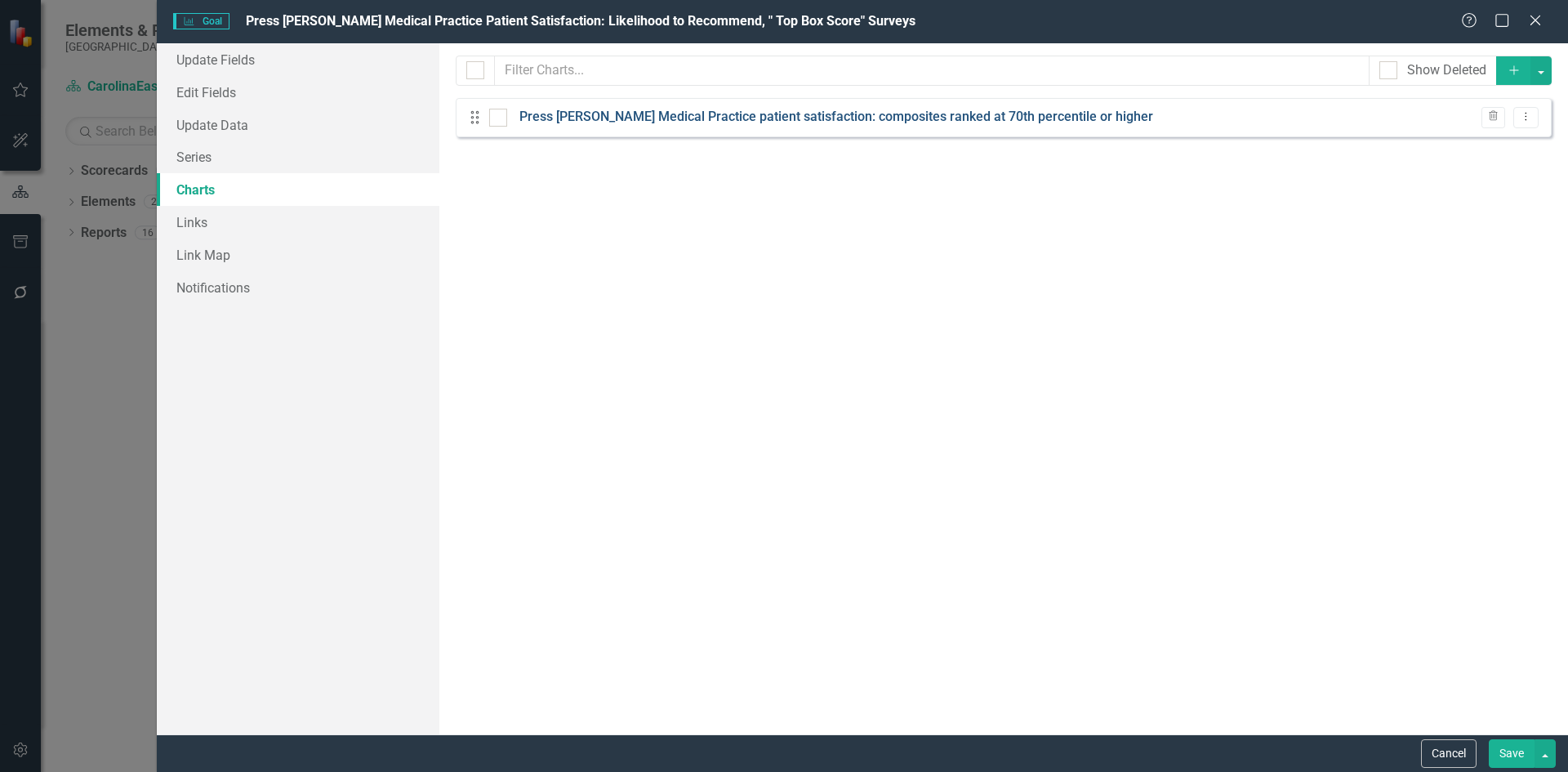
click at [902, 112] on link "Press [PERSON_NAME] Medical Practice patient satisfaction: composites ranked at…" at bounding box center [836, 117] width 633 height 19
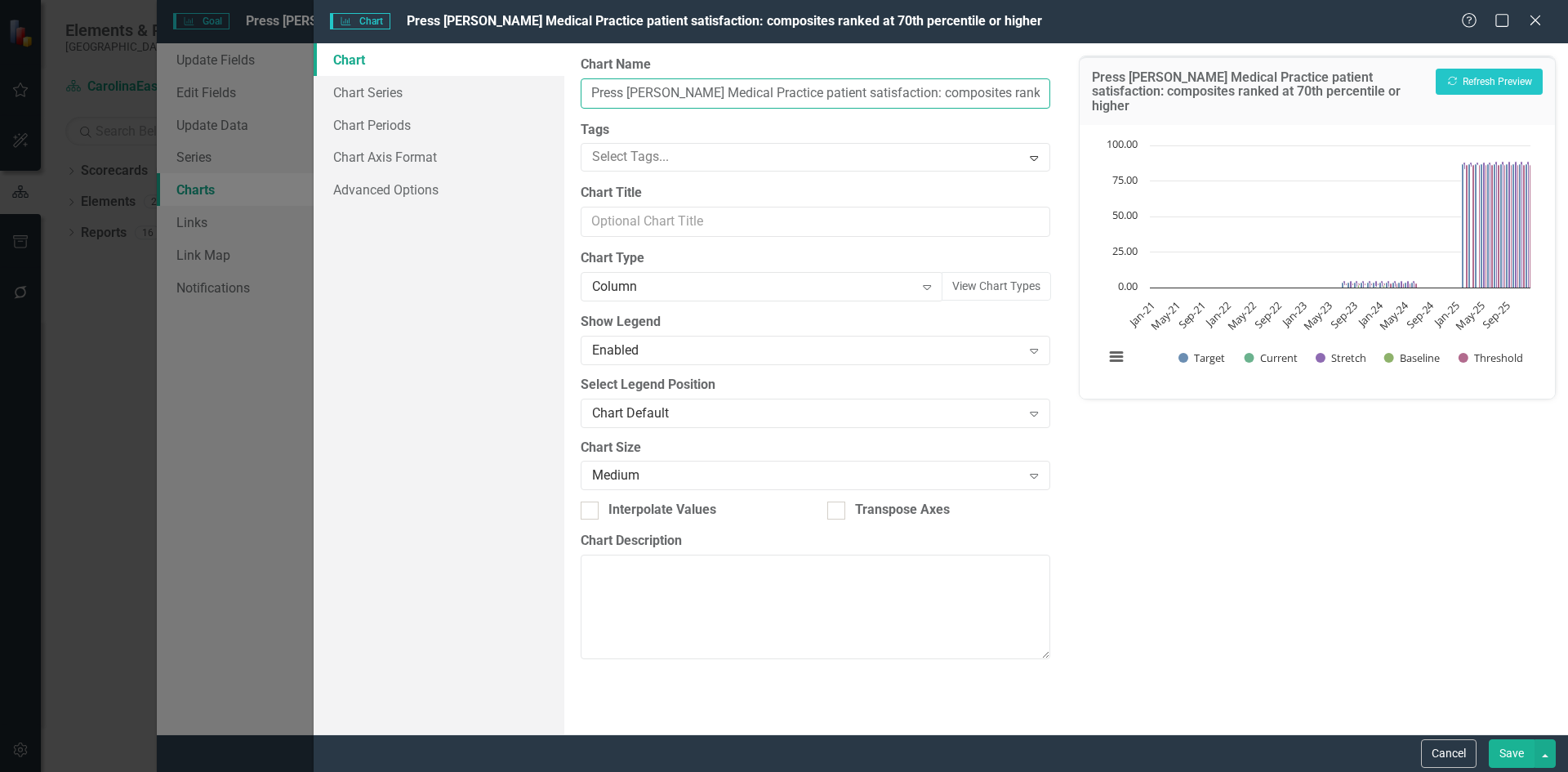
click at [649, 102] on input "Press [PERSON_NAME] Medical Practice patient satisfaction: composites ranked at…" at bounding box center [814, 94] width 469 height 30
drag, startPoint x: 592, startPoint y: 92, endPoint x: 1065, endPoint y: 118, distance: 473.7
click at [1065, 118] on div "From this page, you can define the name, type, and size of the chart. You can a…" at bounding box center [815, 389] width 502 height 691
paste input "Patient Satisfaction: Likelihood to Recommend, "Top Box Score" surveys"
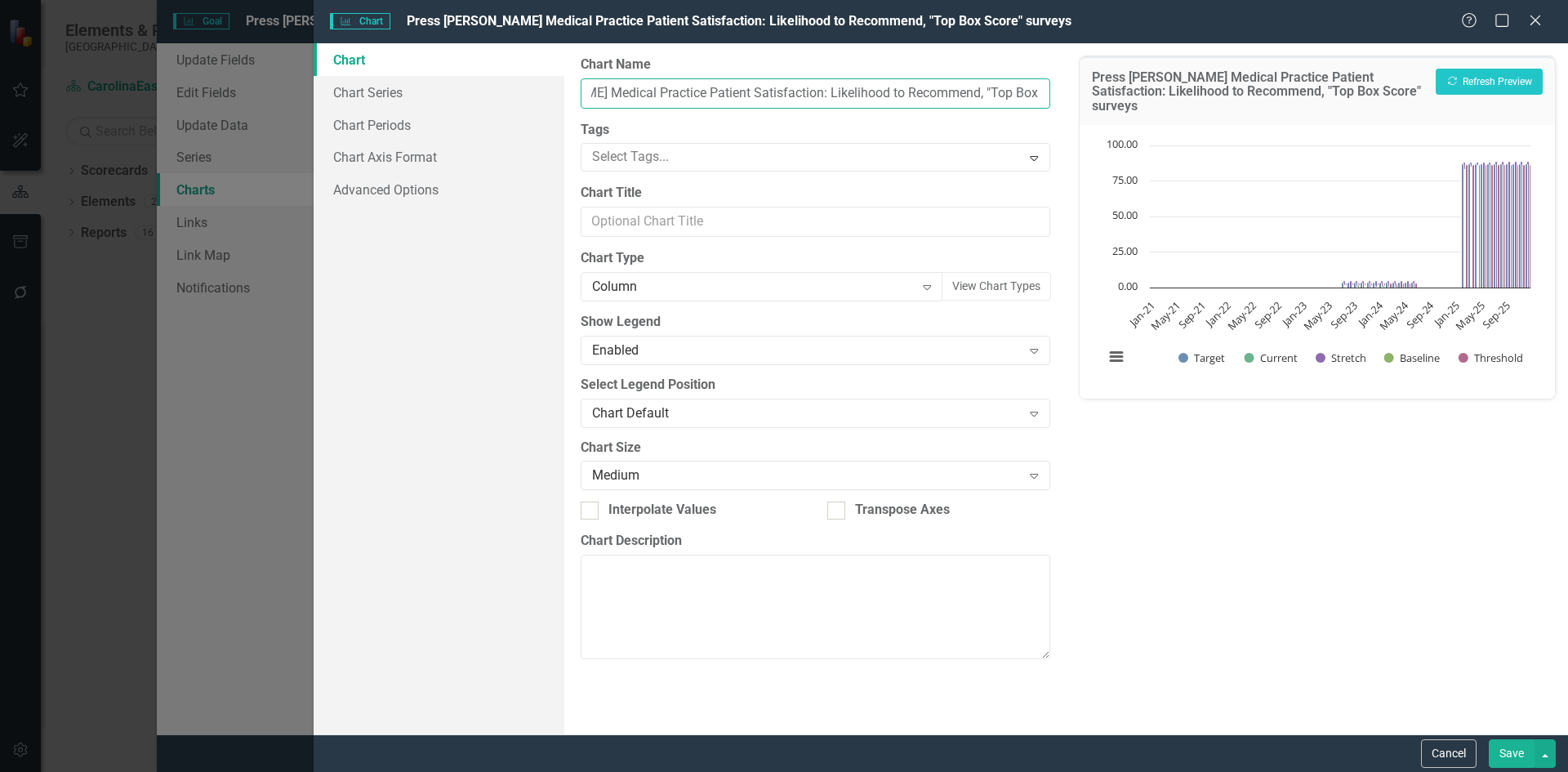
scroll to position [0, 149]
type input "Press [PERSON_NAME] Medical Practice Patient Satisfaction: Likelihood to Recomm…"
click at [926, 286] on icon "Expand" at bounding box center [927, 287] width 16 height 13
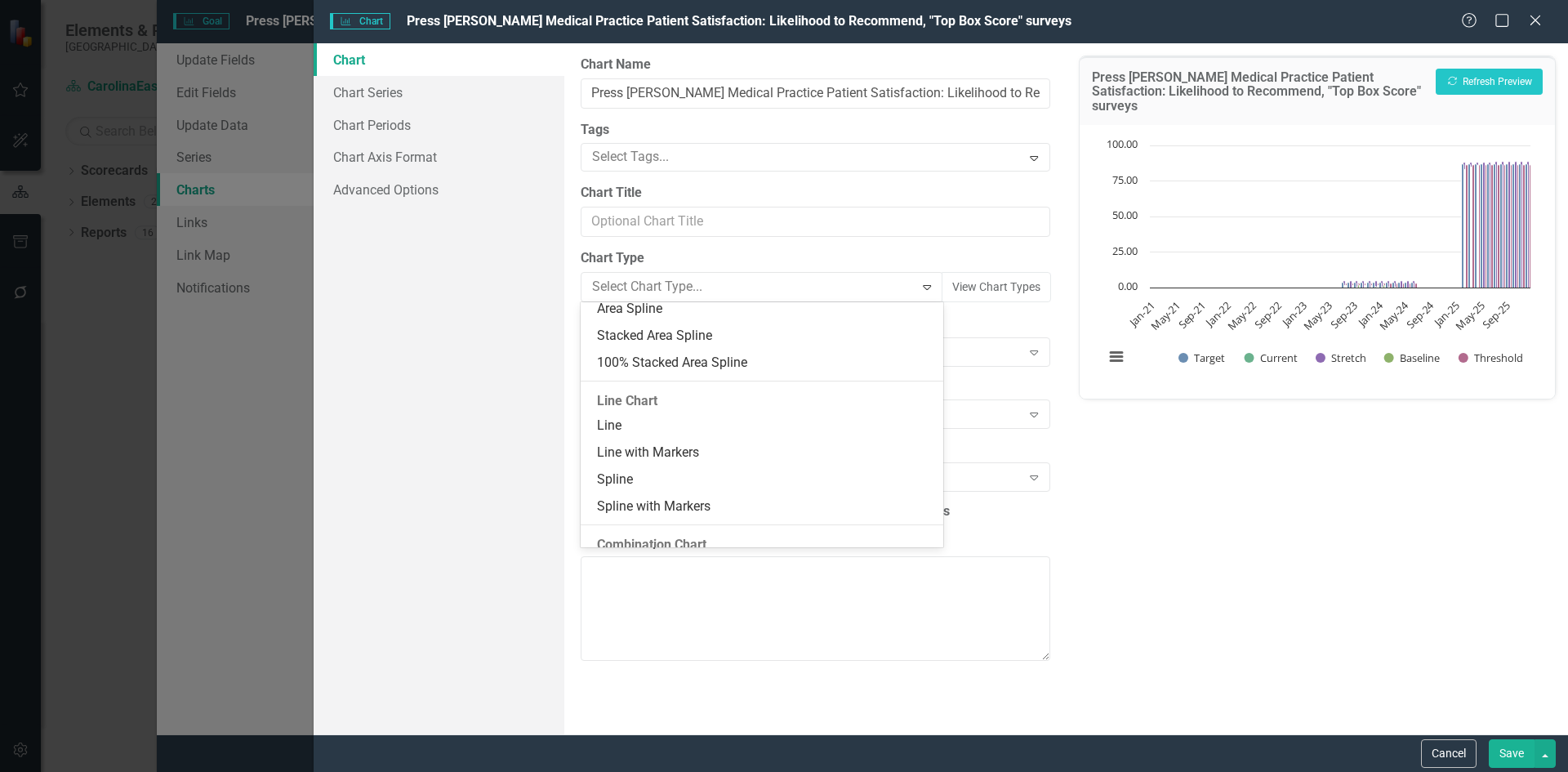
scroll to position [744, 0]
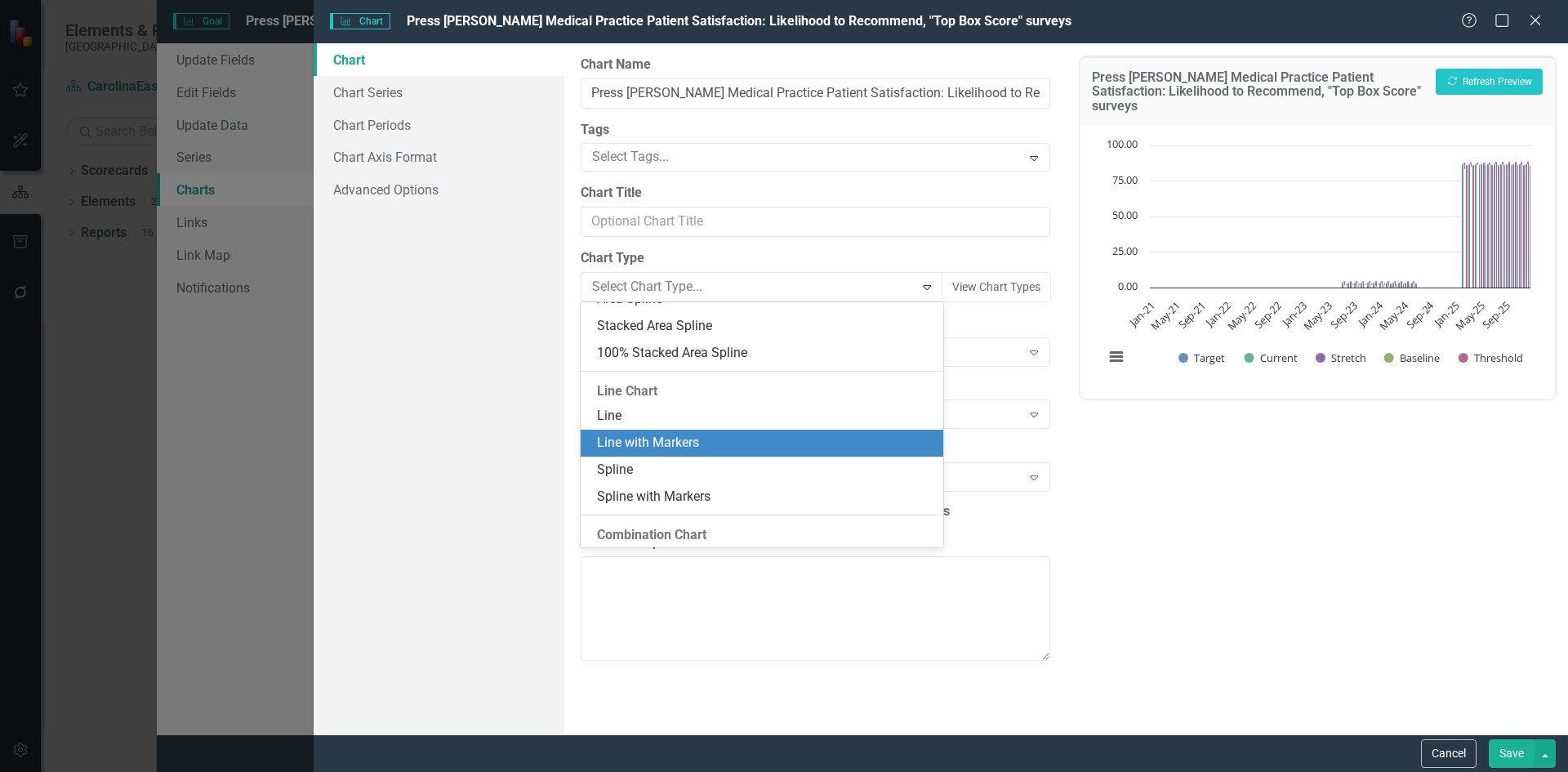
click at [708, 437] on div "Line with Markers" at bounding box center [765, 443] width 336 height 19
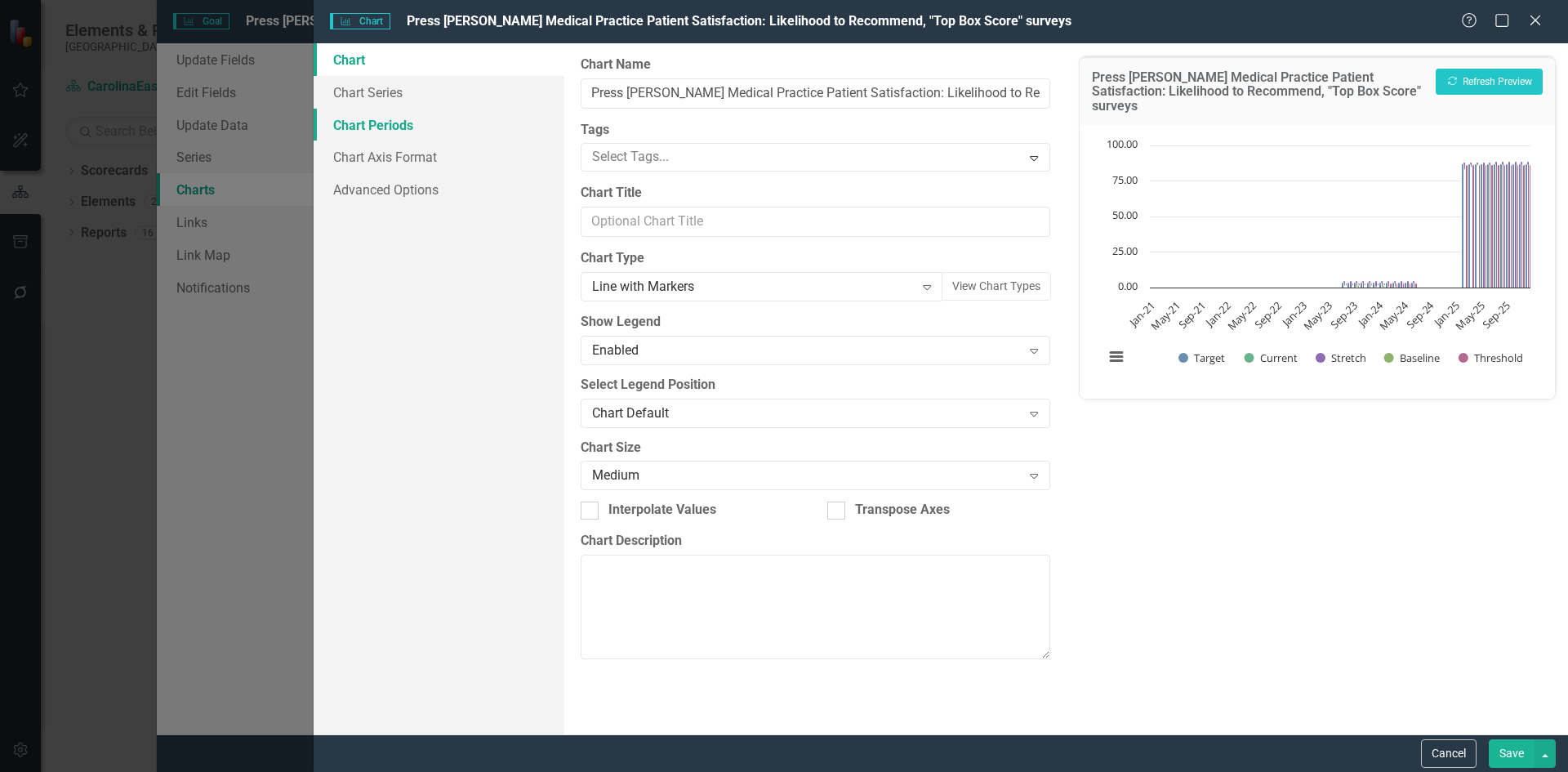
click at [371, 128] on link "Chart Periods" at bounding box center [438, 125] width 251 height 33
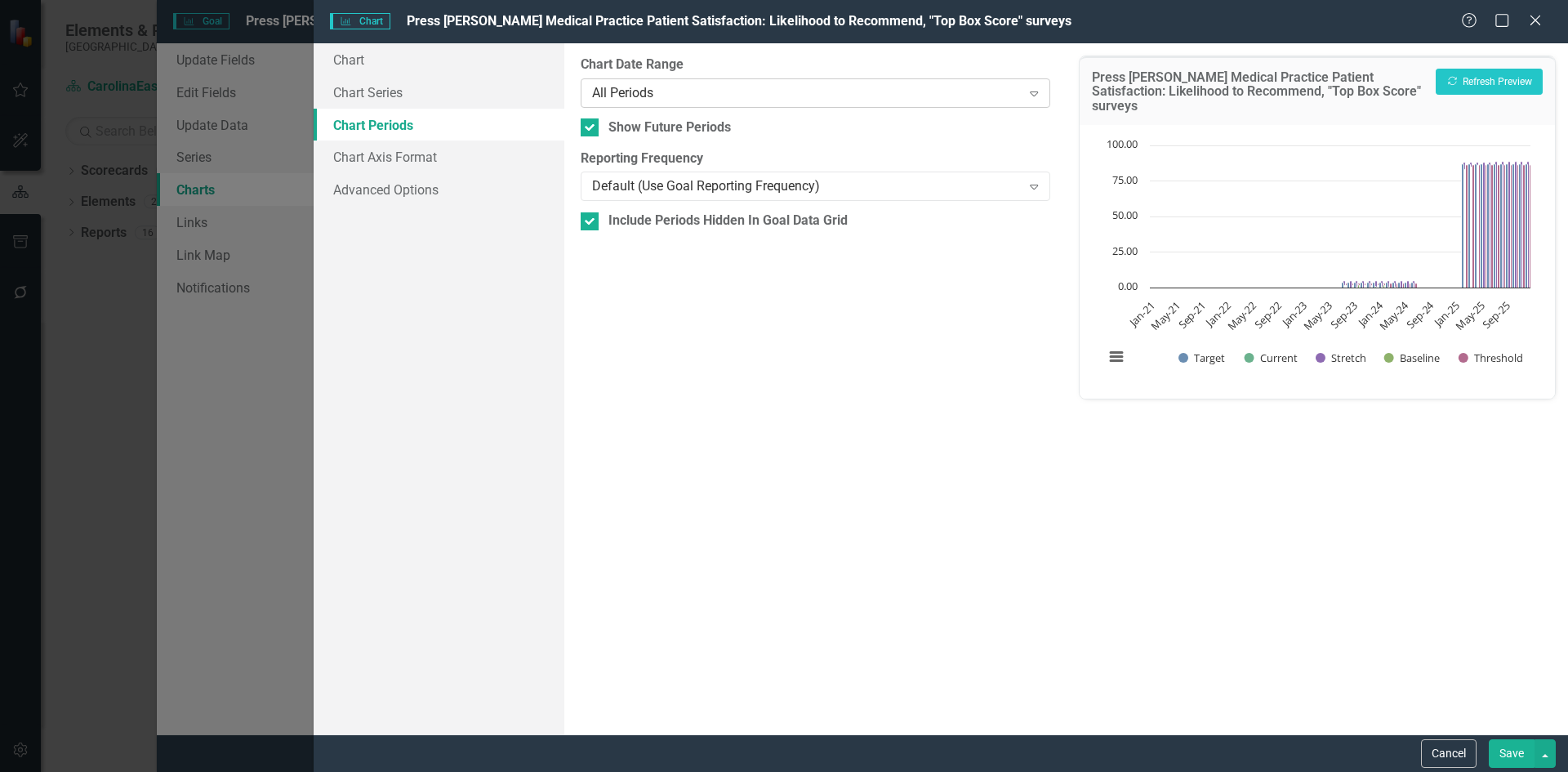
click at [1037, 94] on icon at bounding box center [1034, 94] width 9 height 5
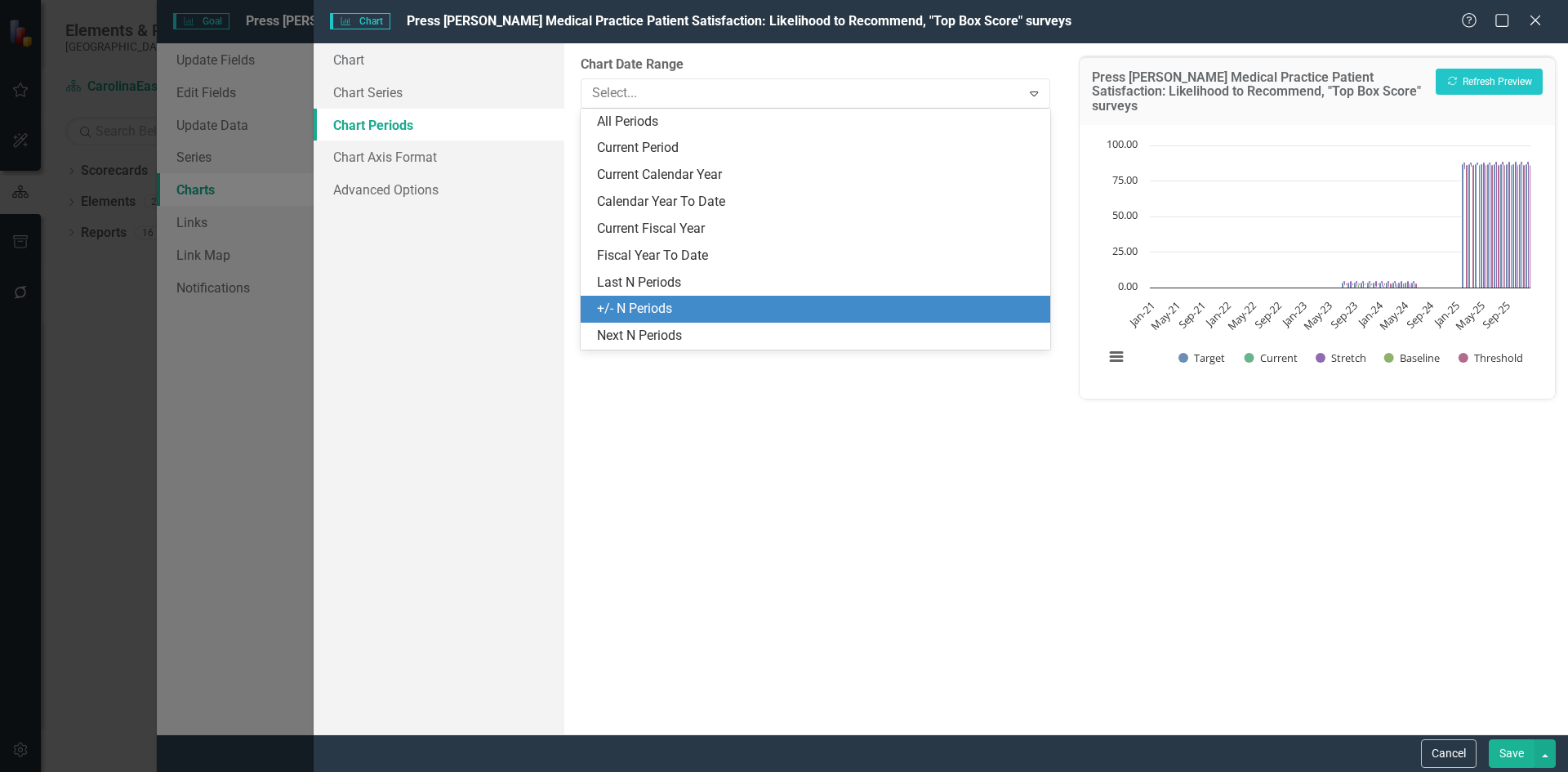
click at [670, 296] on div "+/- N Periods" at bounding box center [814, 309] width 469 height 27
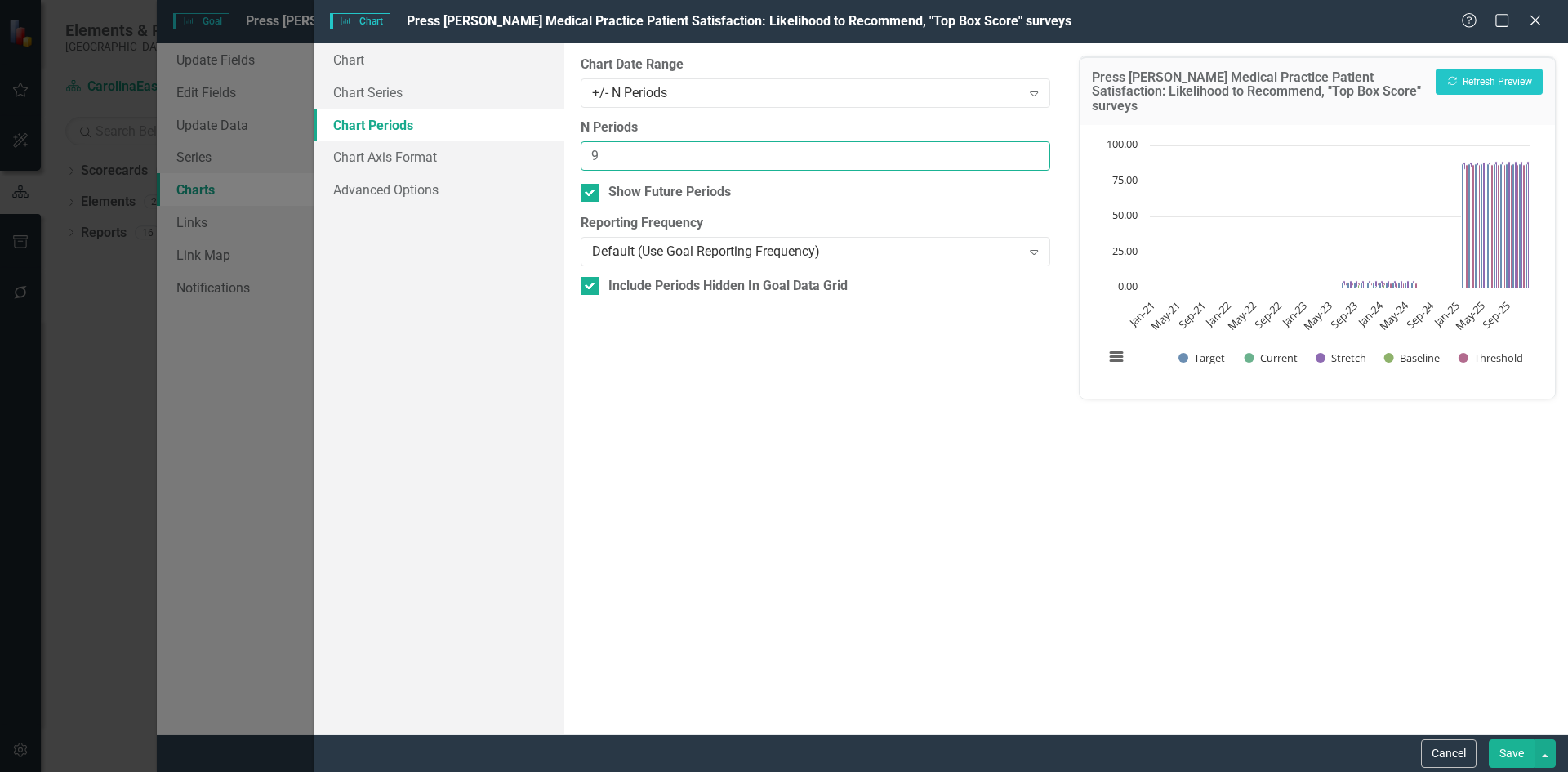
click at [1034, 152] on input "9" at bounding box center [814, 156] width 469 height 30
click at [1034, 152] on input "10" at bounding box center [814, 156] width 469 height 30
click at [1034, 152] on input "11" at bounding box center [814, 156] width 469 height 30
type input "12"
click at [1035, 152] on input "12" at bounding box center [814, 156] width 469 height 30
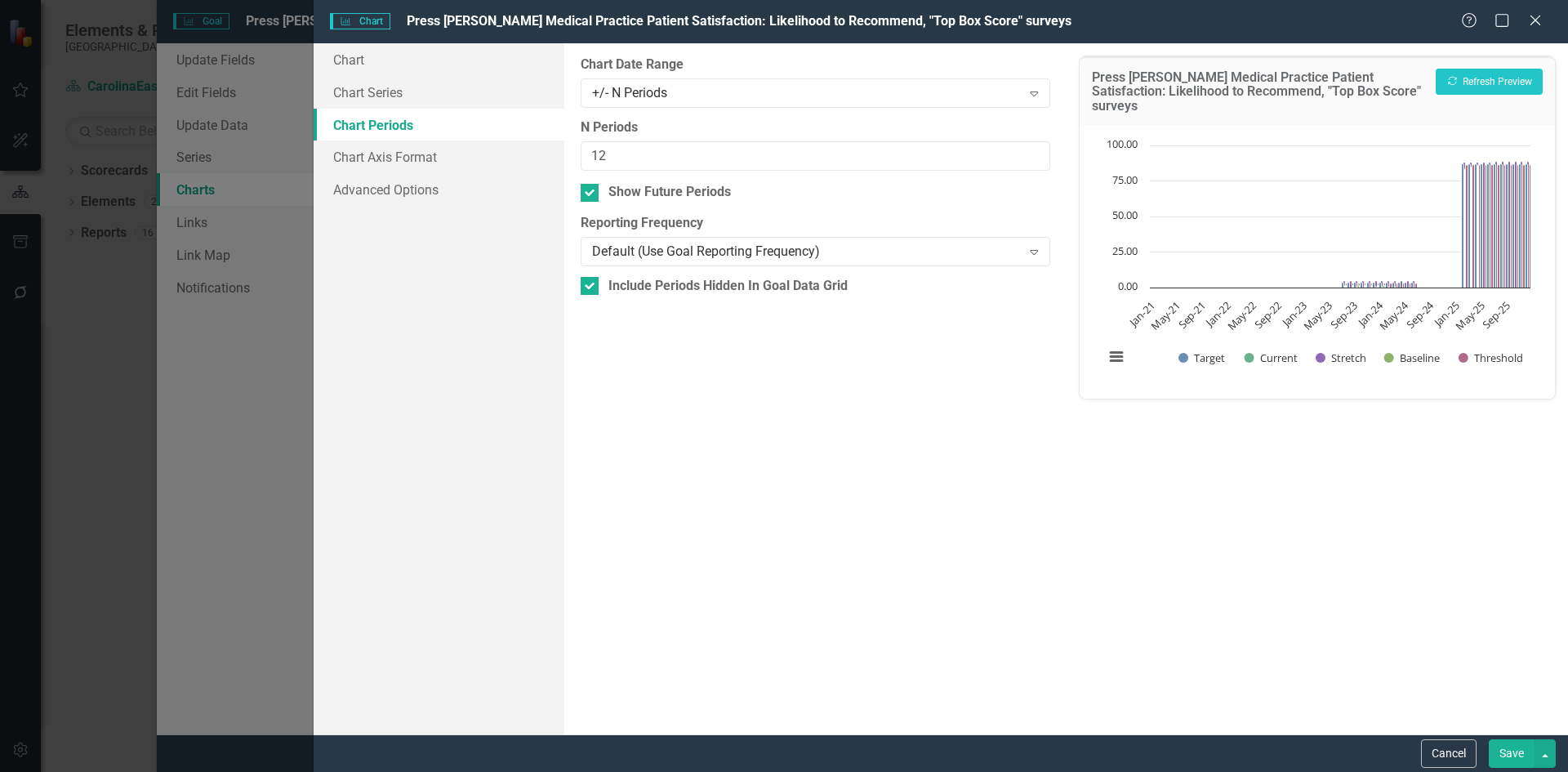
click at [1512, 759] on button "Save" at bounding box center [1512, 754] width 45 height 28
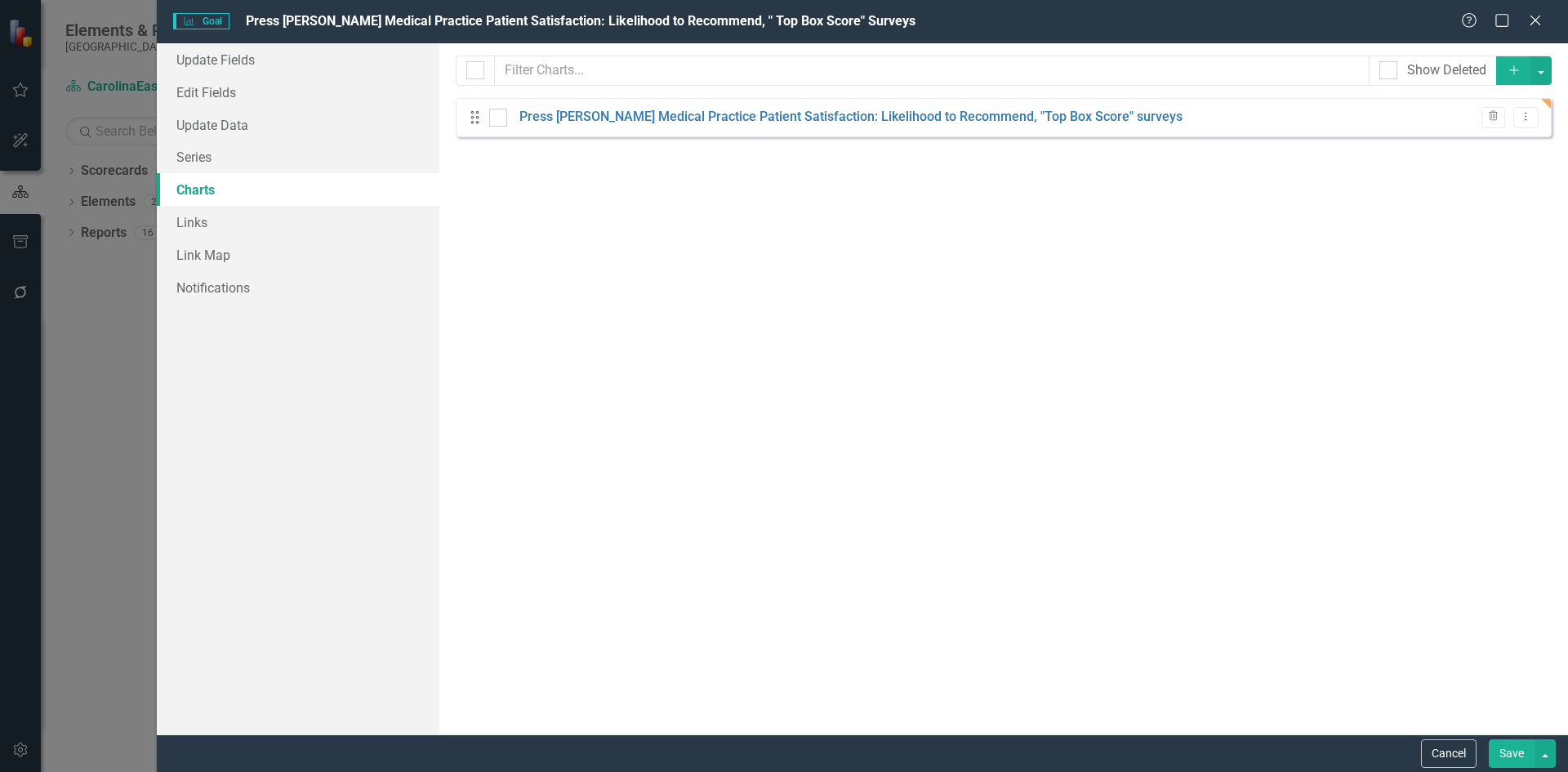
click at [1521, 757] on button "Save" at bounding box center [1512, 754] width 45 height 28
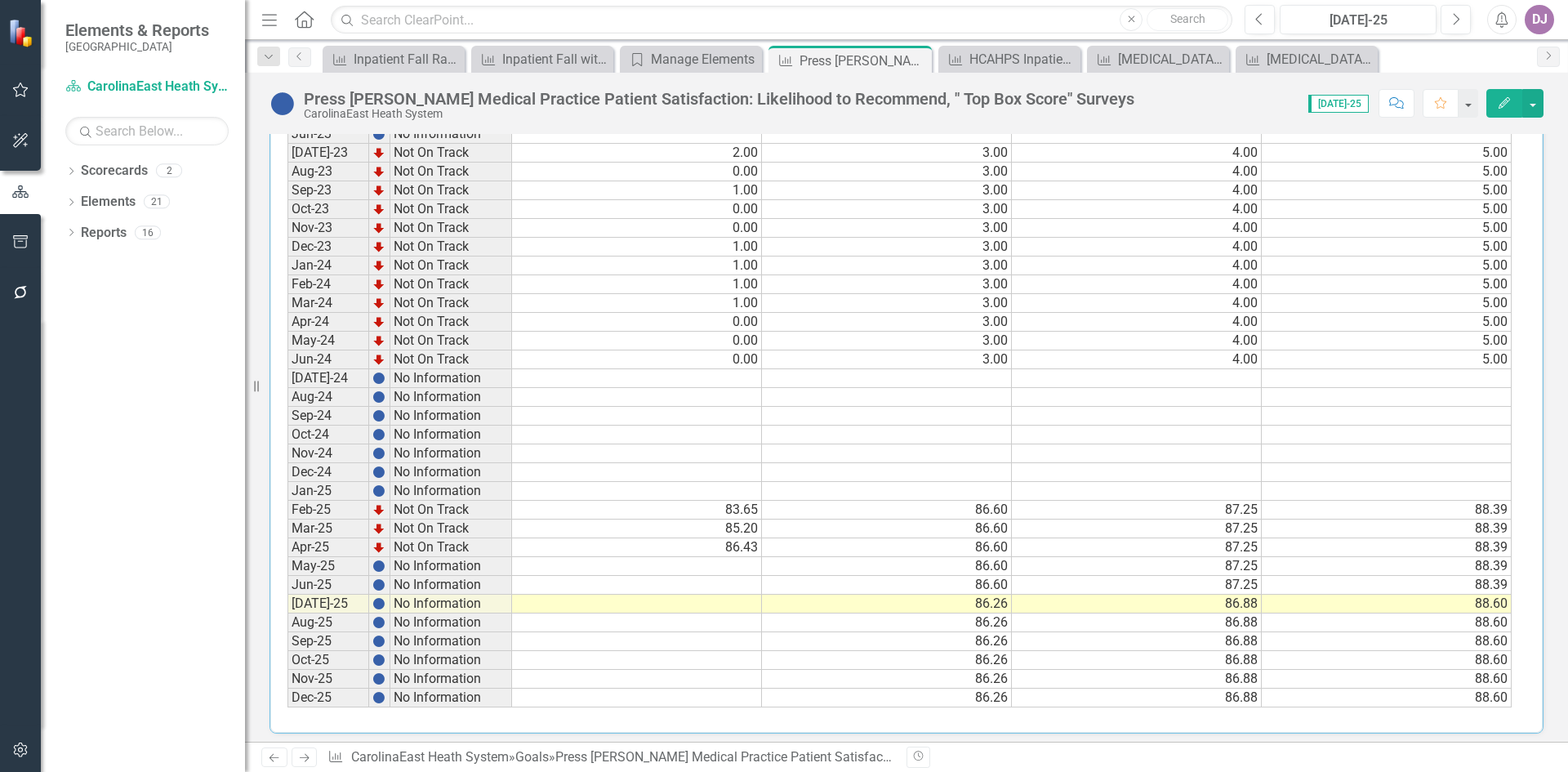
scroll to position [817, 0]
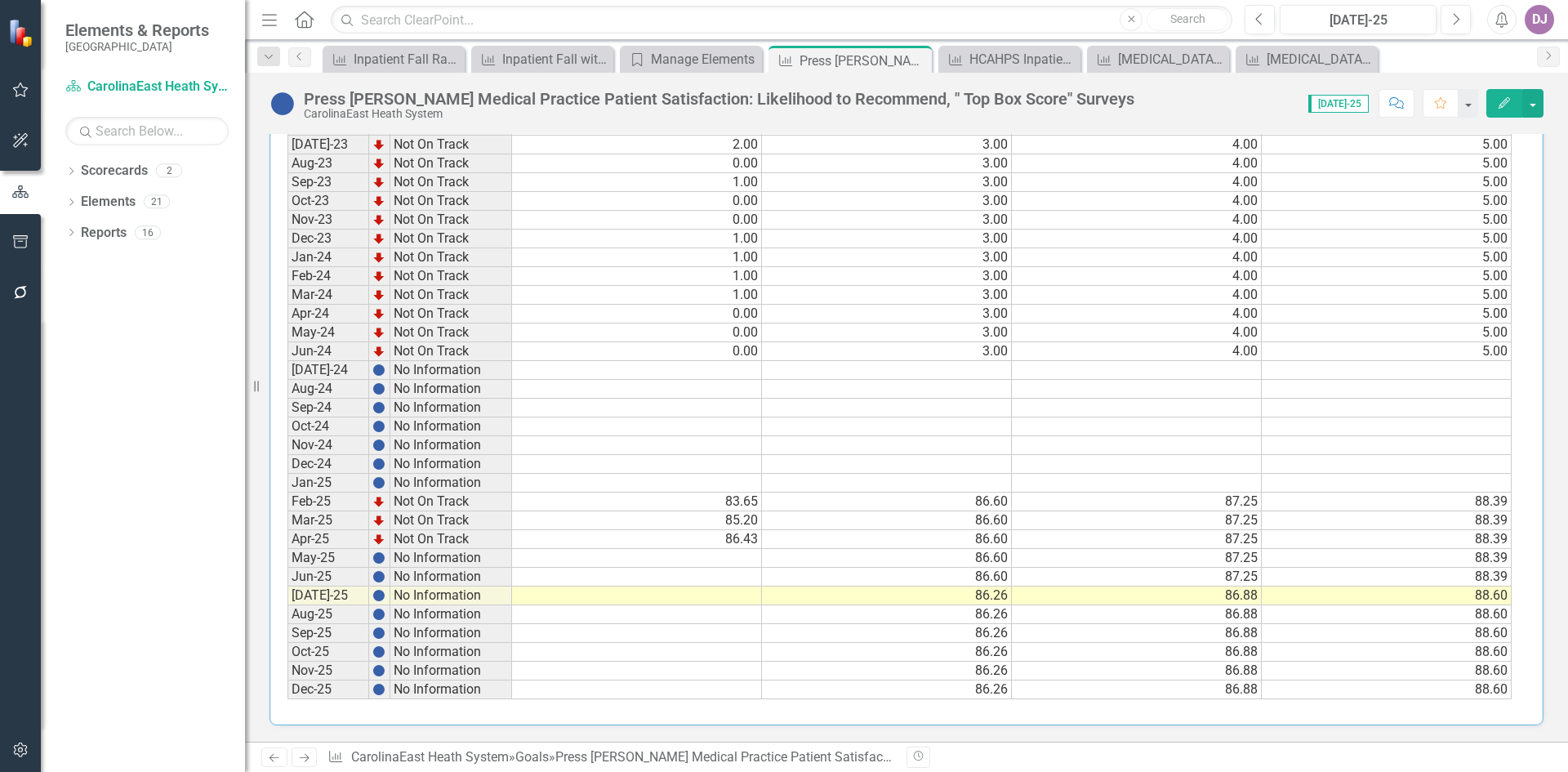
click at [979, 505] on td "86.60" at bounding box center [887, 502] width 250 height 19
drag, startPoint x: 1009, startPoint y: 510, endPoint x: 988, endPoint y: 368, distance: 143.5
click at [288, 368] on div "Period Status Current Threshold Target Stretch Jan-23 No Information Feb-23 No …" at bounding box center [288, 350] width 0 height 696
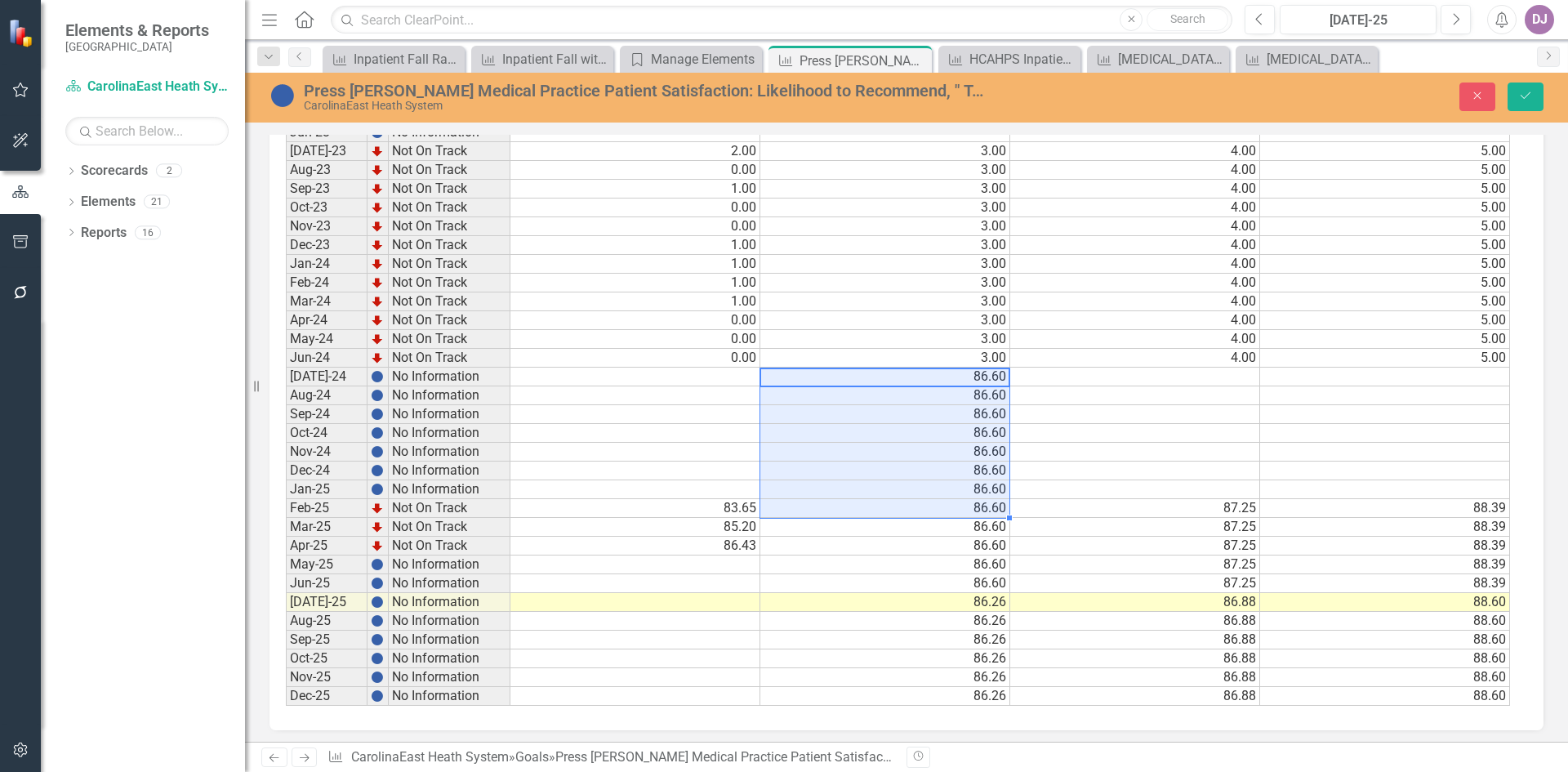
scroll to position [821, 0]
click at [1222, 498] on td "87.25" at bounding box center [1137, 504] width 251 height 19
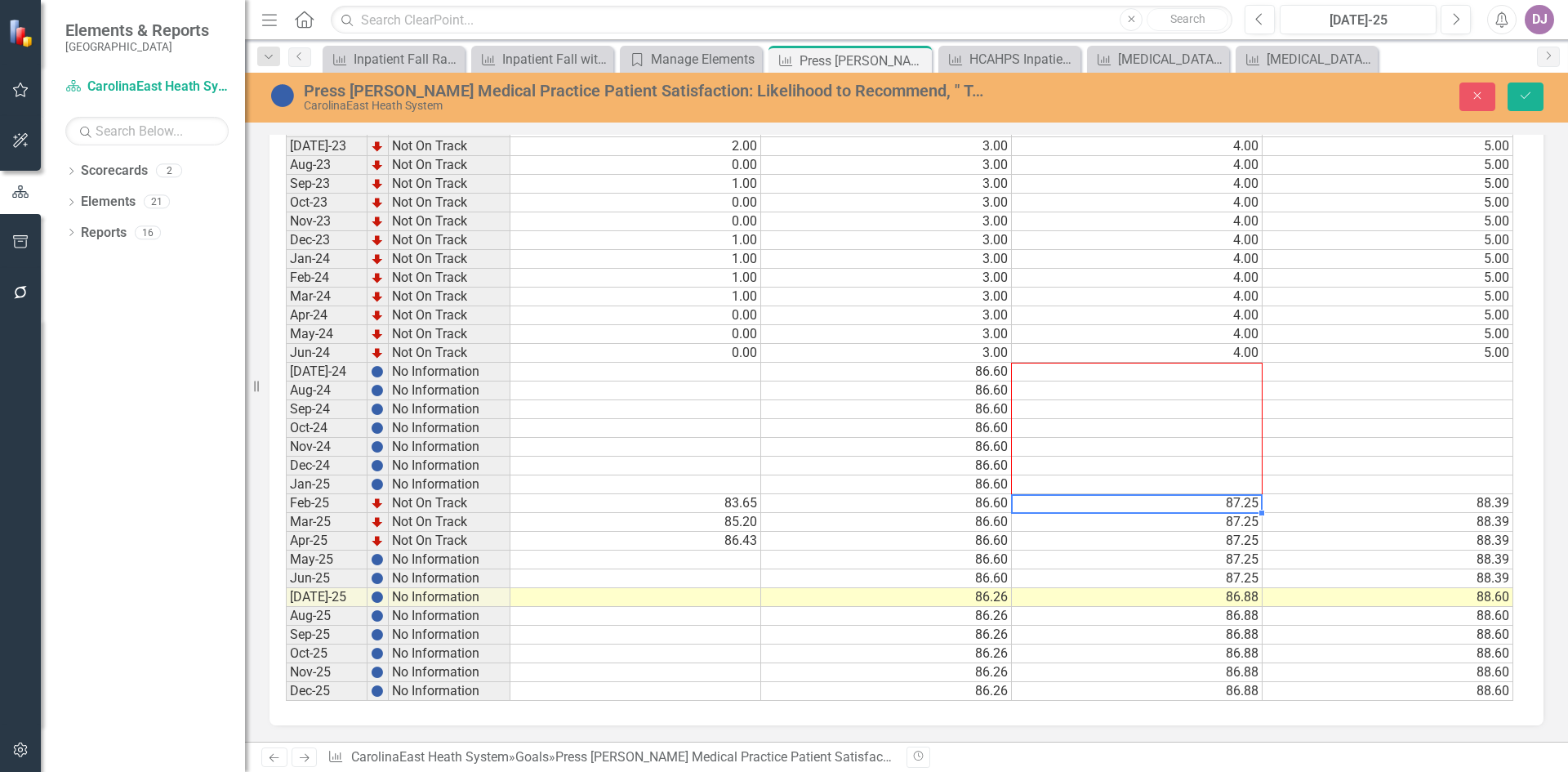
drag, startPoint x: 1259, startPoint y: 513, endPoint x: 1256, endPoint y: 372, distance: 141.0
click at [286, 372] on div "Period Status Current Threshold Target Stretch Jan-23 No Information Feb-23 No …" at bounding box center [286, 352] width 0 height 696
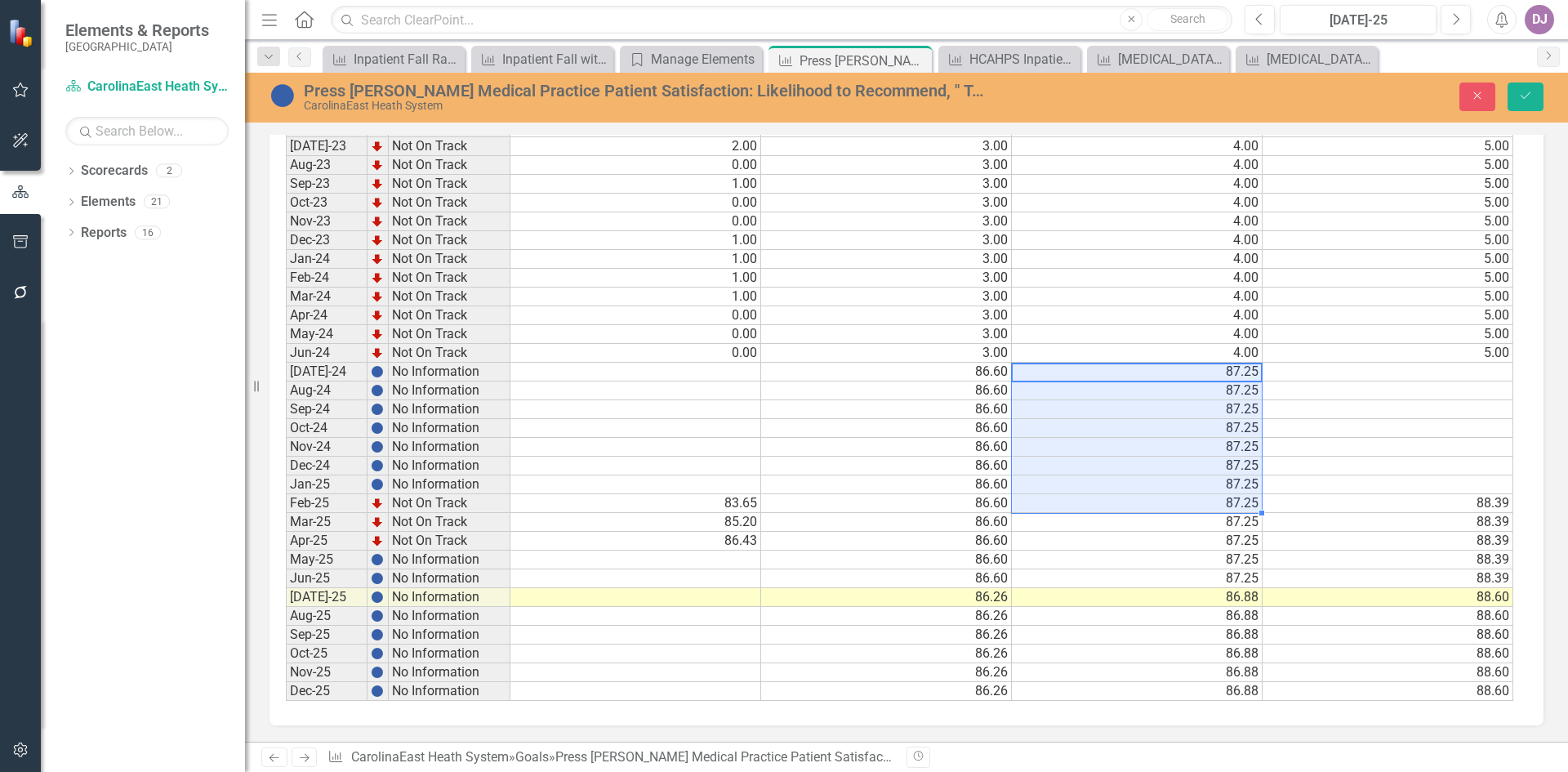
click at [1480, 499] on td "88.39" at bounding box center [1388, 504] width 251 height 19
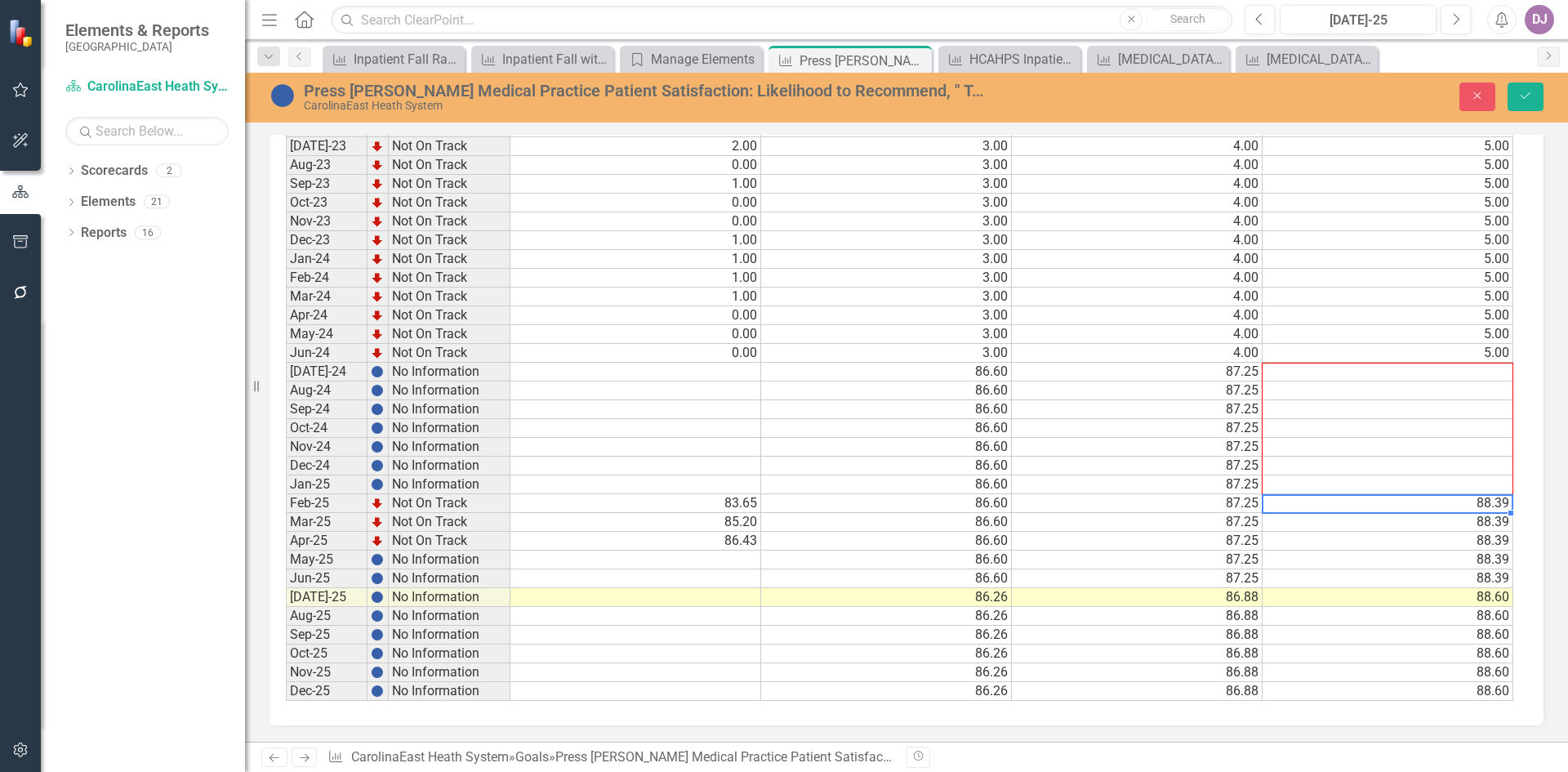
drag, startPoint x: 1511, startPoint y: 514, endPoint x: 1503, endPoint y: 372, distance: 142.2
click at [286, 372] on div "Period Status Current Threshold Target Stretch Jan-23 No Information Feb-23 No …" at bounding box center [286, 352] width 0 height 696
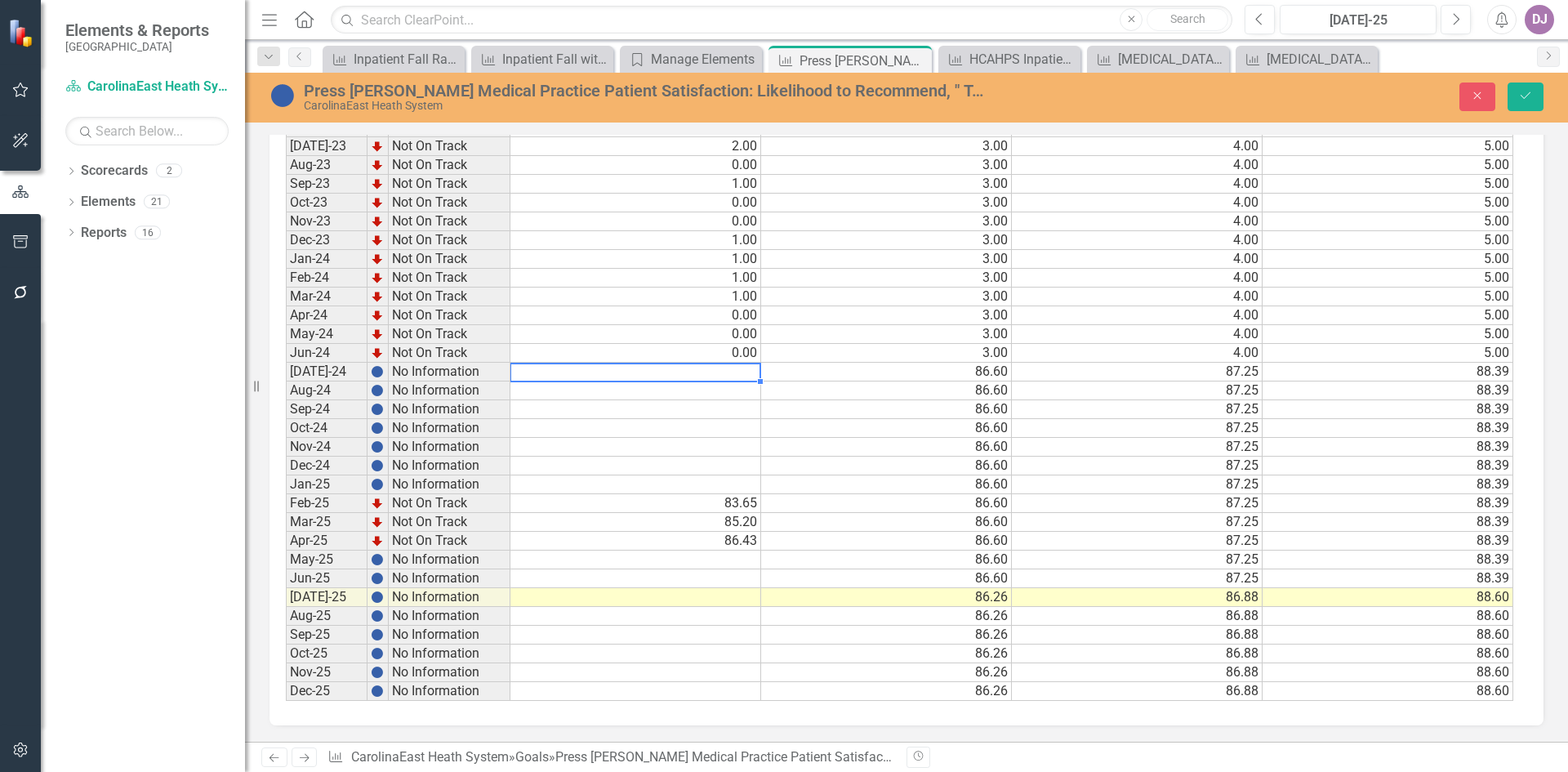
click at [730, 368] on td at bounding box center [635, 372] width 251 height 19
type textarea "83.65"
